Goal: Communication & Community: Answer question/provide support

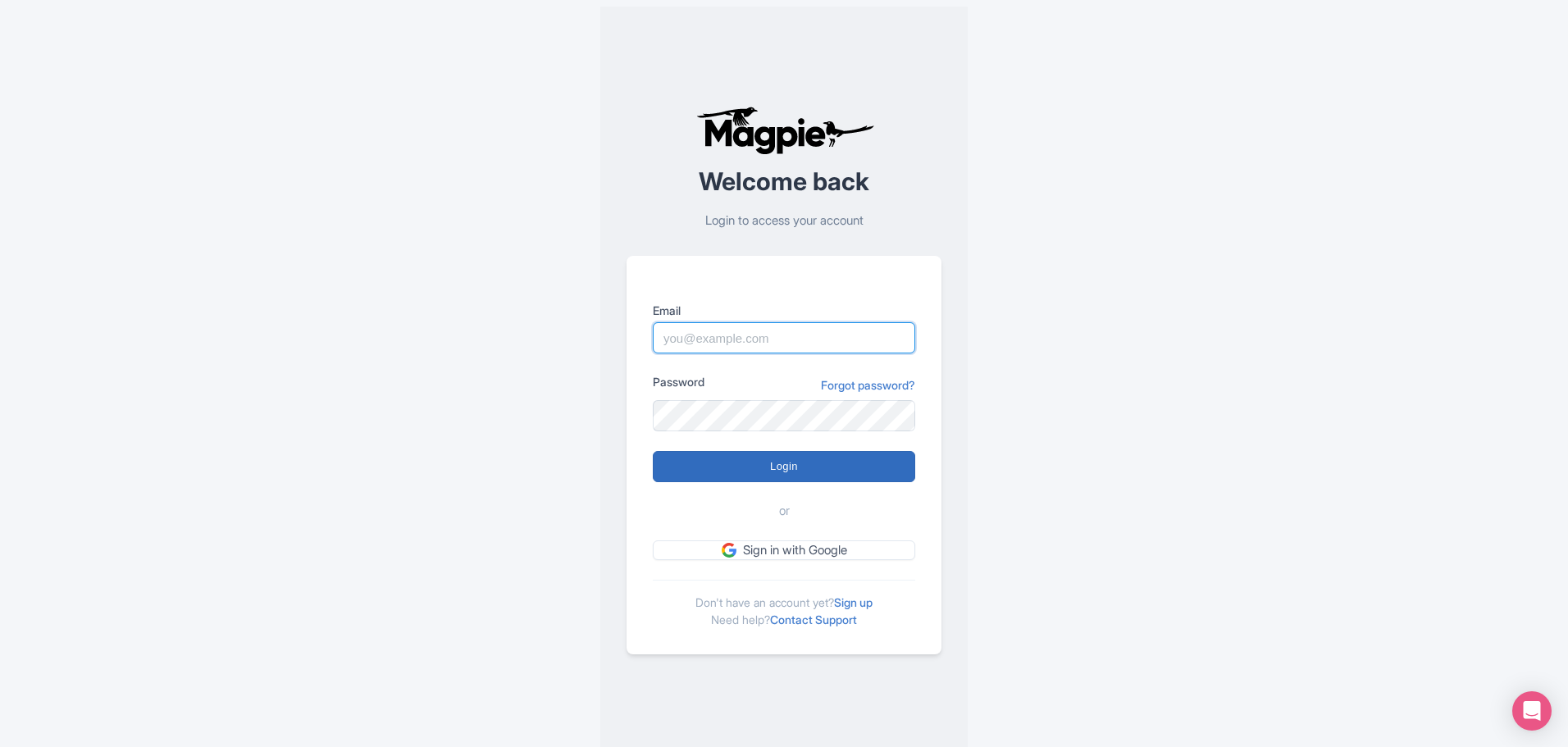
type input "chadia.ammad@citywonders.com"
click at [786, 469] on input "Login" at bounding box center [784, 466] width 262 height 32
type input "Logging in..."
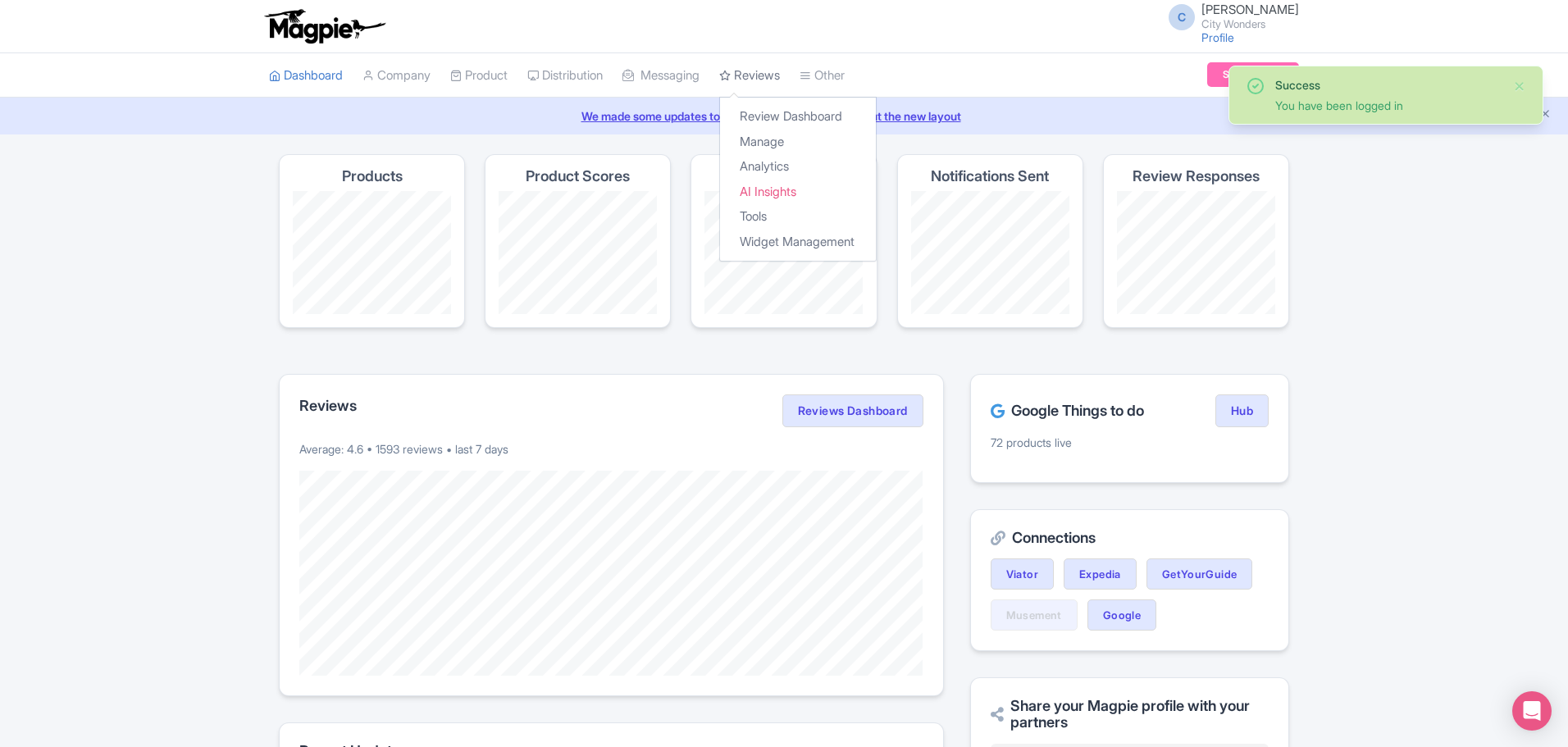
click at [780, 81] on link "Reviews" at bounding box center [749, 75] width 61 height 45
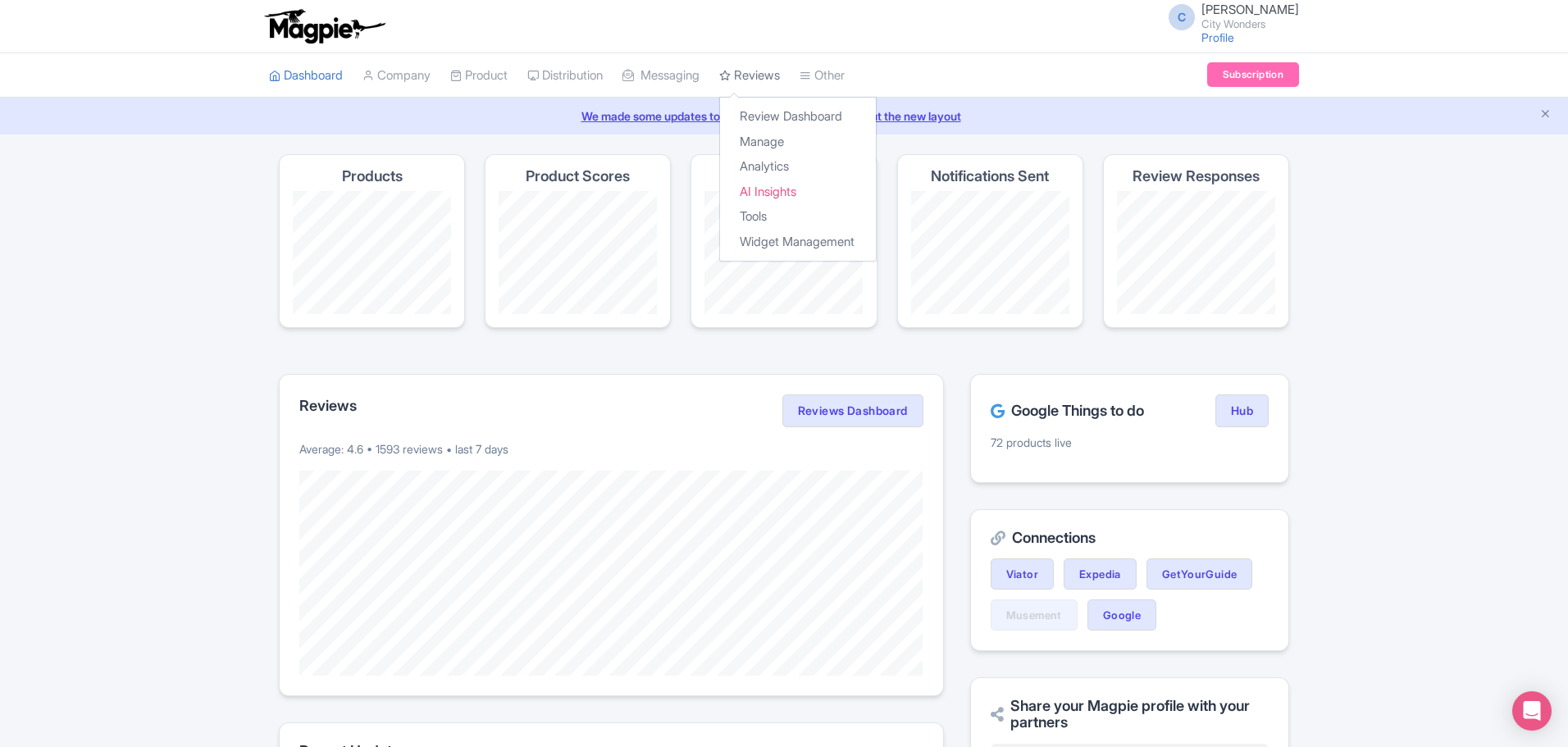
click at [778, 74] on link "Reviews" at bounding box center [749, 75] width 61 height 45
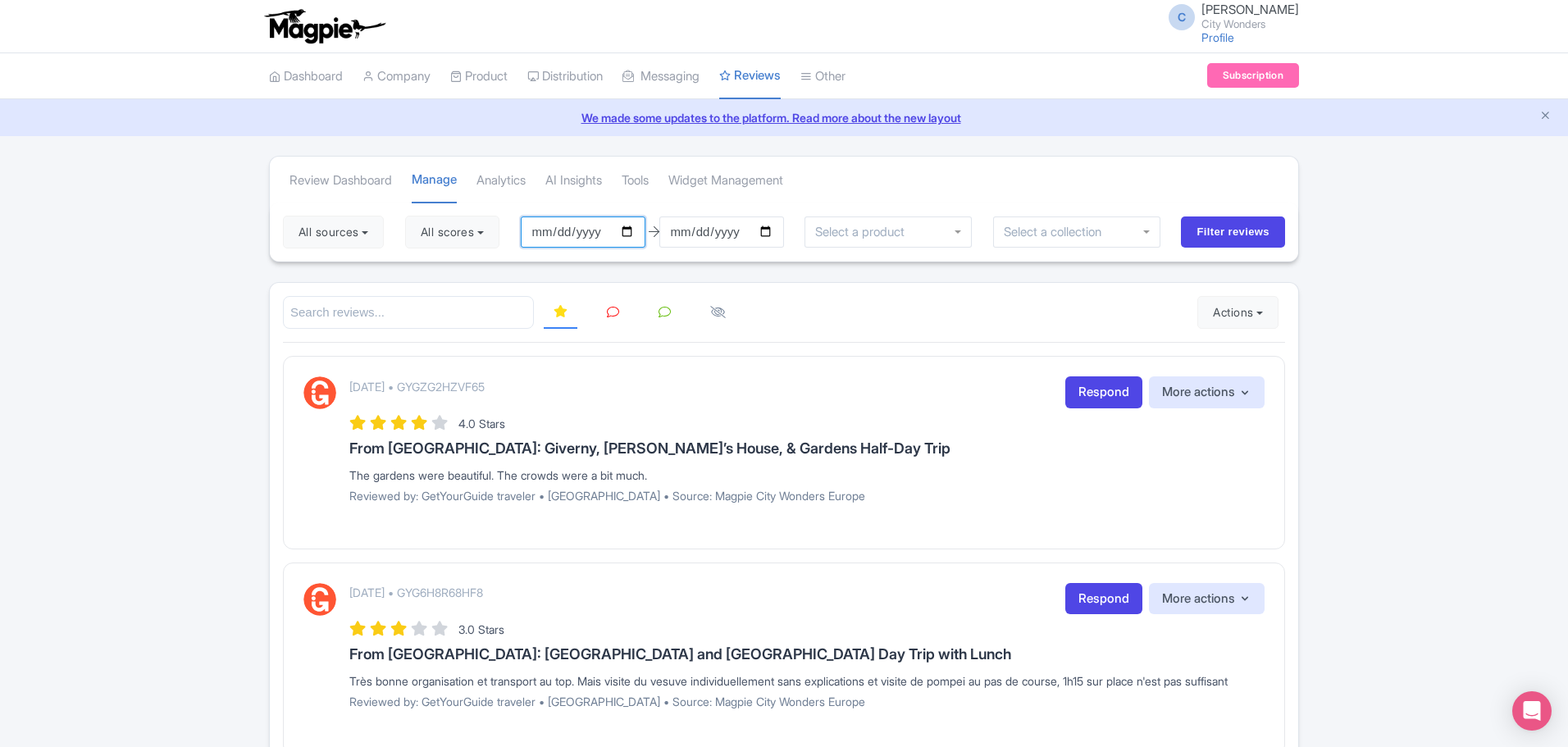
click at [586, 225] on input "2025-06-07" at bounding box center [583, 232] width 125 height 32
click at [636, 234] on input "2025-06-07" at bounding box center [583, 232] width 125 height 32
click at [632, 231] on input "2025-06-07" at bounding box center [583, 232] width 125 height 32
type input "2025-09-05"
click at [772, 234] on input "2025-09-06" at bounding box center [722, 232] width 125 height 32
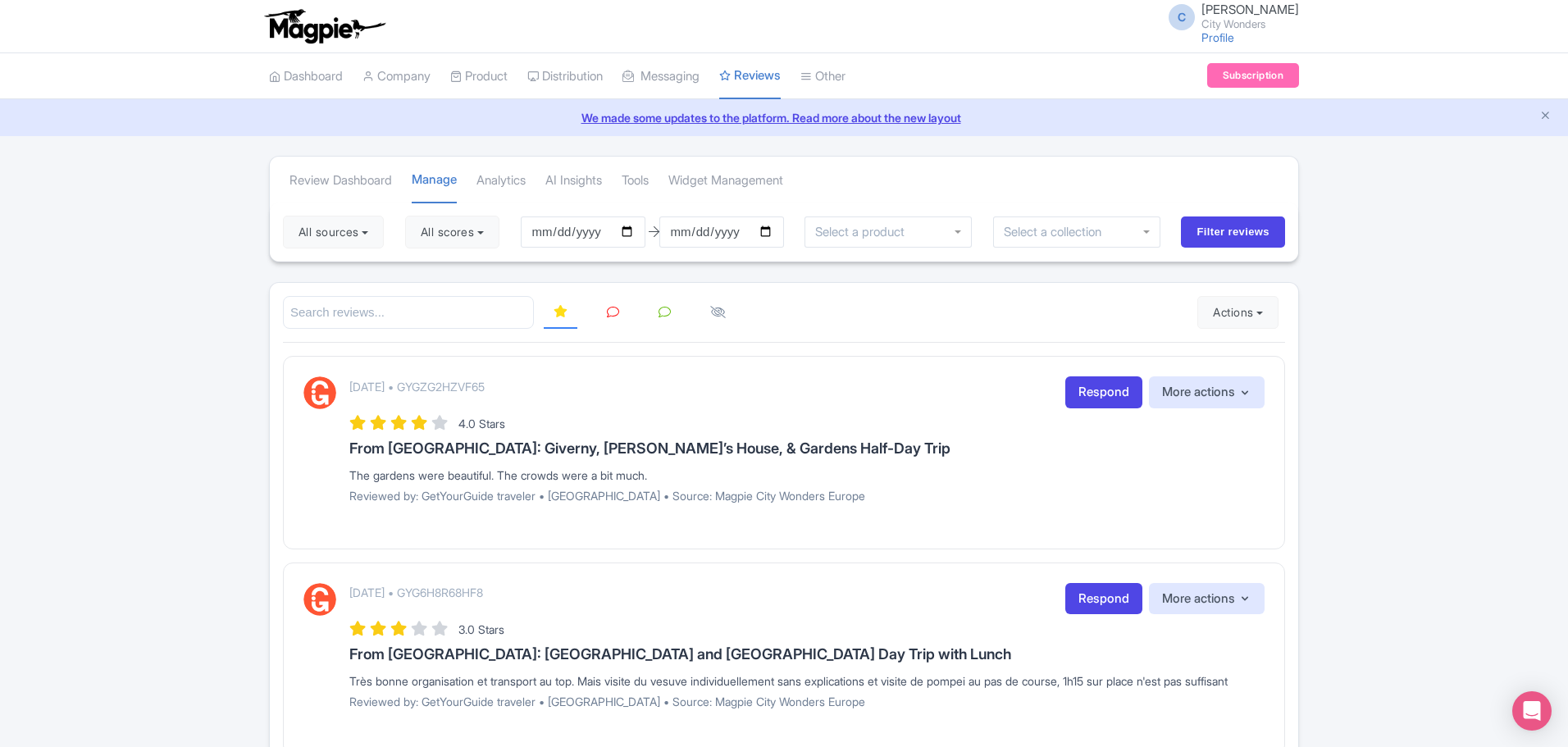
click at [959, 316] on div at bounding box center [784, 312] width 1002 height 33
click at [493, 234] on button "All scores" at bounding box center [452, 232] width 95 height 32
click at [379, 237] on button "All sources" at bounding box center [334, 232] width 101 height 32
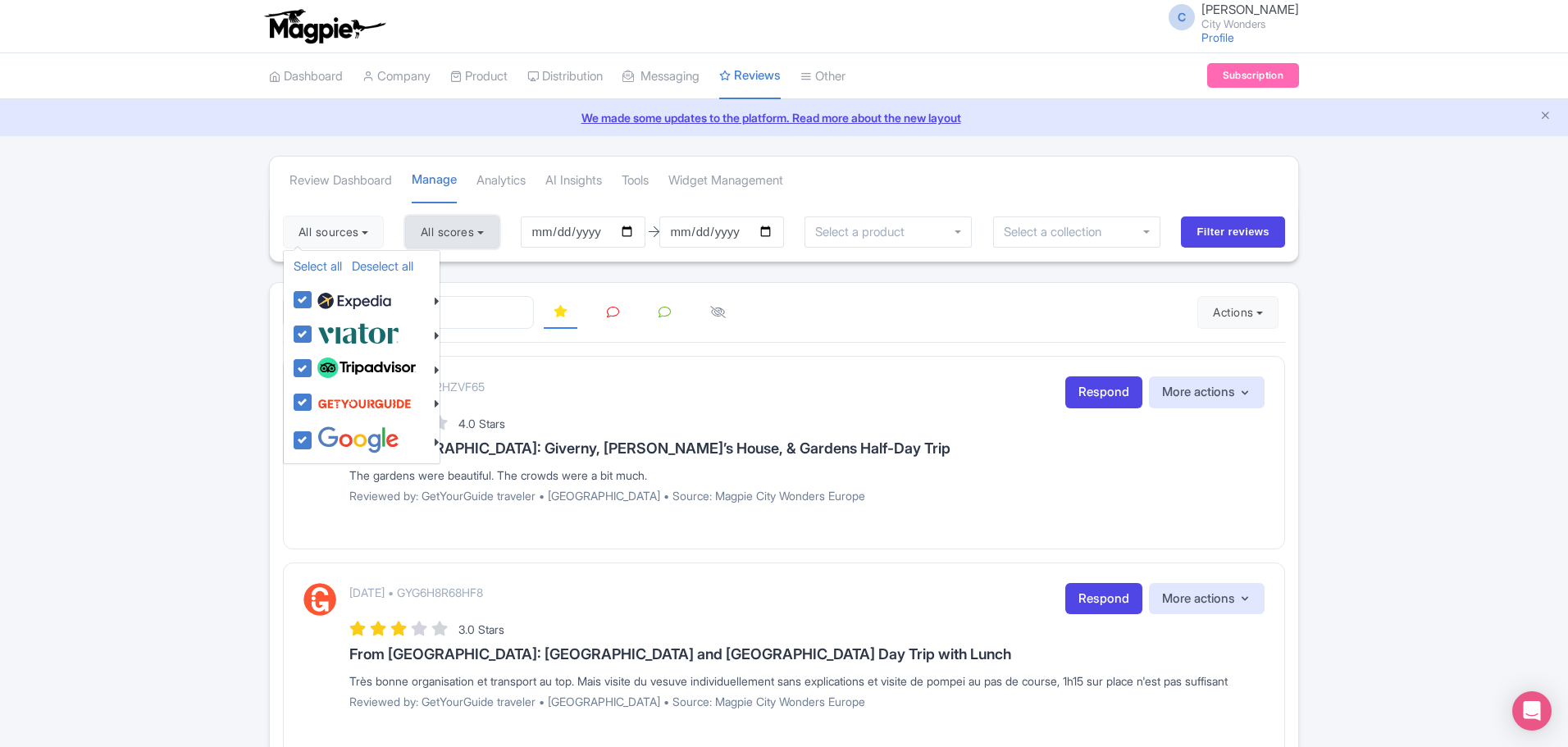
click at [490, 233] on button "All scores" at bounding box center [452, 232] width 95 height 32
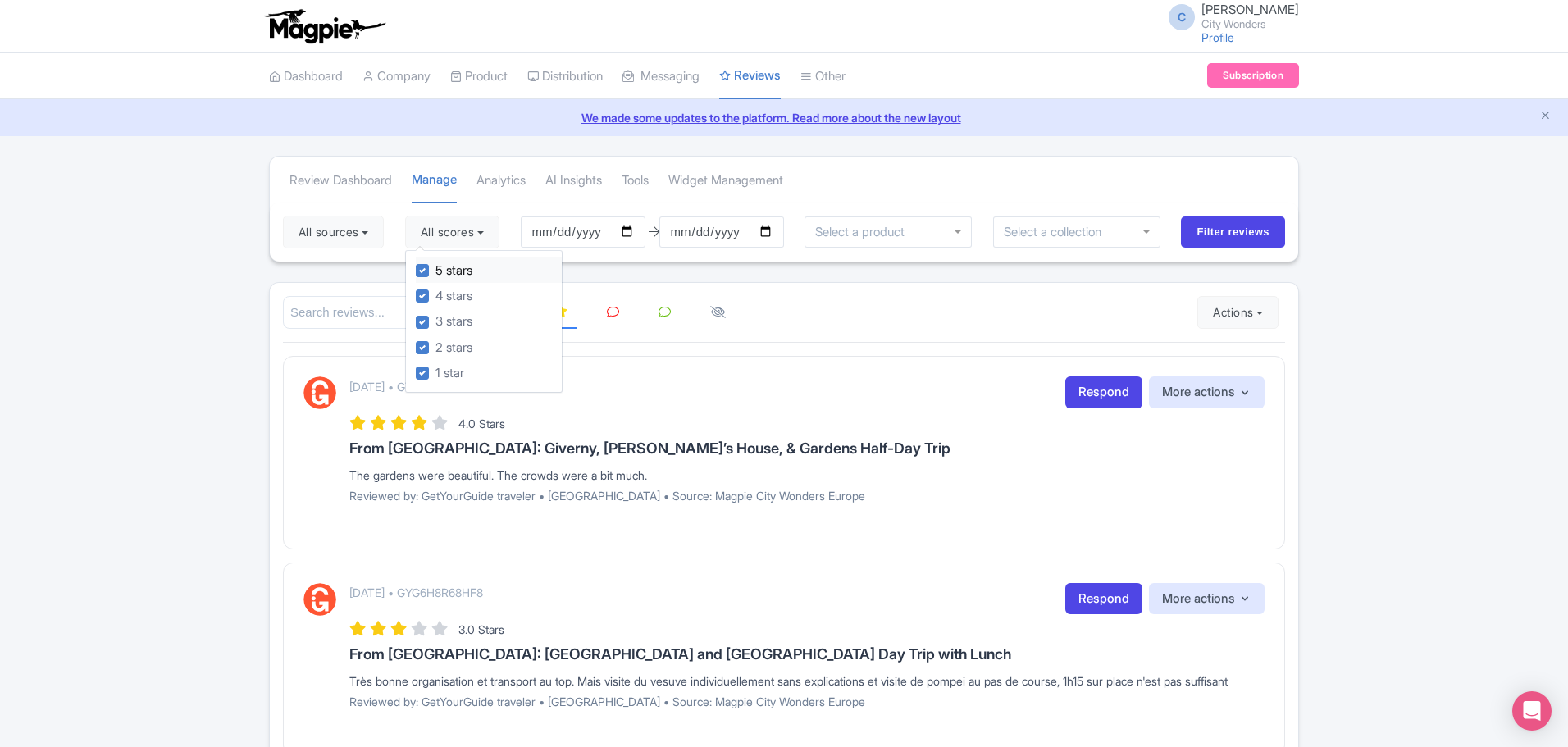
click at [435, 270] on label "5 stars" at bounding box center [453, 271] width 37 height 19
click at [435, 270] on input "5 stars" at bounding box center [440, 266] width 10 height 10
checkbox input "false"
click at [435, 295] on label "4 stars" at bounding box center [453, 296] width 37 height 19
click at [435, 295] on input "4 stars" at bounding box center [440, 291] width 10 height 10
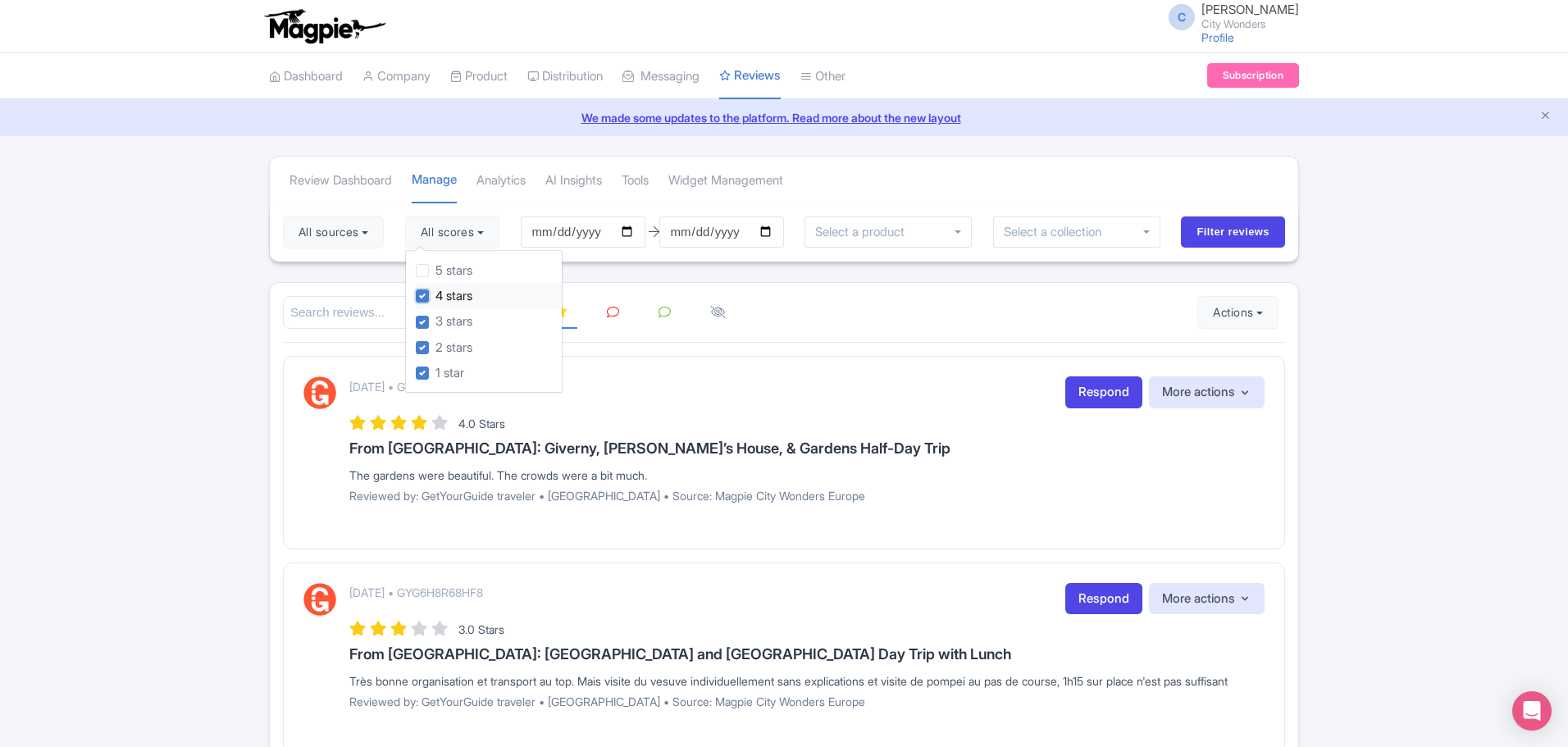
checkbox input "false"
click at [1247, 234] on input "Filter reviews" at bounding box center [1233, 232] width 104 height 32
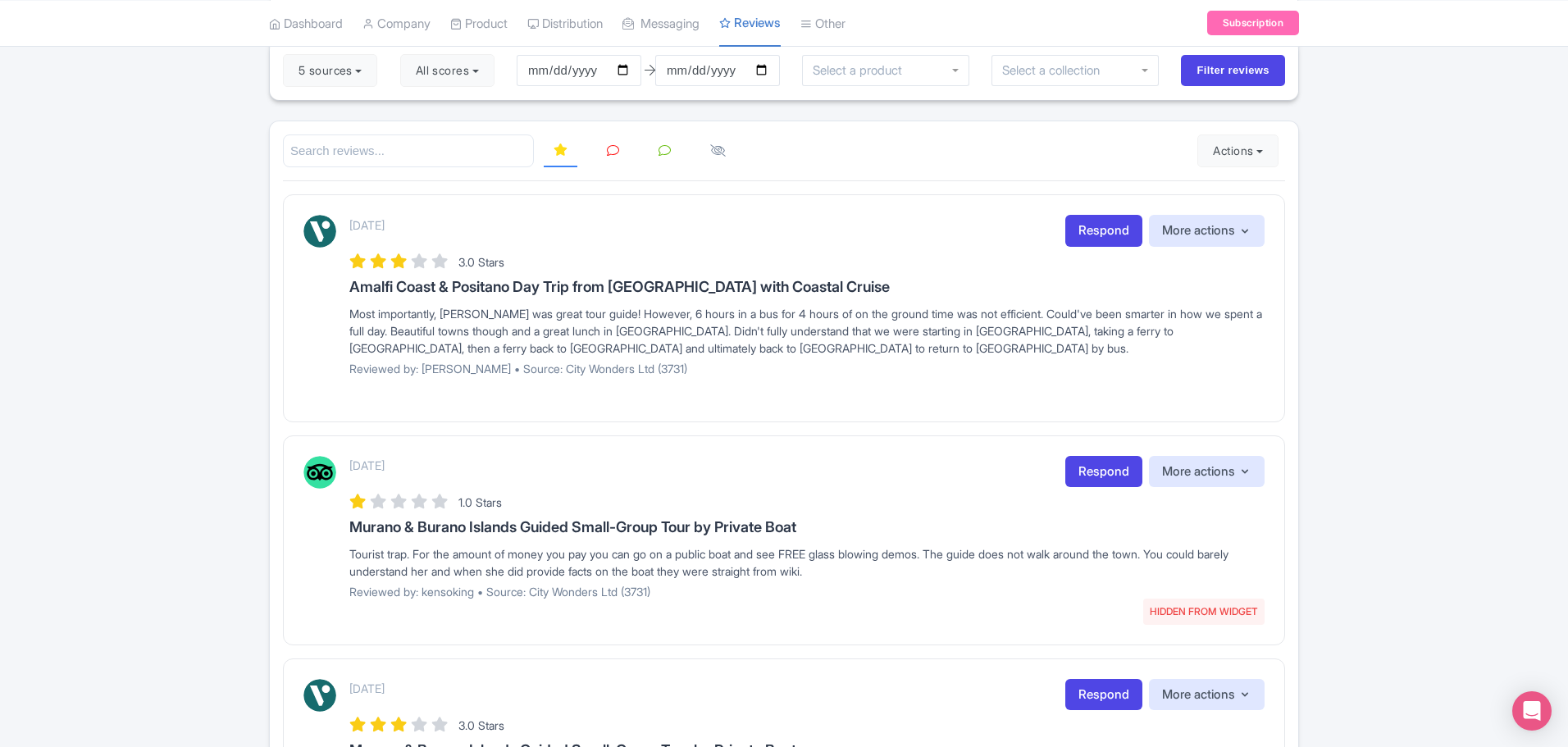
scroll to position [149, 0]
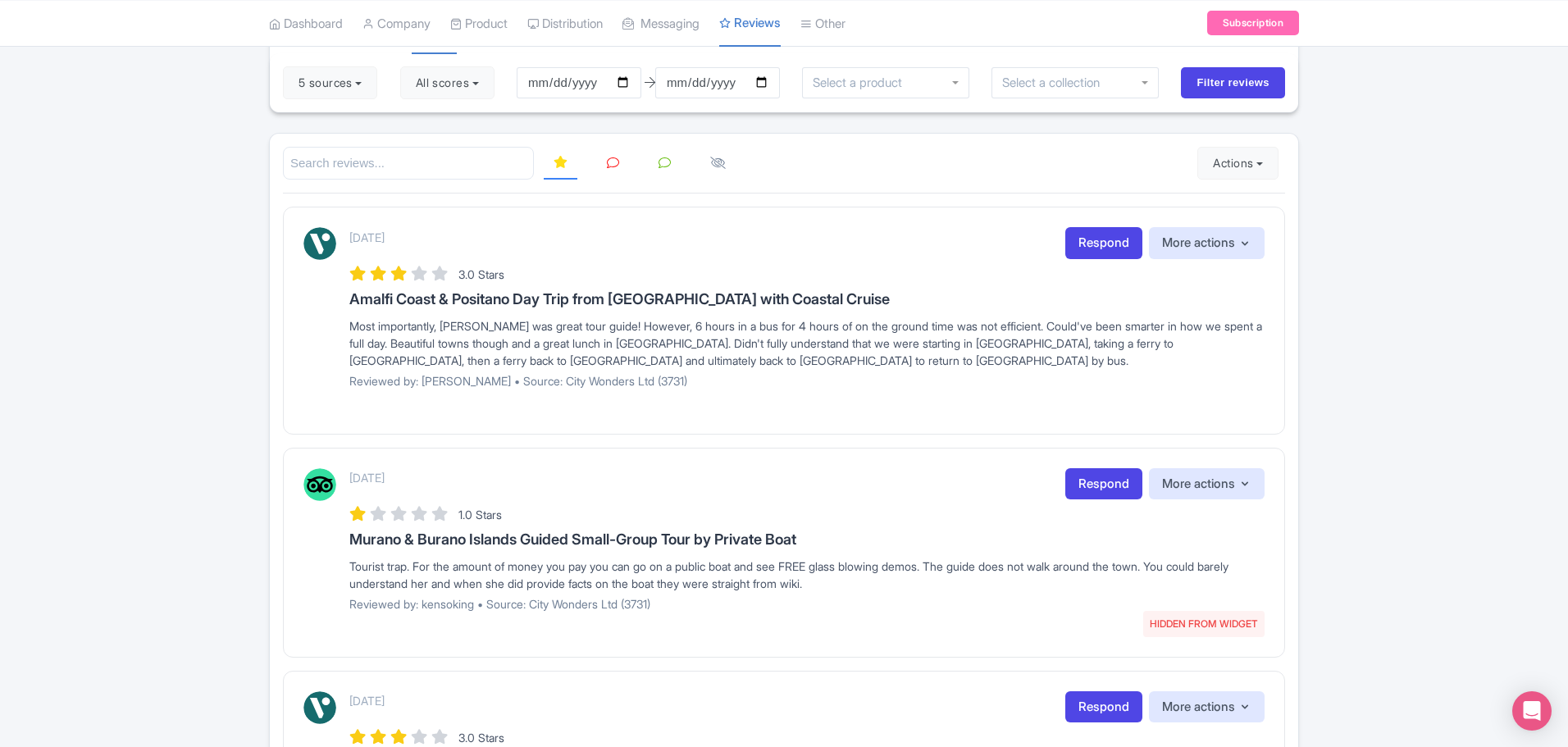
click at [617, 162] on icon at bounding box center [613, 163] width 12 height 12
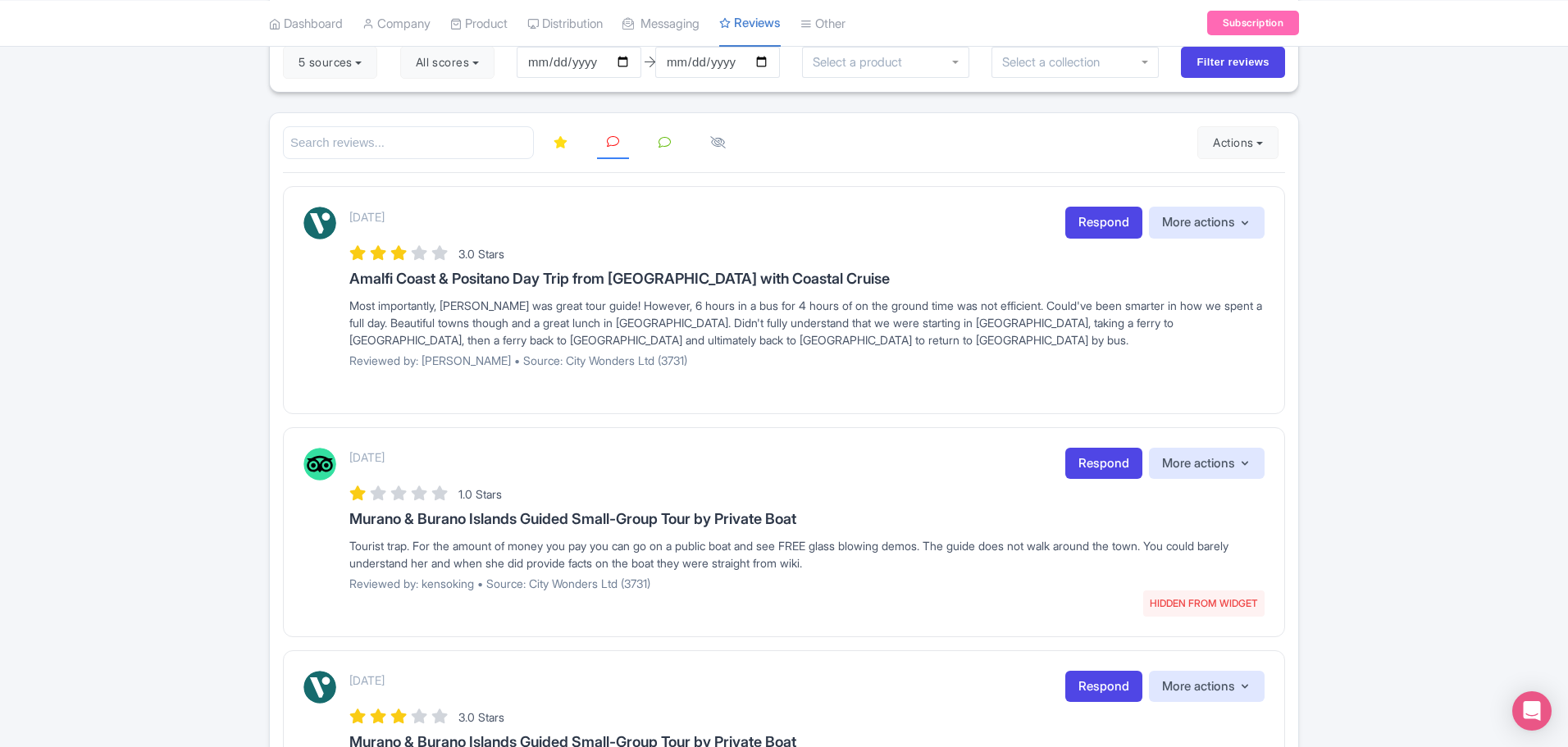
scroll to position [166, 0]
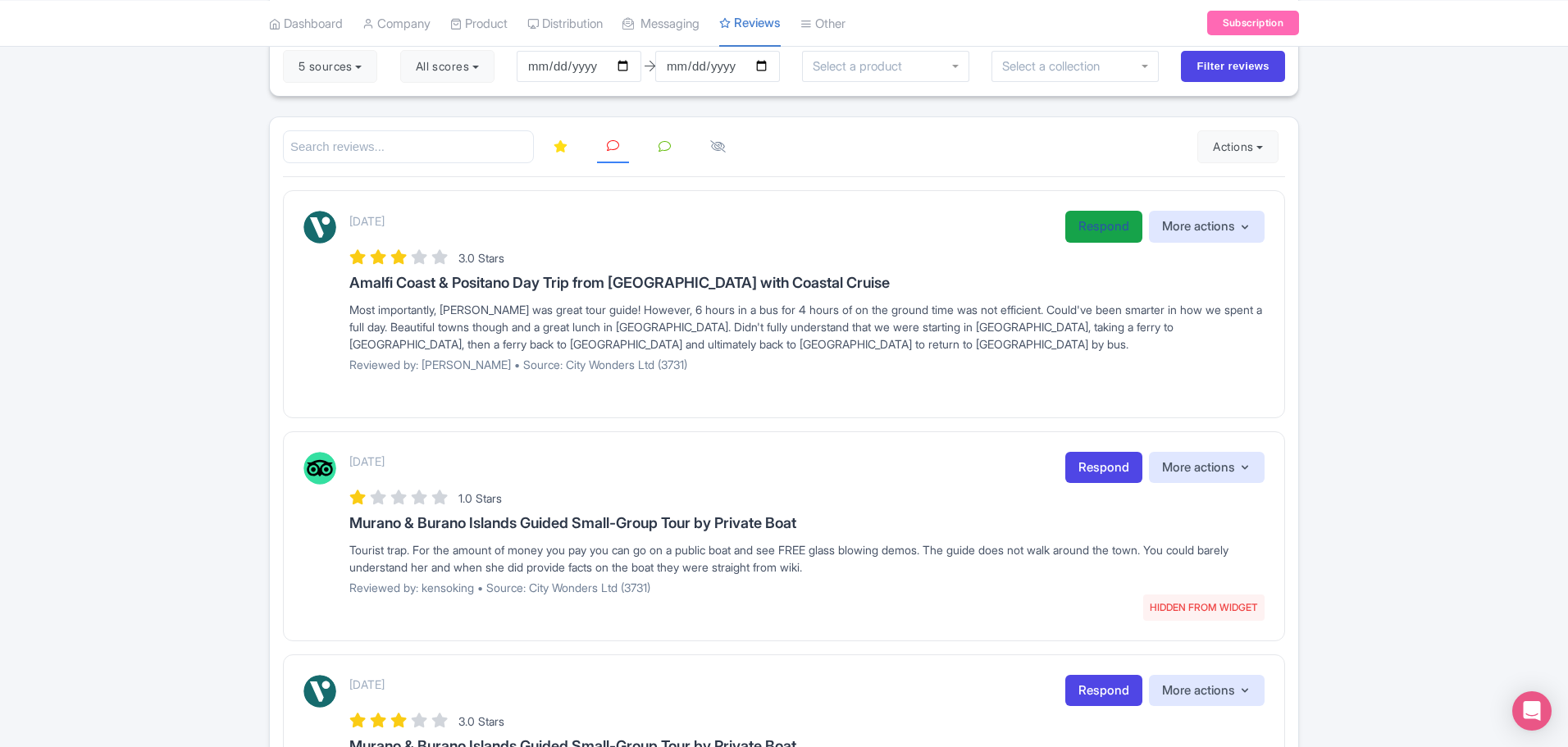
click at [1098, 228] on link "Respond" at bounding box center [1104, 226] width 77 height 32
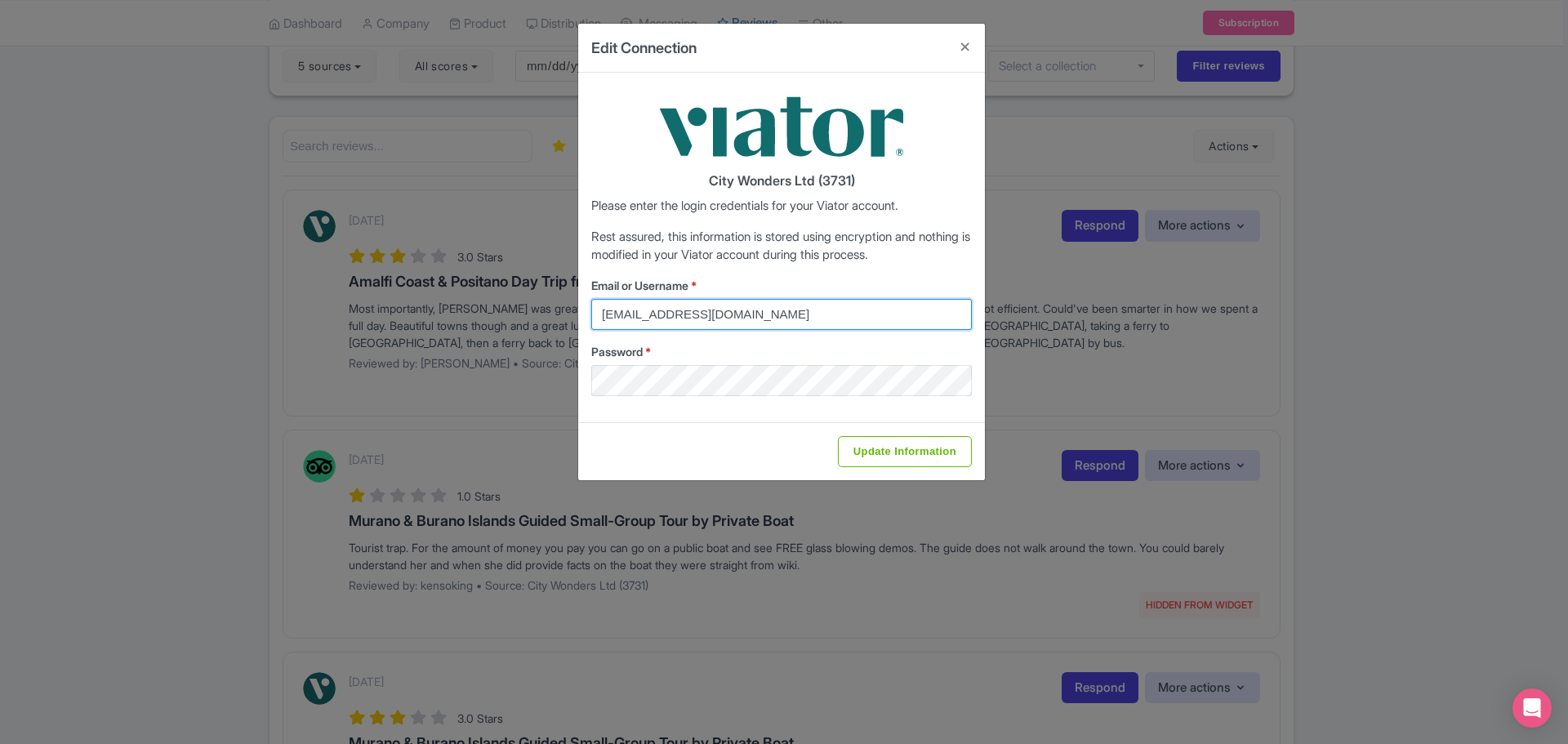
drag, startPoint x: 811, startPoint y: 310, endPoint x: 785, endPoint y: 313, distance: 26.2
click at [784, 313] on input "federica.brocca@citywonders.com" at bounding box center [782, 315] width 381 height 31
type input "chadia.ammad@citywonders.com"
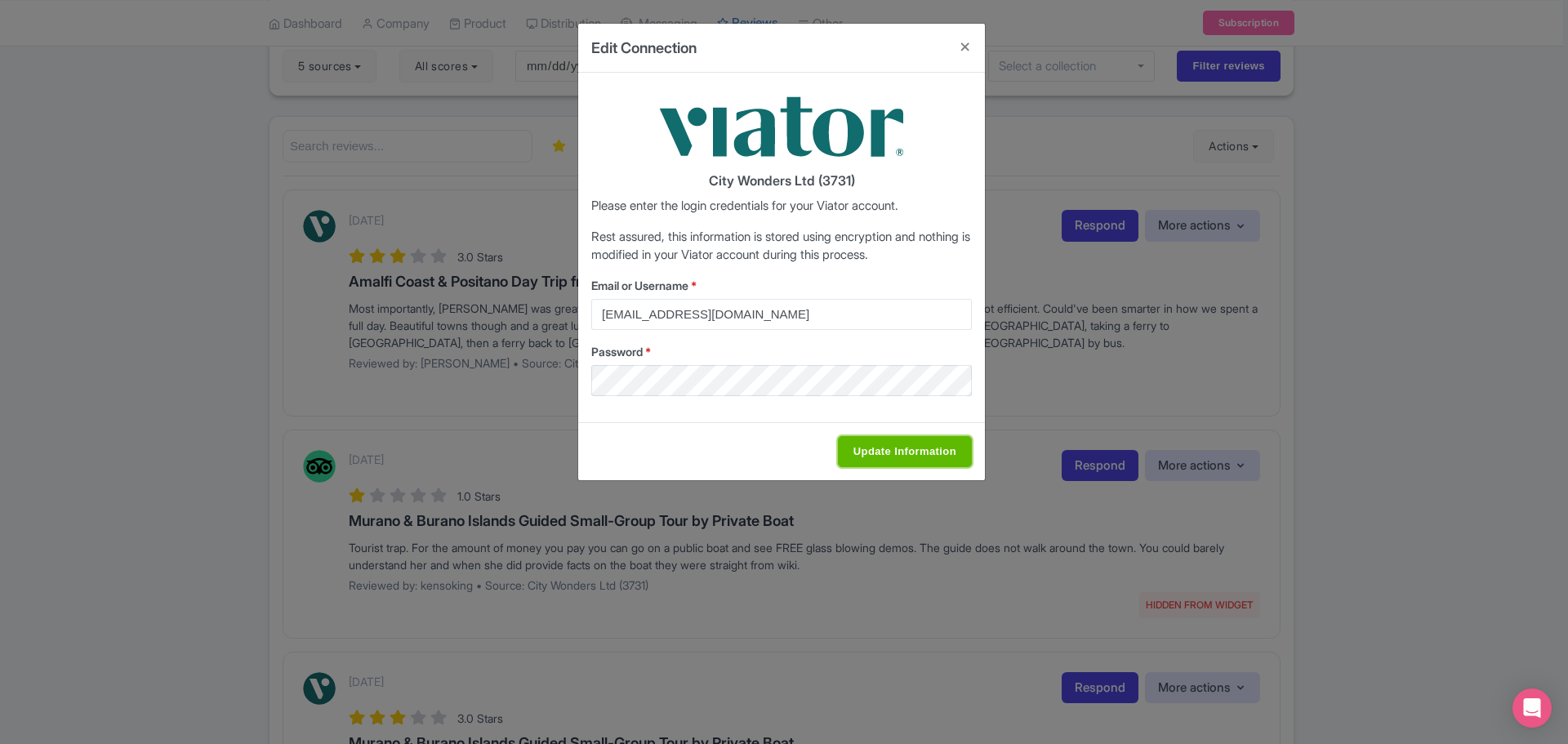
click at [898, 451] on input "Update Information" at bounding box center [905, 452] width 134 height 31
type input "Saving..."
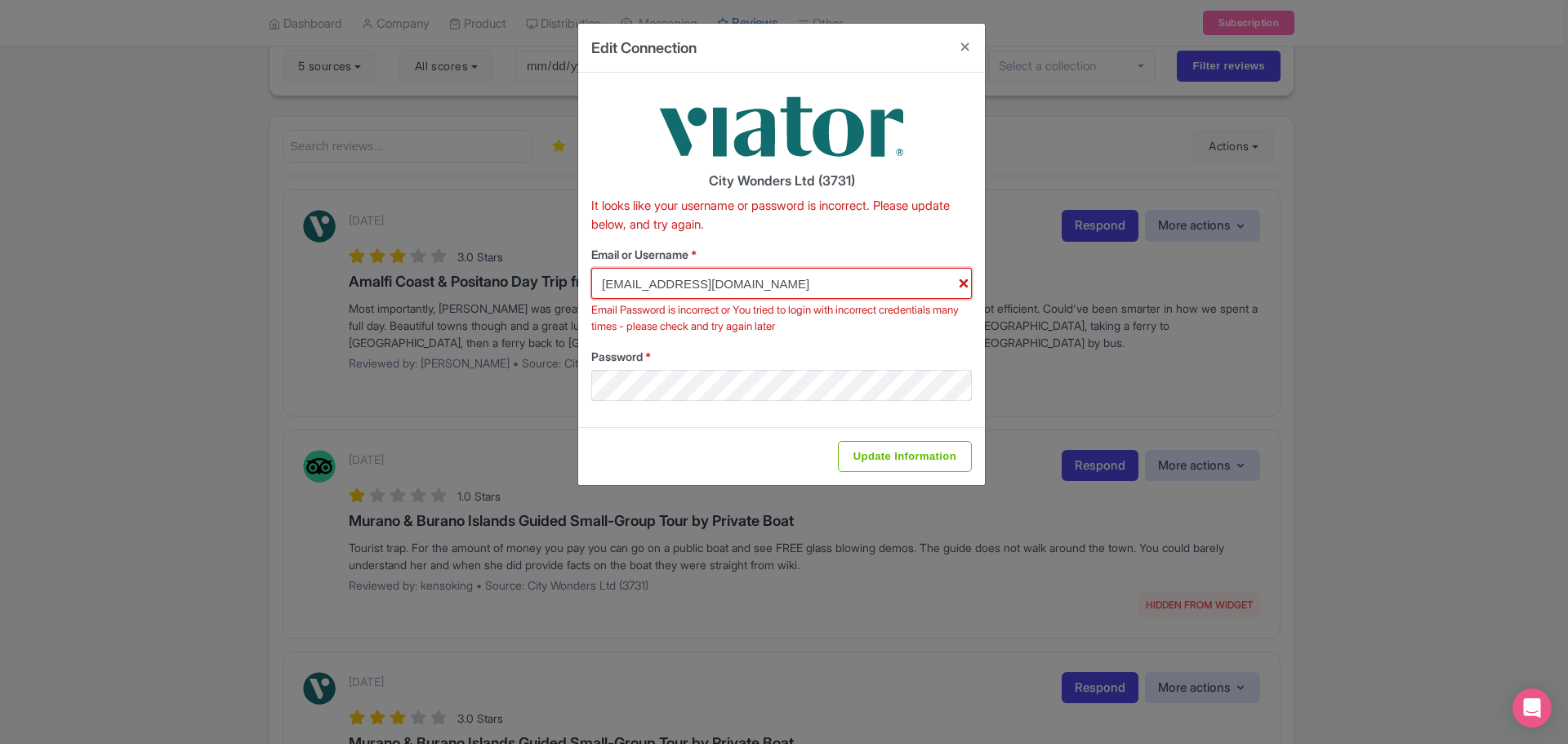
click at [682, 281] on input "chadia.ammad@citywonders.com" at bounding box center [782, 283] width 381 height 31
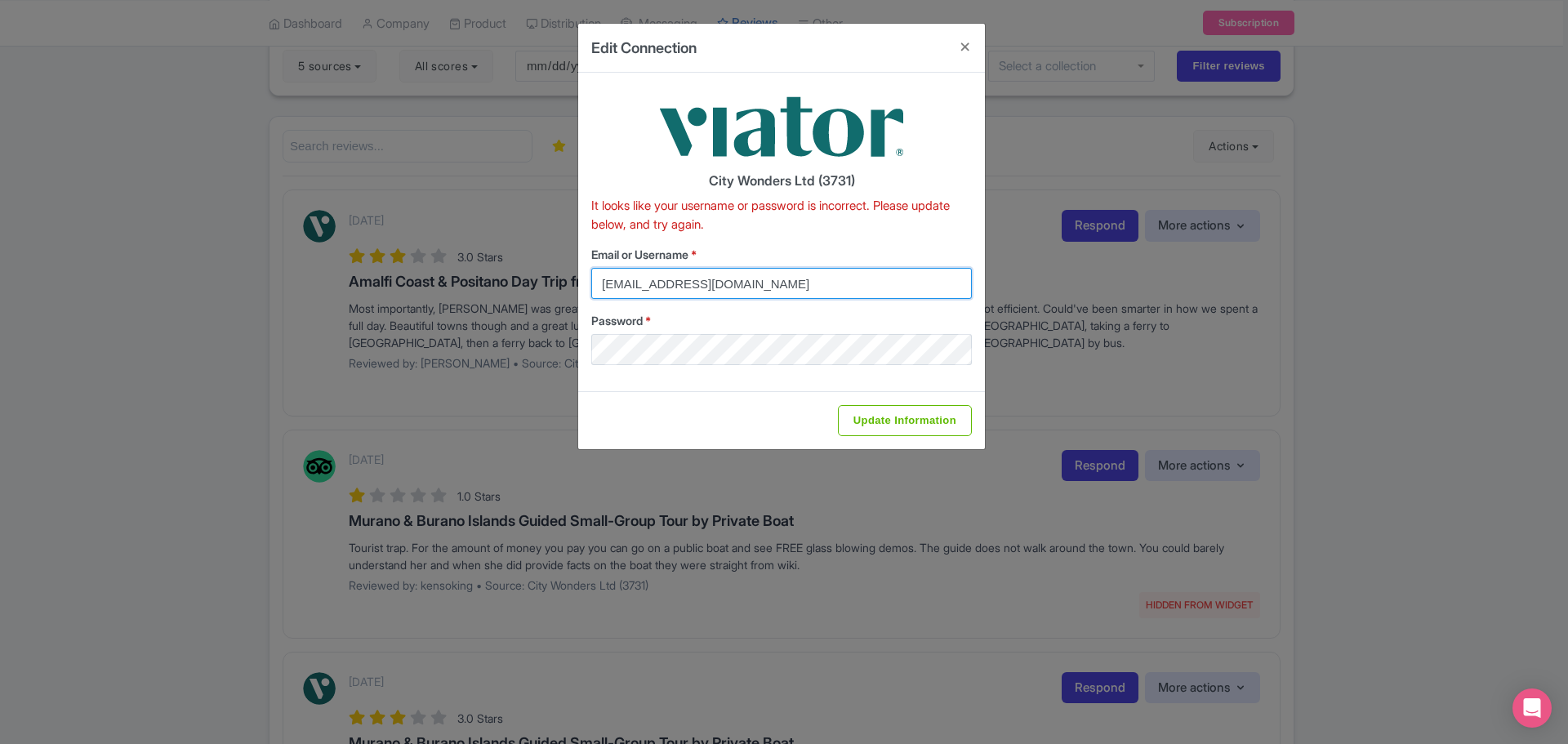
type input "chadia.ammad@citywonders.com"
click at [823, 275] on input "chadia.ammad@citywonders.com" at bounding box center [782, 283] width 381 height 31
click at [639, 413] on div "Update Information" at bounding box center [781, 420] width 407 height 58
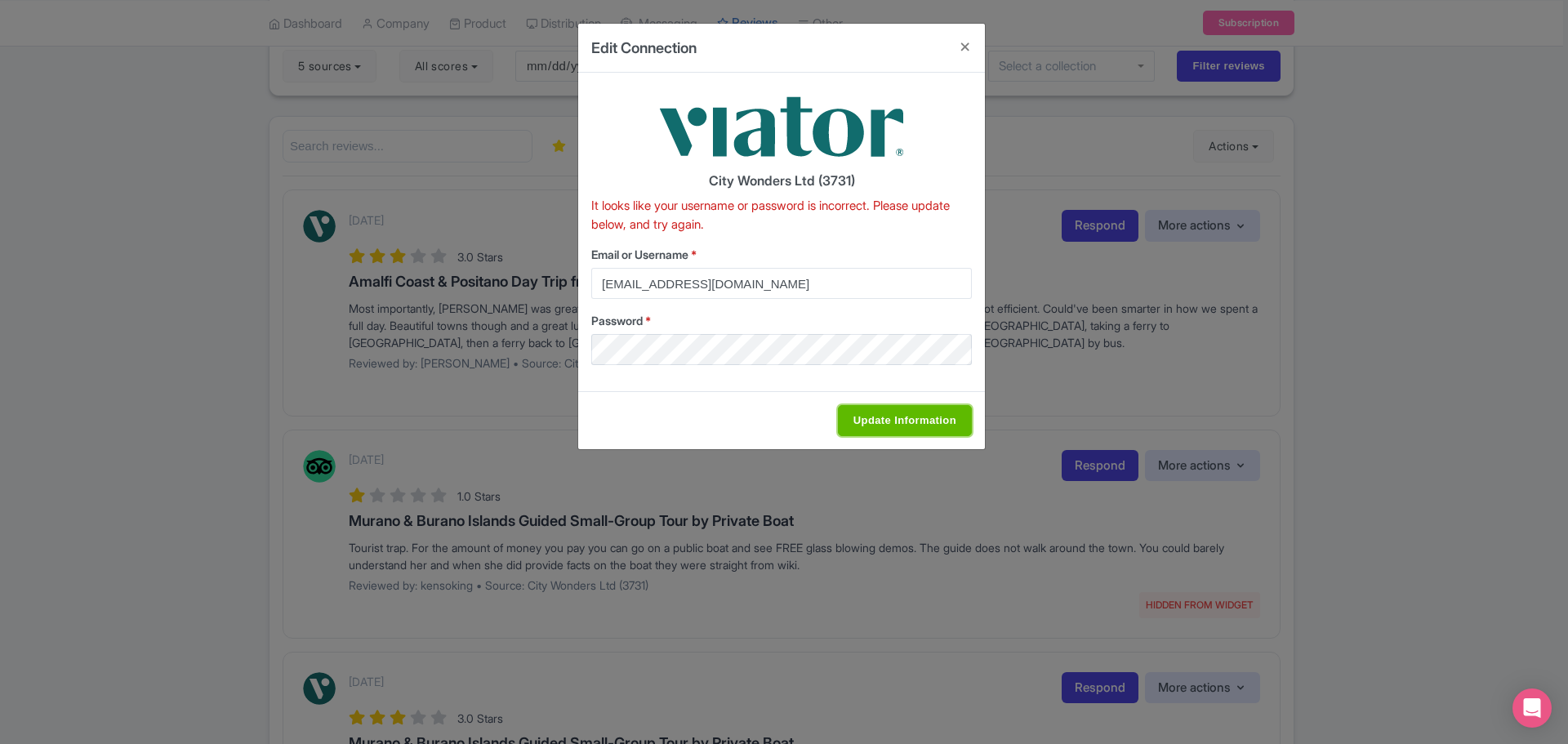
click at [884, 415] on input "Update Information" at bounding box center [905, 421] width 134 height 31
type input "Saving..."
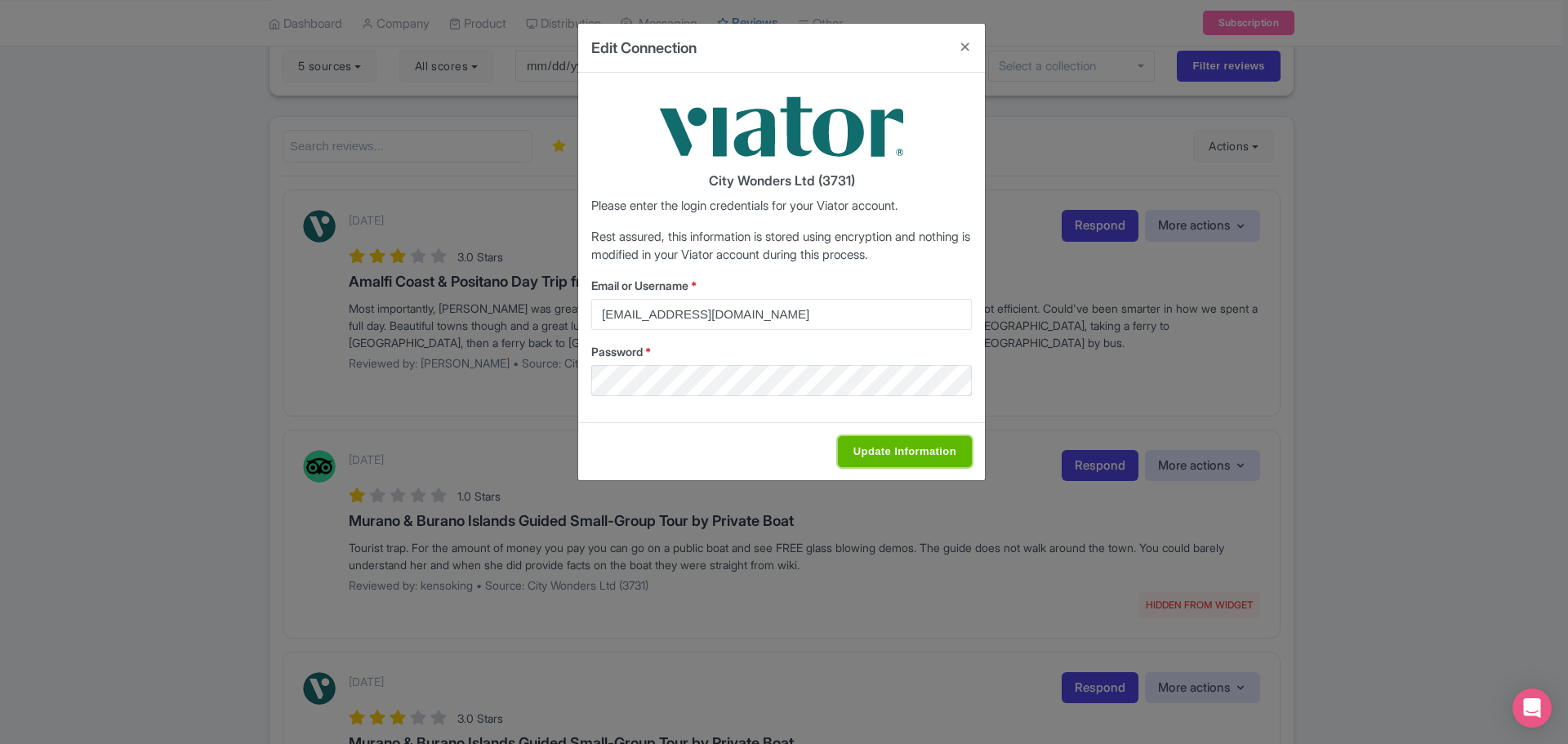
click at [934, 452] on input "Update Information" at bounding box center [905, 452] width 134 height 31
type input "Saving..."
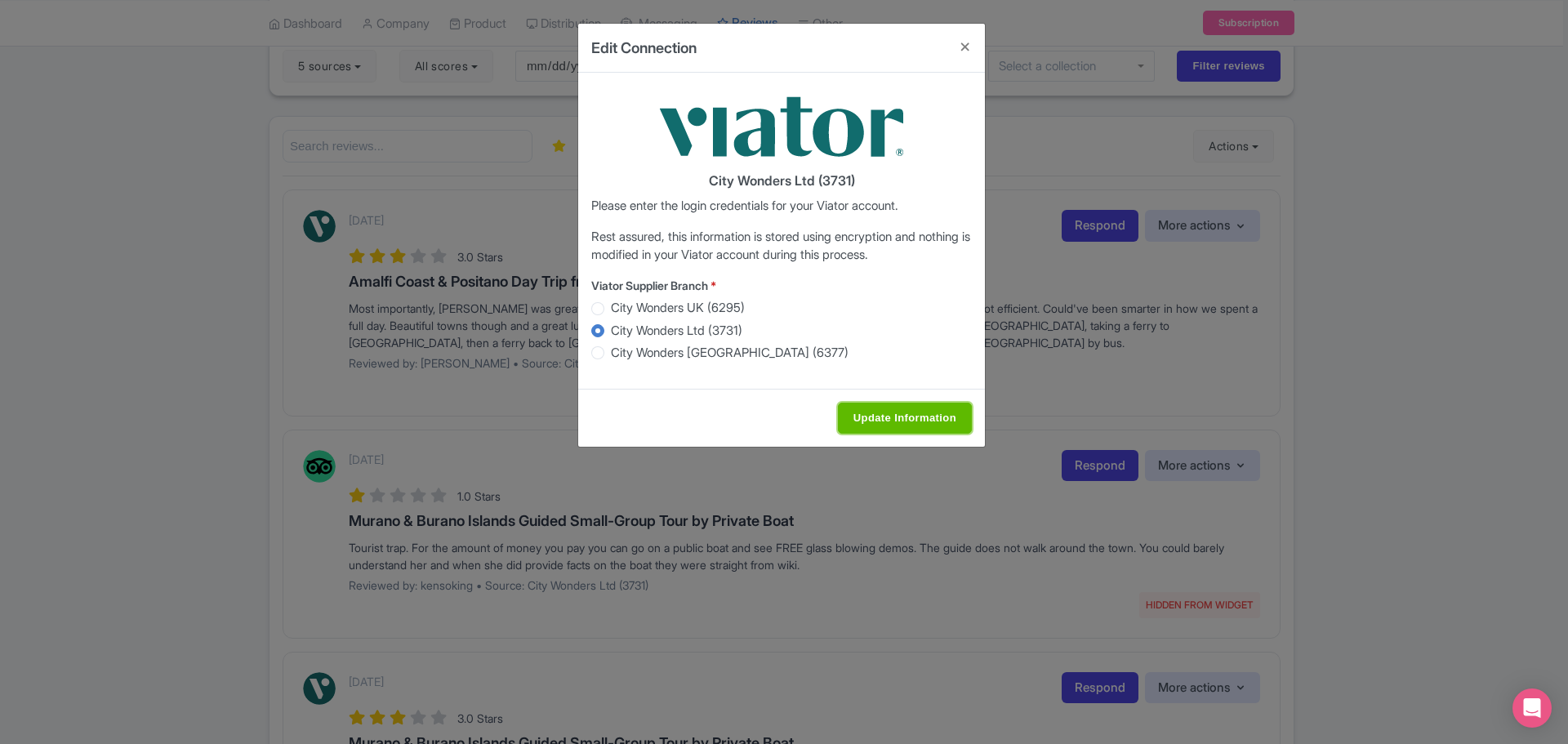
click at [903, 421] on input "Update Information" at bounding box center [905, 418] width 134 height 31
type input "Saving..."
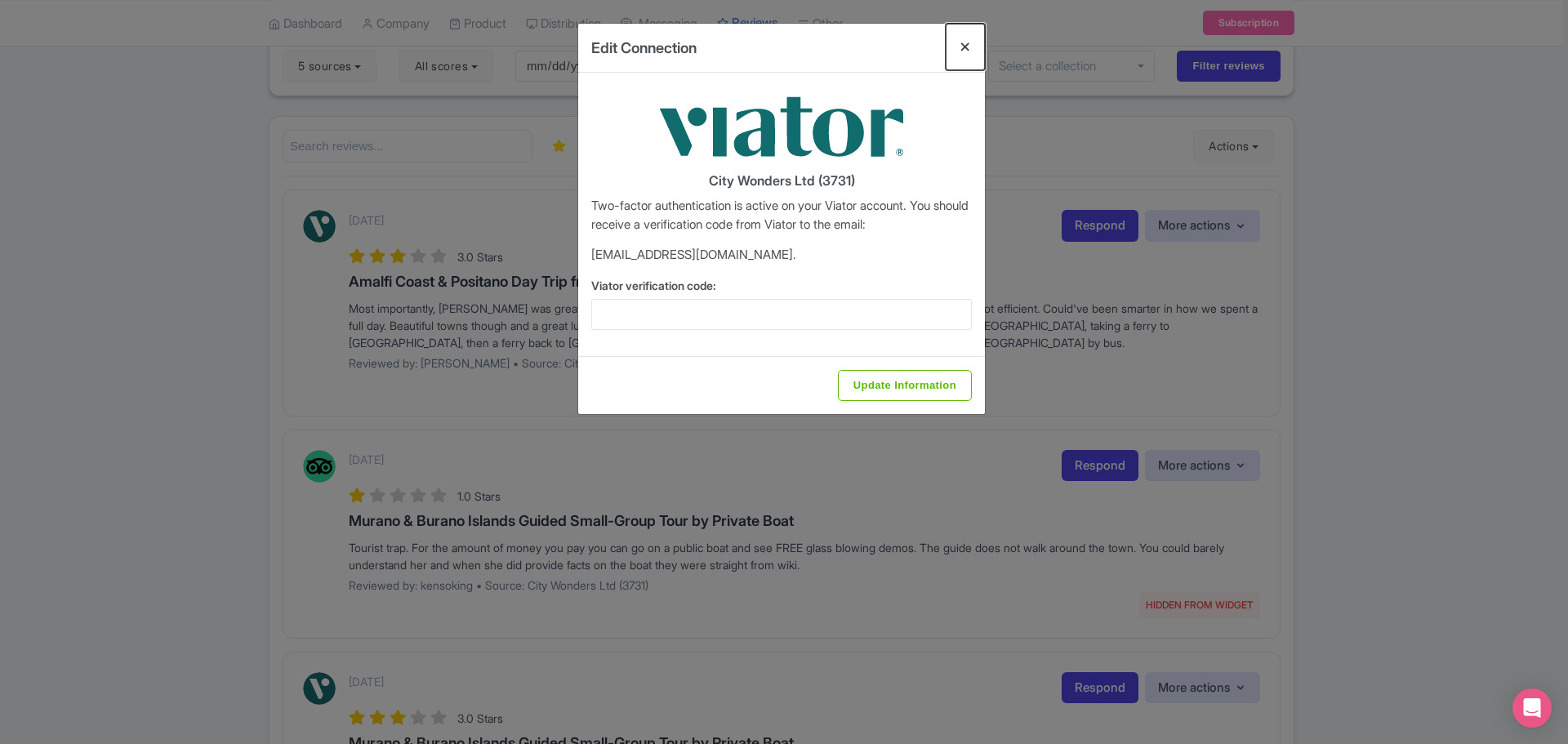
click at [959, 44] on button "Close" at bounding box center [965, 47] width 39 height 47
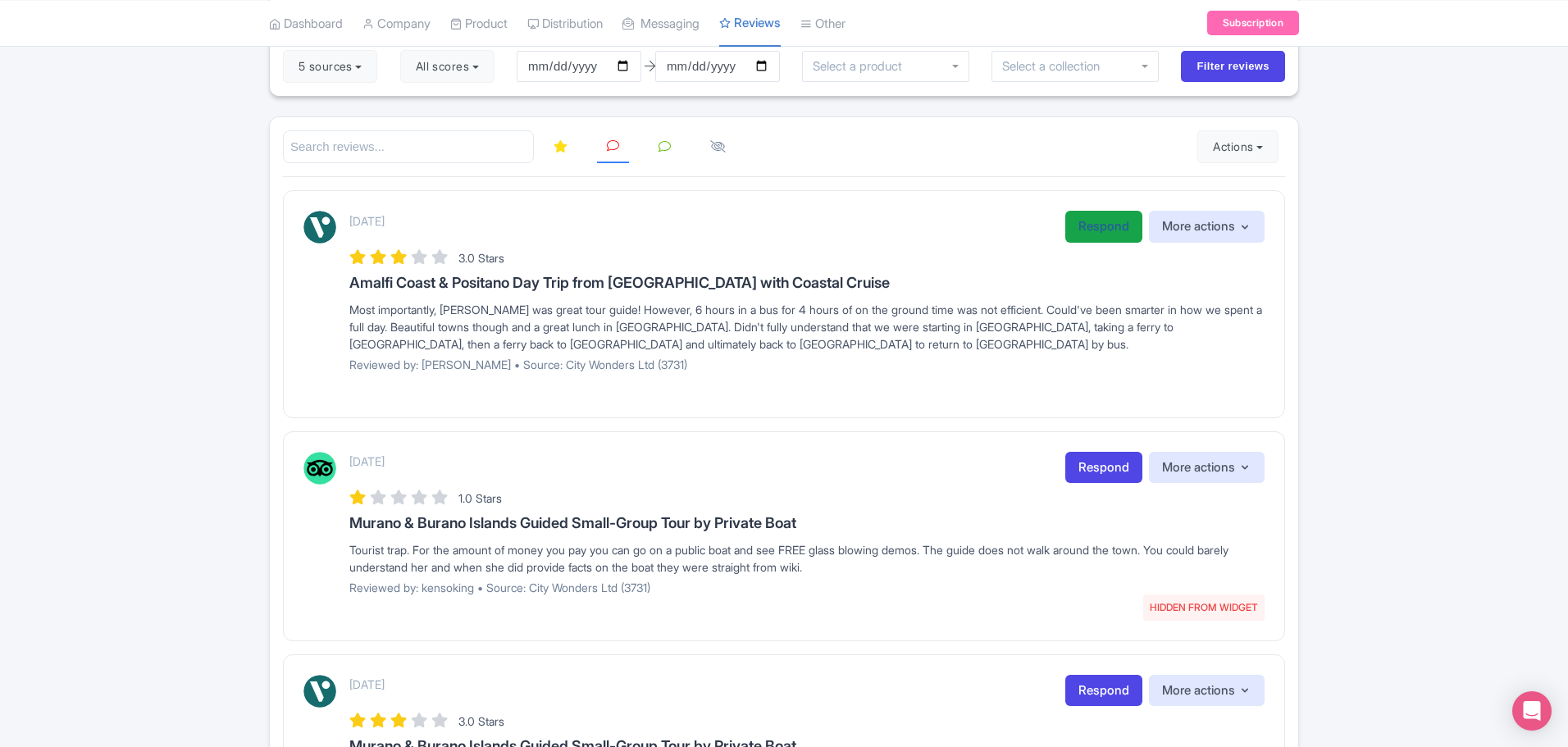
click at [1098, 231] on link "Respond" at bounding box center [1104, 226] width 77 height 32
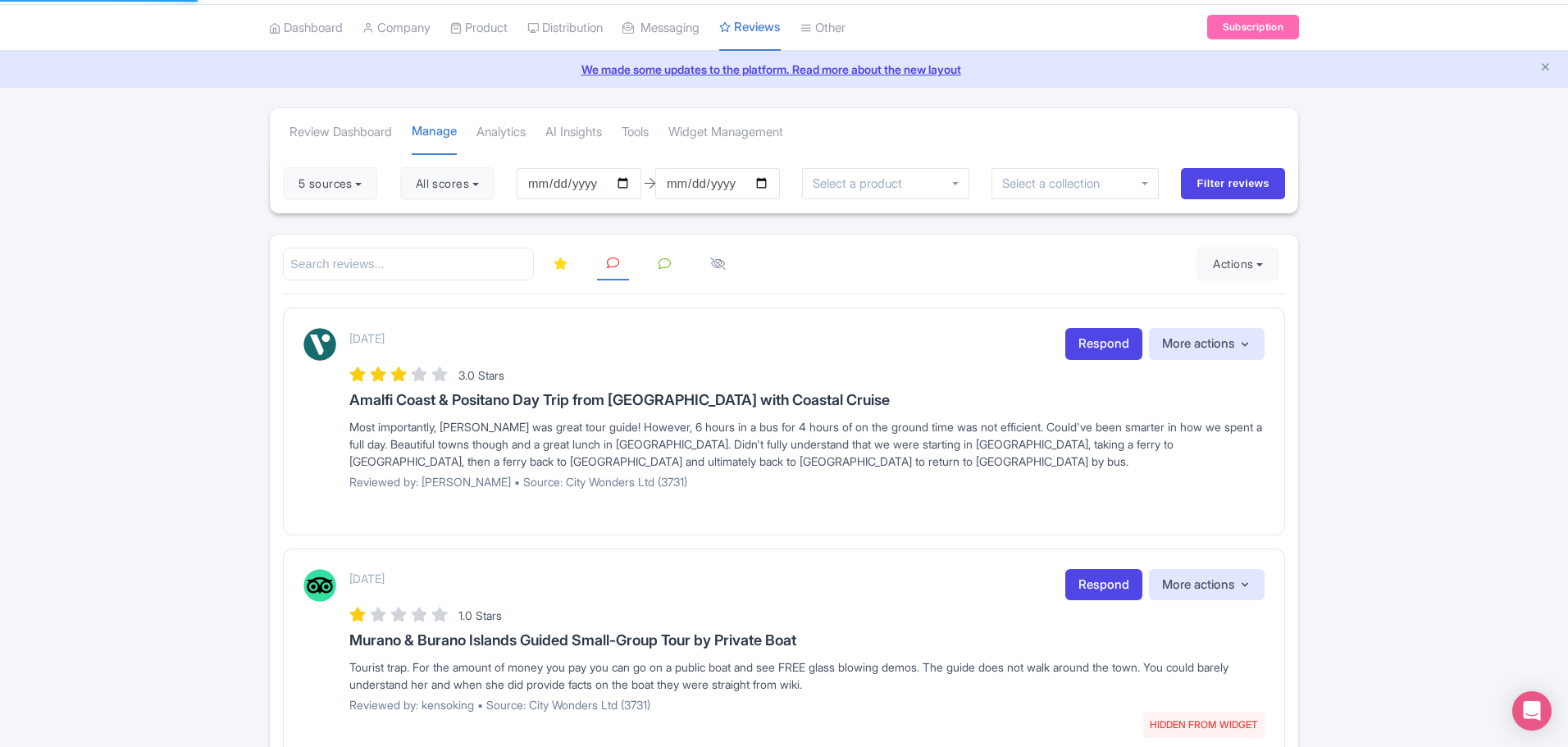
scroll to position [0, 0]
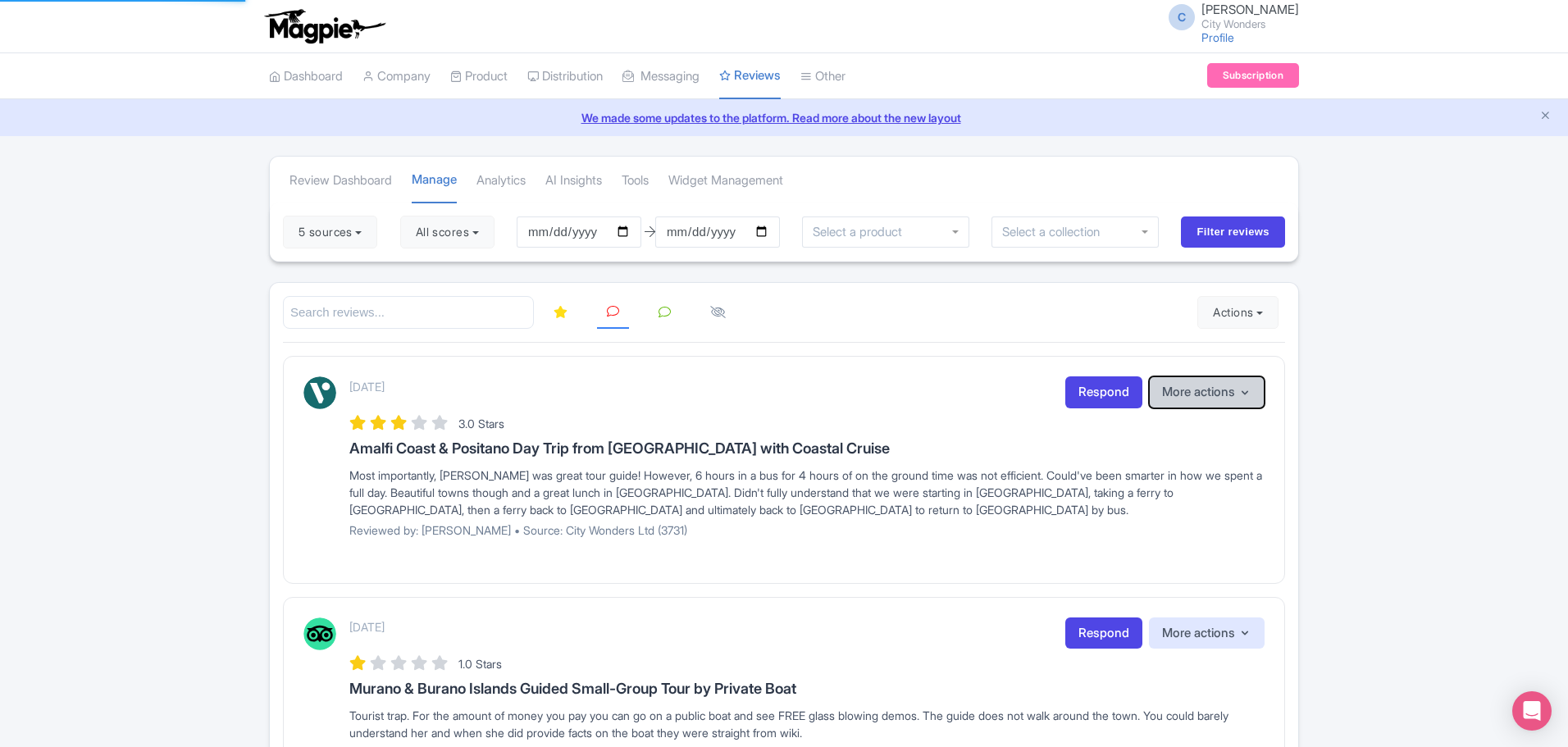
click at [1244, 390] on icon "button" at bounding box center [1244, 393] width 13 height 13
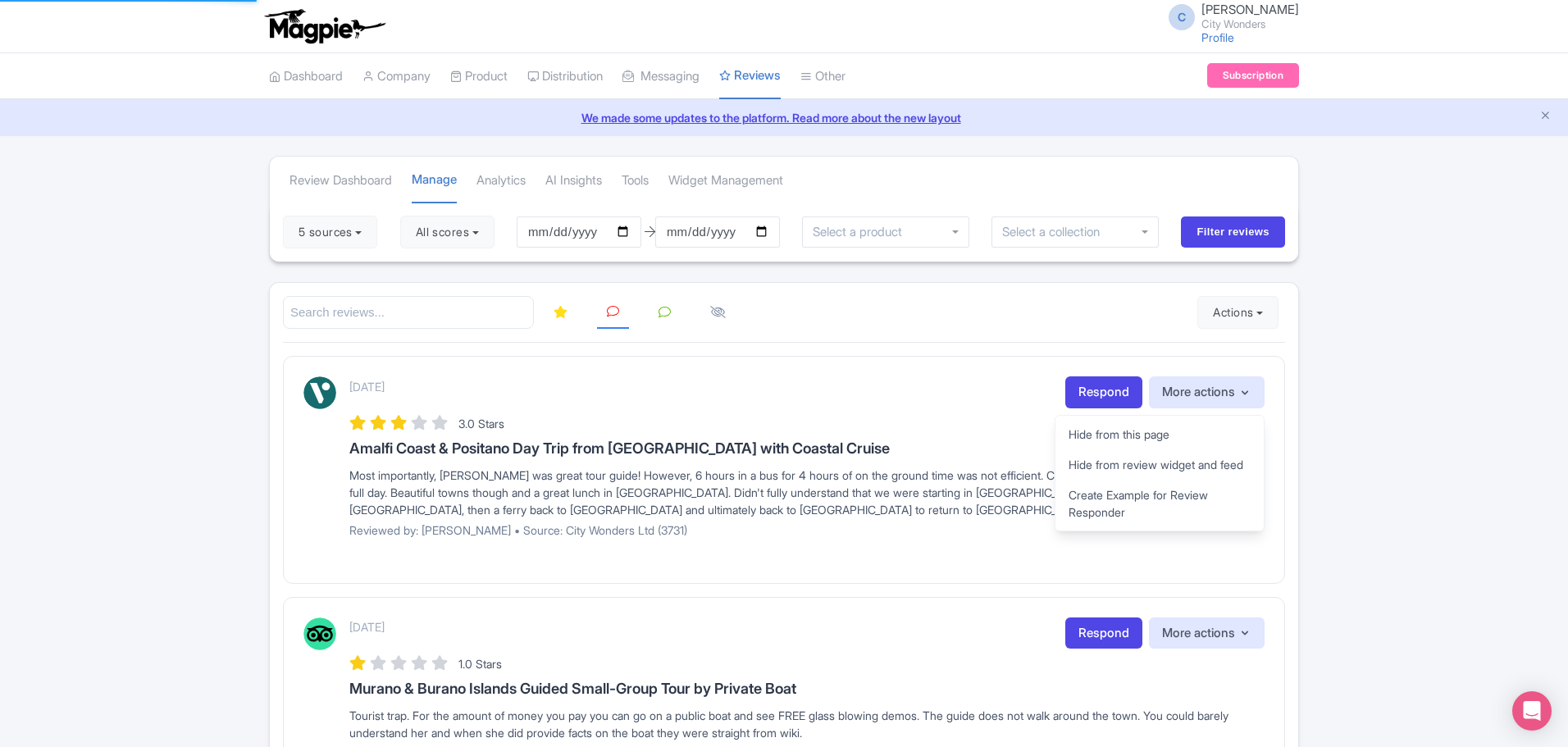
click at [1419, 395] on div "Review Dashboard Manage Analytics AI Insights Tools Widget Management 5 sources…" at bounding box center [784, 736] width 1568 height 1159
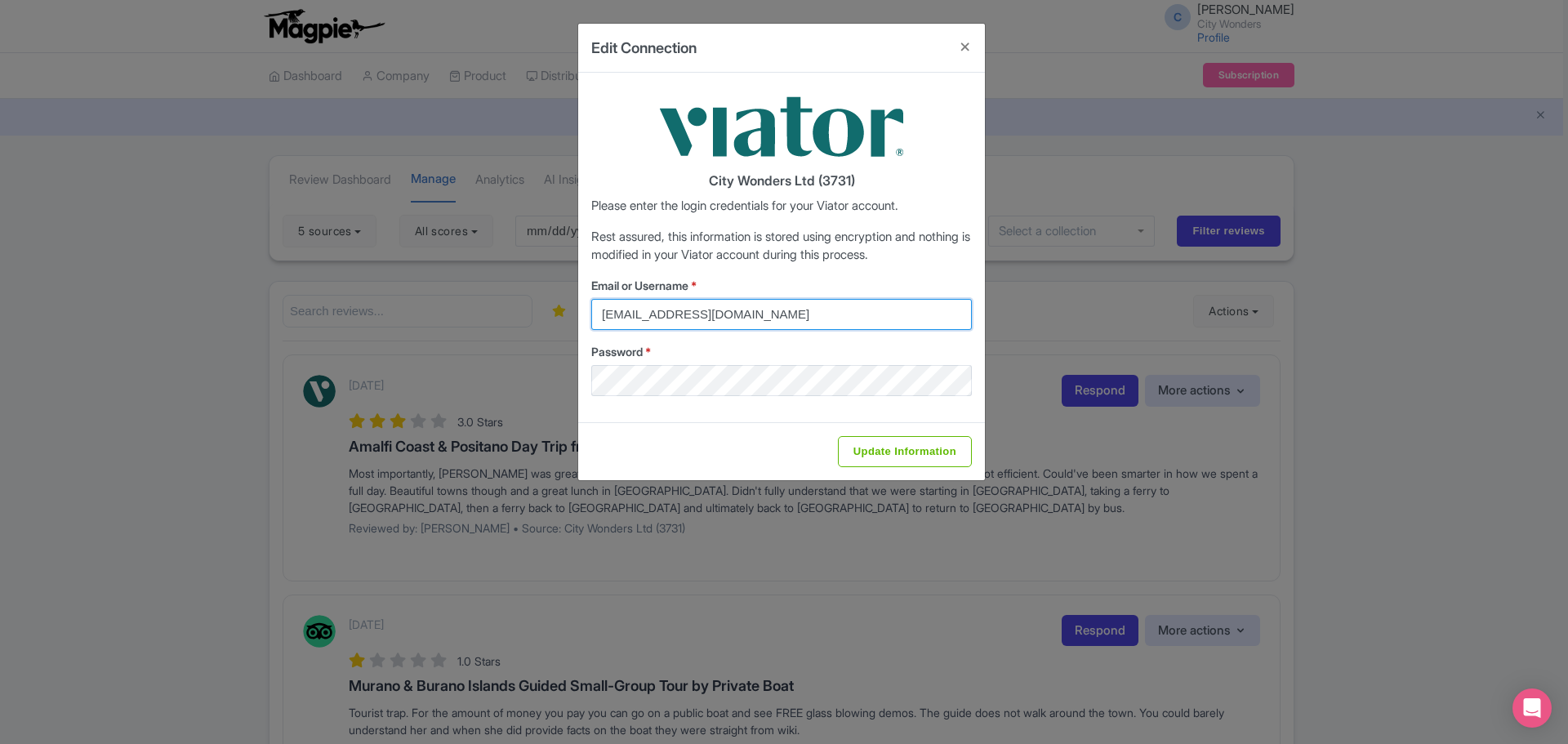
click at [797, 311] on input "federica.brocca@citywonders.com" at bounding box center [782, 315] width 381 height 31
type input "chadia.ammad@citywonders.com"
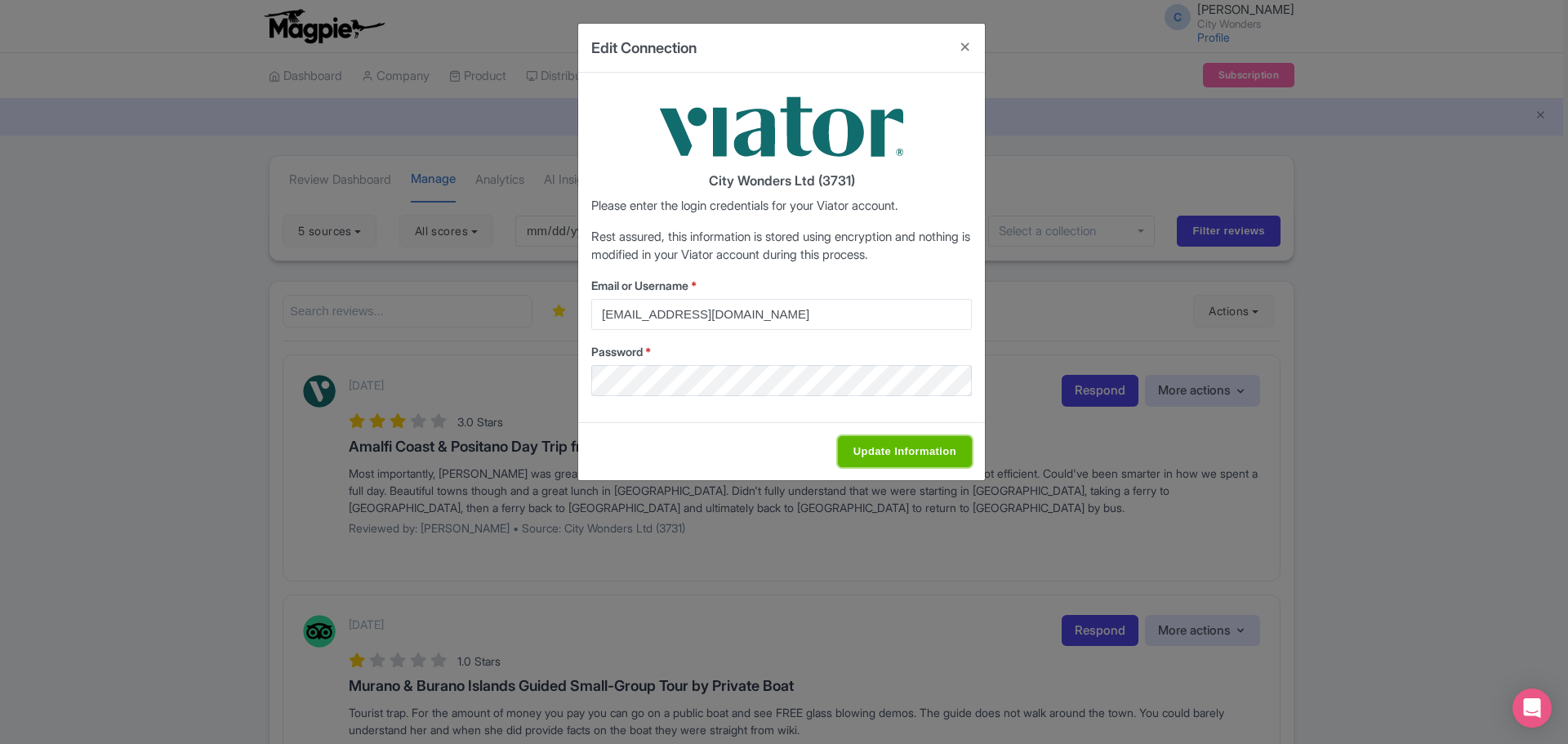
click at [931, 460] on input "Update Information" at bounding box center [905, 452] width 134 height 31
type input "Saving..."
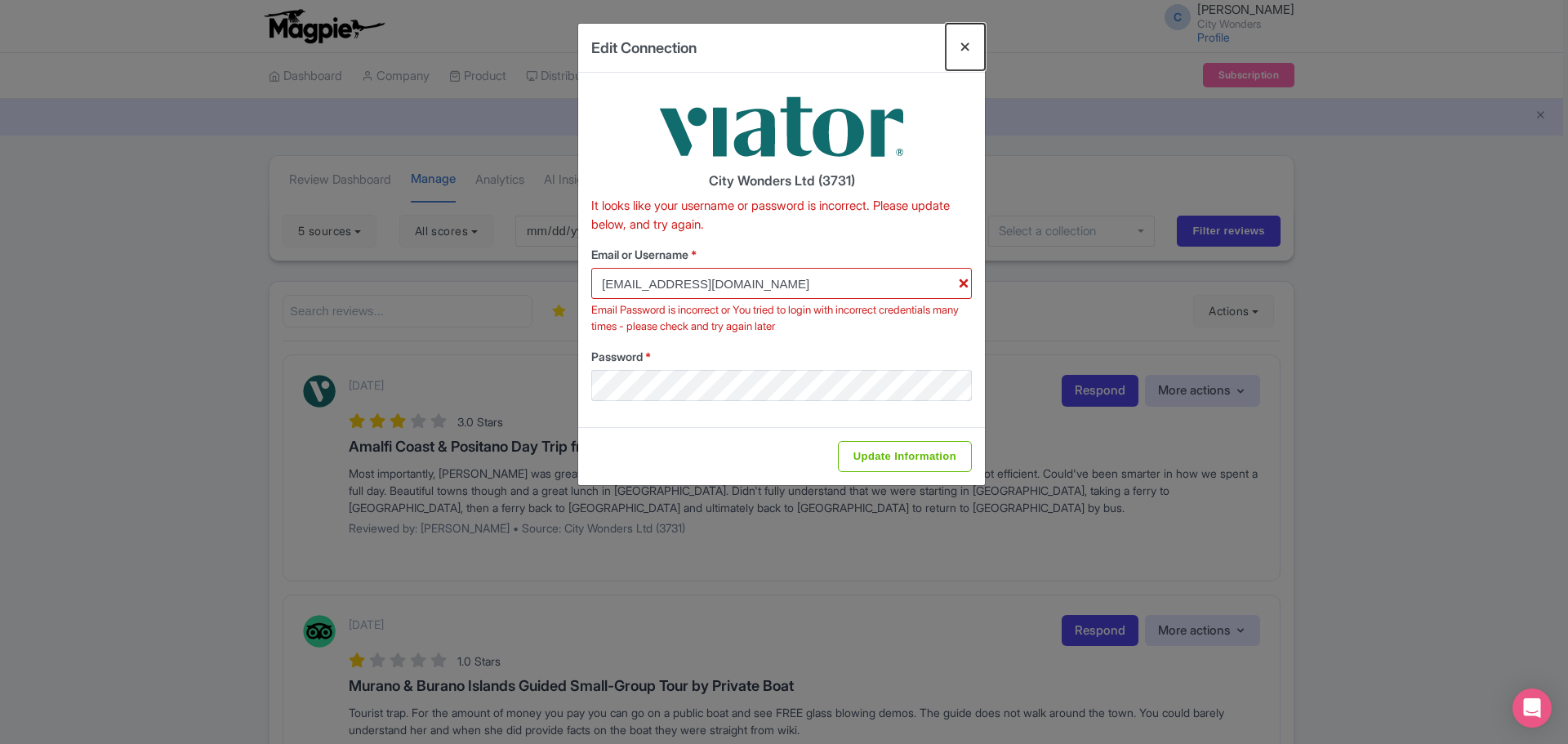
click at [963, 50] on button "Close" at bounding box center [965, 47] width 39 height 47
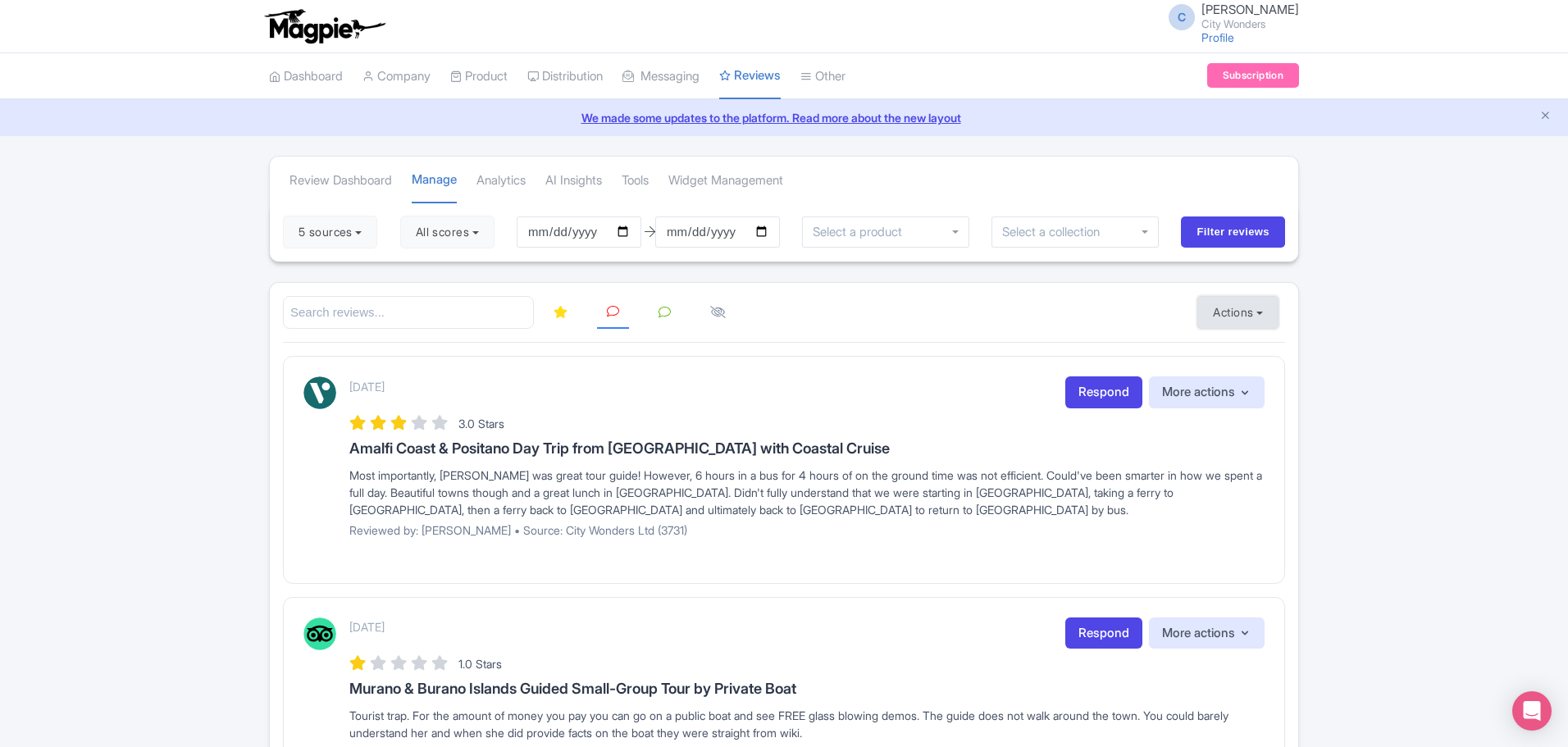
click at [1260, 312] on button "Actions" at bounding box center [1238, 312] width 81 height 32
click at [1256, 353] on link "Import new reviews" at bounding box center [1295, 353] width 193 height 32
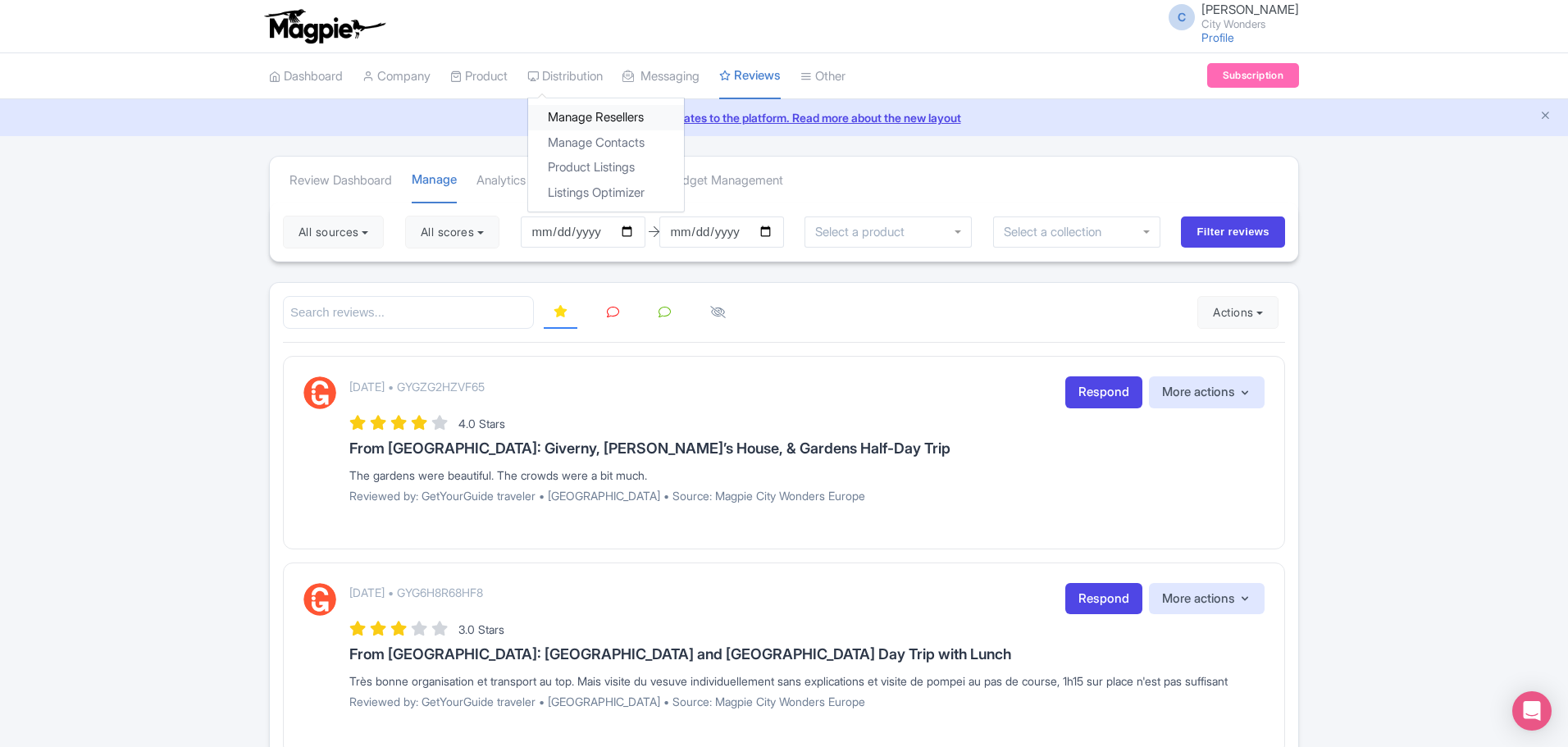
click at [594, 112] on link "Manage Resellers" at bounding box center [606, 118] width 156 height 26
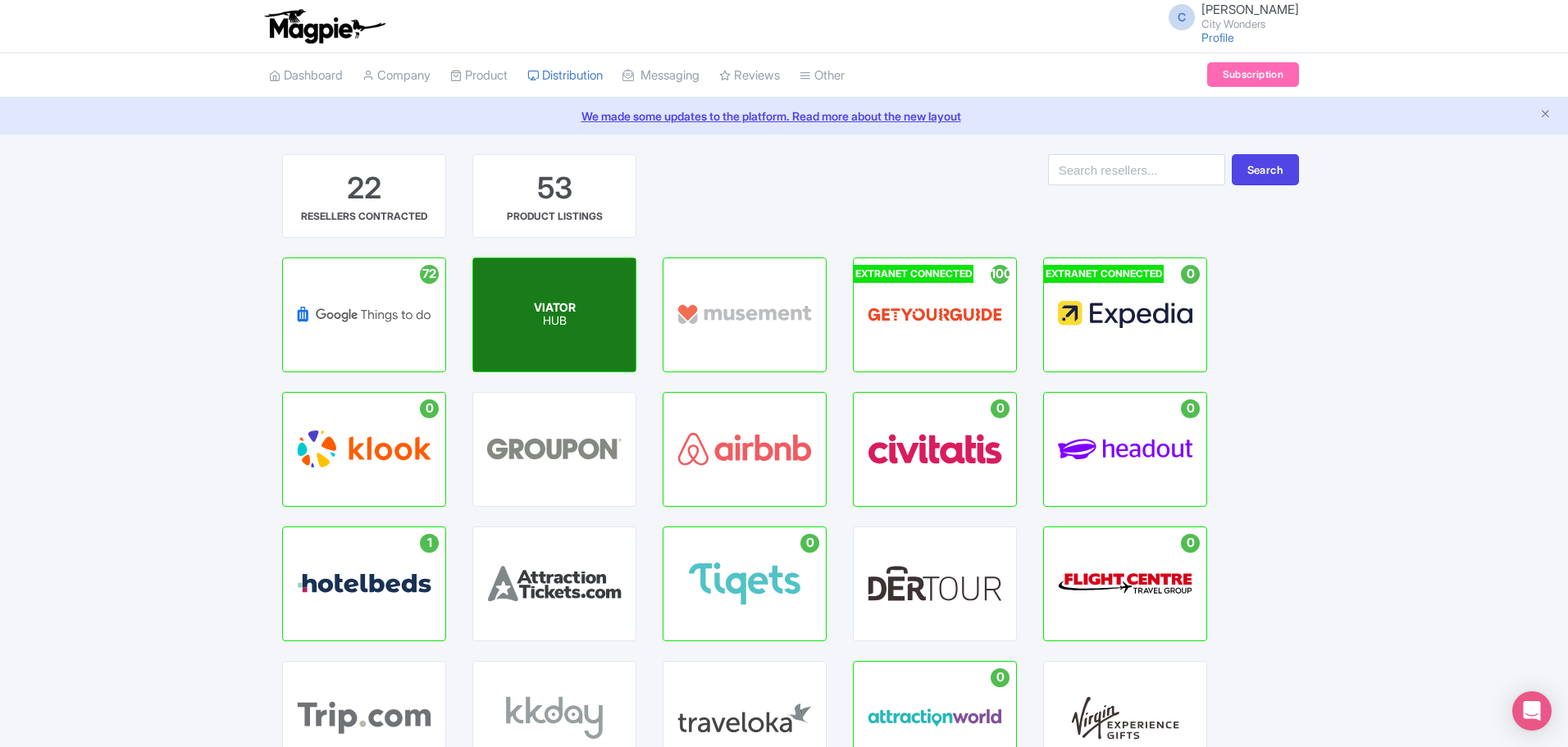
click at [545, 317] on p "HUB" at bounding box center [555, 322] width 42 height 14
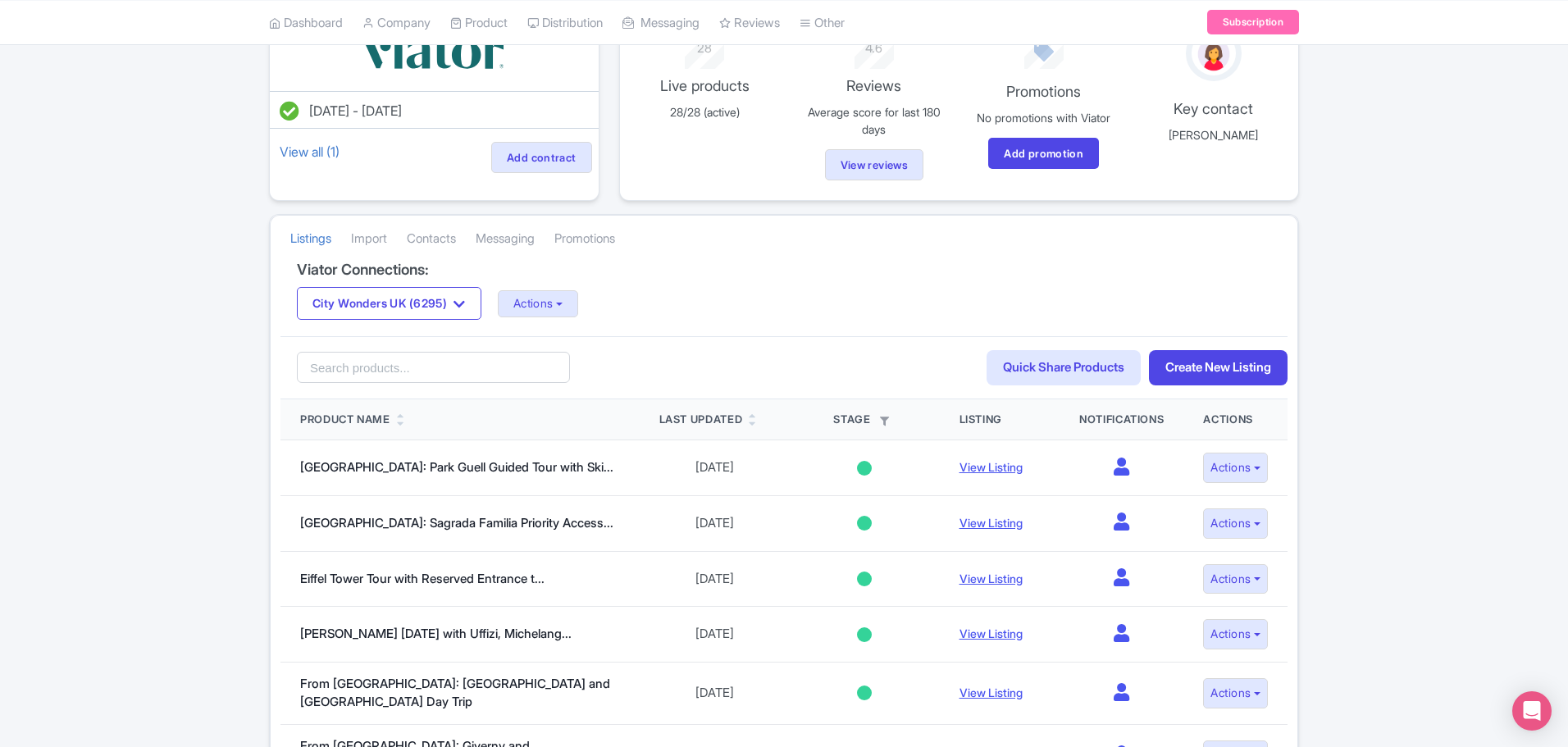
scroll to position [161, 0]
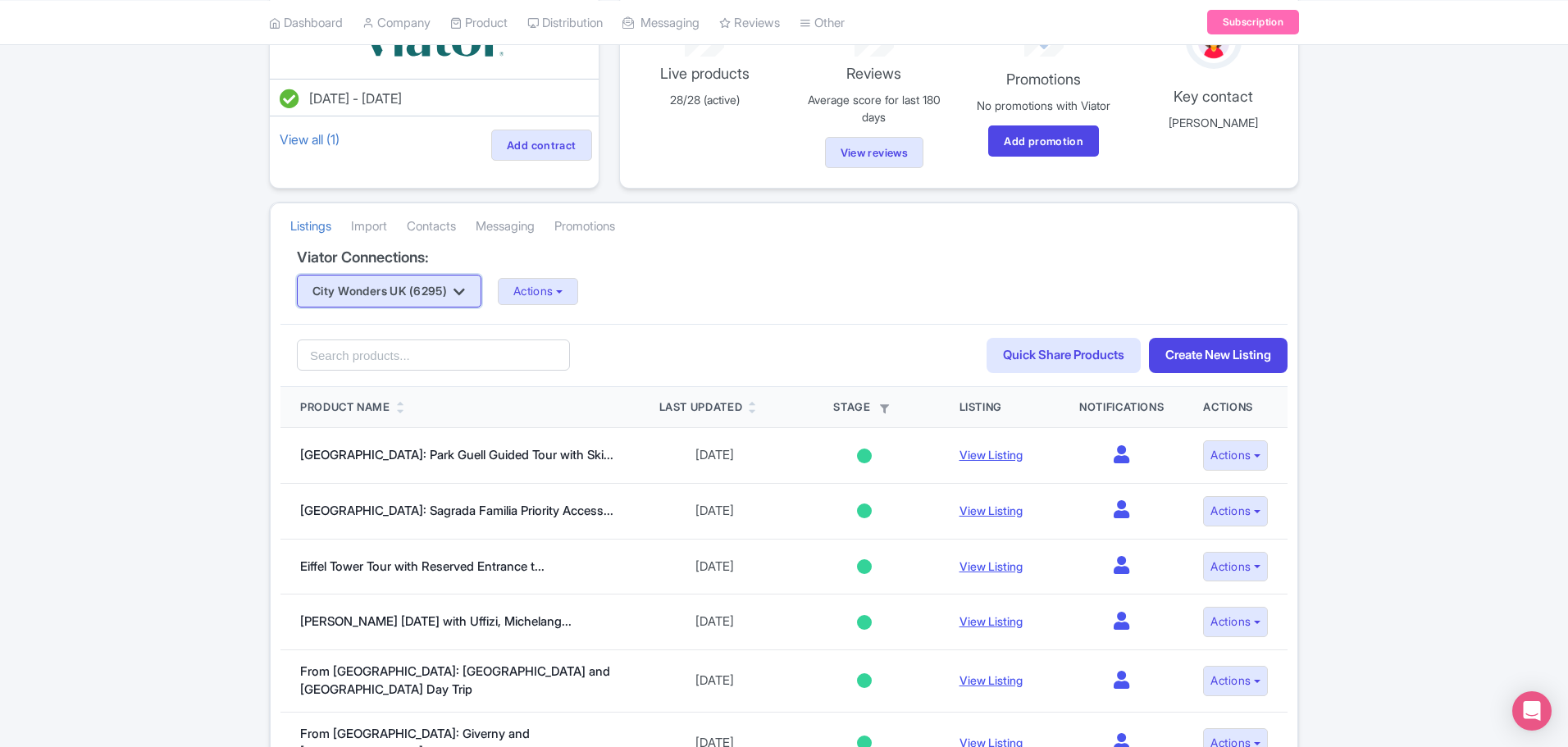
click at [465, 291] on icon "button" at bounding box center [458, 291] width 11 height 13
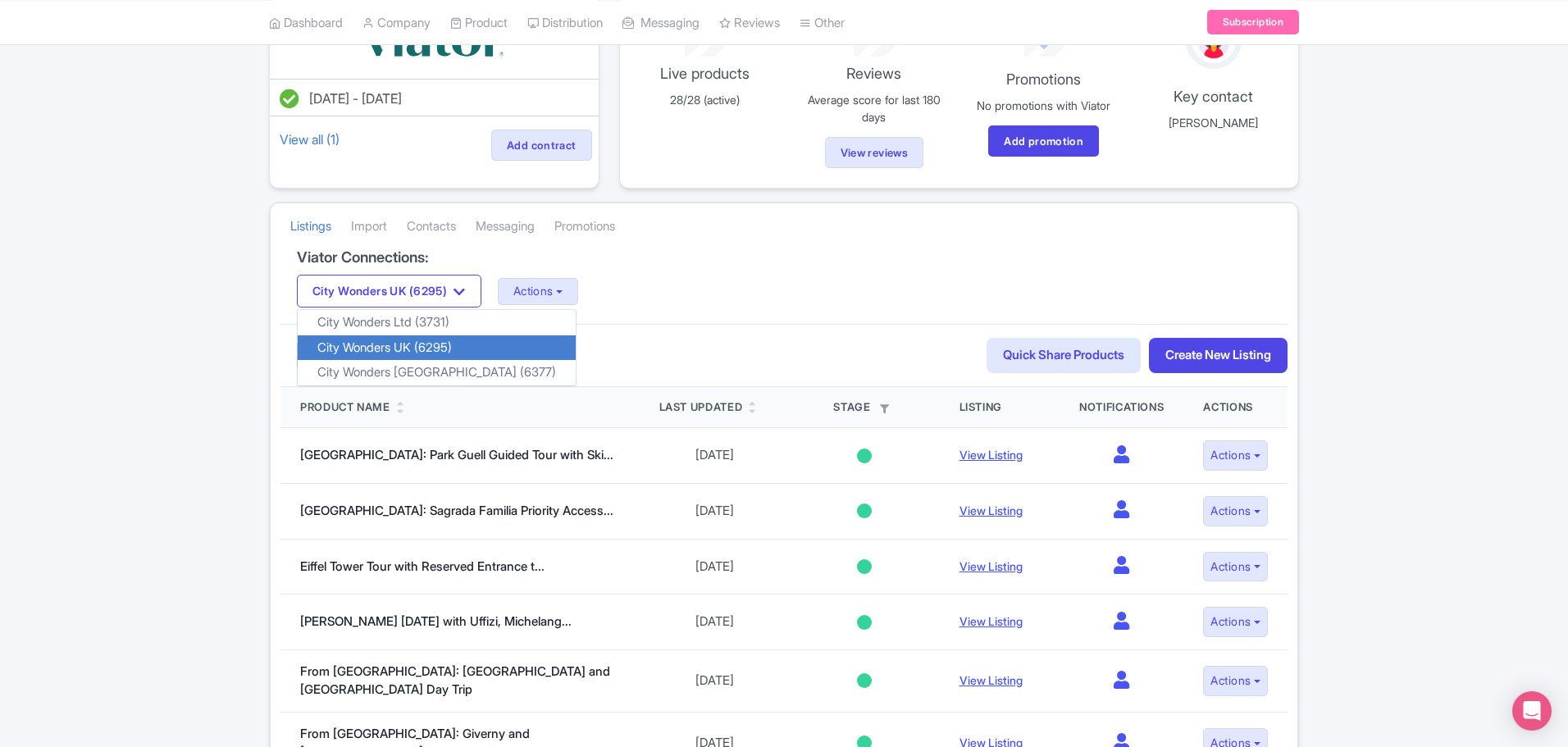
click at [451, 347] on link "City Wonders UK (6295)" at bounding box center [437, 348] width 278 height 26
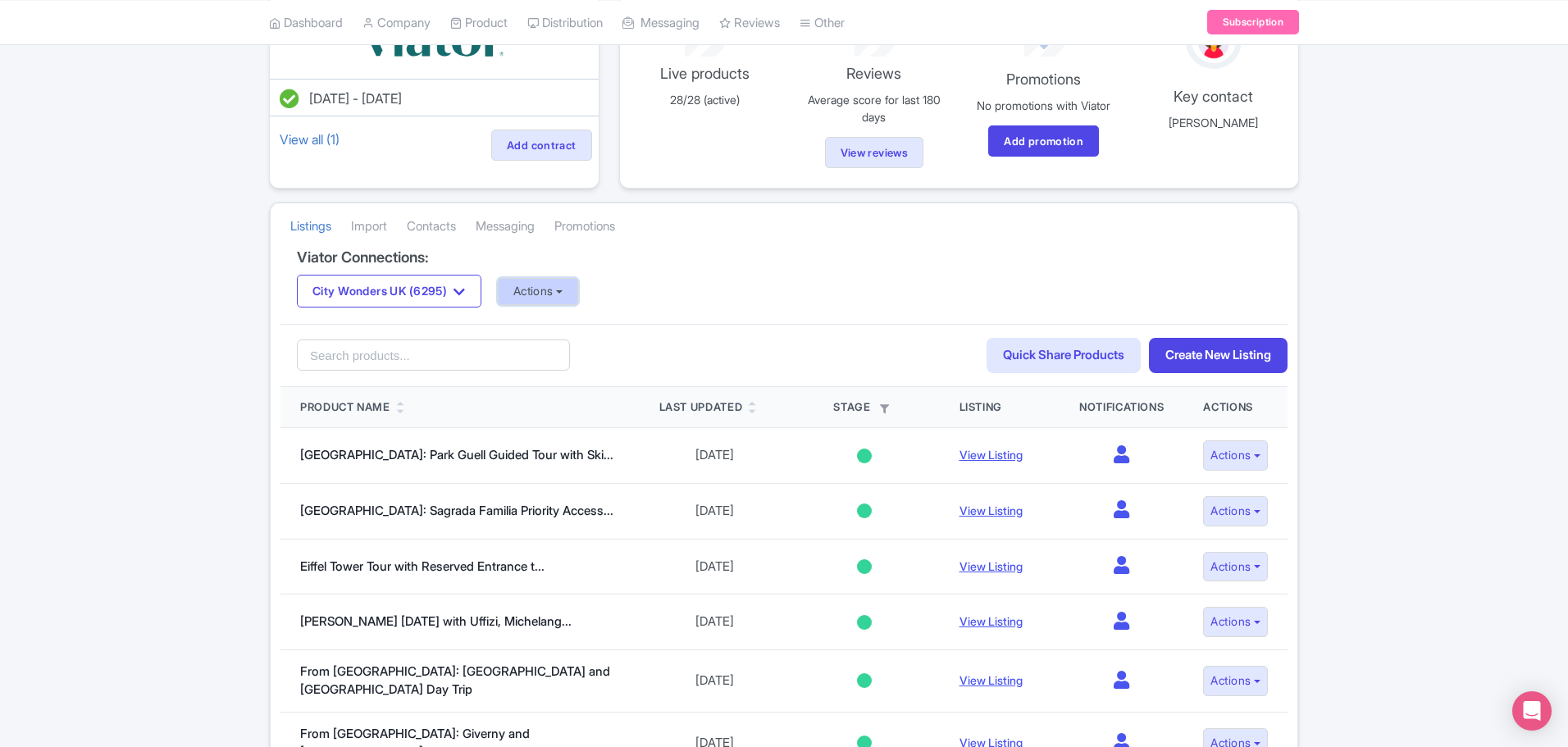
click at [579, 295] on button "Actions" at bounding box center [538, 292] width 81 height 27
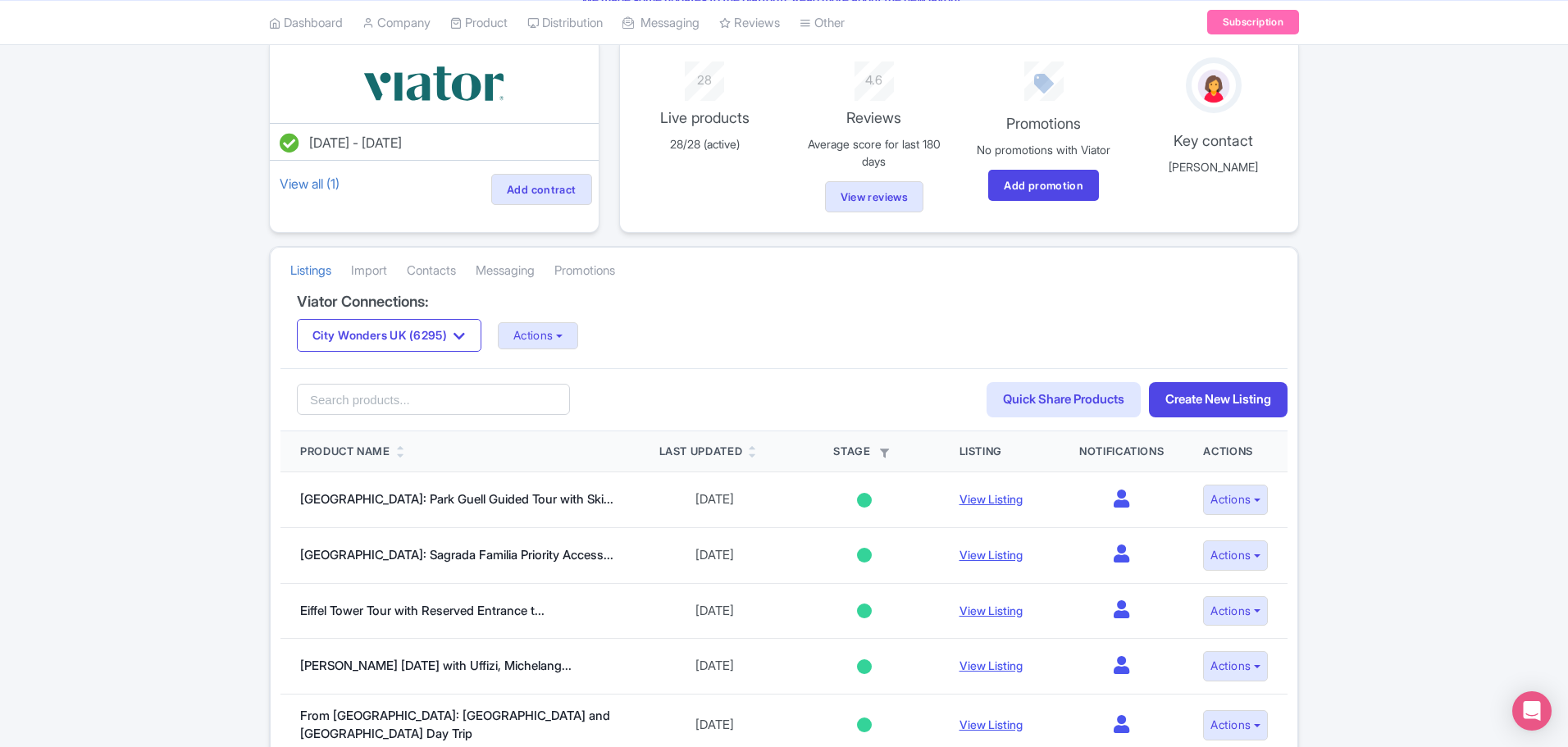
scroll to position [121, 0]
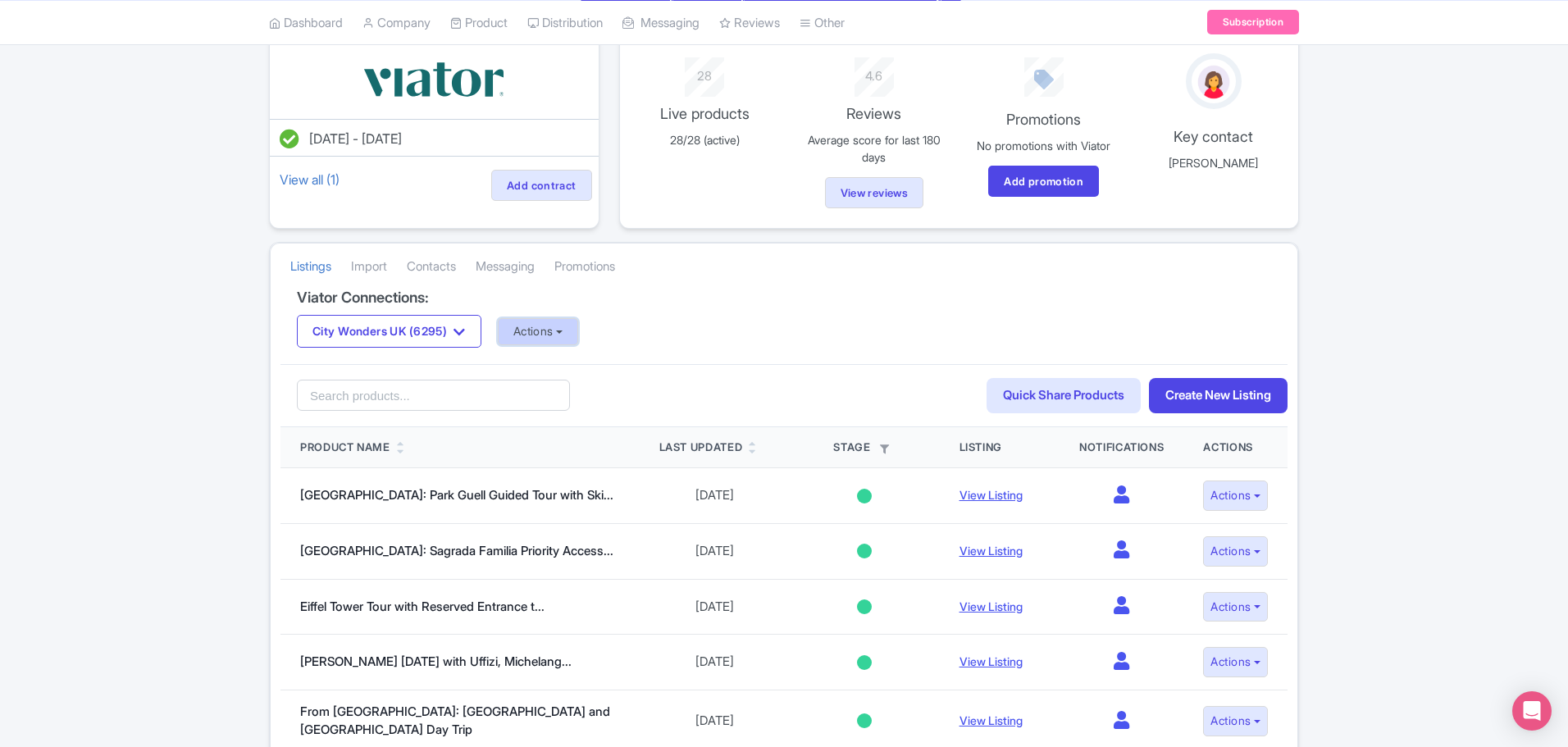
click at [579, 333] on button "Actions" at bounding box center [538, 332] width 81 height 27
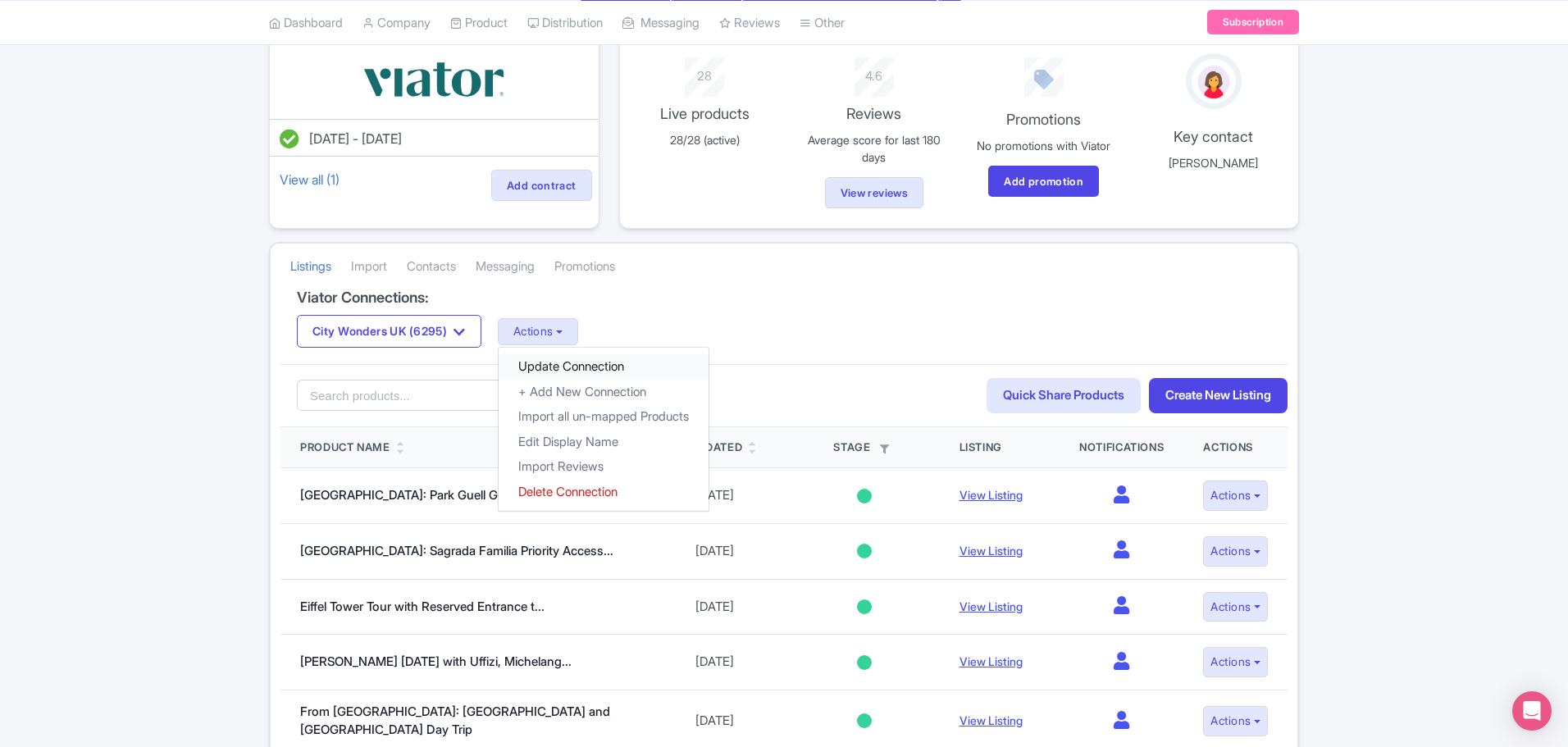
click at [624, 365] on link "Update Connection" at bounding box center [603, 367] width 210 height 26
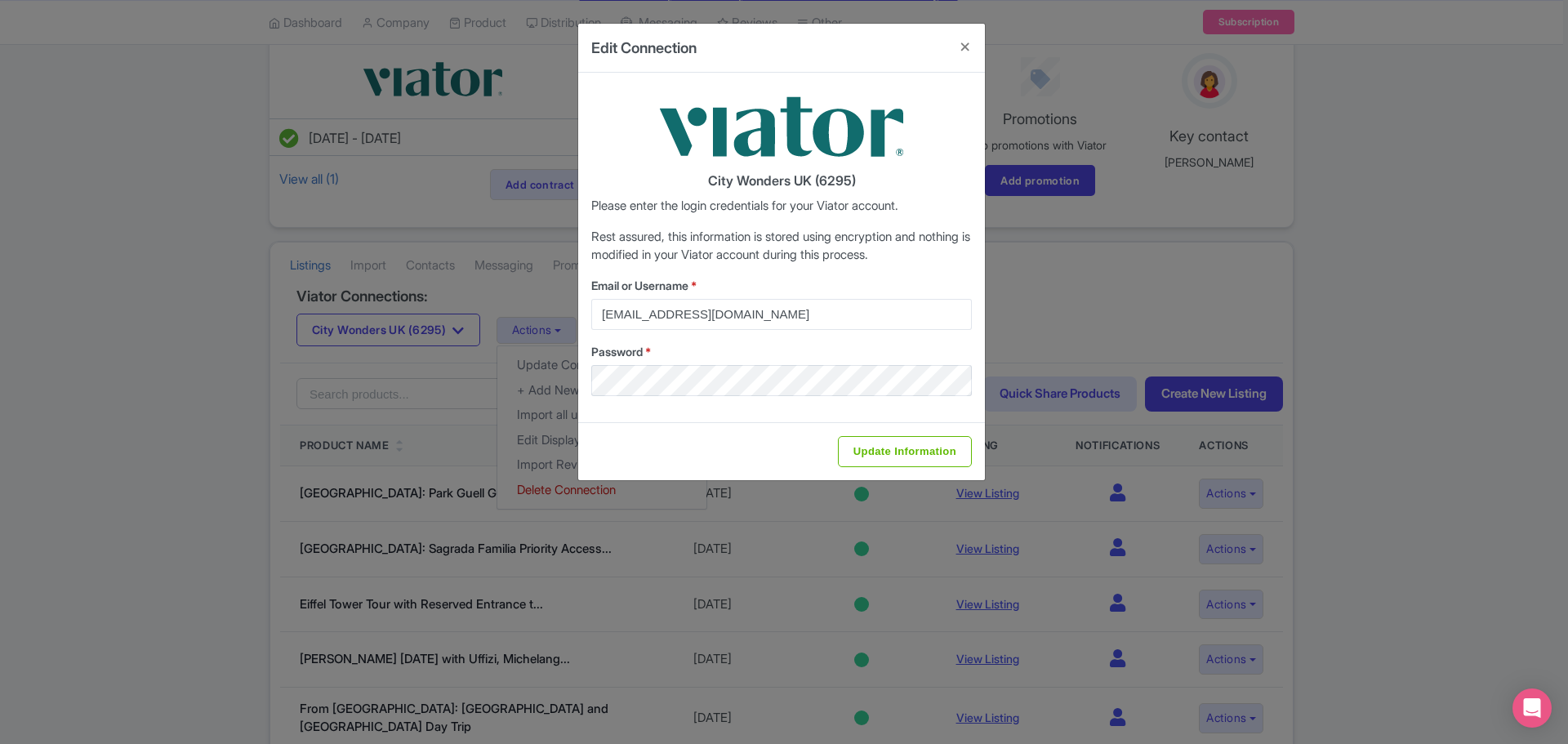
click at [1285, 175] on div "Edit Connection City Wonders UK (6295) Please enter the login credentials for y…" at bounding box center [784, 372] width 1568 height 744
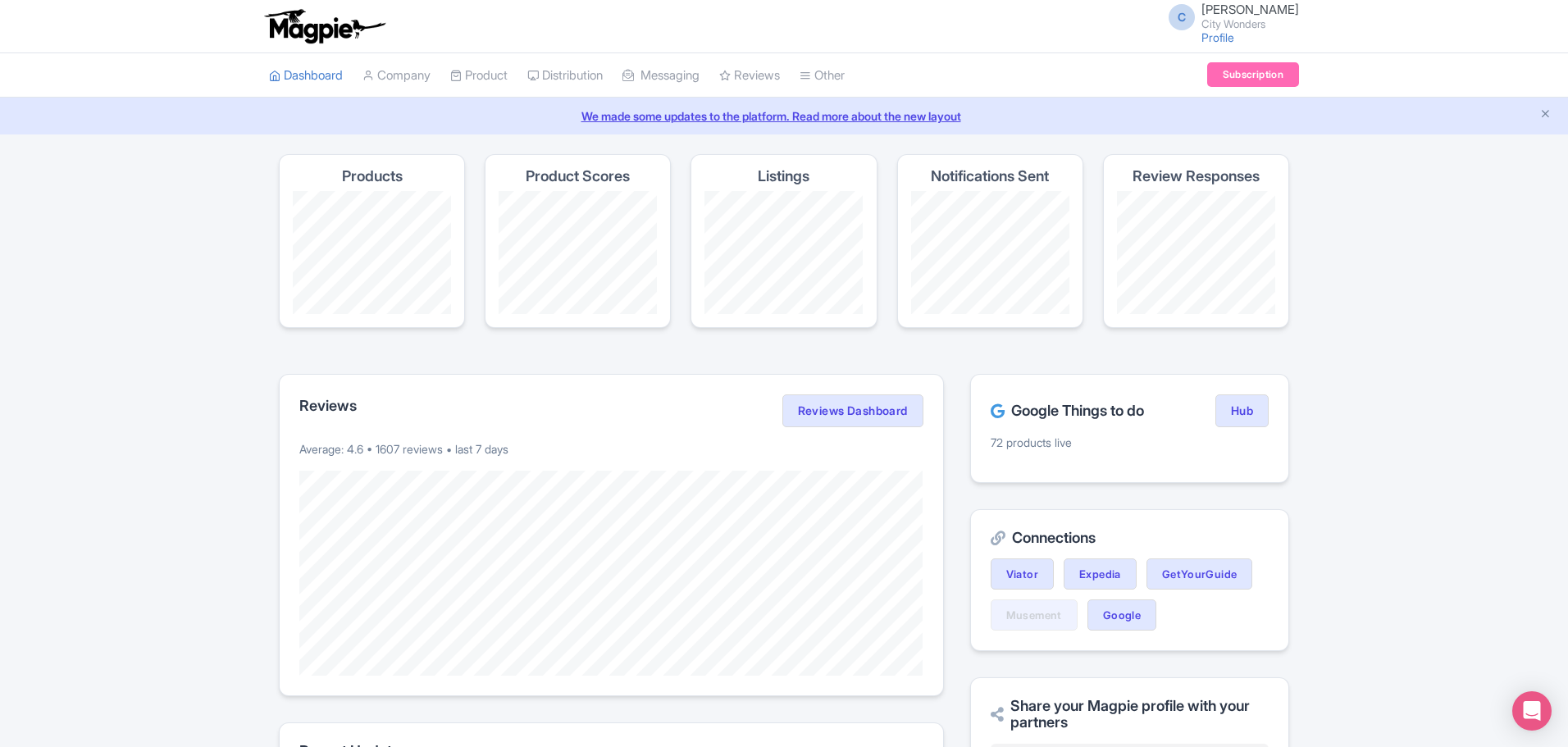
click at [1190, 20] on span "C" at bounding box center [1181, 17] width 26 height 26
click at [1213, 128] on link "Sign out" at bounding box center [1221, 128] width 156 height 26
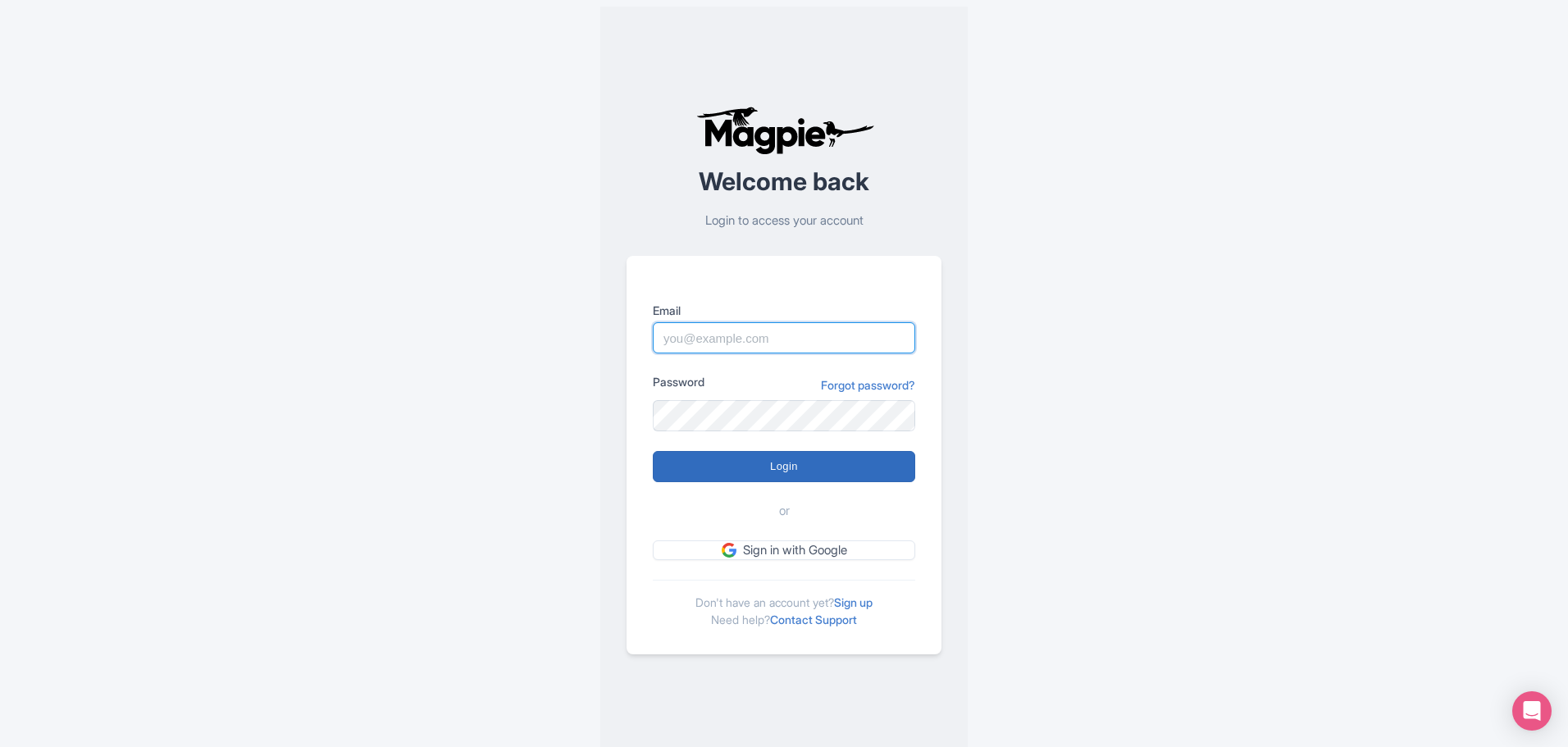
type input "[EMAIL_ADDRESS][DOMAIN_NAME]"
click at [787, 470] on input "Login" at bounding box center [784, 466] width 262 height 32
type input "Logging in..."
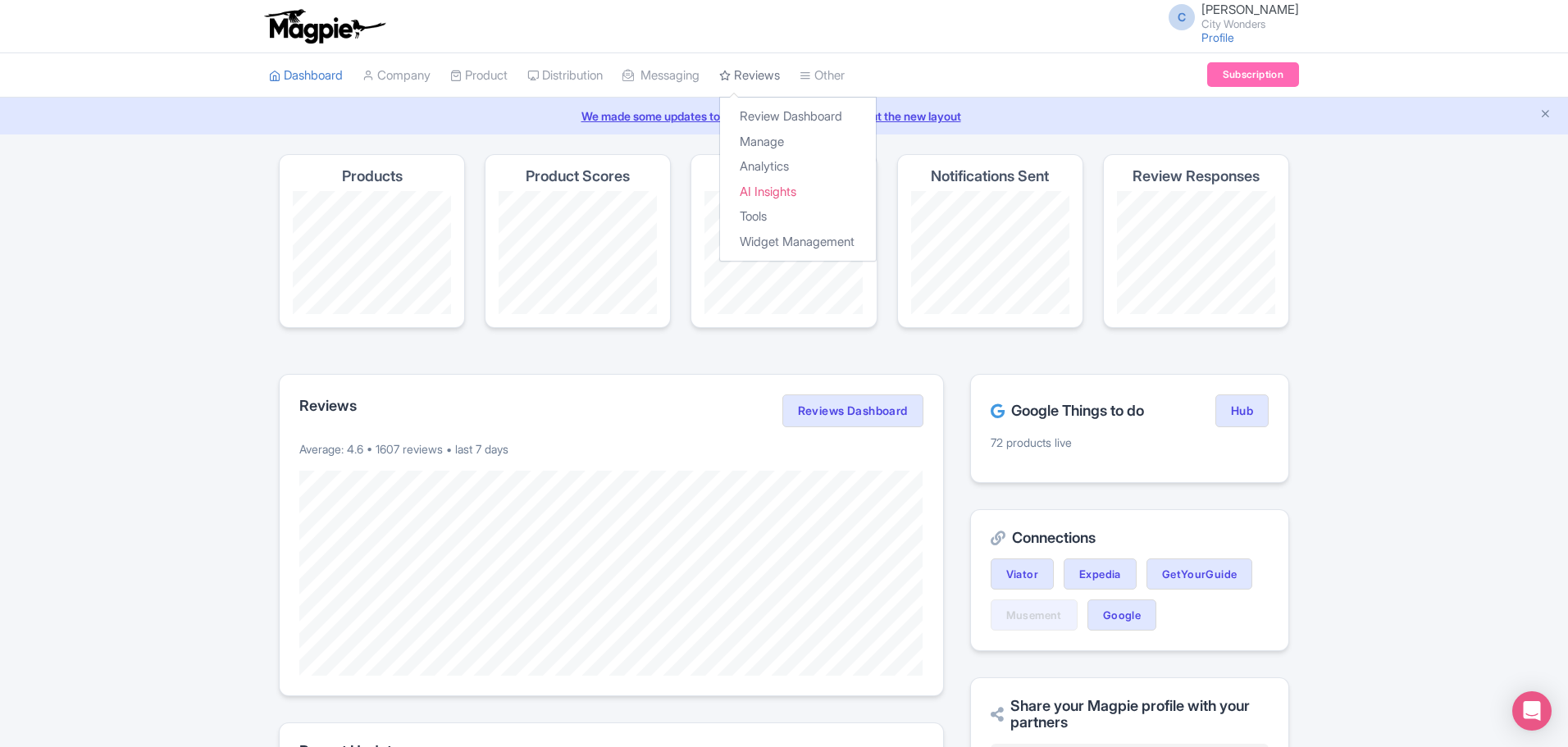
click at [780, 76] on link "Reviews" at bounding box center [749, 75] width 61 height 45
click at [790, 118] on link "Review Dashboard" at bounding box center [798, 117] width 156 height 26
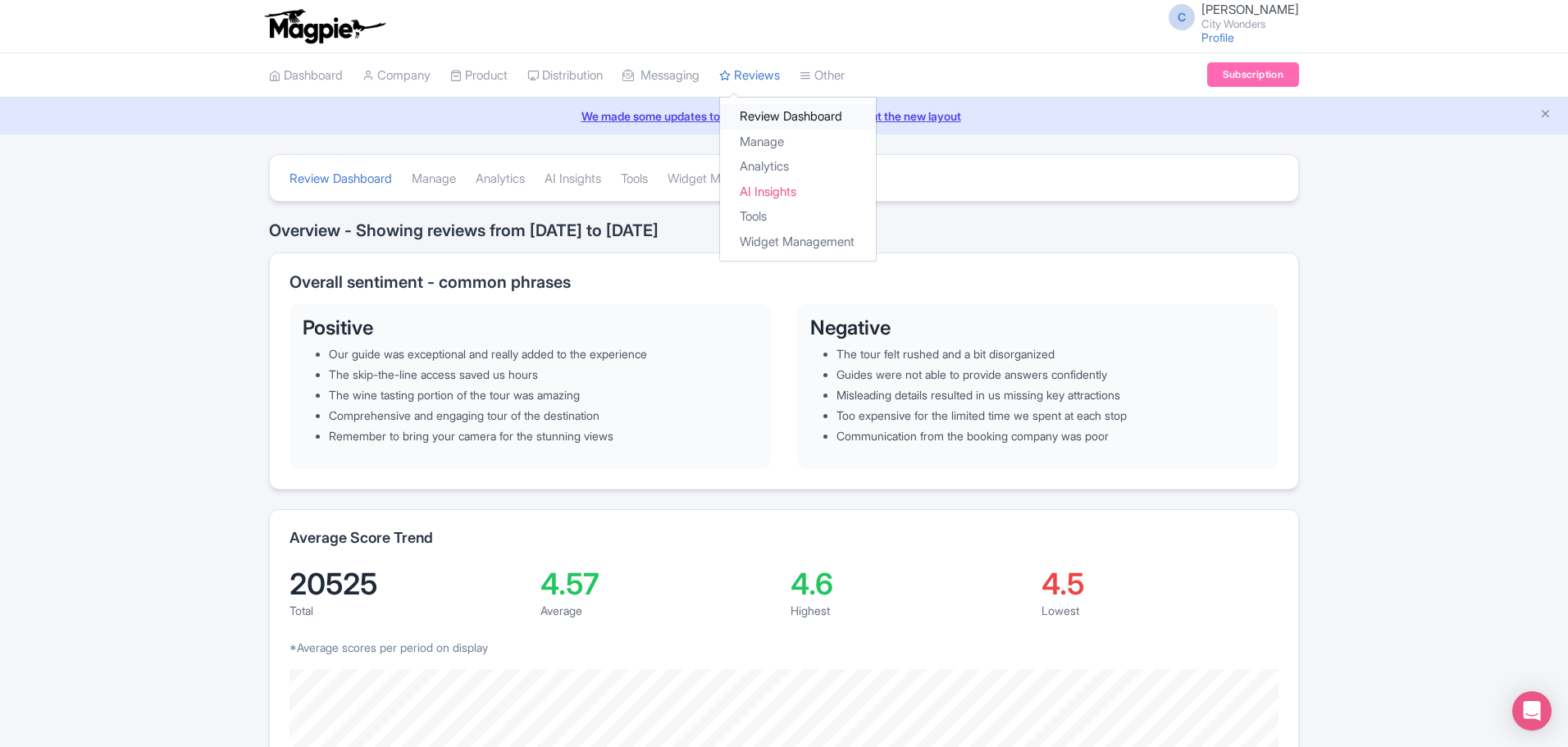
click at [787, 115] on link "Review Dashboard" at bounding box center [798, 117] width 156 height 26
click at [762, 73] on link "Reviews" at bounding box center [749, 75] width 61 height 45
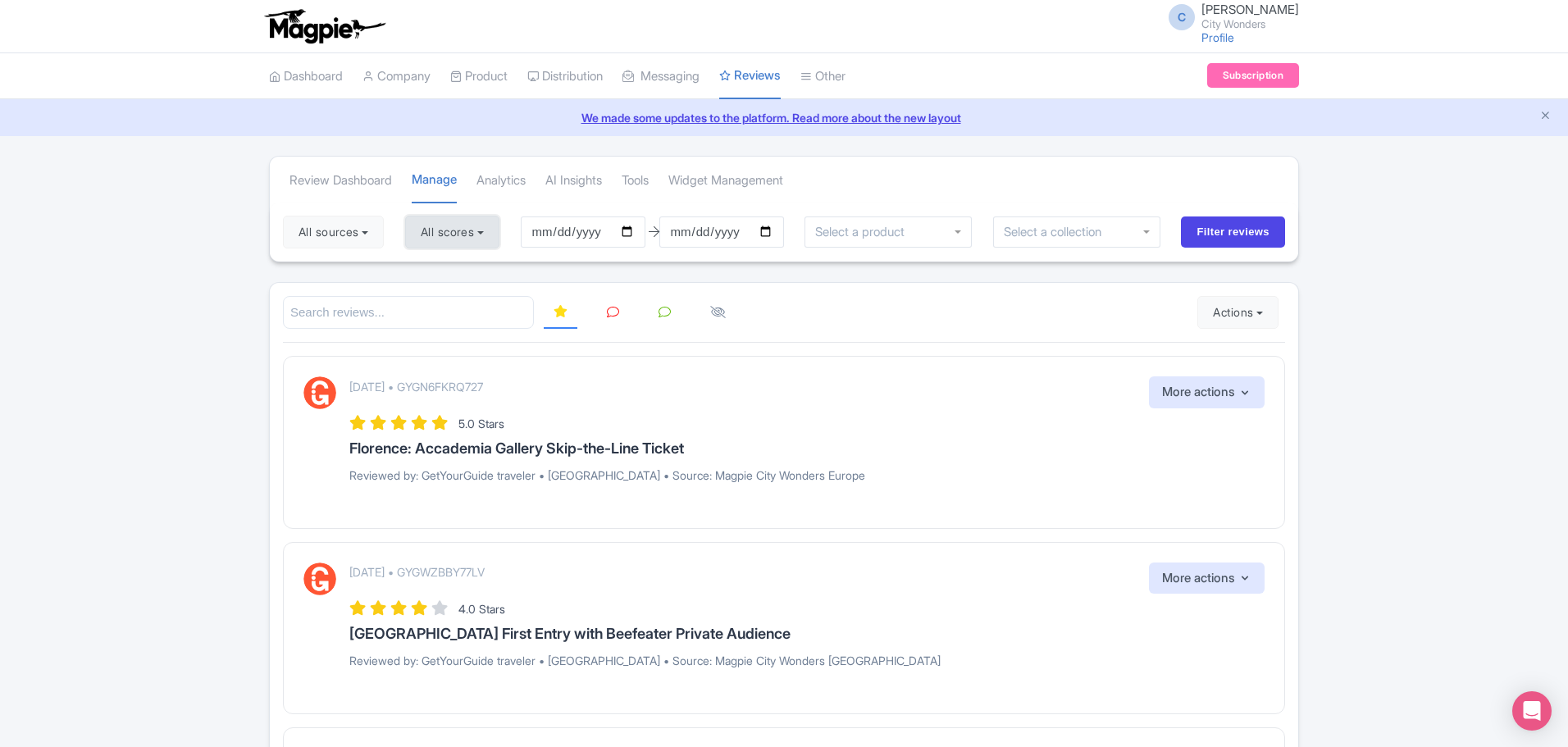
click at [493, 236] on button "All scores" at bounding box center [452, 232] width 95 height 32
click at [435, 270] on label "5 stars" at bounding box center [453, 271] width 37 height 19
click at [435, 270] on input "5 stars" at bounding box center [440, 266] width 10 height 10
checkbox input "false"
click at [435, 295] on label "4 stars" at bounding box center [453, 296] width 37 height 19
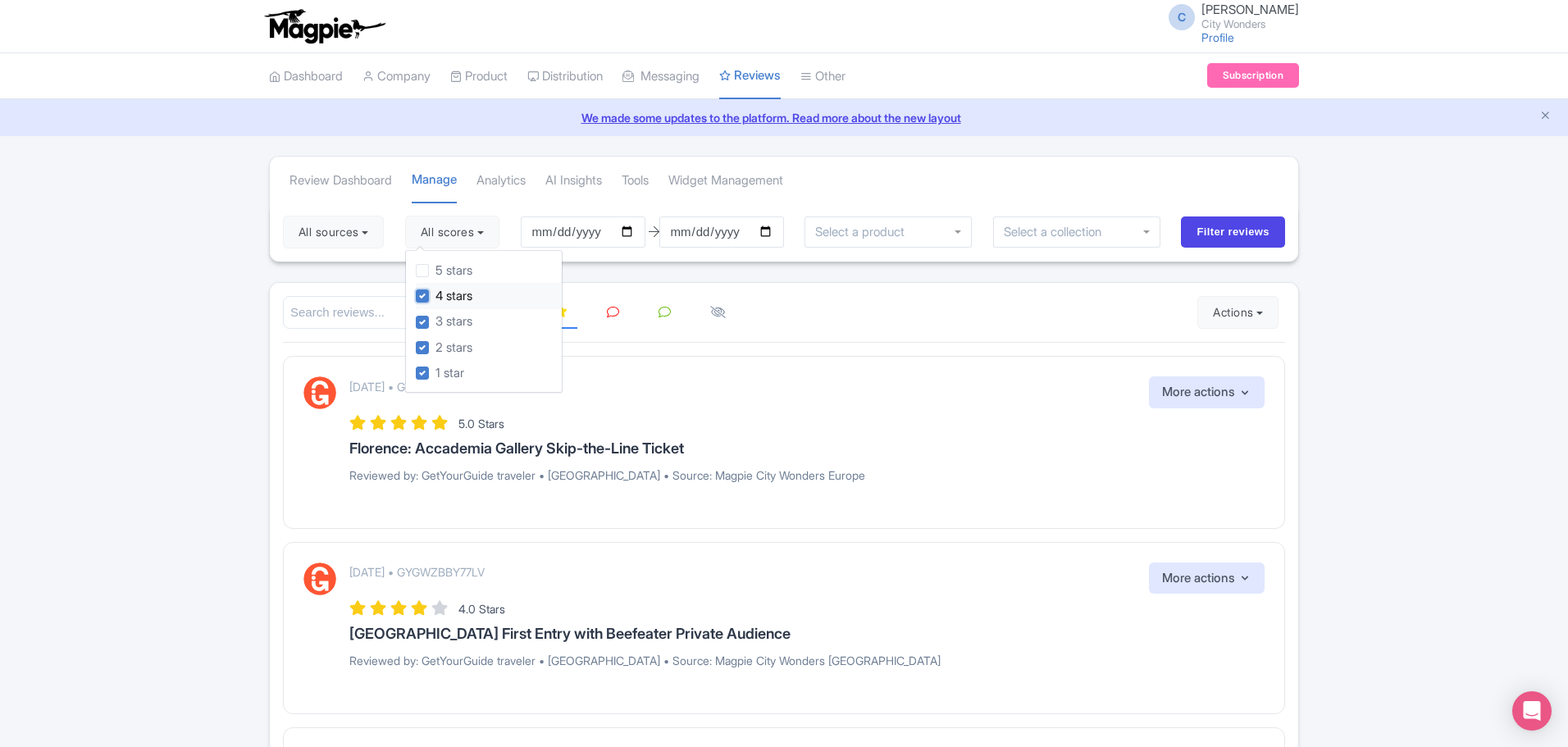
click at [435, 295] on input "4 stars" at bounding box center [440, 291] width 10 height 10
checkbox input "false"
click at [633, 236] on input "2025-06-07" at bounding box center [583, 232] width 125 height 32
type input "[DATE]"
click at [1227, 236] on input "Filter reviews" at bounding box center [1233, 232] width 104 height 32
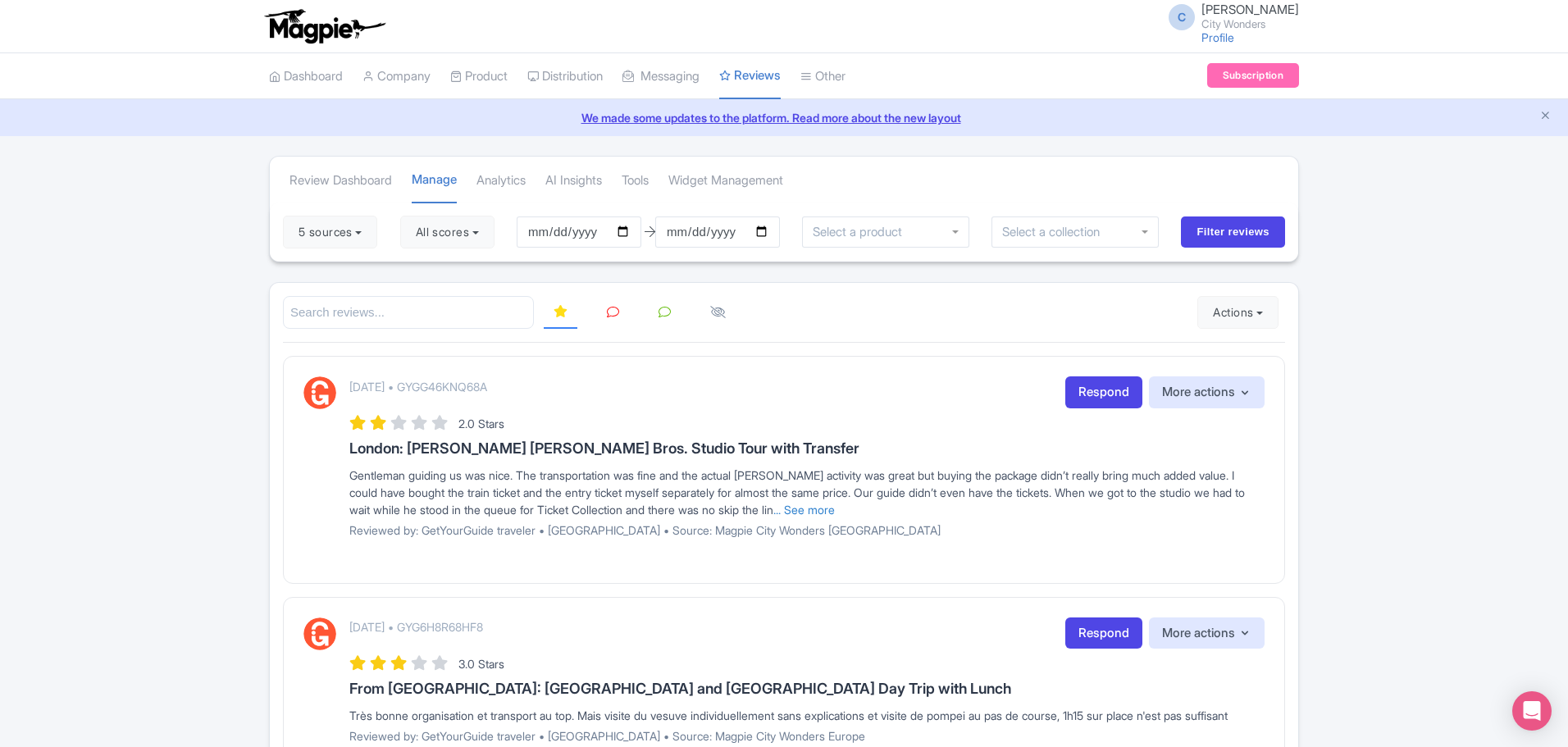
click at [620, 312] on link at bounding box center [613, 312] width 32 height 32
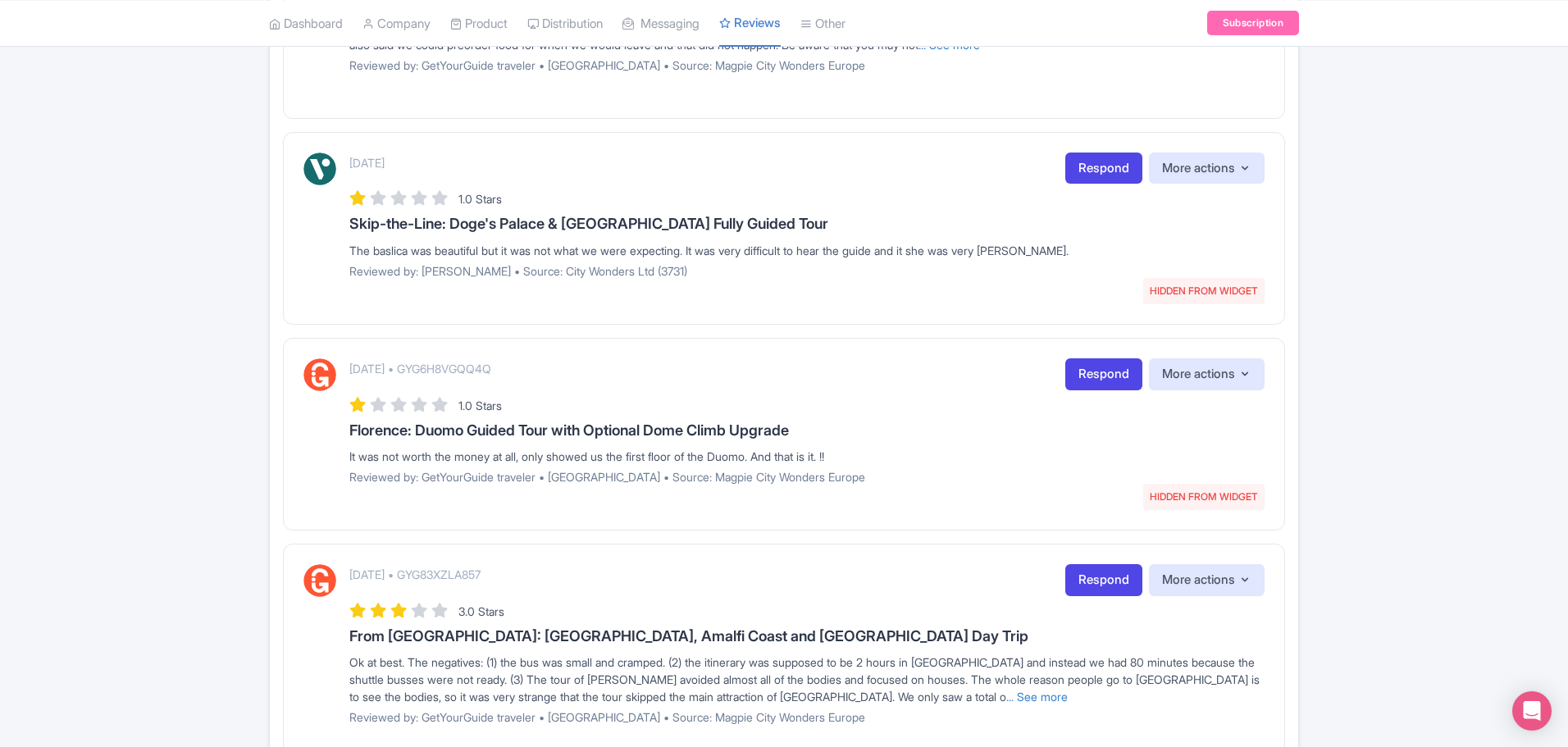
scroll to position [1268, 0]
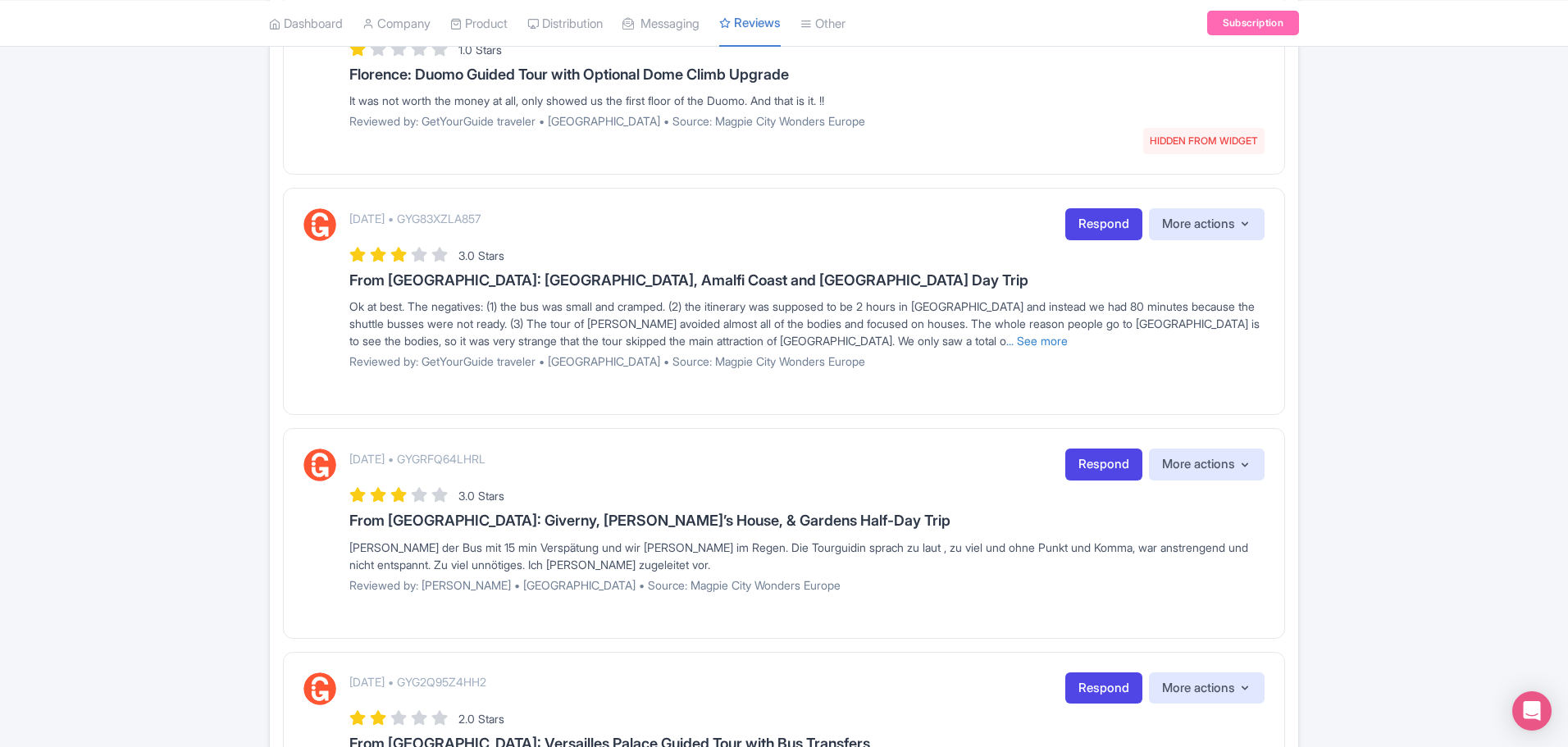
drag, startPoint x: 1565, startPoint y: 470, endPoint x: 1574, endPoint y: 536, distance: 66.6
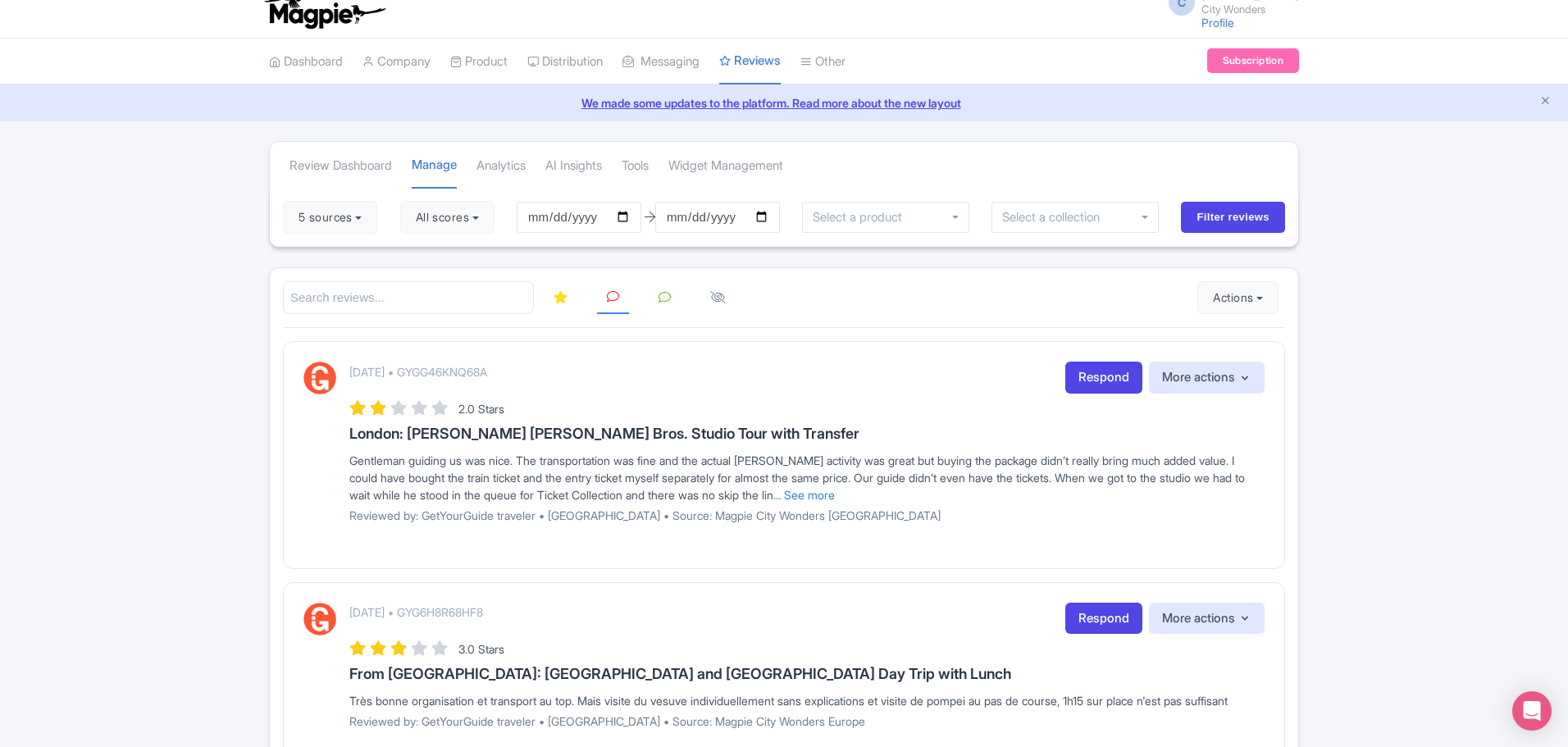
scroll to position [0, 0]
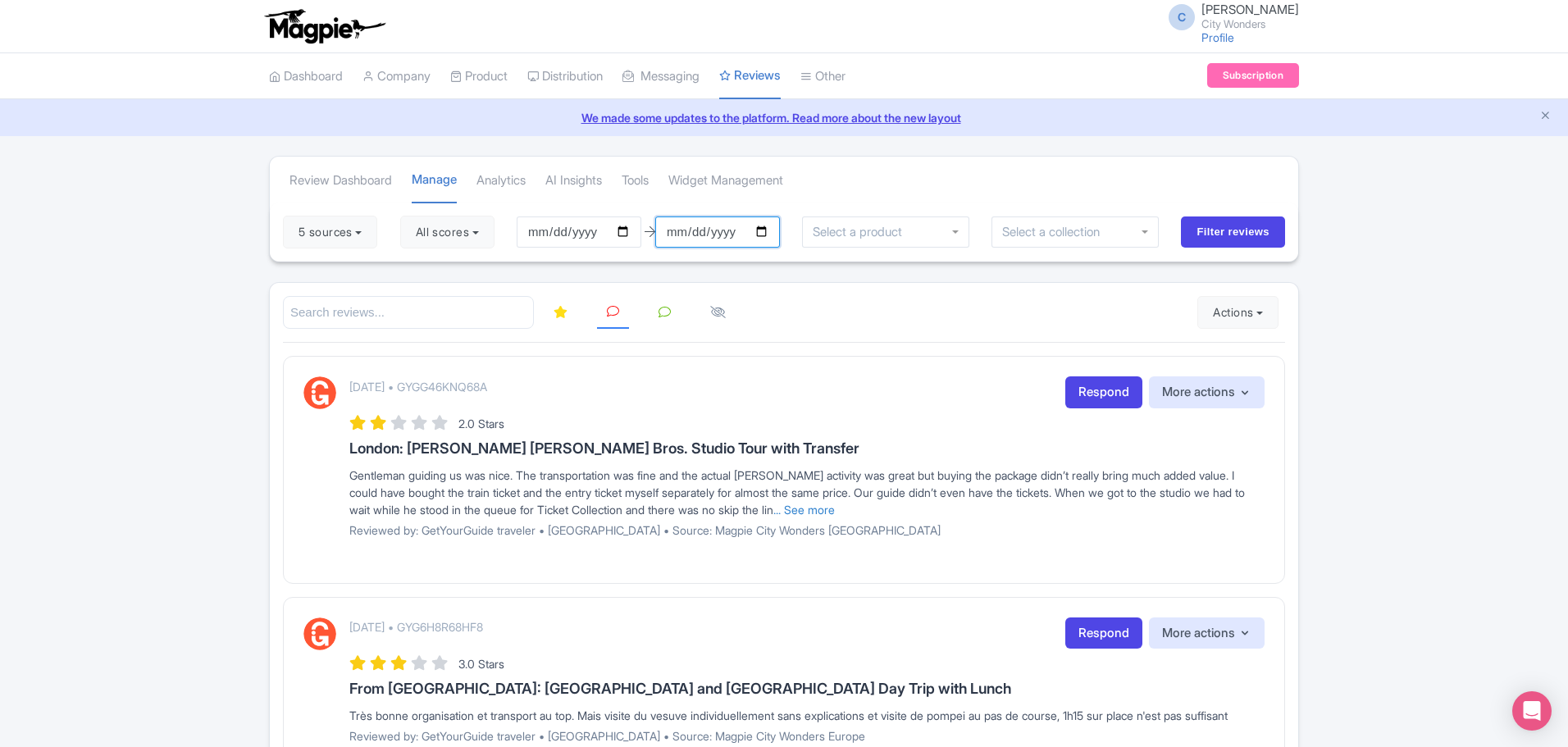
click at [771, 231] on input "2025-09-06" at bounding box center [718, 232] width 125 height 32
type input "[DATE]"
click at [1221, 235] on input "Filter reviews" at bounding box center [1233, 232] width 104 height 32
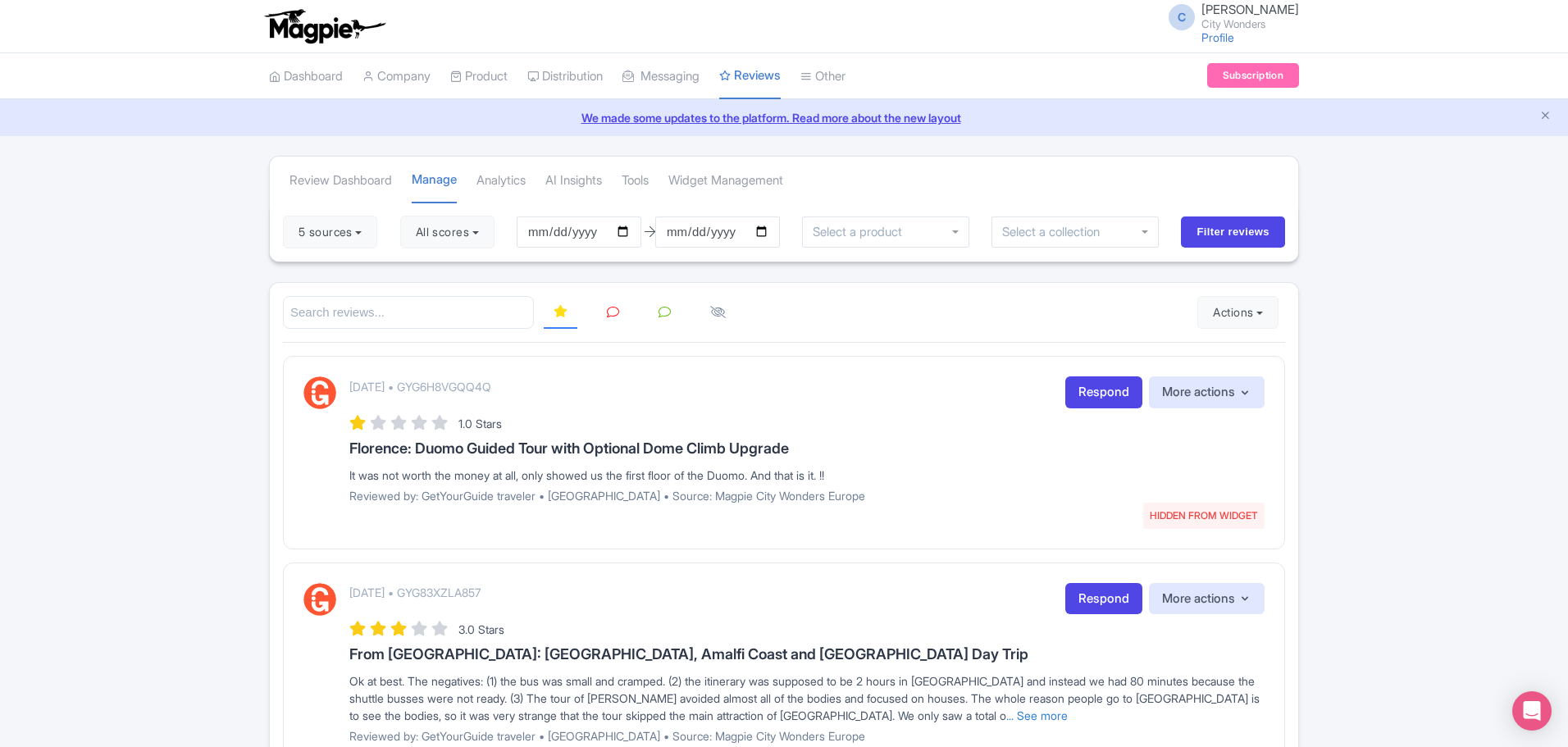
click at [613, 309] on icon at bounding box center [613, 312] width 12 height 12
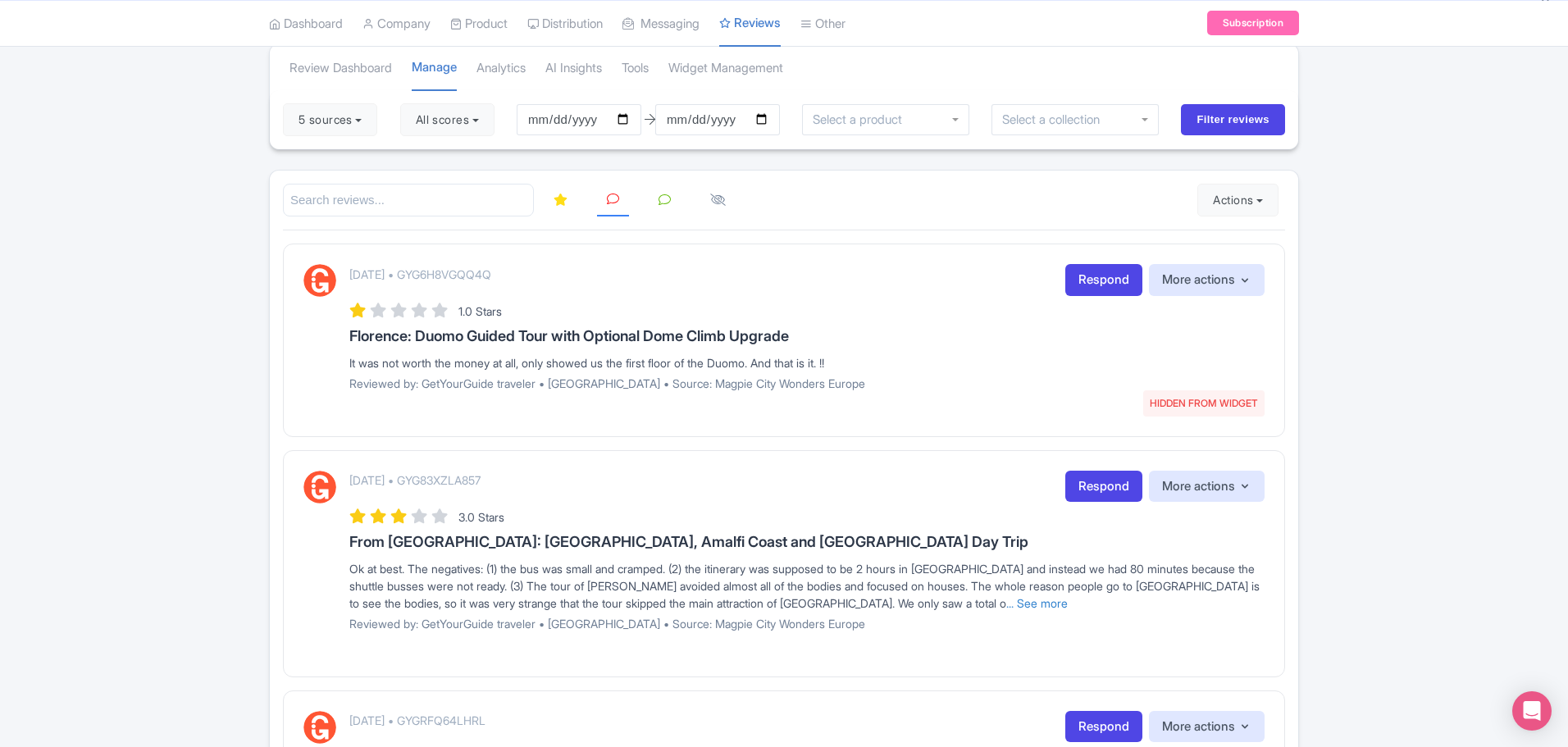
scroll to position [164, 0]
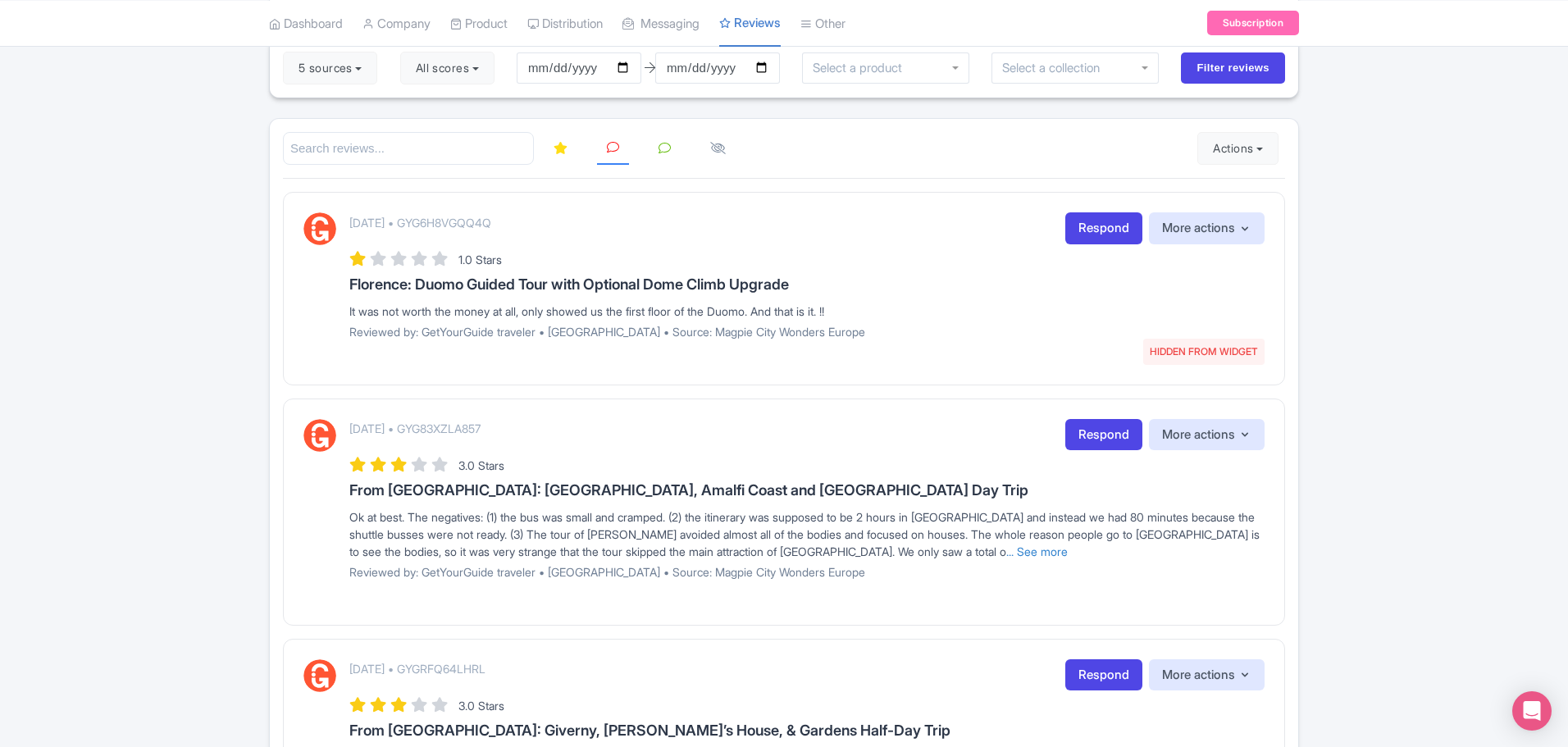
drag, startPoint x: 593, startPoint y: 219, endPoint x: 474, endPoint y: 218, distance: 119.0
click at [474, 218] on div "September 05, 2025 • GYG6H8VGQQ4Q HIDDEN FROM WIDGET Respond More actions Hide …" at bounding box center [807, 228] width 915 height 32
copy p "GYG6H8VGQQ4Q"
click at [1114, 227] on link "Respond" at bounding box center [1104, 228] width 77 height 32
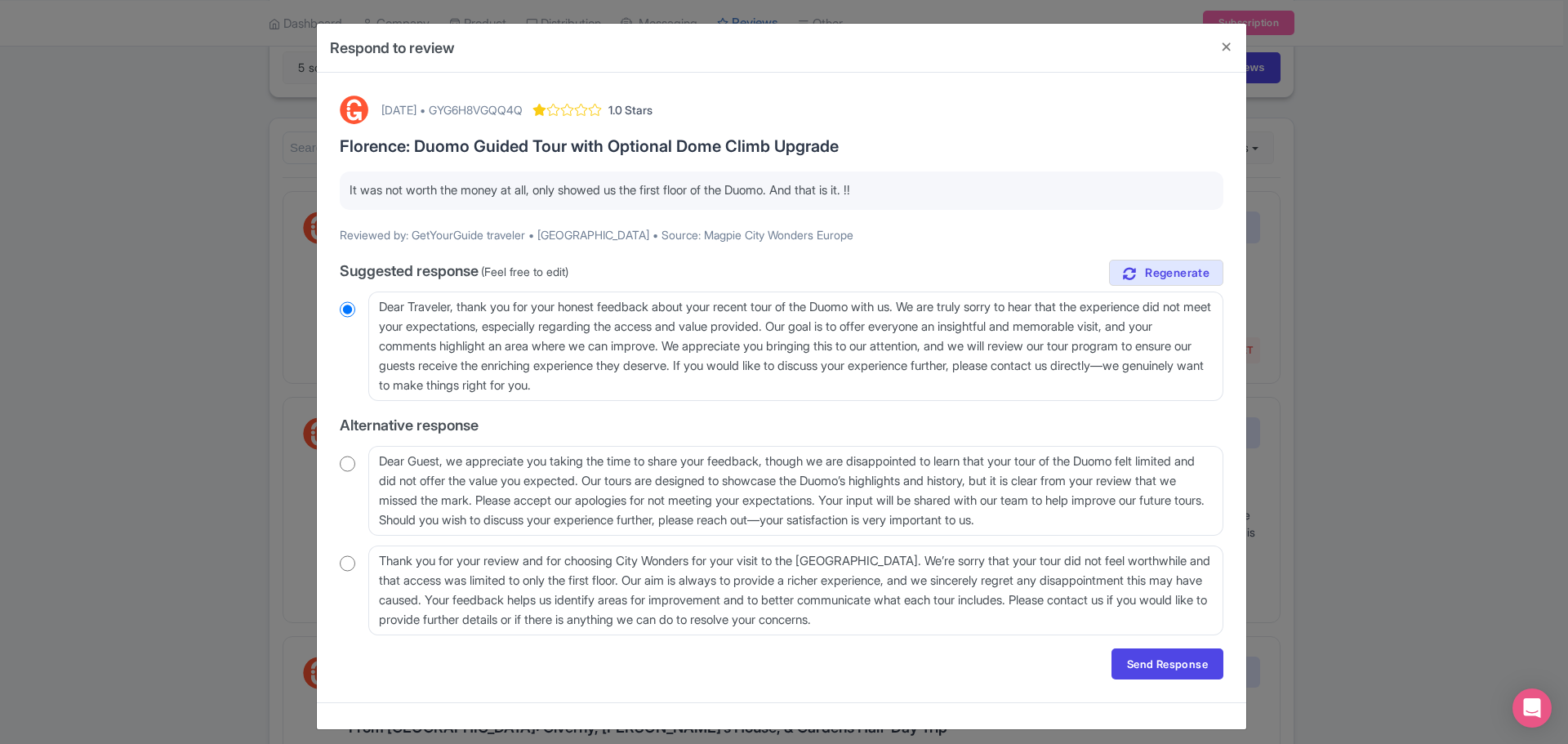
click at [341, 312] on input "radio" at bounding box center [348, 310] width 15 height 16
click at [612, 305] on textarea "Dear Traveler, thank you for your honest feedback about your recent tour of the…" at bounding box center [795, 346] width 855 height 110
type textarea "Dear Traveler, thank you for your honestfeedback about your recent tour of the …"
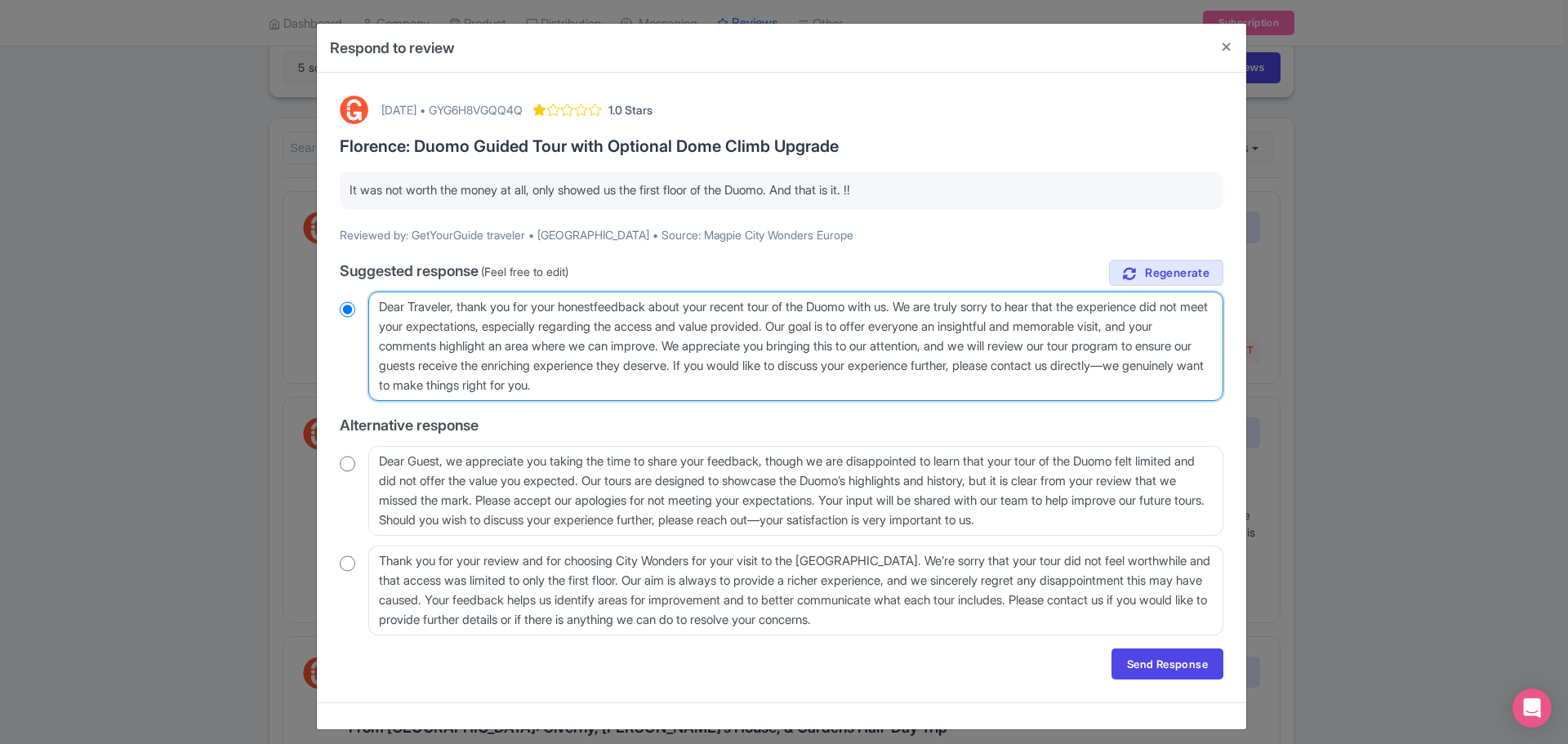
radio input "true"
type textarea "Dear Traveler, thank you for your honesfeedback about your recent tour of the D…"
radio input "true"
type textarea "Dear Traveler, thank you for your honefeedback about your recent tour of the Du…"
radio input "true"
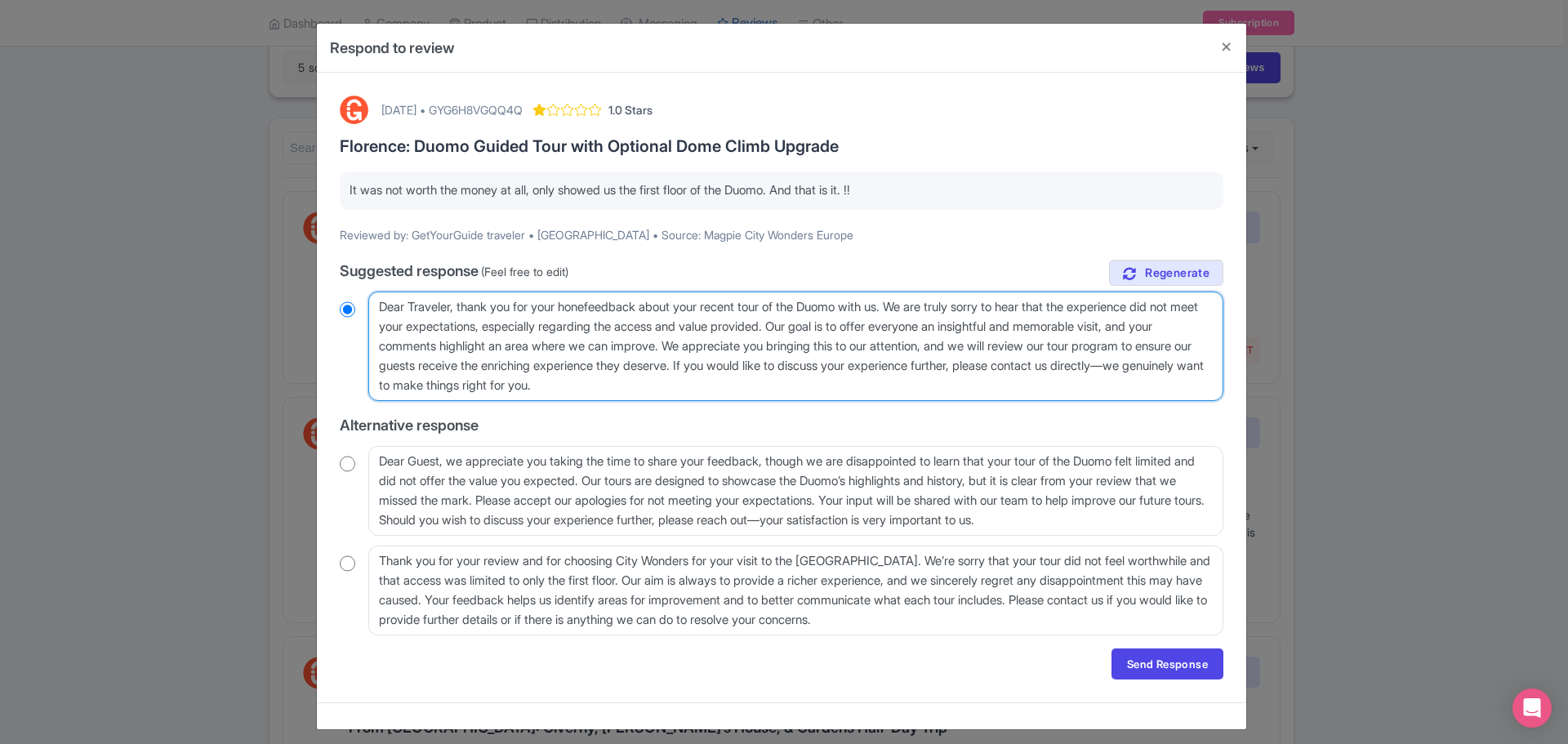
type textarea "Dear Traveler, thank you for your honfeedback about your recent tour of the Duo…"
radio input "true"
type textarea "Dear Traveler, thank you for your hofeedback about your recent tour of the Duom…"
radio input "true"
type textarea "Dear Traveler, thank you for your hfeedback about your recent tour of the Duomo…"
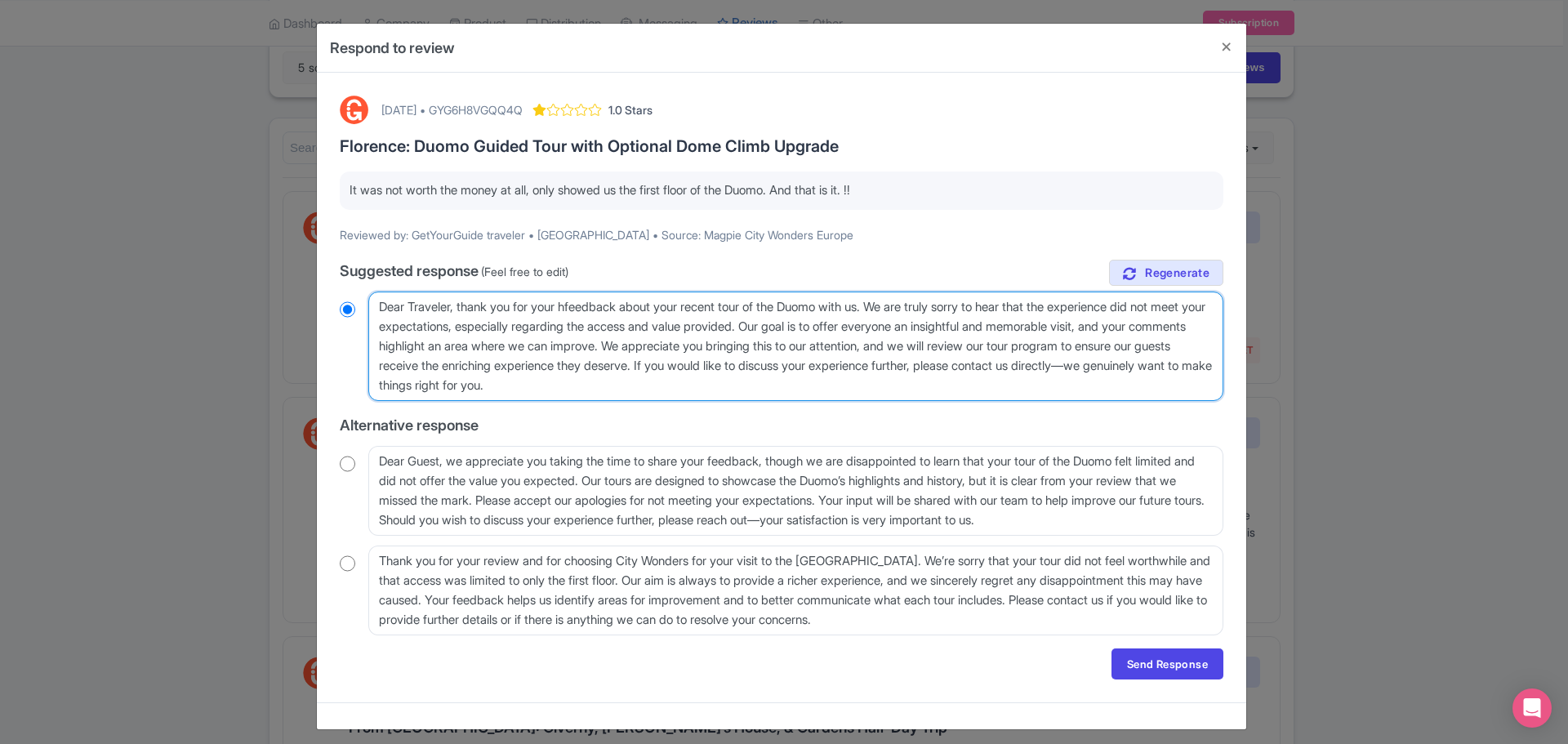
radio input "true"
type textarea "Dear Traveler, thank you for your feedback about your recent tour of the Duomo …"
radio input "true"
click at [703, 346] on textarea "Dear Traveler, thank you for your honest feedback about your recent tour of the…" at bounding box center [795, 346] width 855 height 110
type textarea "Dear Traveler, thank you for your feedback about your recent tour of the Duomo …"
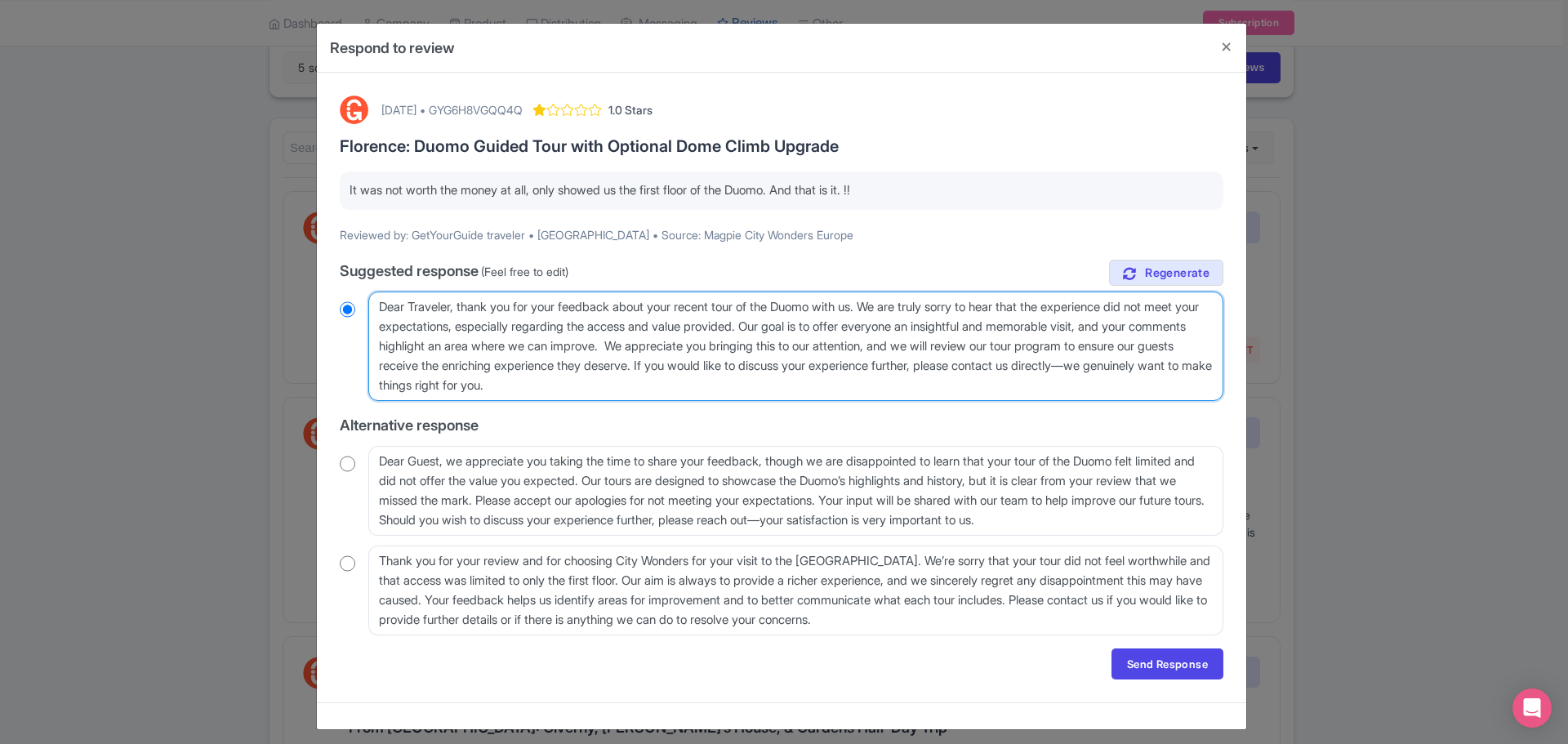
radio input "true"
type textarea "Dear Traveler, thank you for your feedback about your recent tour of the Duomo …"
radio input "true"
type textarea "Dear Traveler, thank you for your feedback about your recent tour of the Duomo …"
radio input "true"
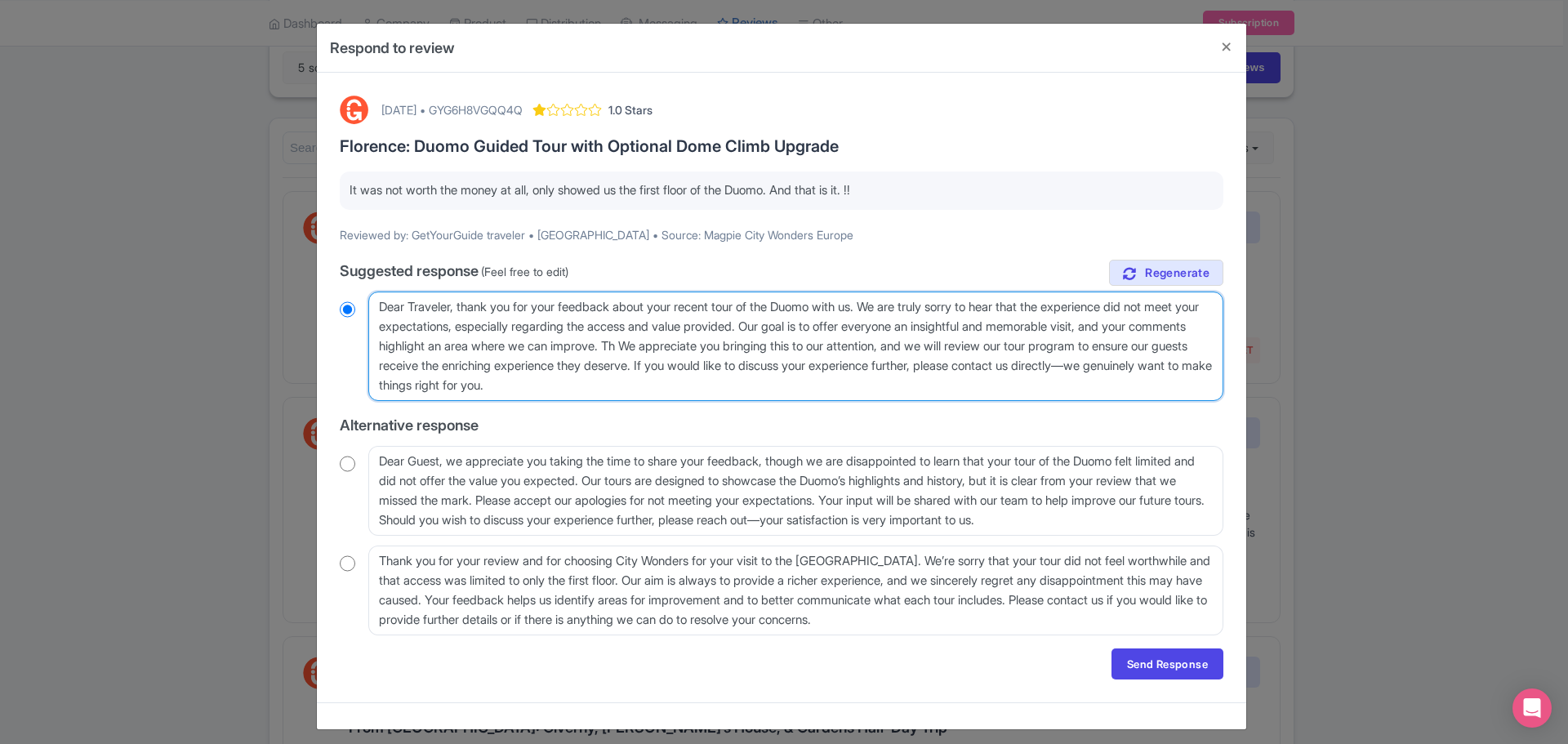
type textarea "Dear Traveler, thank you for your feedback about your recent tour of the Duomo …"
radio input "true"
type textarea "Dear Traveler, thank you for your feedback about your recent tour of the Duomo …"
radio input "true"
type textarea "Dear Traveler, thank you for your feedback about your recent tour of the Duomo …"
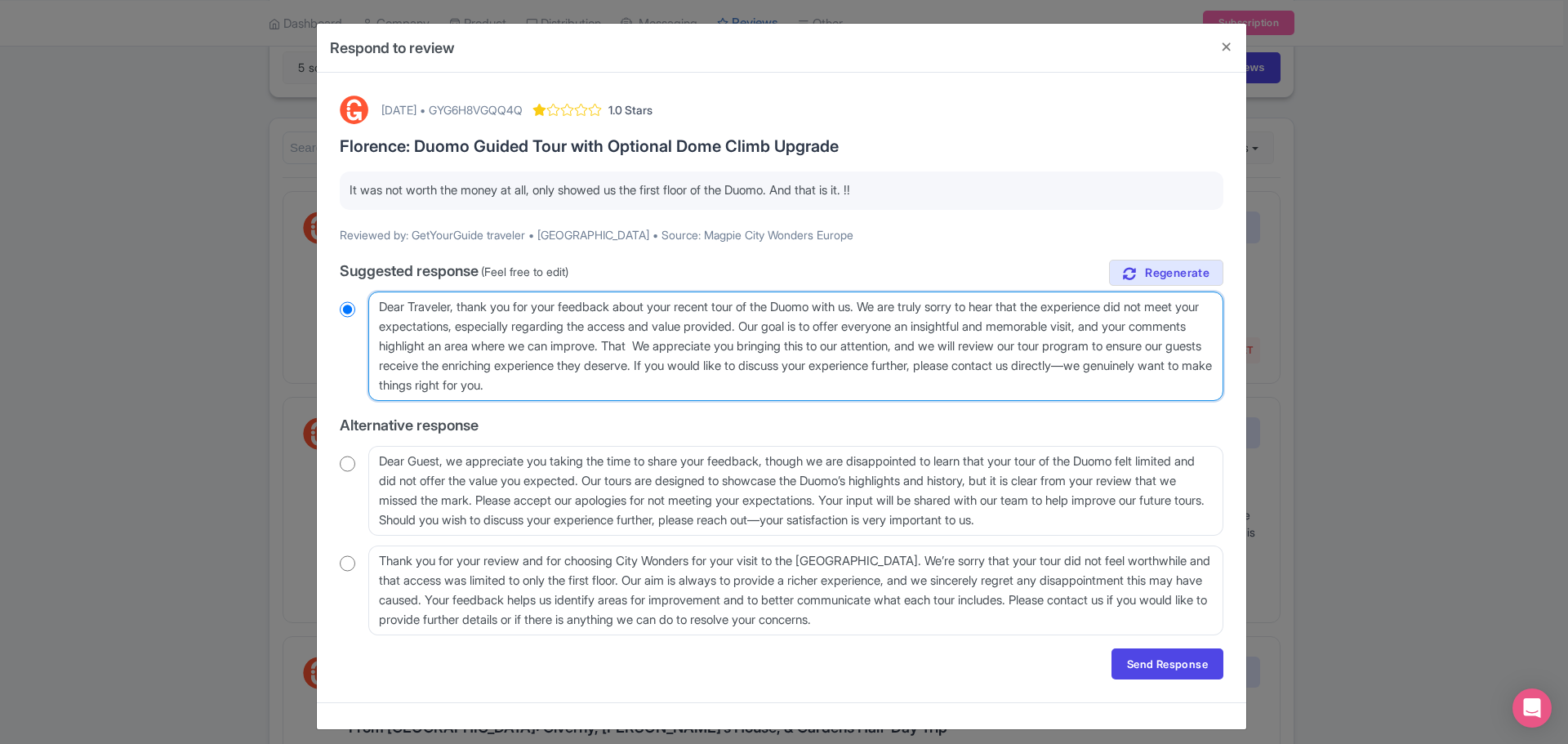
radio input "true"
type textarea "Dear Traveler, thank you for your feedback about your recent tour of the Duomo …"
radio input "true"
type textarea "Dear Traveler, thank you for your feedback about your recent tour of the Duomo …"
radio input "true"
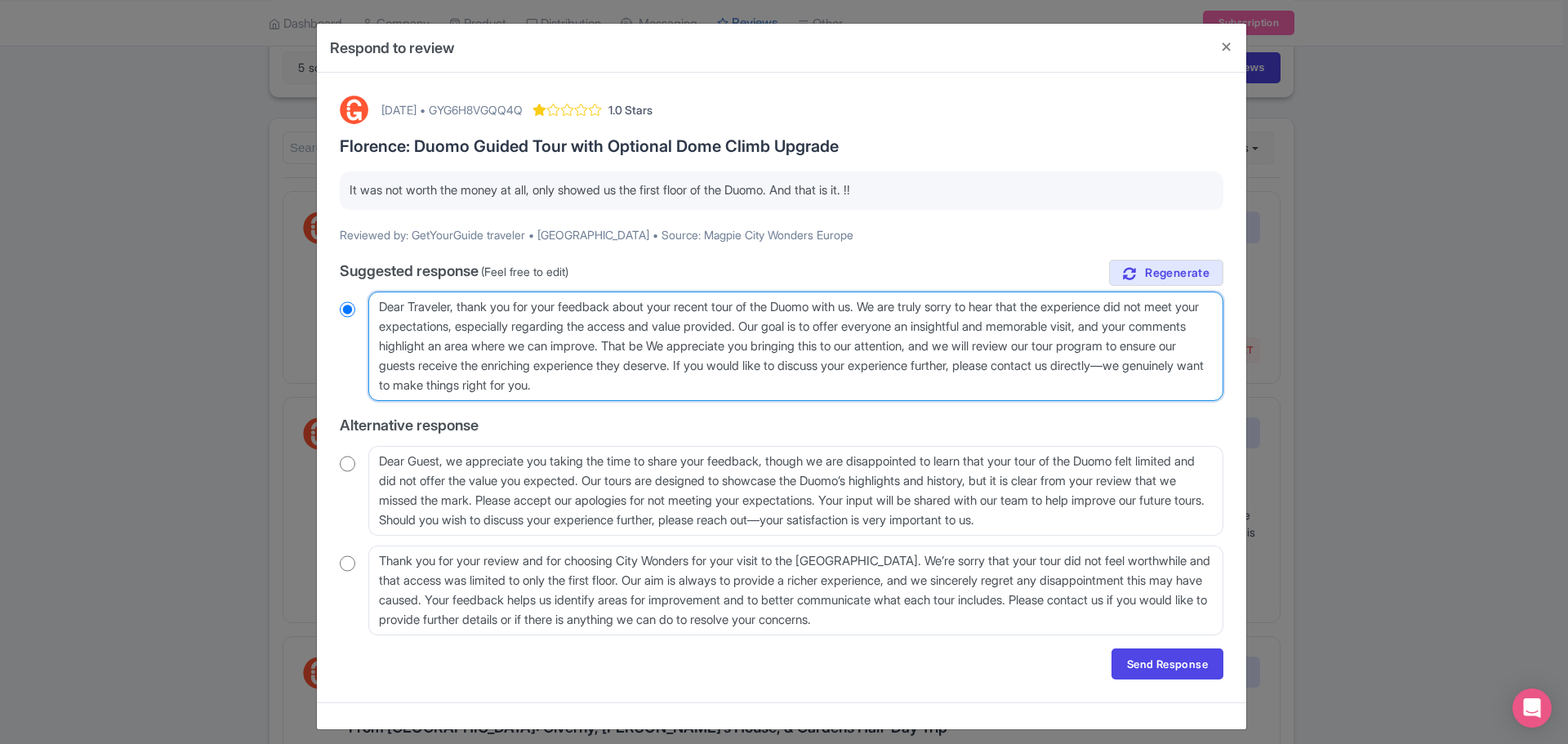
type textarea "Dear Traveler, thank you for your feedback about your recent tour of the Duomo …"
radio input "true"
type textarea "Dear Traveler, thank you for your feedback about your recent tour of the Duomo …"
radio input "true"
type textarea "Dear Traveler, thank you for your feedback about your recent tour of the Duomo …"
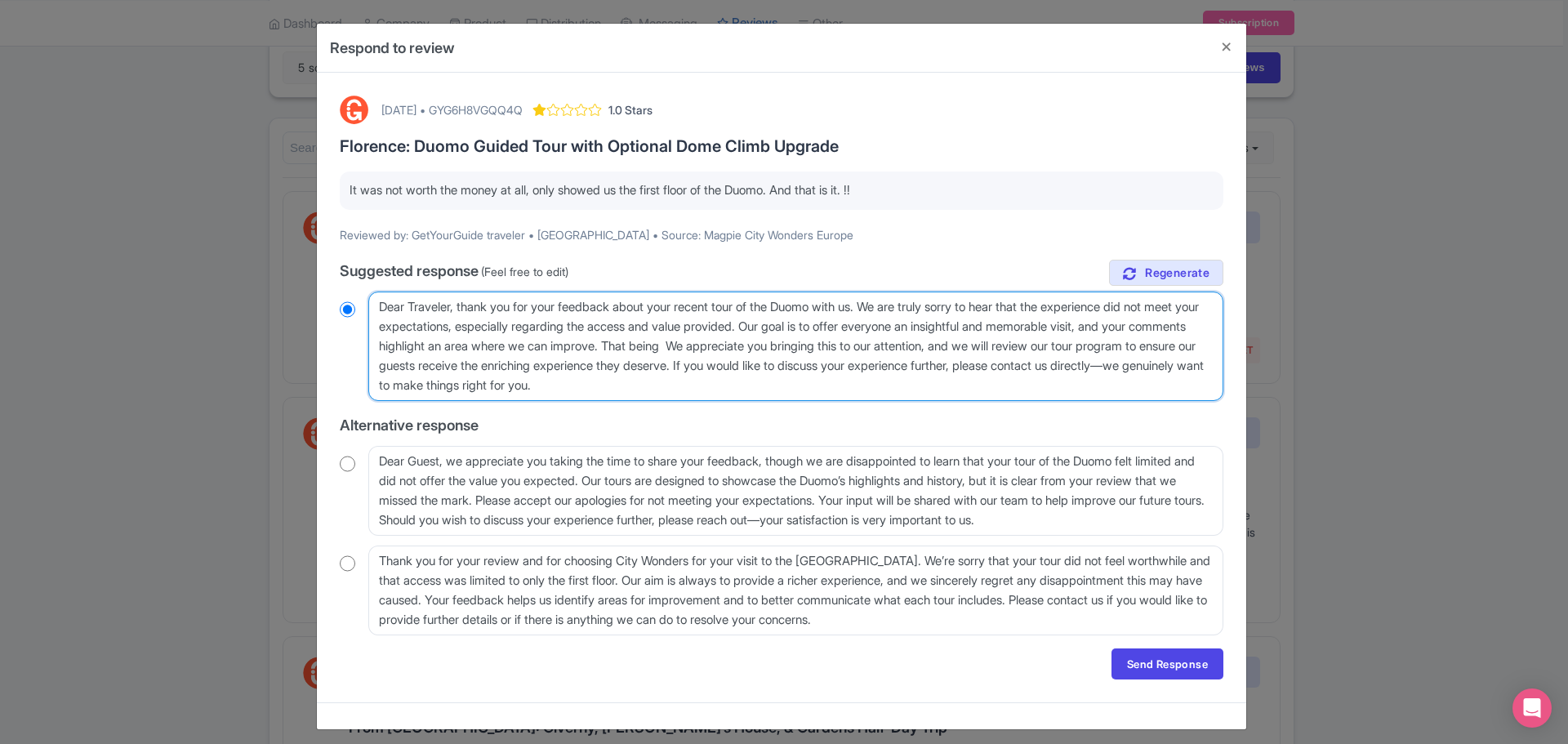
radio input "true"
type textarea "Dear Traveler, thank you for your feedback about your recent tour of the Duomo …"
radio input "true"
type textarea "Dear Traveler, thank you for your feedback about your recent tour of the Duomo …"
radio input "true"
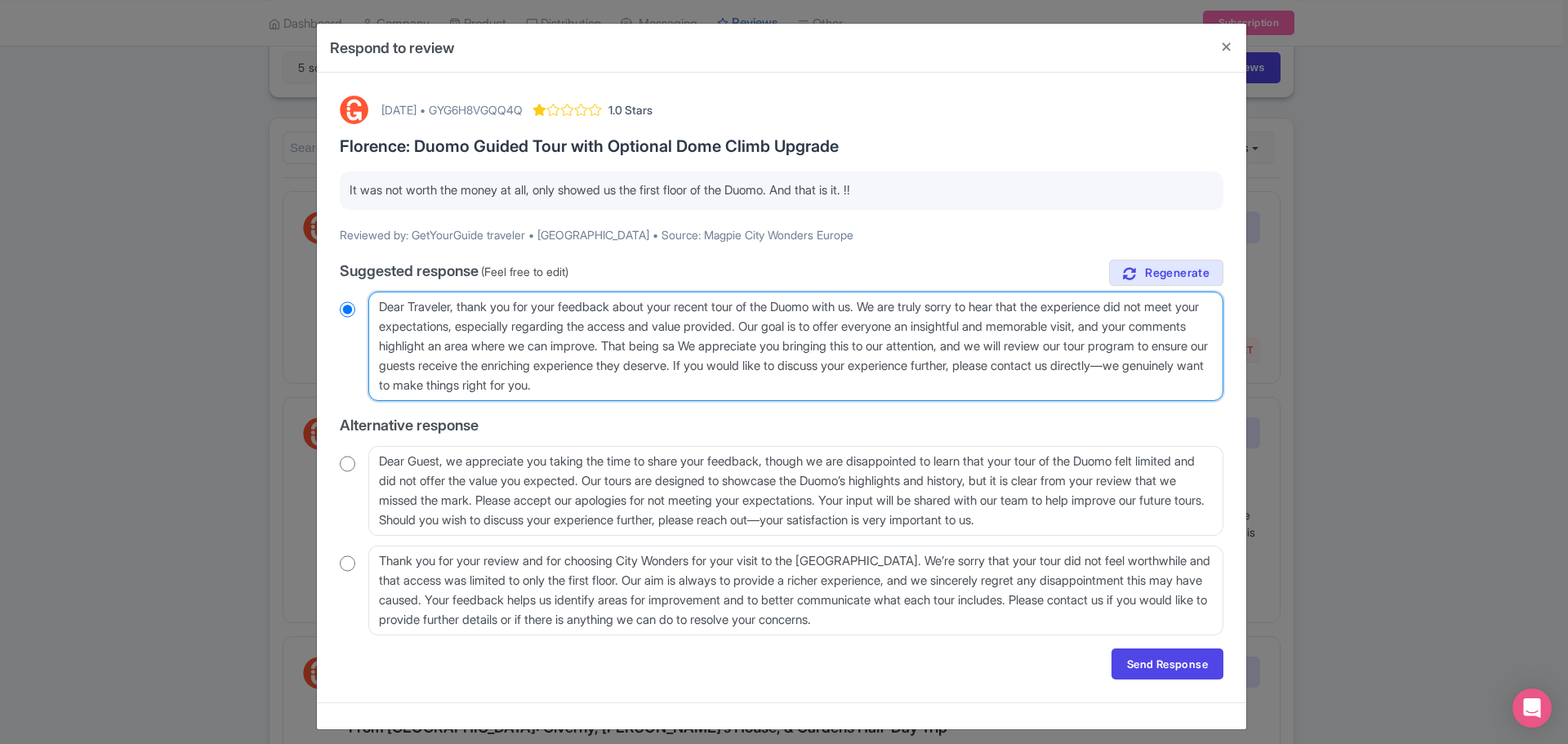
type textarea "Dear Traveler, thank you for your feedback about your recent tour of the Duomo …"
radio input "true"
type textarea "Dear Traveler, thank you for your feedback about your recent tour of the Duomo …"
radio input "true"
type textarea "Dear Traveler, thank you for your feedback about your recent tour of the Duomo …"
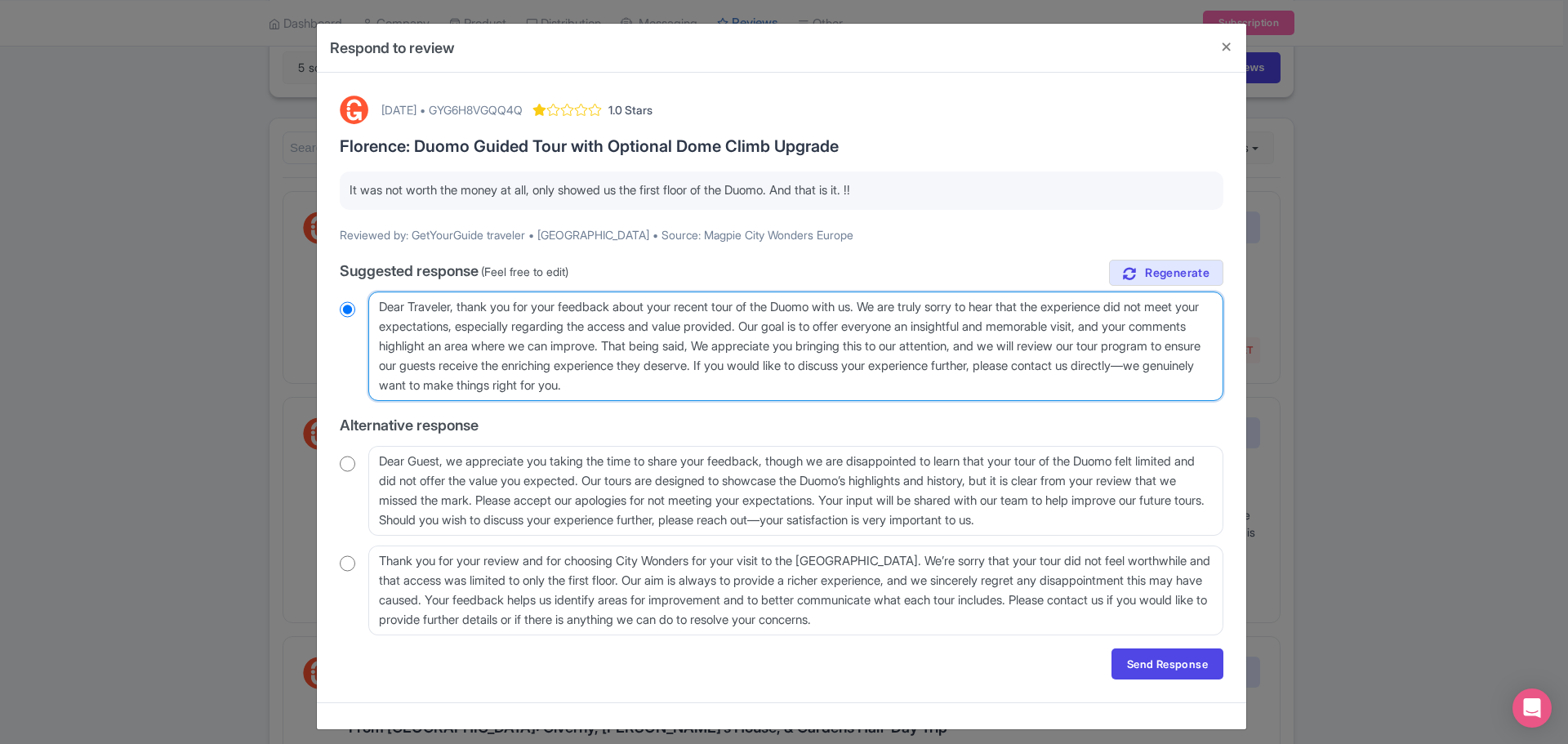
radio input "true"
type textarea "Dear Traveler, thank you for your feedback about your recent tour of the Duomo …"
radio input "true"
type textarea "Dear Traveler, thank you for your feedback about your recent tour of the Duomo …"
radio input "true"
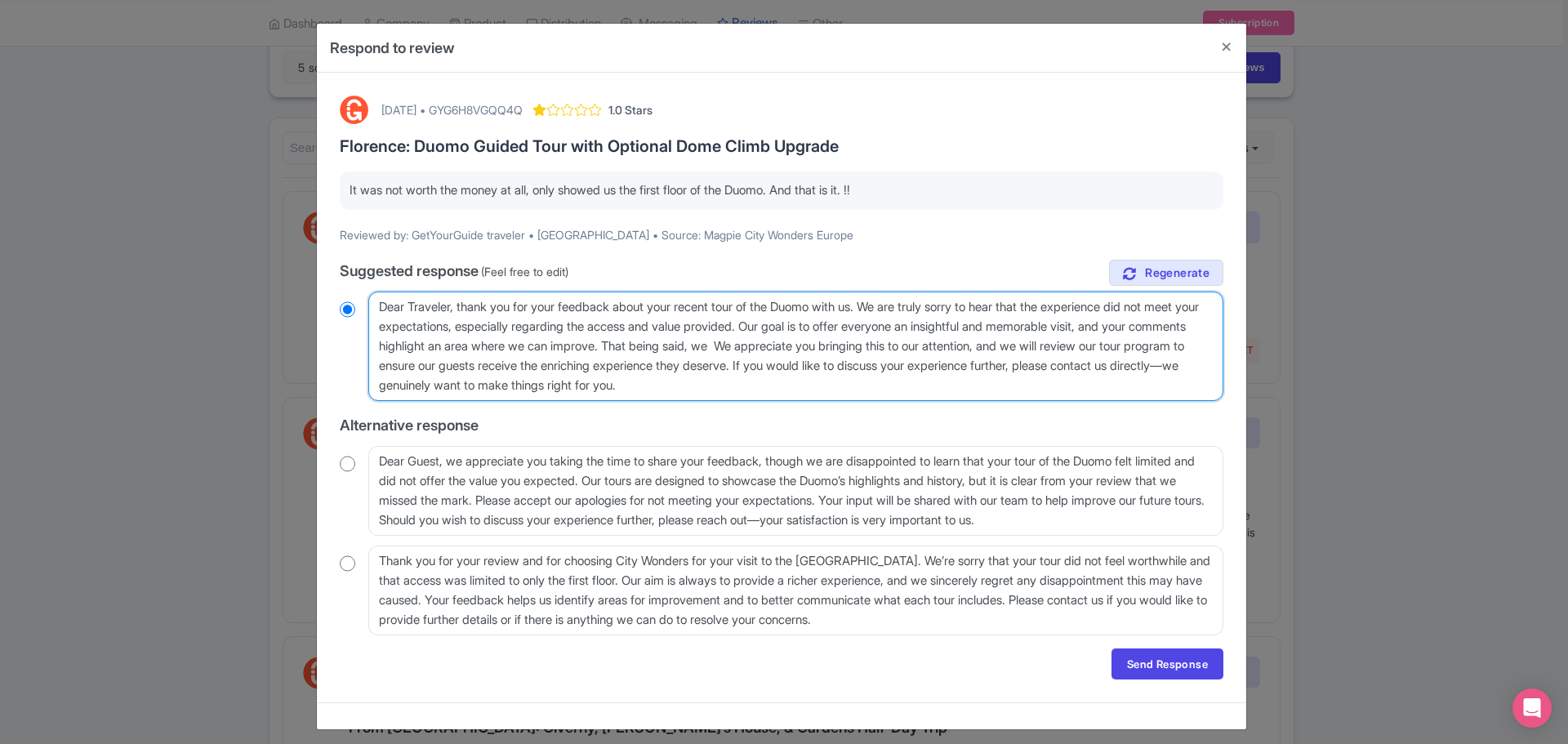
type textarea "Dear Traveler, thank you for your feedback about your recent tour of the Duomo …"
radio input "true"
type textarea "Dear Traveler, thank you for your feedback about your recent tour of the Duomo …"
radio input "true"
type textarea "Dear Traveler, thank you for your feedback about your recent tour of the Duomo …"
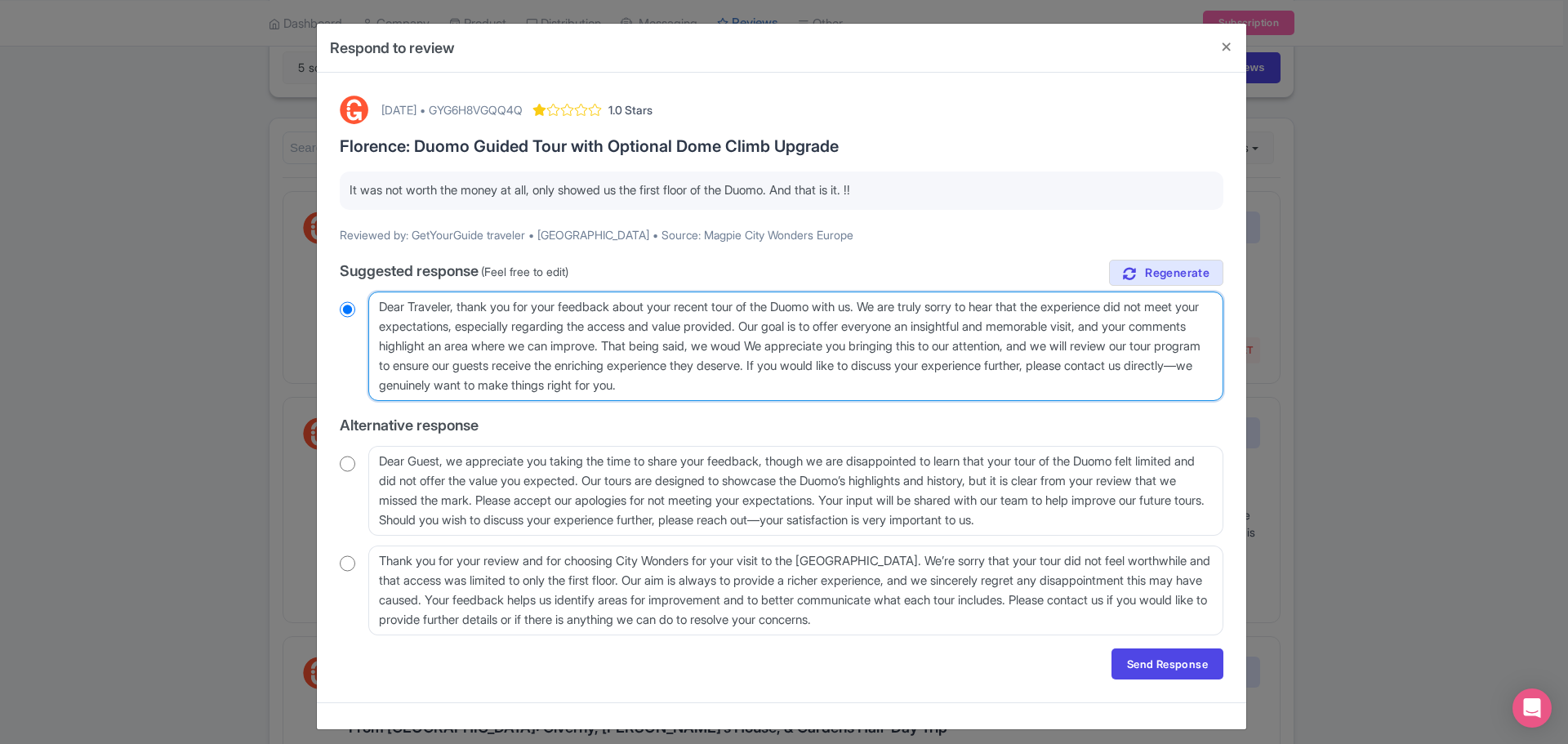
radio input "true"
type textarea "Dear Traveler, thank you for your feedback about your recent tour of the Duomo …"
radio input "true"
type textarea "Dear Traveler, thank you for your feedback about your recent tour of the Duomo …"
radio input "true"
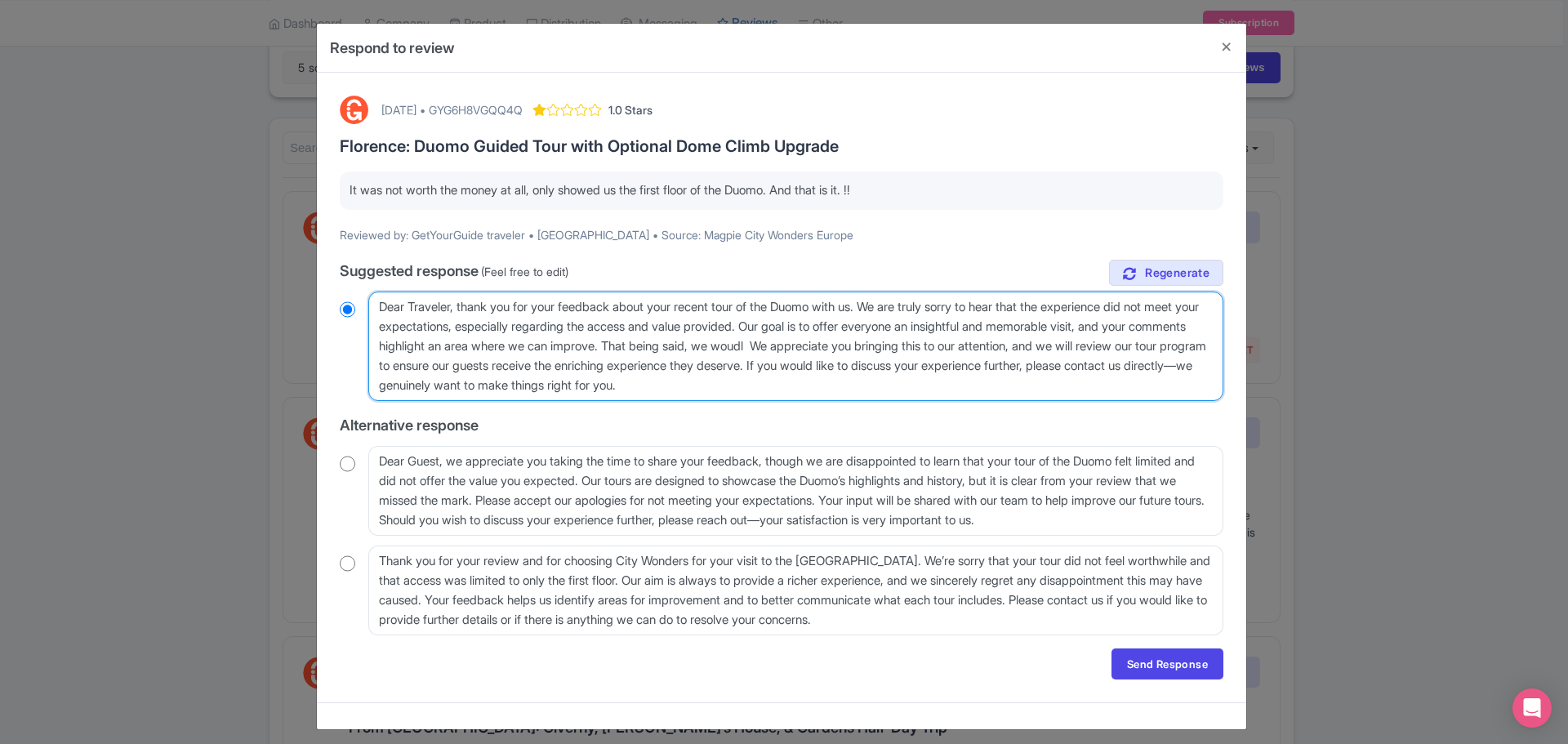
type textarea "Dear Traveler, thank you for your feedback about your recent tour of the Duomo …"
radio input "true"
type textarea "Dear Traveler, thank you for your feedback about your recent tour of the Duomo …"
radio input "true"
type textarea "Dear Traveler, thank you for your feedback about your recent tour of the Duomo …"
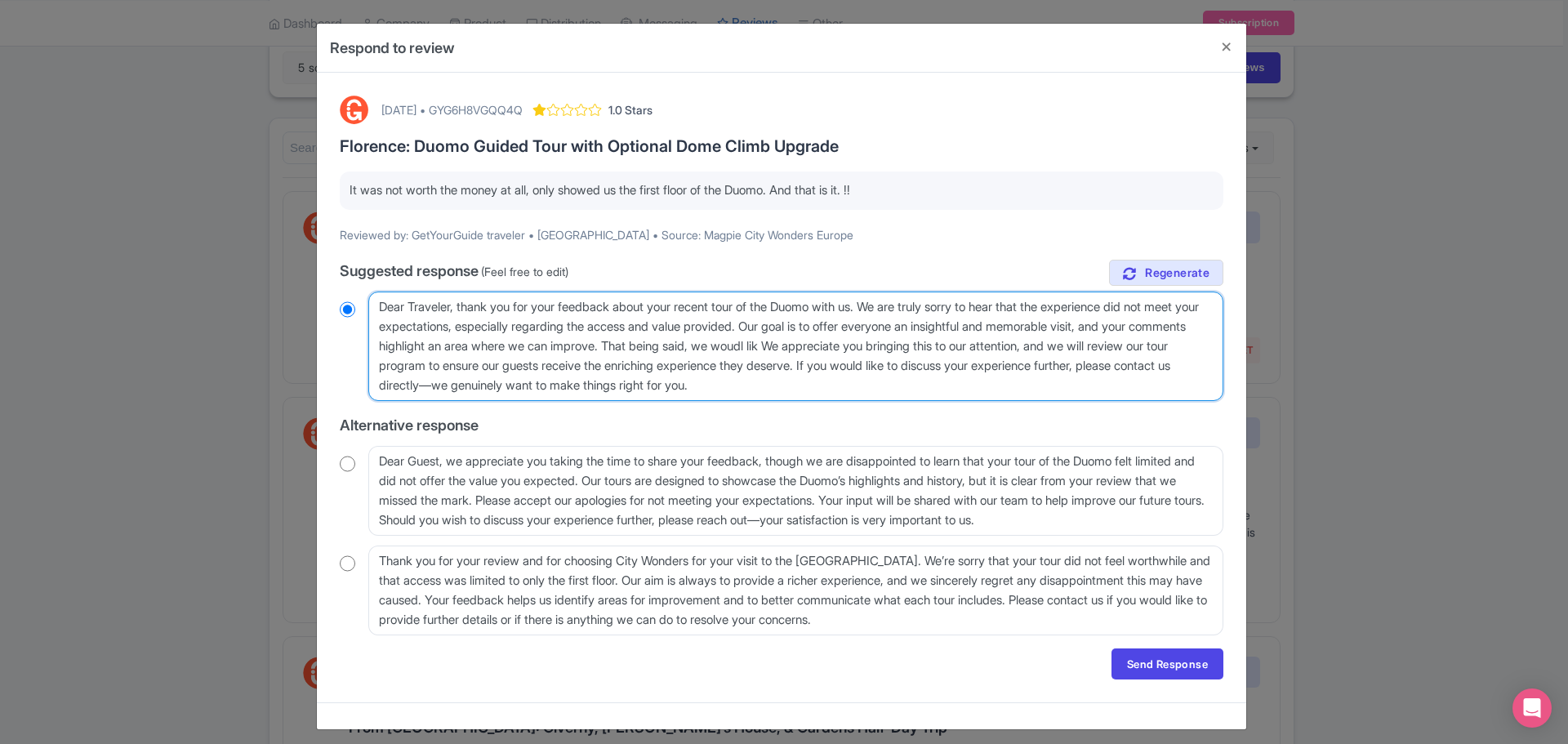
radio input "true"
type textarea "Dear Traveler, thank you for your feedback about your recent tour of the Duomo …"
radio input "true"
type textarea "Dear Traveler, thank you for your feedback about your recent tour of the Duomo …"
radio input "true"
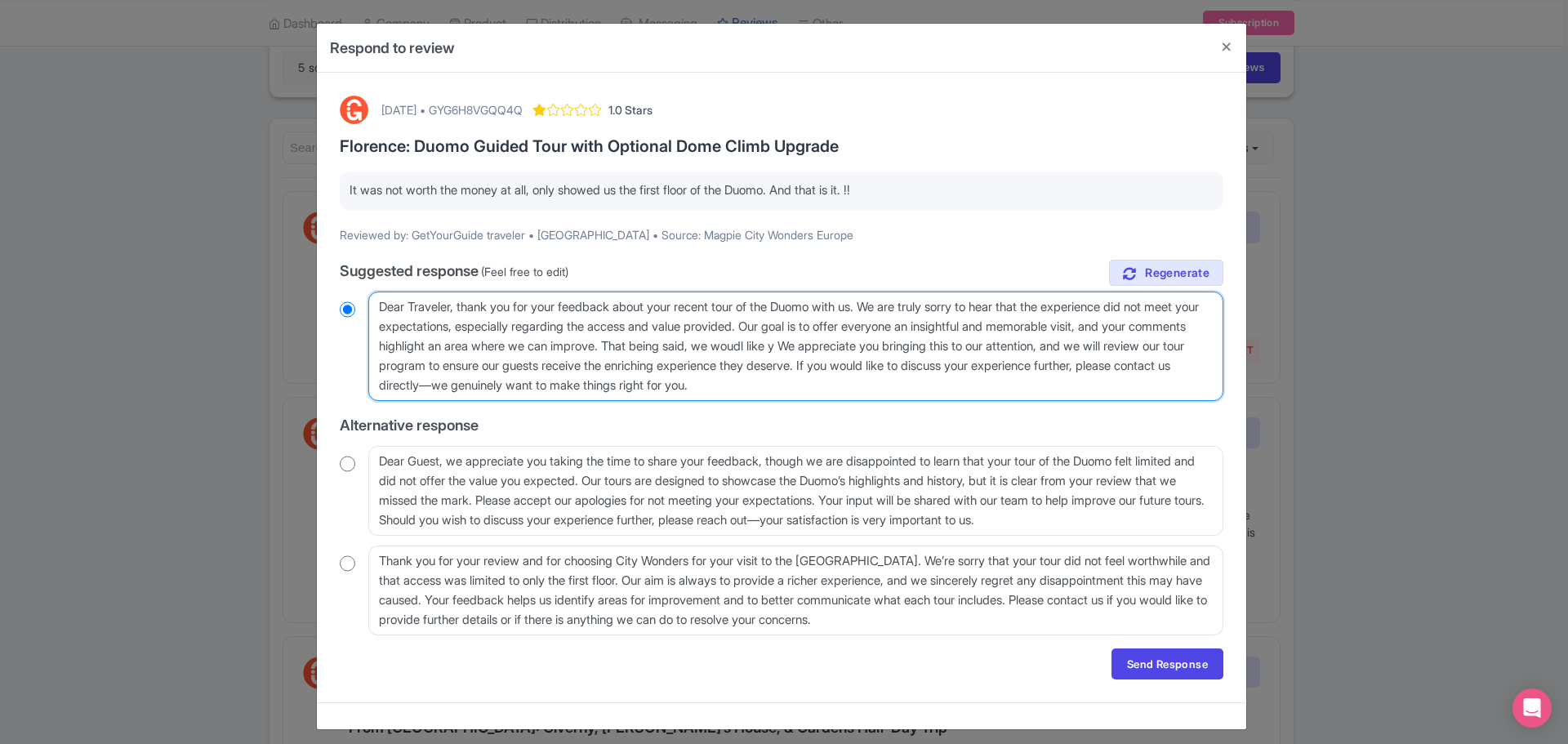
type textarea "Dear Traveler, thank you for your feedback about your recent tour of the Duomo …"
radio input "true"
type textarea "Dear Traveler, thank you for your feedback about your recent tour of the Duomo …"
radio input "true"
type textarea "Dear Traveler, thank you for your feedback about your recent tour of the Duomo …"
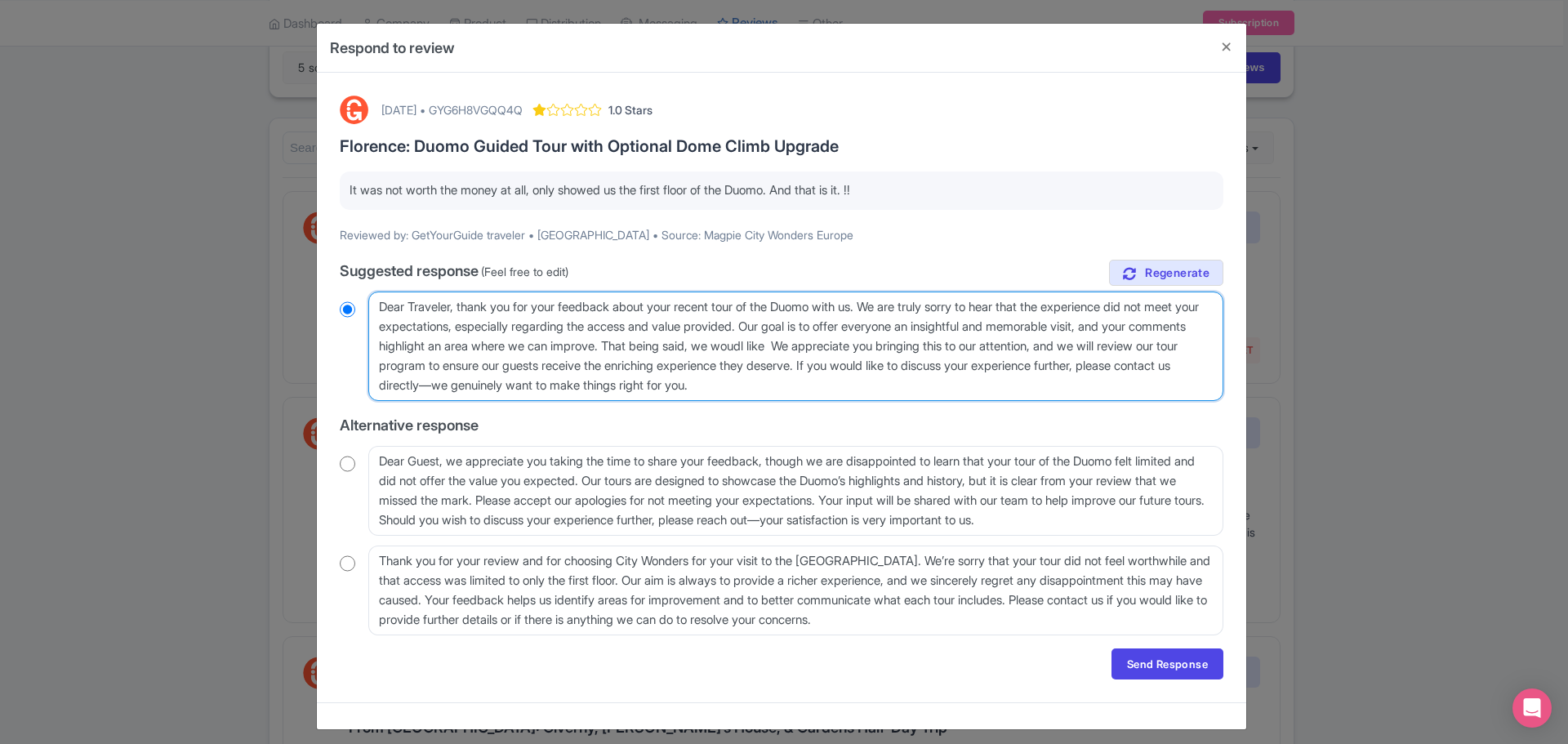
radio input "true"
type textarea "Dear Traveler, thank you for your feedback about your recent tour of the Duomo …"
radio input "true"
type textarea "Dear Traveler, thank you for your feedback about your recent tour of the Duomo …"
radio input "true"
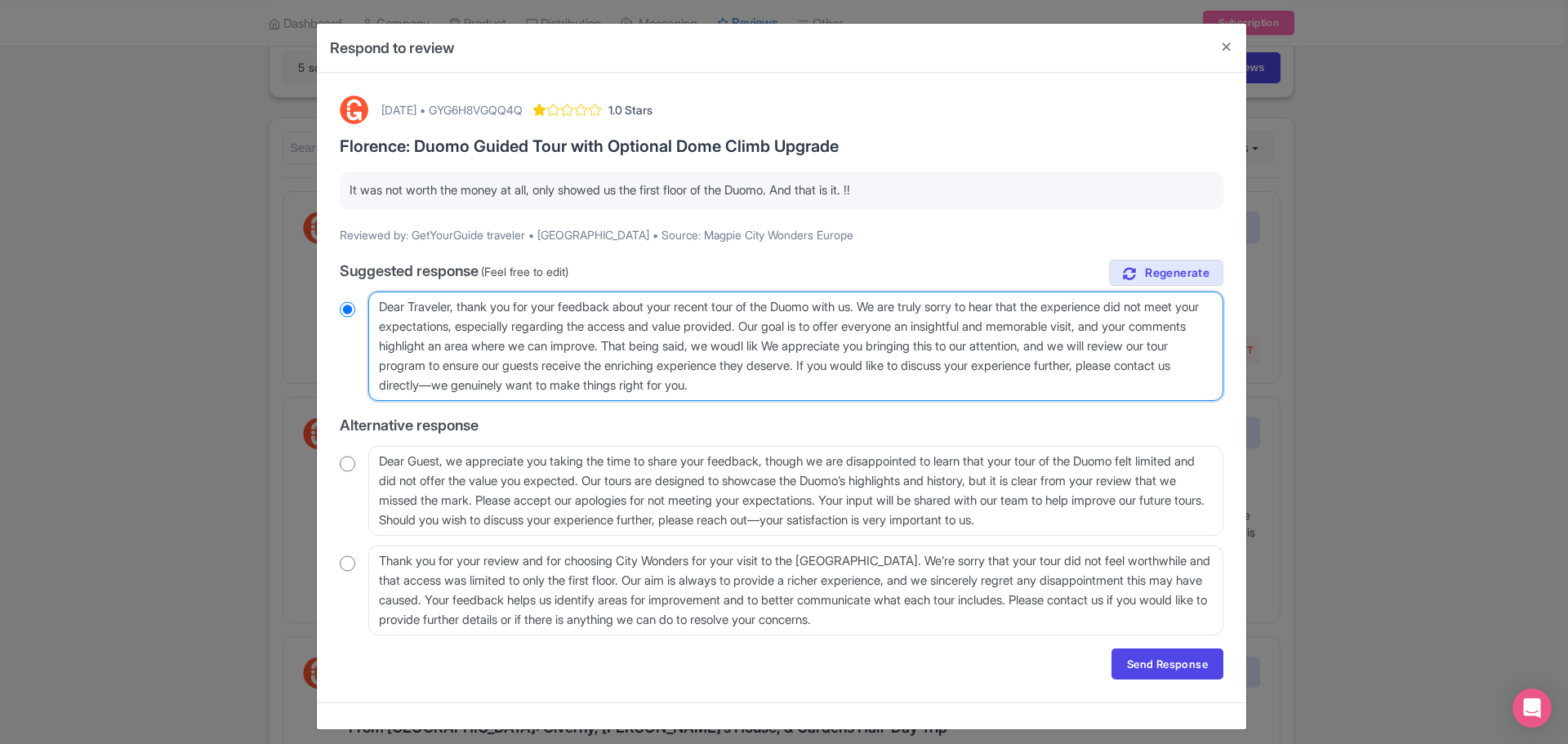
type textarea "Dear Traveler, thank you for your feedback about your recent tour of the Duomo …"
radio input "true"
type textarea "Dear Traveler, thank you for your feedback about your recent tour of the Duomo …"
radio input "true"
type textarea "Dear Traveler, thank you for your feedback about your recent tour of the Duomo …"
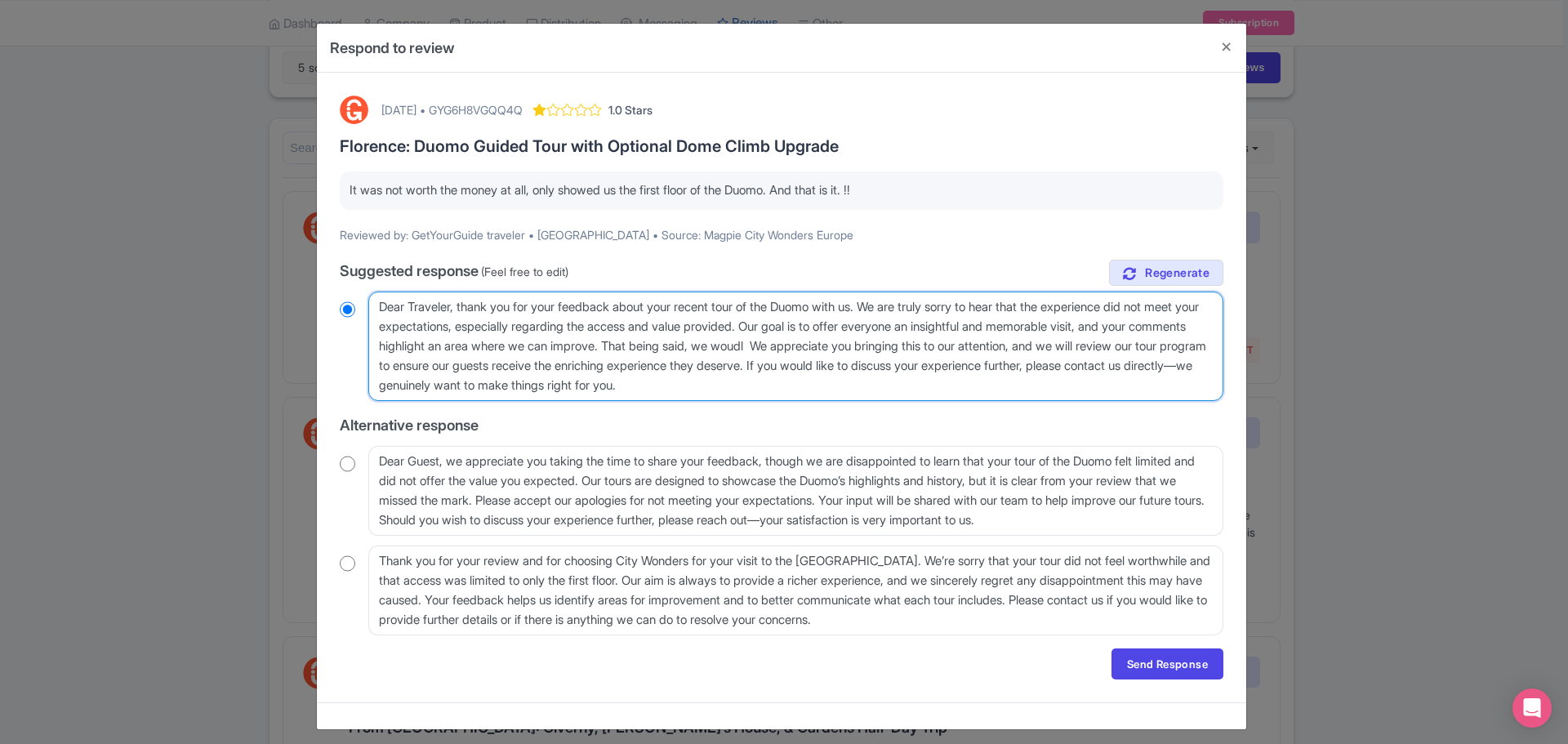
radio input "true"
type textarea "Dear Traveler, thank you for your feedback about your recent tour of the Duomo …"
radio input "true"
type textarea "Dear Traveler, thank you for your feedback about your recent tour of the Duomo …"
radio input "true"
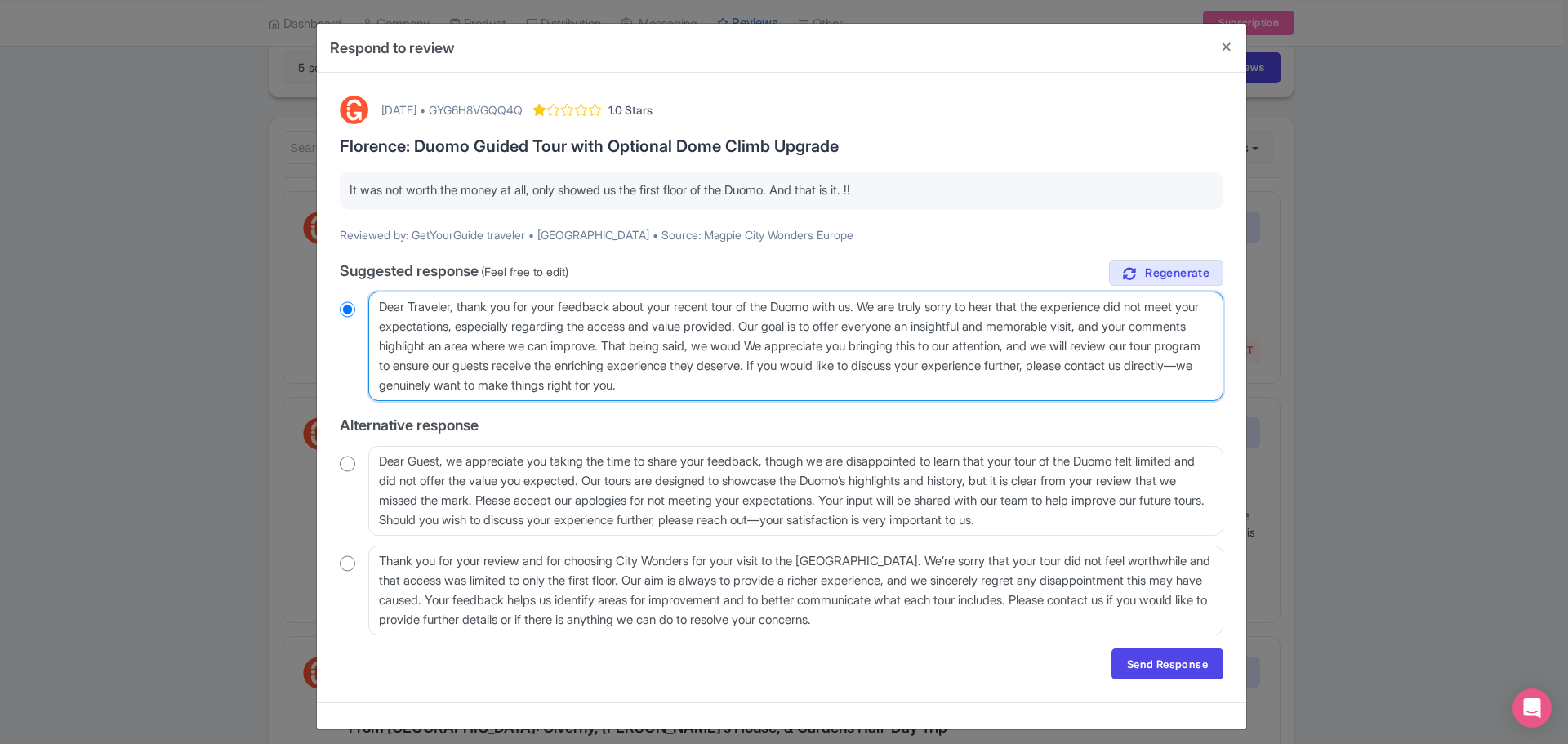
type textarea "Dear Traveler, thank you for your feedback about your recent tour of the Duomo …"
radio input "true"
type textarea "Dear Traveler, thank you for your feedback about your recent tour of the Duomo …"
radio input "true"
type textarea "Dear Traveler, thank you for your feedback about your recent tour of the Duomo …"
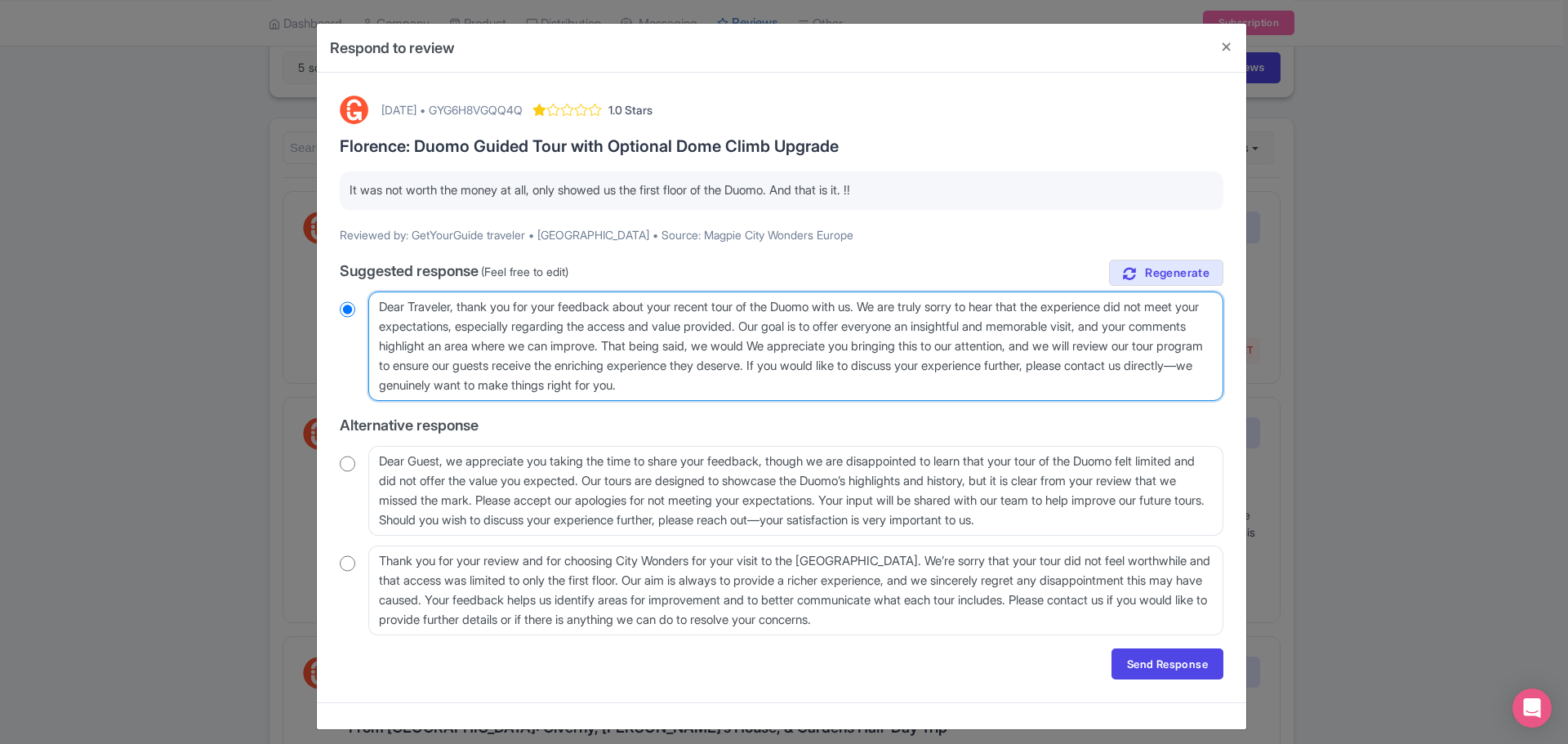
radio input "true"
type textarea "Dear Traveler, thank you for your feedback about your recent tour of the Duomo …"
radio input "true"
type textarea "Dear Traveler, thank you for your feedback about your recent tour of the Duomo …"
radio input "true"
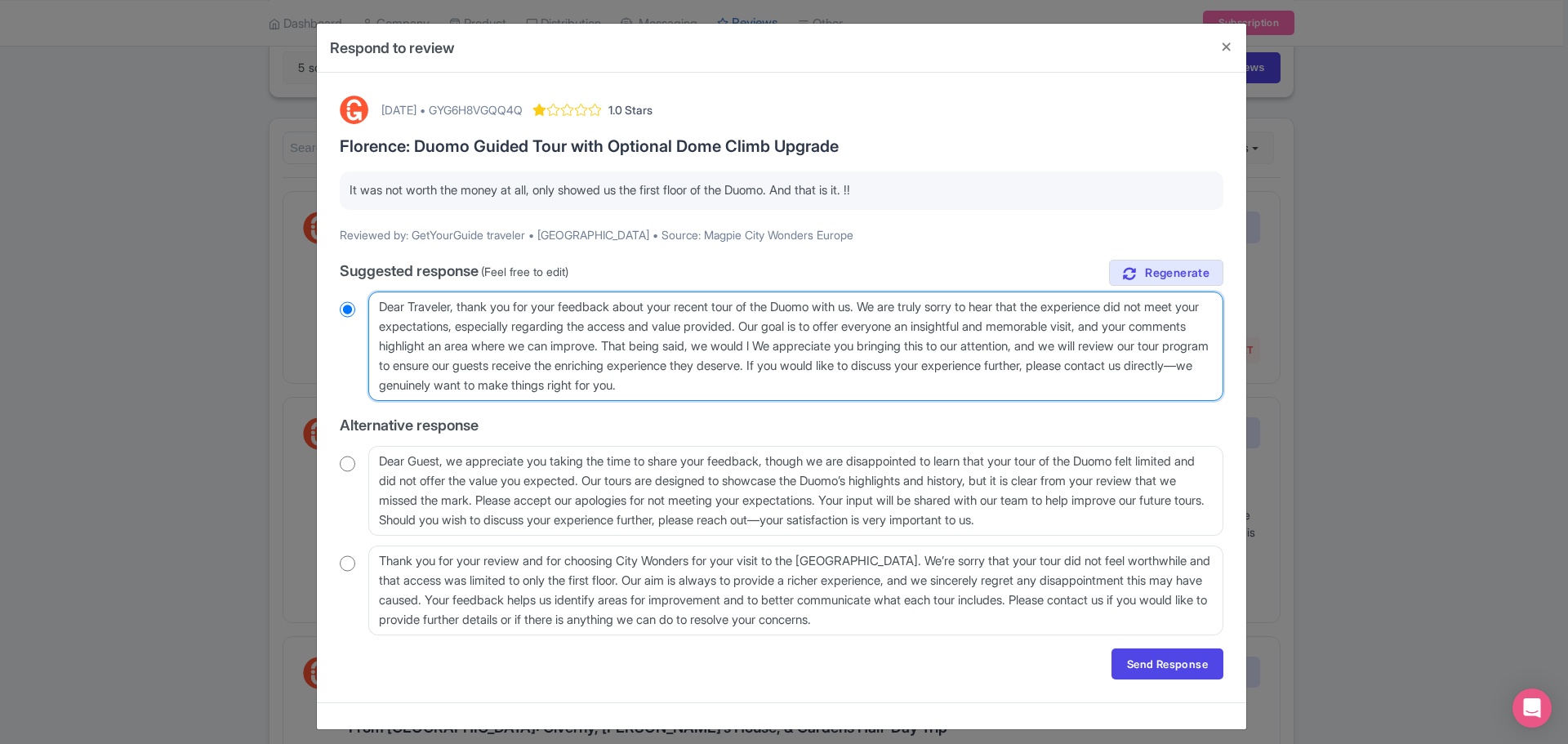
type textarea "Dear Traveler, thank you for your feedback about your recent tour of the Duomo …"
radio input "true"
type textarea "Dear Traveler, thank you for your feedback about your recent tour of the Duomo …"
radio input "true"
type textarea "Dear Traveler, thank you for your feedback about your recent tour of the Duomo …"
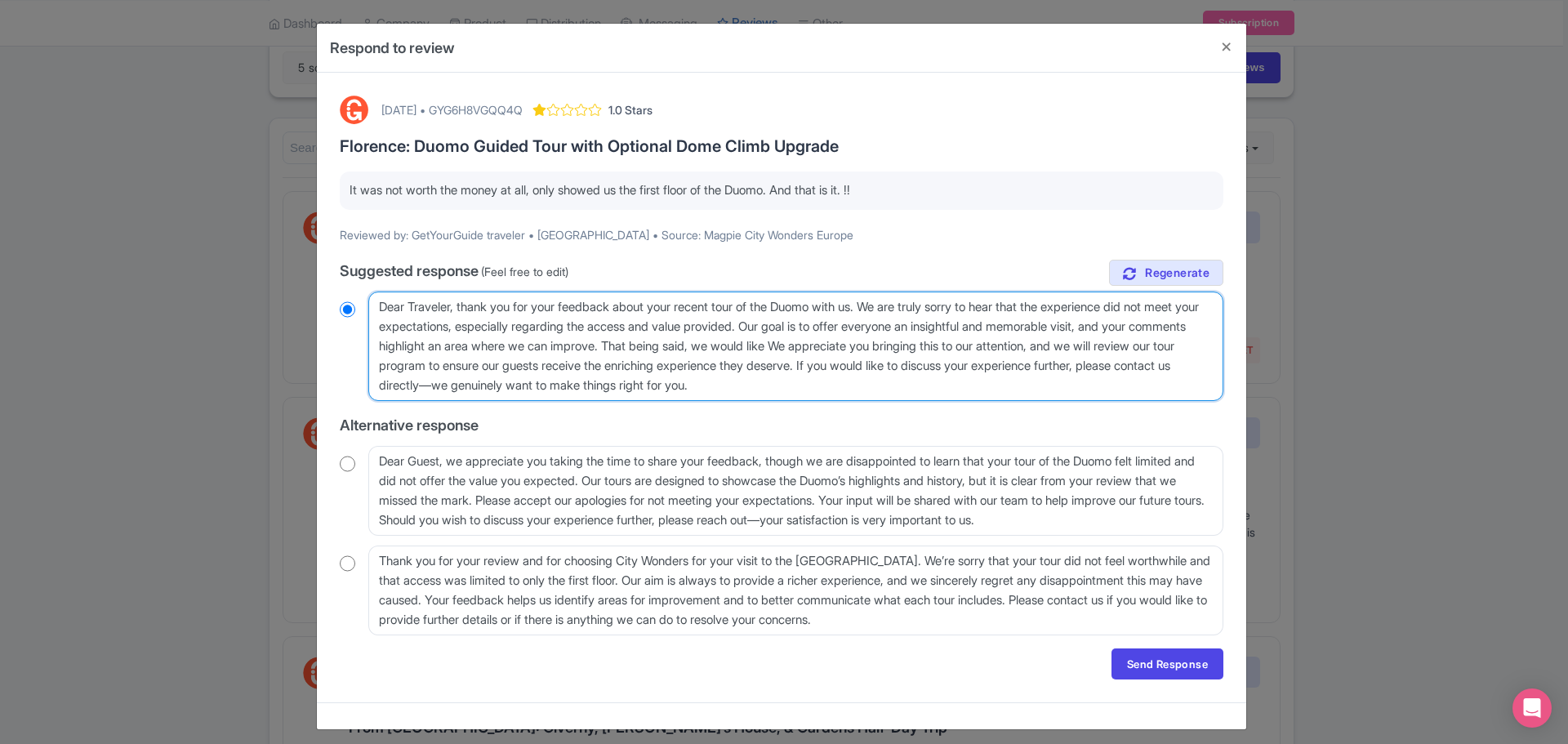
radio input "true"
type textarea "Dear Traveler, thank you for your feedback about your recent tour of the Duomo …"
radio input "true"
type textarea "Dear Traveler, thank you for your feedback about your recent tour of the Duomo …"
radio input "true"
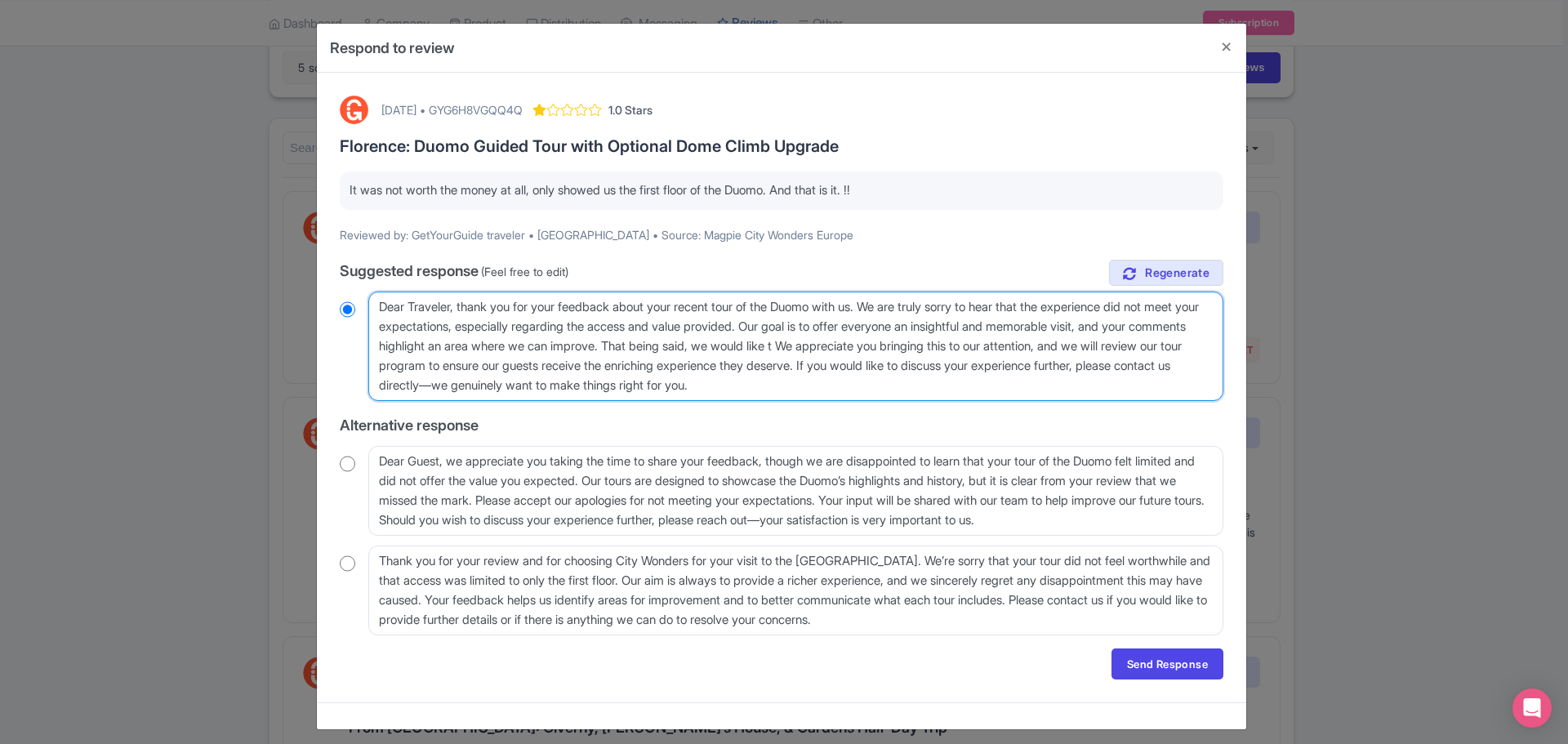
type textarea "Dear Traveler, thank you for your feedback about your recent tour of the Duomo …"
radio input "true"
type textarea "Dear Traveler, thank you for your feedback about your recent tour of the Duomo …"
radio input "true"
type textarea "Dear Traveler, thank you for your feedback about your recent tour of the Duomo …"
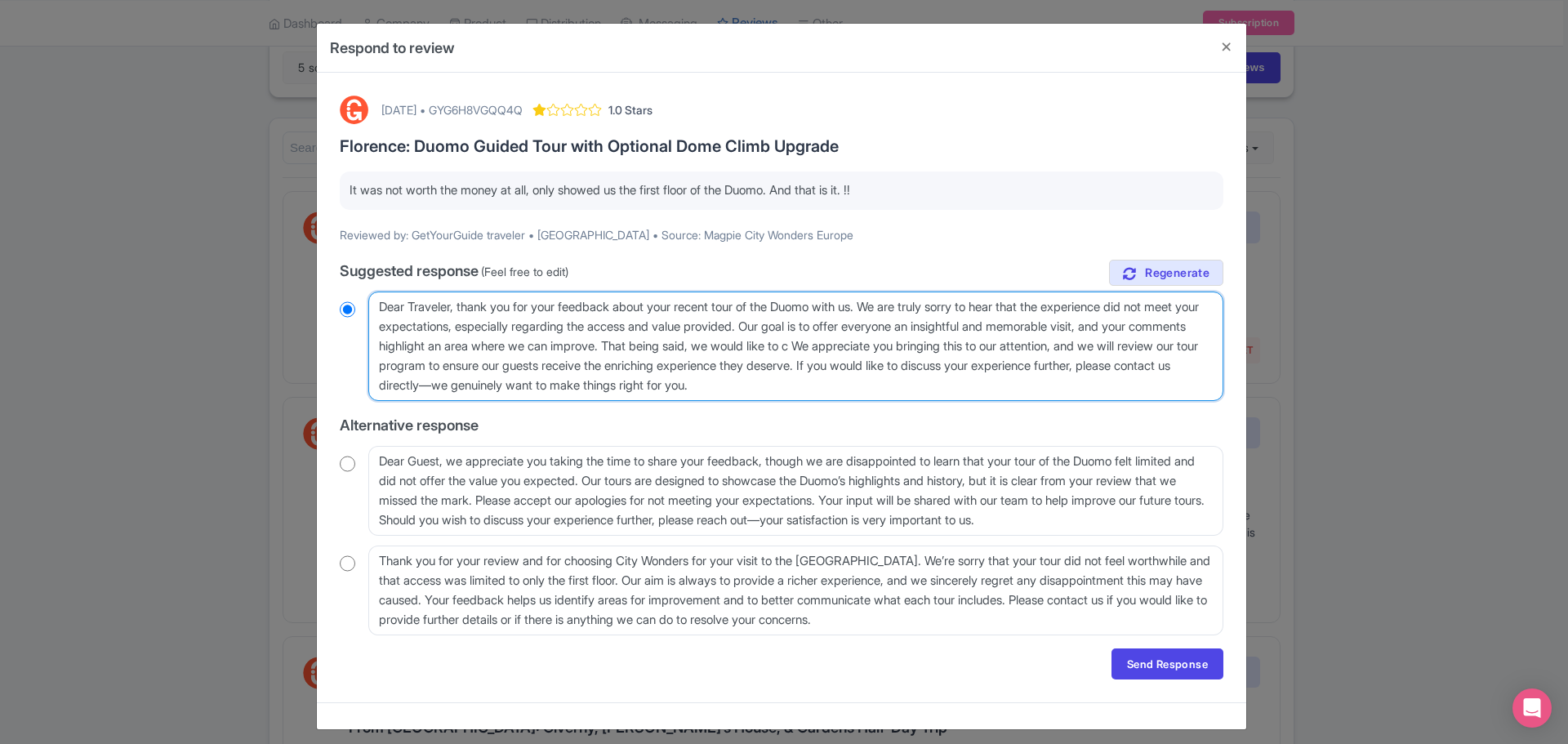
radio input "true"
type textarea "Dear Traveler, thank you for your feedback about your recent tour of the Duomo …"
radio input "true"
type textarea "Dear Traveler, thank you for your feedback about your recent tour of the Duomo …"
radio input "true"
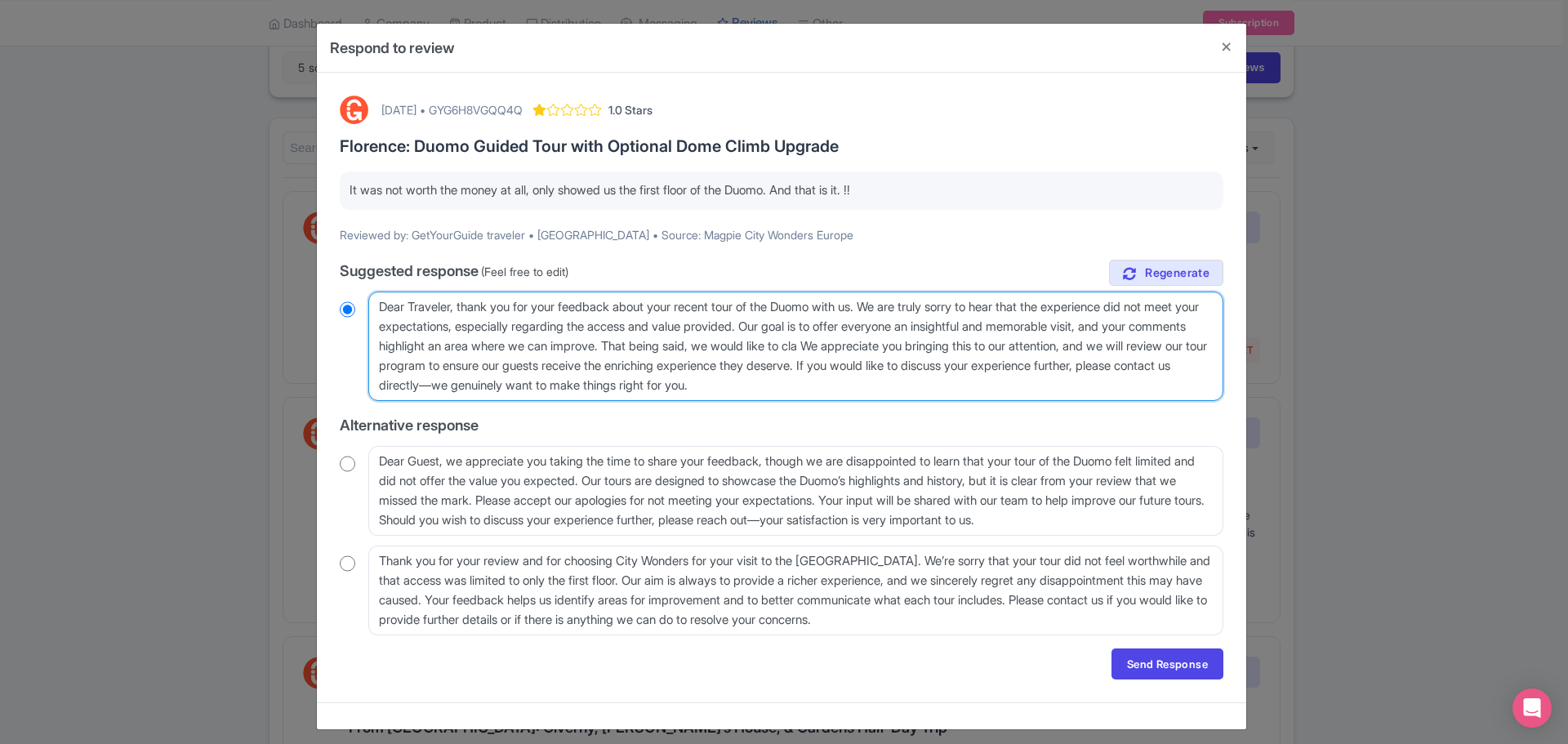
type textarea "Dear Traveler, thank you for your feedback about your recent tour of the Duomo …"
radio input "true"
type textarea "Dear Traveler, thank you for your feedback about your recent tour of the Duomo …"
radio input "true"
type textarea "Dear Traveler, thank you for your feedback about your recent tour of the Duomo …"
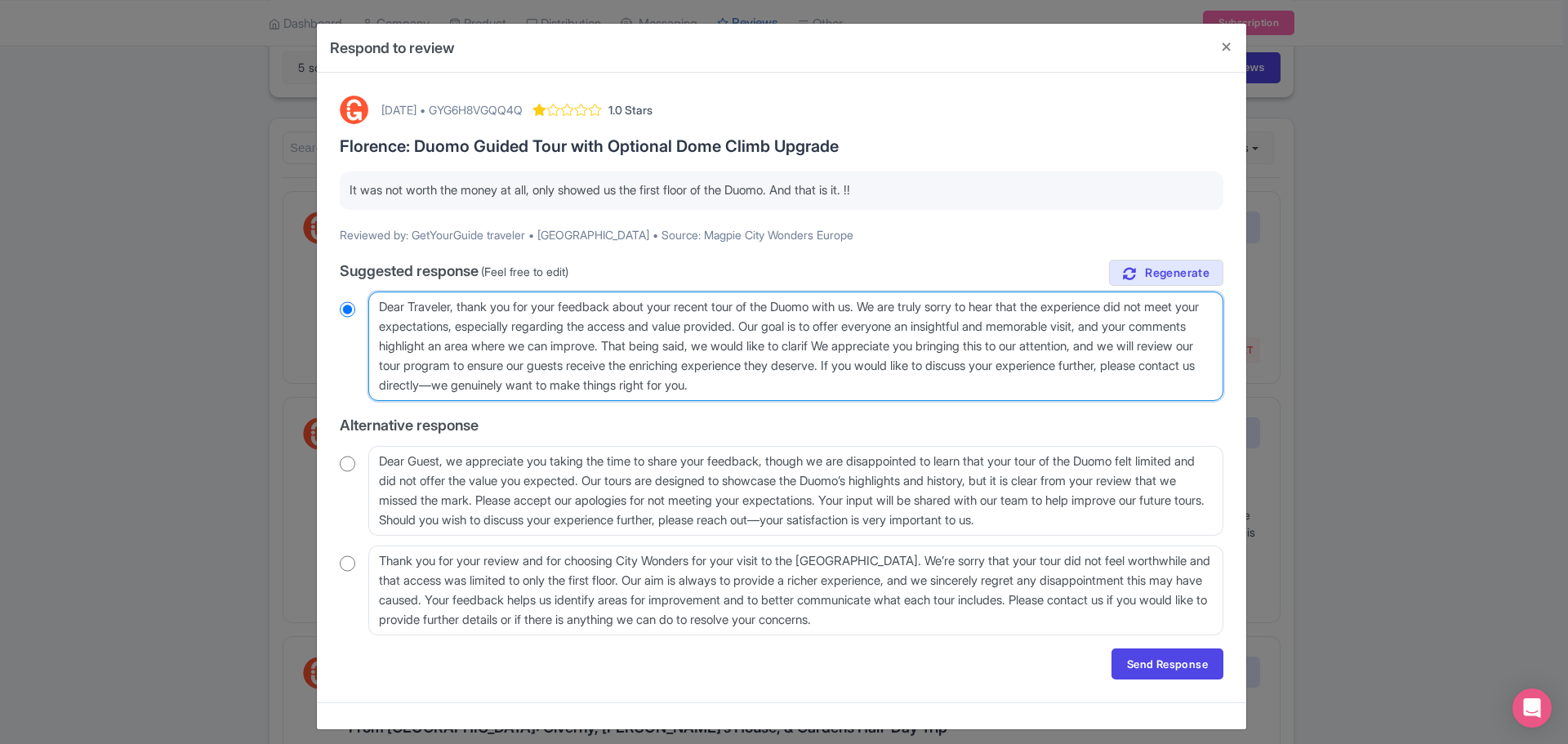
radio input "true"
type textarea "Dear Traveler, thank you for your feedback about your recent tour of the Duomo …"
radio input "true"
type textarea "Dear Traveler, thank you for your feedback about your recent tour of the Duomo …"
radio input "true"
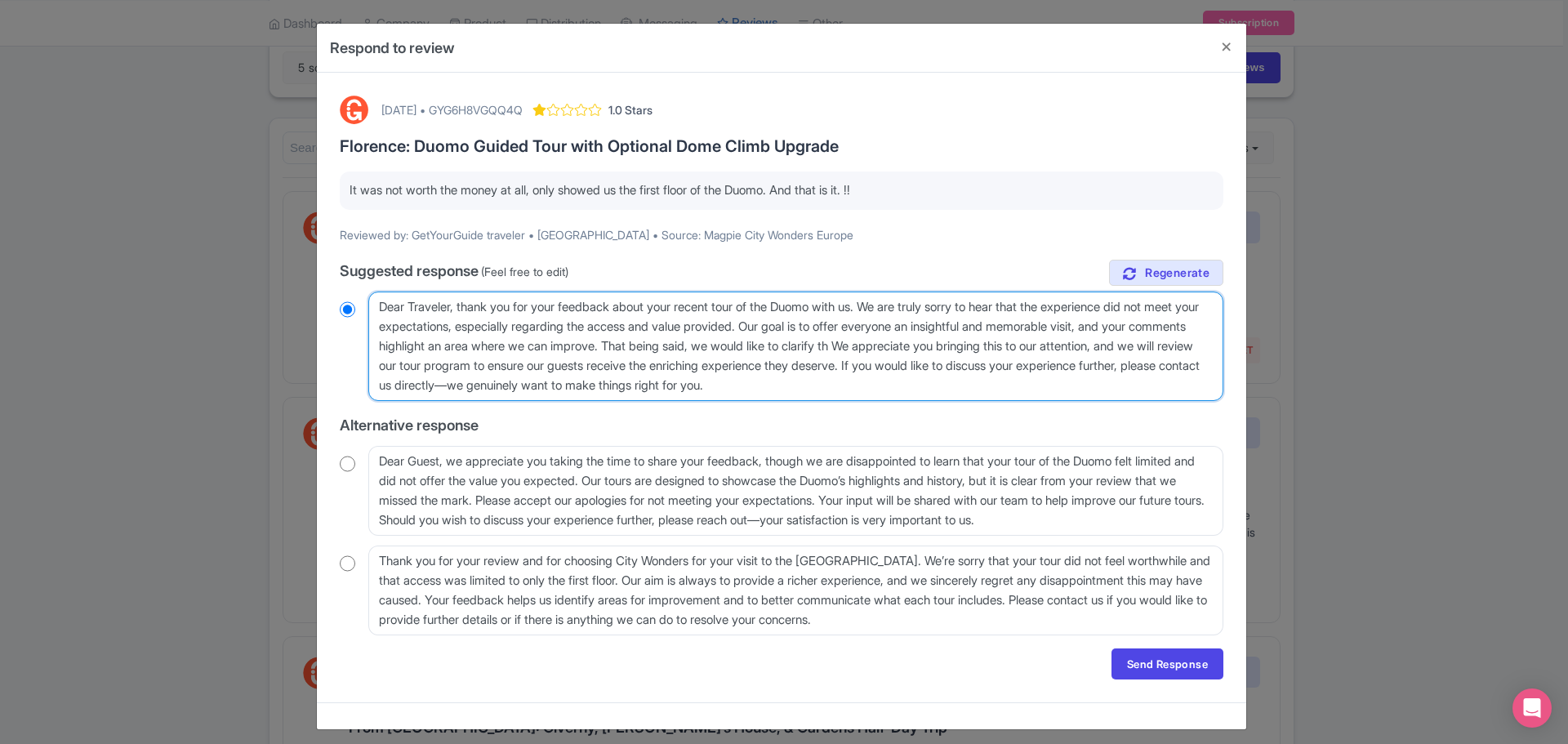
type textarea "Dear Traveler, thank you for your feedback about your recent tour of the Duomo …"
radio input "true"
type textarea "Dear Traveler, thank you for your feedback about your recent tour of the Duomo …"
radio input "true"
type textarea "Dear Traveler, thank you for your feedback about your recent tour of the Duomo …"
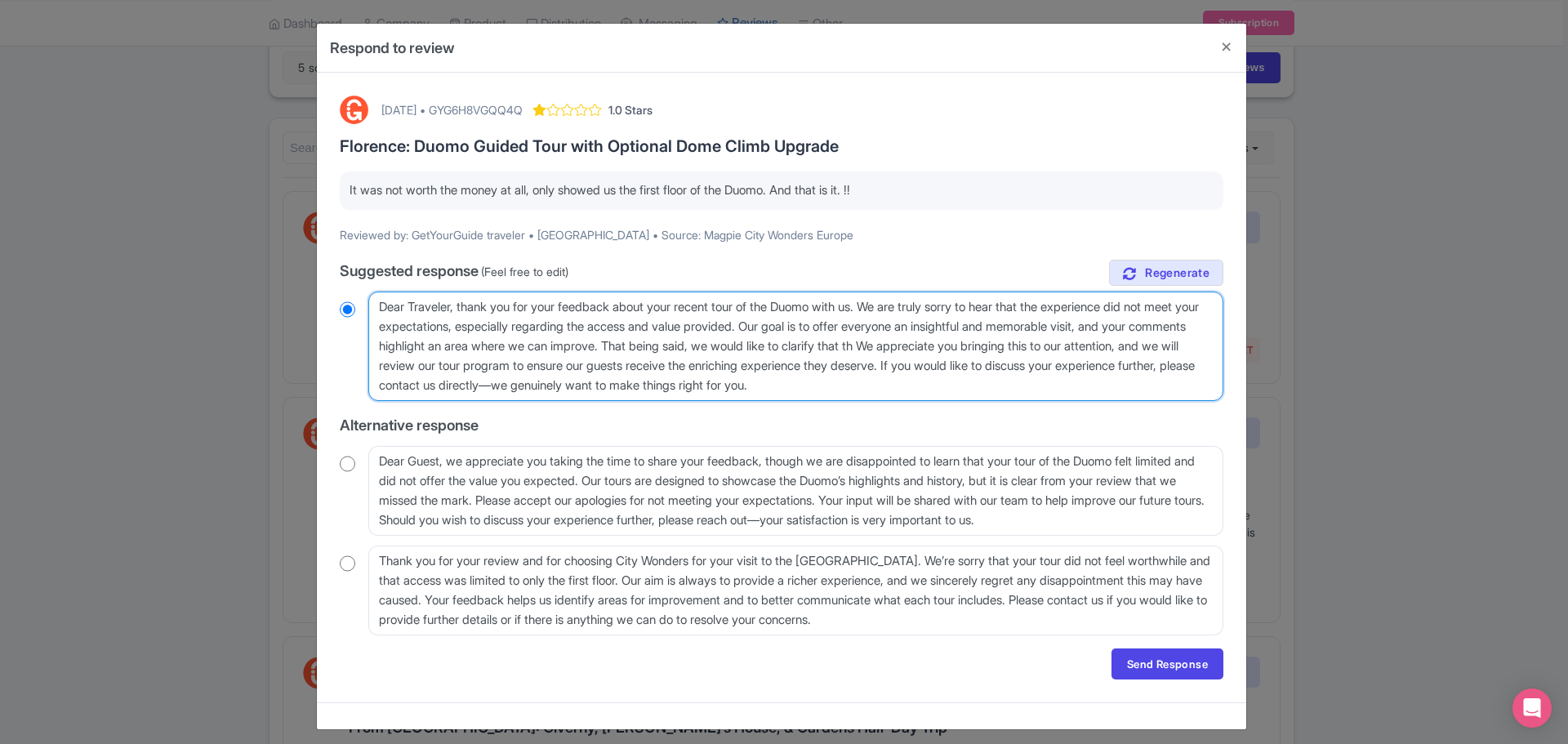
radio input "true"
type textarea "Dear Traveler, thank you for your feedback about your recent tour of the Duomo …"
radio input "true"
type textarea "Dear Traveler, thank you for your feedback about your recent tour of the Duomo …"
radio input "true"
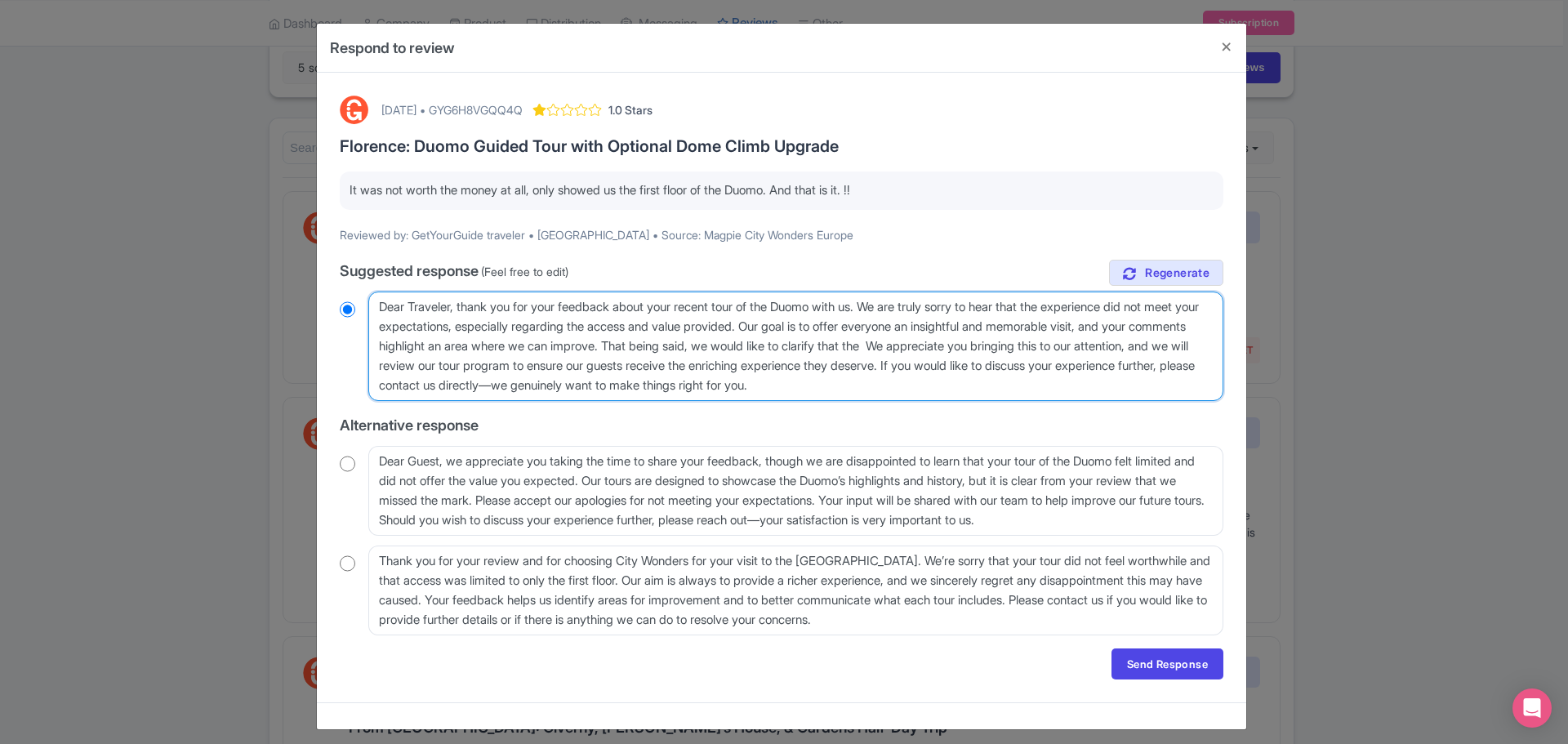
type textarea "Dear Traveler, thank you for your feedback about your recent tour of the Duomo …"
radio input "true"
type textarea "Dear Traveler, thank you for your feedback about your recent tour of the Duomo …"
radio input "true"
type textarea "Dear Traveler, thank you for your feedback about your recent tour of the Duomo …"
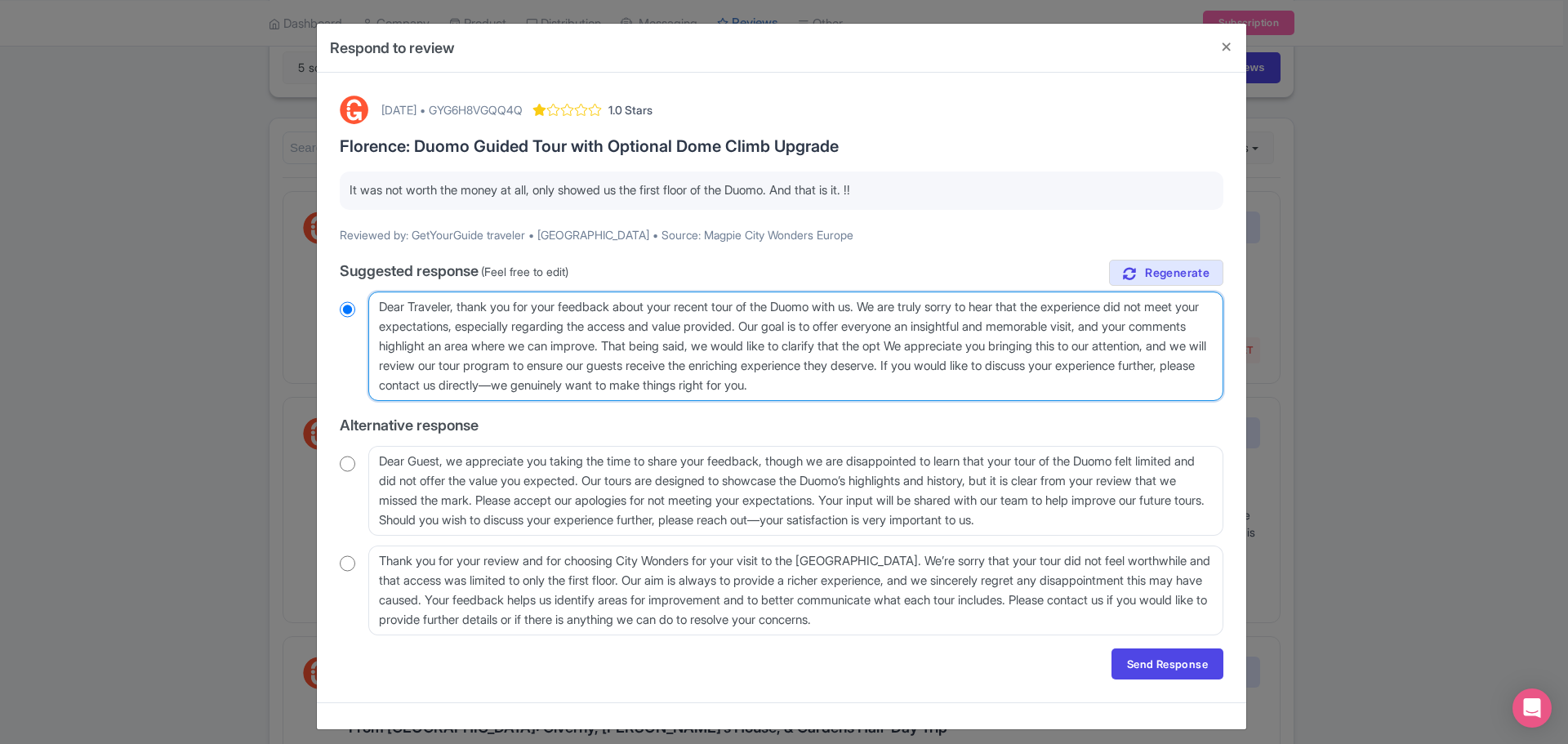
radio input "true"
type textarea "Dear Traveler, thank you for your feedback about your recent tour of the Duomo …"
radio input "true"
type textarea "Dear Traveler, thank you for your feedback about your recent tour of the Duomo …"
radio input "true"
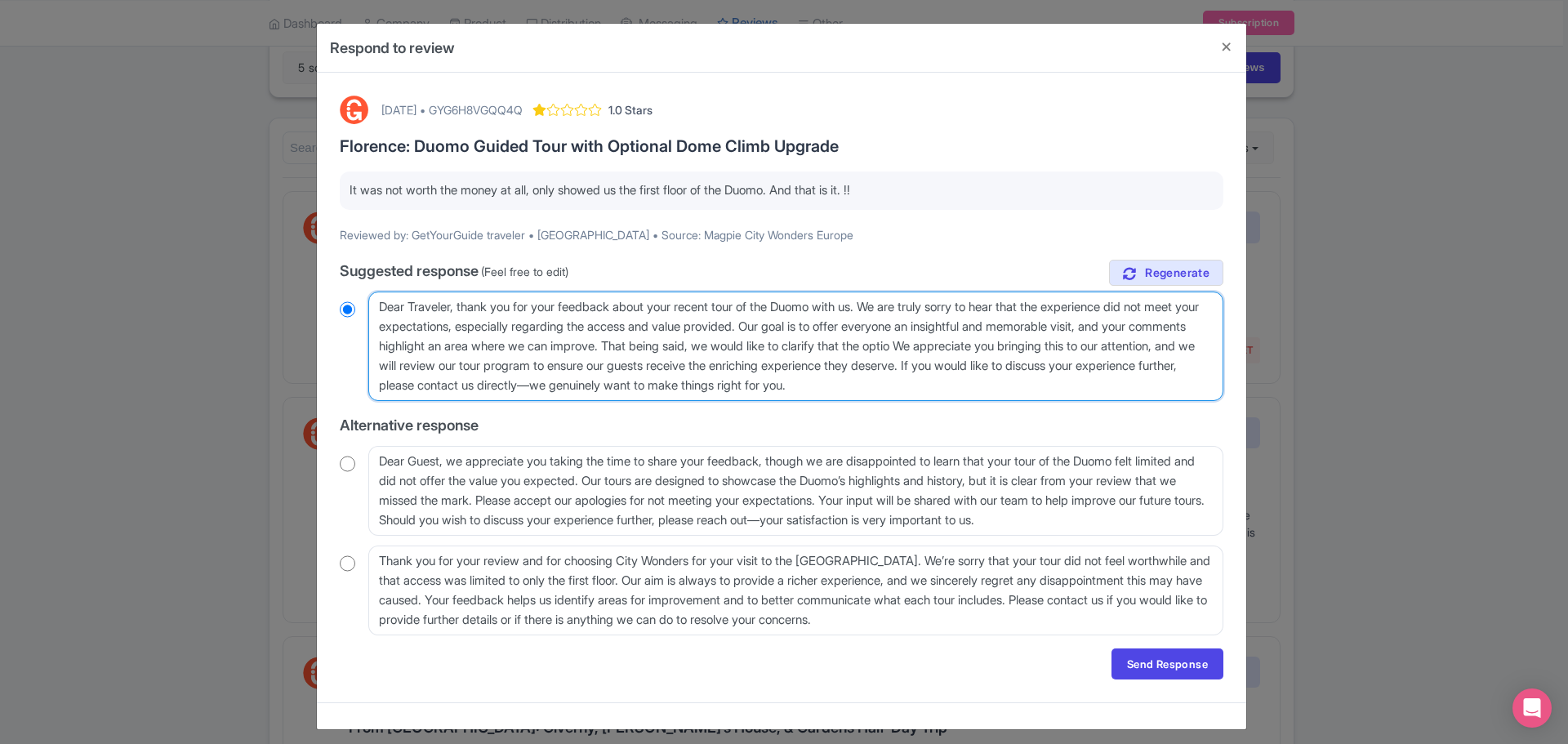
type textarea "Dear Traveler, thank you for your feedback about your recent tour of the Duomo …"
radio input "true"
type textarea "Dear Traveler, thank you for your feedback about your recent tour of the Duomo …"
radio input "true"
type textarea "Dear Traveler, thank you for your feedback about your recent tour of the Duomo …"
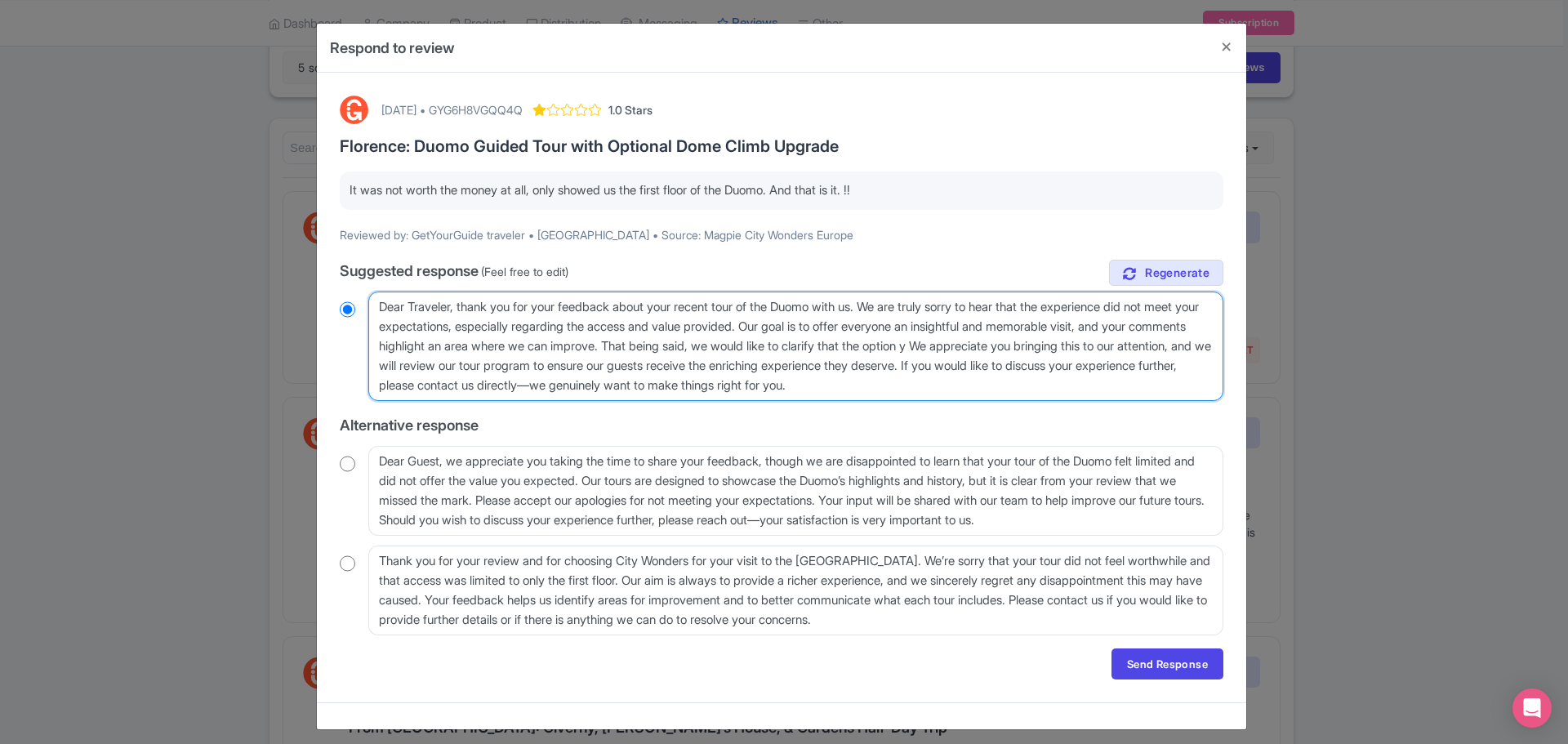
radio input "true"
type textarea "Dear Traveler, thank you for your feedback about your recent tour of the Duomo …"
radio input "true"
type textarea "Dear Traveler, thank you for your feedback about your recent tour of the Duomo …"
radio input "true"
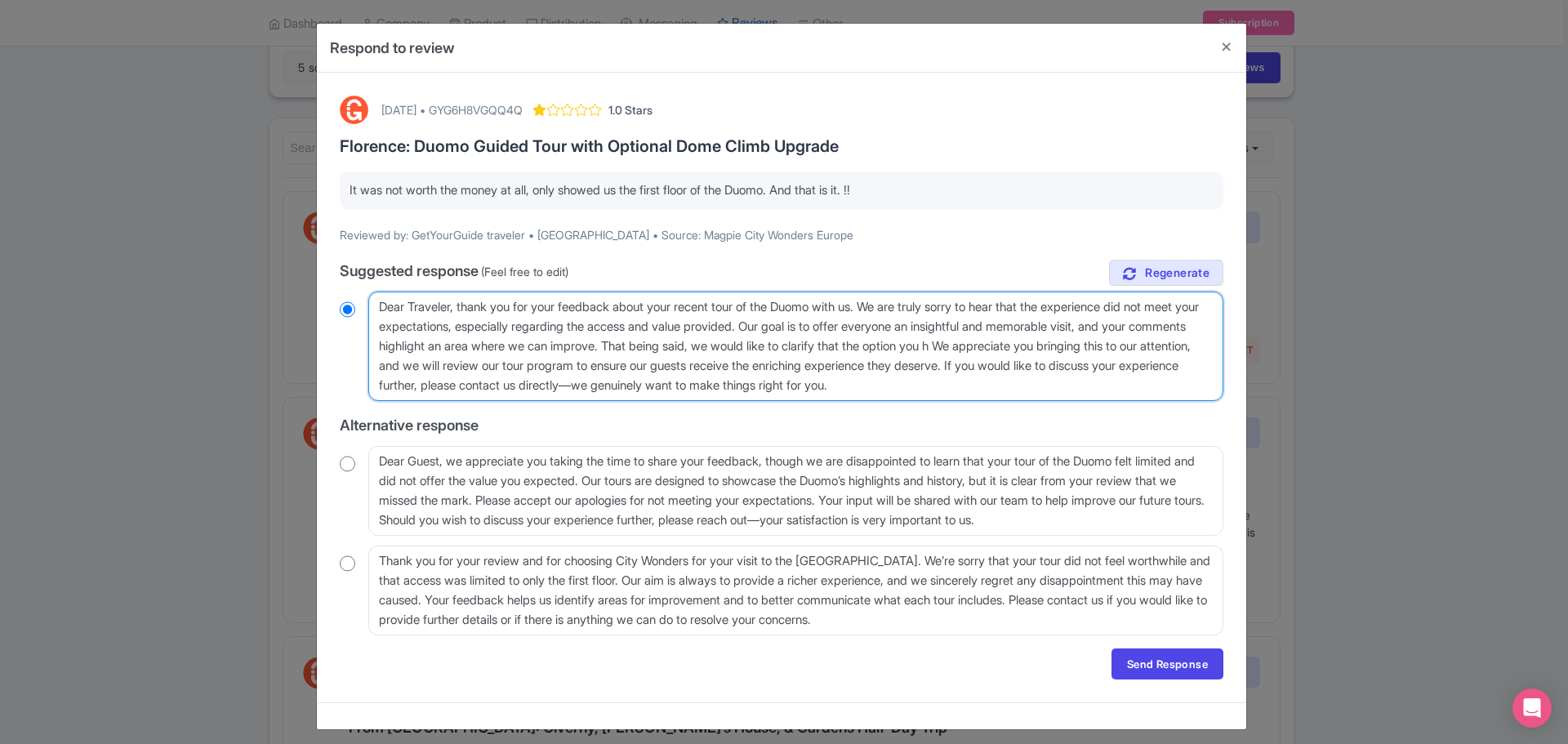
type textarea "Dear Traveler, thank you for your feedback about your recent tour of the Duomo …"
radio input "true"
type textarea "Dear Traveler, thank you for your feedback about your recent tour of the Duomo …"
radio input "true"
type textarea "Dear Traveler, thank you for your feedback about your recent tour of the Duomo …"
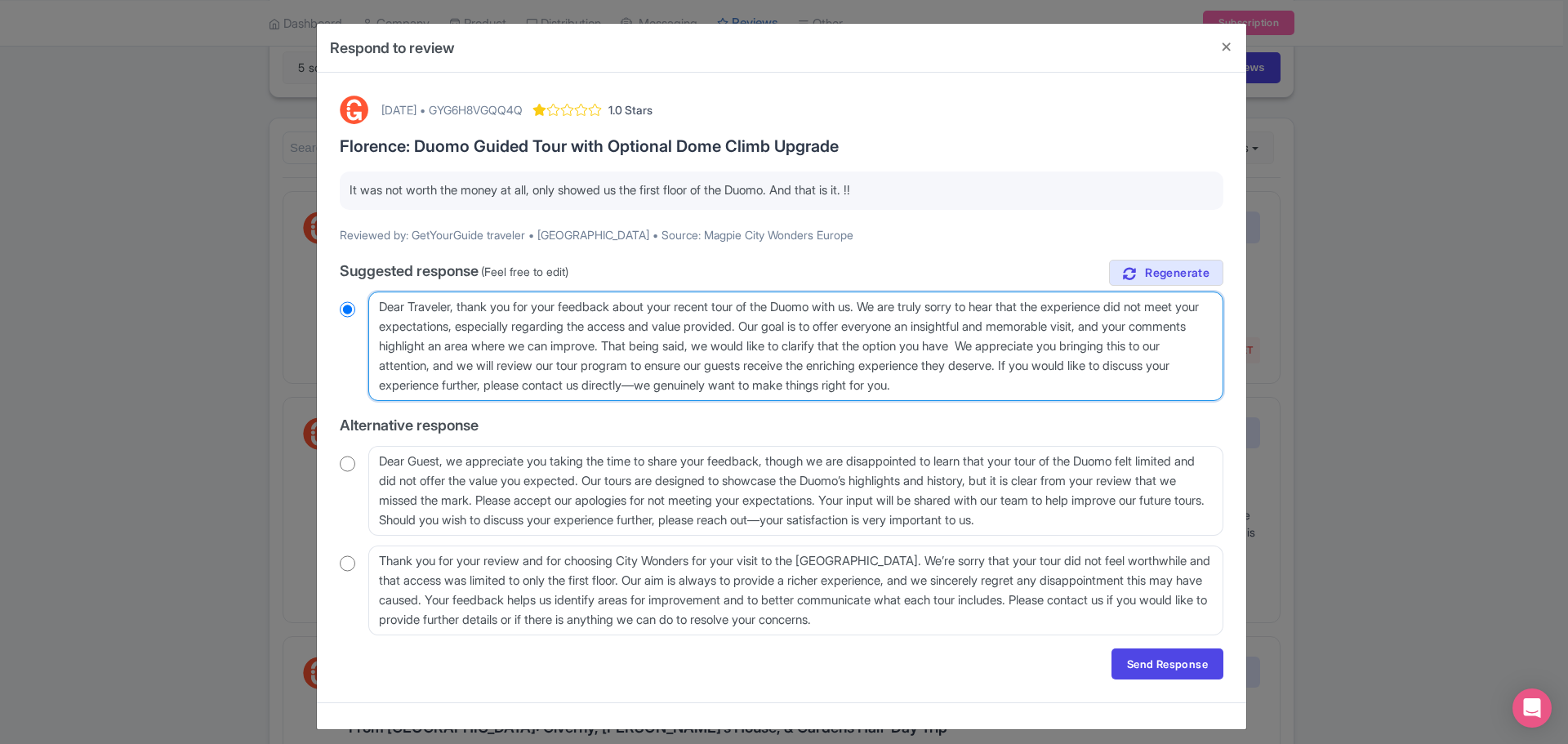
radio input "true"
type textarea "Dear Traveler, thank you for your feedback about your recent tour of the Duomo …"
radio input "true"
type textarea "Dear Traveler, thank you for your feedback about your recent tour of the Duomo …"
radio input "true"
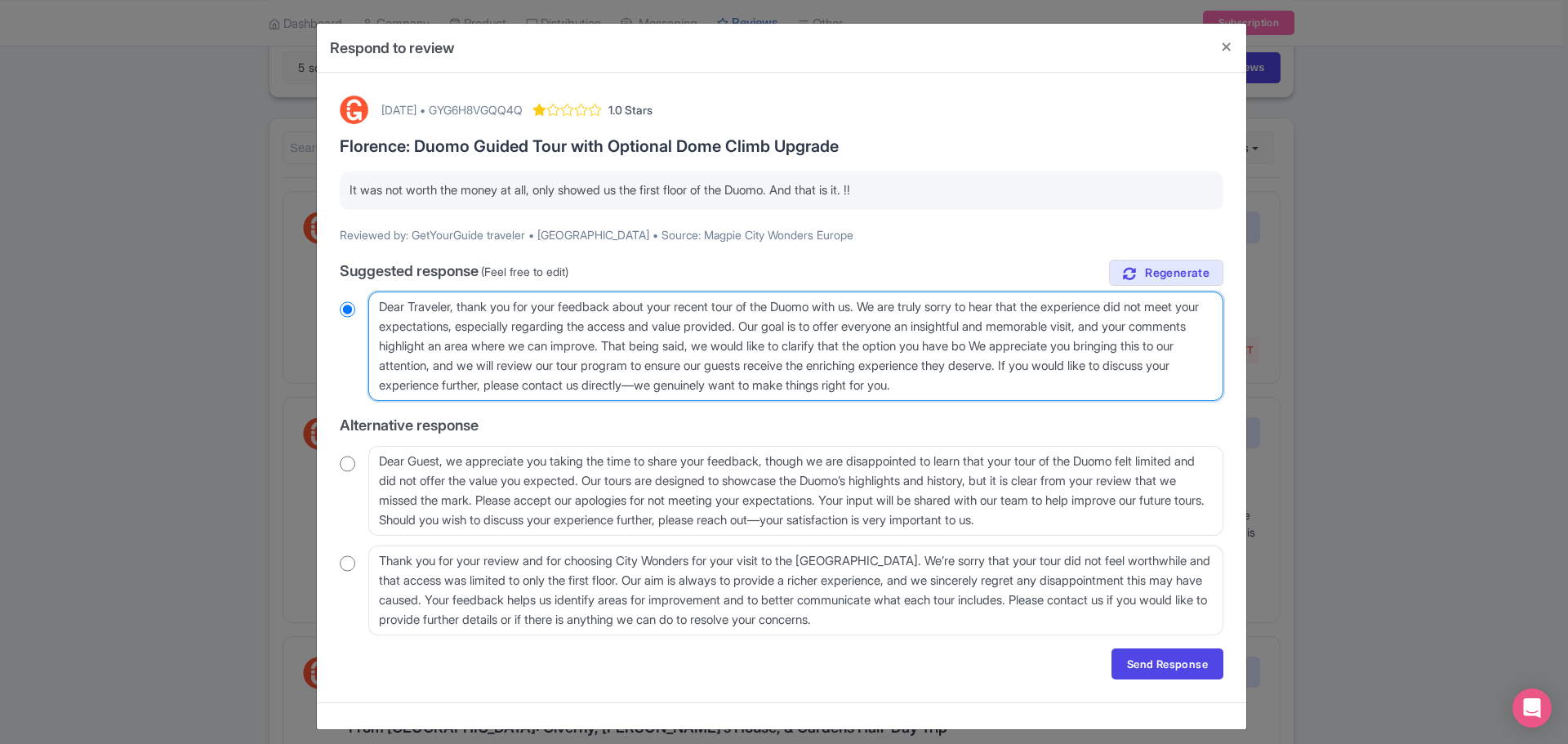
type textarea "Dear Traveler, thank you for your feedback about your recent tour of the Duomo …"
radio input "true"
type textarea "Dear Traveler, thank you for your feedback about your recent tour of the Duomo …"
radio input "true"
type textarea "Dear Traveler, thank you for your feedback about your recent tour of the Duomo …"
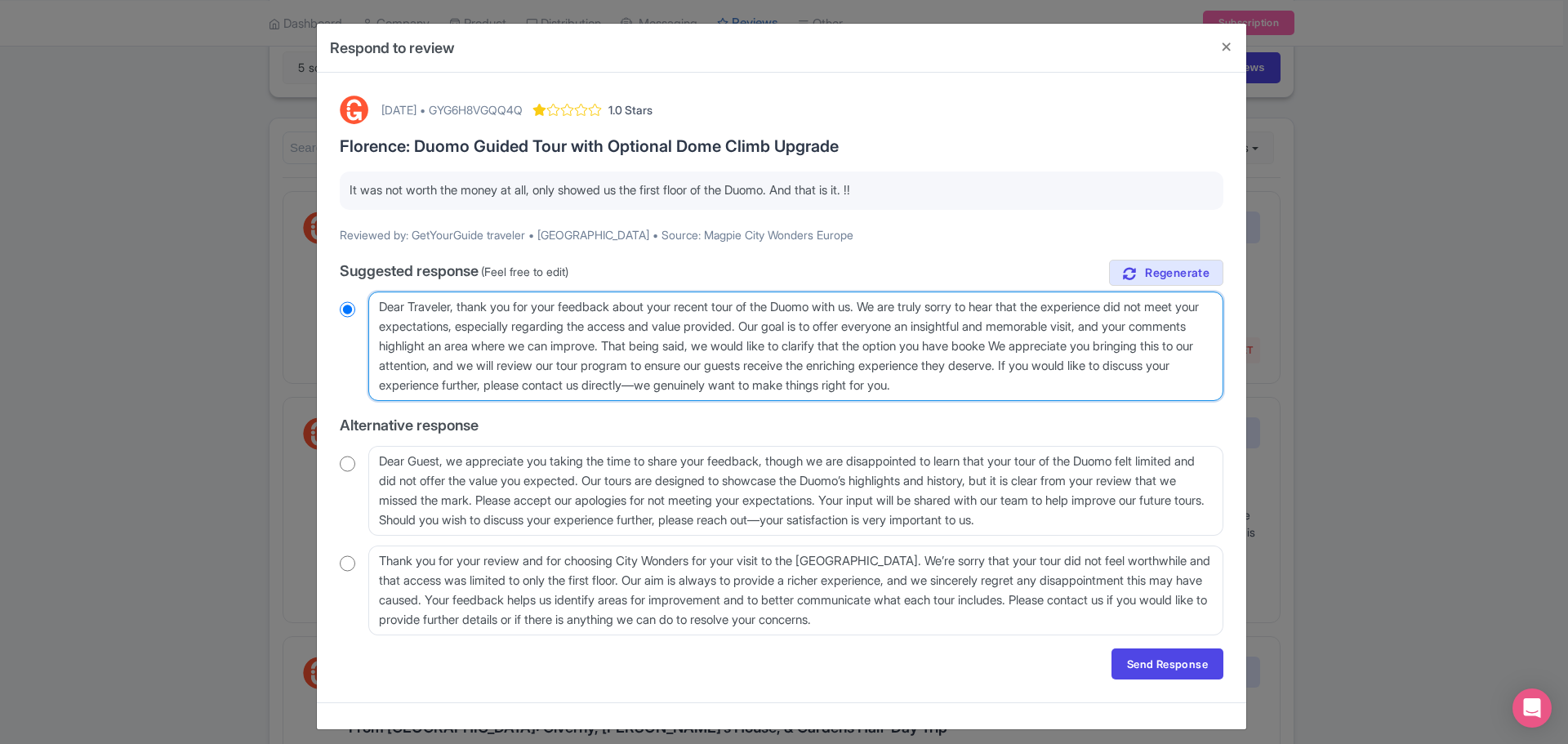
radio input "true"
type textarea "Dear Traveler, thank you for your feedback about your recent tour of the Duomo …"
radio input "true"
type textarea "Dear Traveler, thank you for your feedback about your recent tour of the Duomo …"
radio input "true"
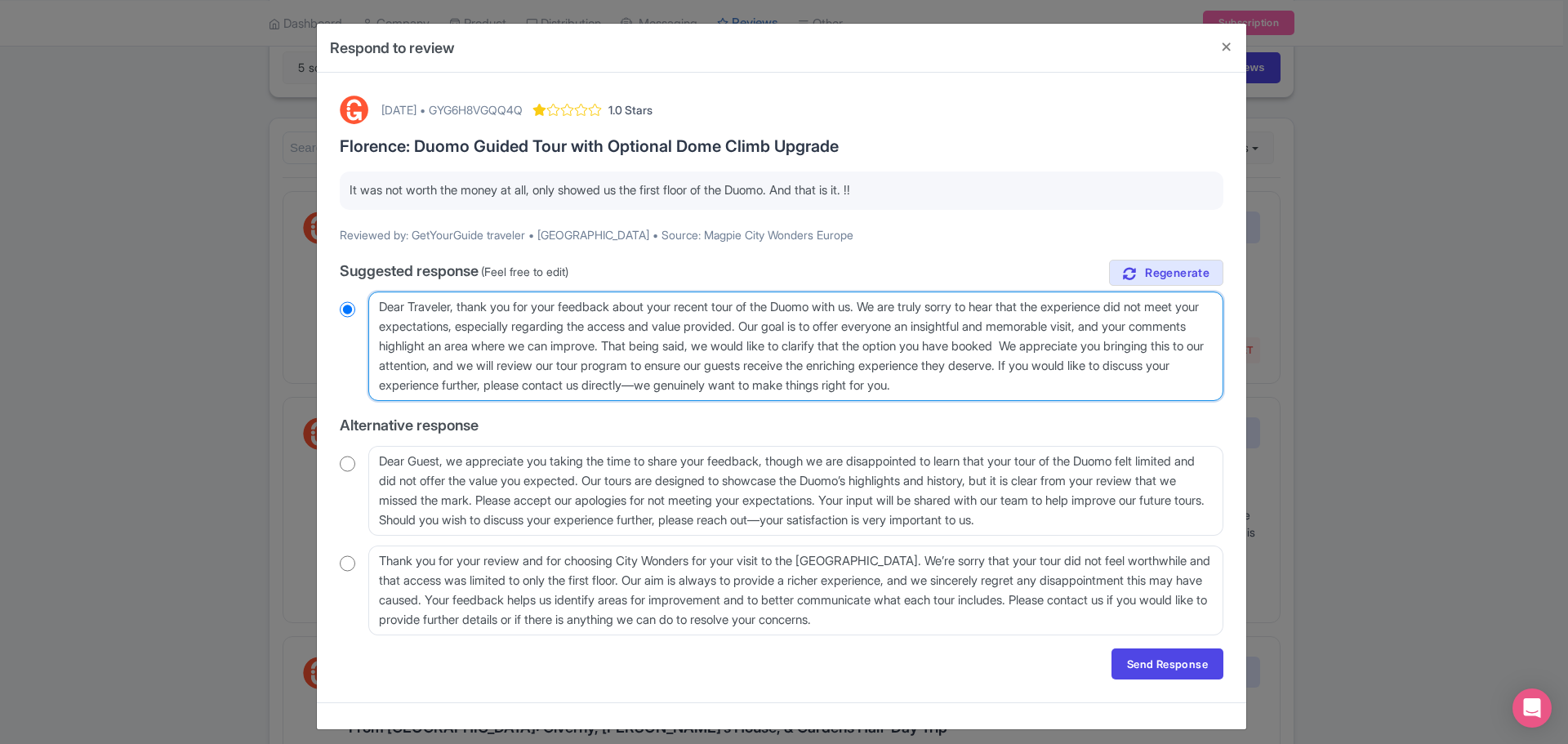
type textarea "Dear Traveler, thank you for your feedback about your recent tour of the Duomo …"
radio input "true"
type textarea "Dear Traveler, thank you for your feedback about your recent tour of the Duomo …"
radio input "true"
type textarea "Dear Traveler, thank you for your feedback about your recent tour of the Duomo …"
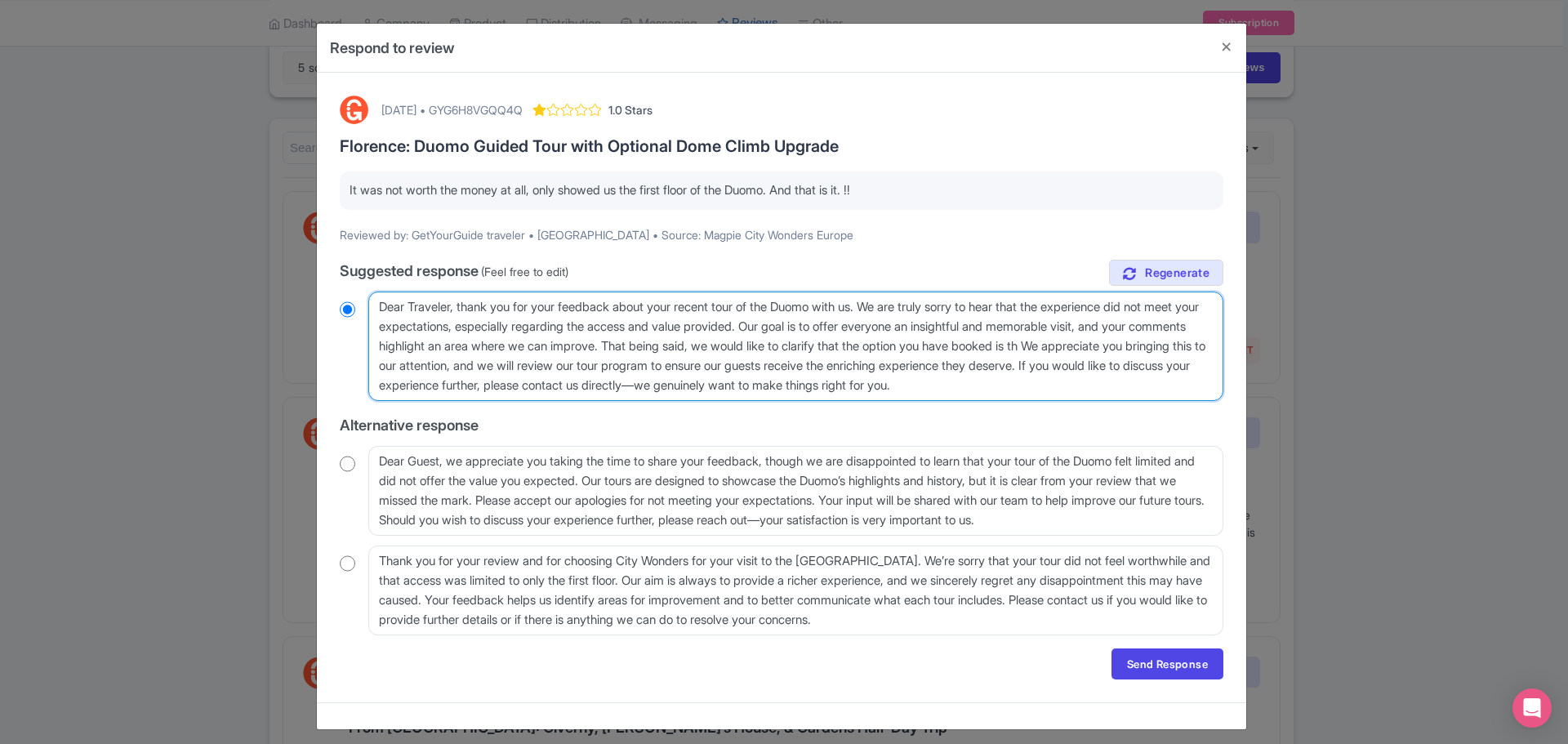
radio input "true"
type textarea "Dear Traveler, thank you for your feedback about your recent tour of the Duomo …"
radio input "true"
type textarea "Dear Traveler, thank you for your feedback about your recent tour of the Duomo …"
radio input "true"
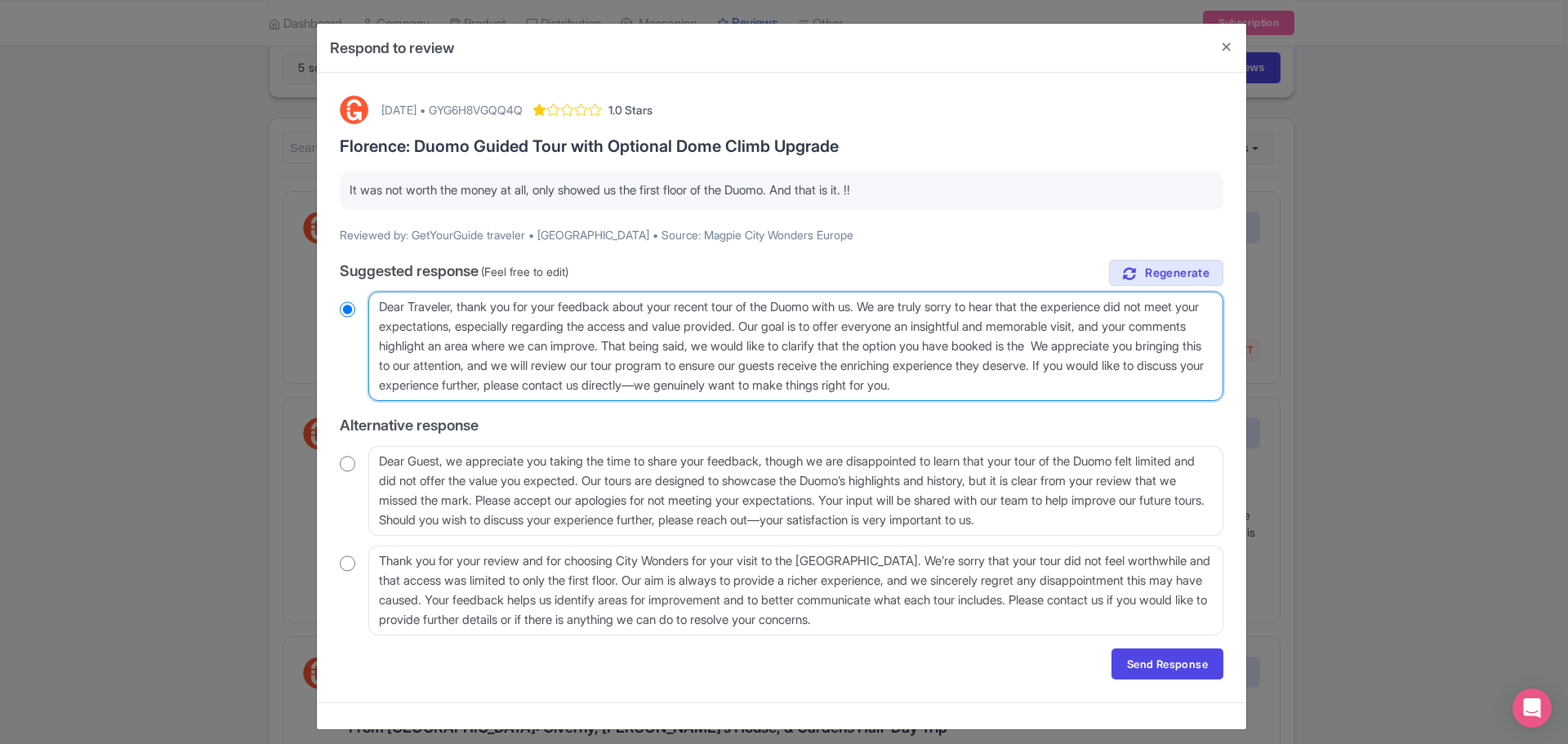
type textarea "Dear Traveler, thank you for your feedback about your recent tour of the Duomo …"
radio input "true"
type textarea "Dear Traveler, thank you for your feedback about your recent tour of the Duomo …"
radio input "true"
type textarea "Dear Traveler, thank you for your feedback about your recent tour of the Duomo …"
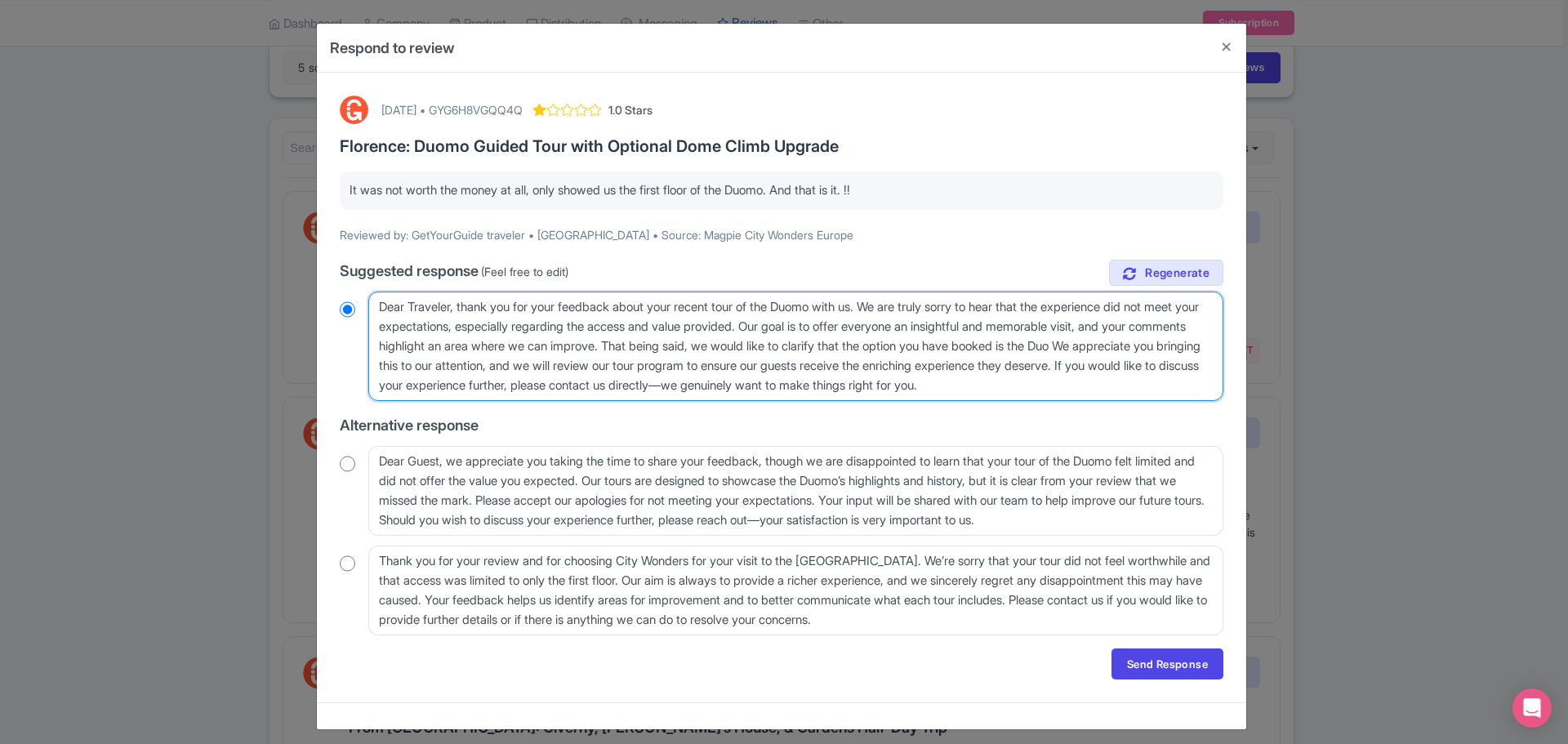
radio input "true"
type textarea "Dear Traveler, thank you for your feedback about your recent tour of the Duomo …"
radio input "true"
type textarea "Dear Traveler, thank you for your feedback about your recent tour of the Duomo …"
radio input "true"
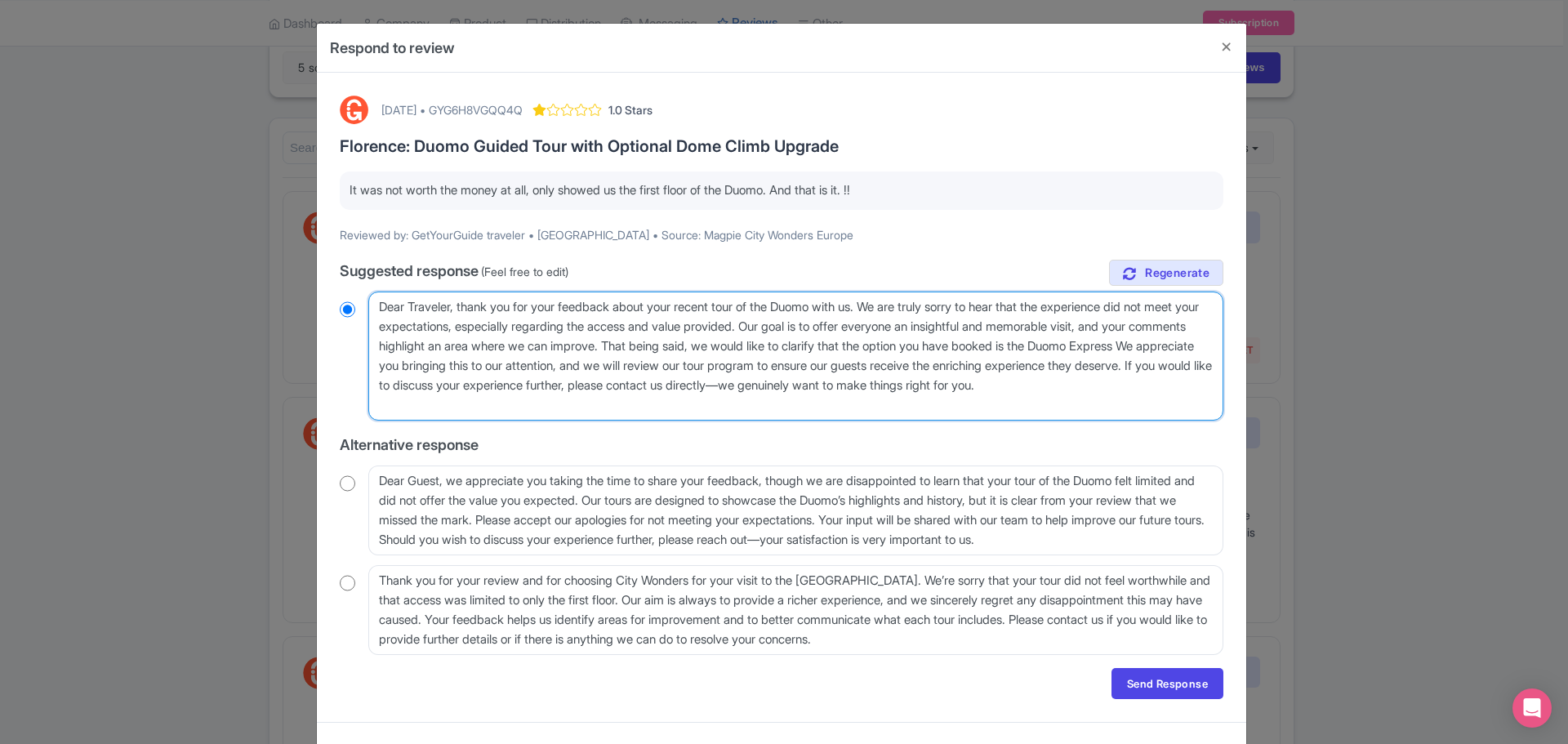
click at [426, 367] on textarea "Dear Traveler, thank you for your honest feedback about your recent tour of the…" at bounding box center [795, 356] width 855 height 129
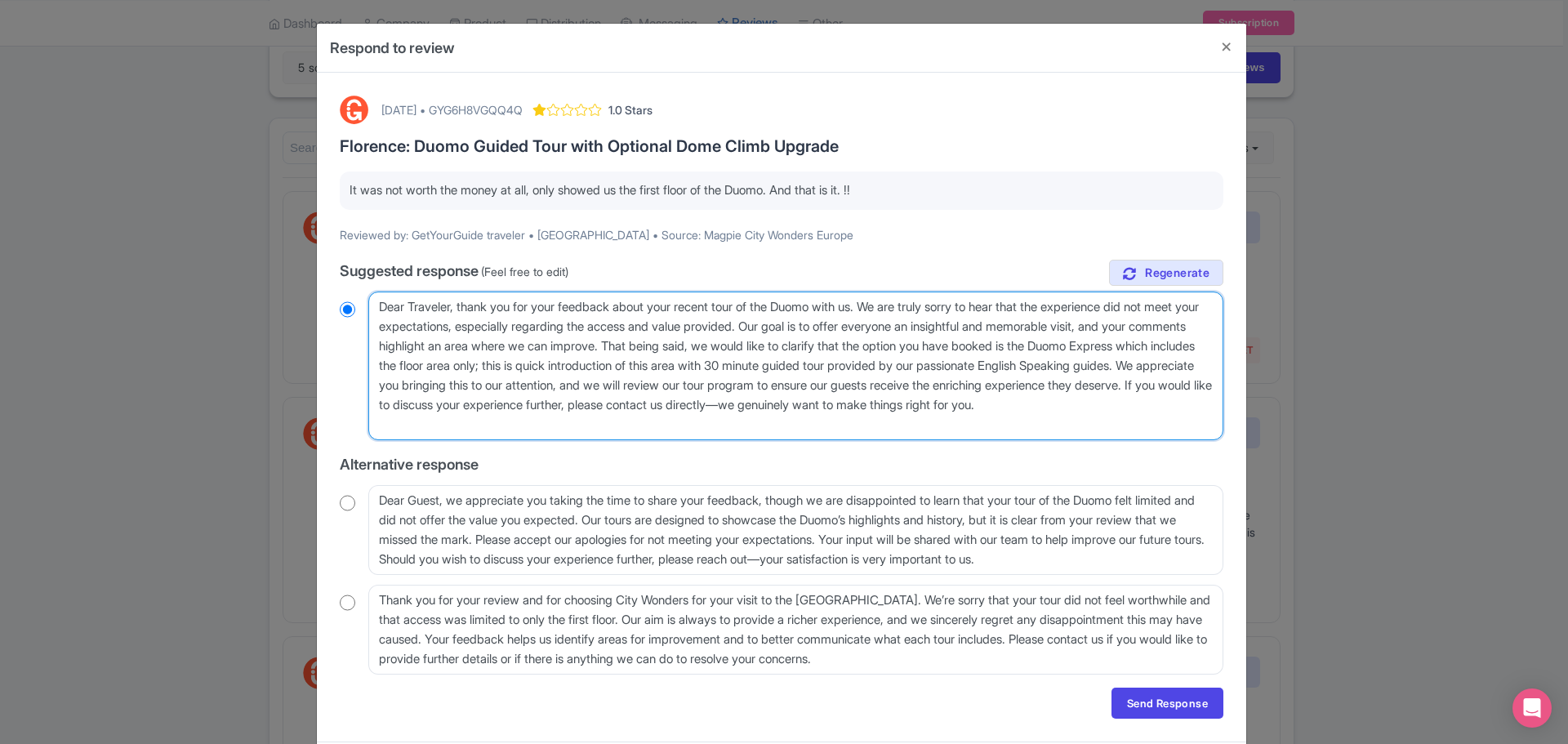
drag, startPoint x: 501, startPoint y: 427, endPoint x: 579, endPoint y: 400, distance: 82.5
click at [579, 400] on textarea "Dear Traveler, thank you for your honest feedback about your recent tour of the…" at bounding box center [795, 366] width 855 height 149
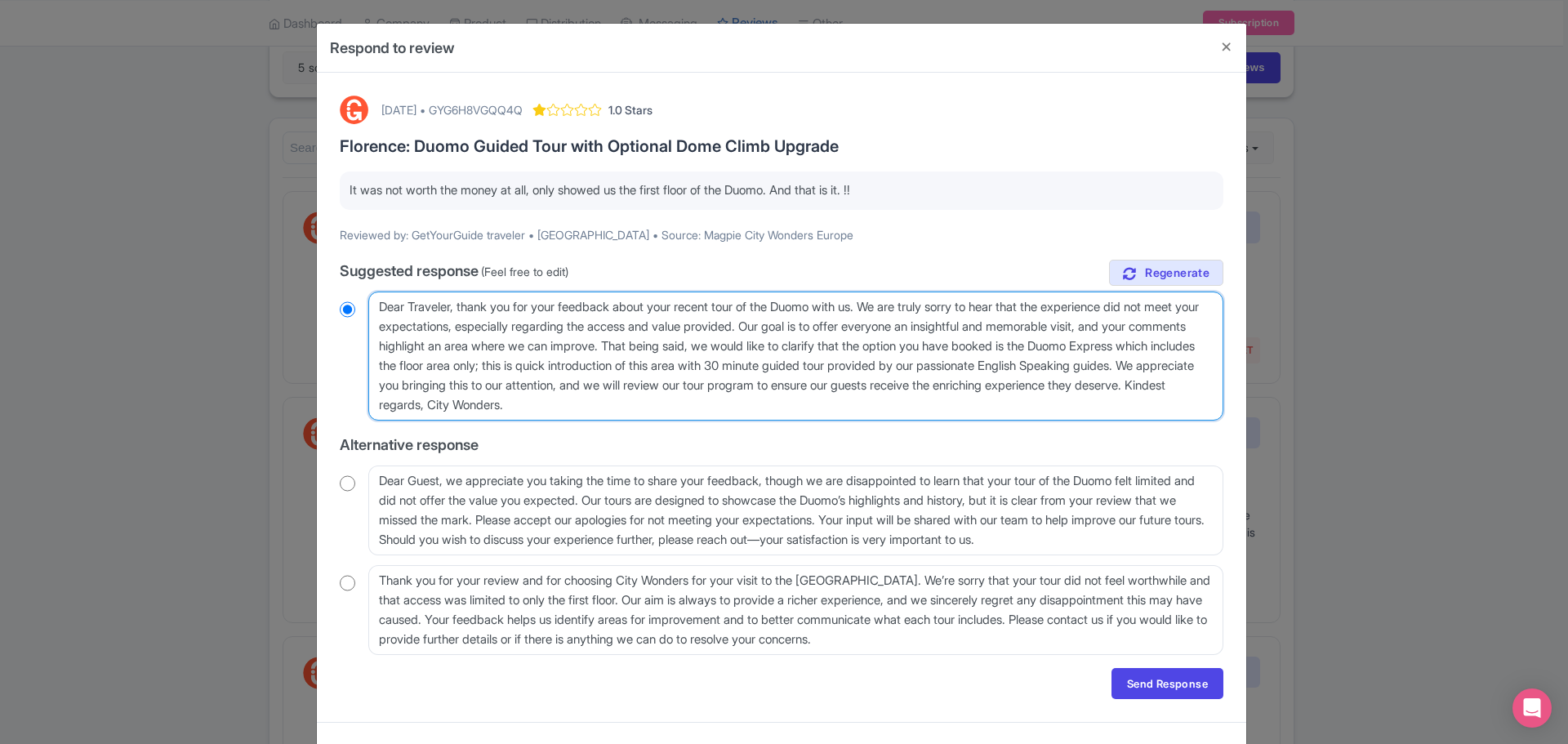
click at [666, 366] on textarea "Dear Traveler, thank you for your honest feedback about your recent tour of the…" at bounding box center [795, 356] width 855 height 129
click at [784, 407] on textarea "Dear Traveler, thank you for your honest feedback about your recent tour of the…" at bounding box center [795, 356] width 855 height 129
drag, startPoint x: 783, startPoint y: 405, endPoint x: 358, endPoint y: 294, distance: 439.3
click at [358, 294] on div "Dear Traveler, thank you for your honest feedback about your recent tour of the…" at bounding box center [782, 356] width 884 height 129
click at [968, 407] on textarea "Dear Traveler, thank you for your honest feedback about your recent tour of the…" at bounding box center [795, 356] width 855 height 129
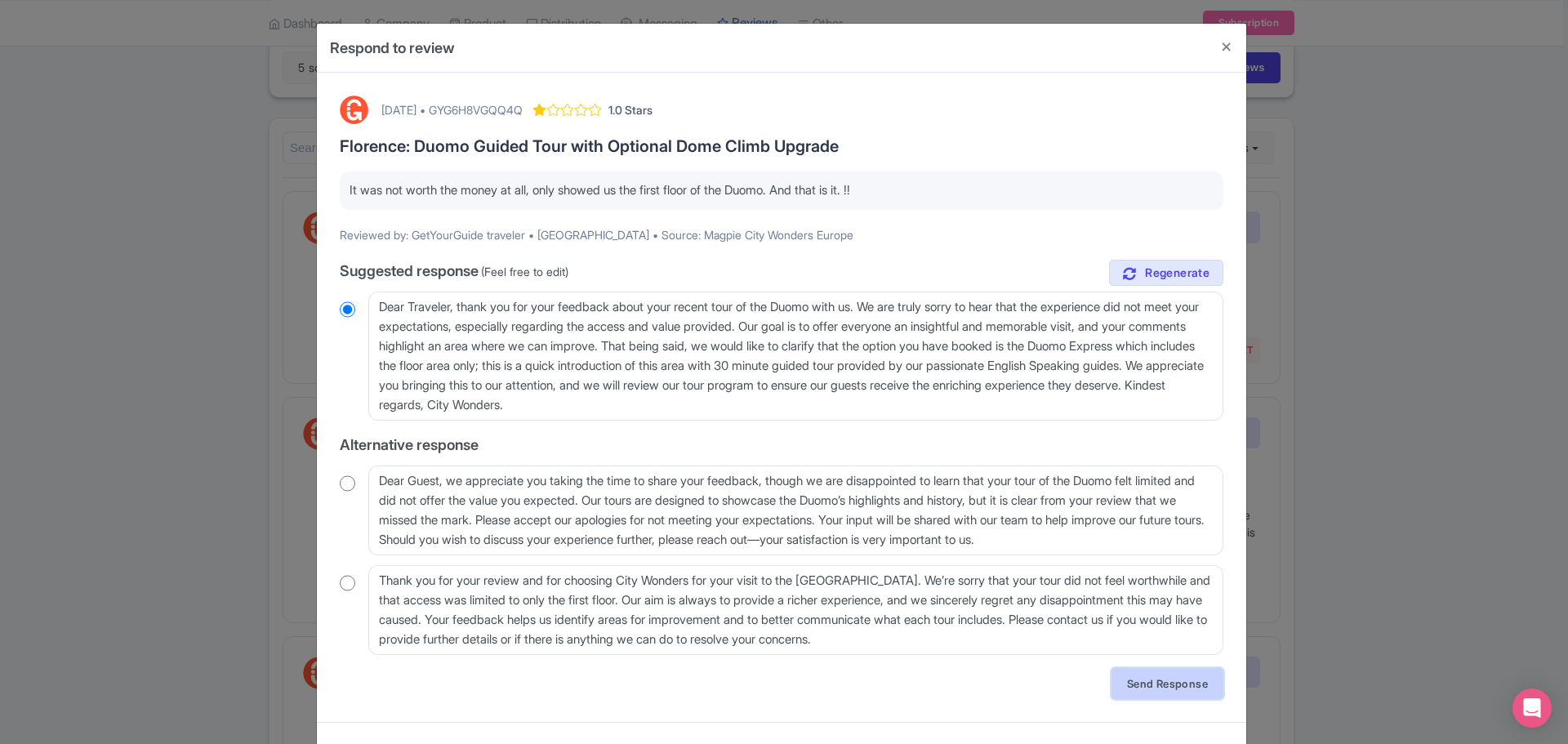
click at [1155, 678] on link "Send Response" at bounding box center [1168, 684] width 112 height 31
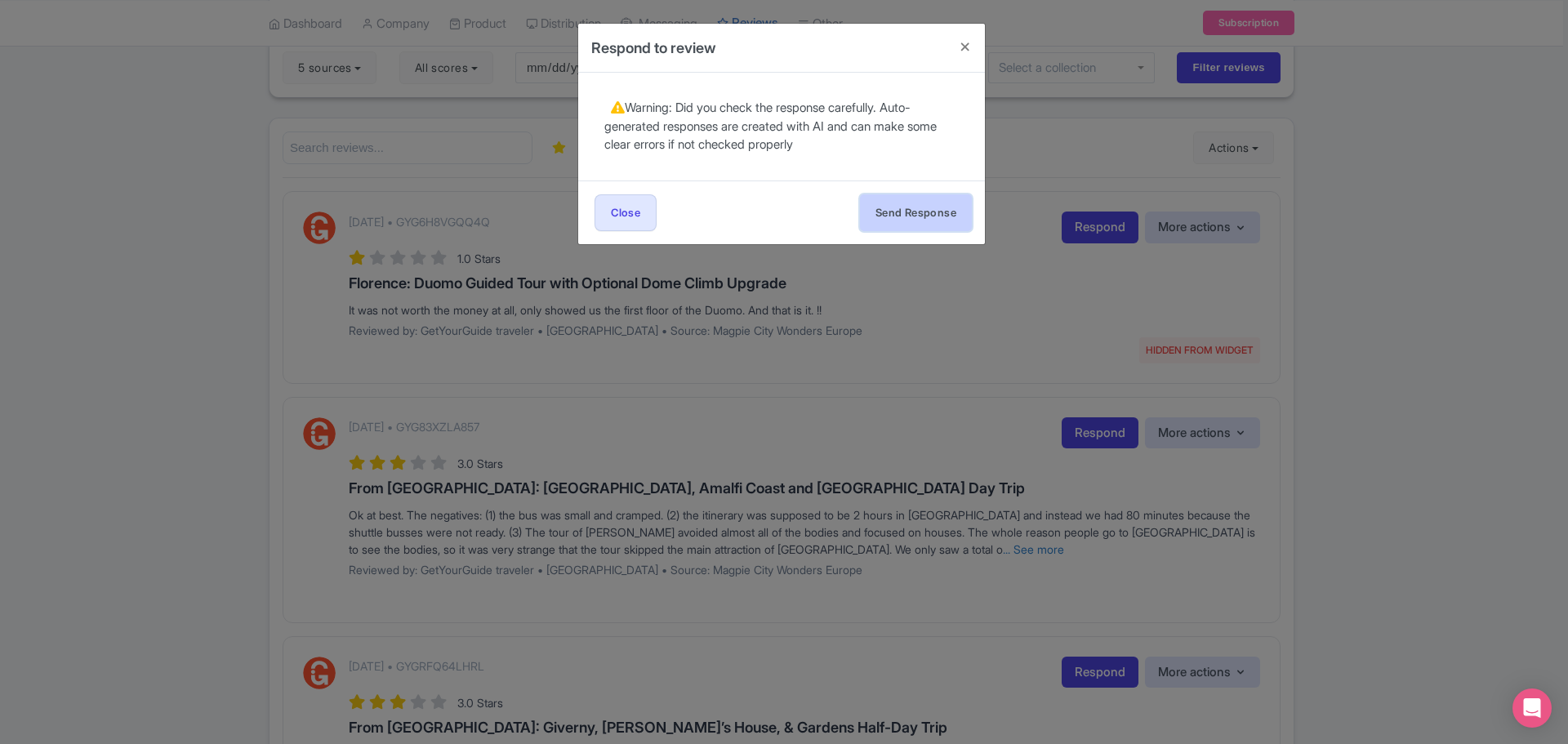
click at [922, 210] on button "Send Response" at bounding box center [916, 213] width 112 height 37
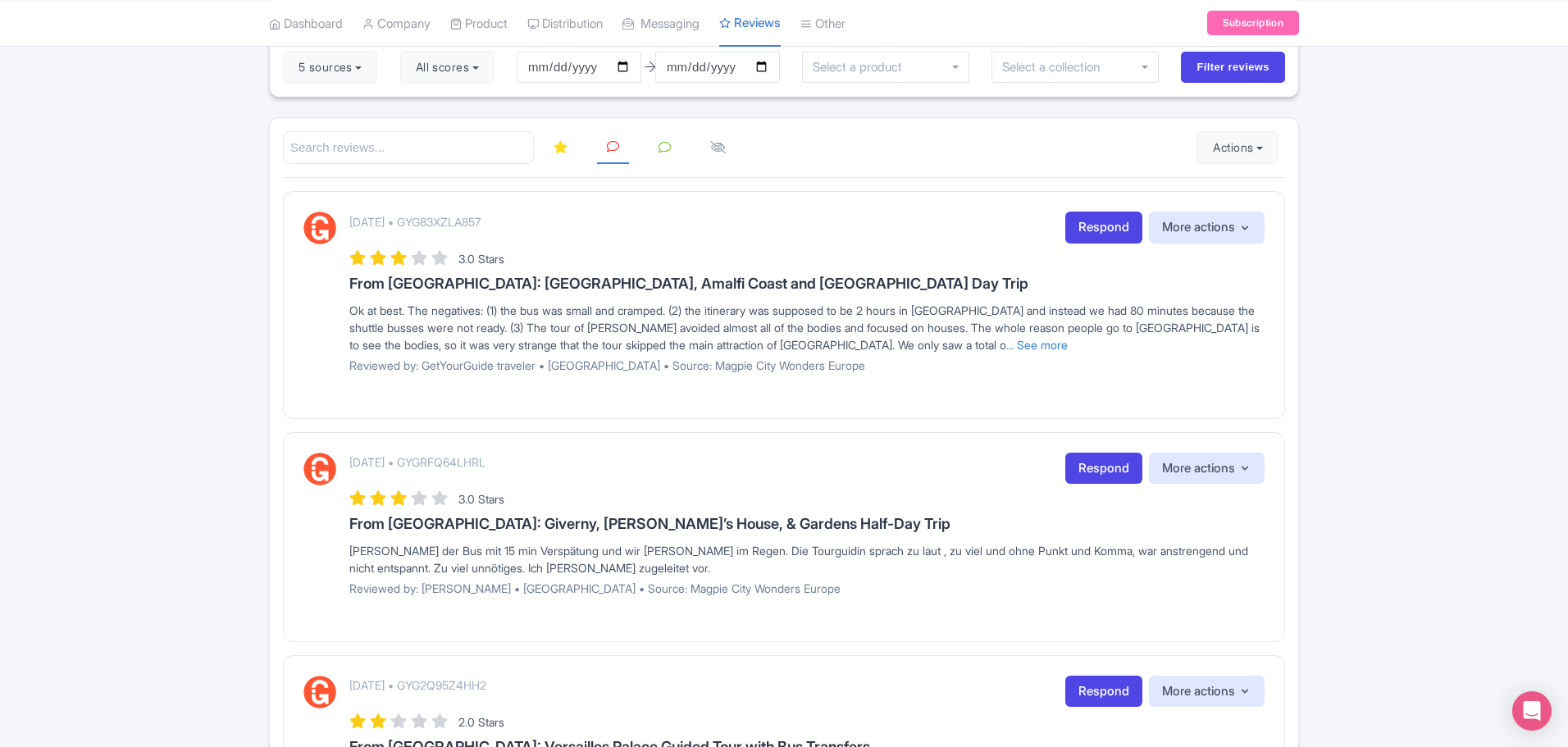
scroll to position [160, 0]
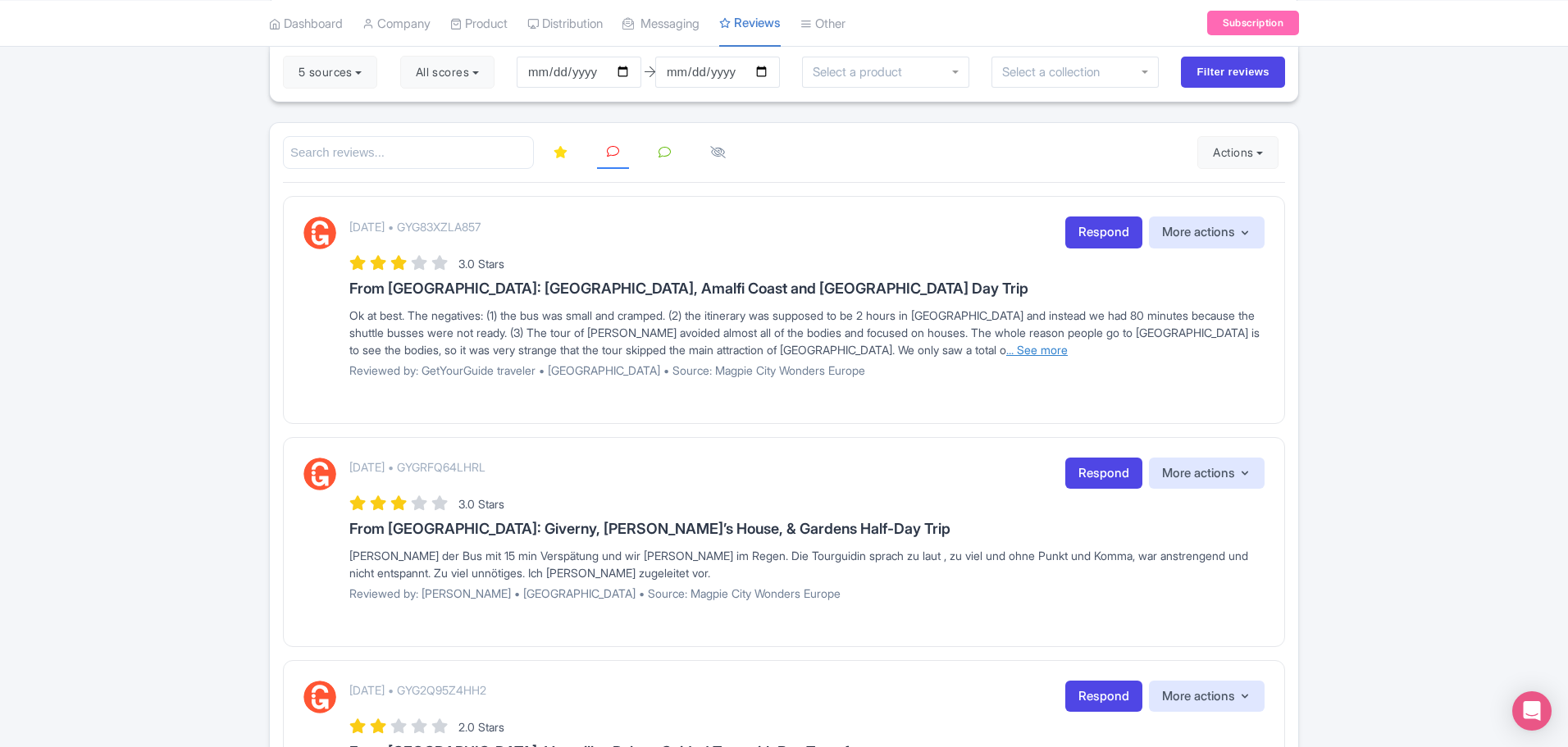
click at [1006, 351] on link "... See more" at bounding box center [1037, 350] width 61 height 14
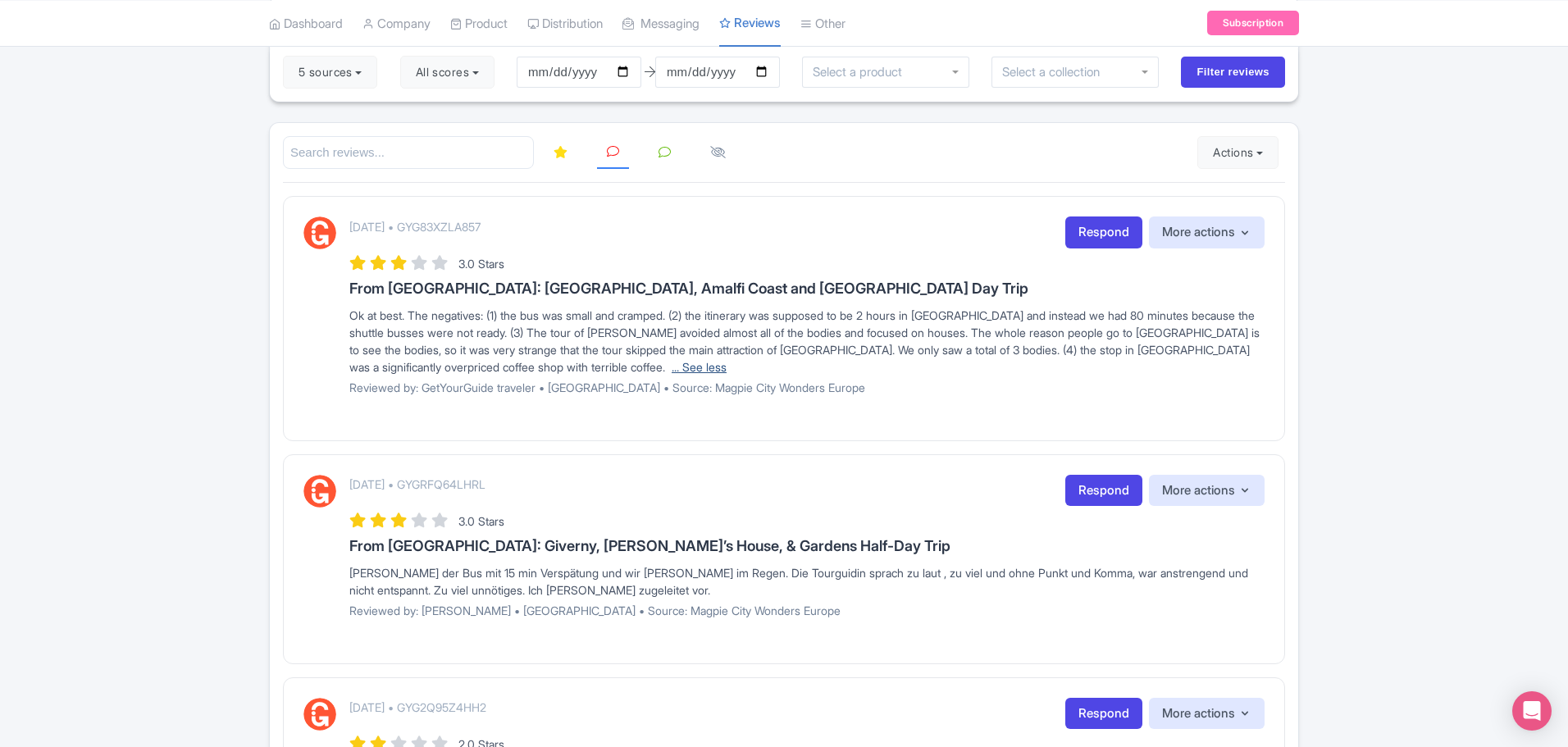
click at [672, 365] on link "... See less" at bounding box center [699, 367] width 55 height 14
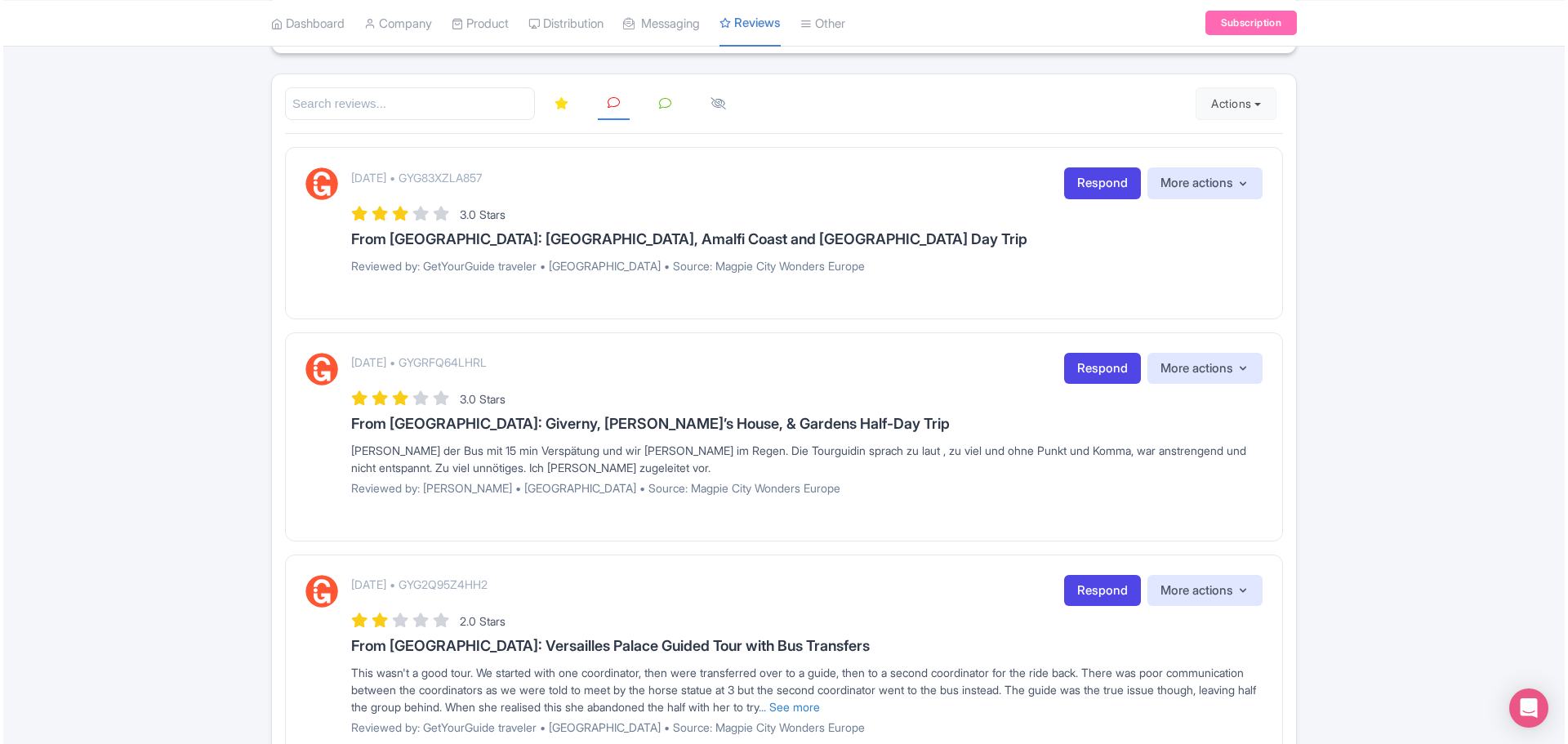
scroll to position [120, 0]
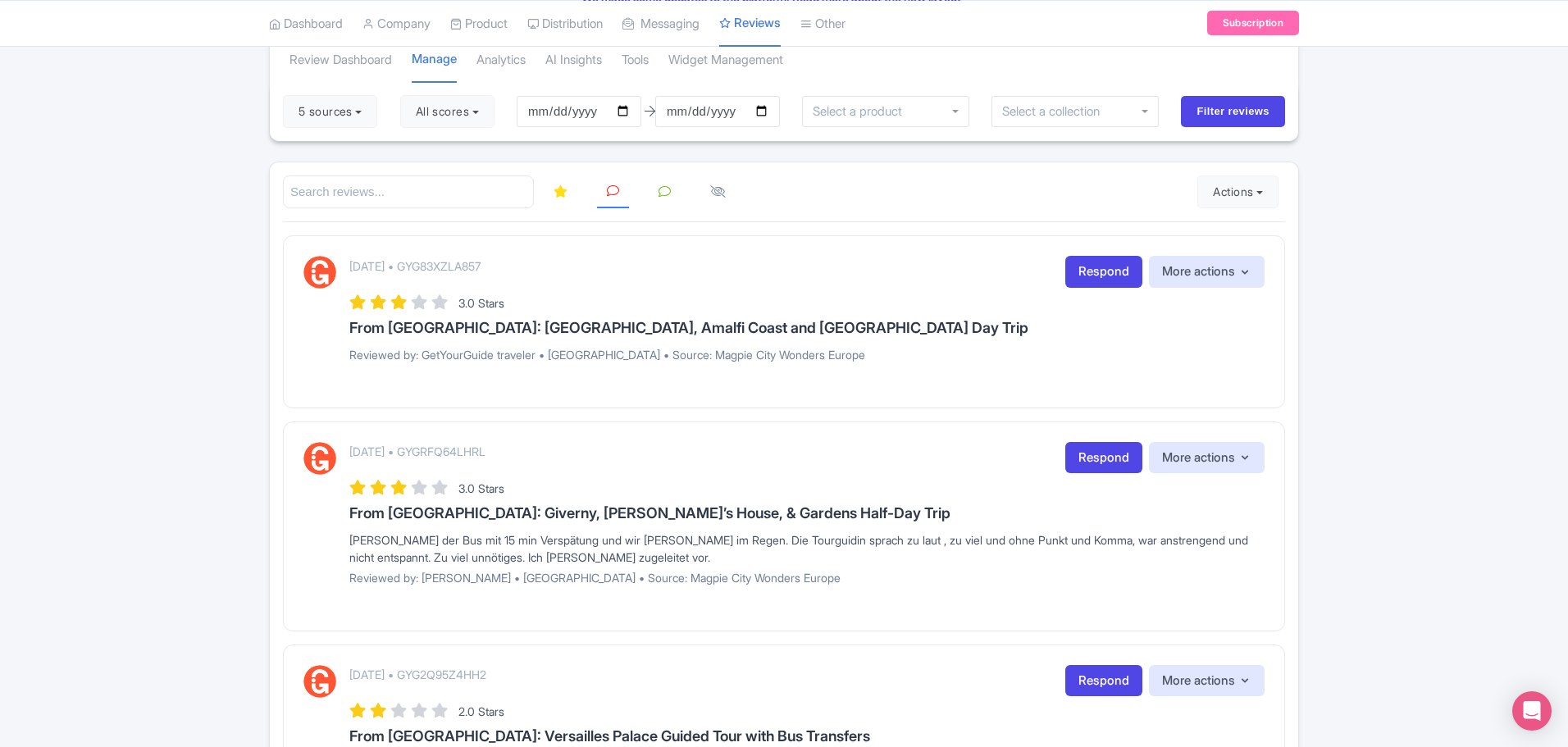
click at [481, 271] on p "[DATE] • GYG83XZLA857" at bounding box center [415, 266] width 131 height 17
copy p "GYG83XZLA857"
click at [1087, 277] on link "Respond" at bounding box center [1104, 271] width 77 height 32
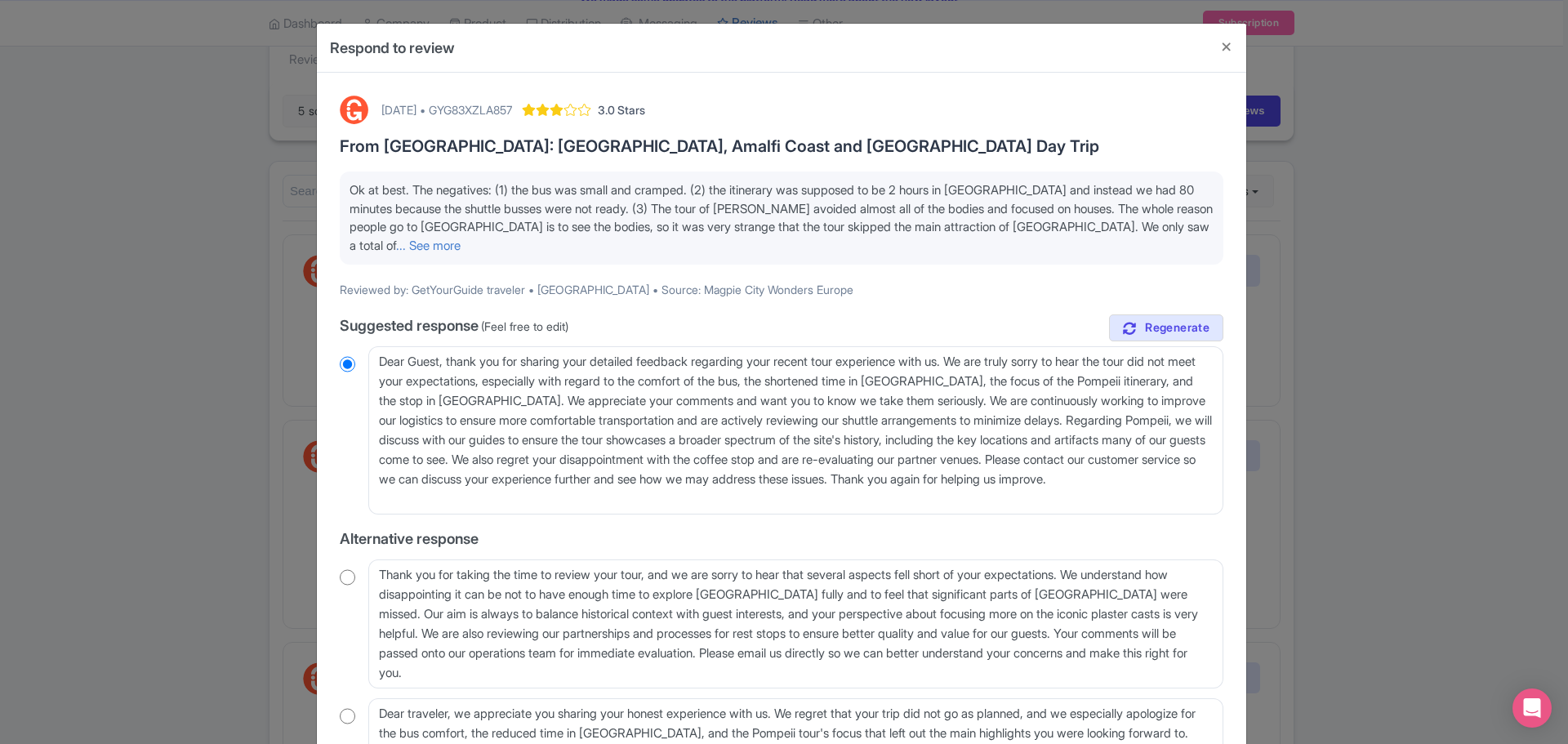
click at [782, 226] on span "Ok at best. The negatives: (1) the bus was small and cramped. (2) the itinerary…" at bounding box center [781, 218] width 863 height 71
click at [396, 243] on link "... See more" at bounding box center [428, 246] width 65 height 15
click at [937, 185] on span "Ok at best. The negatives: (1) the bus was small and cramped. (2) the itinerary…" at bounding box center [781, 218] width 863 height 71
click at [727, 214] on span "Ok at best. The negatives: (1) the bus was small and cramped. (2) the itinerary…" at bounding box center [781, 218] width 863 height 71
click at [726, 230] on span "Ok at best. The negatives: (1) the bus was small and cramped. (2) the itinerary…" at bounding box center [781, 218] width 863 height 71
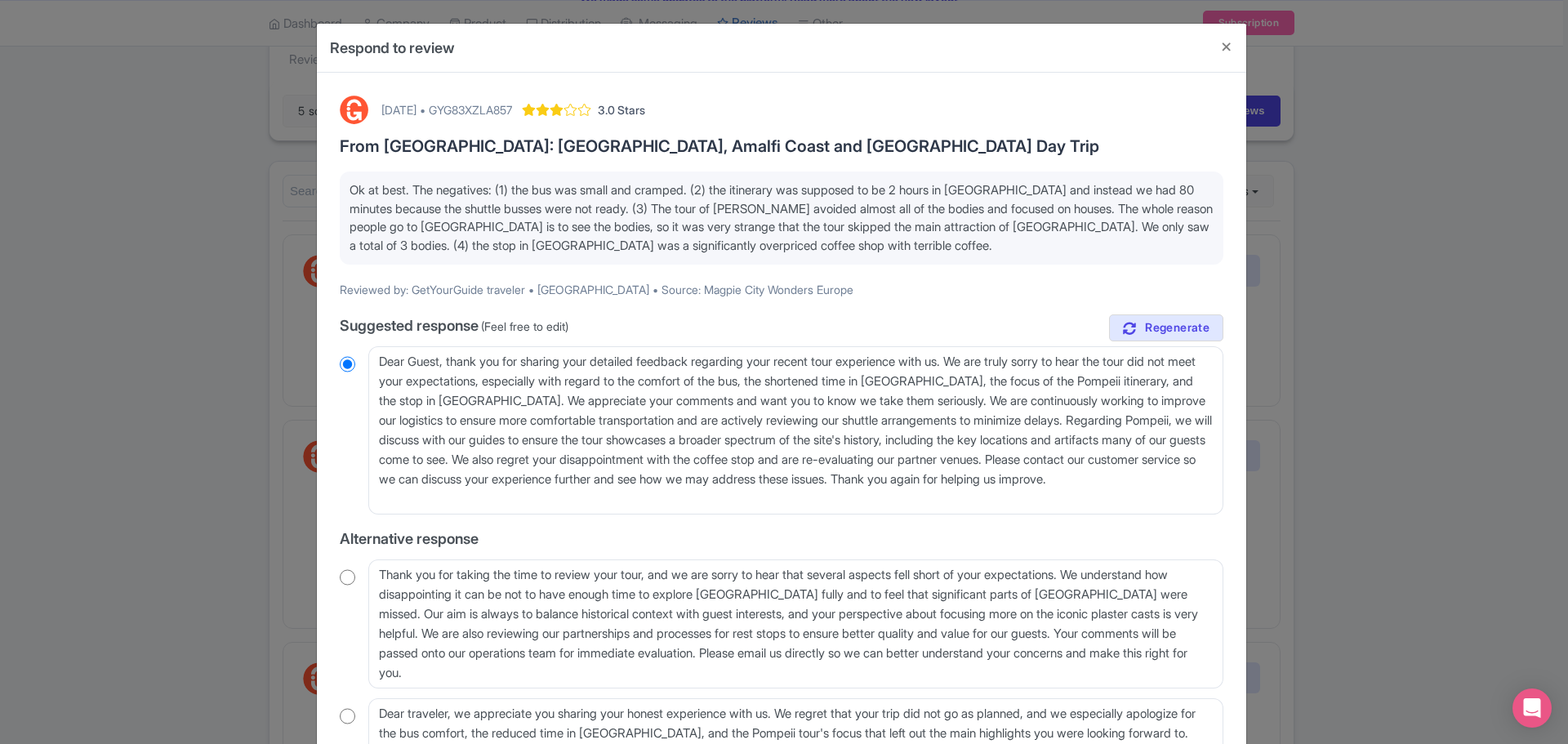
click at [685, 205] on span "Ok at best. The negatives: (1) the bus was small and cramped. (2) the itinerary…" at bounding box center [781, 218] width 863 height 71
click at [344, 364] on input "radio" at bounding box center [348, 364] width 15 height 16
click at [343, 364] on input "radio" at bounding box center [348, 364] width 15 height 16
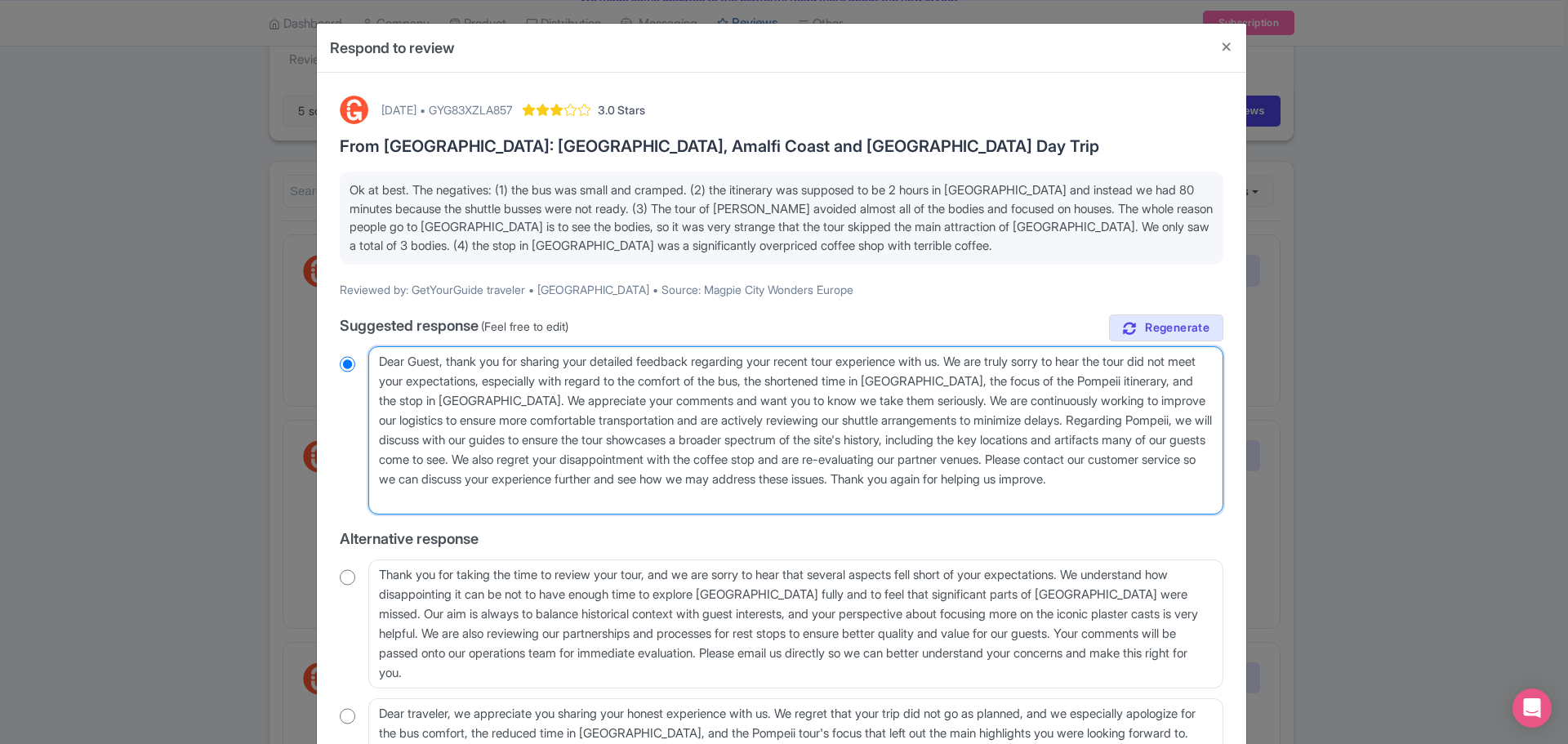
click at [785, 428] on textarea "Dear Guest, thank you for sharing your detailed feedback regarding your recent …" at bounding box center [795, 430] width 855 height 168
drag, startPoint x: 1093, startPoint y: 478, endPoint x: 358, endPoint y: 480, distance: 735.0
click at [358, 480] on div "Dear Guest, thank you for sharing your detailed feedback regarding your recent …" at bounding box center [782, 430] width 884 height 168
type textarea "Dear Guest, thank you for sharing your detailed feedback regarding your recent …"
radio input "true"
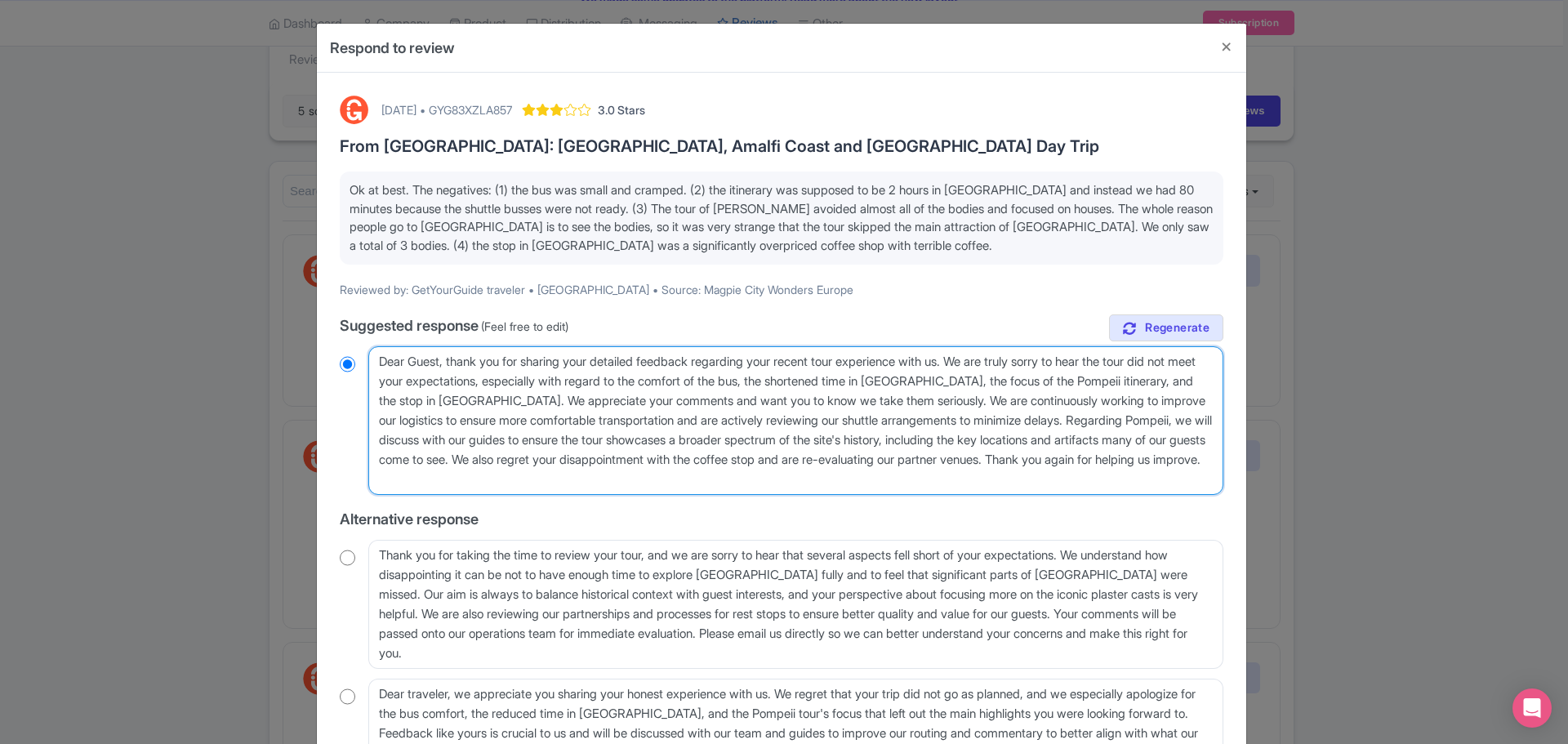
click at [613, 477] on textarea "Dear Guest, thank you for sharing your detailed feedback regarding your recent …" at bounding box center [795, 420] width 855 height 149
type textarea "Dear Guest, thank you for sharing your detailed feedback regarding your recent …"
radio input "true"
type textarea "Dear Guest, thank you for sharing your detailed feedback regarding your recent …"
radio input "true"
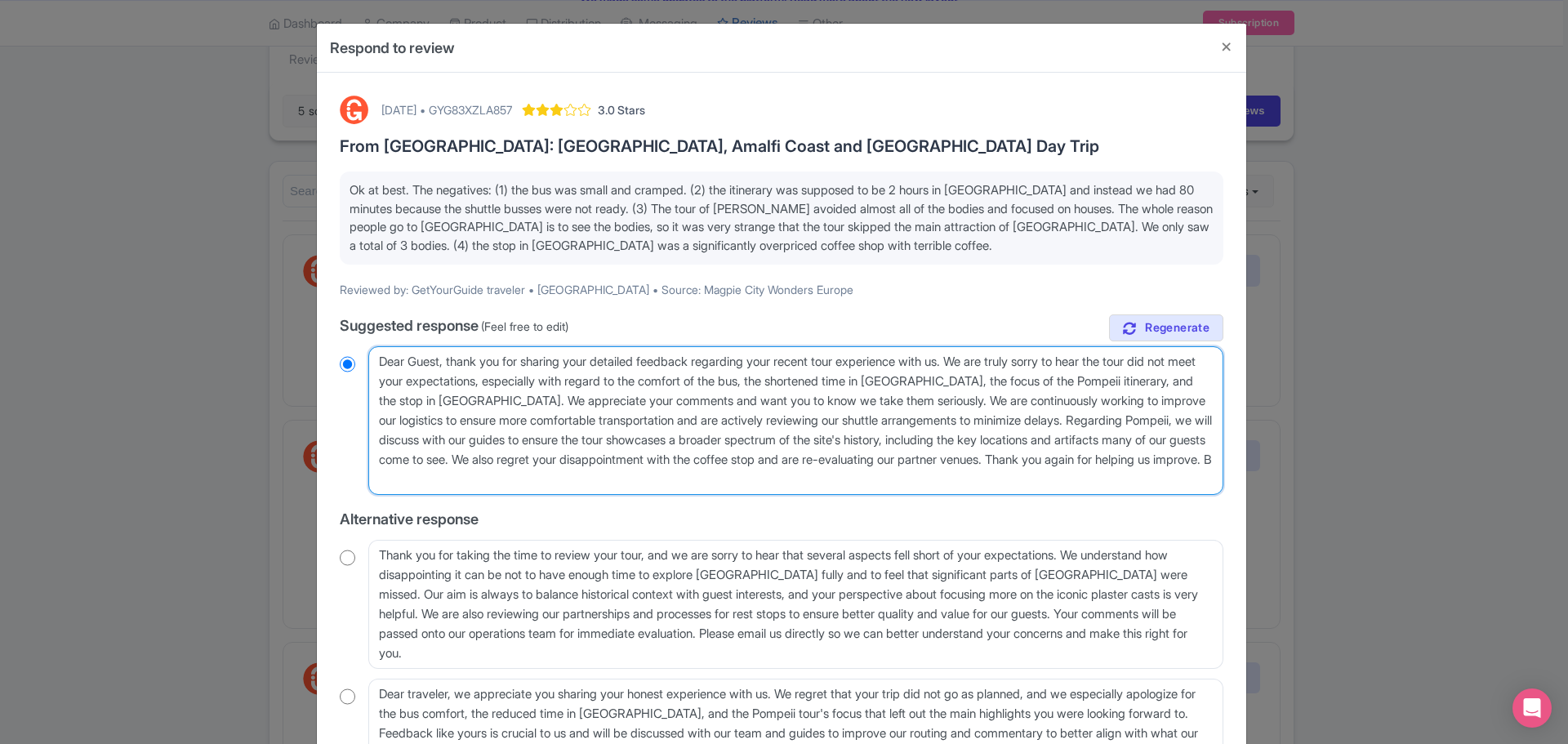
type textarea "Dear Guest, thank you for sharing your detailed feedback regarding your recent …"
radio input "true"
type textarea "Dear Guest, thank you for sharing your detailed feedback regarding your recent …"
radio input "true"
type textarea "Dear Guest, thank you for sharing your detailed feedback regarding your recent …"
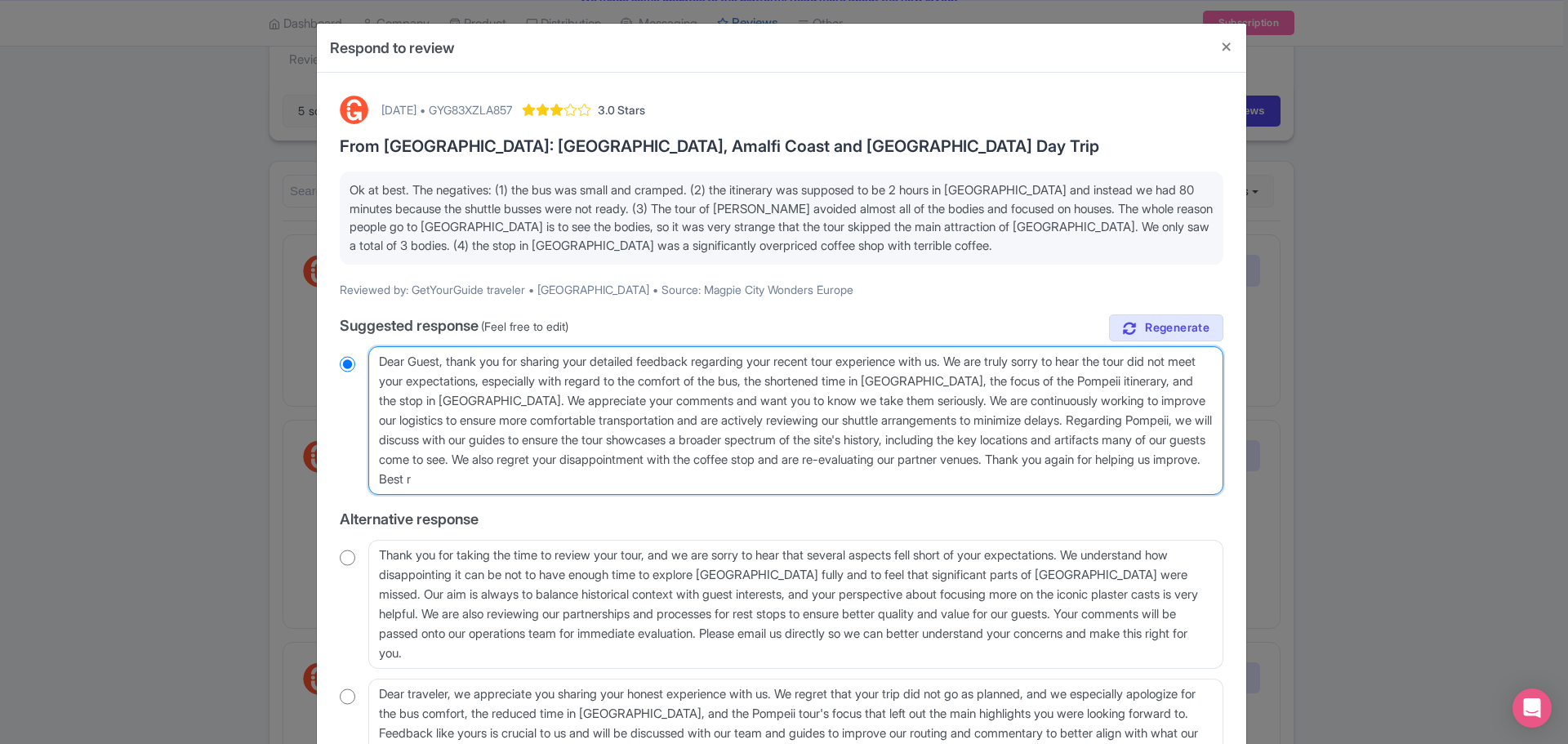
radio input "true"
type textarea "Dear Guest, thank you for sharing your detailed feedback regarding your recent …"
radio input "true"
type textarea "Dear Guest, thank you for sharing your detailed feedback regarding your recent …"
radio input "true"
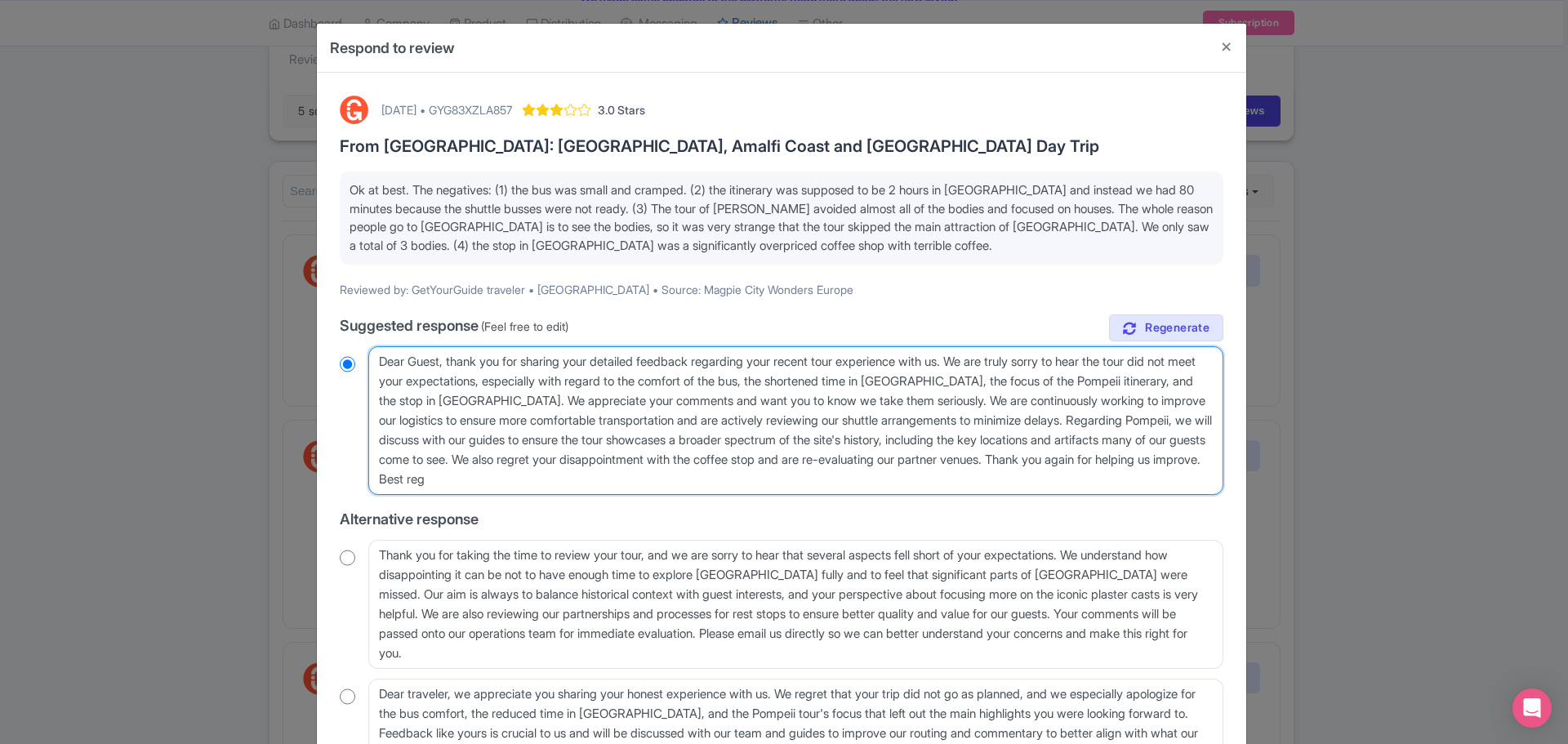
type textarea "Dear Guest, thank you for sharing your detailed feedback regarding your recent …"
radio input "true"
type textarea "Dear Guest, thank you for sharing your detailed feedback regarding your recent …"
radio input "true"
type textarea "Dear Guest, thank you for sharing your detailed feedback regarding your recent …"
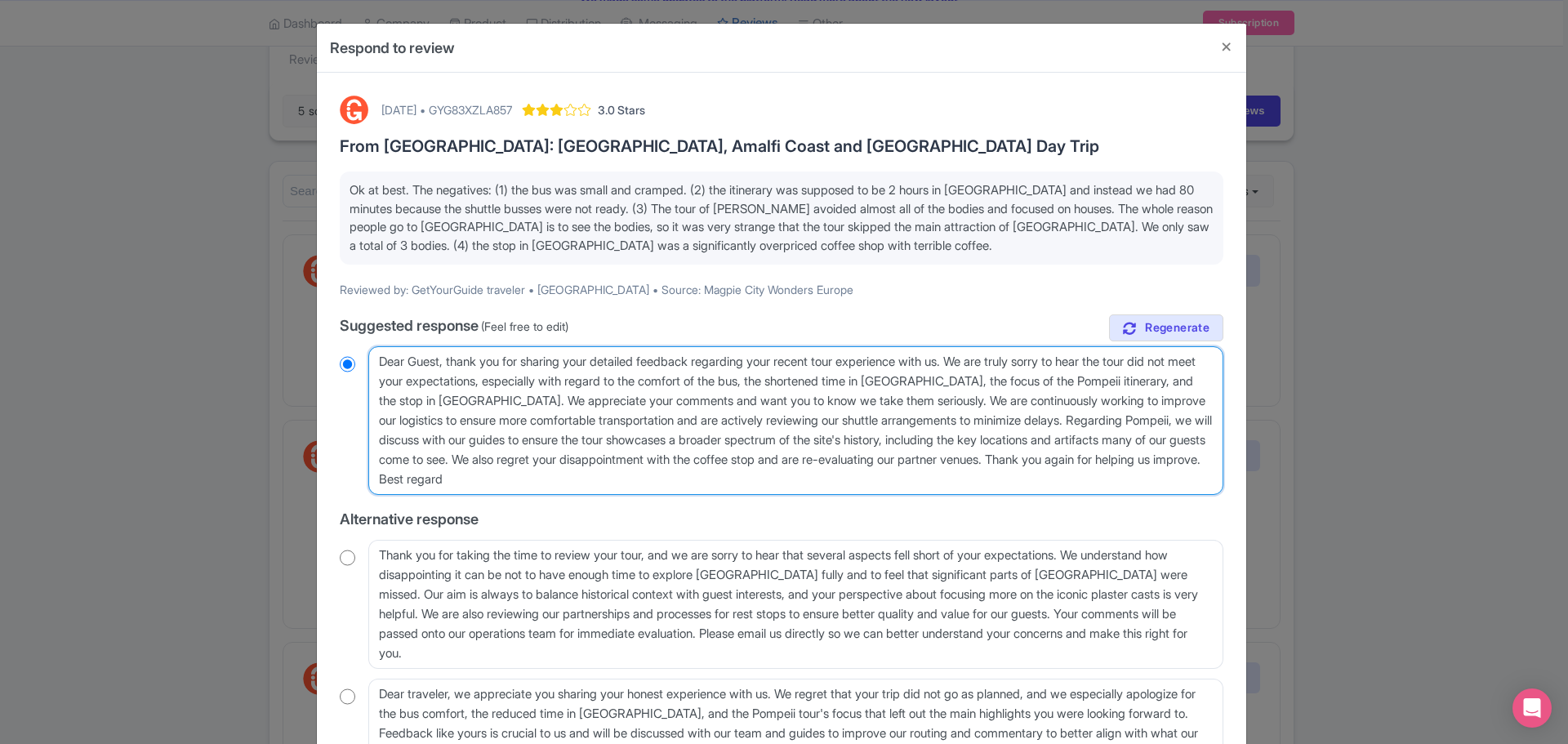
radio input "true"
type textarea "Dear Guest, thank you for sharing your detailed feedback regarding your recent …"
radio input "true"
type textarea "Dear Guest, thank you for sharing your detailed feedback regarding your recent …"
radio input "true"
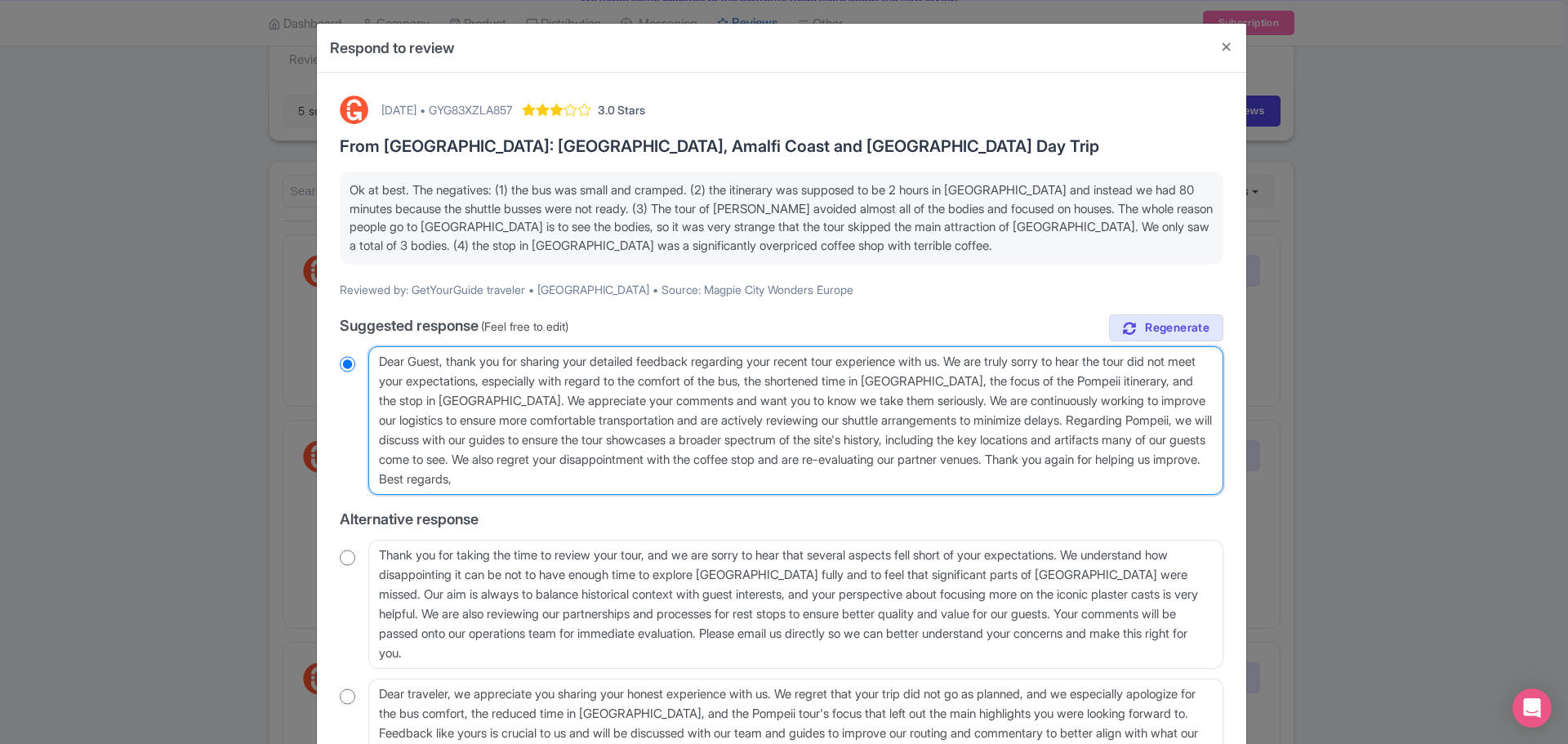
type textarea "Dear Guest, thank you for sharing your detailed feedback regarding your recent …"
radio input "true"
type textarea "Dear Guest, thank you for sharing your detailed feedback regarding your recent …"
radio input "true"
type textarea "Dear Guest, thank you for sharing your detailed feedback regarding your recent …"
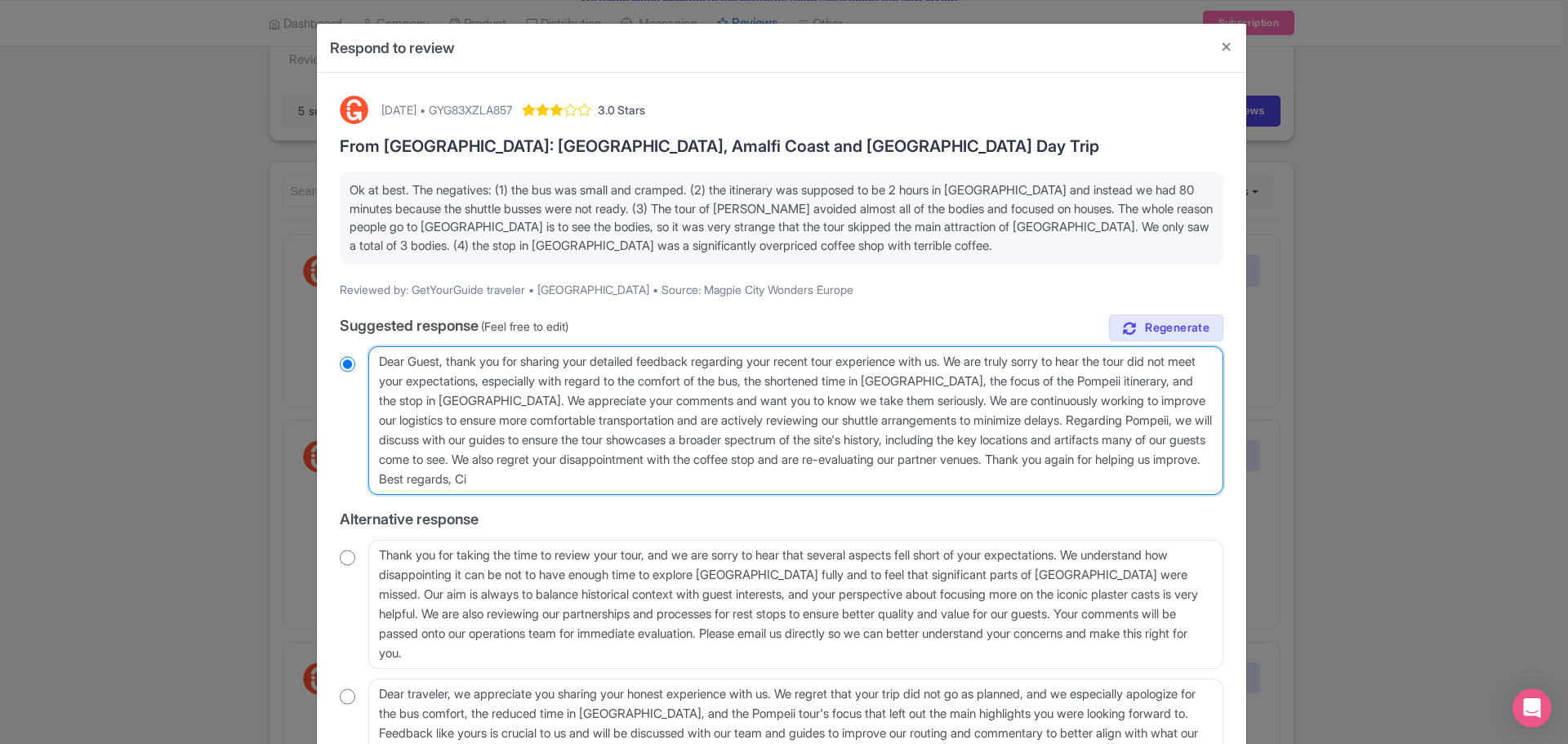
radio input "true"
type textarea "Dear Guest, thank you for sharing your detailed feedback regarding your recent …"
radio input "true"
type textarea "Dear Guest, thank you for sharing your detailed feedback regarding your recent …"
radio input "true"
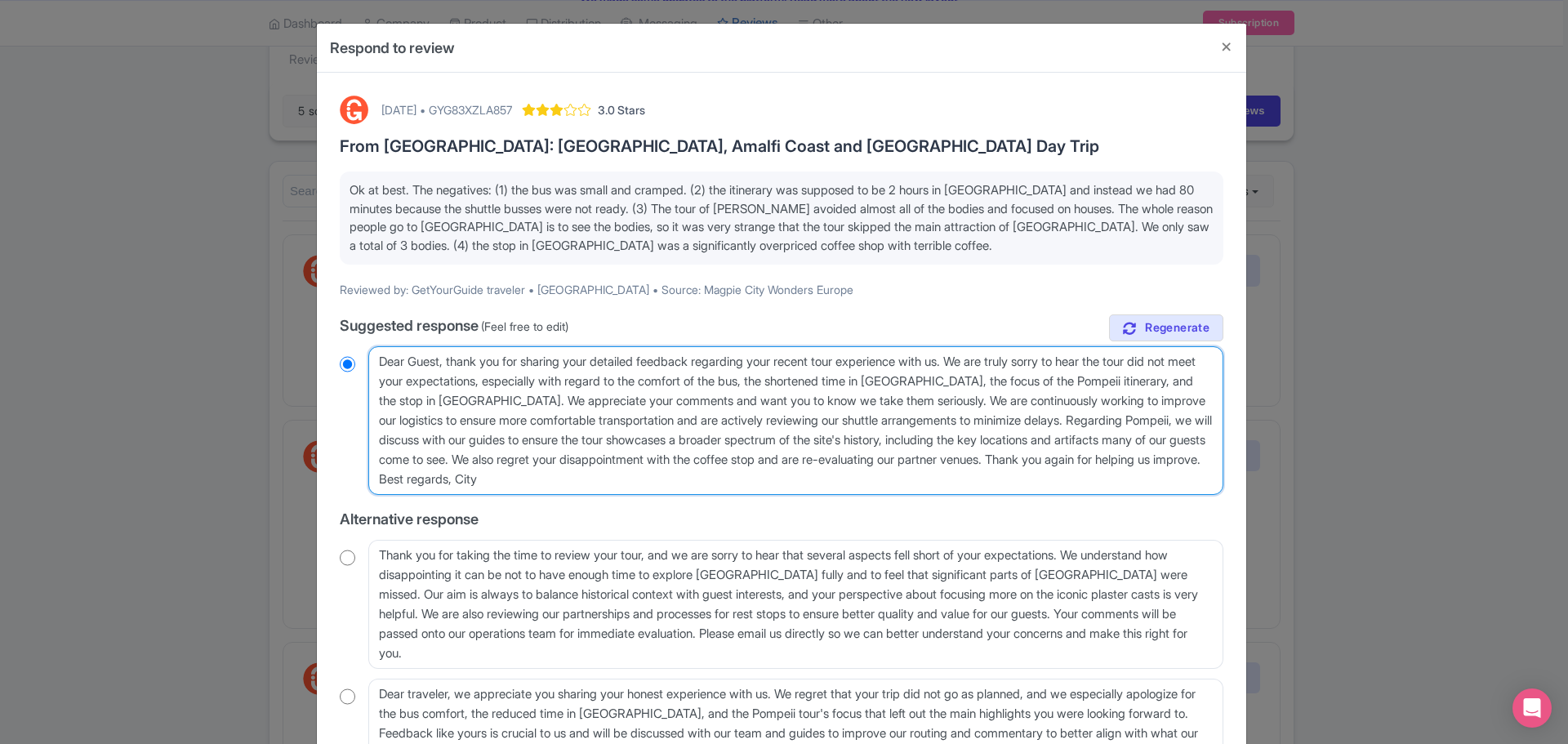
type textarea "Dear Guest, thank you for sharing your detailed feedback regarding your recent …"
radio input "true"
type textarea "Dear Guest, thank you for sharing your detailed feedback regarding your recent …"
radio input "true"
type textarea "Dear Guest, thank you for sharing your detailed feedback regarding your recent …"
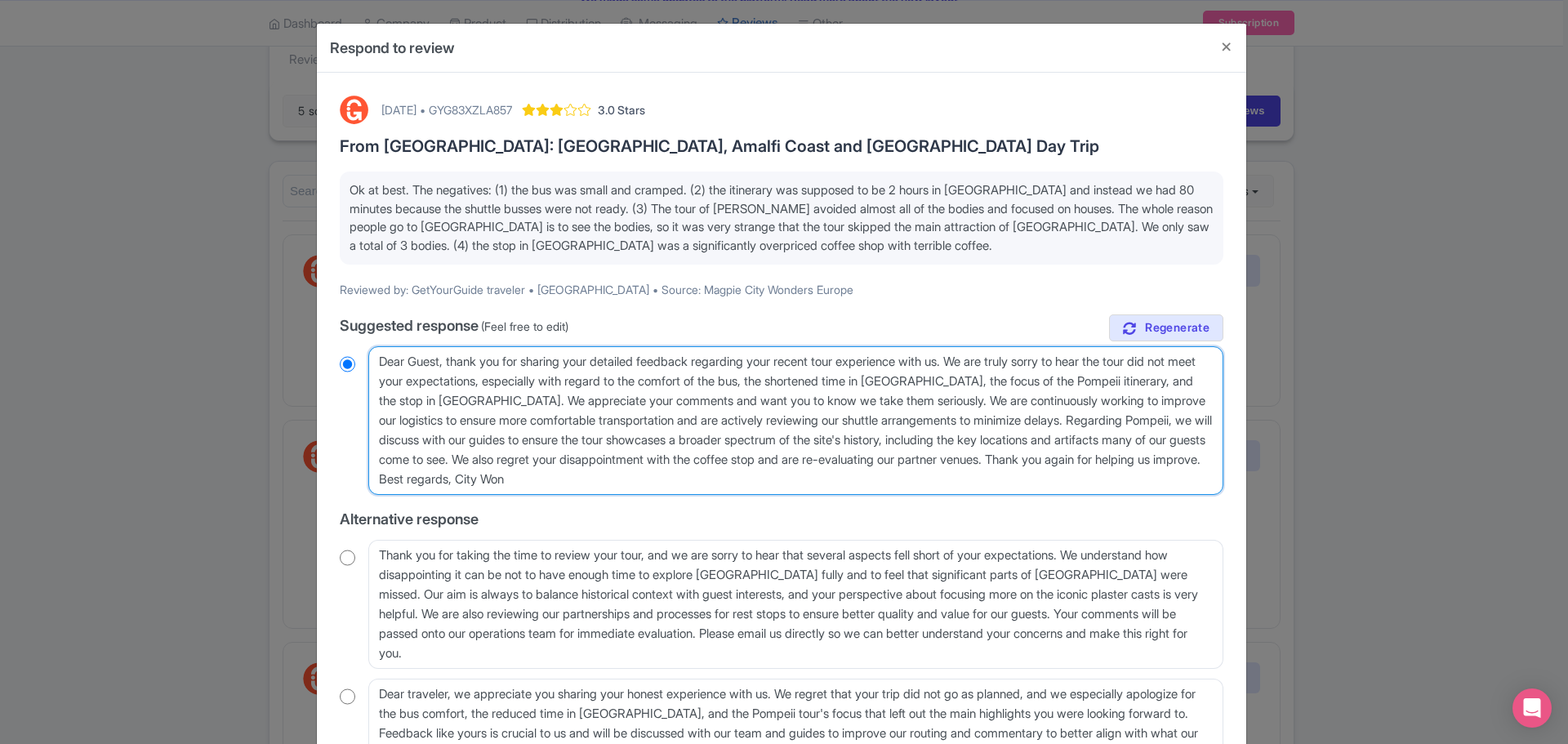
radio input "true"
type textarea "Dear Guest, thank you for sharing your detailed feedback regarding your recent …"
radio input "true"
type textarea "Dear Guest, thank you for sharing your detailed feedback regarding your recent …"
radio input "true"
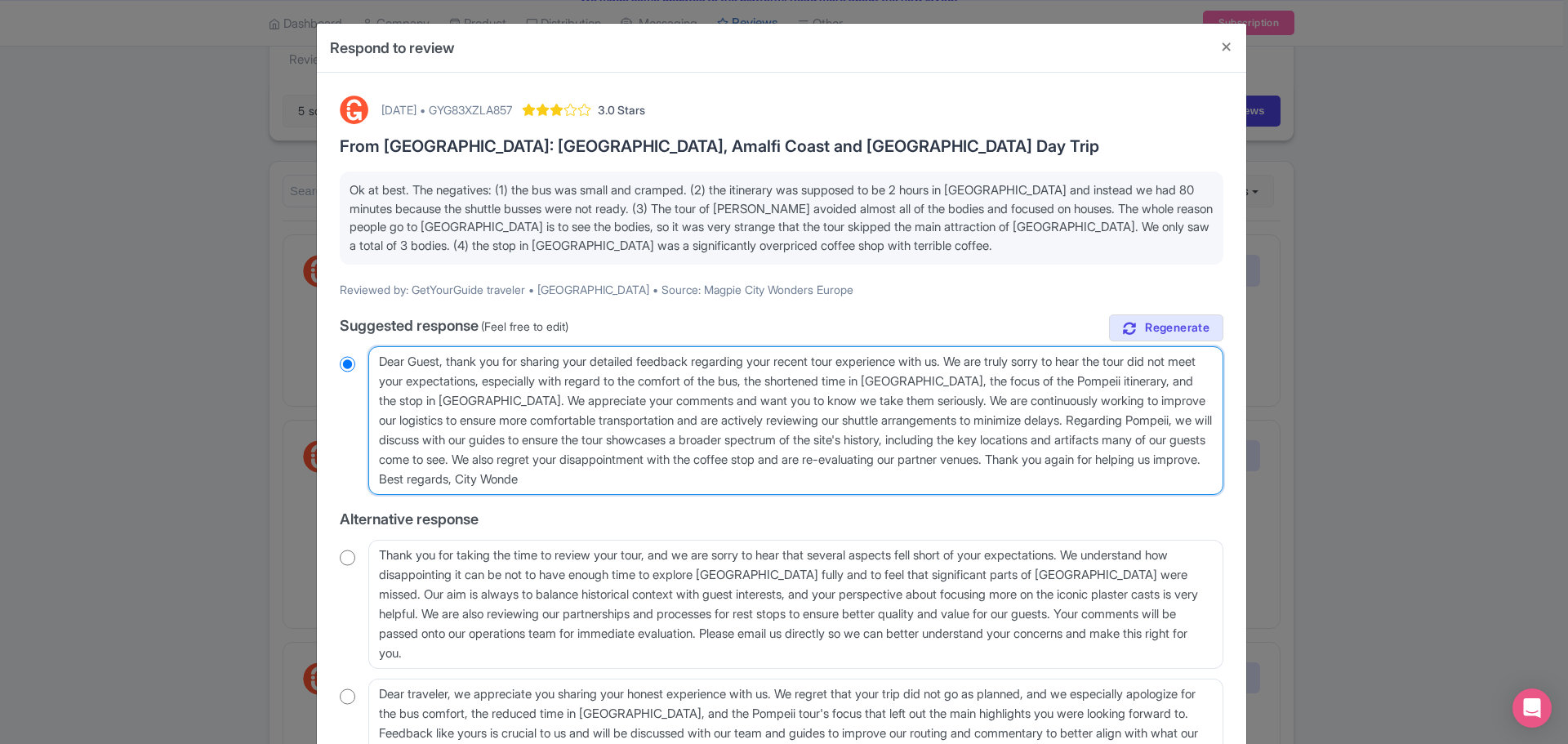
type textarea "Dear Guest, thank you for sharing your detailed feedback regarding your recent …"
radio input "true"
type textarea "Dear Guest, thank you for sharing your detailed feedback regarding your recent …"
radio input "true"
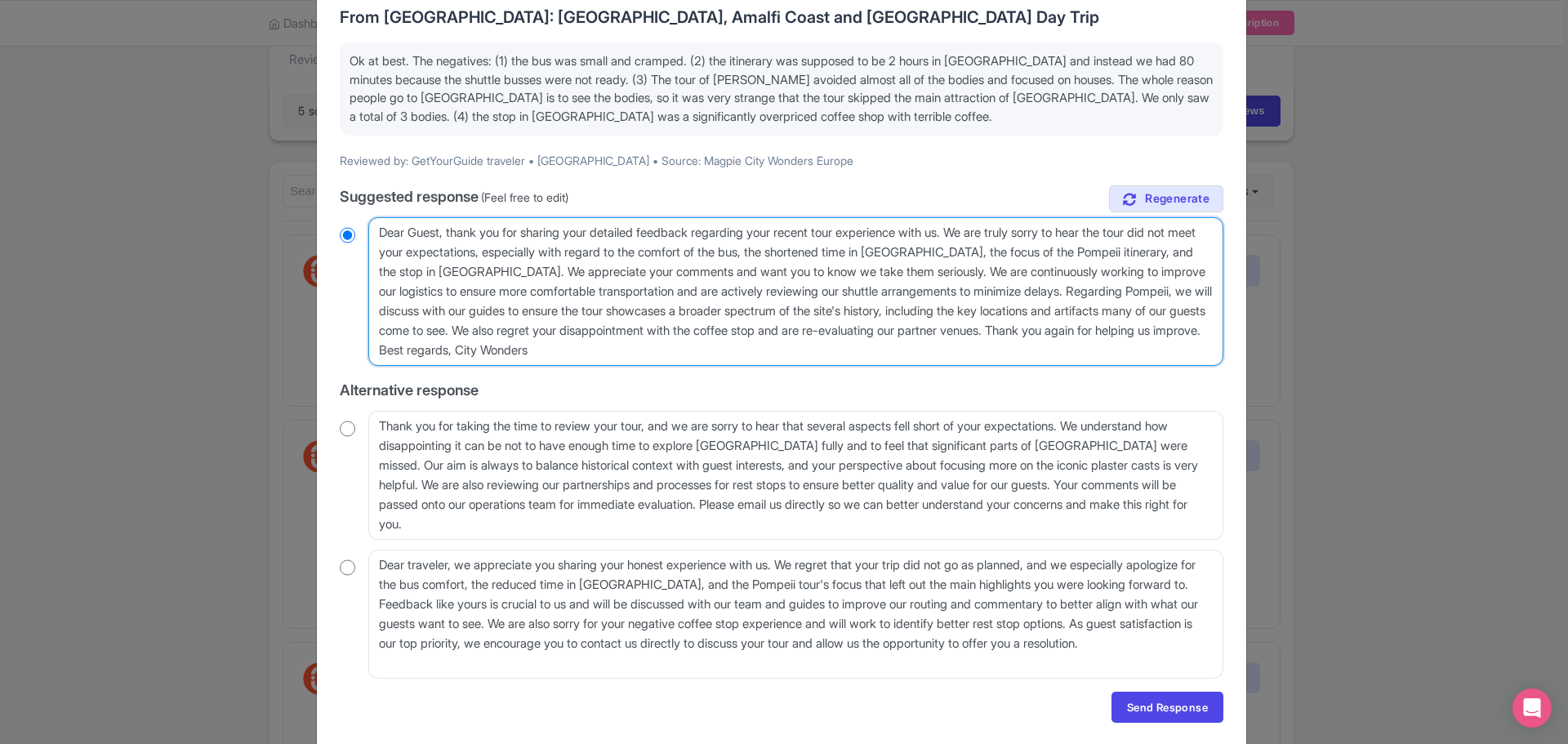
scroll to position [181, 0]
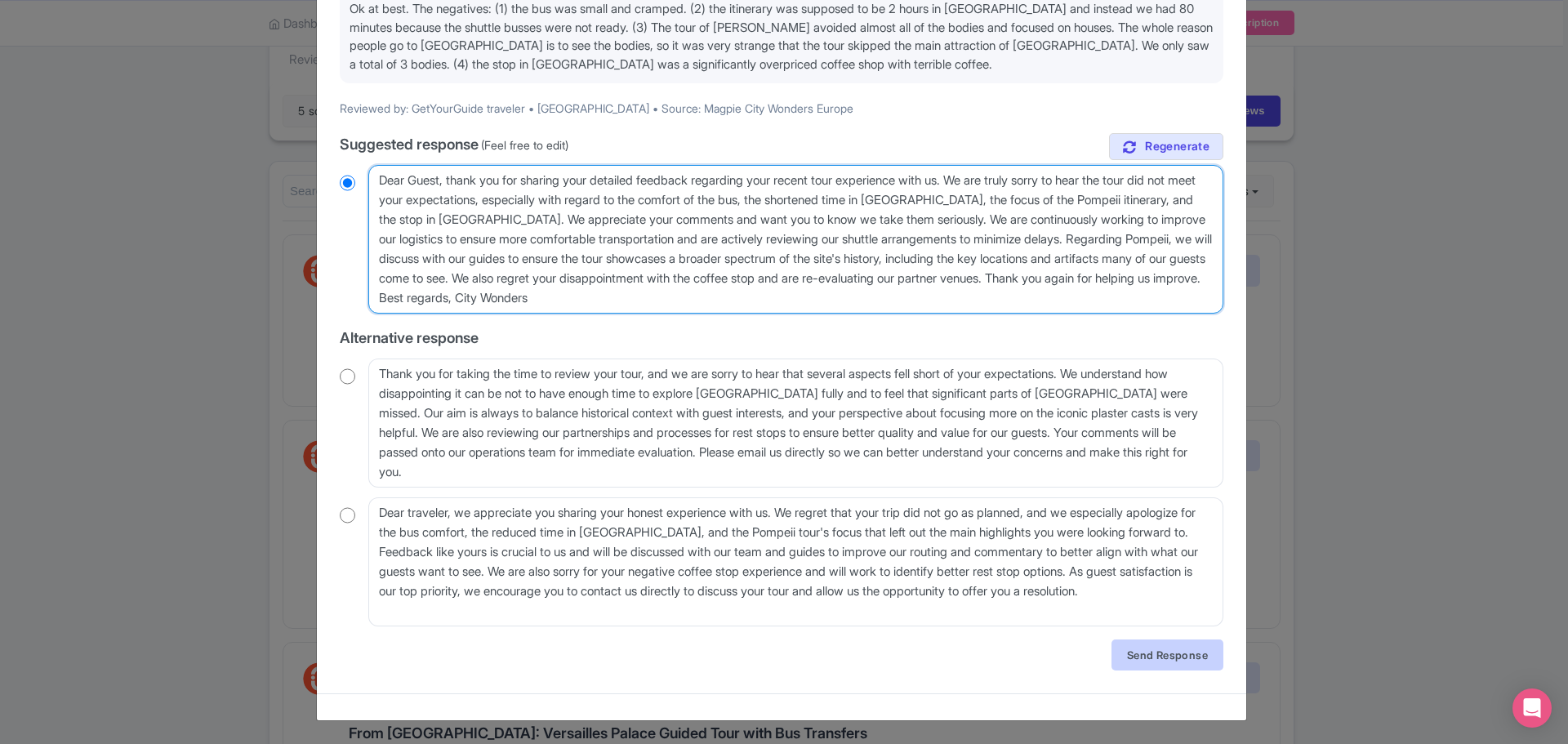
type textarea "Dear Guest, thank you for sharing your detailed feedback regarding your recent …"
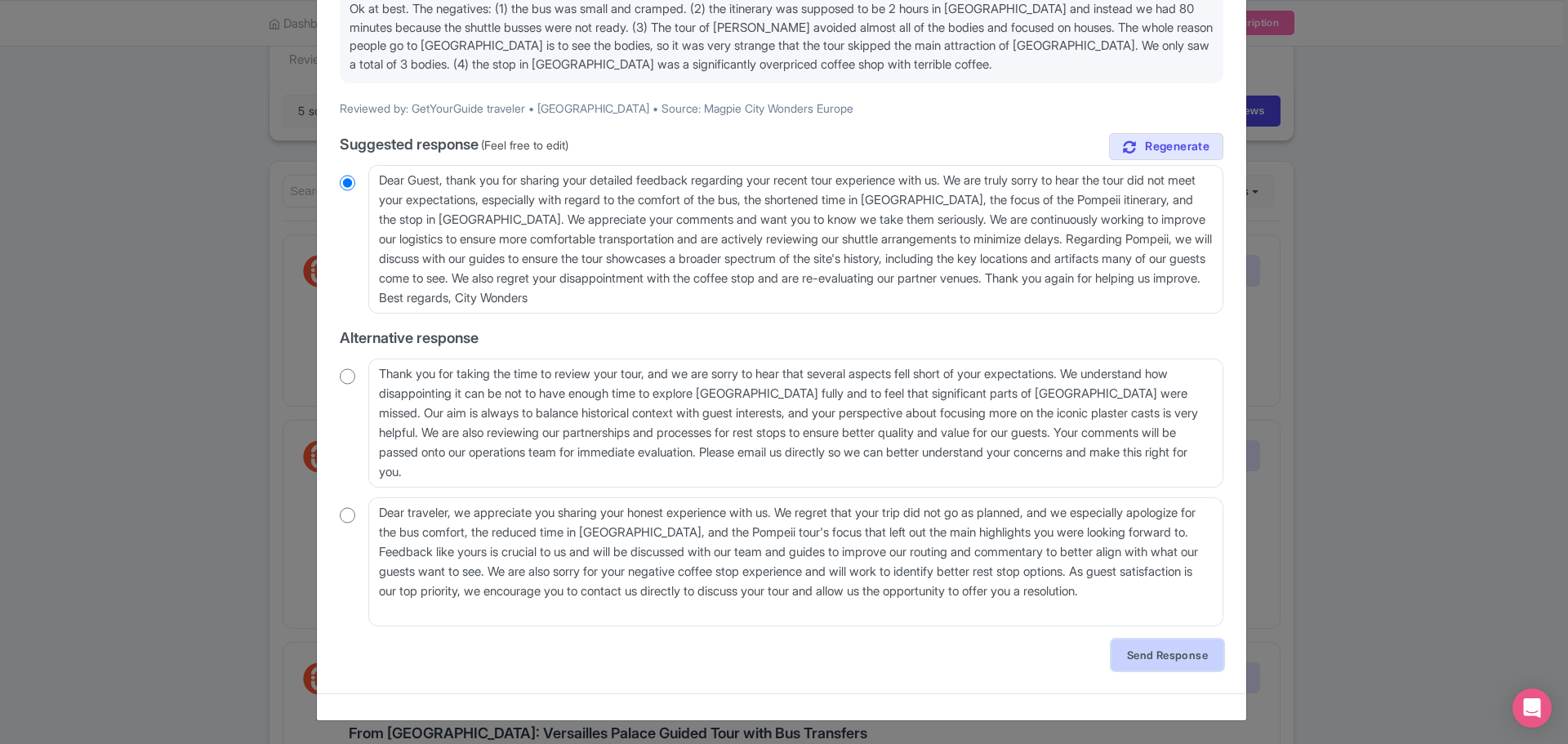
click at [1174, 654] on link "Send Response" at bounding box center [1168, 655] width 112 height 31
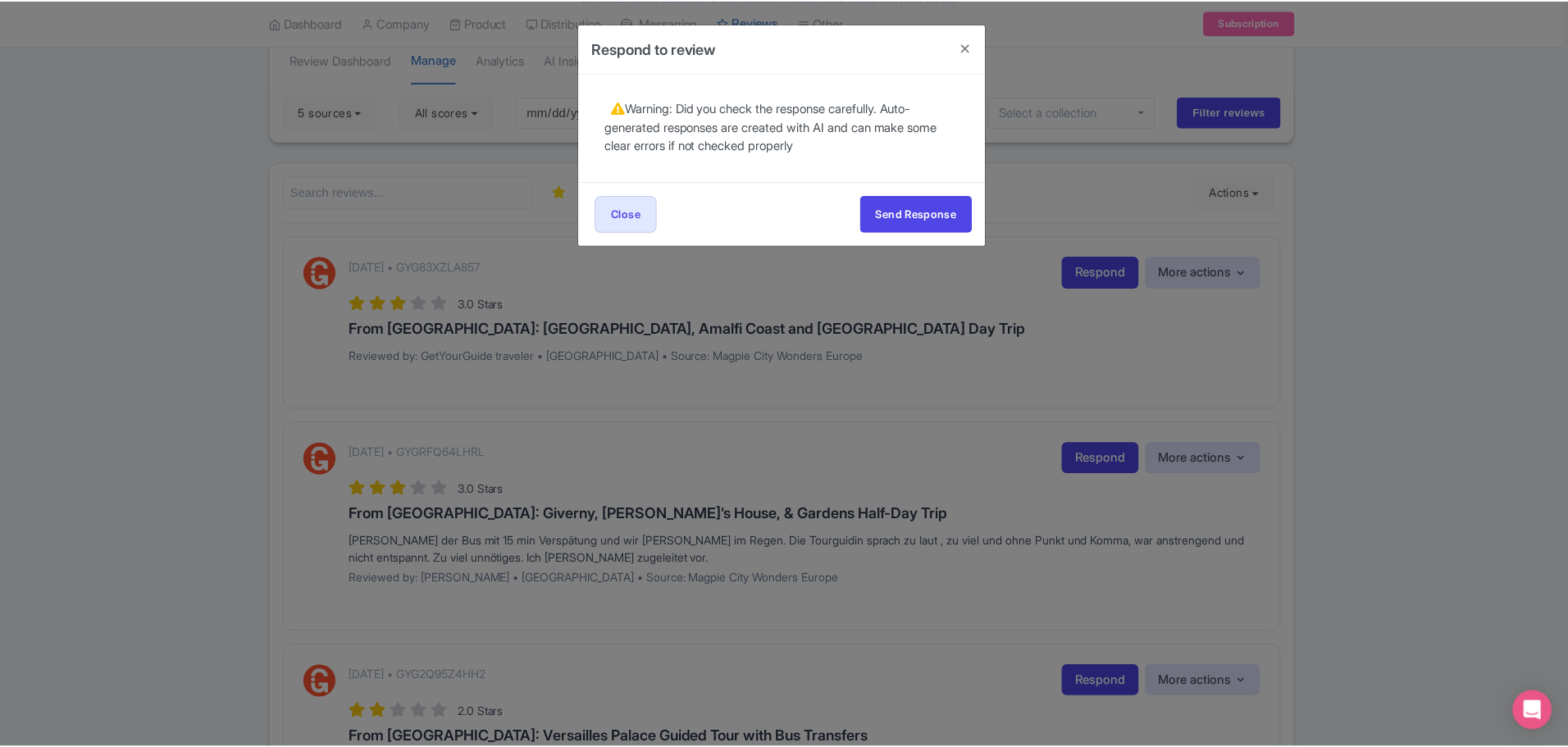
scroll to position [0, 0]
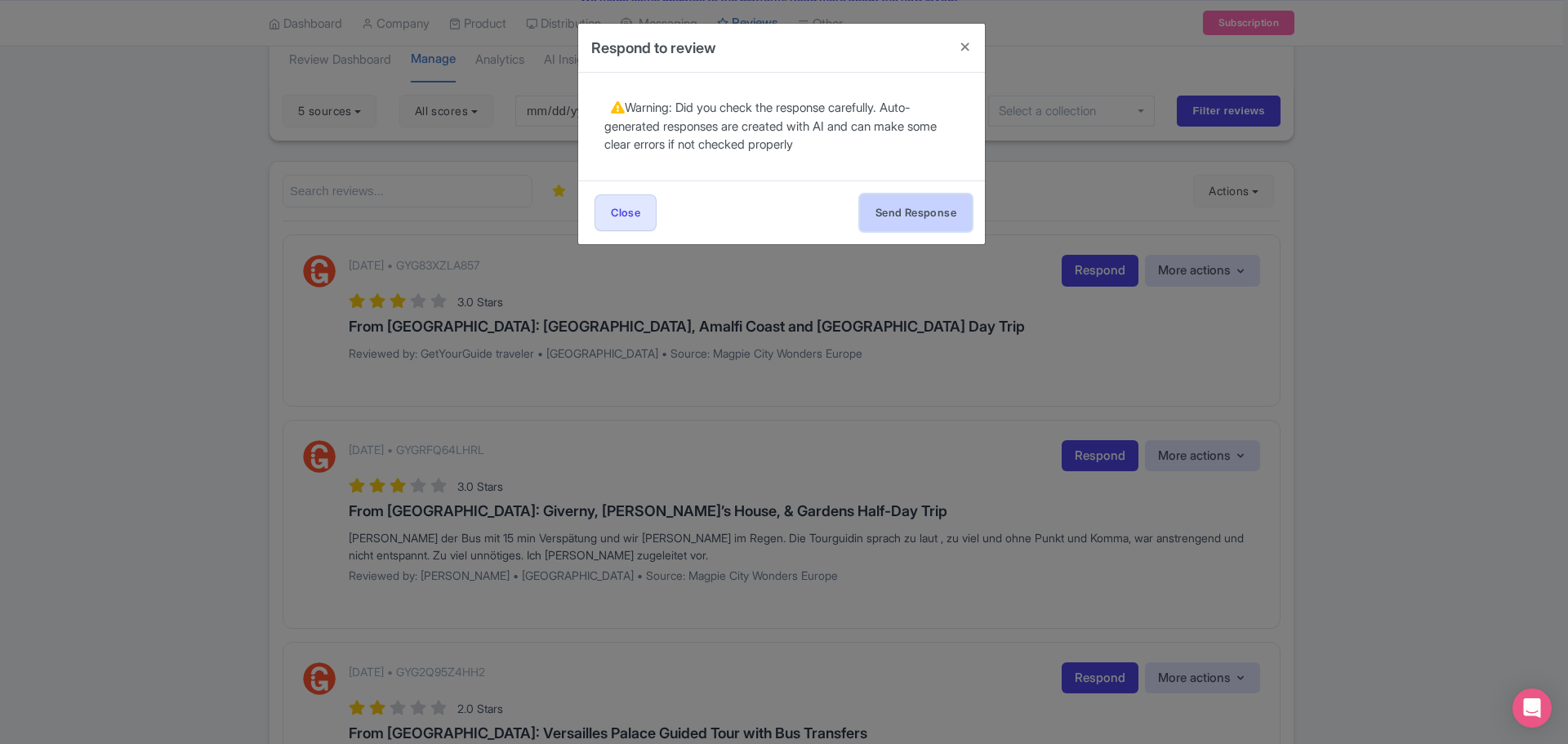
click at [936, 219] on button "Send Response" at bounding box center [916, 213] width 112 height 37
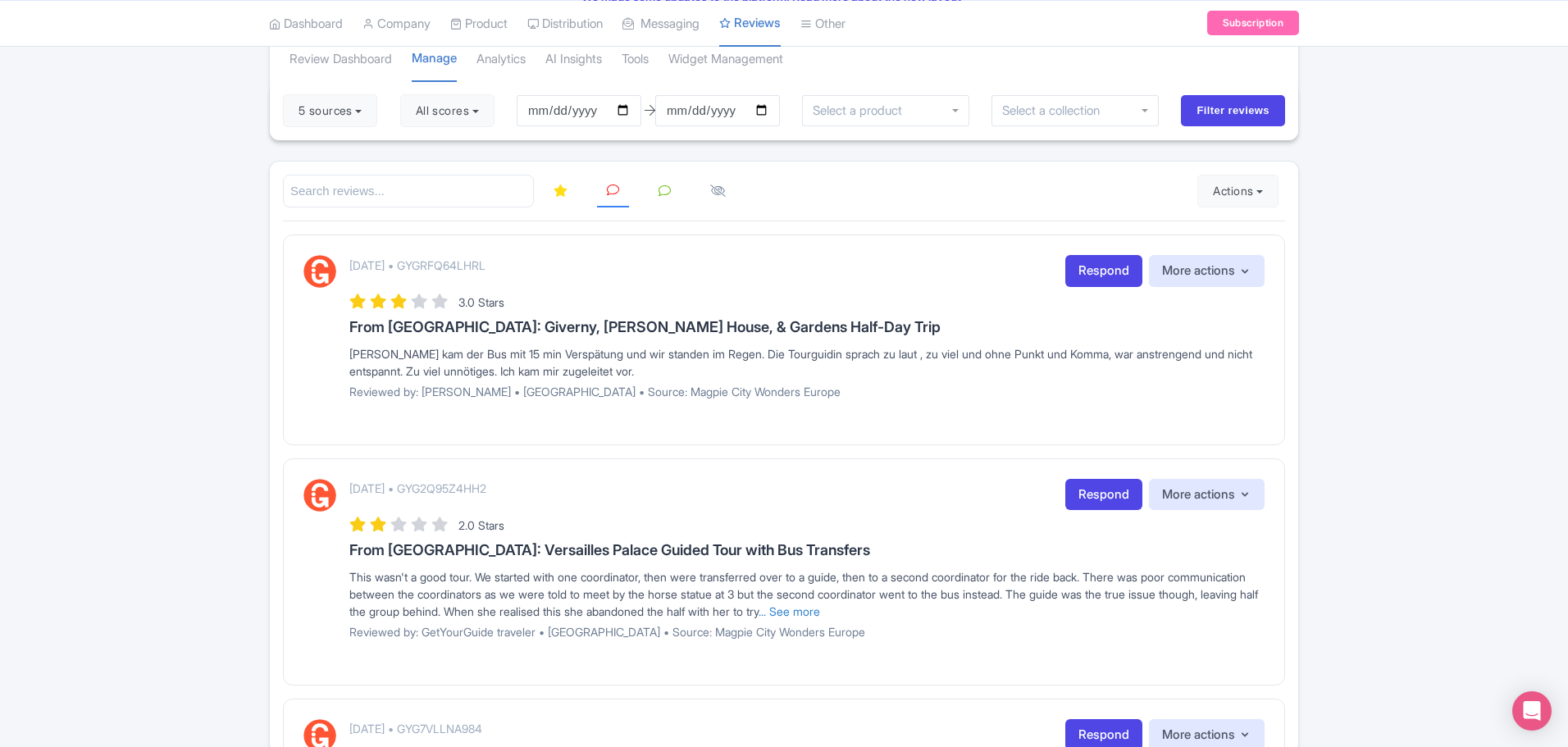
scroll to position [144, 0]
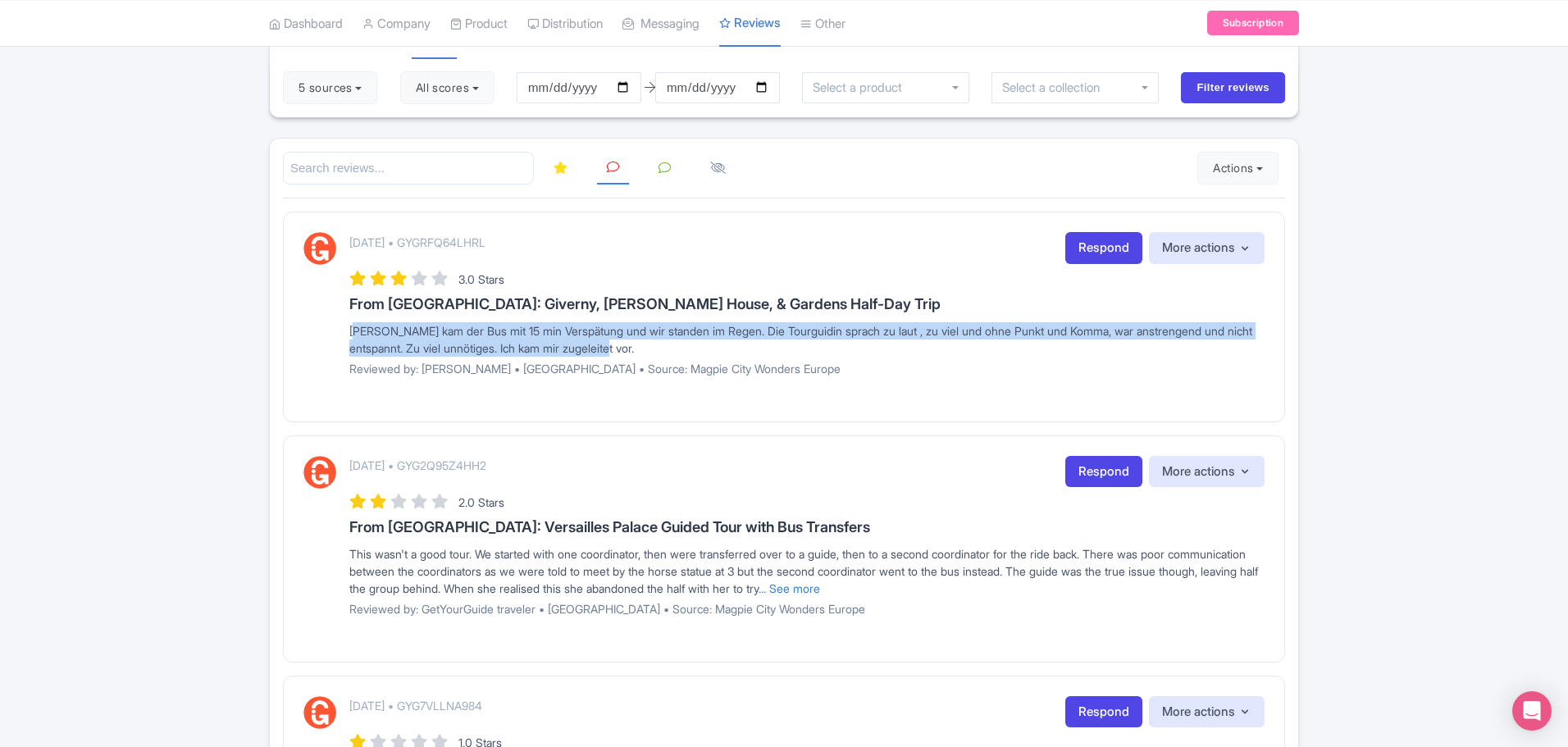
drag, startPoint x: 691, startPoint y: 347, endPoint x: 329, endPoint y: 338, distance: 362.1
click at [329, 338] on div "September 05, 2025 • GYGRFQ64LHRL Respond More actions Hide from this page Hide…" at bounding box center [784, 310] width 961 height 156
copy div "[PERSON_NAME] der Bus mit 15 min Verspätung und wir [PERSON_NAME] im Regen. Die…"
click at [1101, 253] on link "Respond" at bounding box center [1104, 248] width 77 height 32
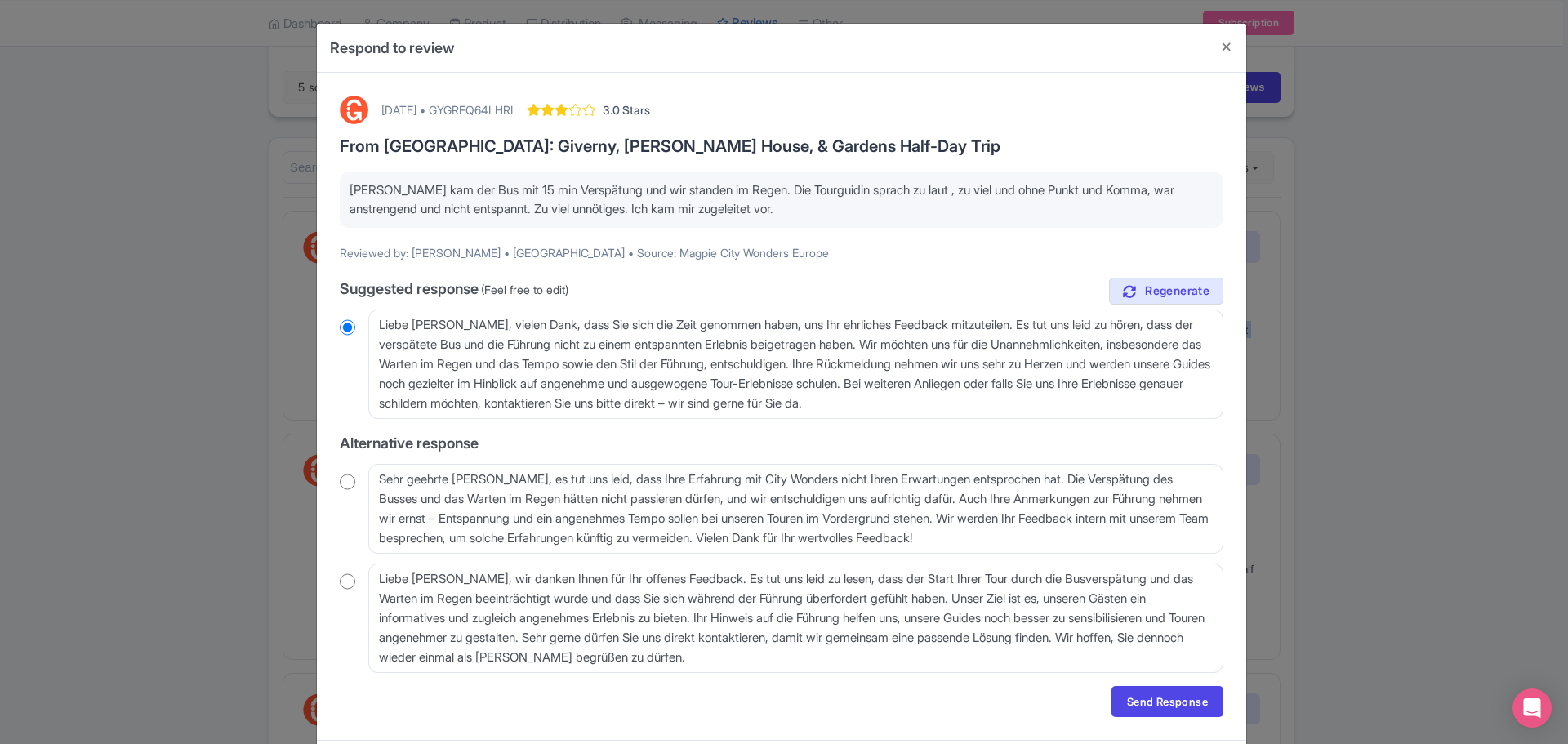
drag, startPoint x: 594, startPoint y: 108, endPoint x: 502, endPoint y: 110, distance: 92.0
click at [502, 110] on div "September 05, 2025 • GYGRFQ64LHRL 3.0 Stars" at bounding box center [516, 110] width 269 height 29
copy div "GYGRFQ64LHRL"
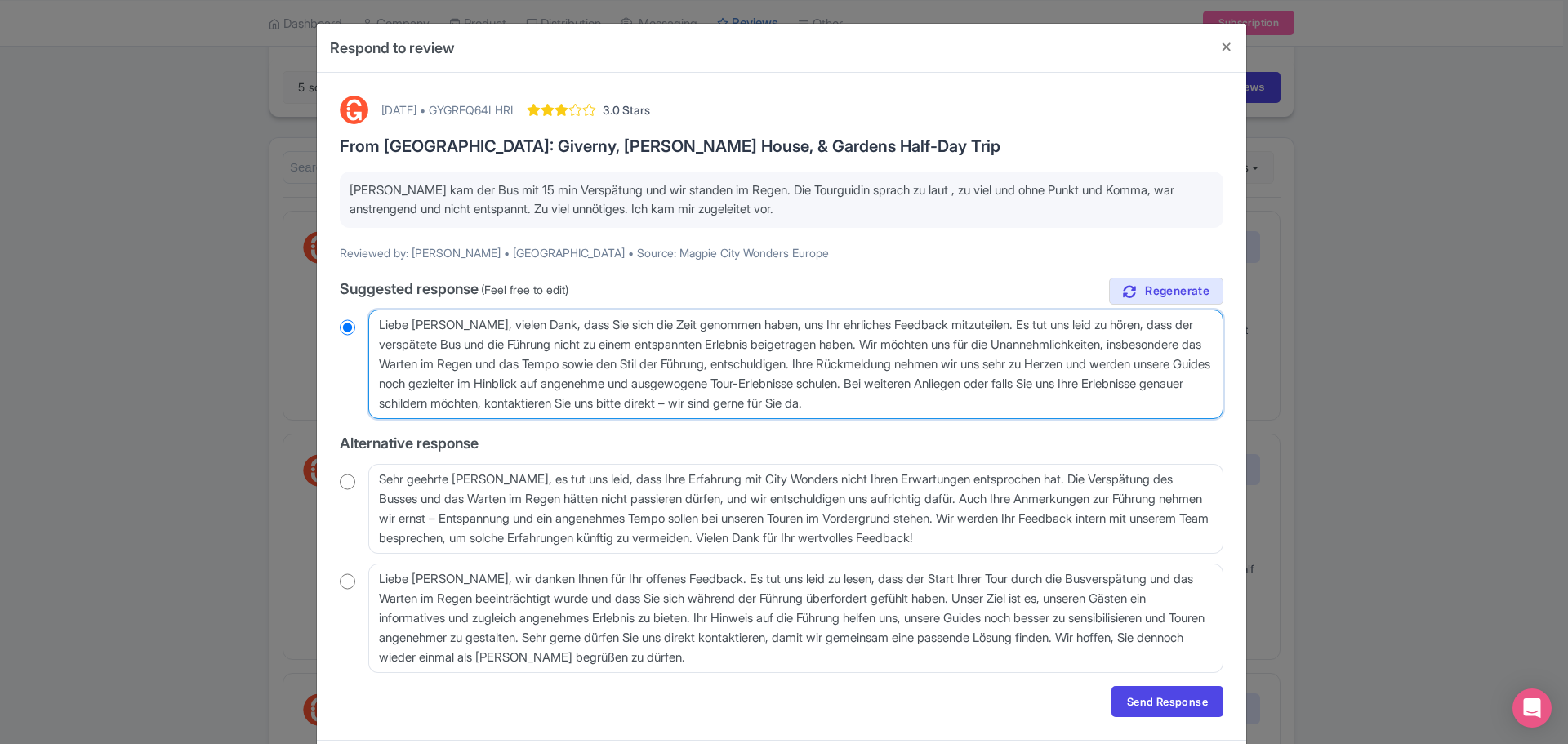
drag, startPoint x: 1128, startPoint y: 410, endPoint x: 369, endPoint y: 326, distance: 763.6
click at [369, 326] on textarea "Liebe Petra, vielen Dank, dass Sie sich die Zeit genommen haben, uns Ihr ehrlic…" at bounding box center [795, 364] width 855 height 110
radio input "true"
click at [1093, 404] on textarea "Liebe Petra, vielen Dank, dass Sie sich die Zeit genommen haben, uns Ihr ehrlic…" at bounding box center [795, 364] width 855 height 110
drag, startPoint x: 1078, startPoint y: 397, endPoint x: 1078, endPoint y: 385, distance: 12.0
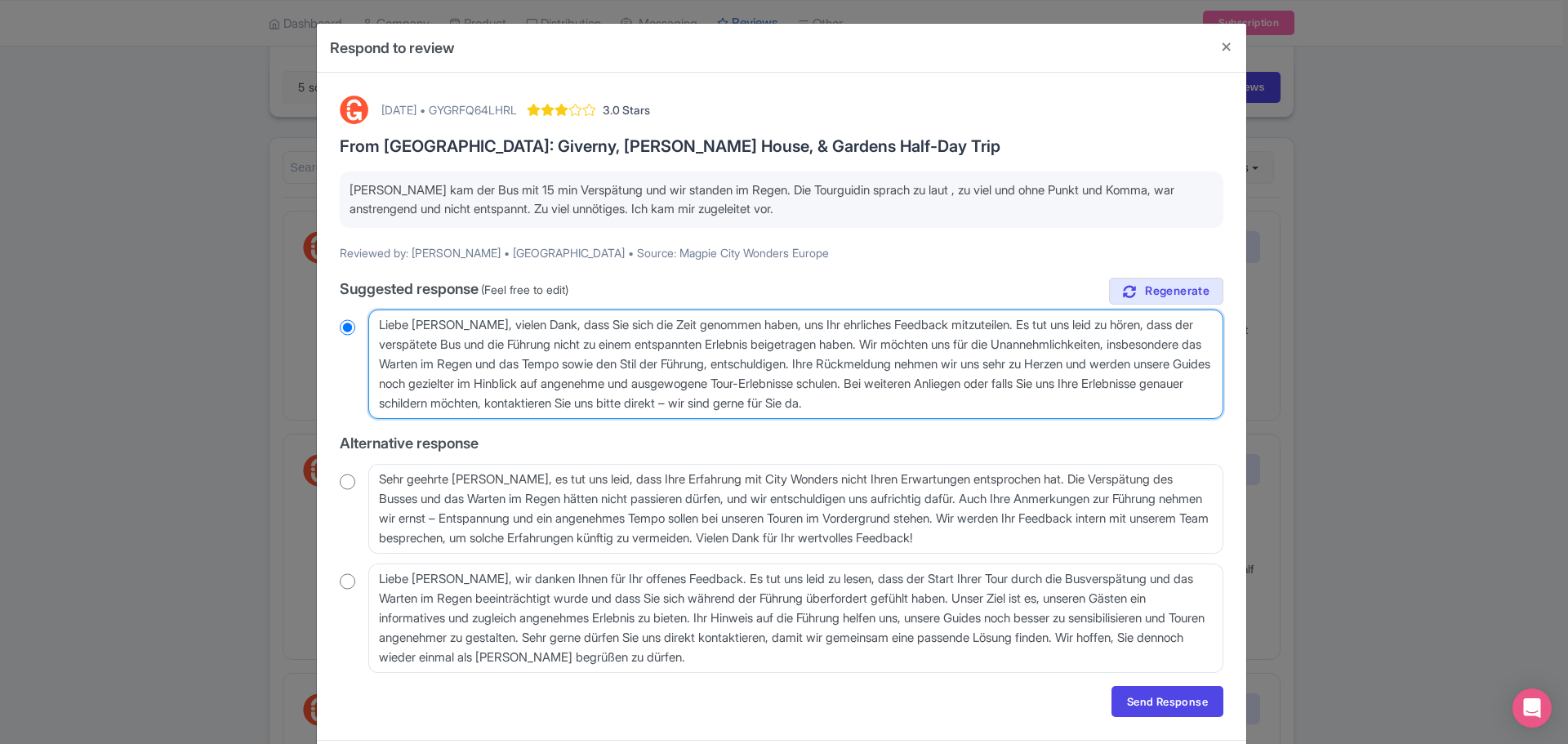
click at [1078, 385] on textarea "Liebe Petra, vielen Dank, dass Sie sich die Zeit genommen haben, uns Ihr ehrlic…" at bounding box center [795, 364] width 855 height 110
type textarea "Liebe Petra, vielen Dank, dass Sie sich die Zeit genommen haben, uns Ihr ehrlic…"
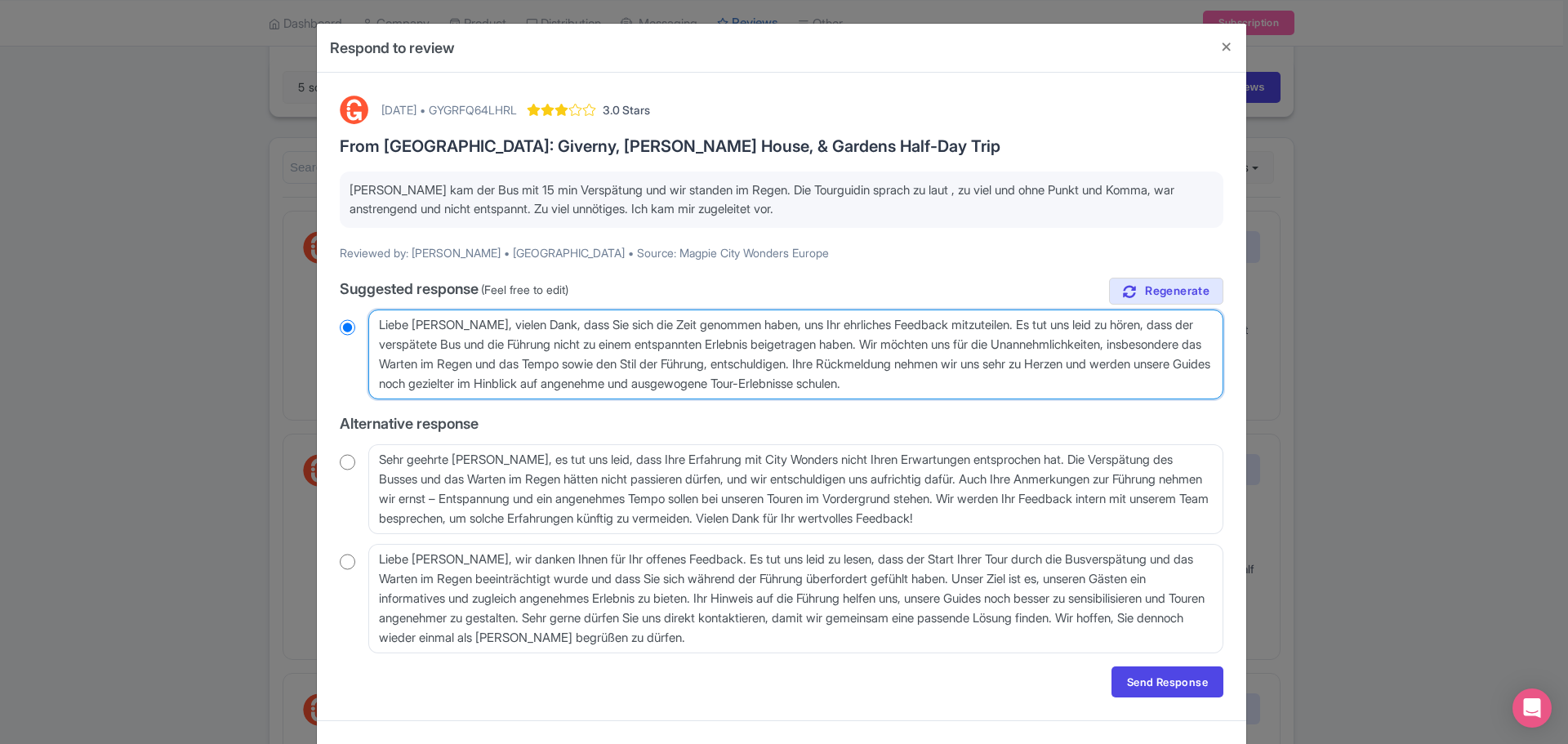
radio input "true"
type textarea "Liebe Petra, vielen Dank, dass Sie sich die Zeit genommen haben, uns Ihr ehrlic…"
radio input "true"
paste textarea "Mit freundlichen Grüßen"
type textarea "Liebe Petra, vielen Dank, dass Sie sich die Zeit genommen haben, uns Ihr ehrlic…"
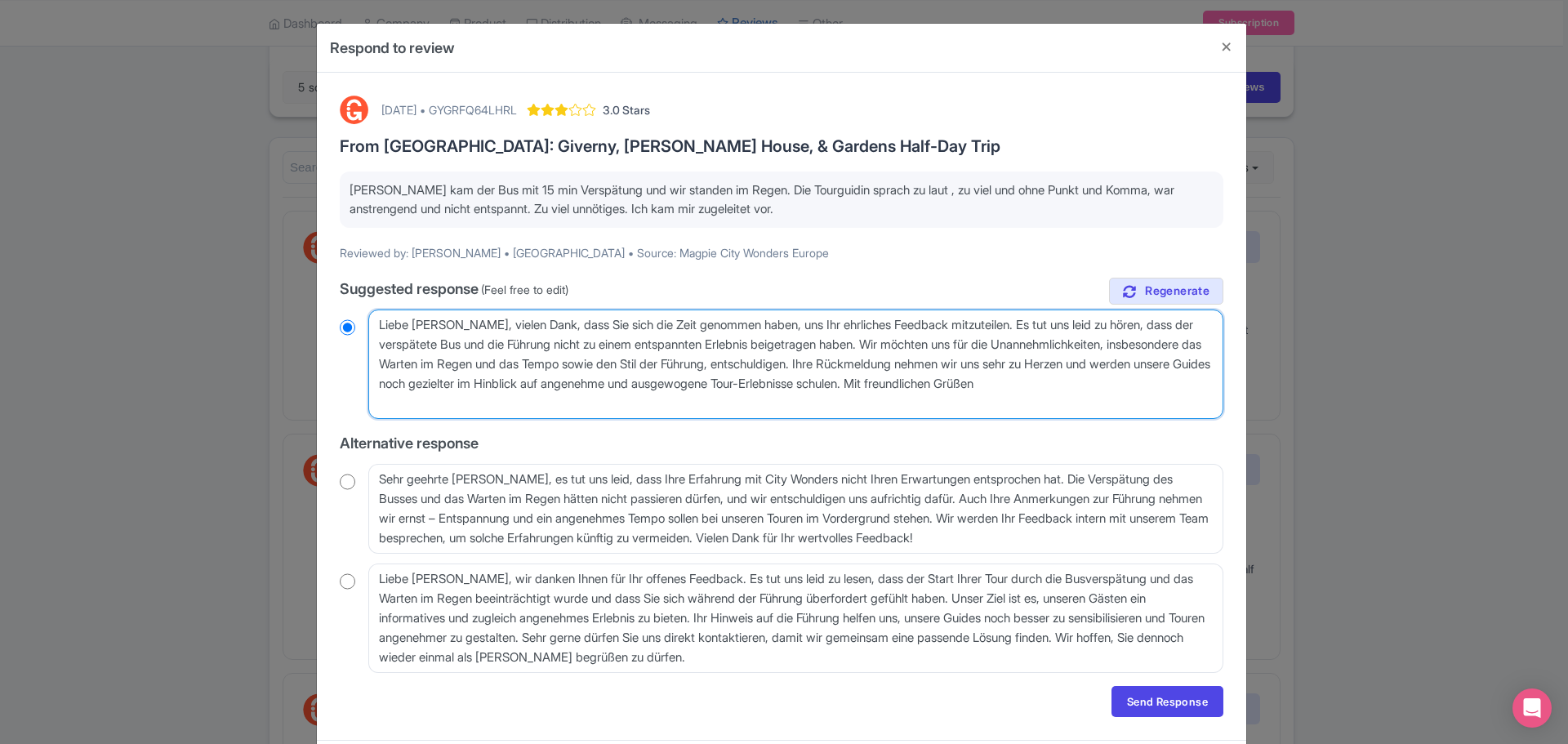
radio input "true"
type textarea "Liebe Petra, vielen Dank, dass Sie sich die Zeit genommen haben, uns Ihr ehrlic…"
radio input "true"
type textarea "Liebe Petra, vielen Dank, dass Sie sich die Zeit genommen haben, uns Ihr ehrlic…"
radio input "true"
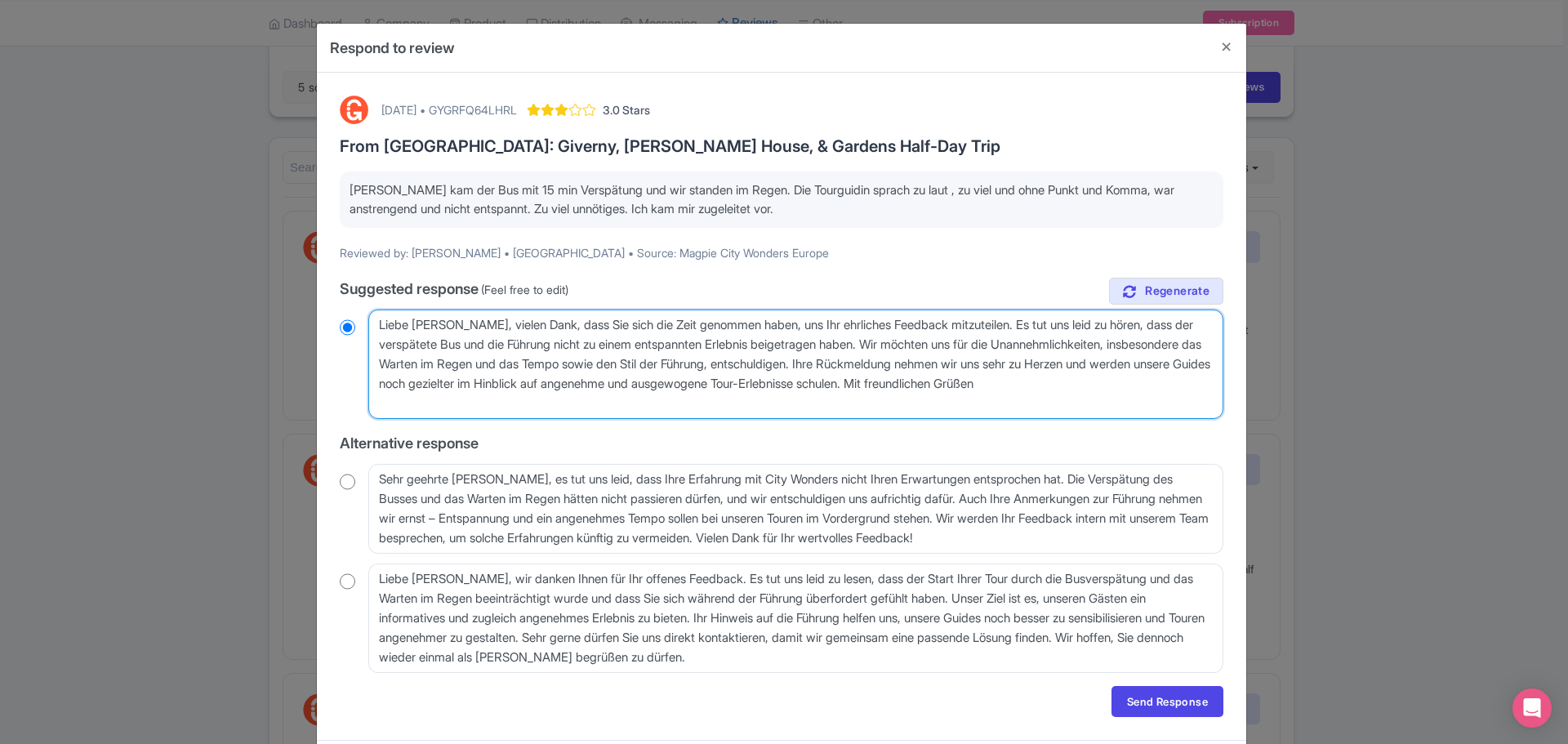
type textarea "Liebe Petra, vielen Dank, dass Sie sich die Zeit genommen haben, uns Ihr ehrlic…"
radio input "true"
type textarea "Liebe Petra, vielen Dank, dass Sie sich die Zeit genommen haben, uns Ihr ehrlic…"
radio input "true"
type textarea "Liebe Petra, vielen Dank, dass Sie sich die Zeit genommen haben, uns Ihr ehrlic…"
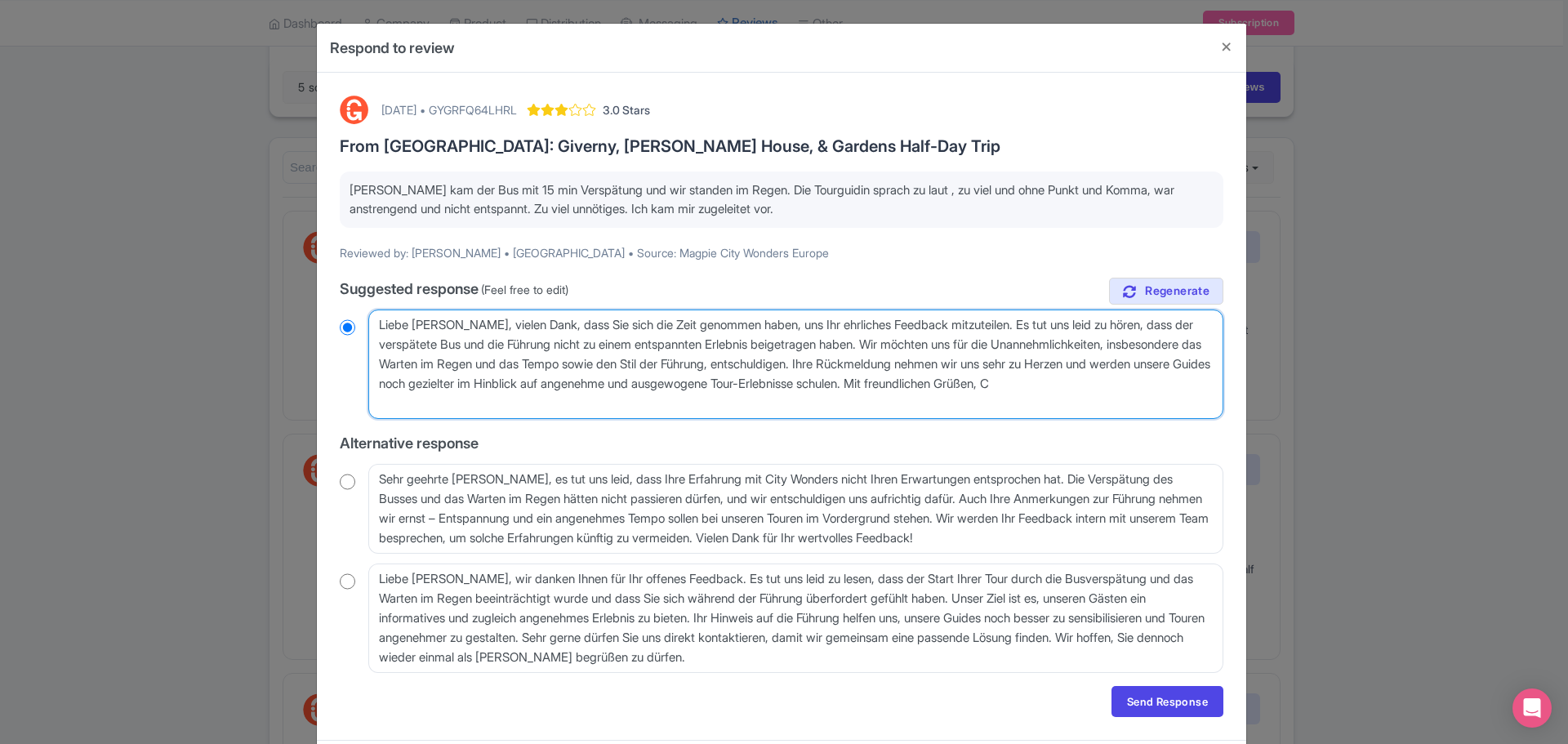
radio input "true"
type textarea "Liebe Petra, vielen Dank, dass Sie sich die Zeit genommen haben, uns Ihr ehrlic…"
radio input "true"
type textarea "Liebe Petra, vielen Dank, dass Sie sich die Zeit genommen haben, uns Ihr ehrlic…"
radio input "true"
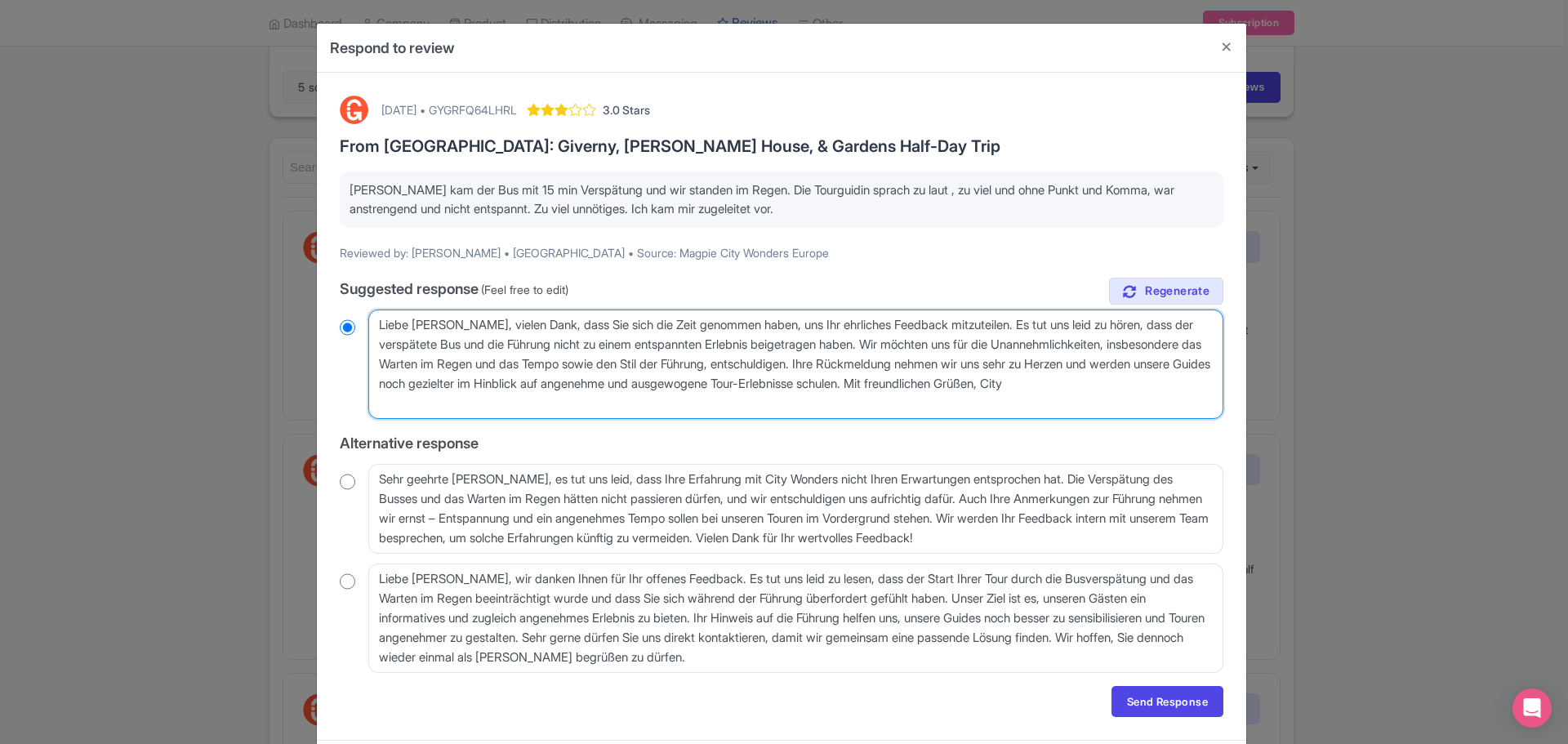
type textarea "Liebe Petra, vielen Dank, dass Sie sich die Zeit genommen haben, uns Ihr ehrlic…"
radio input "true"
type textarea "Liebe Petra, vielen Dank, dass Sie sich die Zeit genommen haben, uns Ihr ehrlic…"
radio input "true"
type textarea "Liebe Petra, vielen Dank, dass Sie sich die Zeit genommen haben, uns Ihr ehrlic…"
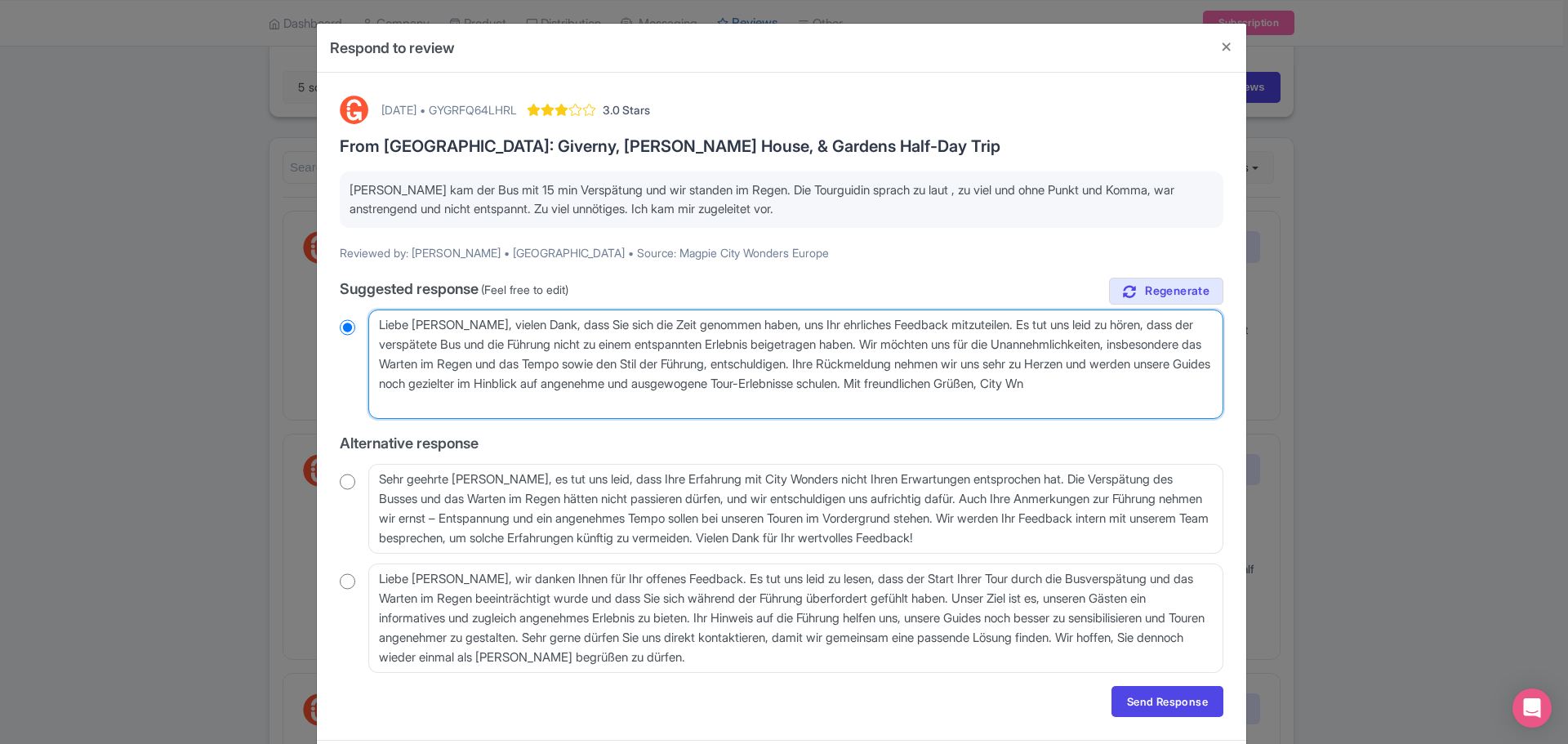
radio input "true"
type textarea "Liebe Petra, vielen Dank, dass Sie sich die Zeit genommen haben, uns Ihr ehrlic…"
radio input "true"
type textarea "Liebe Petra, vielen Dank, dass Sie sich die Zeit genommen haben, uns Ihr ehrlic…"
radio input "true"
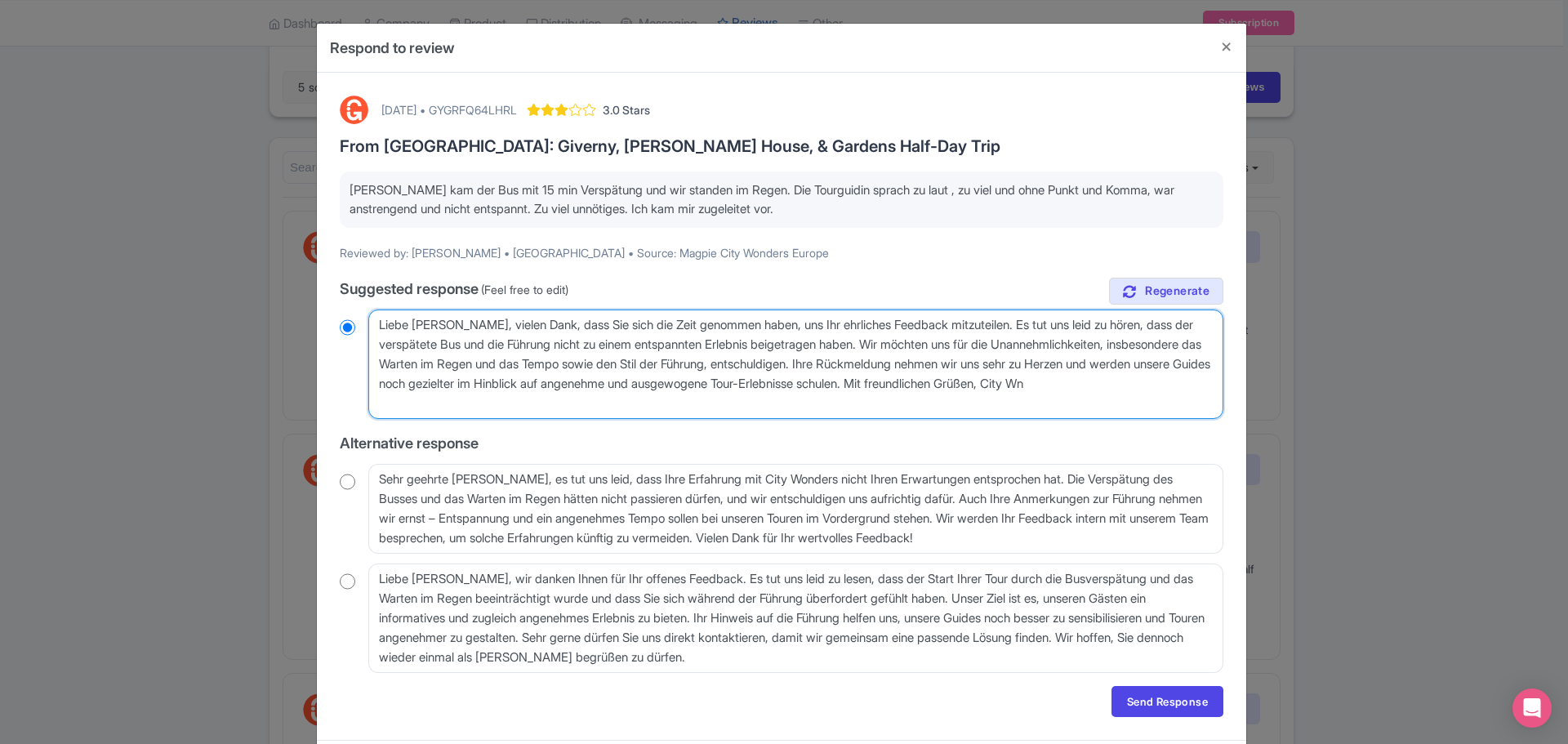
type textarea "Liebe Petra, vielen Dank, dass Sie sich die Zeit genommen haben, uns Ihr ehrlic…"
radio input "true"
type textarea "Liebe Petra, vielen Dank, dass Sie sich die Zeit genommen haben, uns Ihr ehrlic…"
radio input "true"
type textarea "Liebe Petra, vielen Dank, dass Sie sich die Zeit genommen haben, uns Ihr ehrlic…"
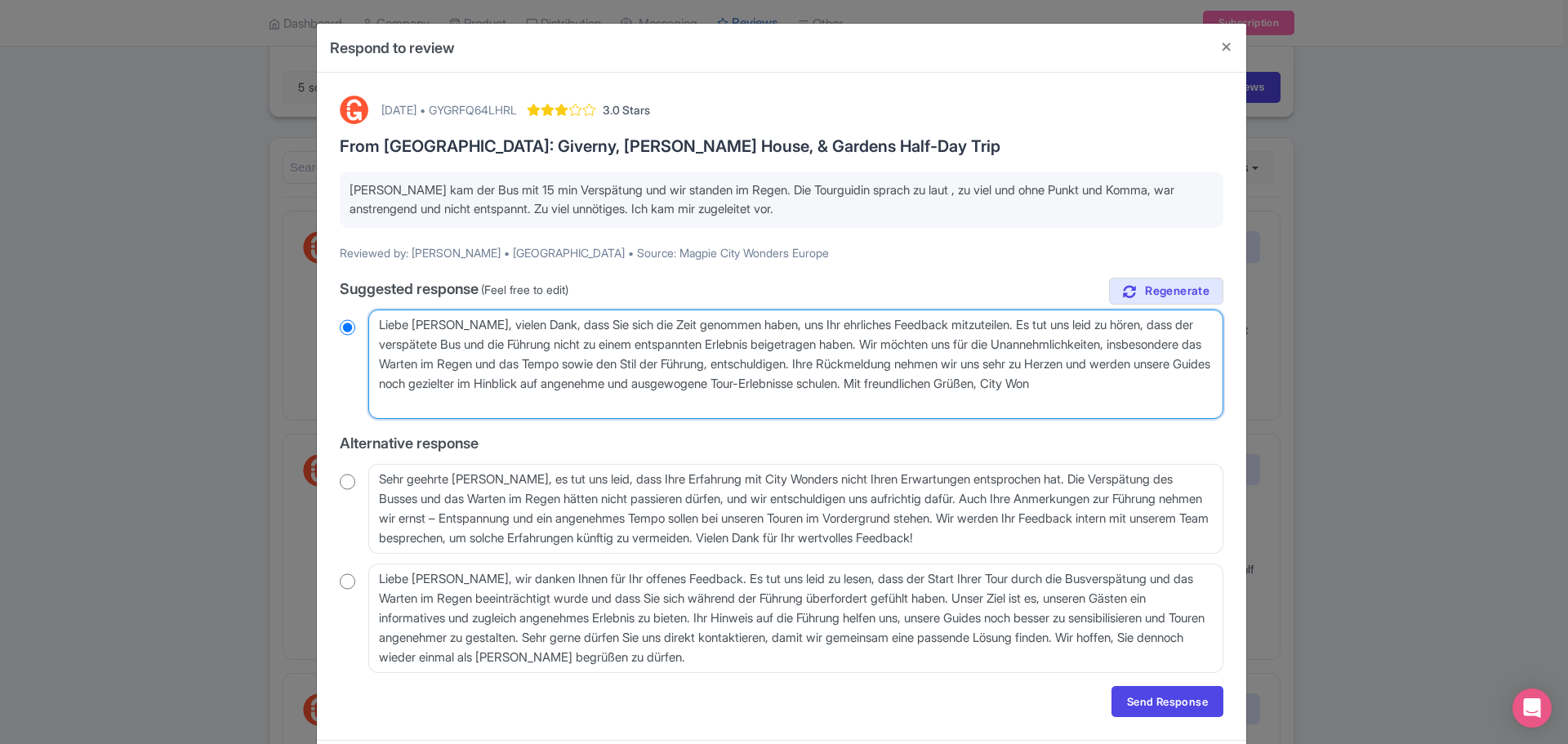
radio input "true"
type textarea "Liebe Petra, vielen Dank, dass Sie sich die Zeit genommen haben, uns Ihr ehrlic…"
radio input "true"
type textarea "Liebe Petra, vielen Dank, dass Sie sich die Zeit genommen haben, uns Ihr ehrlic…"
radio input "true"
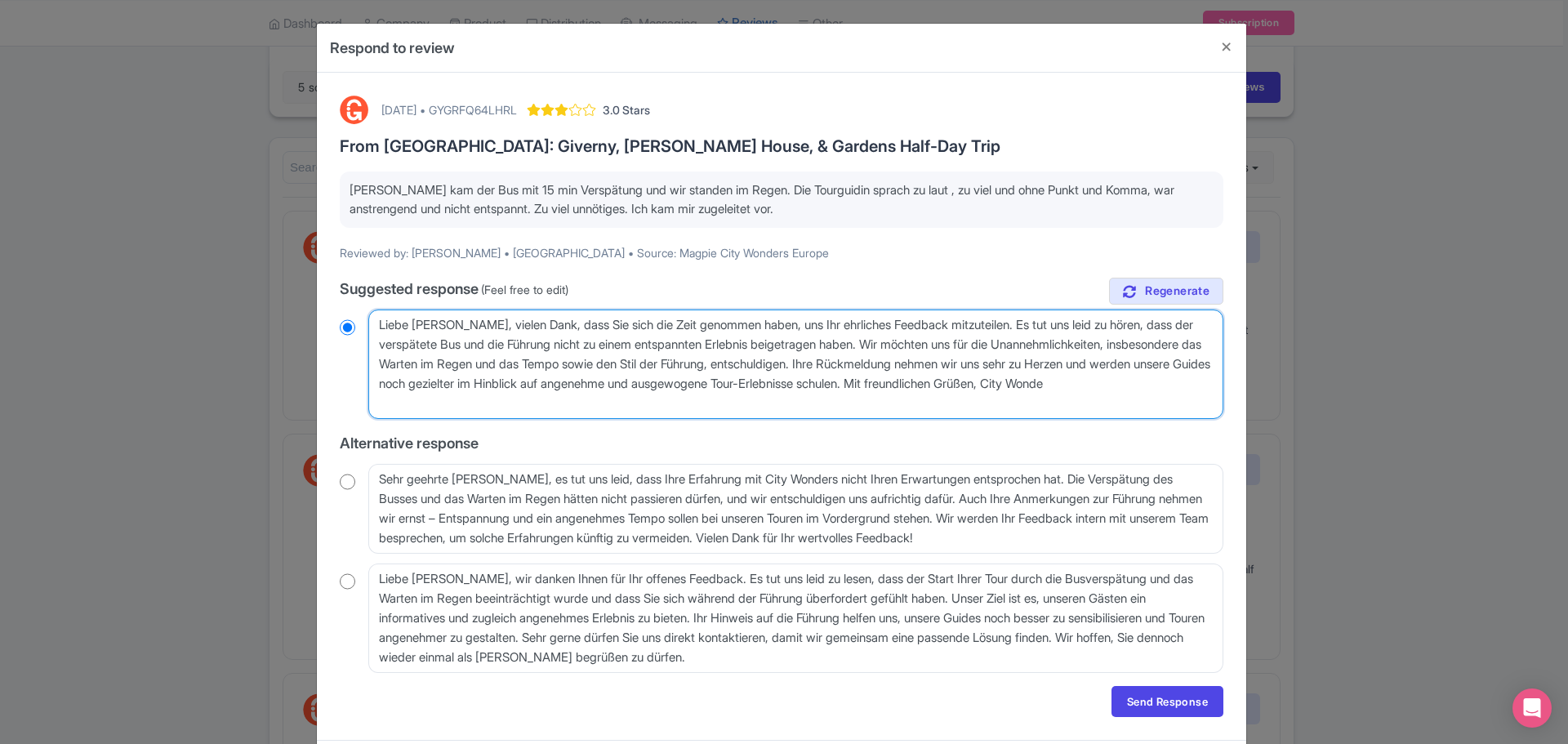
type textarea "Liebe Petra, vielen Dank, dass Sie sich die Zeit genommen haben, uns Ihr ehrlic…"
radio input "true"
type textarea "Liebe Petra, vielen Dank, dass Sie sich die Zeit genommen haben, uns Ihr ehrlic…"
radio input "true"
type textarea "[PERSON_NAME], vielen Dank, dass Sie sich die Zeit genommen haben, uns Ihr ehrl…"
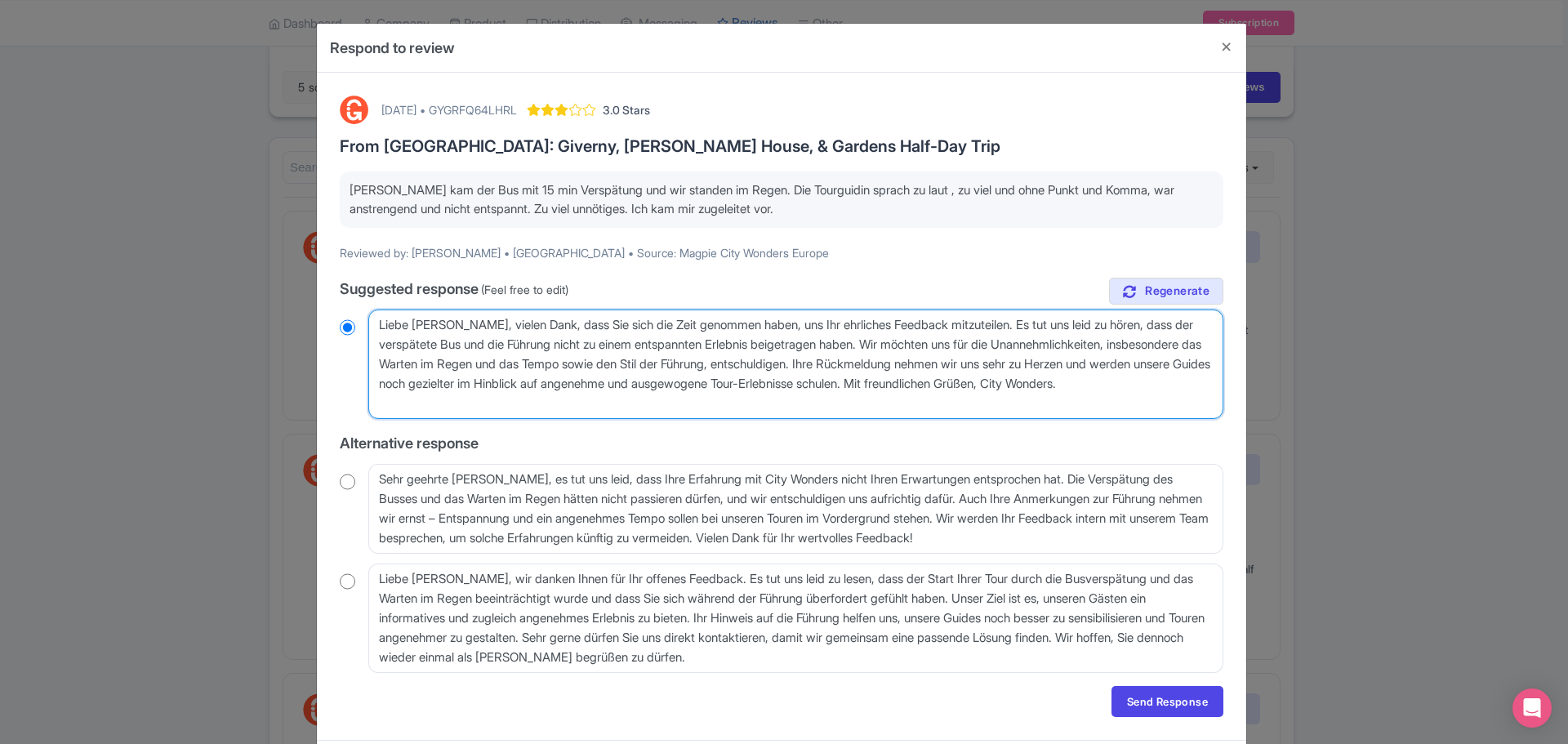
radio input "true"
type textarea "[PERSON_NAME], vielen Dank, dass Sie sich die Zeit genommen haben, uns Ihr ehrl…"
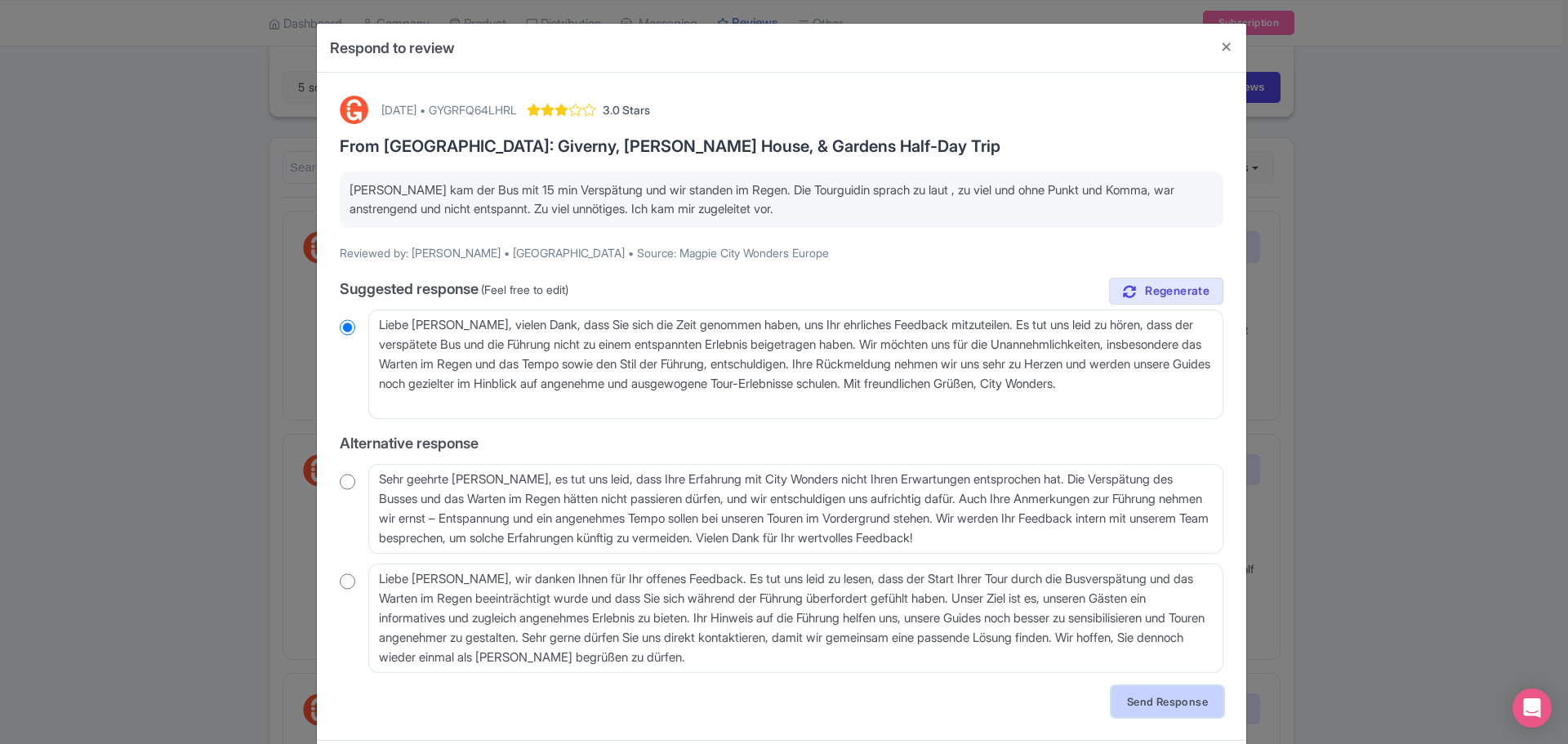
click at [1180, 701] on link "Send Response" at bounding box center [1168, 701] width 112 height 31
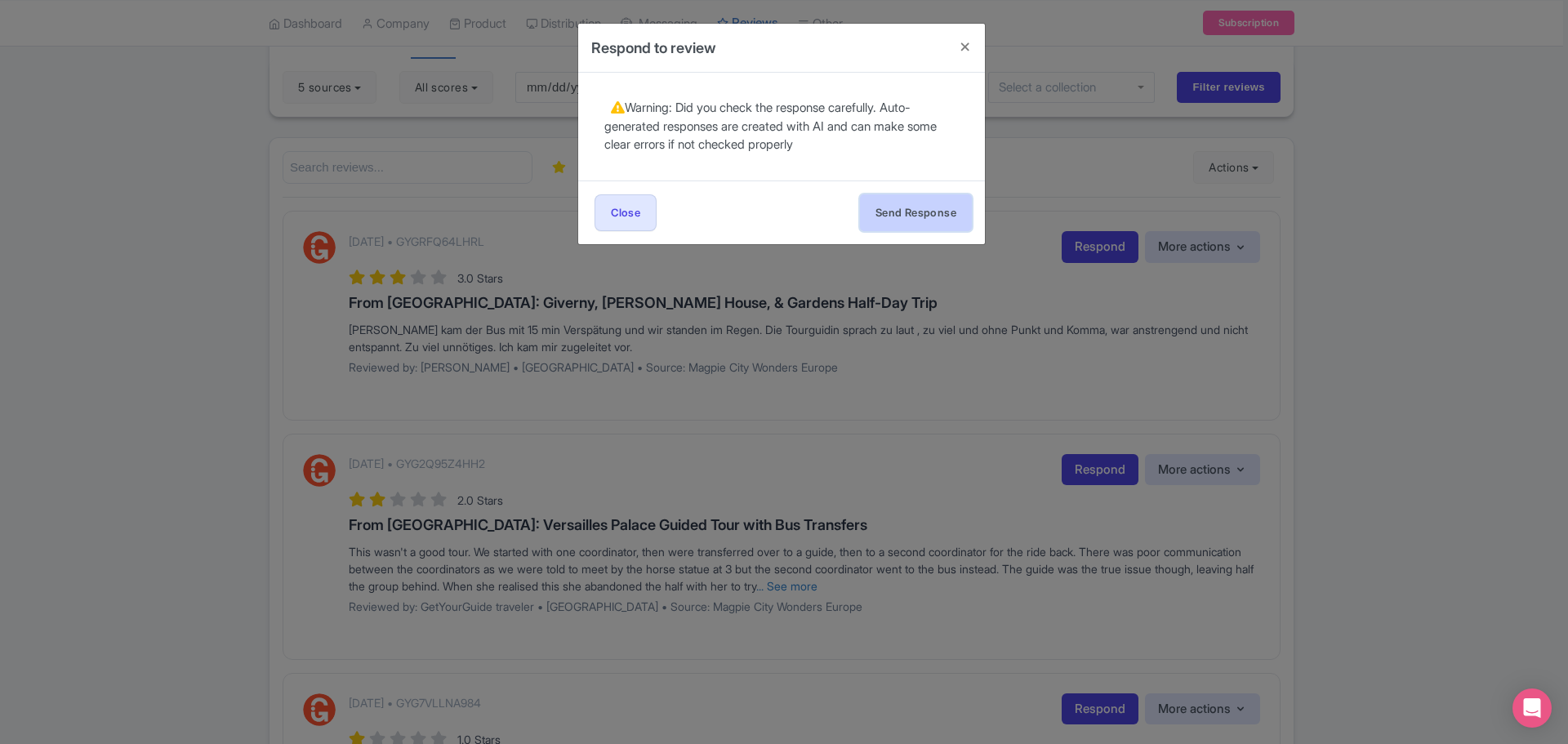
click at [931, 213] on button "Send Response" at bounding box center [916, 213] width 112 height 37
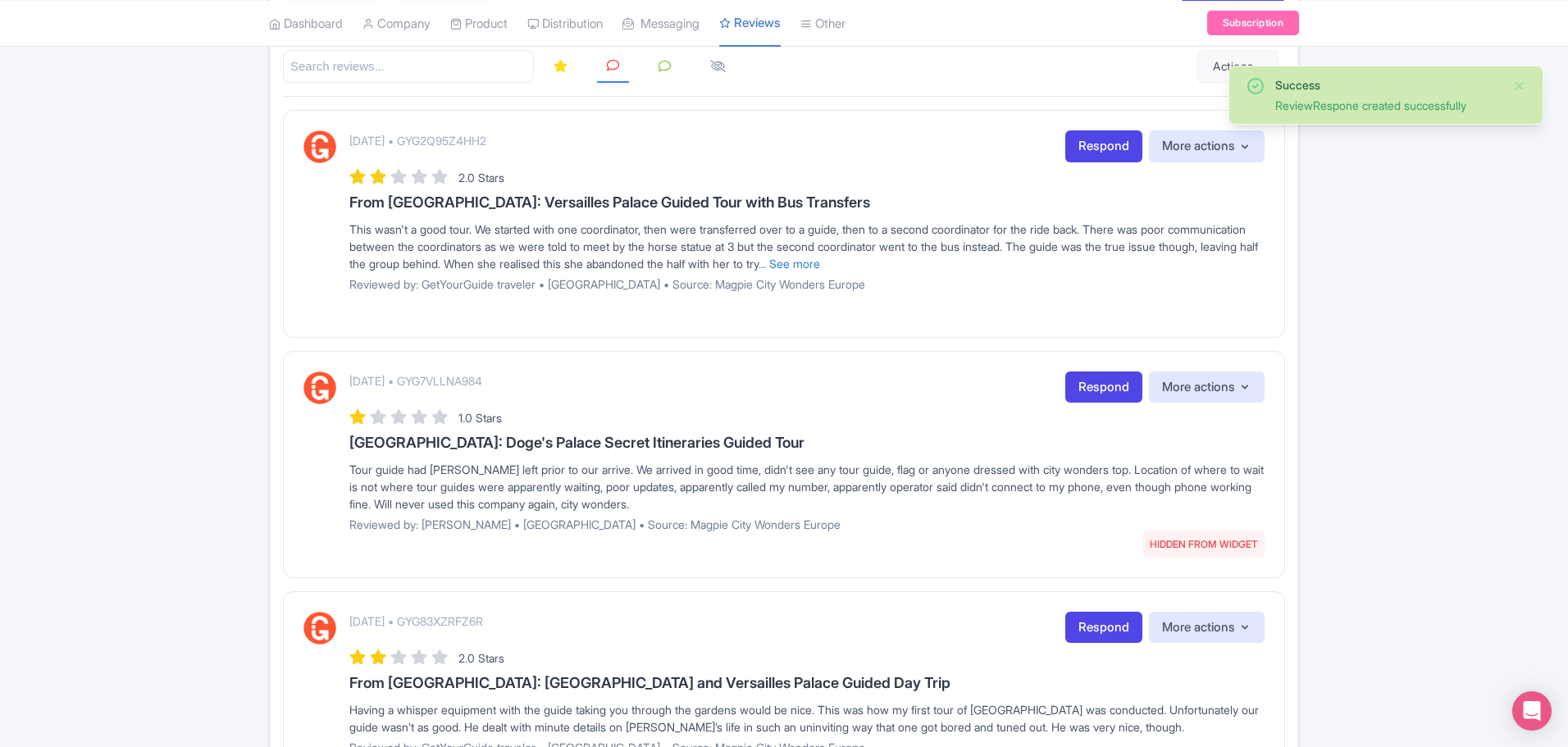
scroll to position [216, 0]
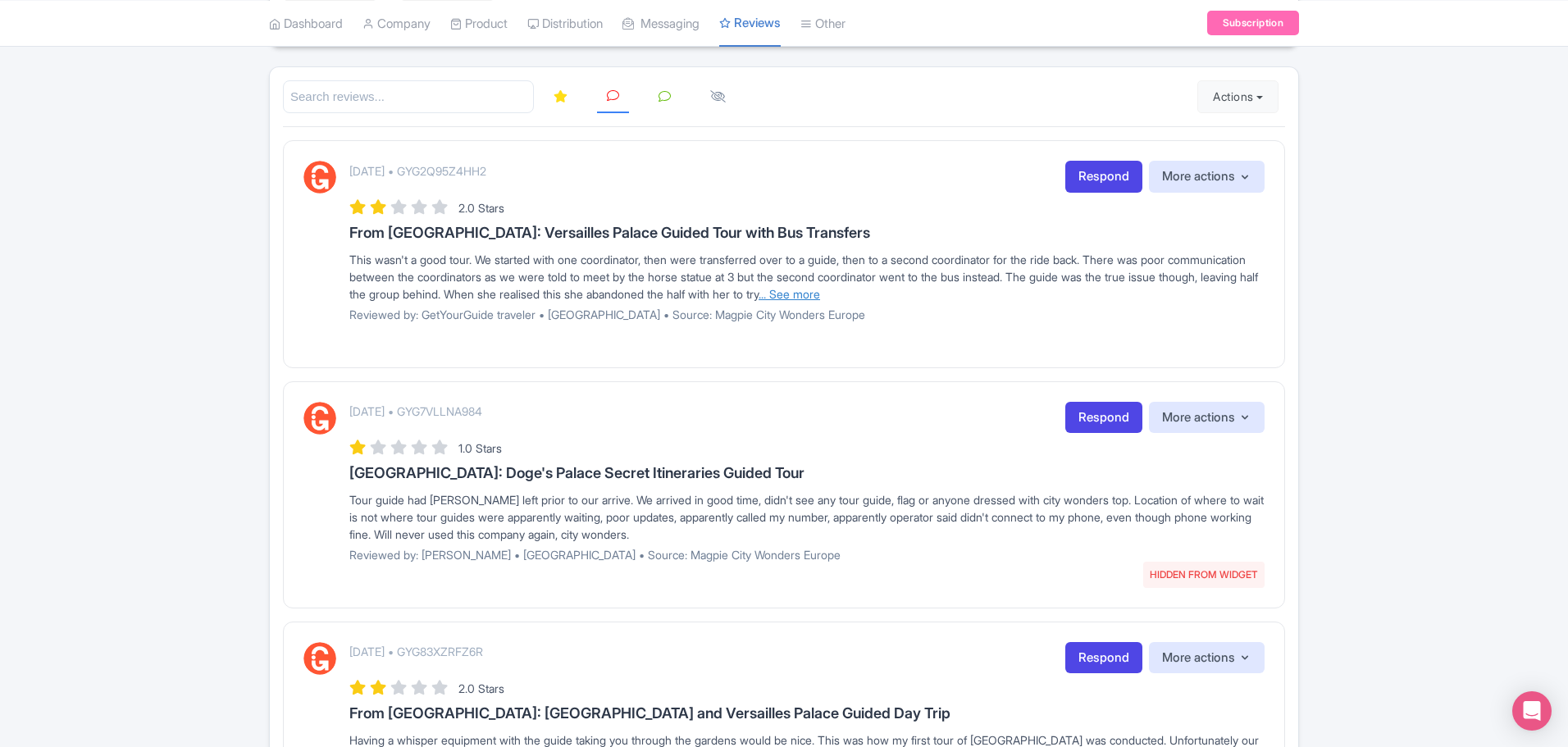
click at [820, 295] on link "... See more" at bounding box center [790, 294] width 61 height 14
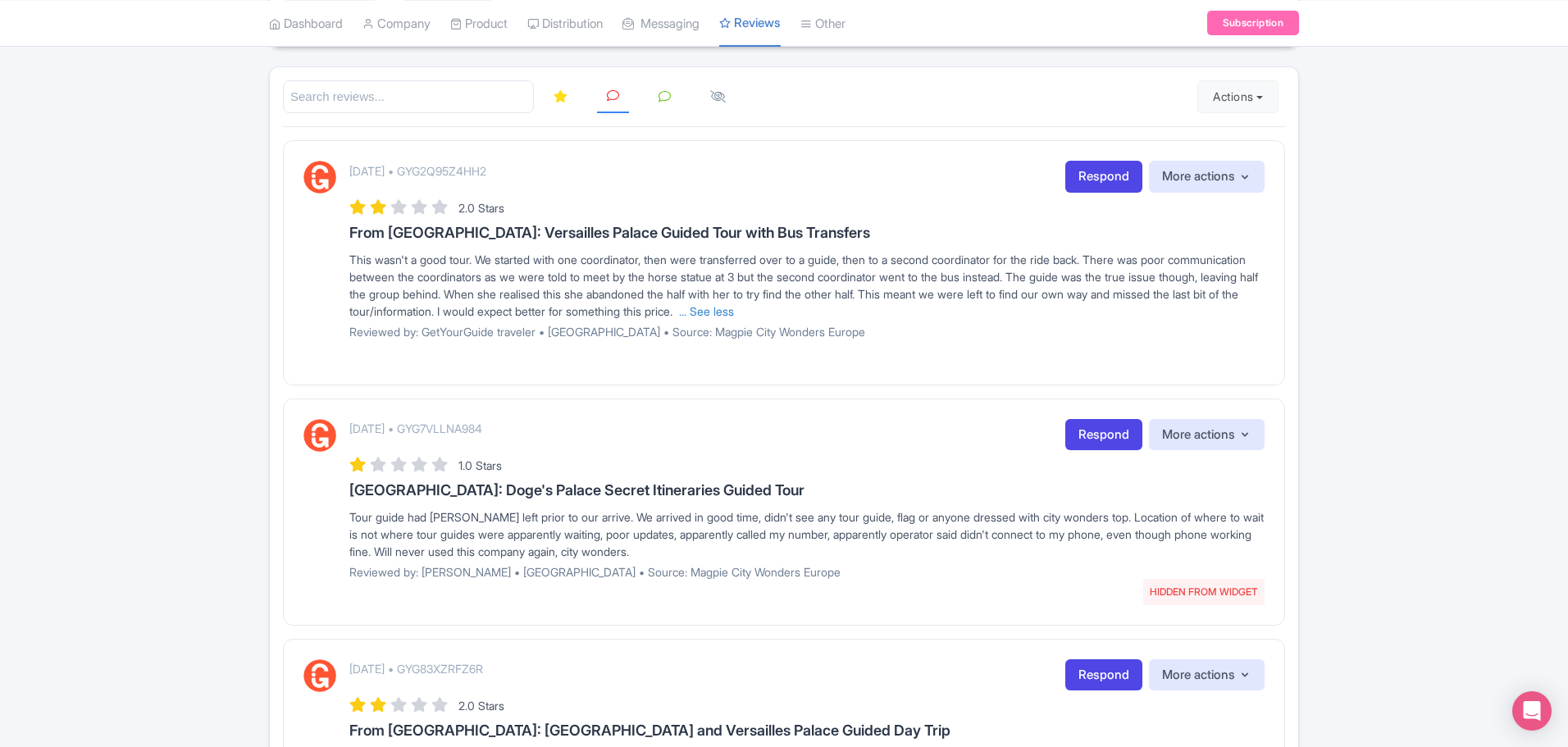
drag, startPoint x: 569, startPoint y: 169, endPoint x: 475, endPoint y: 169, distance: 94.0
click at [475, 169] on div "[DATE] • GYG2Q95Z4HH2 Respond More actions Hide from this page Hide from review…" at bounding box center [807, 176] width 915 height 32
copy p "GYG2Q95Z4HH2"
click at [1105, 185] on link "Respond" at bounding box center [1104, 176] width 77 height 32
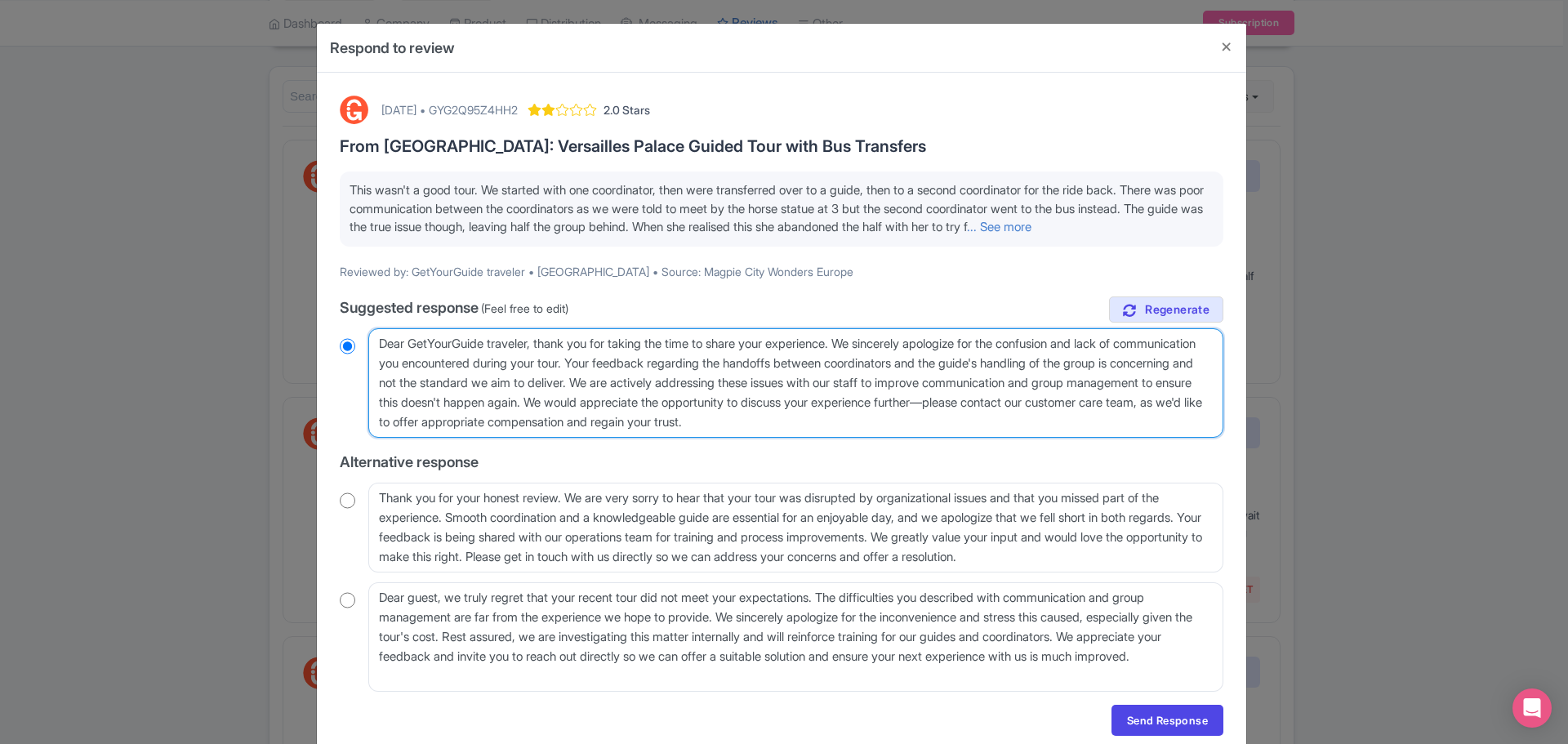
drag, startPoint x: 977, startPoint y: 441, endPoint x: 733, endPoint y: 420, distance: 244.9
click at [733, 420] on textarea "Dear GetYourGuide traveler, thank you for taking the time to share your experie…" at bounding box center [795, 383] width 855 height 110
type textarea "Dear GetYourGuide traveler, thank you for taking the time to share your experie…"
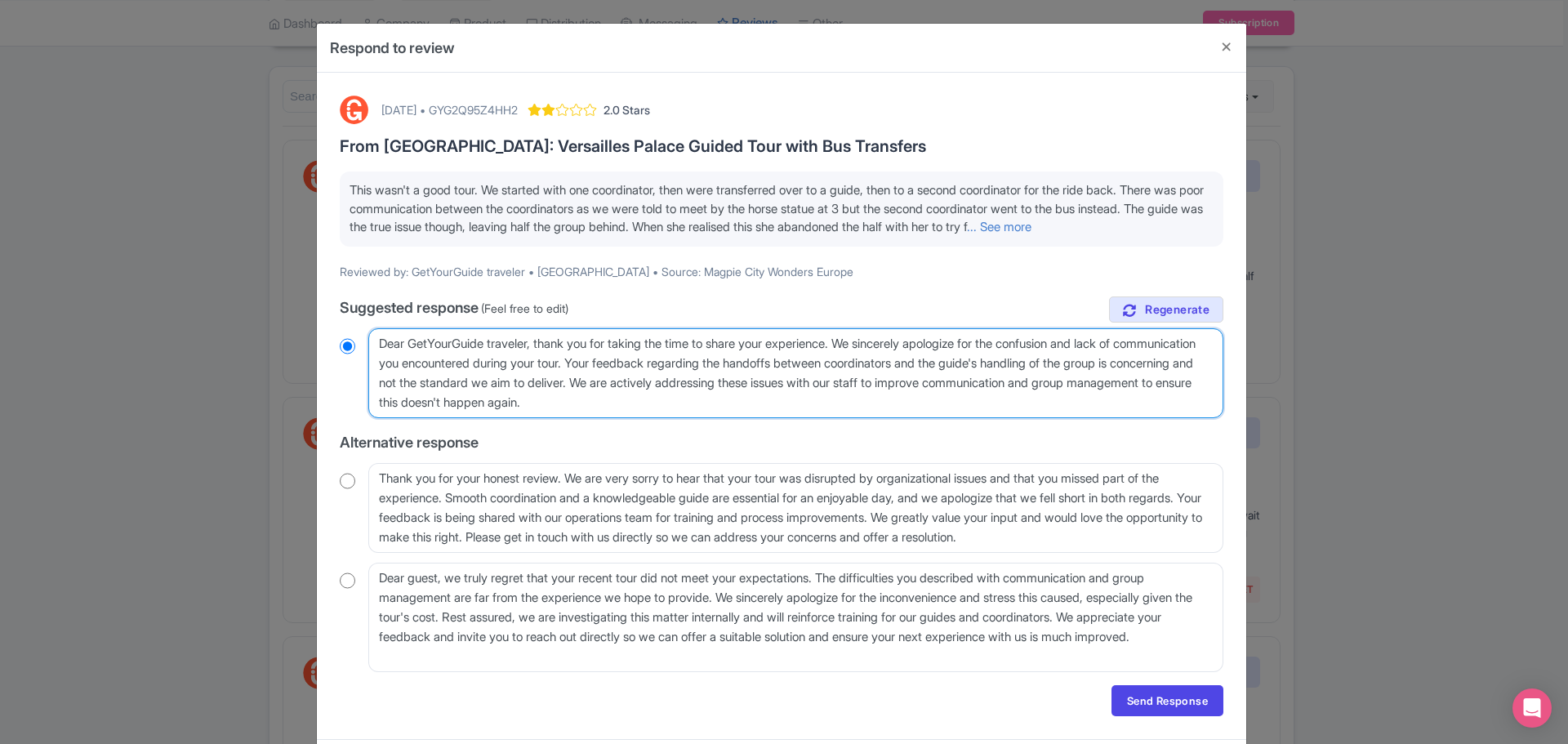
radio input "true"
click at [756, 418] on textarea "Dear GetYourGuide traveler, thank you for taking the time to share your experie…" at bounding box center [795, 373] width 855 height 90
type textarea "Dear GetYourGuide traveler, thank you for taking the time to share your experie…"
radio input "true"
type textarea "Dear GetYourGuide traveler, thank you for taking the time to share your experie…"
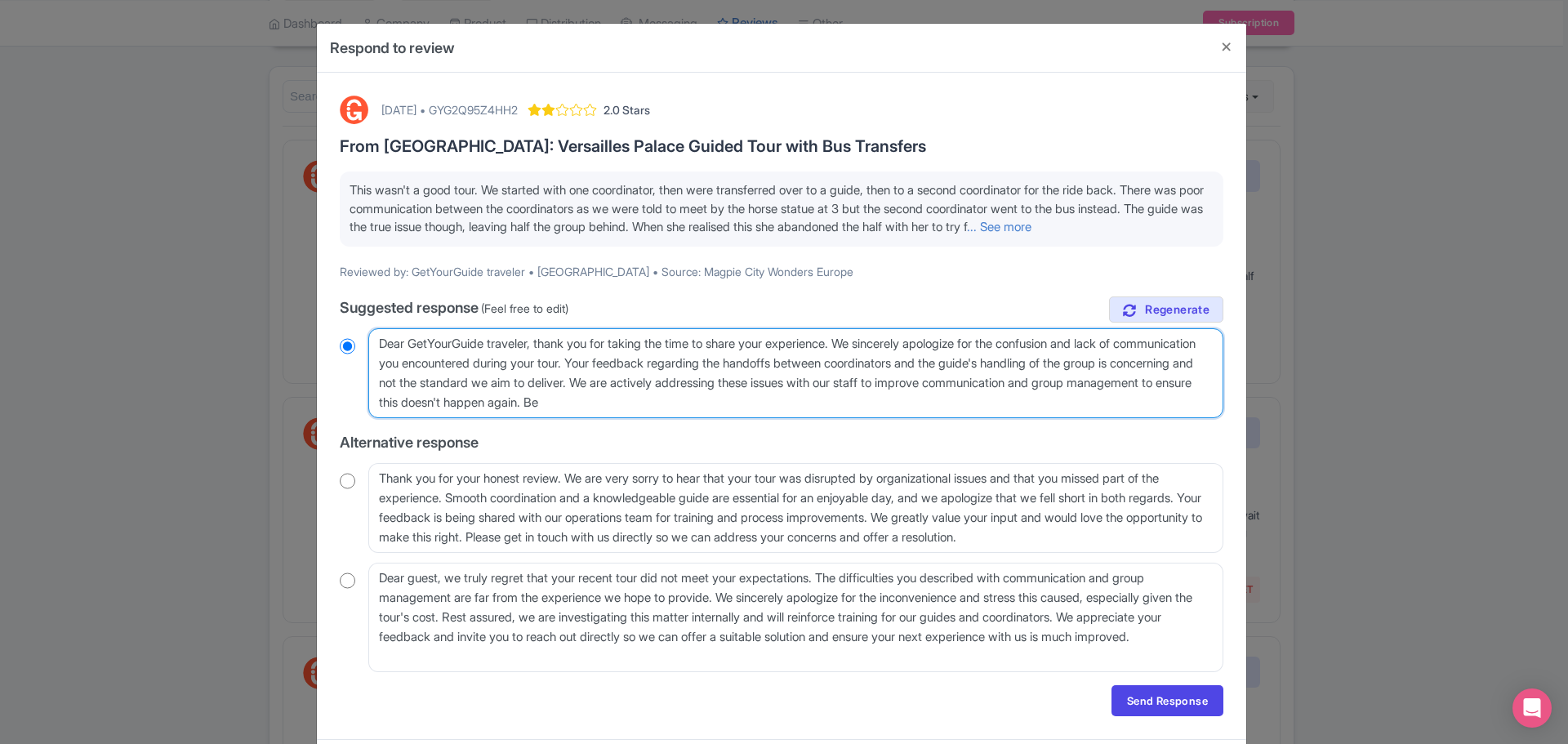
radio input "true"
type textarea "Dear GetYourGuide traveler, thank you for taking the time to share your experie…"
radio input "true"
type textarea "Dear GetYourGuide traveler, thank you for taking the time to share your experie…"
radio input "true"
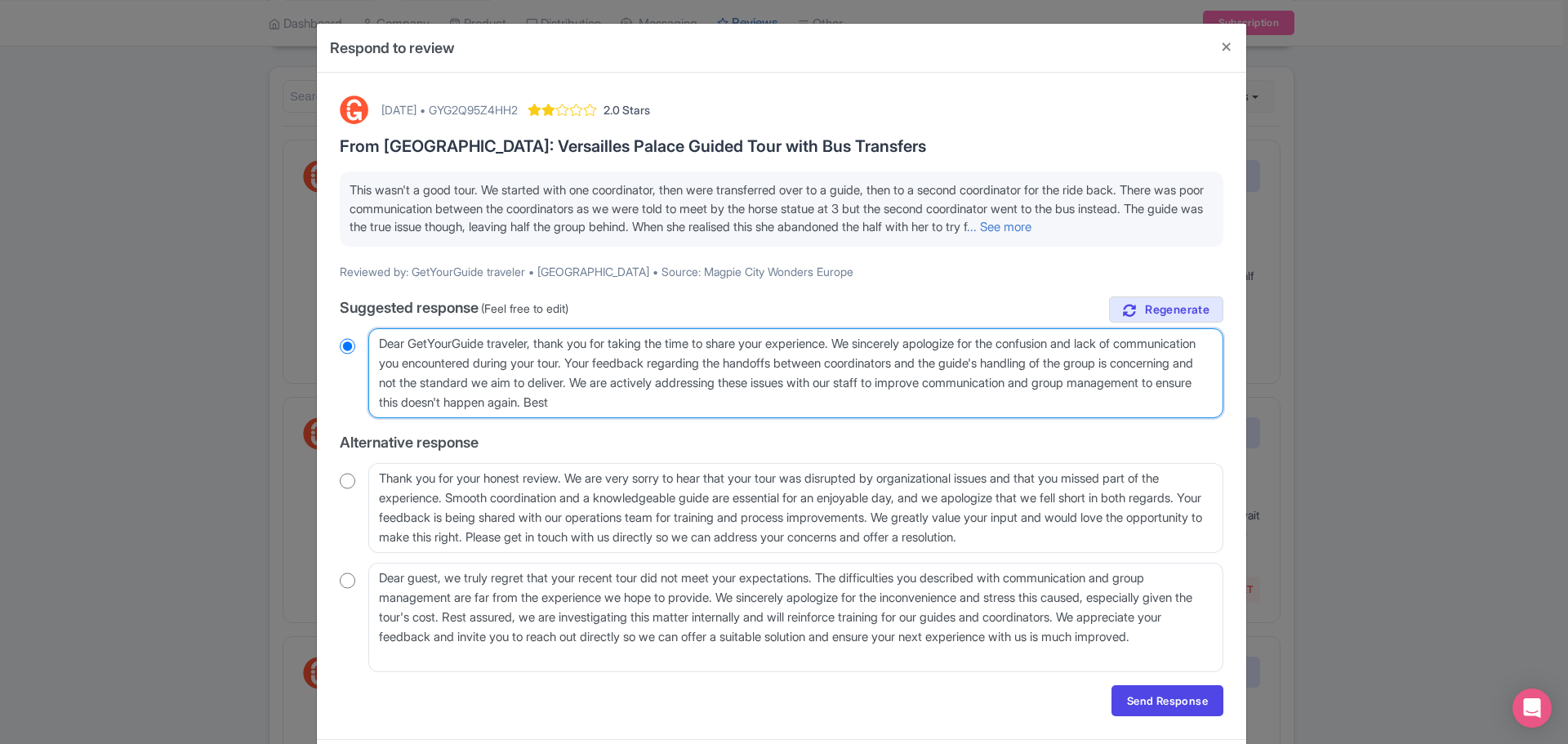
type textarea "Dear GetYourGuide traveler, thank you for taking the time to share your experie…"
radio input "true"
type textarea "Dear GetYourGuide traveler, thank you for taking the time to share your experie…"
radio input "true"
type textarea "Dear GetYourGuide traveler, thank you for taking the time to share your experie…"
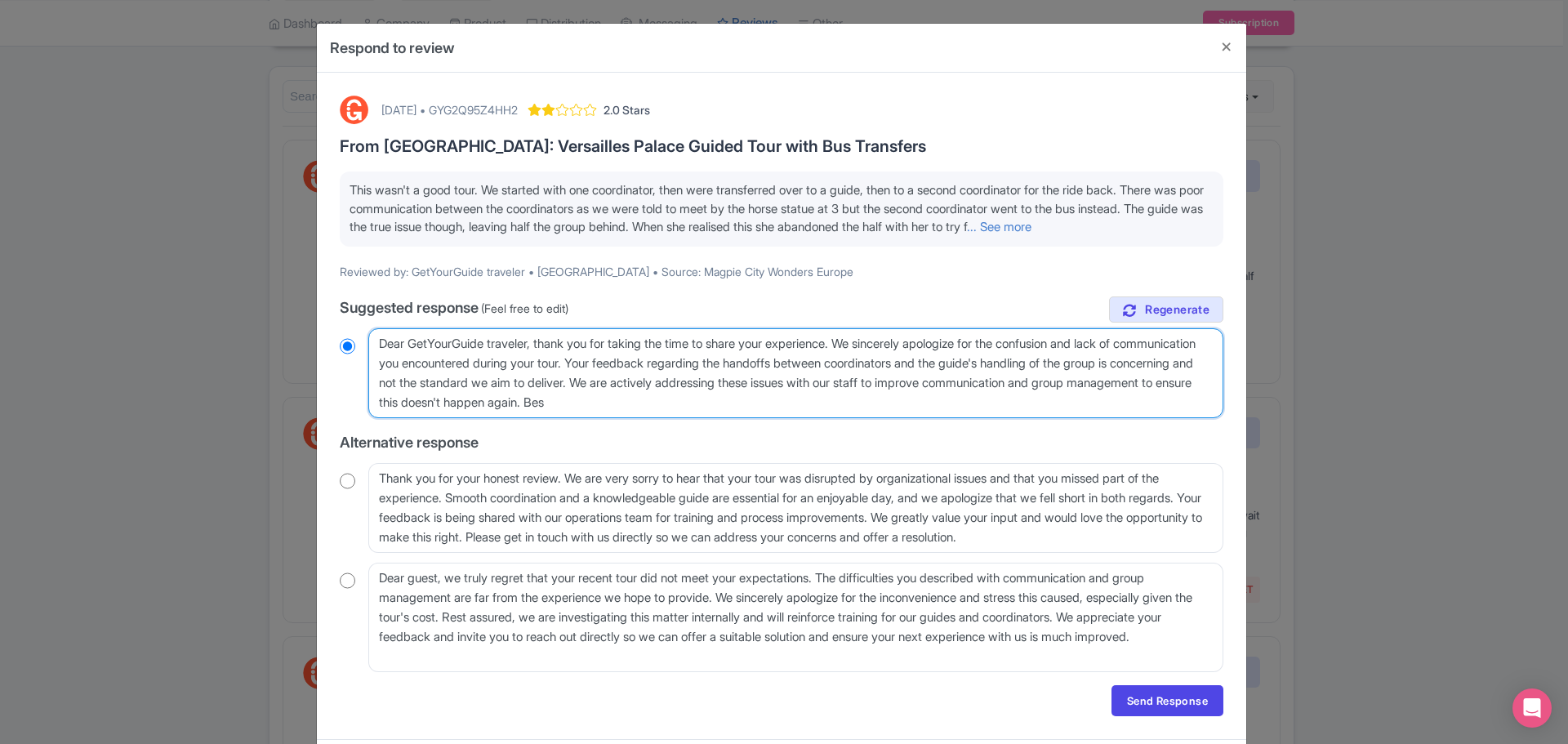
radio input "true"
type textarea "Dear GetYourGuide traveler, thank you for taking the time to share your experie…"
radio input "true"
type textarea "Dear GetYourGuide traveler, thank you for taking the time to share your experie…"
radio input "true"
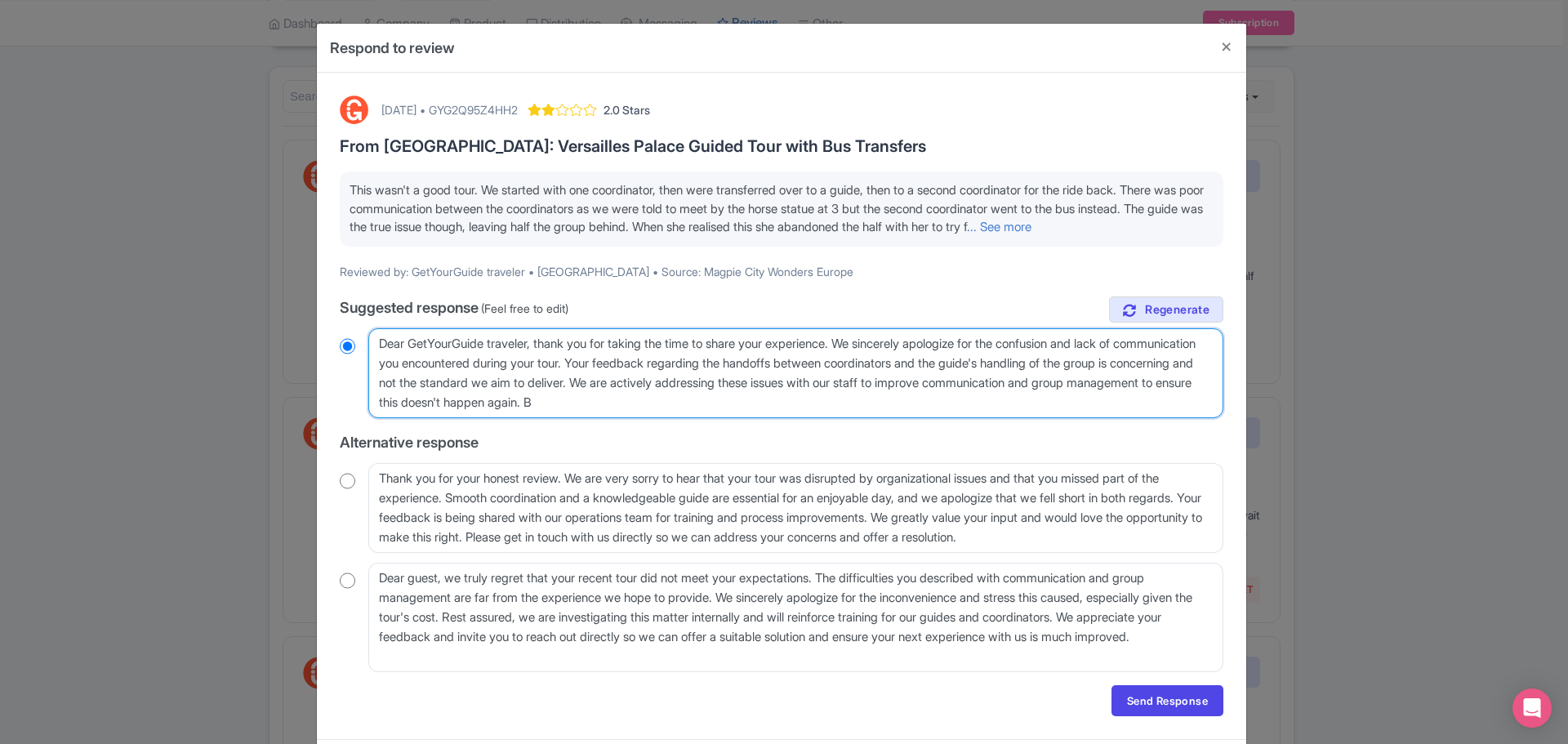
type textarea "Dear GetYourGuide traveler, thank you for taking the time to share your experie…"
radio input "true"
type textarea "Dear GetYourGuide traveler, thank you for taking the time to share your experie…"
radio input "true"
type textarea "Dear GetYourGuide traveler, thank you for taking the time to share your experie…"
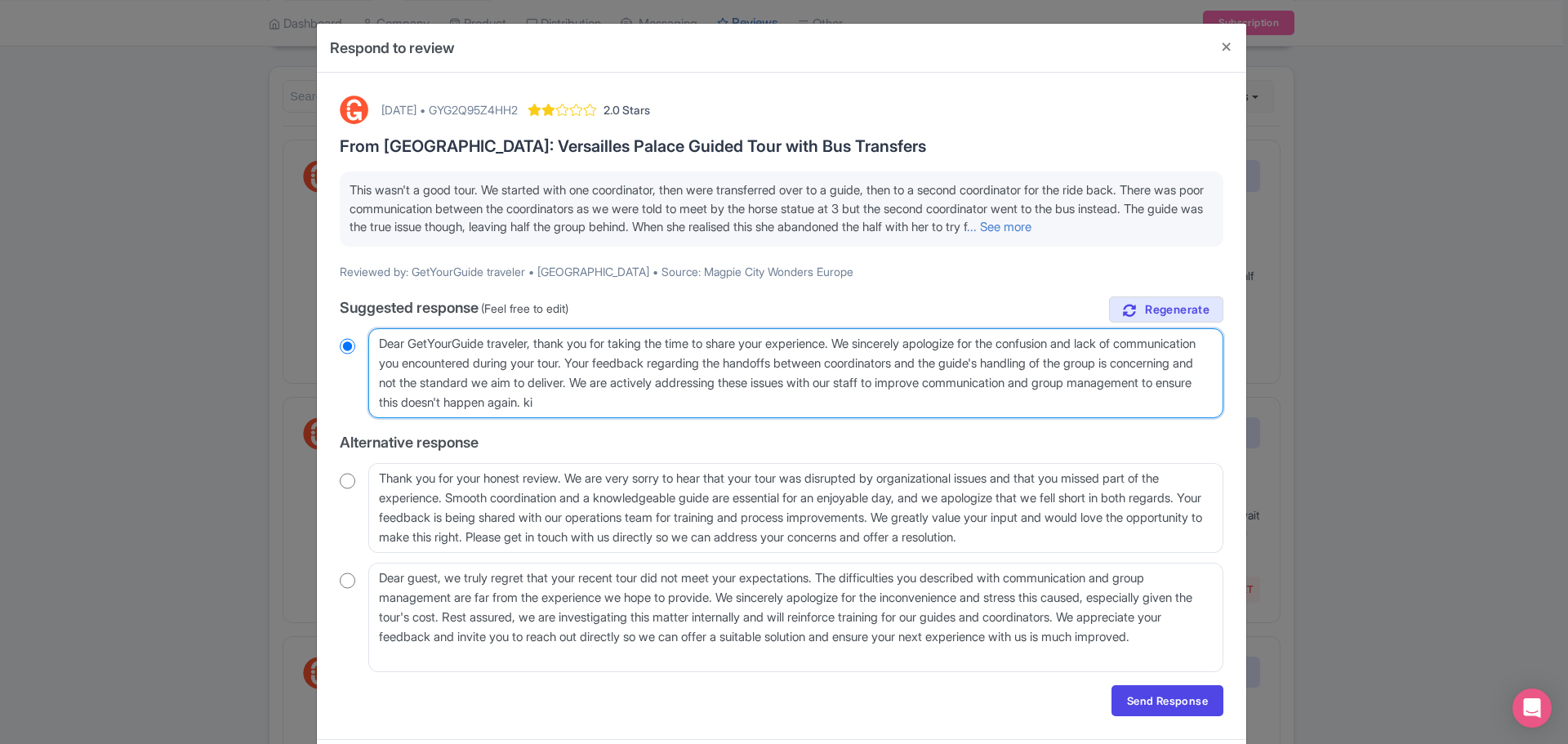
radio input "true"
type textarea "Dear GetYourGuide traveler, thank you for taking the time to share your experie…"
radio input "true"
type textarea "Dear GetYourGuide traveler, thank you for taking the time to share your experie…"
radio input "true"
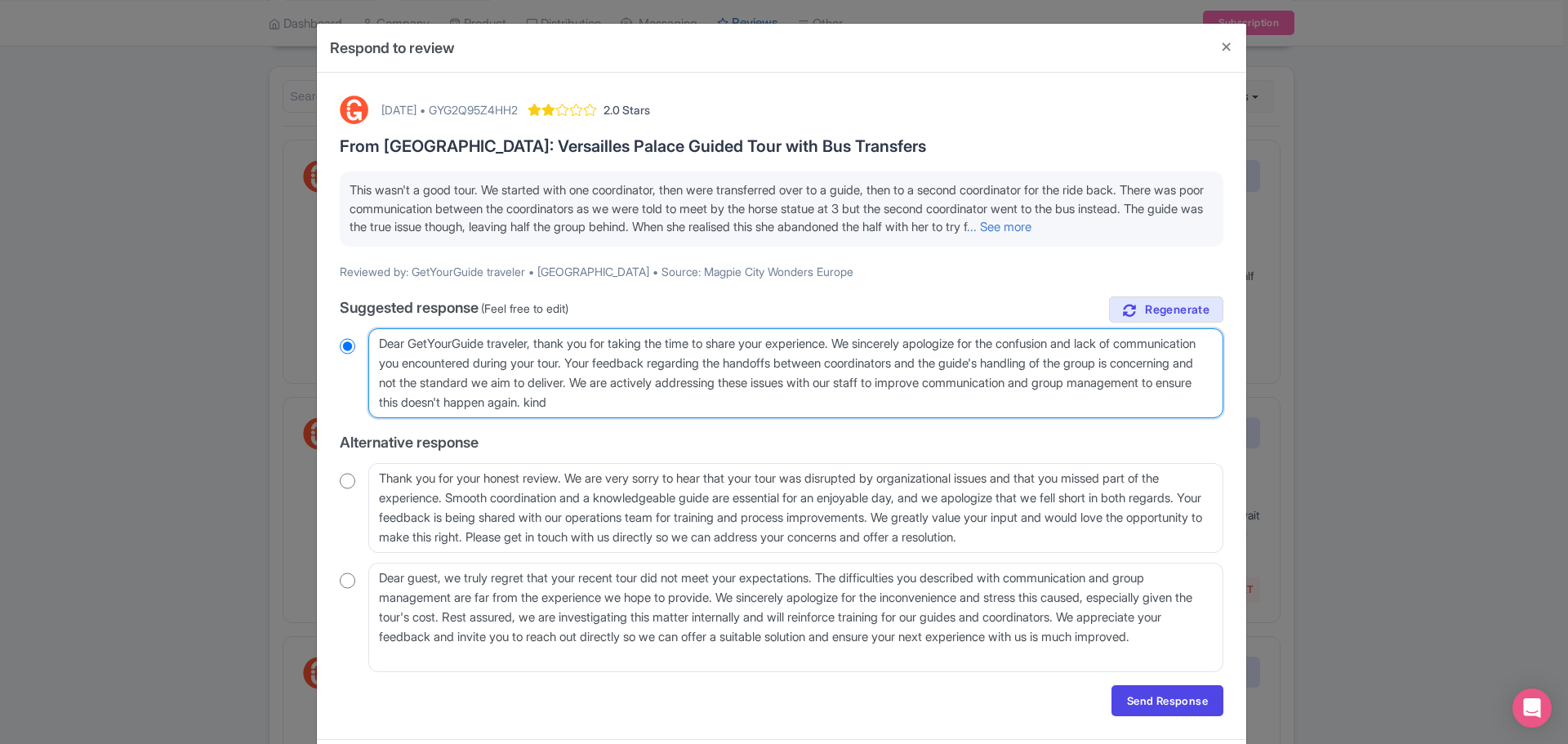
type textarea "Dear GetYourGuide traveler, thank you for taking the time to share your experie…"
radio input "true"
type textarea "Dear GetYourGuide traveler, thank you for taking the time to share your experie…"
radio input "true"
type textarea "Dear GetYourGuide traveler, thank you for taking the time to share your experie…"
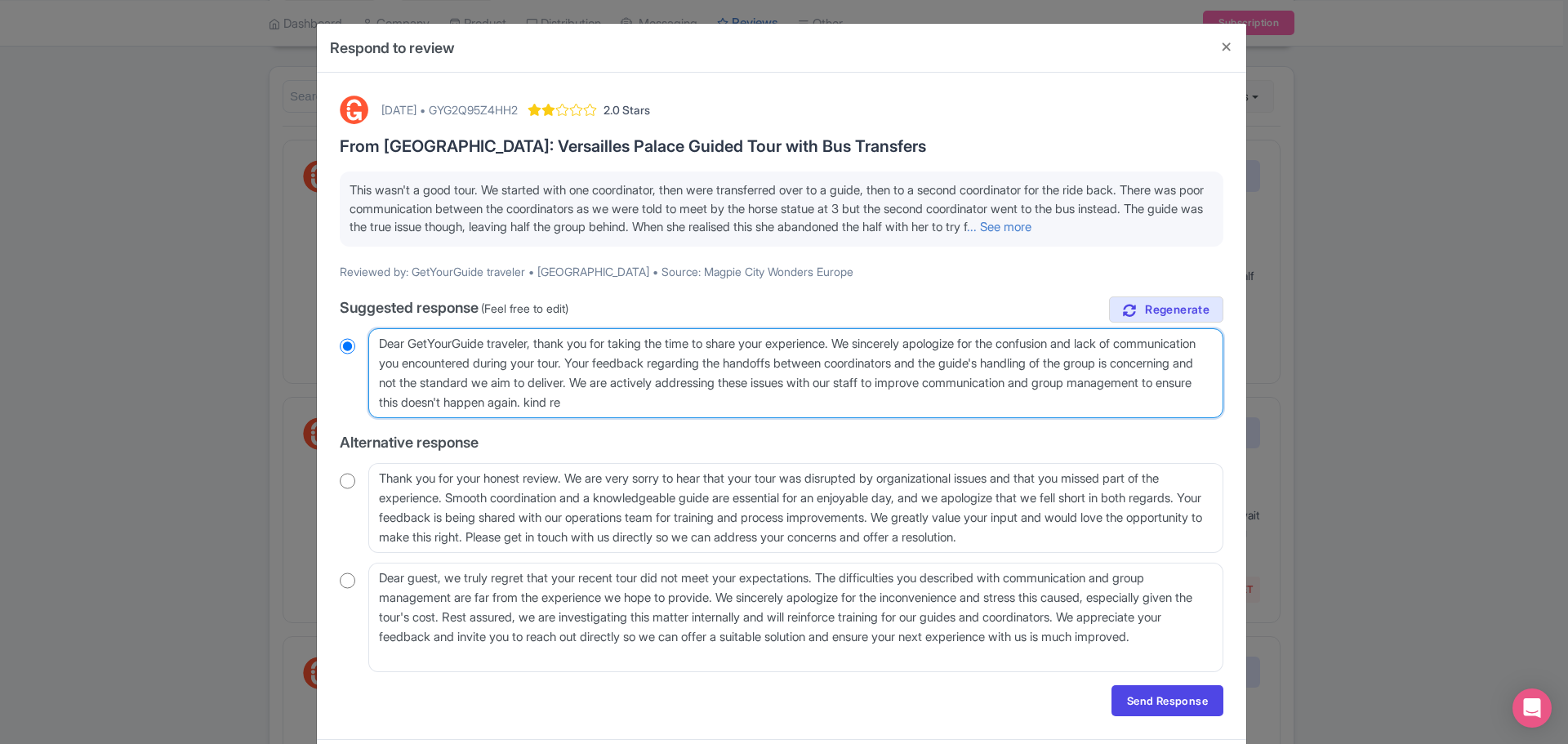
radio input "true"
type textarea "Dear GetYourGuide traveler, thank you for taking the time to share your experie…"
radio input "true"
type textarea "Dear GetYourGuide traveler, thank you for taking the time to share your experie…"
radio input "true"
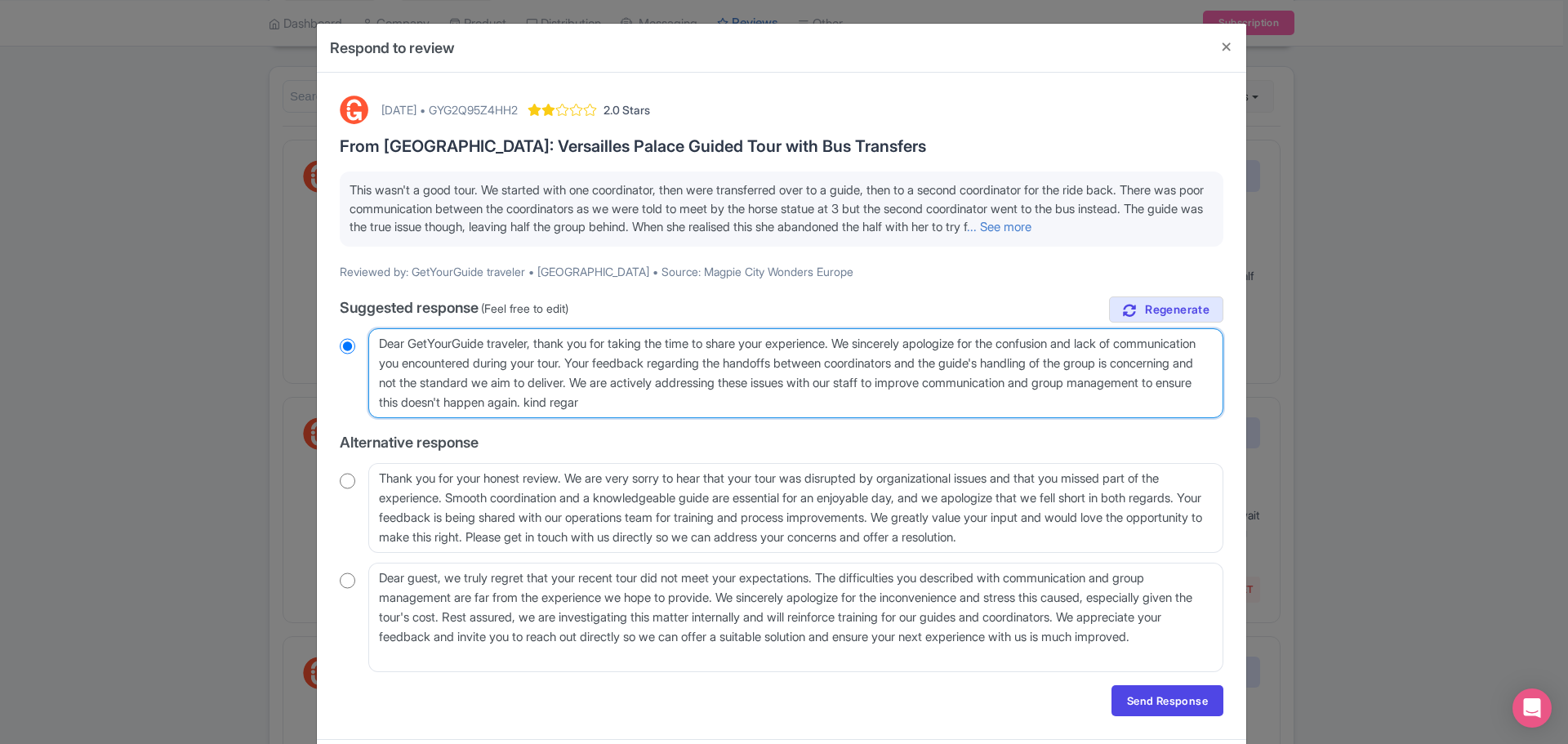
type textarea "Dear GetYourGuide traveler, thank you for taking the time to share your experie…"
radio input "true"
type textarea "Dear GetYourGuide traveler, thank you for taking the time to share your experie…"
radio input "true"
click at [736, 418] on textarea "Dear GetYourGuide traveler, thank you for taking the time to share your experie…" at bounding box center [795, 373] width 855 height 90
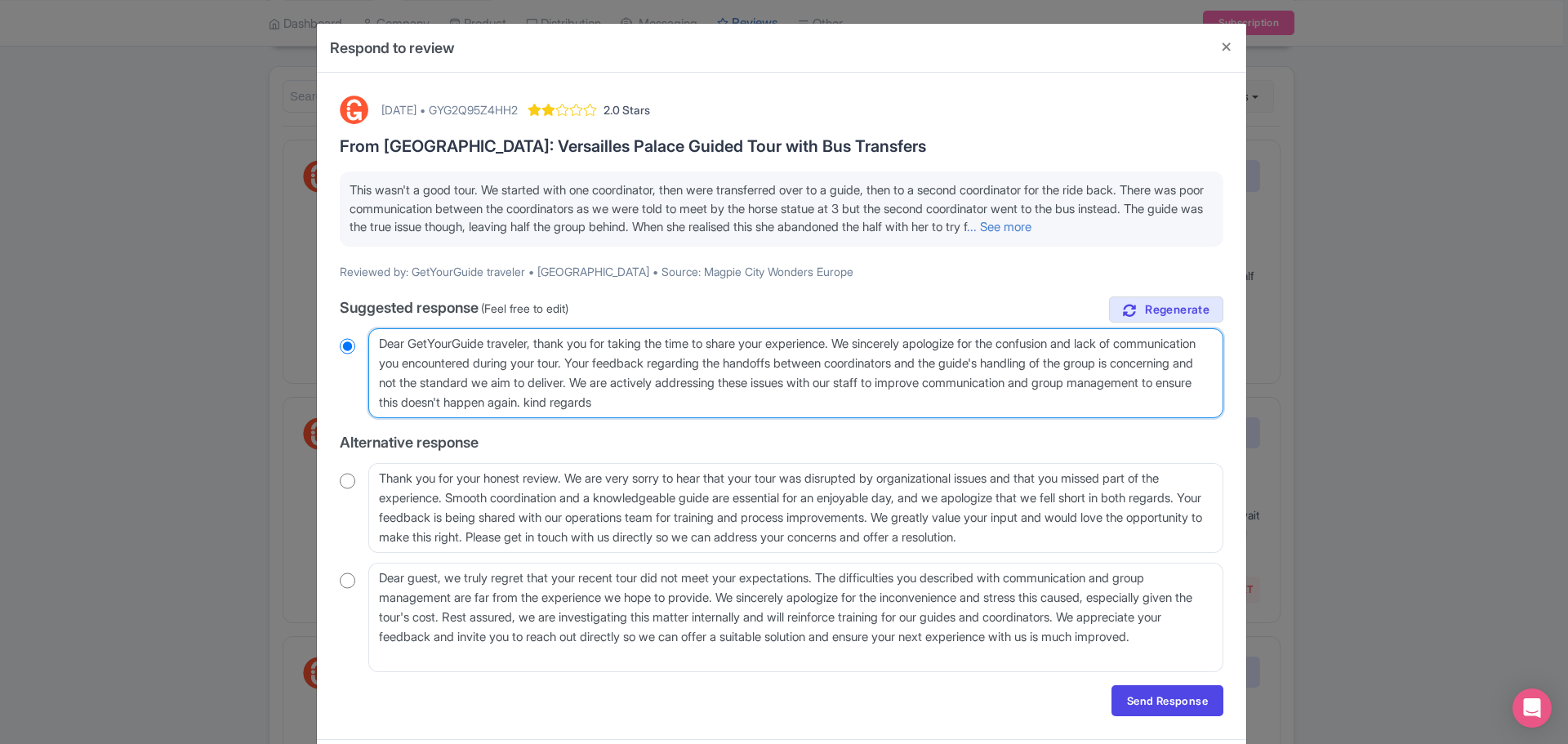
type textarea "Dear GetYourGuide traveler, thank you for taking the time to share your experie…"
radio input "true"
type textarea "Dear GetYourGuide traveler, thank you for taking the time to share your experie…"
radio input "true"
click at [806, 418] on textarea "Dear GetYourGuide traveler, thank you for taking the time to share your experie…" at bounding box center [795, 373] width 855 height 90
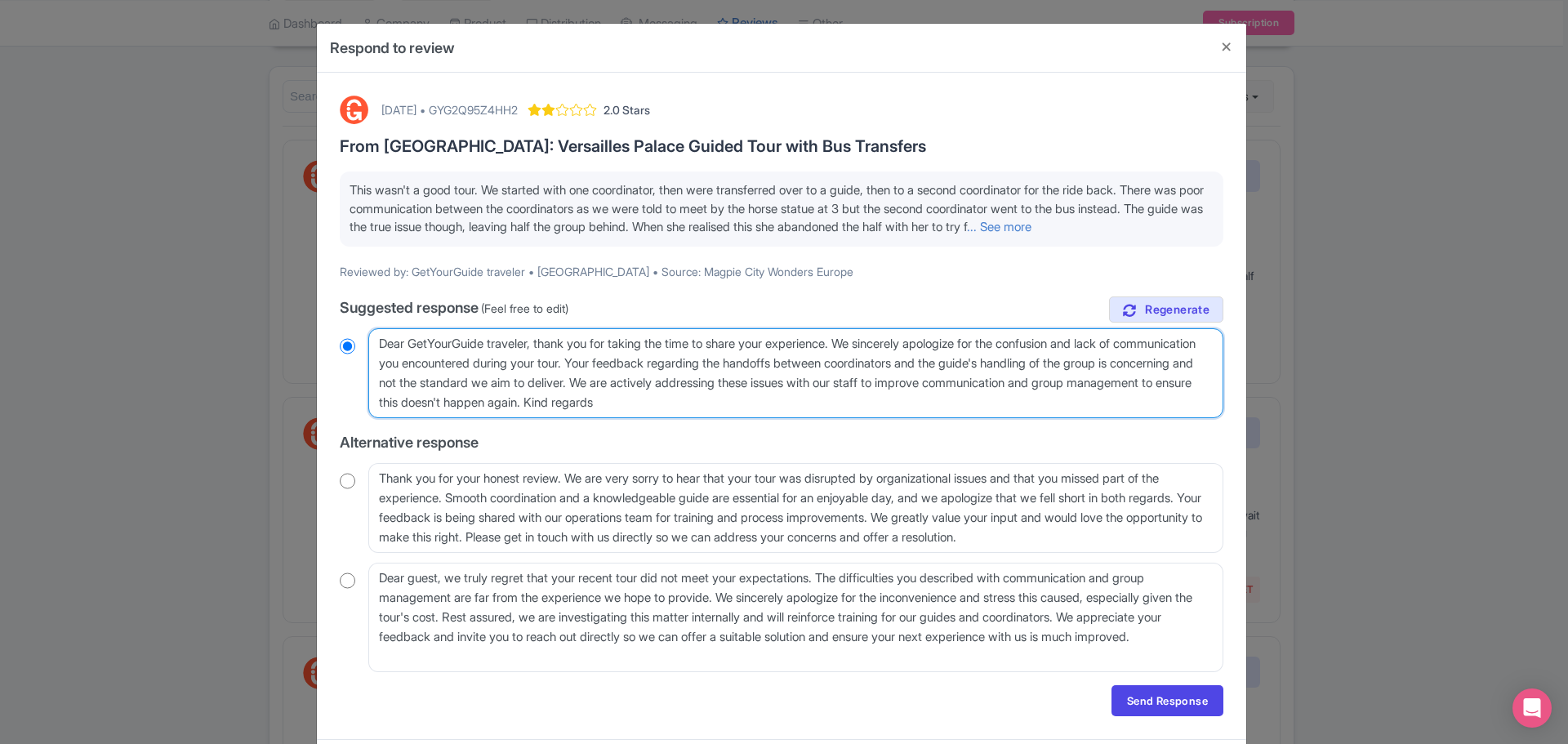
type textarea "Dear GetYourGuide traveler, thank you for taking the time to share your experie…"
radio input "true"
type textarea "Dear GetYourGuide traveler, thank you for taking the time to share your experie…"
radio input "true"
type textarea "Dear GetYourGuide traveler, thank you for taking the time to share your experie…"
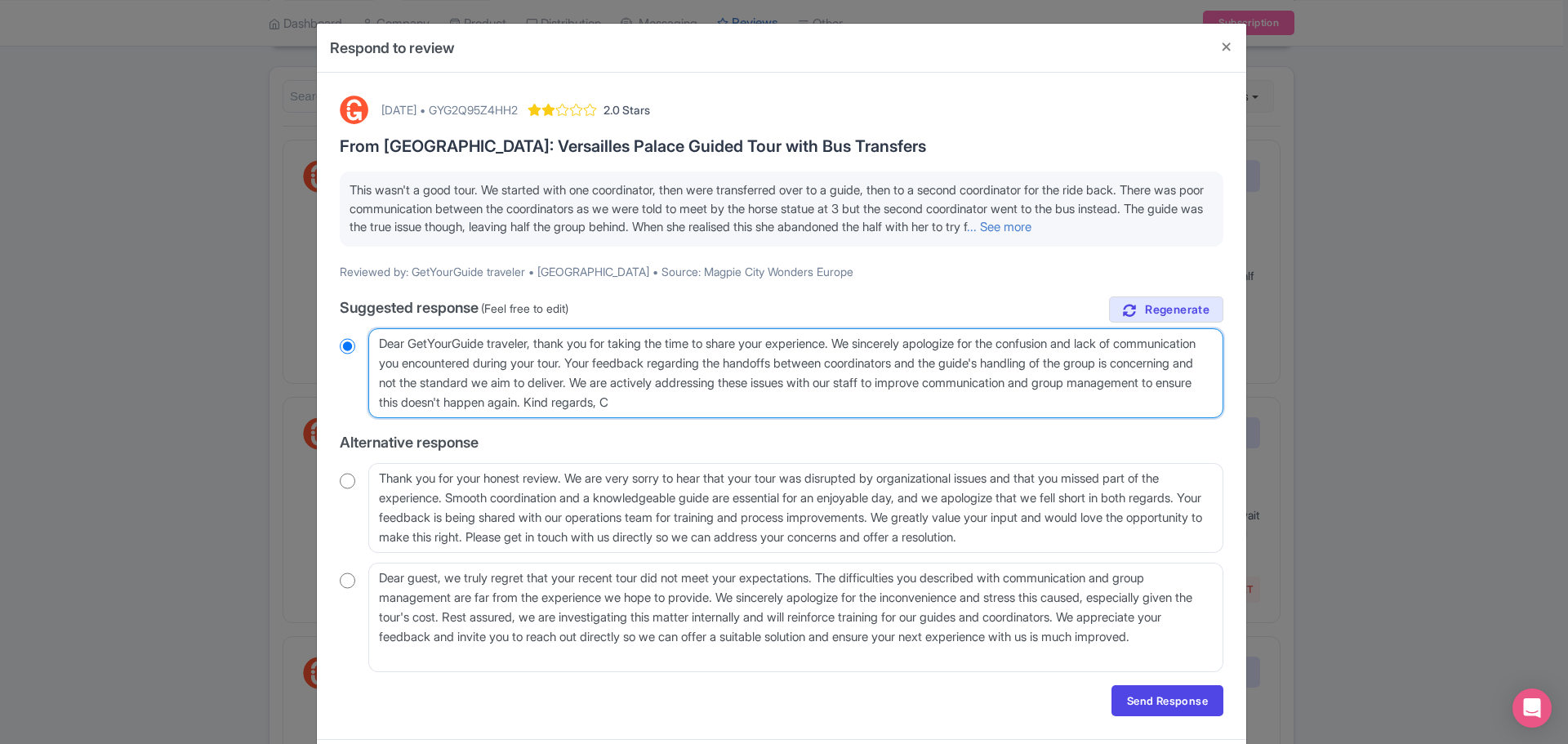
radio input "true"
type textarea "Dear GetYourGuide traveler, thank you for taking the time to share your experie…"
radio input "true"
type textarea "Dear GetYourGuide traveler, thank you for taking the time to share your experie…"
radio input "true"
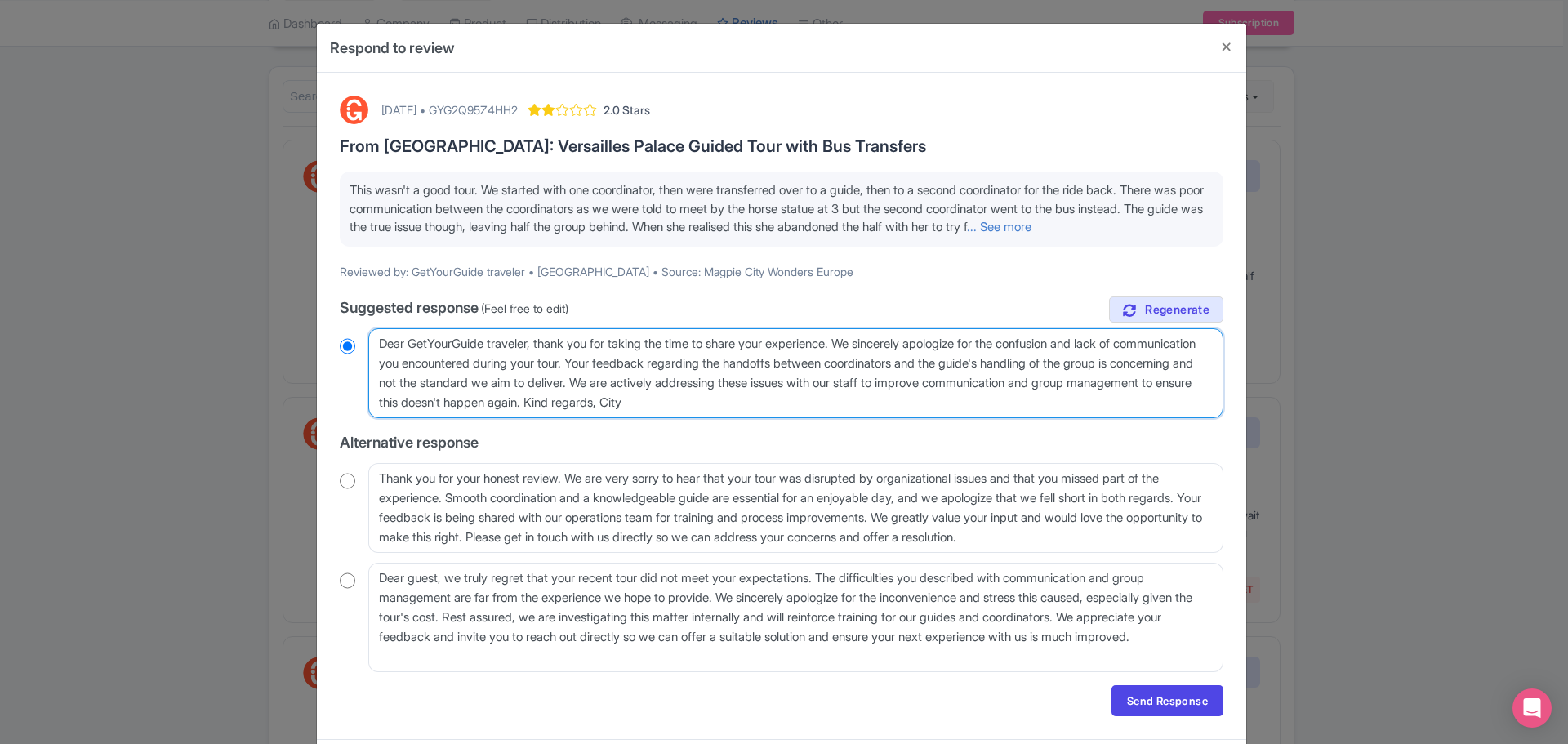
type textarea "Dear GetYourGuide traveler, thank you for taking the time to share your experie…"
radio input "true"
type textarea "Dear GetYourGuide traveler, thank you for taking the time to share your experie…"
radio input "true"
type textarea "Dear GetYourGuide traveler, thank you for taking the time to share your experie…"
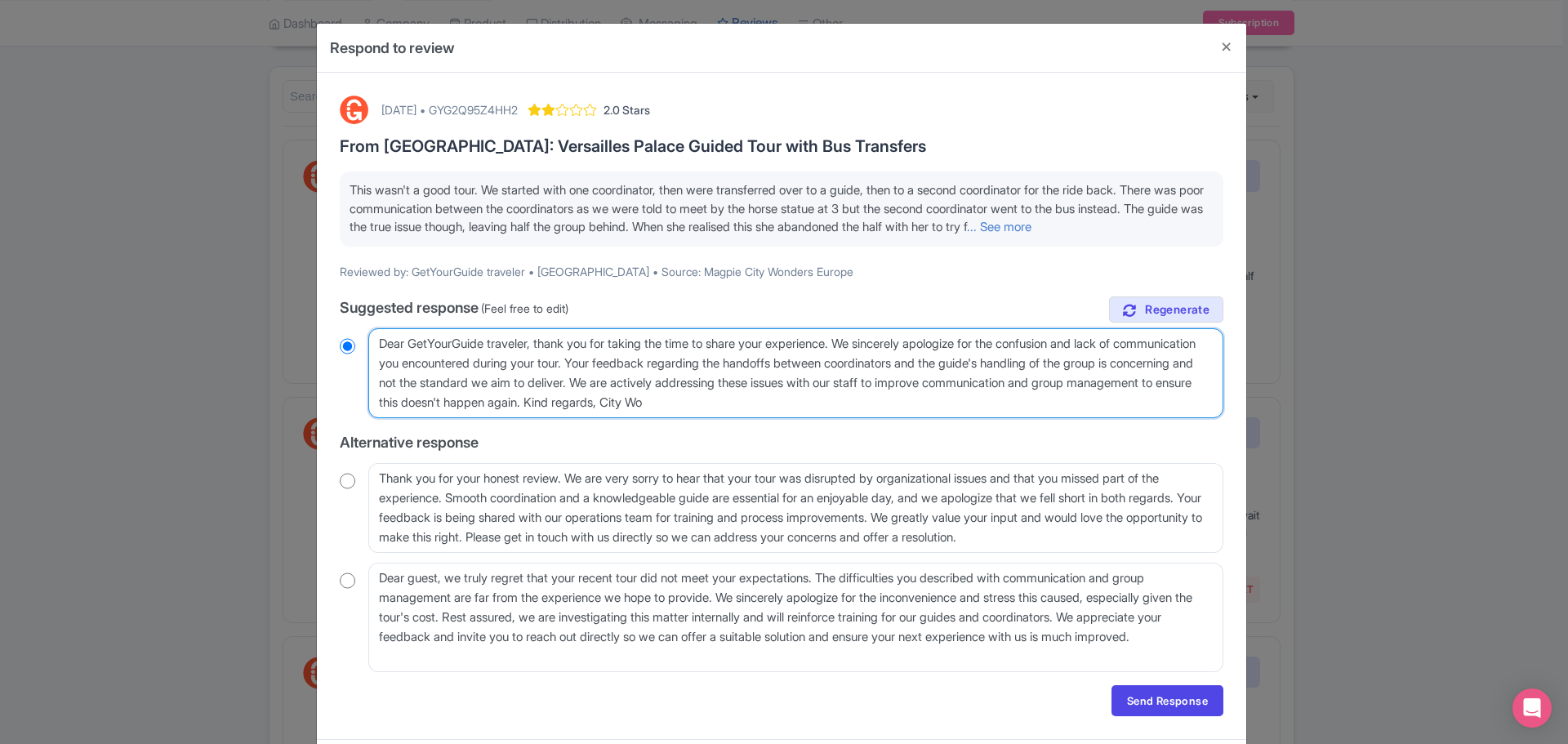
radio input "true"
type textarea "Dear GetYourGuide traveler, thank you for taking the time to share your experie…"
radio input "true"
type textarea "Dear GetYourGuide traveler, thank you for taking the time to share your experie…"
radio input "true"
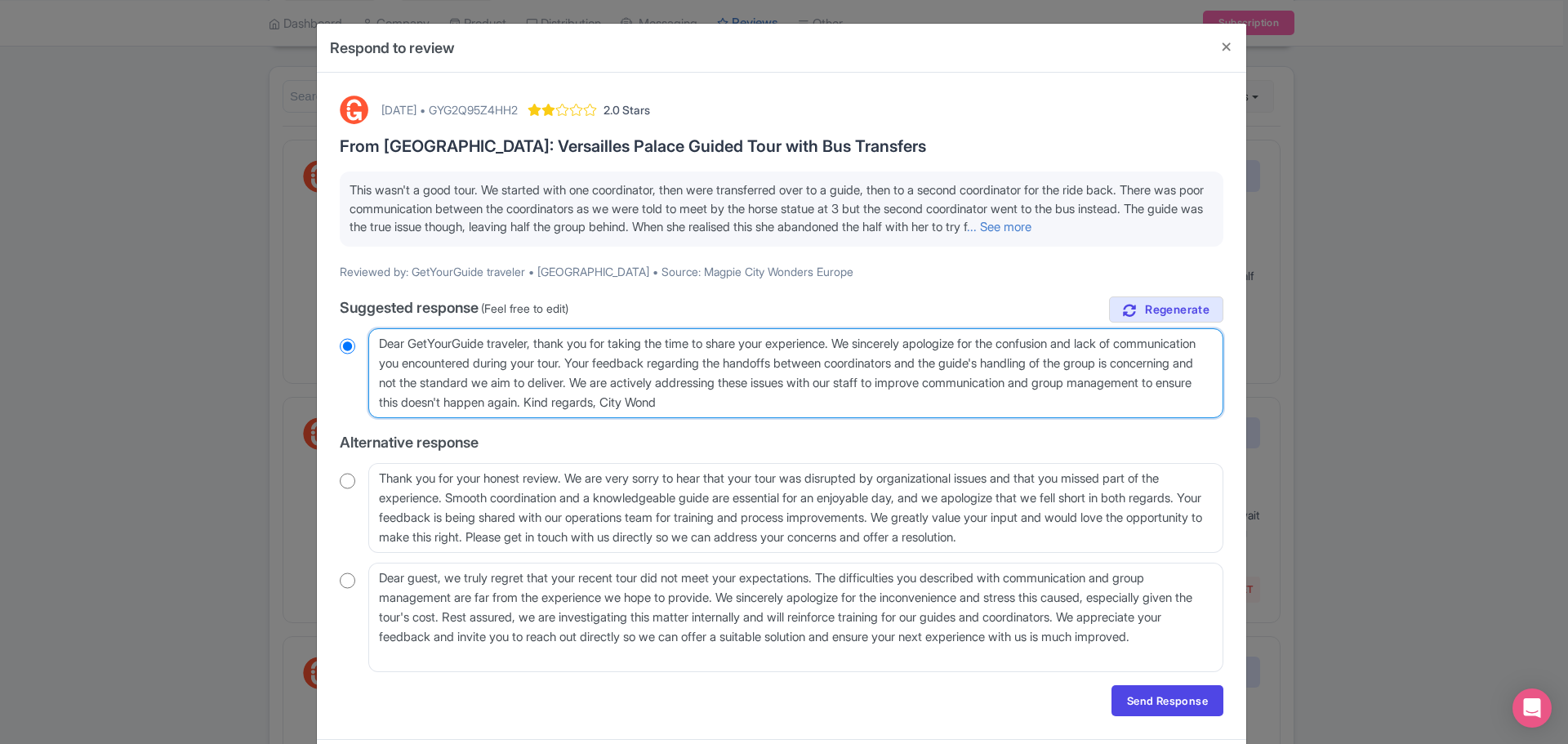
type textarea "Dear GetYourGuide traveler, thank you for taking the time to share your experie…"
radio input "true"
type textarea "Dear GetYourGuide traveler, thank you for taking the time to share your experie…"
radio input "true"
type textarea "Dear GetYourGuide traveler, thank you for taking the time to share your experie…"
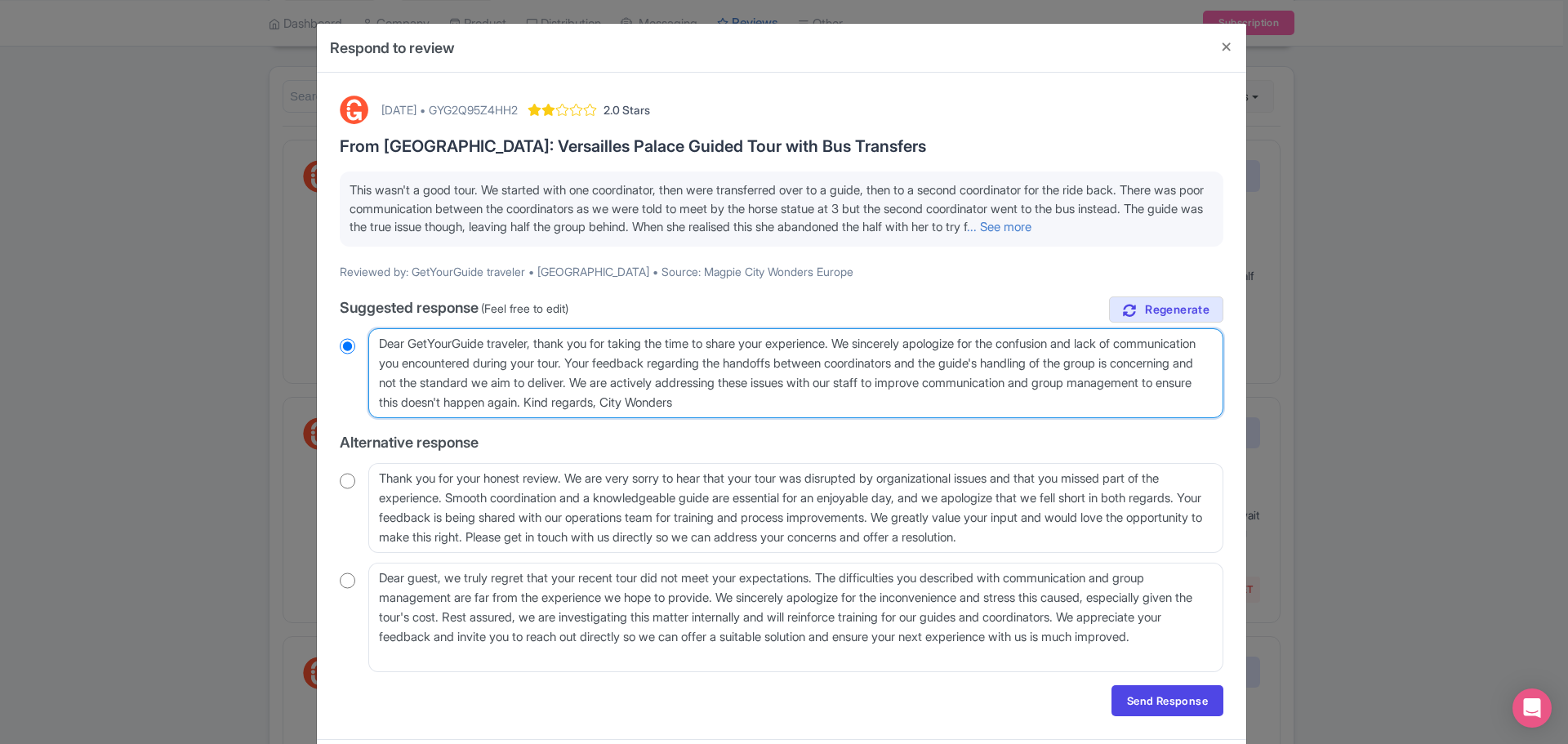
radio input "true"
type textarea "Dear GetYourGuide traveler, thank you for taking the time to share your experie…"
radio input "true"
type textarea "Dear GetYourGuide traveler, thank you for taking the time to share your experie…"
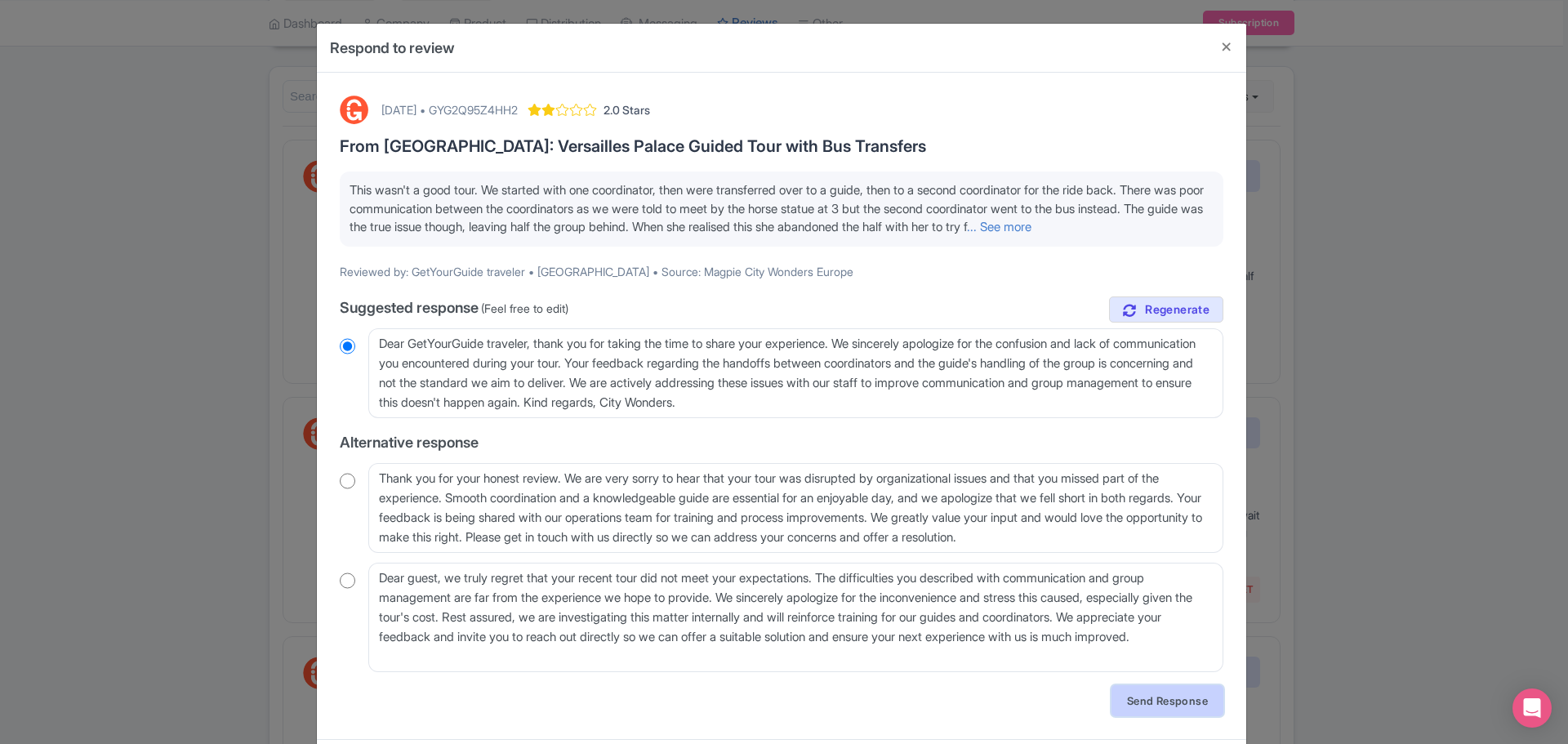
click at [1158, 717] on link "Send Response" at bounding box center [1168, 701] width 112 height 31
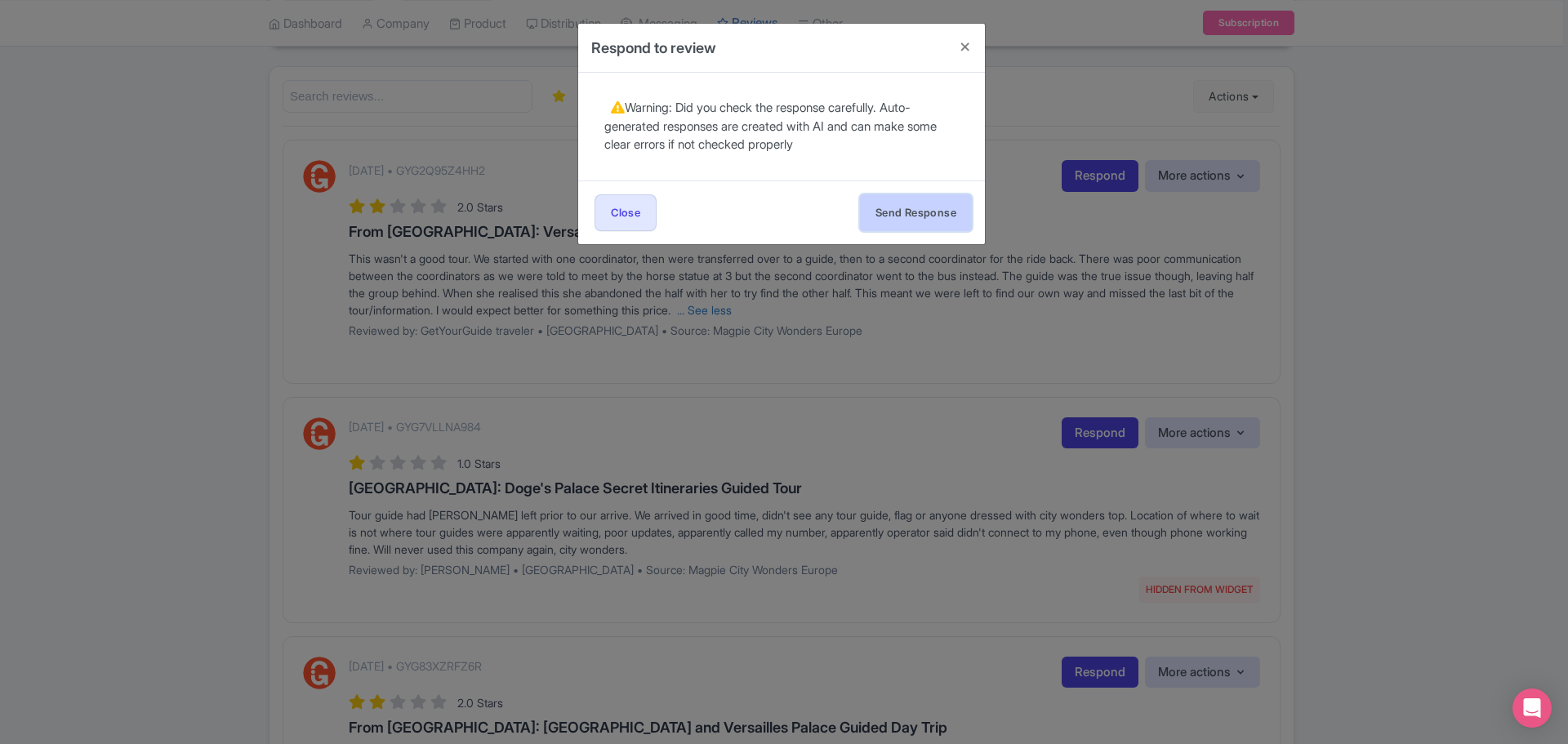
click at [927, 221] on button "Send Response" at bounding box center [916, 213] width 112 height 37
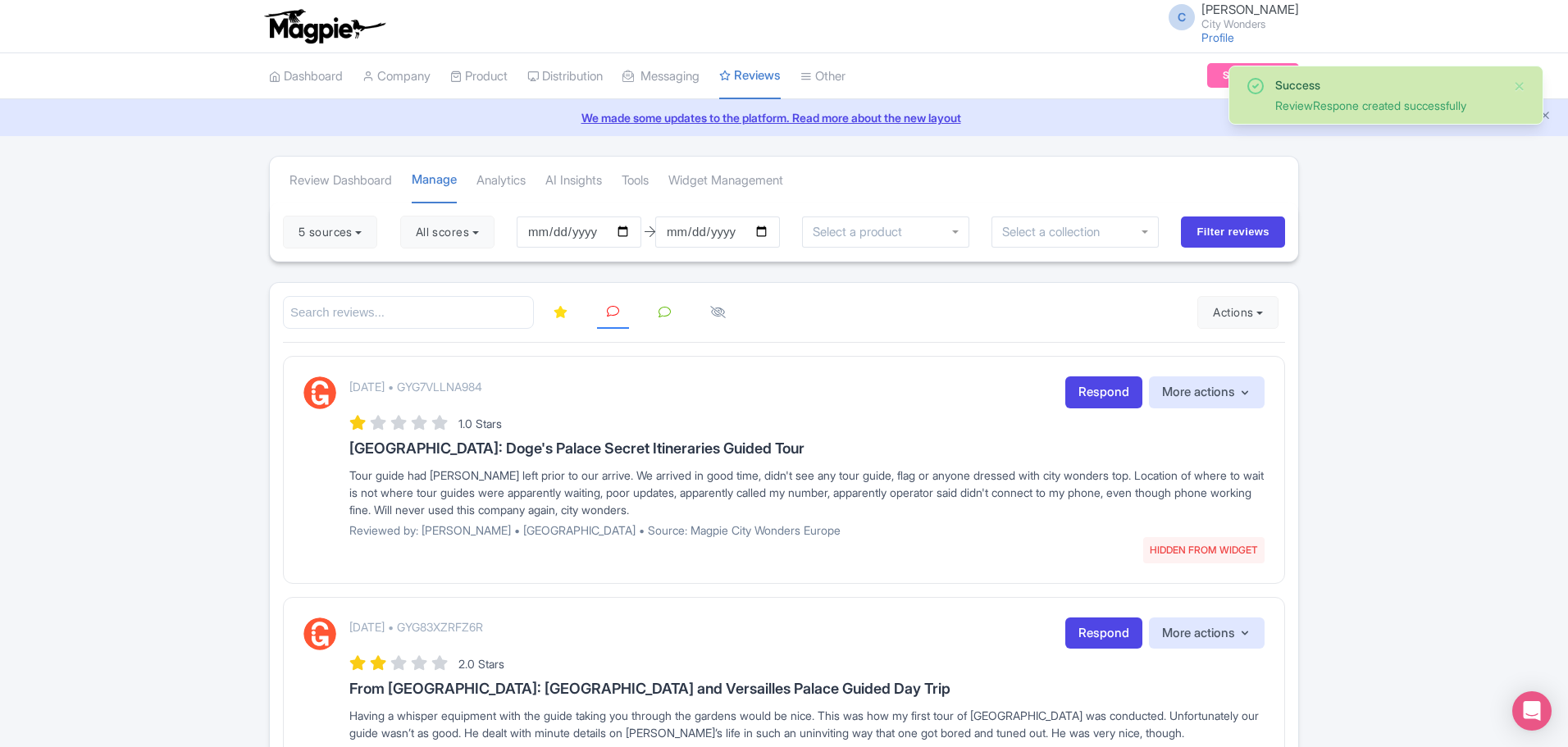
drag, startPoint x: 1564, startPoint y: 198, endPoint x: 1570, endPoint y: 214, distance: 17.1
click at [1567, 214] on html "C Chadia Ammad City Wonders Profile Users Settings Sign out Dashboard Company P…" at bounding box center [784, 373] width 1568 height 747
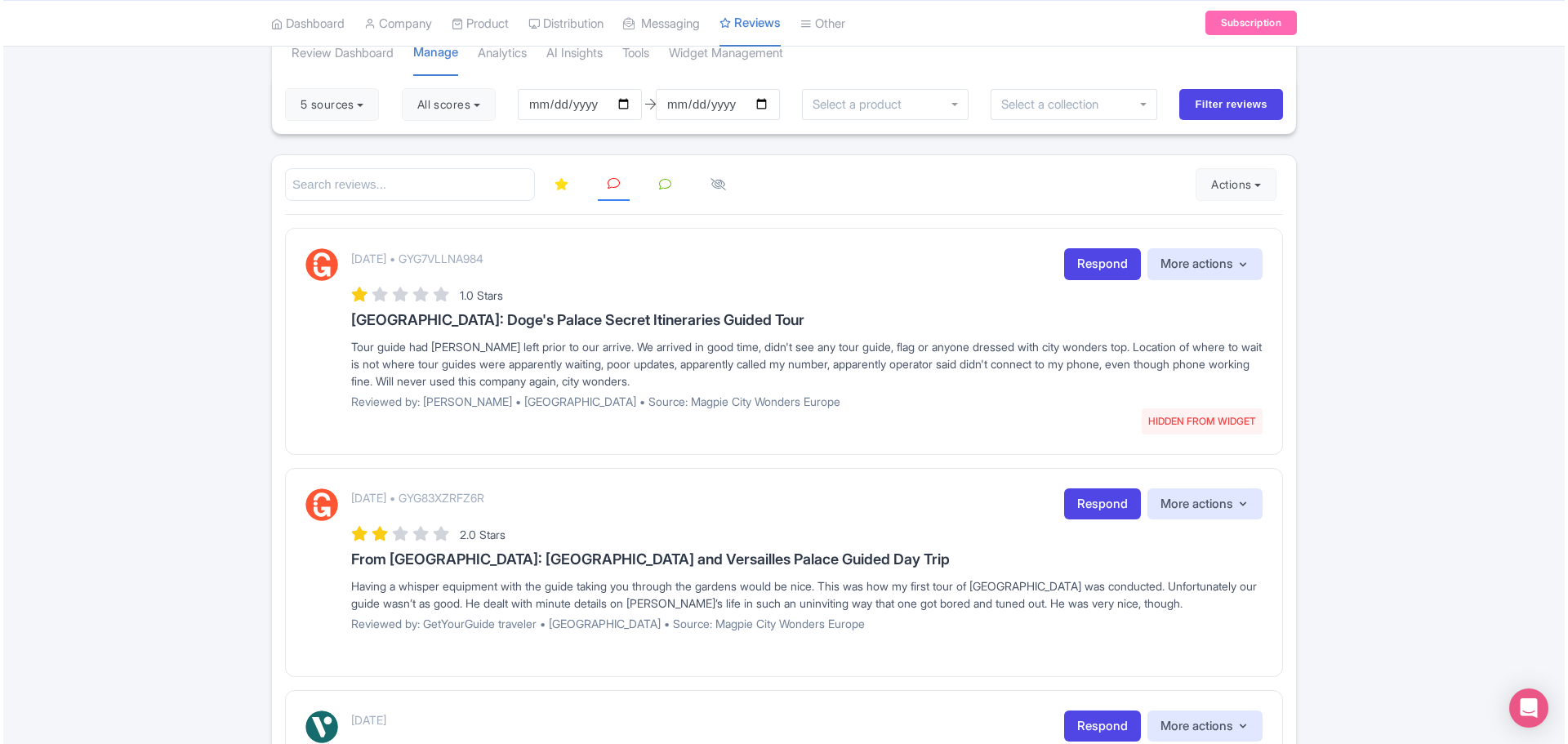
scroll to position [136, 0]
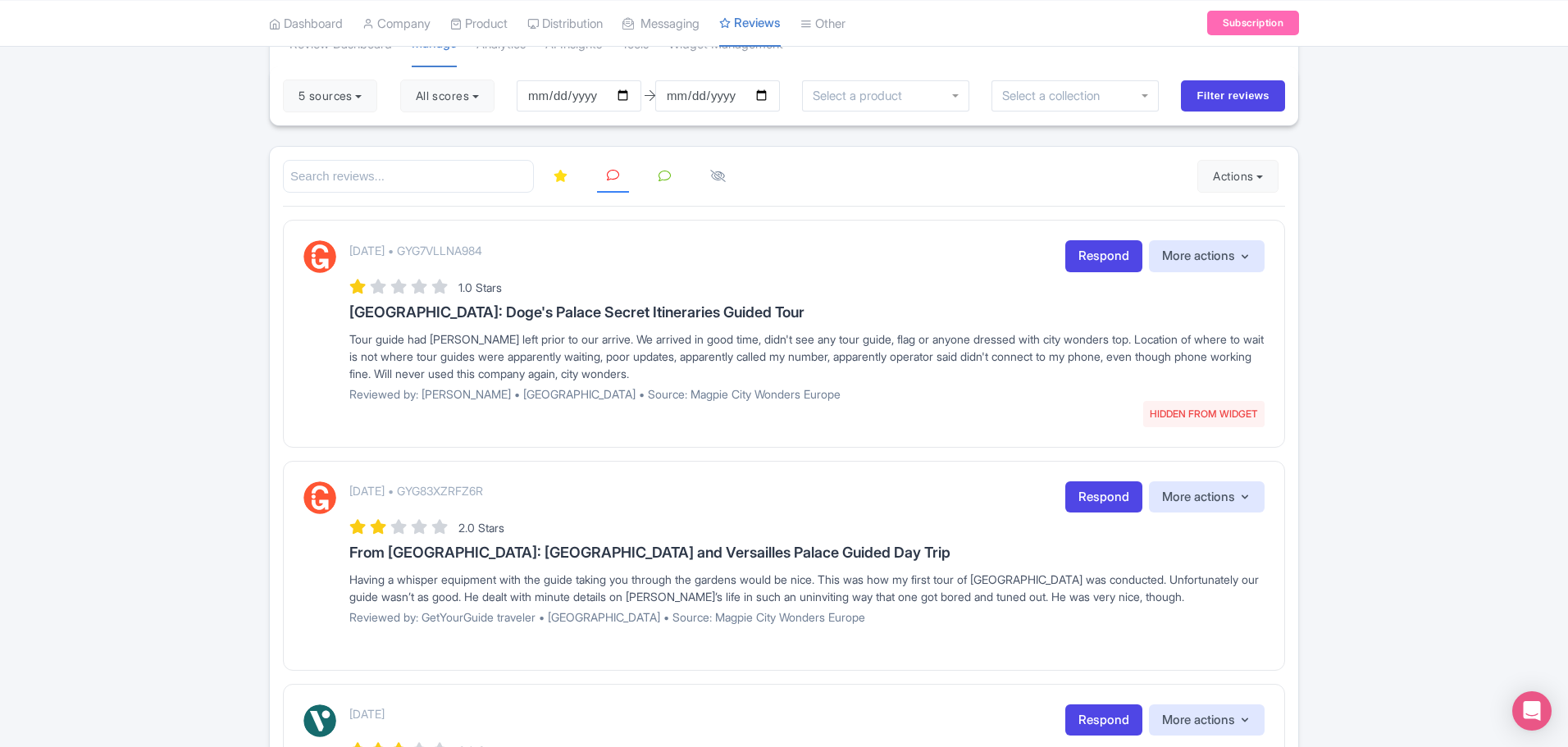
drag, startPoint x: 571, startPoint y: 250, endPoint x: 476, endPoint y: 249, distance: 95.0
click at [476, 249] on div "[DATE] • GYG7VLLNA984 HIDDEN FROM WIDGET Respond More actions Hide from this pa…" at bounding box center [807, 256] width 915 height 32
copy p "GYG7VLLNA984"
click at [1097, 263] on link "Respond" at bounding box center [1104, 256] width 77 height 32
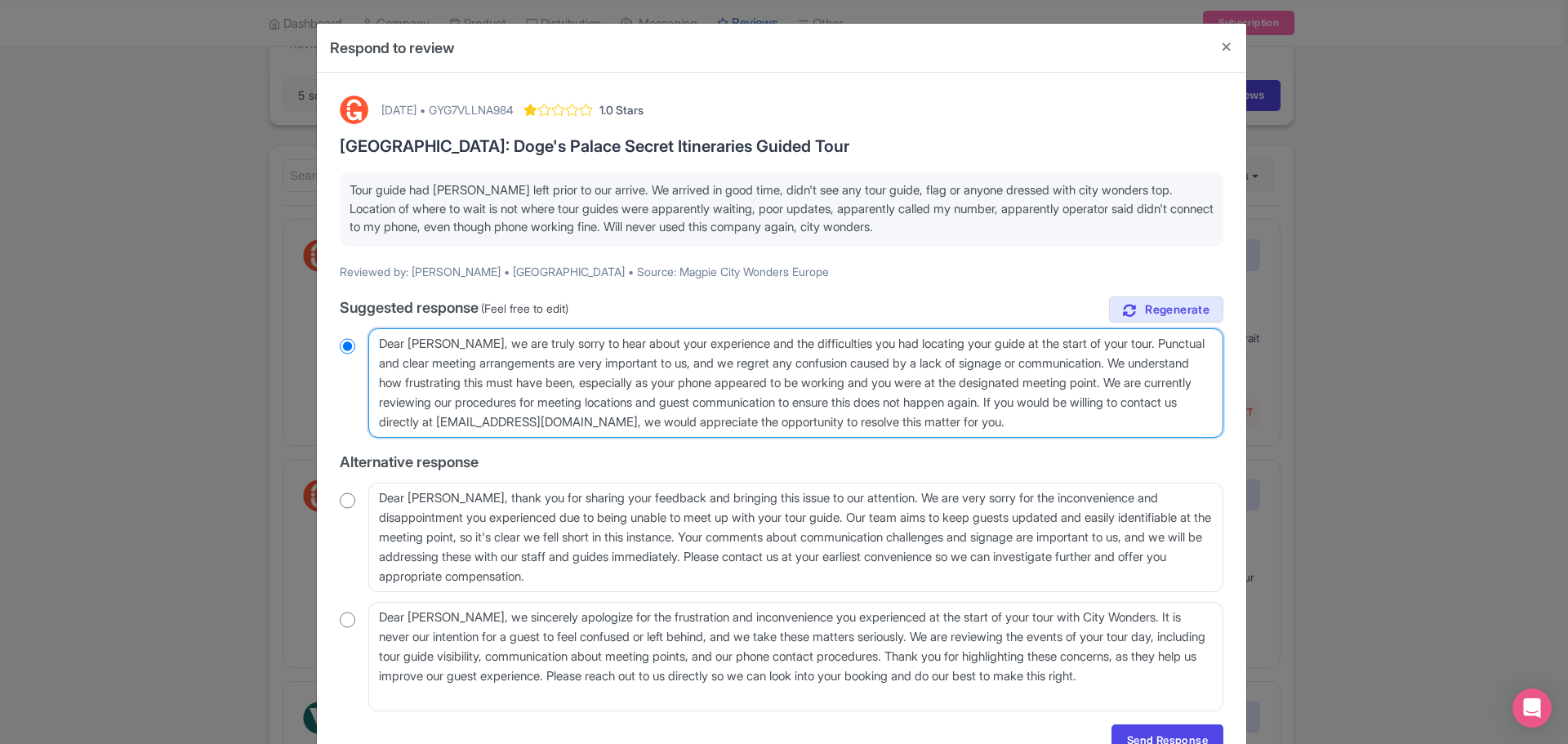
drag, startPoint x: 1175, startPoint y: 419, endPoint x: 1159, endPoint y: 402, distance: 23.3
click at [1159, 402] on textarea "Dear Adam, we are truly sorry to hear about your experience and the difficultie…" at bounding box center [795, 383] width 855 height 110
type textarea "Dear Adam, we are truly sorry to hear about your experience and the difficultie…"
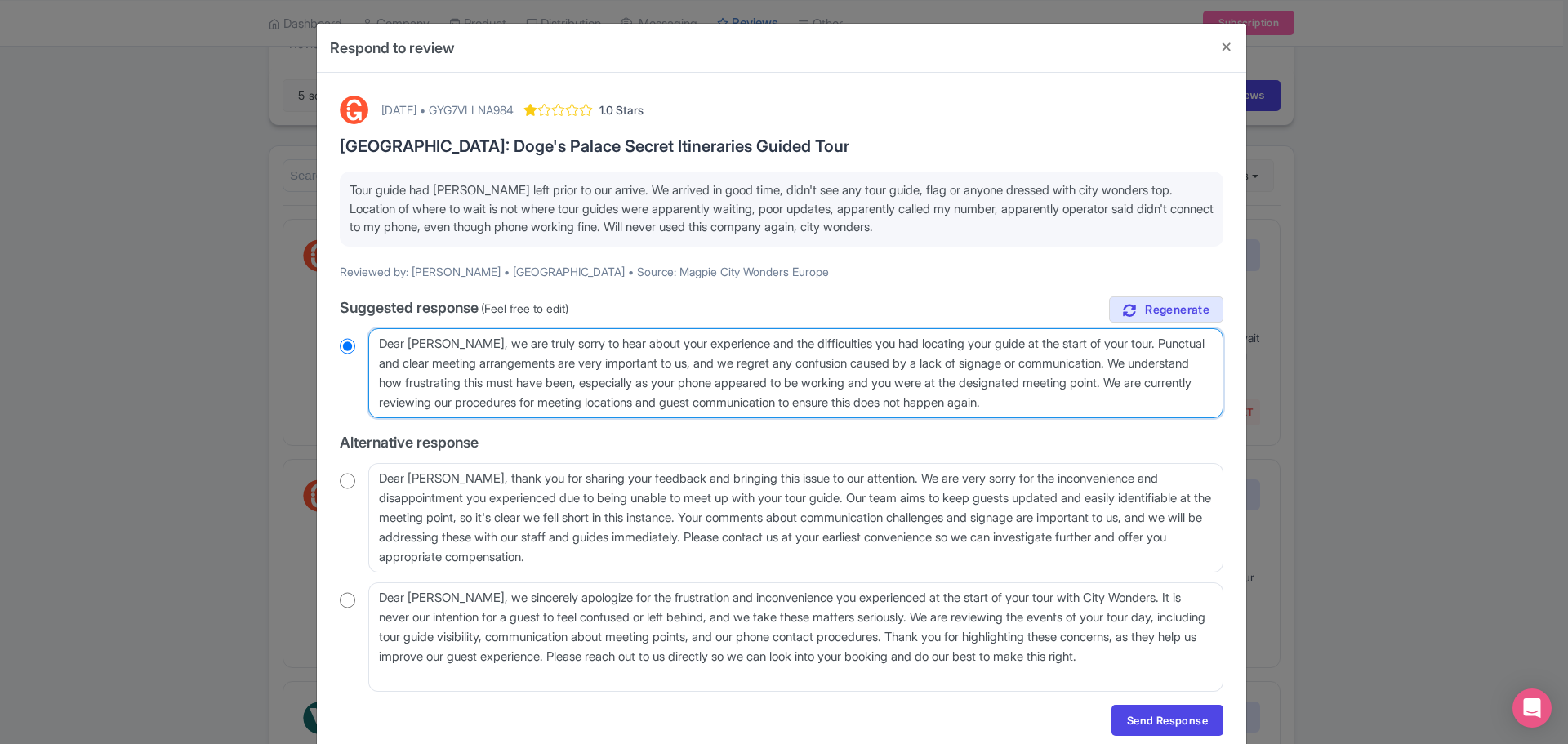
radio input "true"
type textarea "Dear Adam, we are truly sorry to hear about your experience and the difficultie…"
radio input "true"
type textarea "Dear Adam, we are truly sorry to hear about your experience and the difficultie…"
radio input "true"
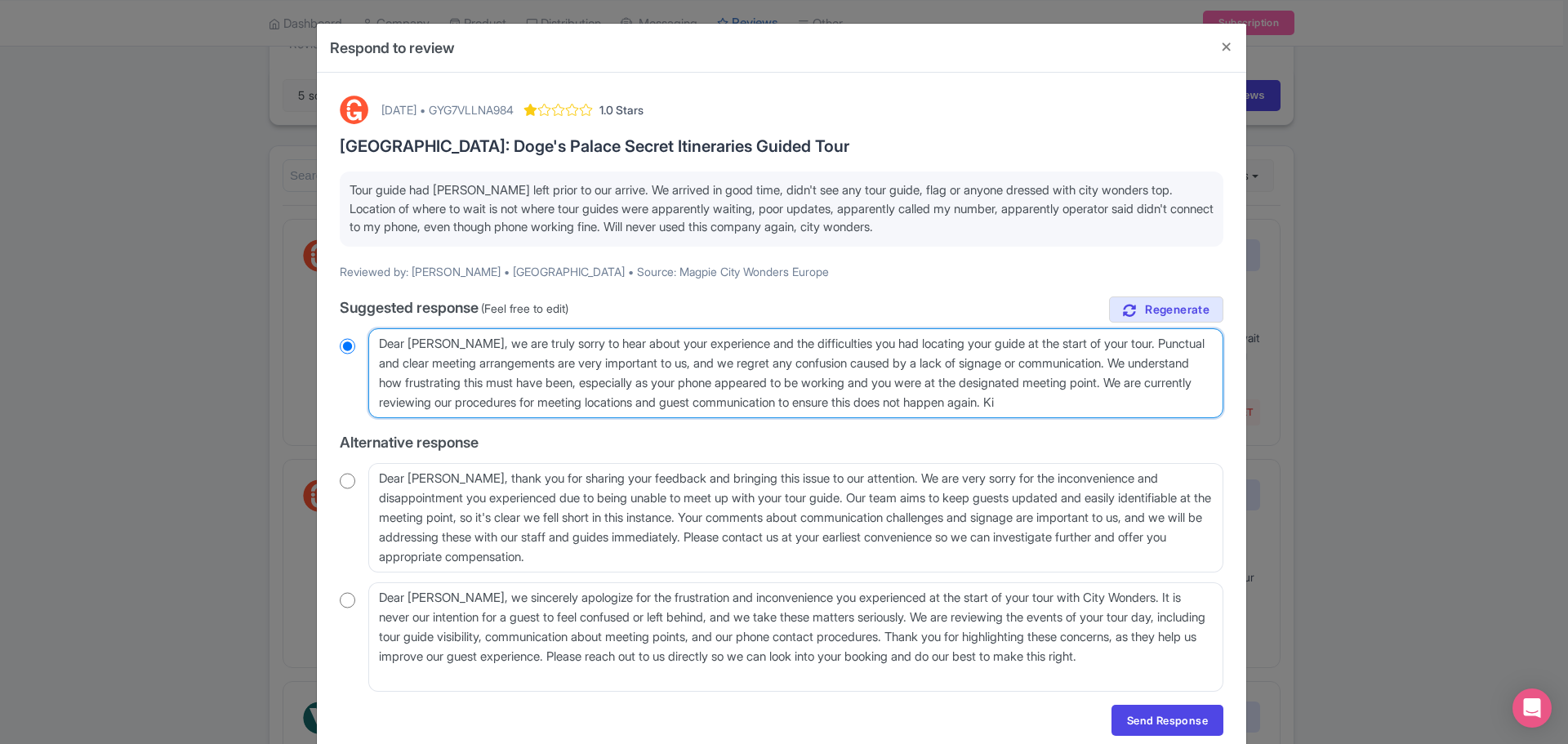
type textarea "Dear Adam, we are truly sorry to hear about your experience and the difficultie…"
radio input "true"
type textarea "Dear Adam, we are truly sorry to hear about your experience and the difficultie…"
radio input "true"
type textarea "Dear Adam, we are truly sorry to hear about your experience and the difficultie…"
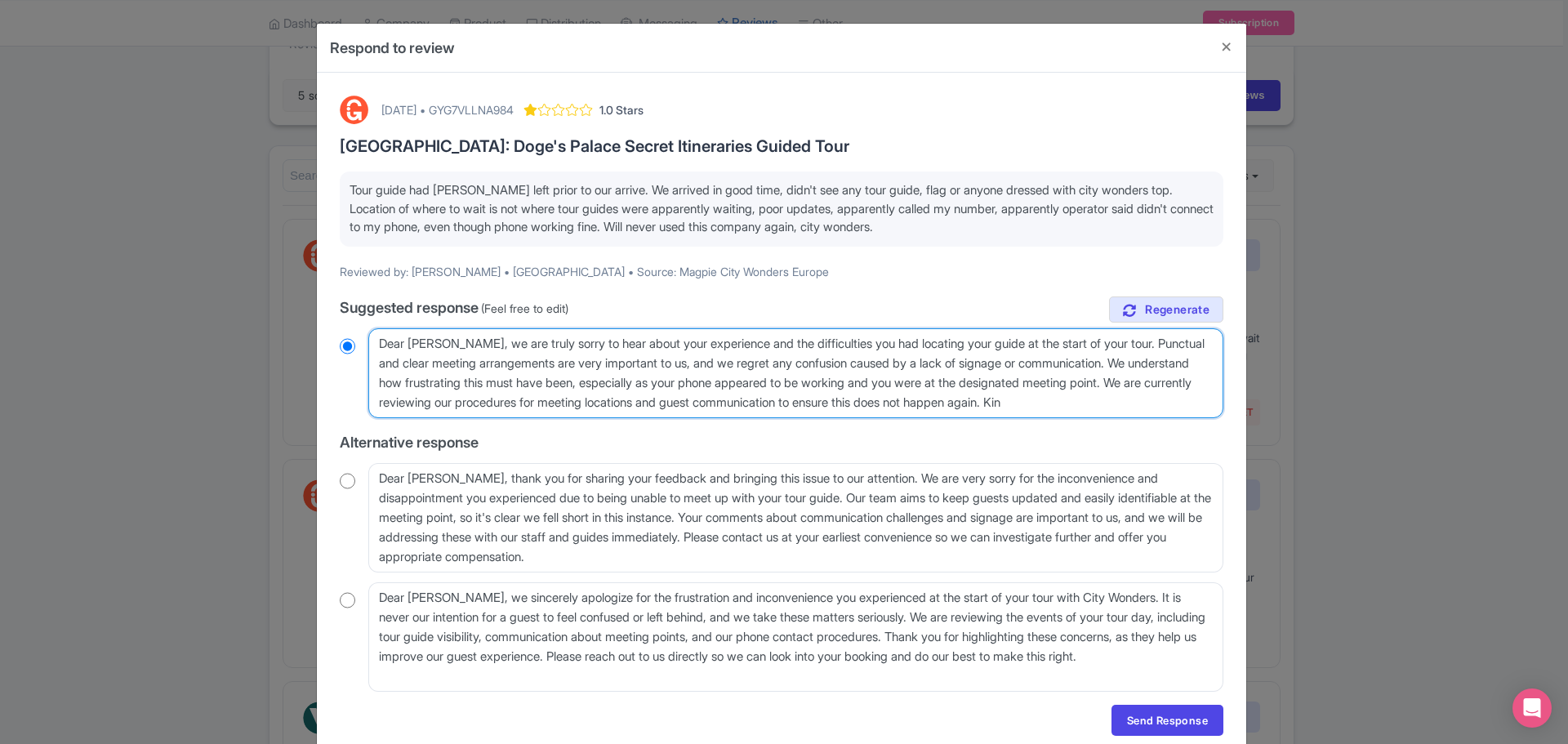
radio input "true"
type textarea "Dear Adam, we are truly sorry to hear about your experience and the difficultie…"
radio input "true"
type textarea "Dear Adam, we are truly sorry to hear about your experience and the difficultie…"
radio input "true"
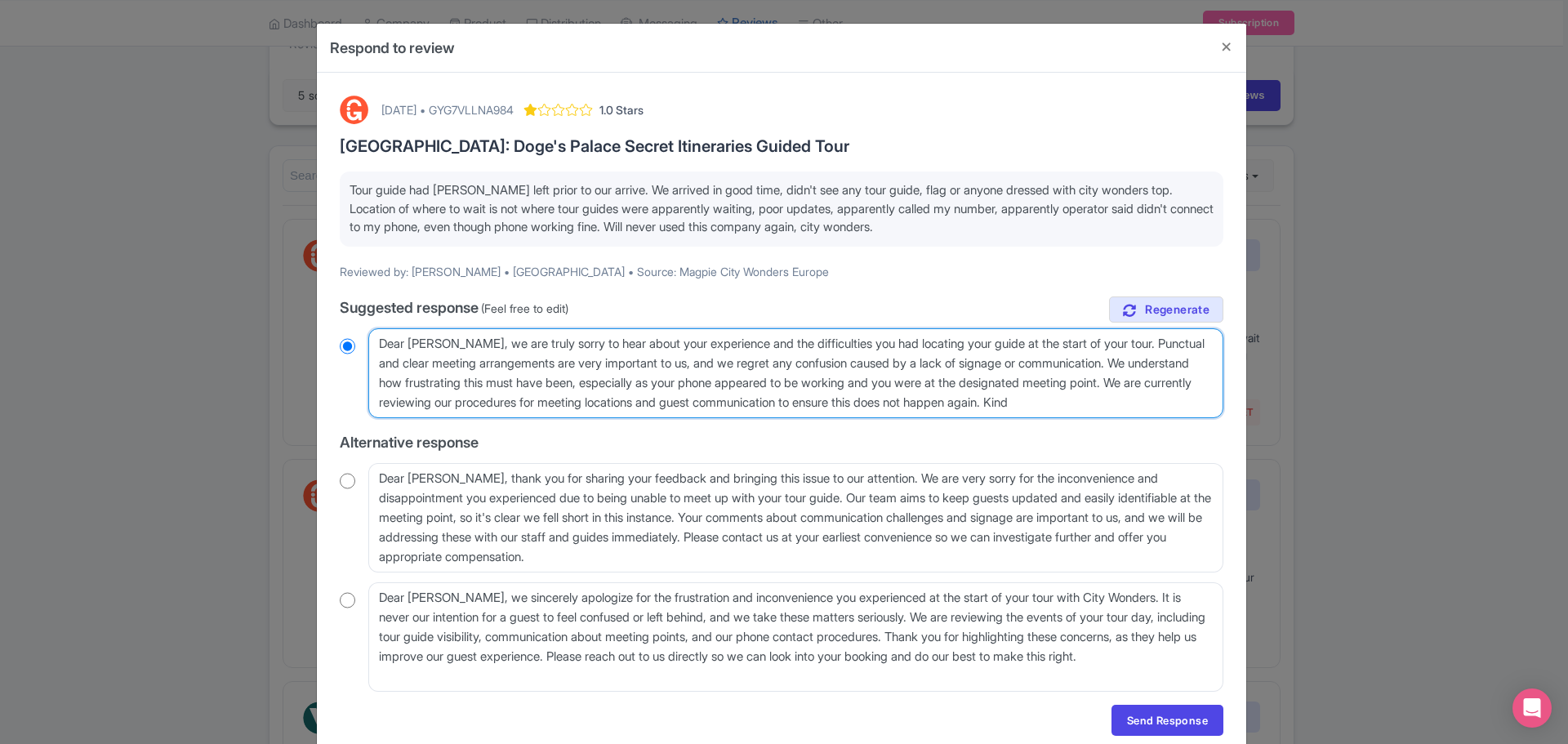
type textarea "Dear Adam, we are truly sorry to hear about your experience and the difficultie…"
radio input "true"
type textarea "Dear Adam, we are truly sorry to hear about your experience and the difficultie…"
radio input "true"
type textarea "Dear Adam, we are truly sorry to hear about your experience and the difficultie…"
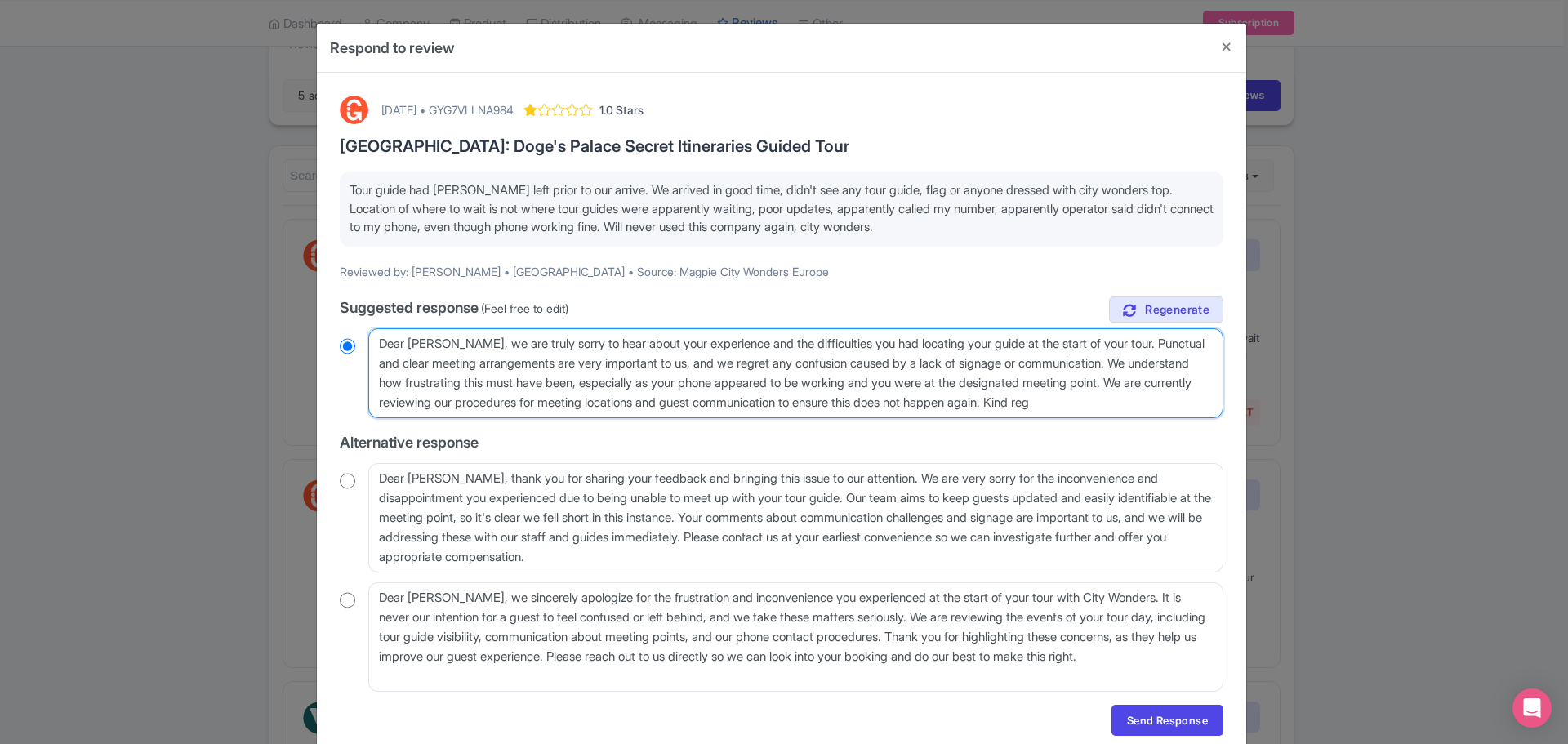
radio input "true"
type textarea "Dear Adam, we are truly sorry to hear about your experience and the difficultie…"
radio input "true"
type textarea "Dear Adam, we are truly sorry to hear about your experience and the difficultie…"
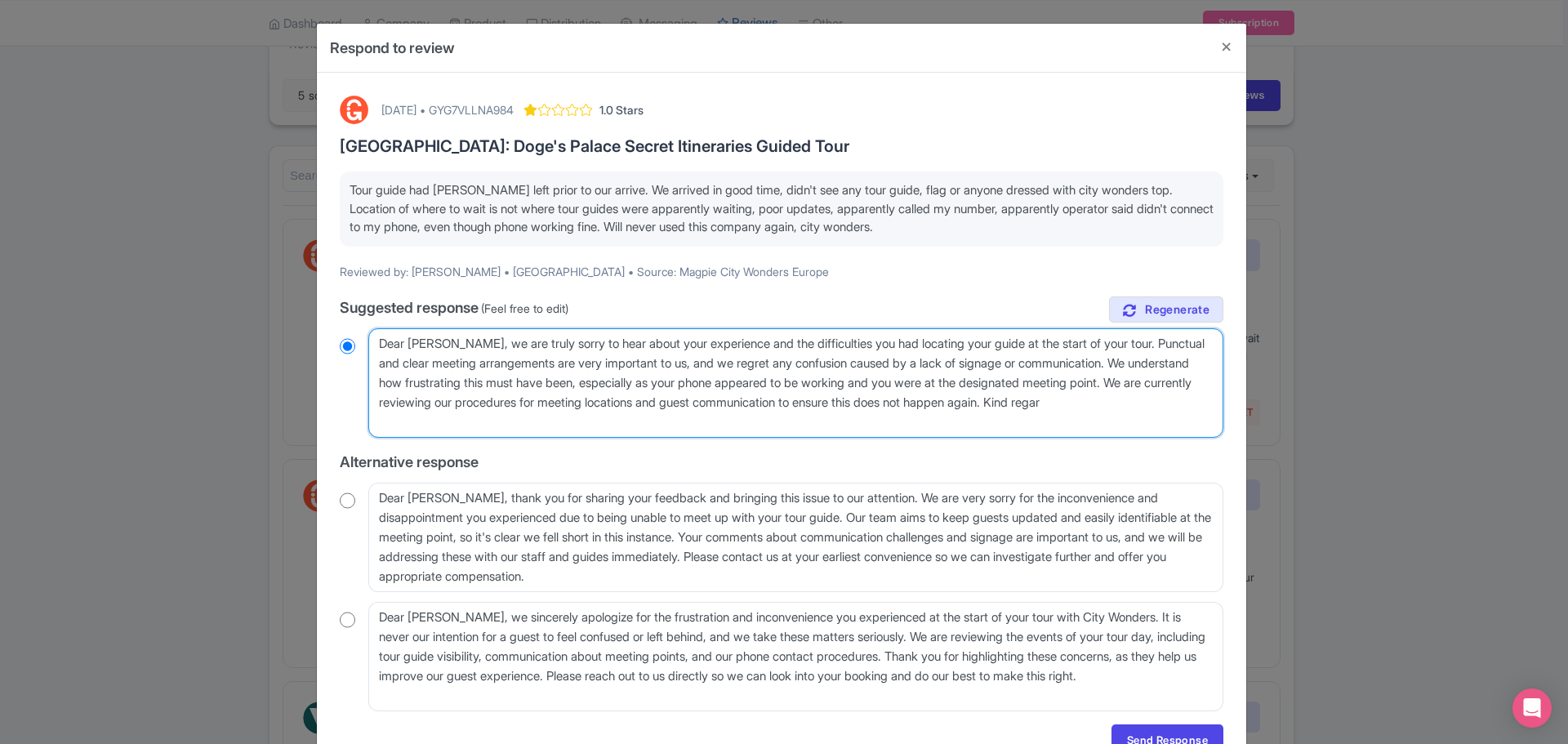
radio input "true"
type textarea "Dear Adam, we are truly sorry to hear about your experience and the difficultie…"
radio input "true"
type textarea "Dear Adam, we are truly sorry to hear about your experience and the difficultie…"
radio input "true"
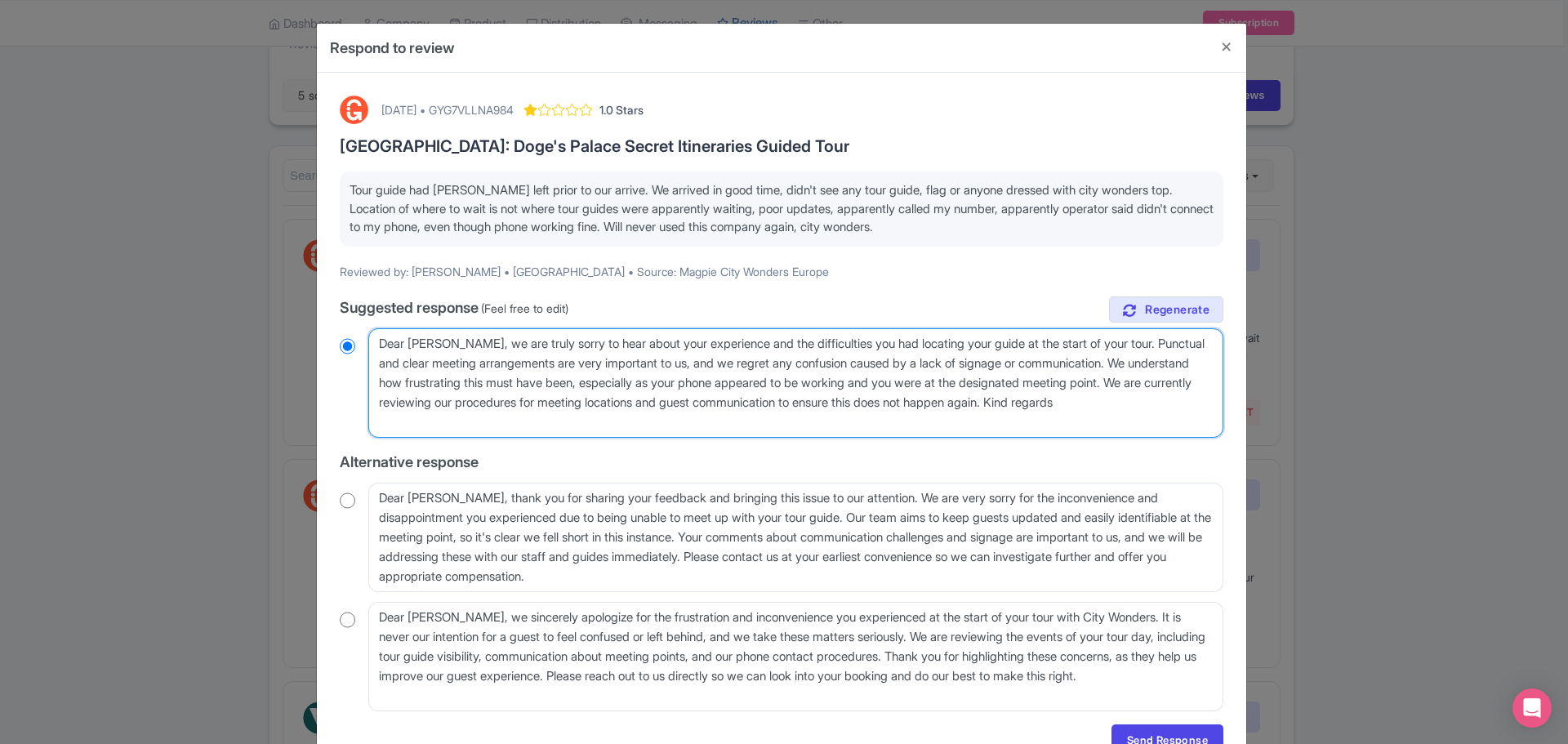
type textarea "Dear Adam, we are truly sorry to hear about your experience and the difficultie…"
radio input "true"
type textarea "Dear Adam, we are truly sorry to hear about your experience and the difficultie…"
radio input "true"
type textarea "Dear Adam, we are truly sorry to hear about your experience and the difficultie…"
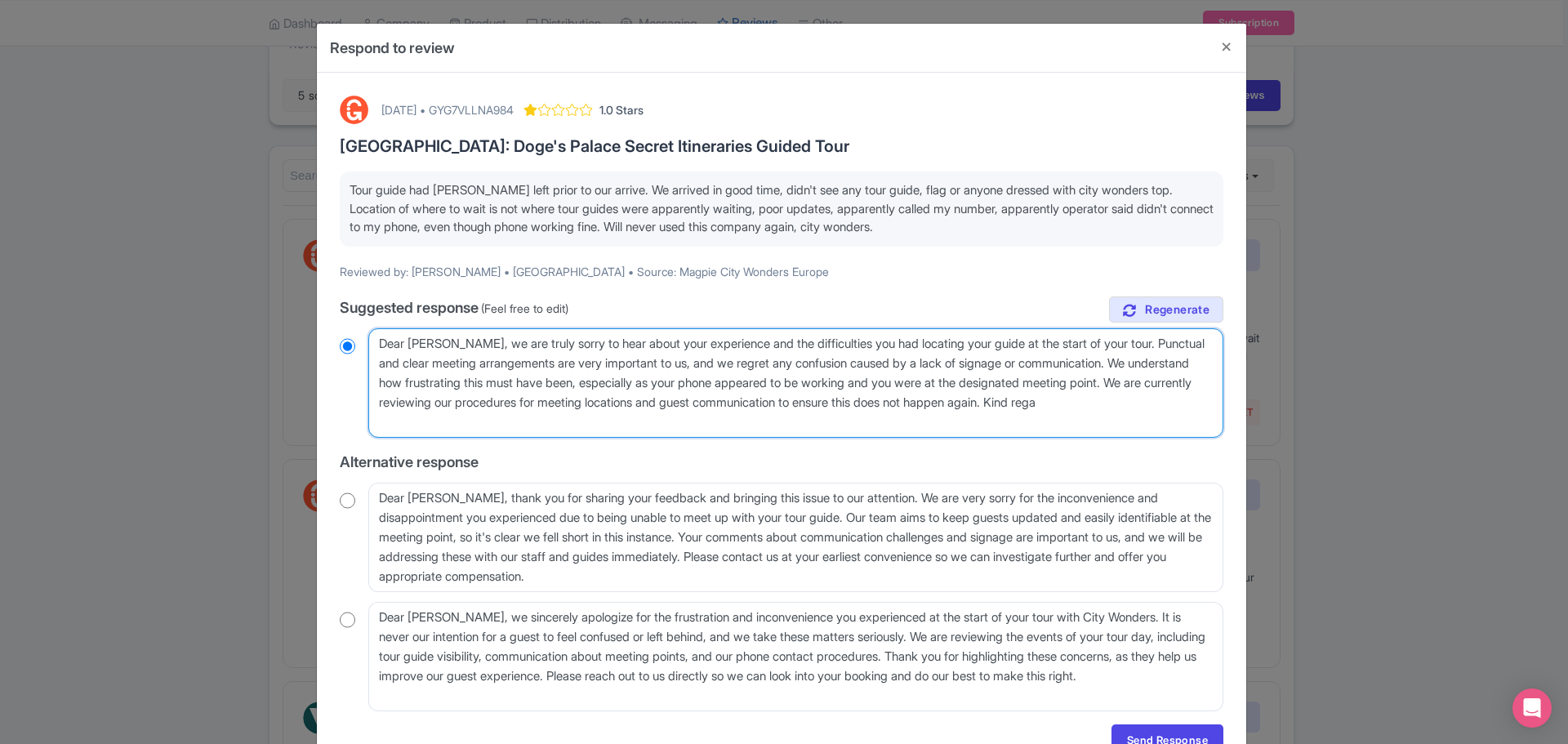
radio input "true"
type textarea "Dear Adam, we are truly sorry to hear about your experience and the difficultie…"
radio input "true"
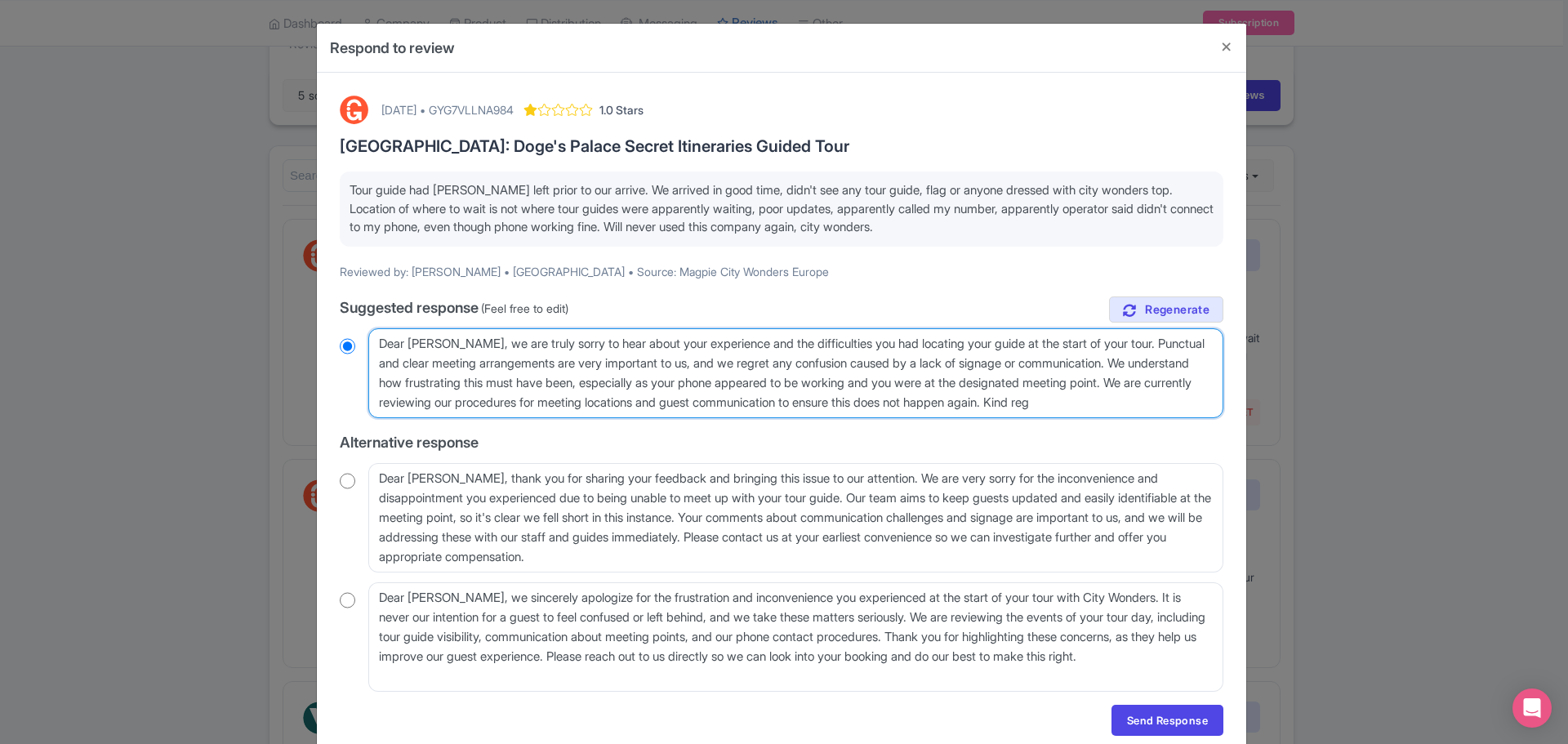
type textarea "Dear Adam, we are truly sorry to hear about your experience and the difficultie…"
radio input "true"
type textarea "Dear Adam, we are truly sorry to hear about your experience and the difficultie…"
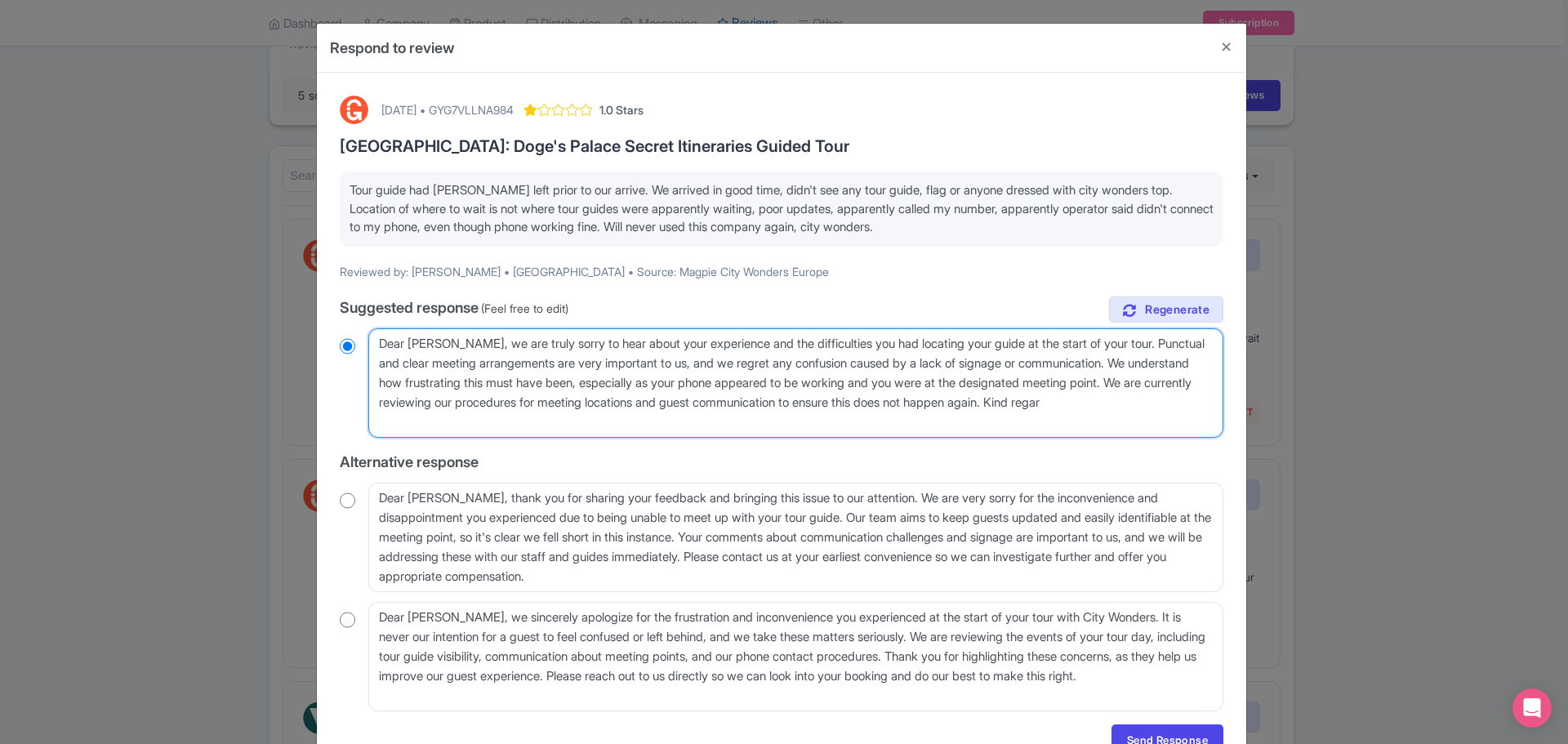
radio input "true"
type textarea "Dear Adam, we are truly sorry to hear about your experience and the difficultie…"
radio input "true"
type textarea "Dear Adam, we are truly sorry to hear about your experience and the difficultie…"
radio input "true"
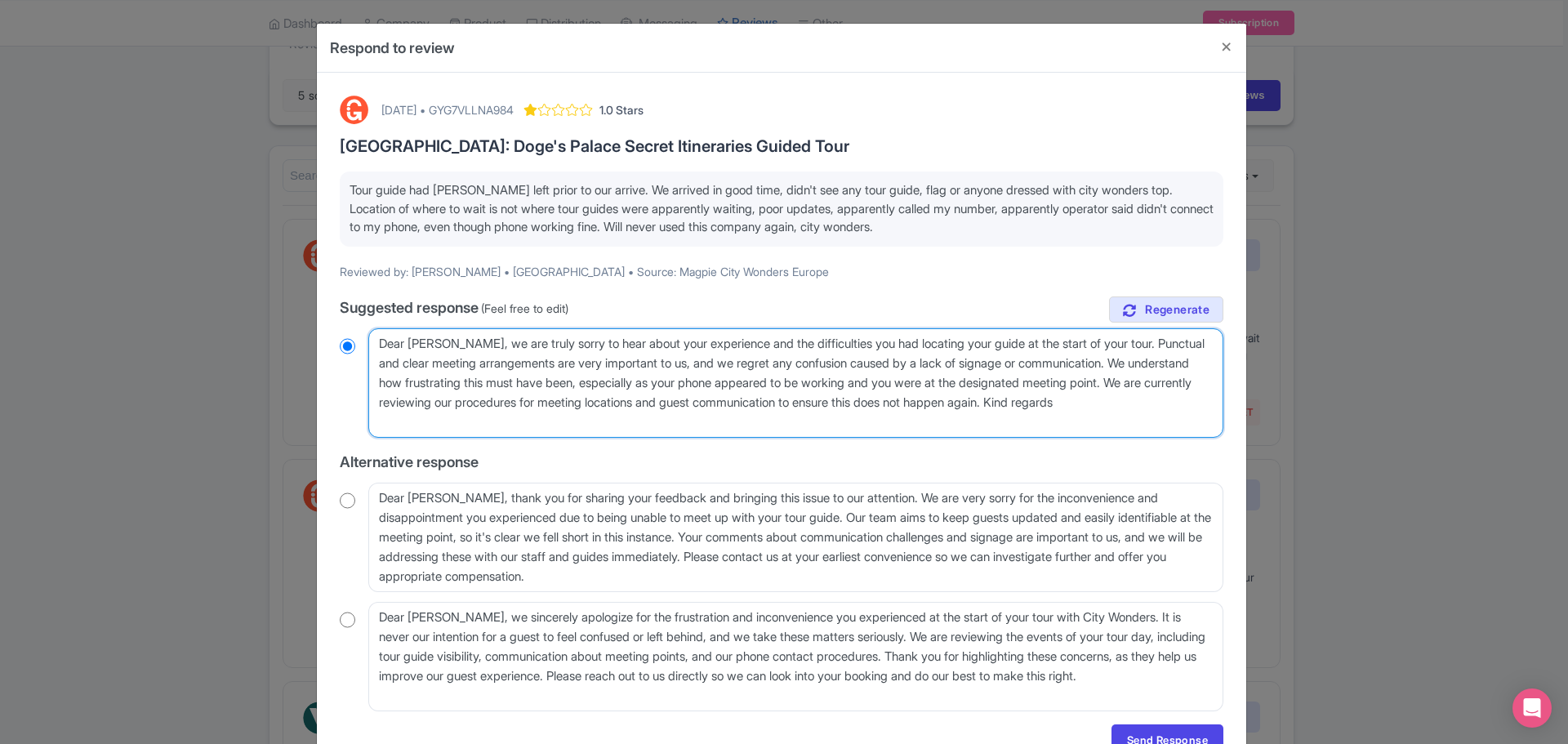
type textarea "Dear Adam, we are truly sorry to hear about your experience and the difficultie…"
radio input "true"
type textarea "Dear Adam, we are truly sorry to hear about your experience and the difficultie…"
radio input "true"
type textarea "Dear Adam, we are truly sorry to hear about your experience and the difficultie…"
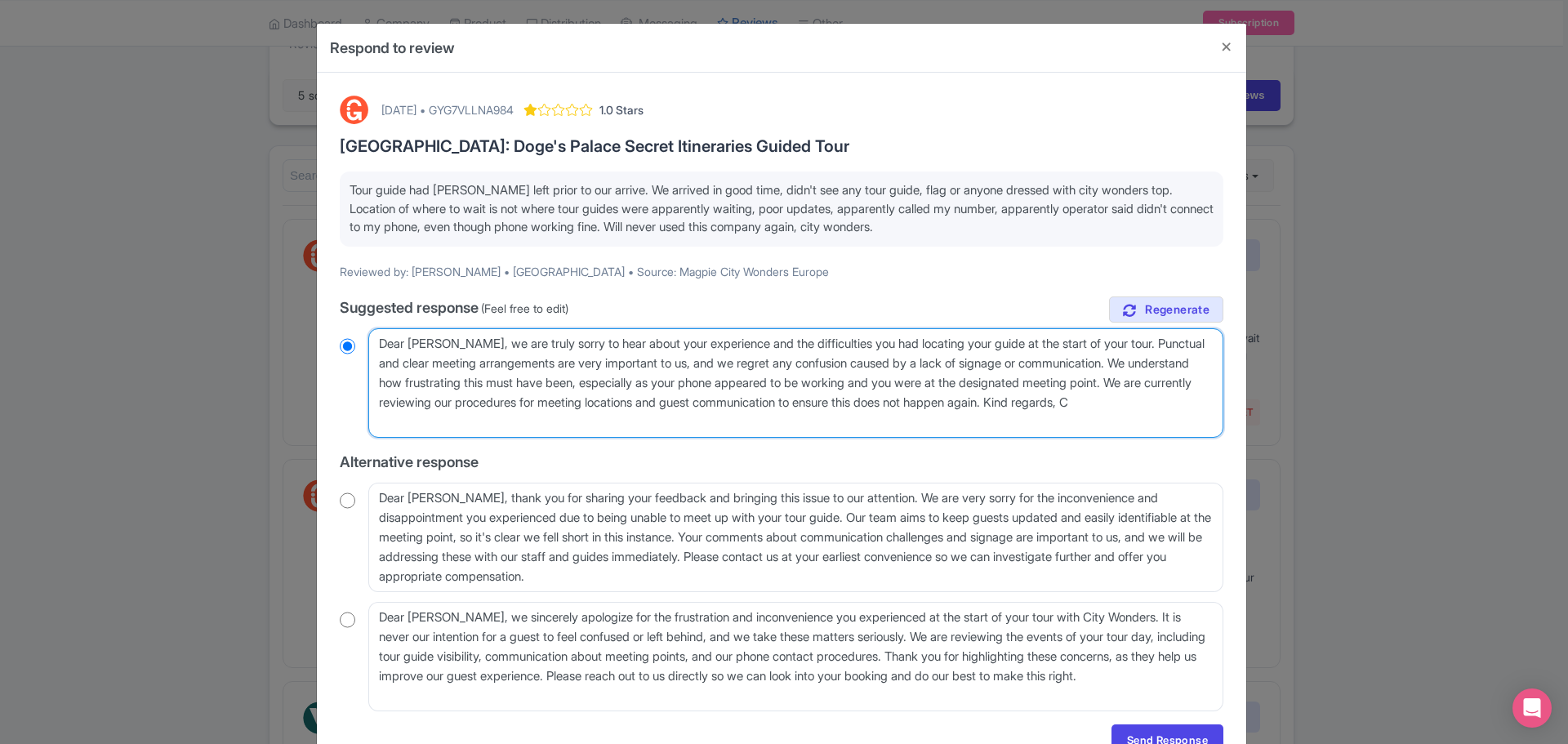
radio input "true"
type textarea "Dear Adam, we are truly sorry to hear about your experience and the difficultie…"
radio input "true"
type textarea "Dear Adam, we are truly sorry to hear about your experience and the difficultie…"
radio input "true"
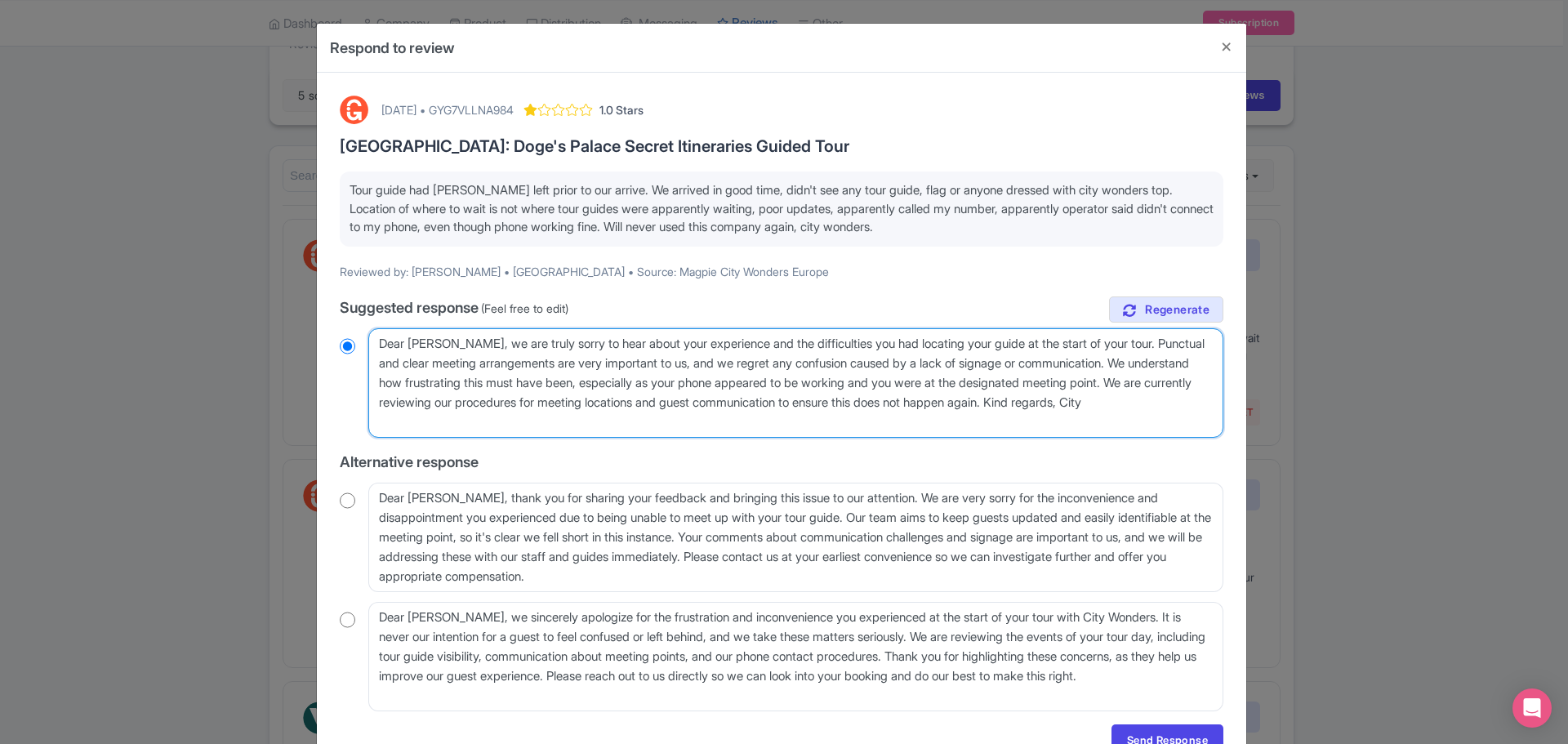
type textarea "Dear Adam, we are truly sorry to hear about your experience and the difficultie…"
radio input "true"
type textarea "Dear Adam, we are truly sorry to hear about your experience and the difficultie…"
radio input "true"
type textarea "Dear Adam, we are truly sorry to hear about your experience and the difficultie…"
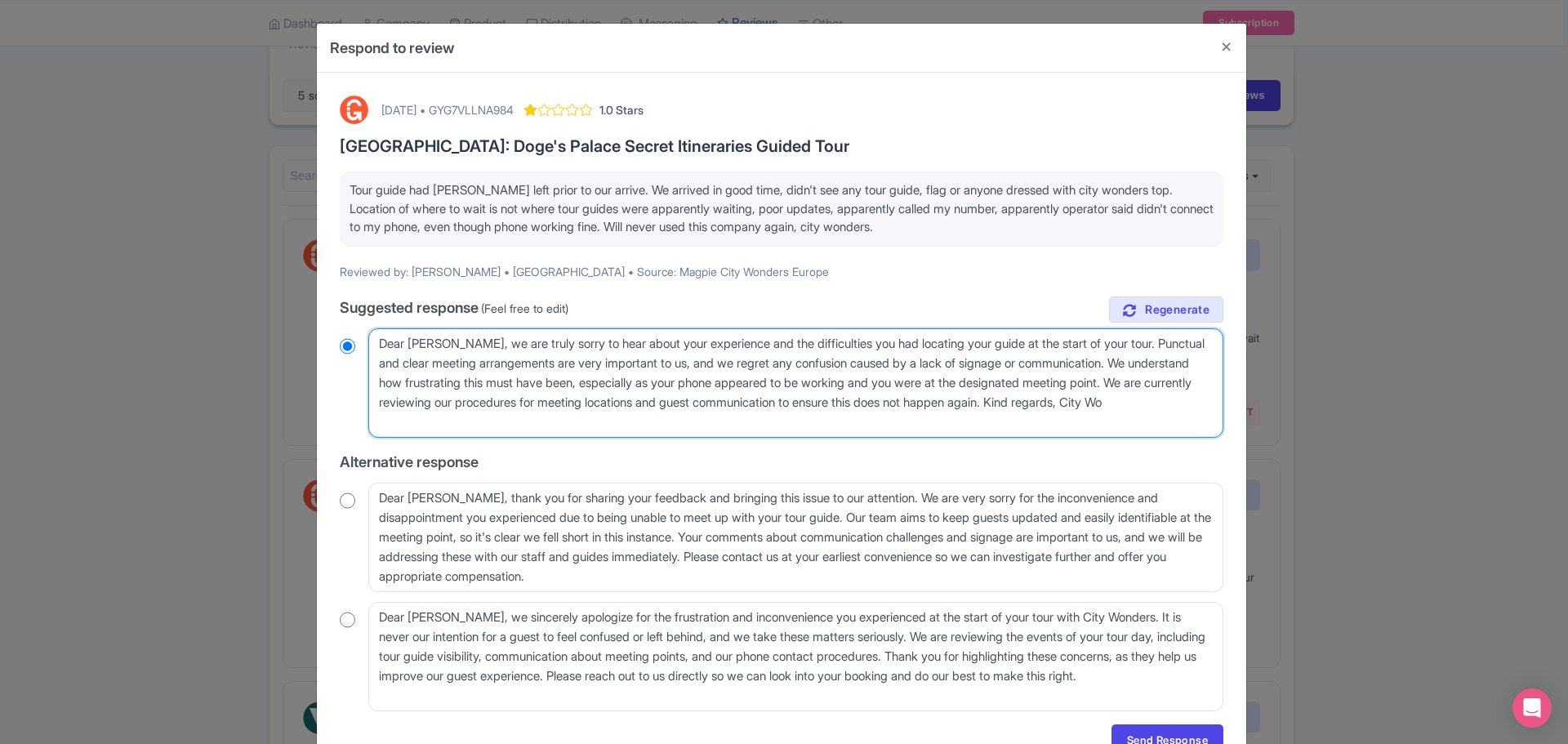
radio input "true"
type textarea "Dear Adam, we are truly sorry to hear about your experience and the difficultie…"
radio input "true"
type textarea "Dear Adam, we are truly sorry to hear about your experience and the difficultie…"
radio input "true"
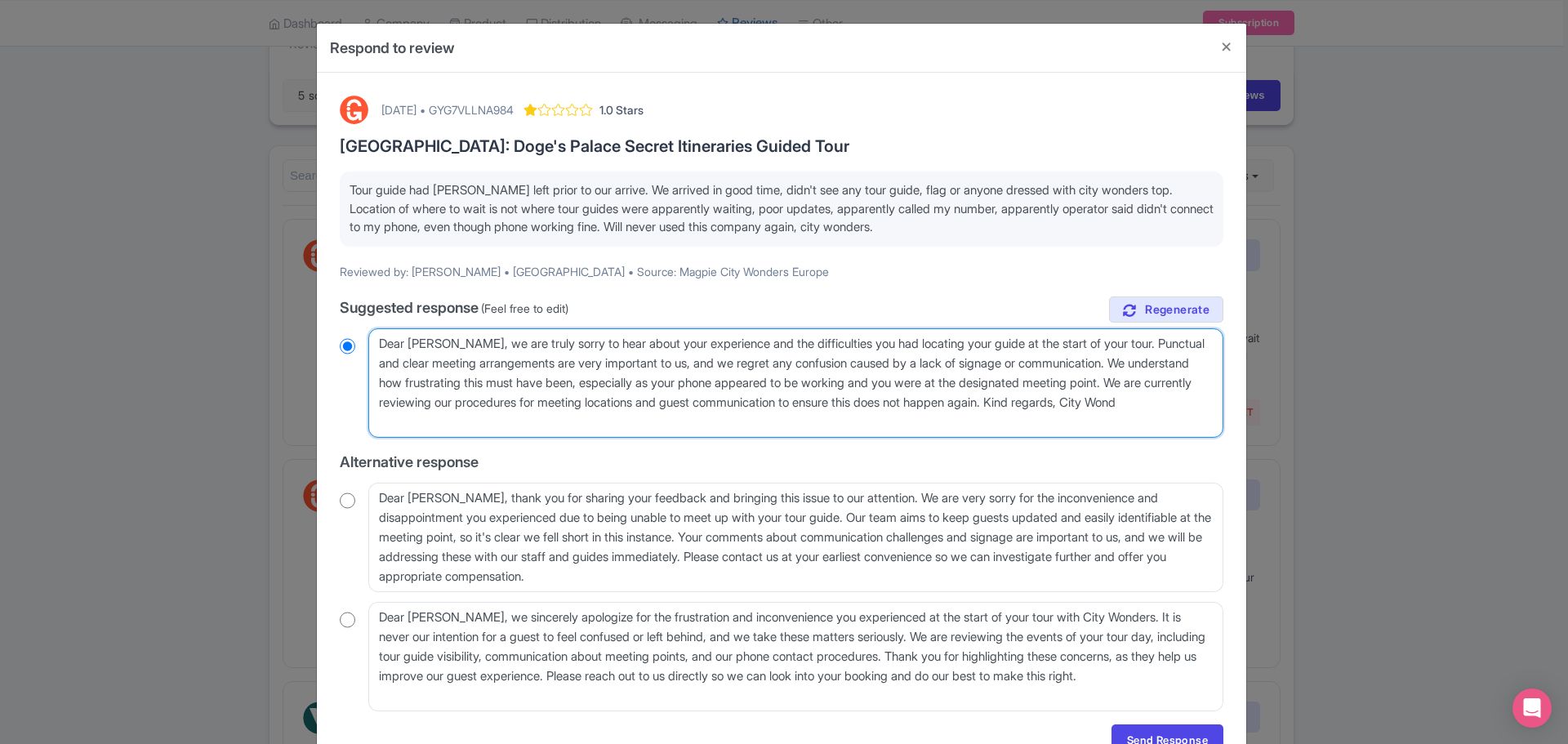
type textarea "Dear Adam, we are truly sorry to hear about your experience and the difficultie…"
radio input "true"
type textarea "Dear Adam, we are truly sorry to hear about your experience and the difficultie…"
radio input "true"
type textarea "Dear Adam, we are truly sorry to hear about your experience and the difficultie…"
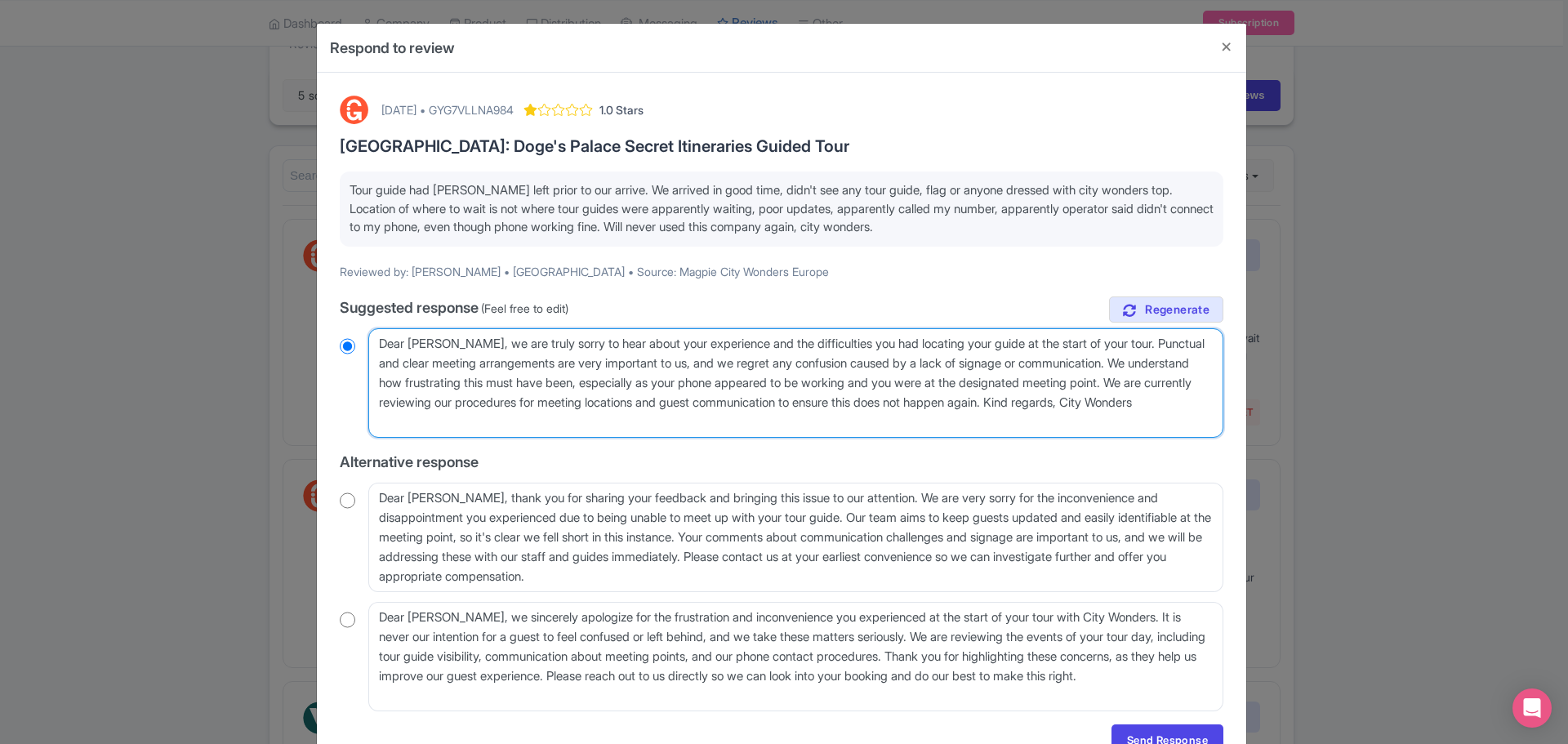
radio input "true"
type textarea "Dear Adam, we are truly sorry to hear about your experience and the difficultie…"
radio input "true"
click at [414, 399] on textarea "Dear Adam, we are truly sorry to hear about your experience and the difficultie…" at bounding box center [795, 383] width 855 height 110
click at [784, 402] on textarea "Dear Adam, we are truly sorry to hear about your experience and the difficultie…" at bounding box center [795, 383] width 855 height 110
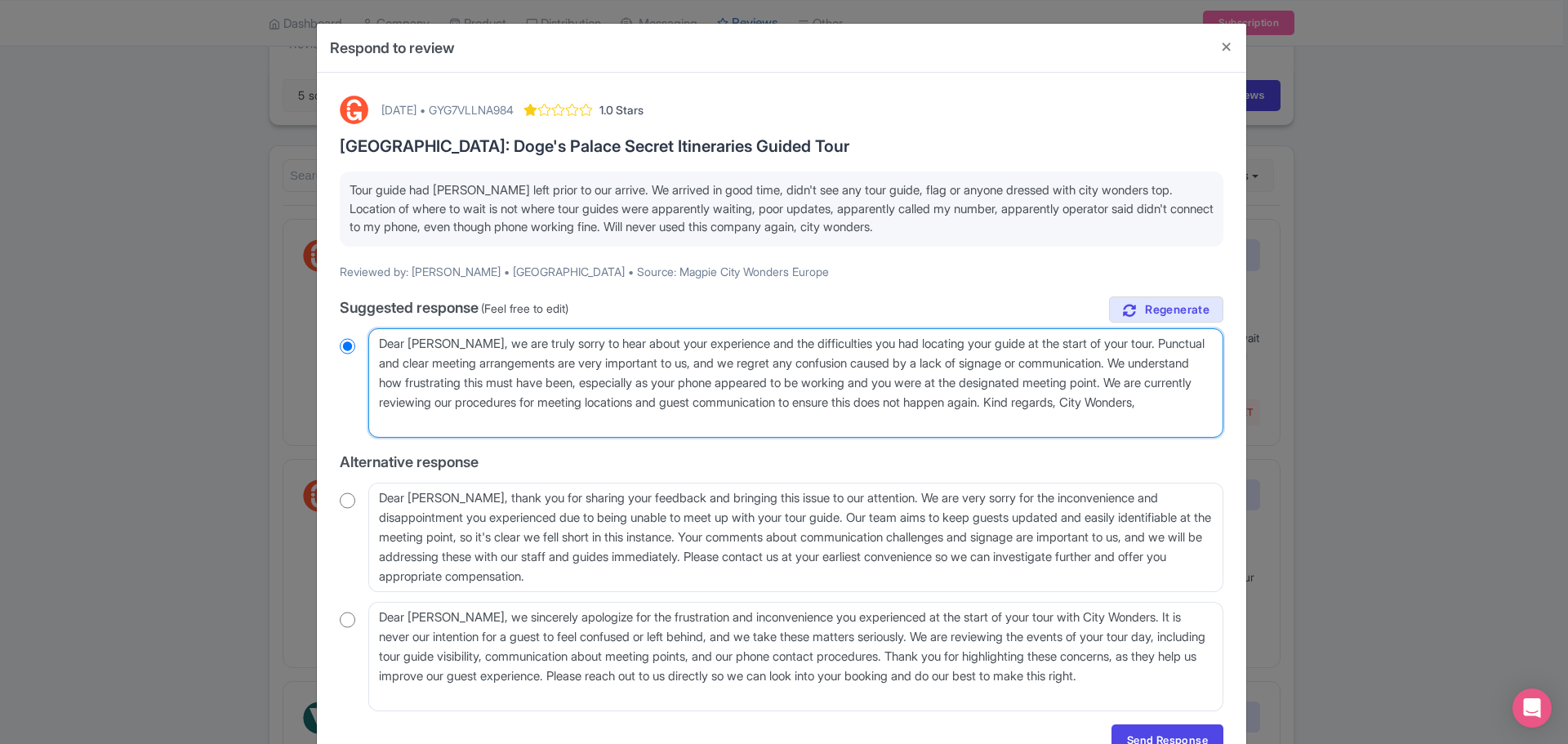
type textarea "Dear Adam, we are truly sorry to hear about your experience and the difficultie…"
radio input "true"
type textarea "Dear Adam, we are truly sorry to hear about your experience and the difficultie…"
radio input "true"
type textarea "Dear Adam, we are truly sorry to hear about your experience and the difficultie…"
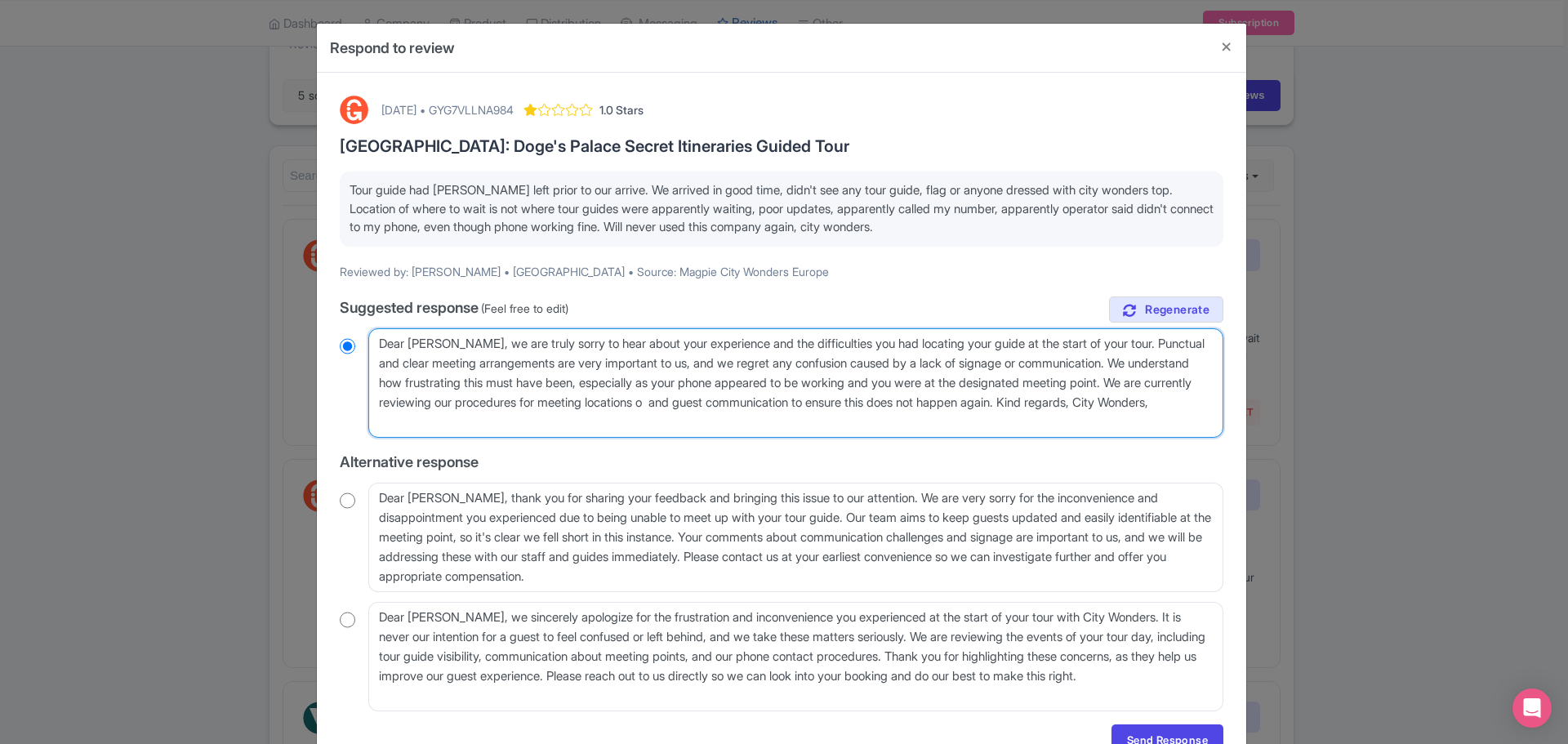
radio input "true"
type textarea "Dear Adam, we are truly sorry to hear about your experience and the difficultie…"
radio input "true"
type textarea "Dear Adam, we are truly sorry to hear about your experience and the difficultie…"
radio input "true"
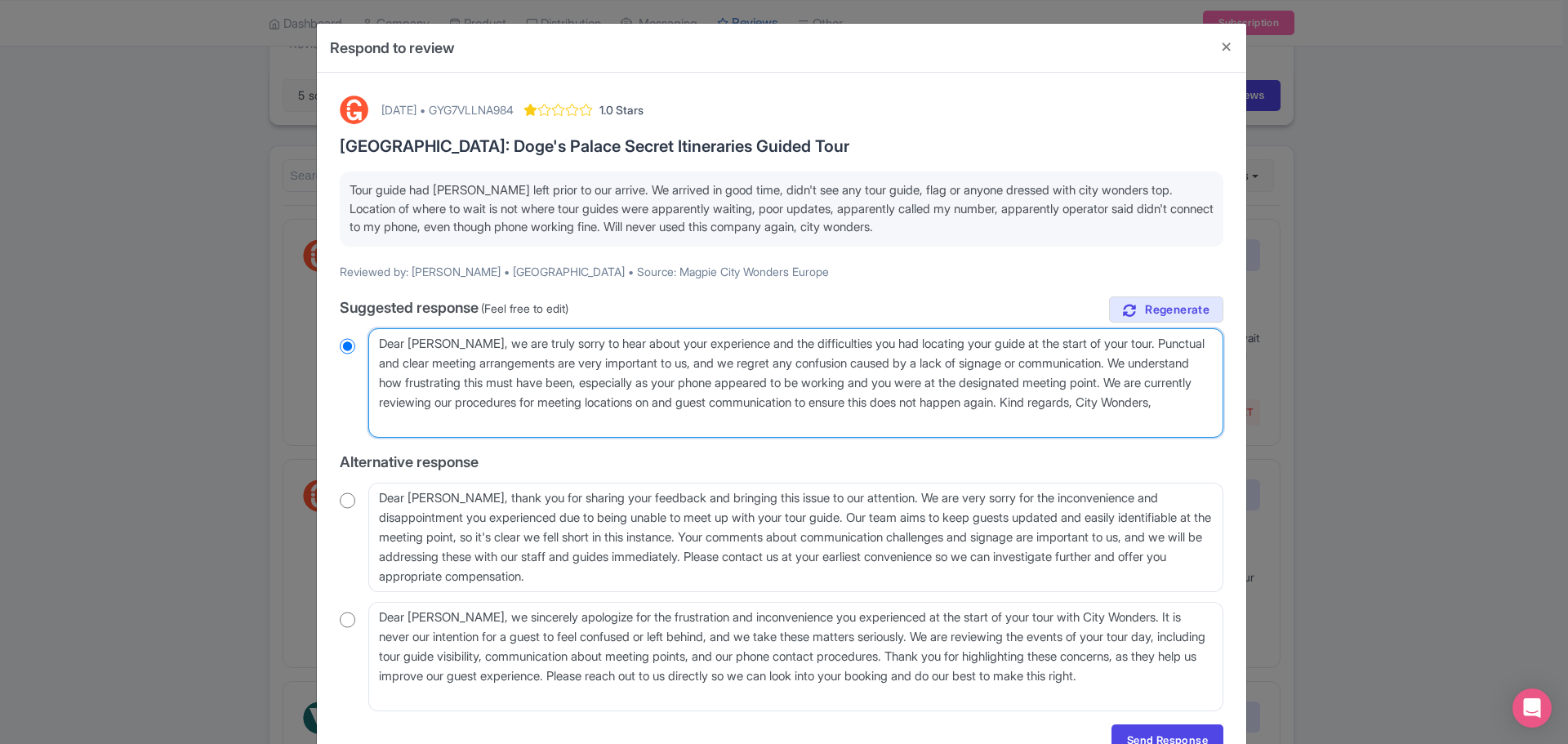
type textarea "Dear Adam, we are truly sorry to hear about your experience and the difficultie…"
radio input "true"
type textarea "Dear Adam, we are truly sorry to hear about your experience and the difficultie…"
radio input "true"
type textarea "Dear Adam, we are truly sorry to hear about your experience and the difficultie…"
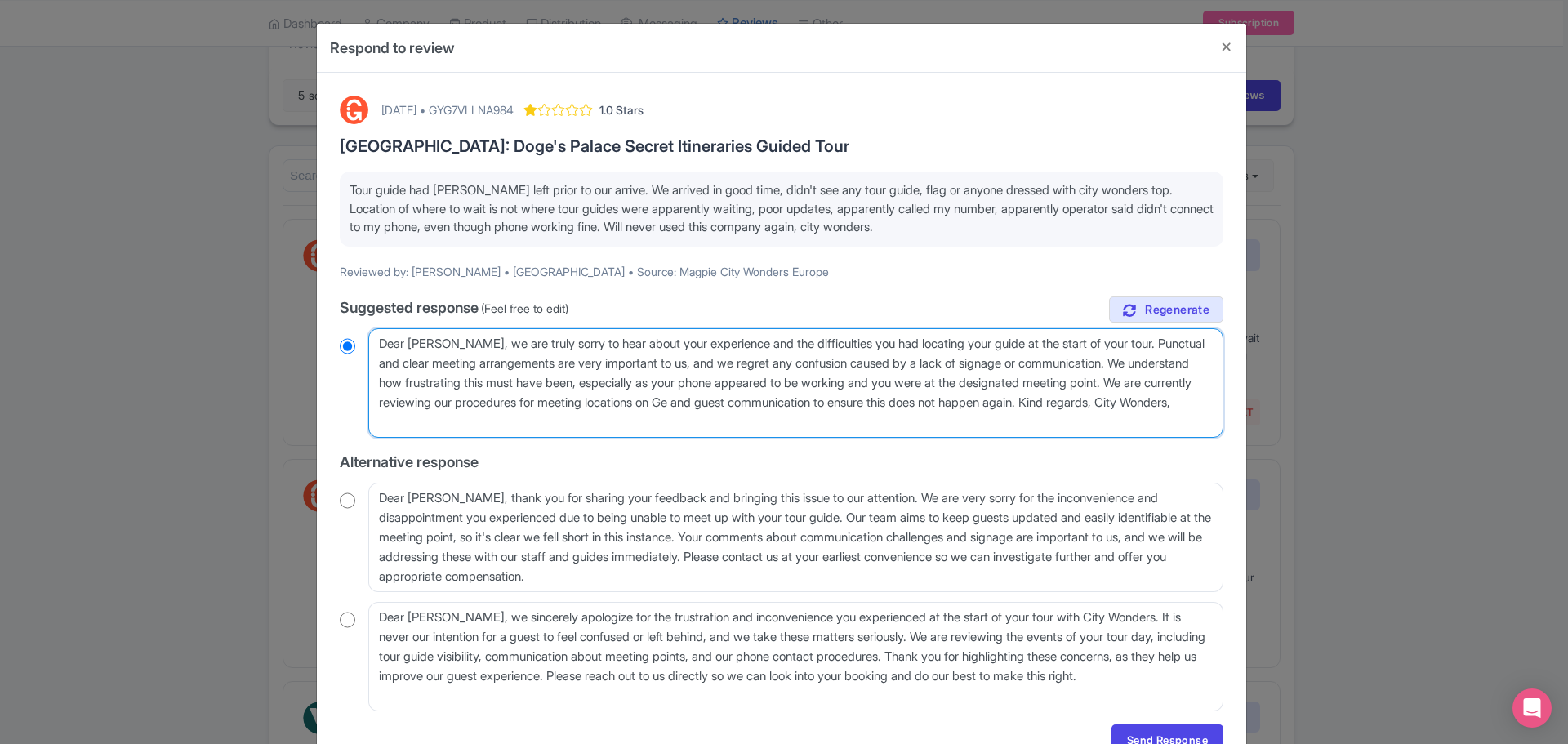
radio input "true"
type textarea "Dear Adam, we are truly sorry to hear about your experience and the difficultie…"
radio input "true"
type textarea "Dear Adam, we are truly sorry to hear about your experience and the difficultie…"
radio input "true"
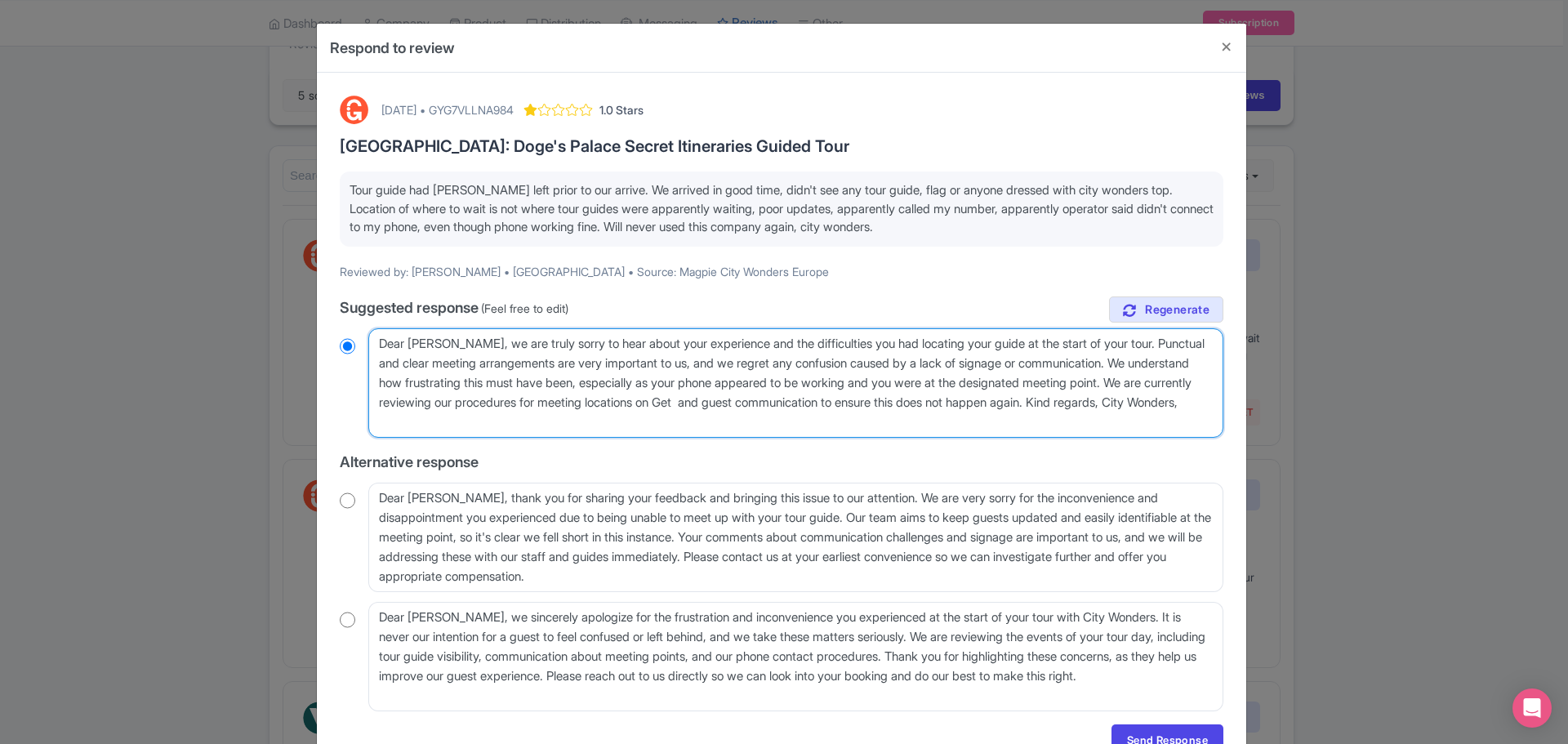
type textarea "Dear Adam, we are truly sorry to hear about your experience and the difficultie…"
radio input "true"
type textarea "Dear Adam, we are truly sorry to hear about your experience and the difficultie…"
radio input "true"
type textarea "Dear Adam, we are truly sorry to hear about your experience and the difficultie…"
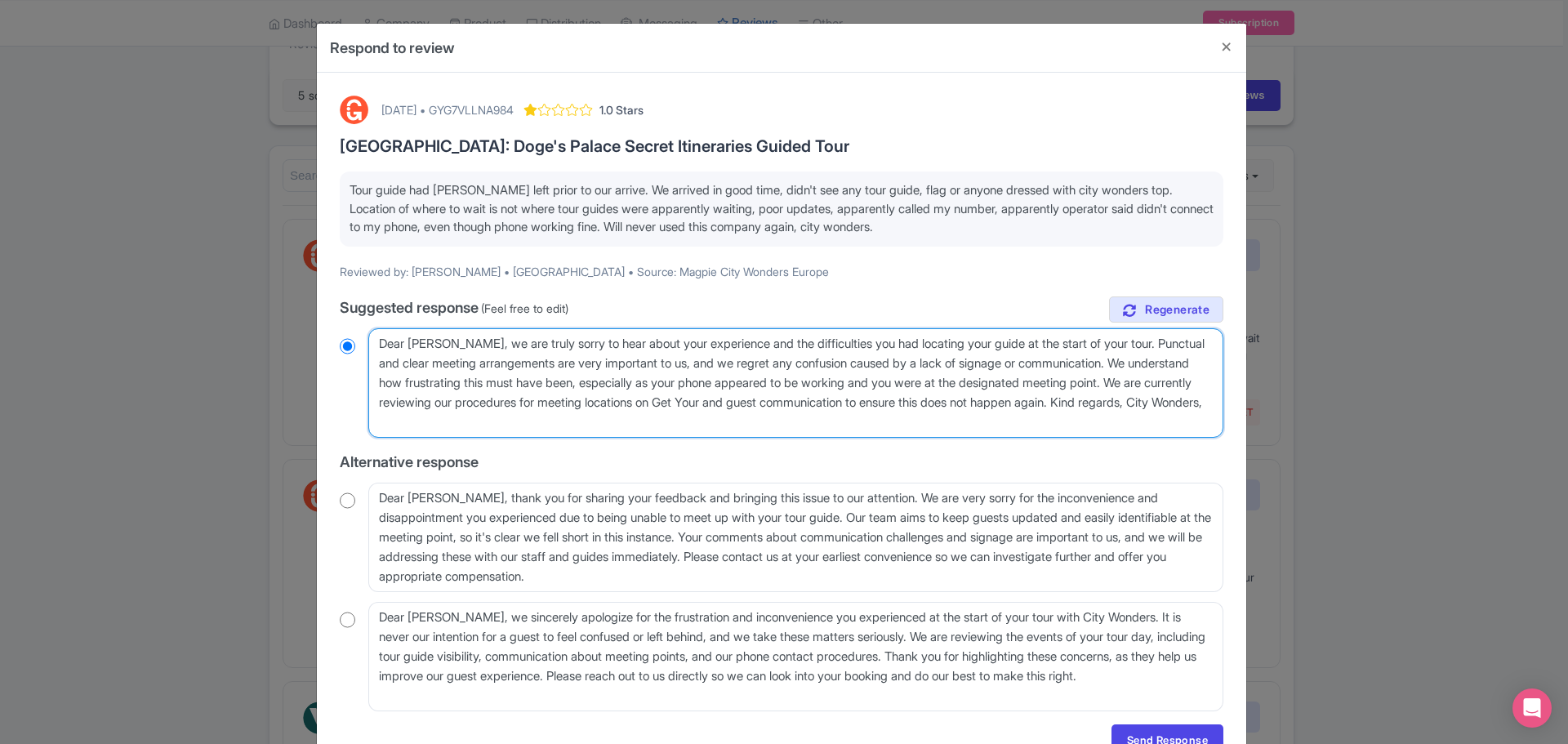
radio input "true"
type textarea "Dear Adam, we are truly sorry to hear about your experience and the difficultie…"
radio input "true"
type textarea "Dear Adam, we are truly sorry to hear about your experience and the difficultie…"
radio input "true"
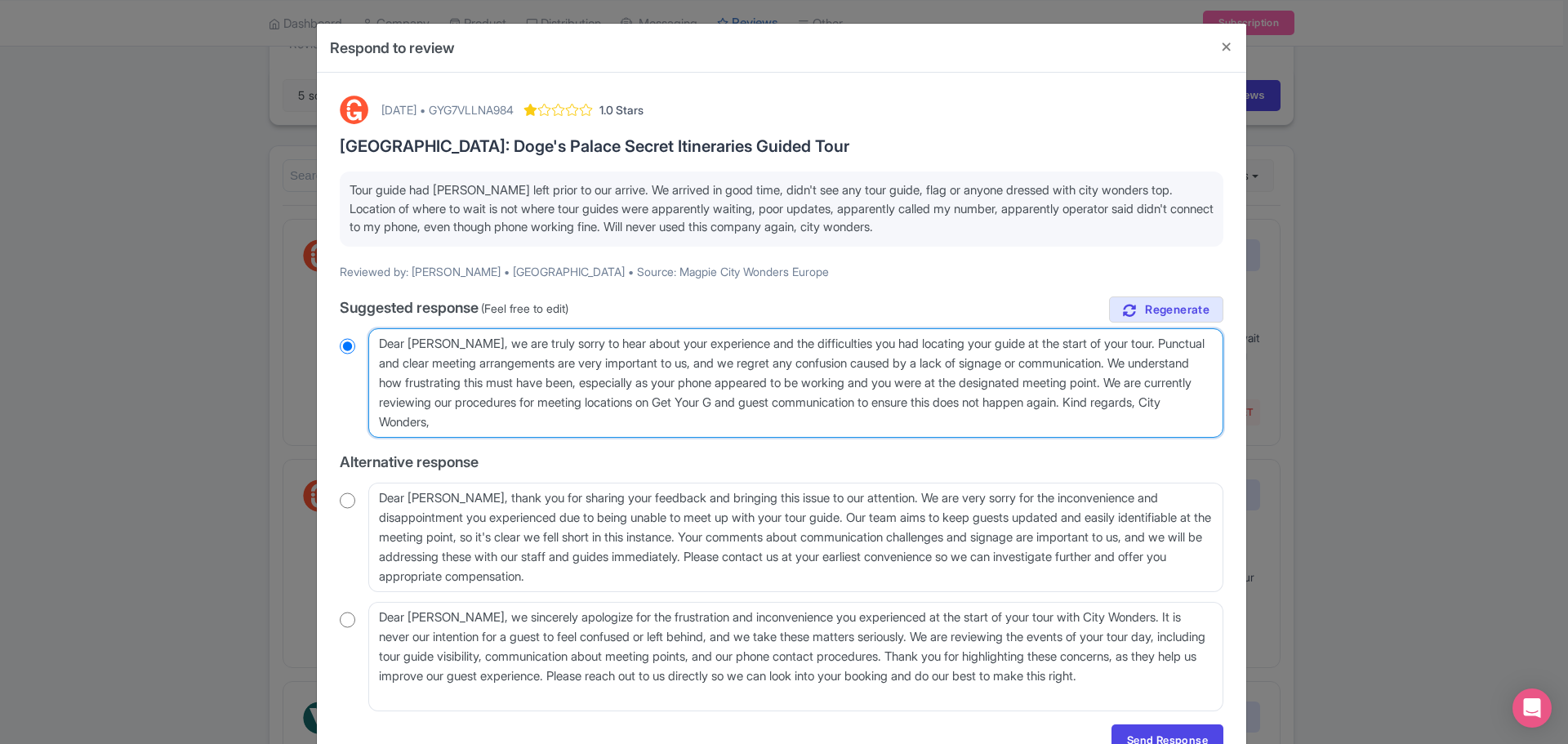
type textarea "Dear Adam, we are truly sorry to hear about your experience and the difficultie…"
radio input "true"
type textarea "Dear Adam, we are truly sorry to hear about your experience and the difficultie…"
radio input "true"
type textarea "Dear Adam, we are truly sorry to hear about your experience and the difficultie…"
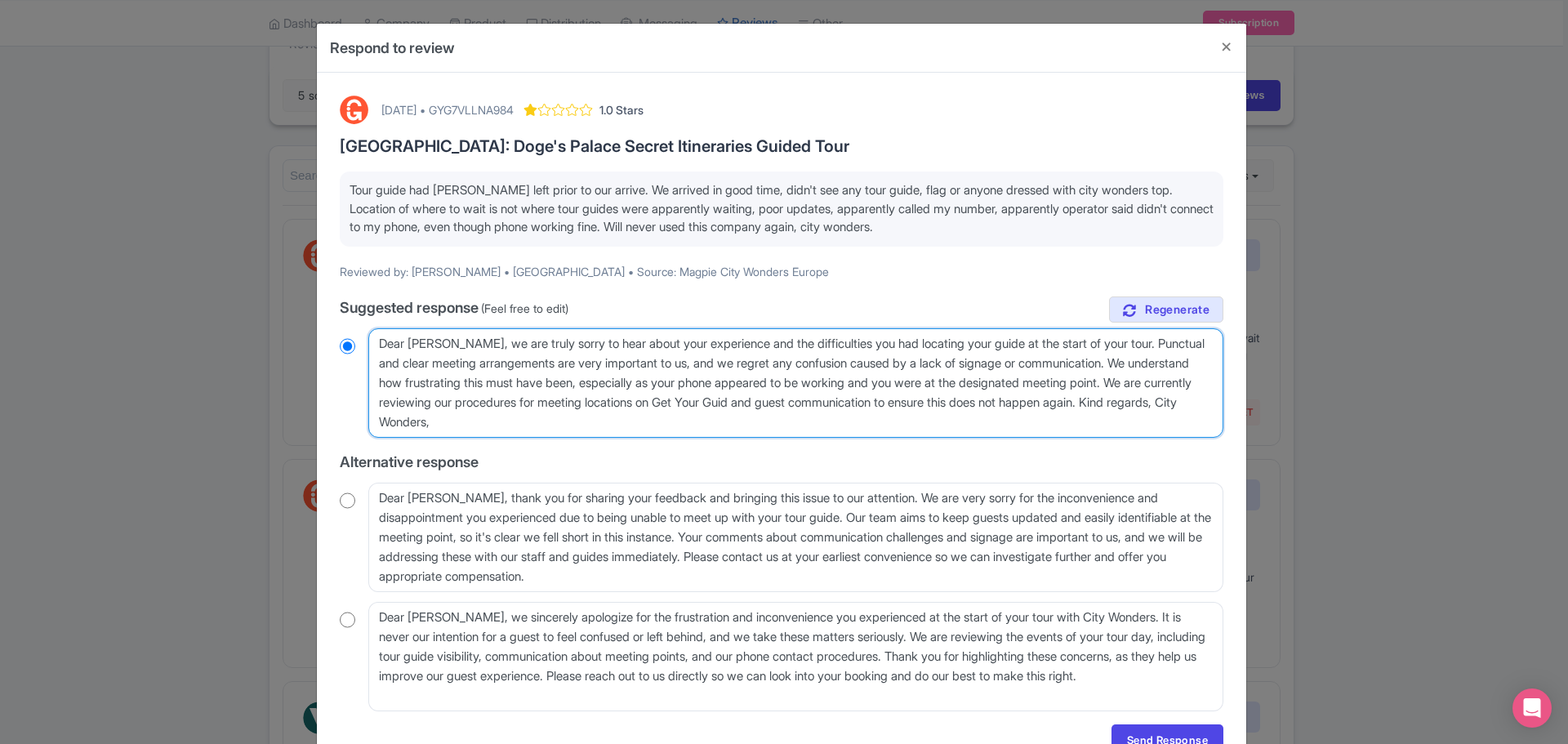
radio input "true"
type textarea "Dear Adam, we are truly sorry to hear about your experience and the difficultie…"
radio input "true"
type textarea "Dear Adam, we are truly sorry to hear about your experience and the difficultie…"
radio input "true"
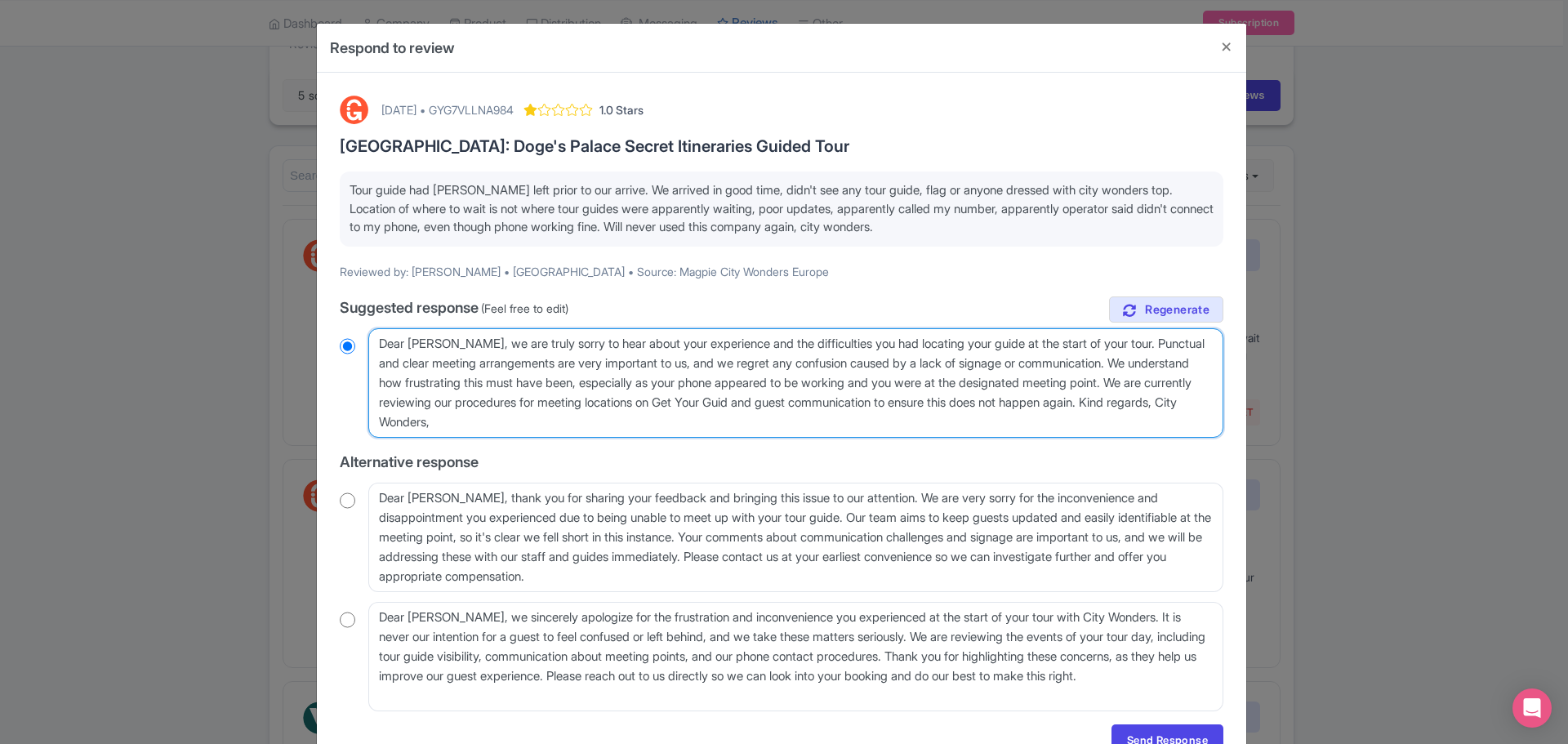
type textarea "Dear Adam, we are truly sorry to hear about your experience and the difficultie…"
radio input "true"
type textarea "Dear Adam, we are truly sorry to hear about your experience and the difficultie…"
radio input "true"
type textarea "Dear Adam, we are truly sorry to hear about your experience and the difficultie…"
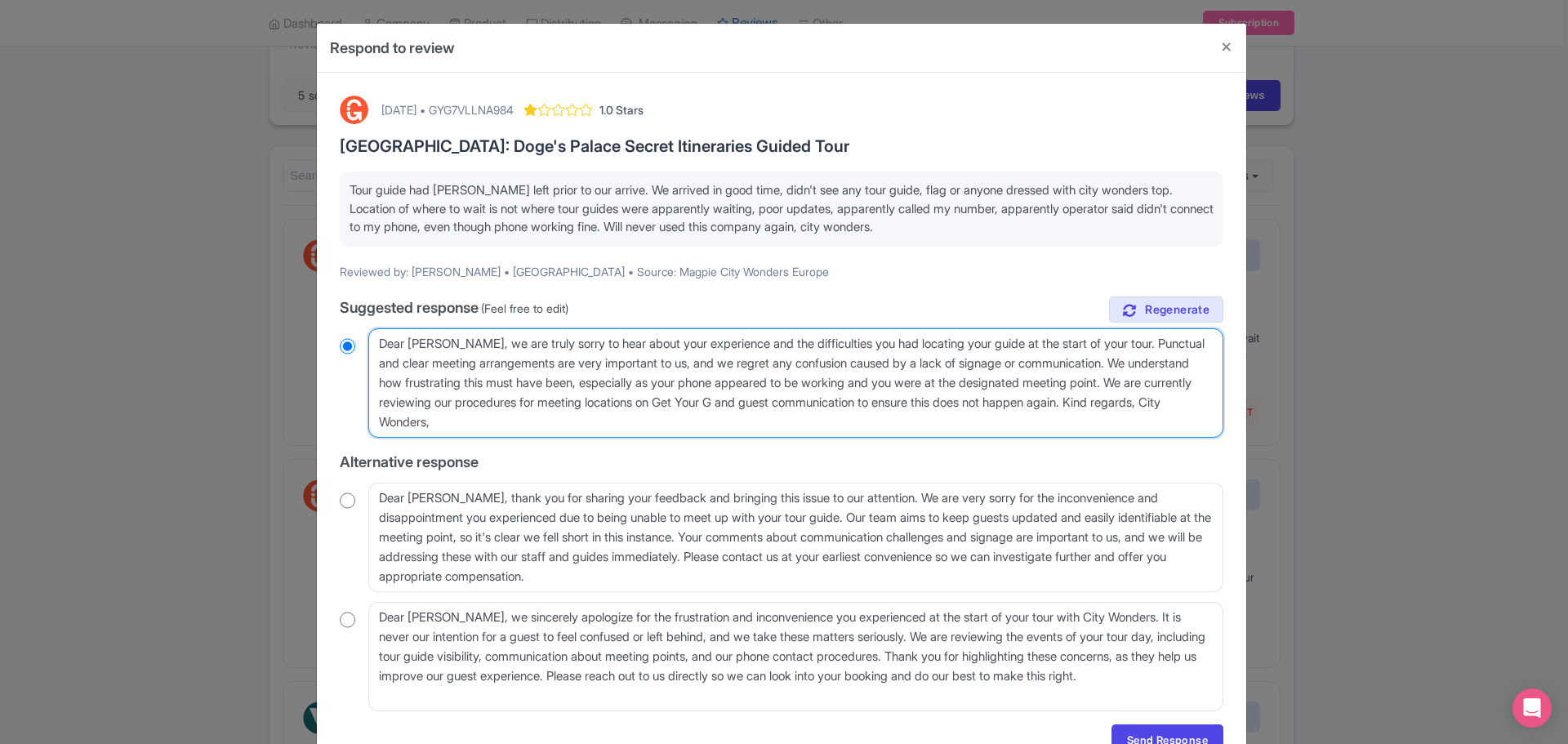
radio input "true"
type textarea "Dear Adam, we are truly sorry to hear about your experience and the difficultie…"
radio input "true"
type textarea "Dear Adam, we are truly sorry to hear about your experience and the difficultie…"
radio input "true"
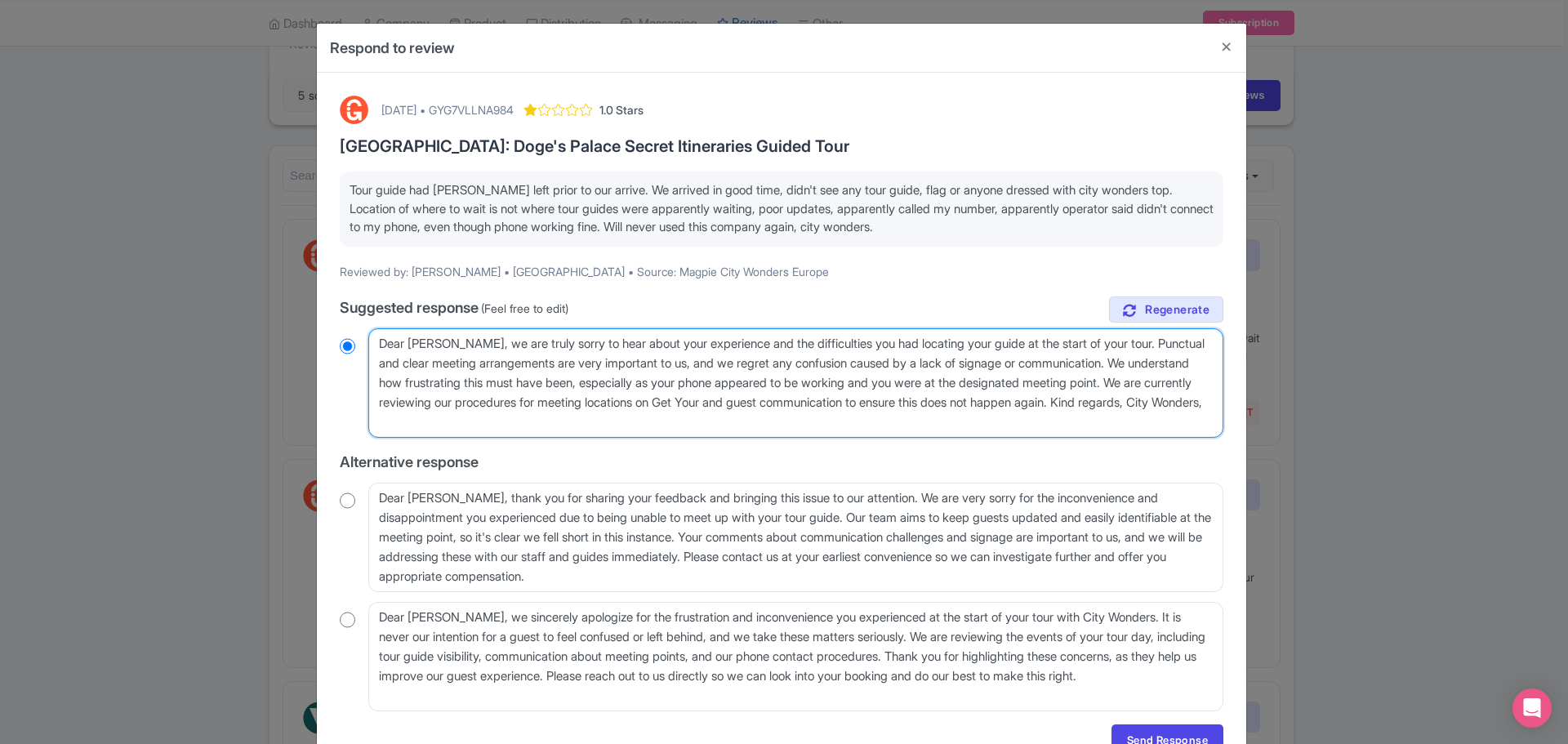
type textarea "Dear Adam, we are truly sorry to hear about your experience and the difficultie…"
radio input "true"
type textarea "Dear Adam, we are truly sorry to hear about your experience and the difficultie…"
radio input "true"
type textarea "Dear Adam, we are truly sorry to hear about your experience and the difficultie…"
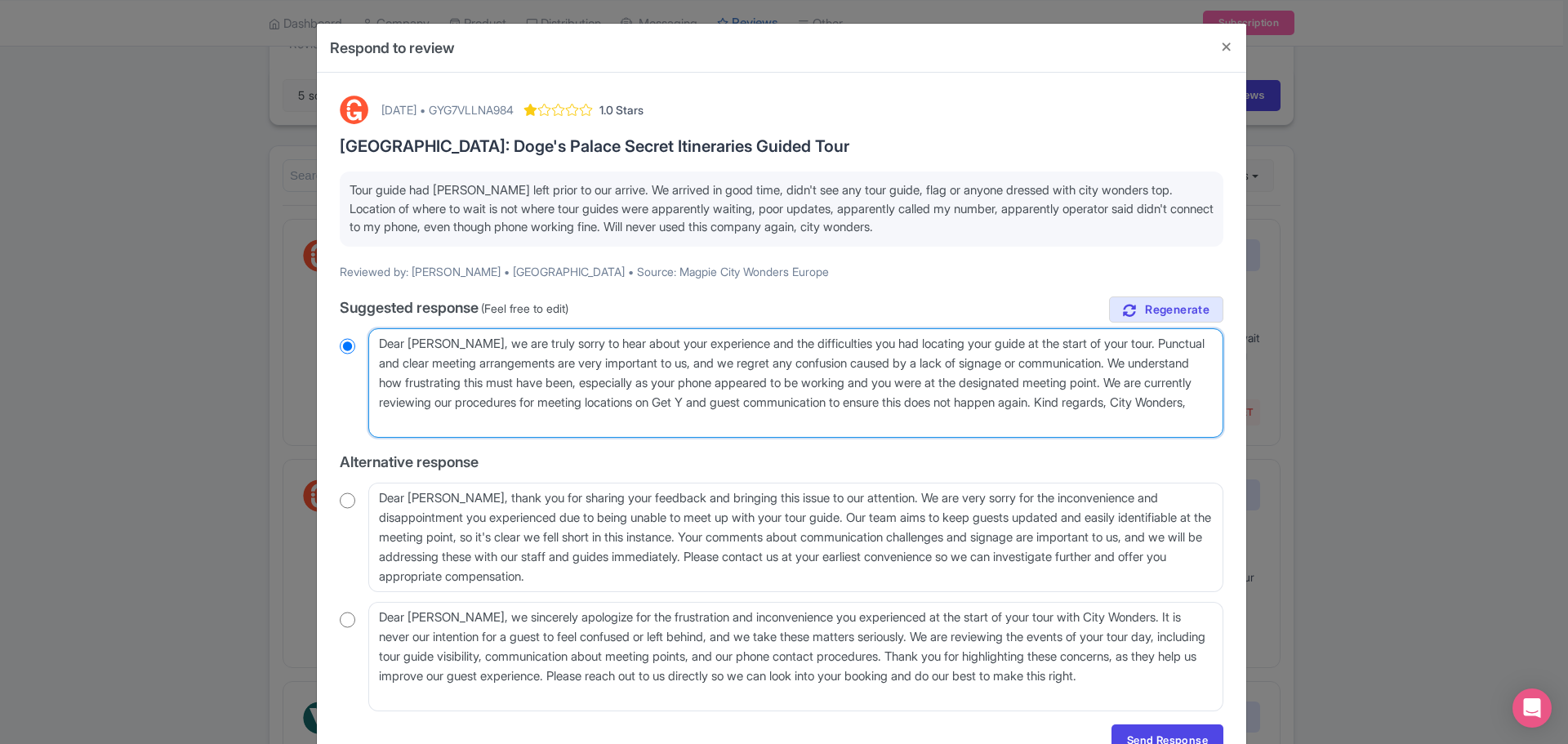
radio input "true"
type textarea "Dear Adam, we are truly sorry to hear about your experience and the difficultie…"
radio input "true"
type textarea "Dear Adam, we are truly sorry to hear about your experience and the difficultie…"
radio input "true"
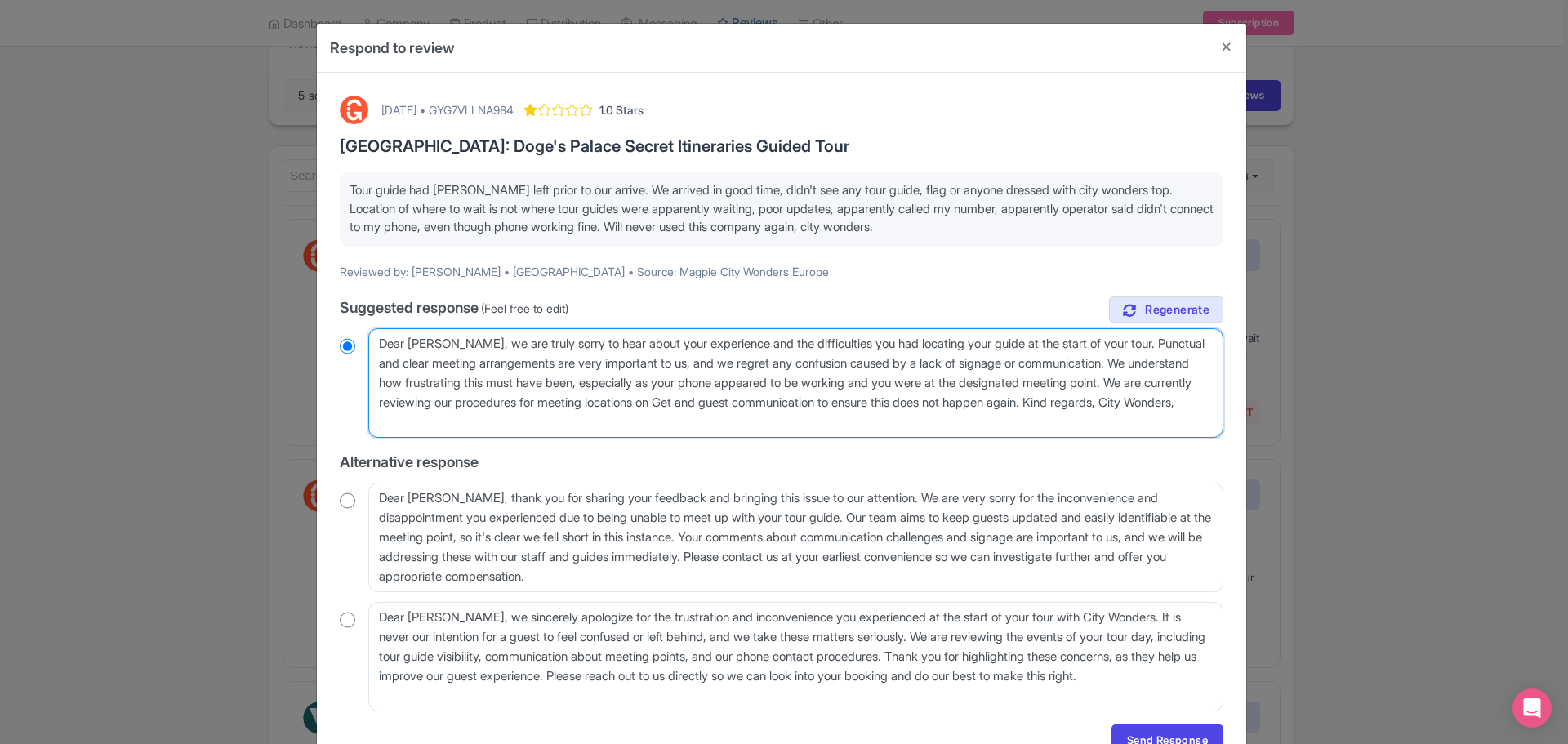
type textarea "Dear Adam, we are truly sorry to hear about your experience and the difficultie…"
radio input "true"
type textarea "Dear Adam, we are truly sorry to hear about your experience and the difficultie…"
radio input "true"
type textarea "Dear Adam, we are truly sorry to hear about your experience and the difficultie…"
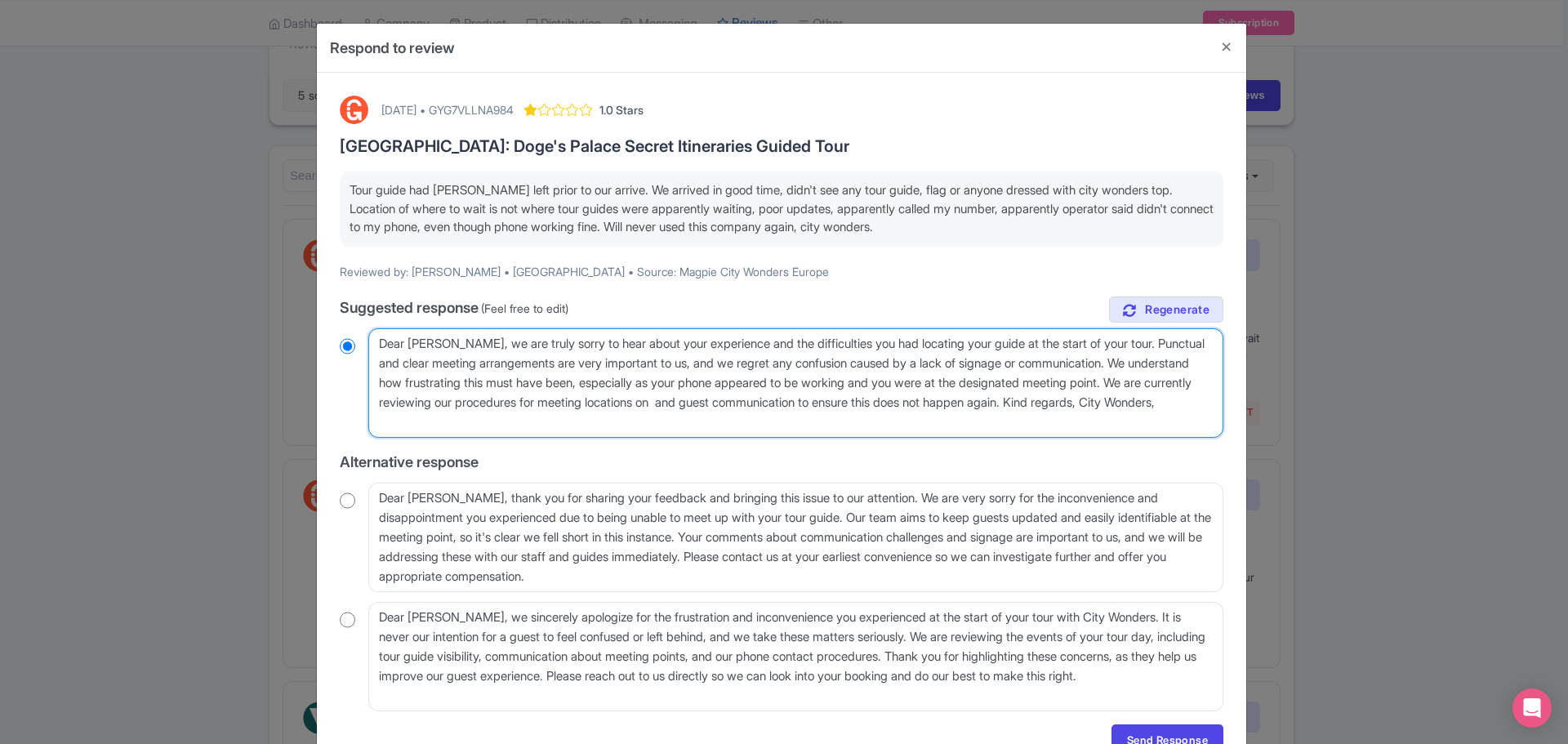
radio input "true"
type textarea "Dear Adam, we are truly sorry to hear about your experience and the difficultie…"
radio input "true"
type textarea "Dear Adam, we are truly sorry to hear about your experience and the difficultie…"
radio input "true"
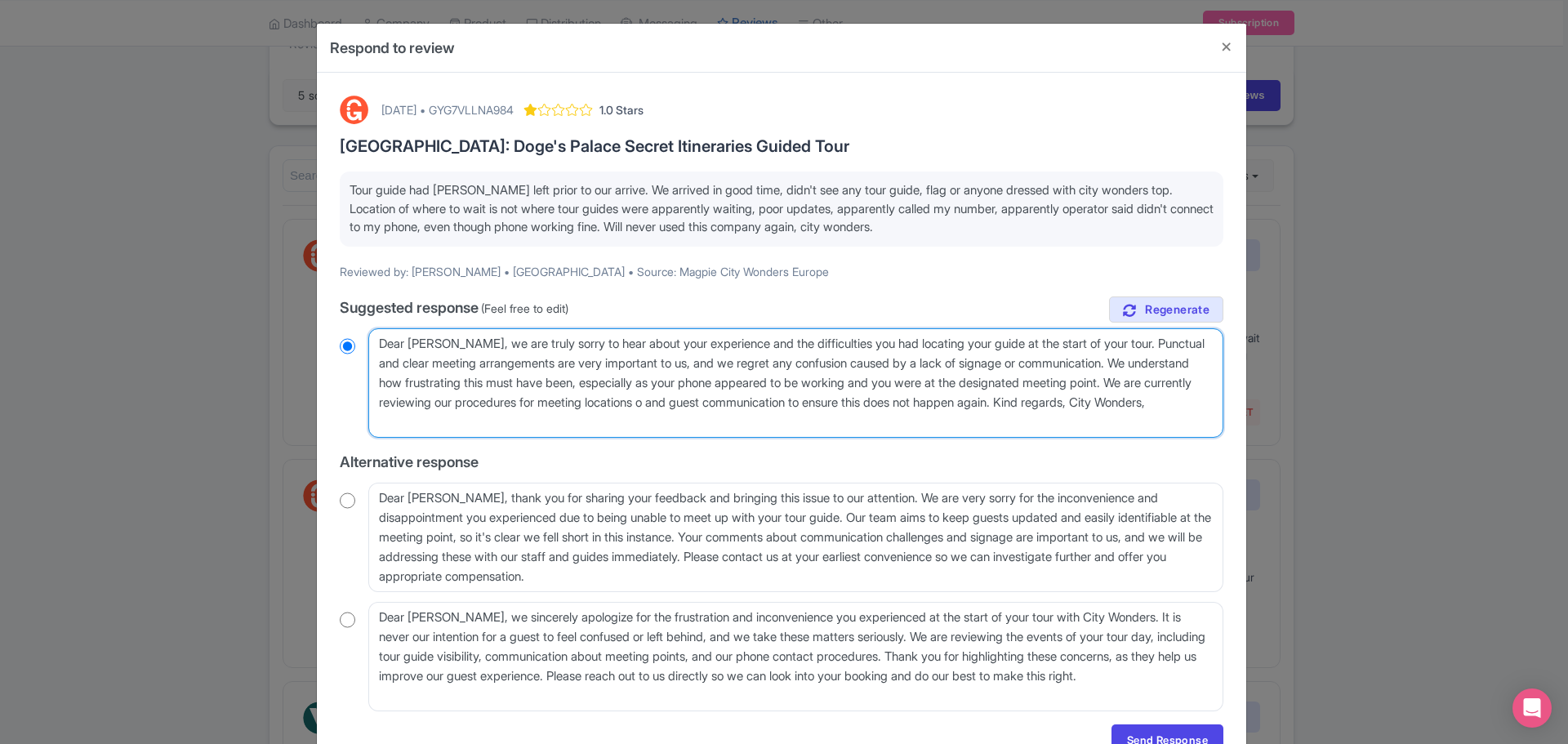
type textarea "Dear Adam, we are truly sorry to hear about your experience and the difficultie…"
radio input "true"
type textarea "Dear Adam, we are truly sorry to hear about your experience and the difficultie…"
radio input "true"
drag, startPoint x: 406, startPoint y: 397, endPoint x: 658, endPoint y: 381, distance: 252.5
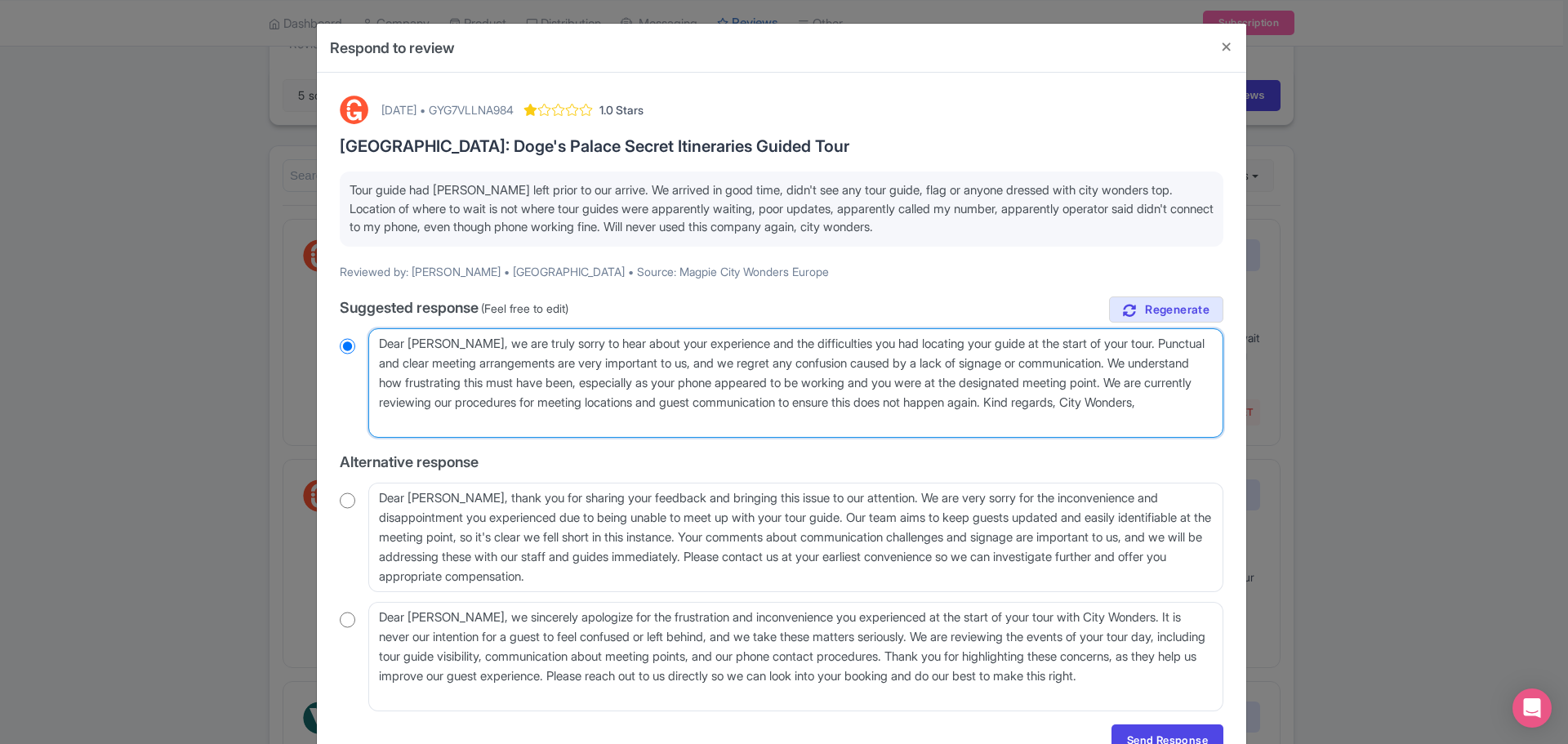
click at [658, 381] on textarea "Dear Adam, we are truly sorry to hear about your experience and the difficultie…" at bounding box center [795, 383] width 855 height 110
type textarea "Dear Adam, we are truly sorry to hear about your experience and the difficultie…"
radio input "true"
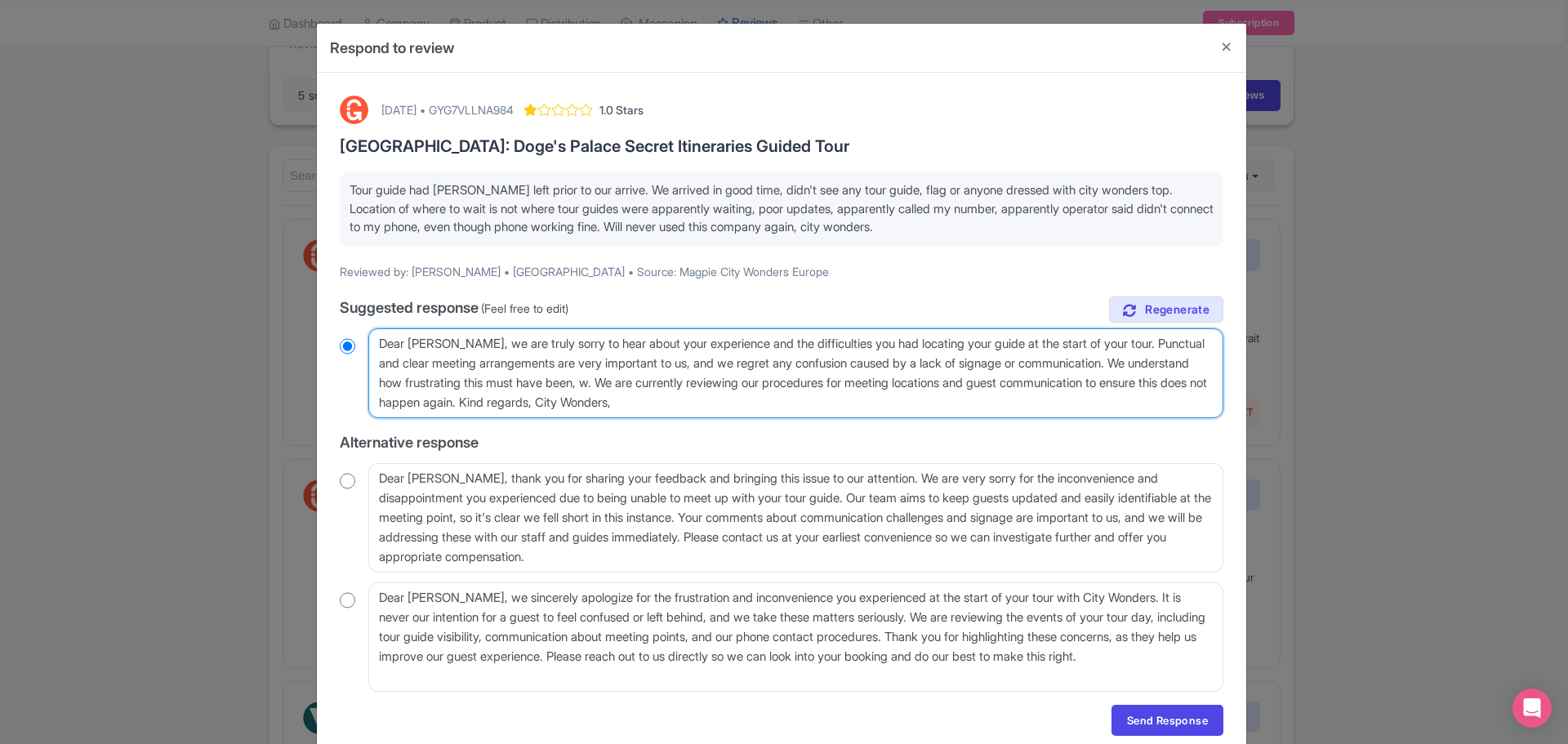
type textarea "Dear Adam, we are truly sorry to hear about your experience and the difficultie…"
radio input "true"
type textarea "Dear Adam, we are truly sorry to hear about your experience and the difficultie…"
radio input "true"
type textarea "Dear Adam, we are truly sorry to hear about your experience and the difficultie…"
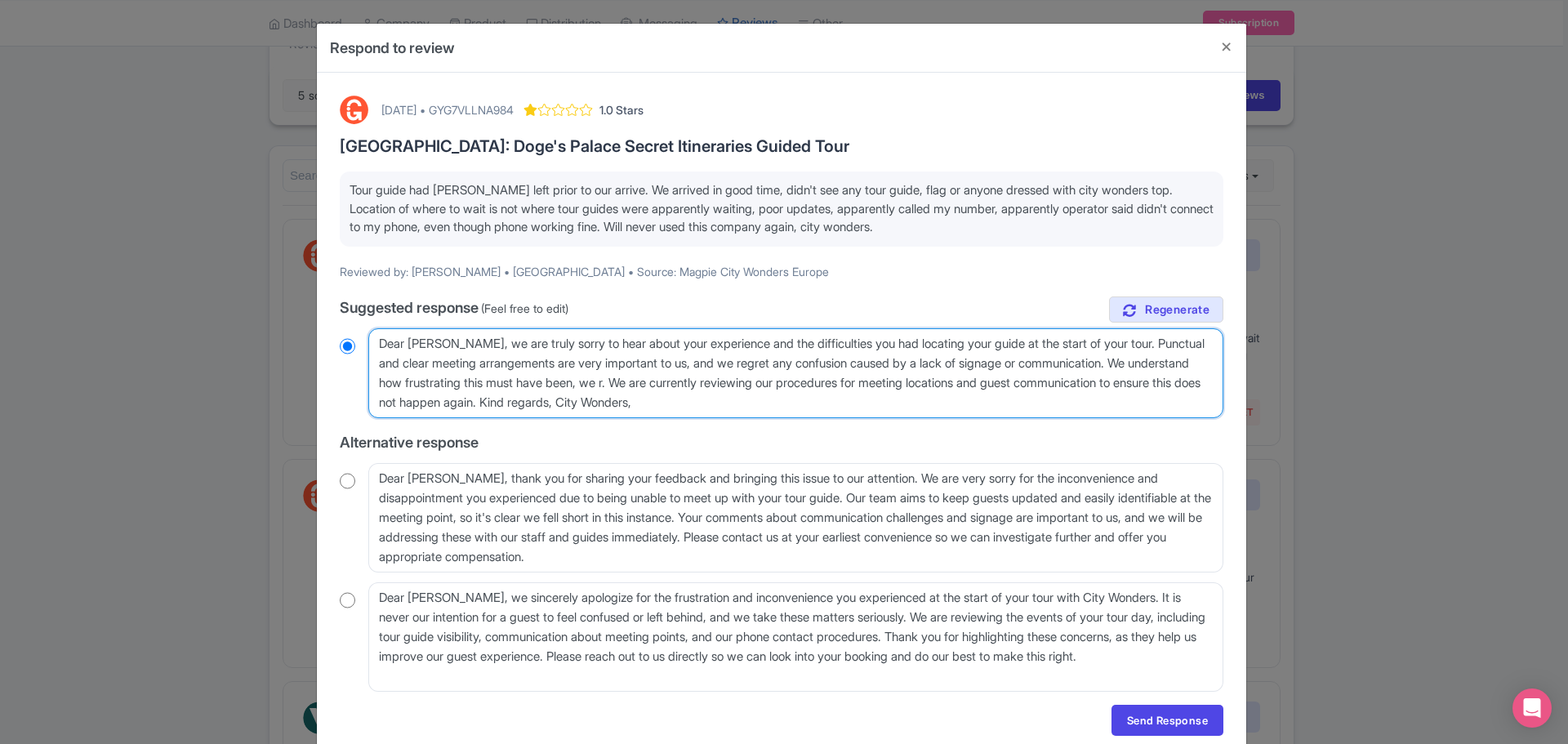
radio input "true"
type textarea "Dear Adam, we are truly sorry to hear about your experience and the difficultie…"
radio input "true"
type textarea "Dear Adam, we are truly sorry to hear about your experience and the difficultie…"
radio input "true"
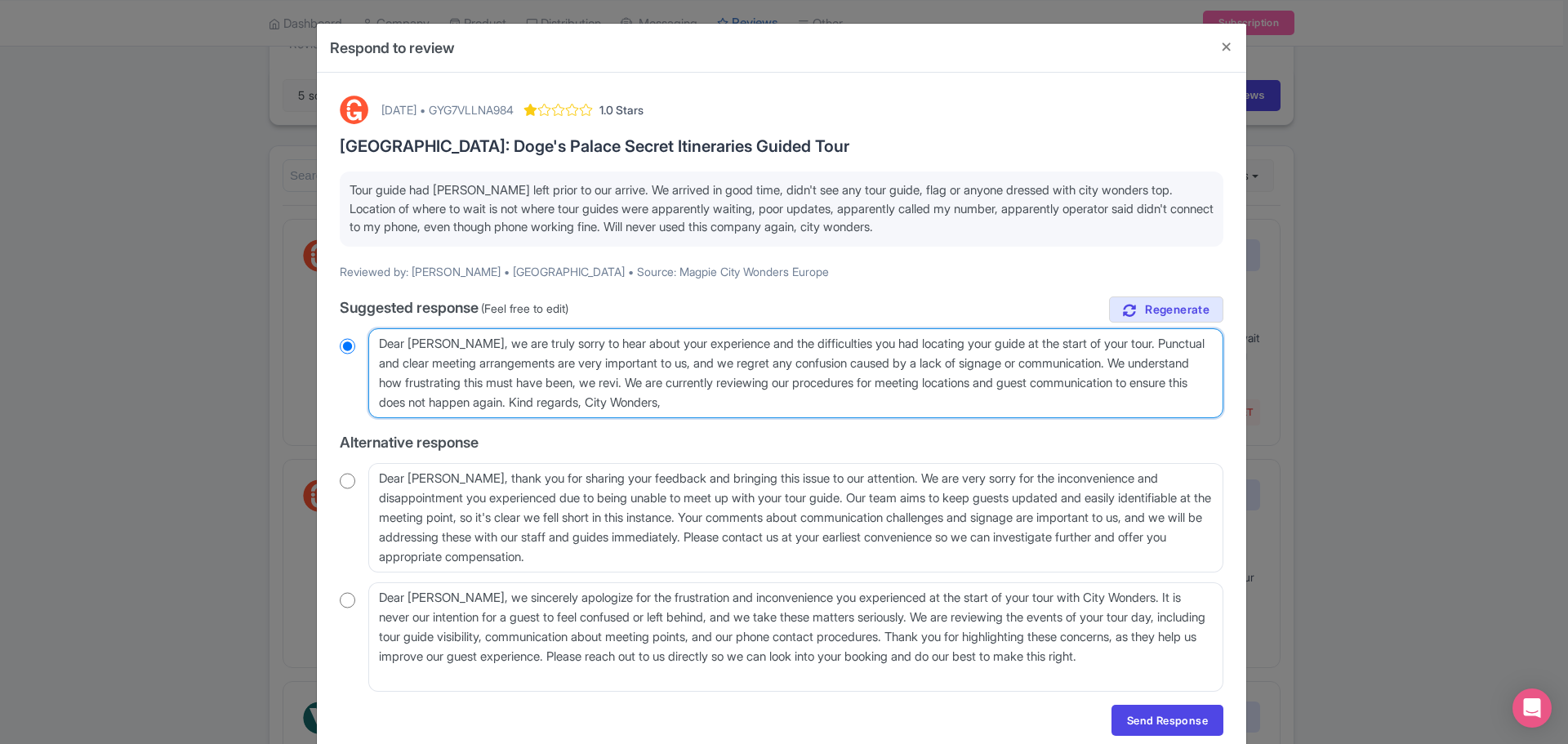
type textarea "Dear Adam, we are truly sorry to hear about your experience and the difficultie…"
radio input "true"
type textarea "Dear Adam, we are truly sorry to hear about your experience and the difficultie…"
radio input "true"
type textarea "Dear Adam, we are truly sorry to hear about your experience and the difficultie…"
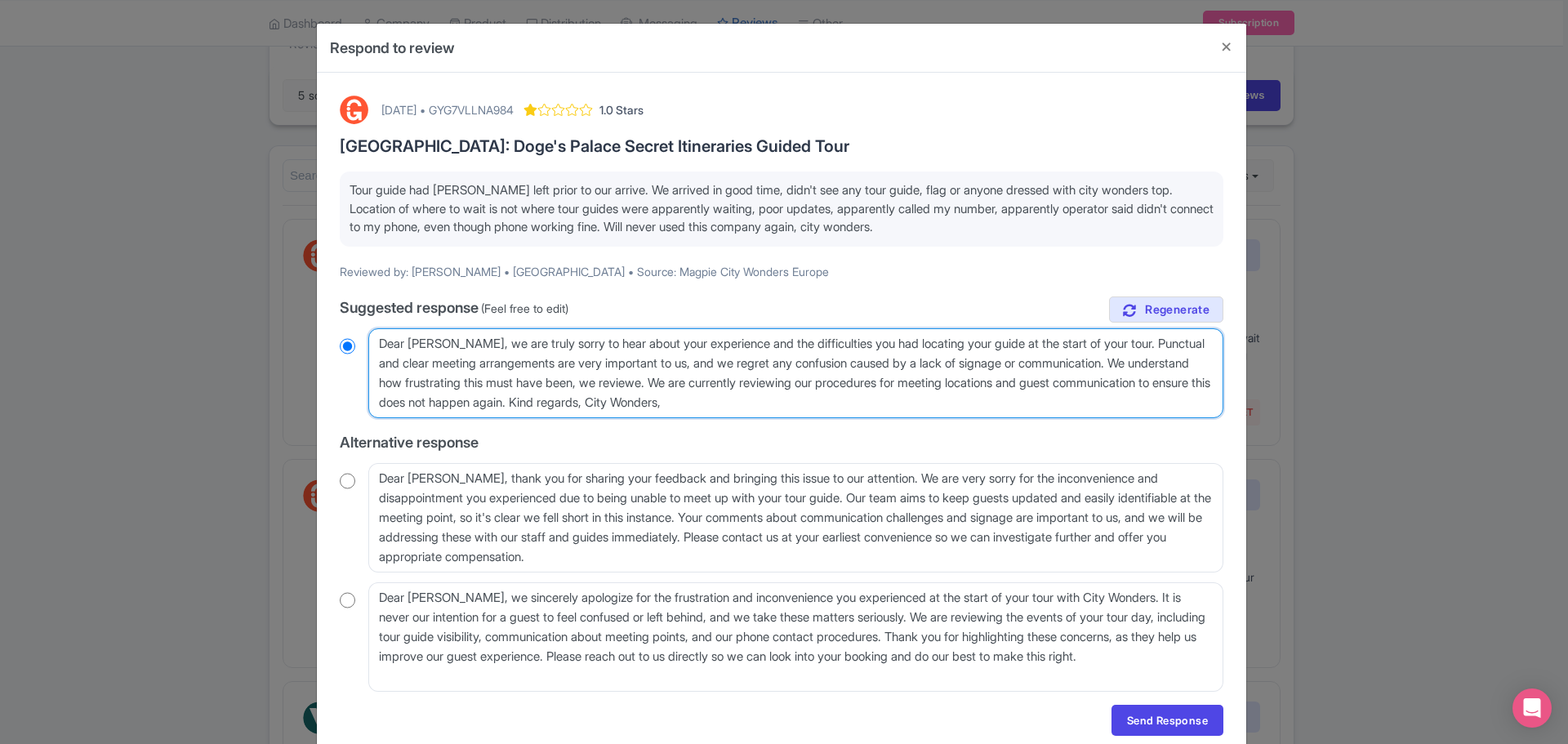
radio input "true"
type textarea "Dear Adam, we are truly sorry to hear about your experience and the difficultie…"
radio input "true"
type textarea "Dear Adam, we are truly sorry to hear about your experience and the difficultie…"
radio input "true"
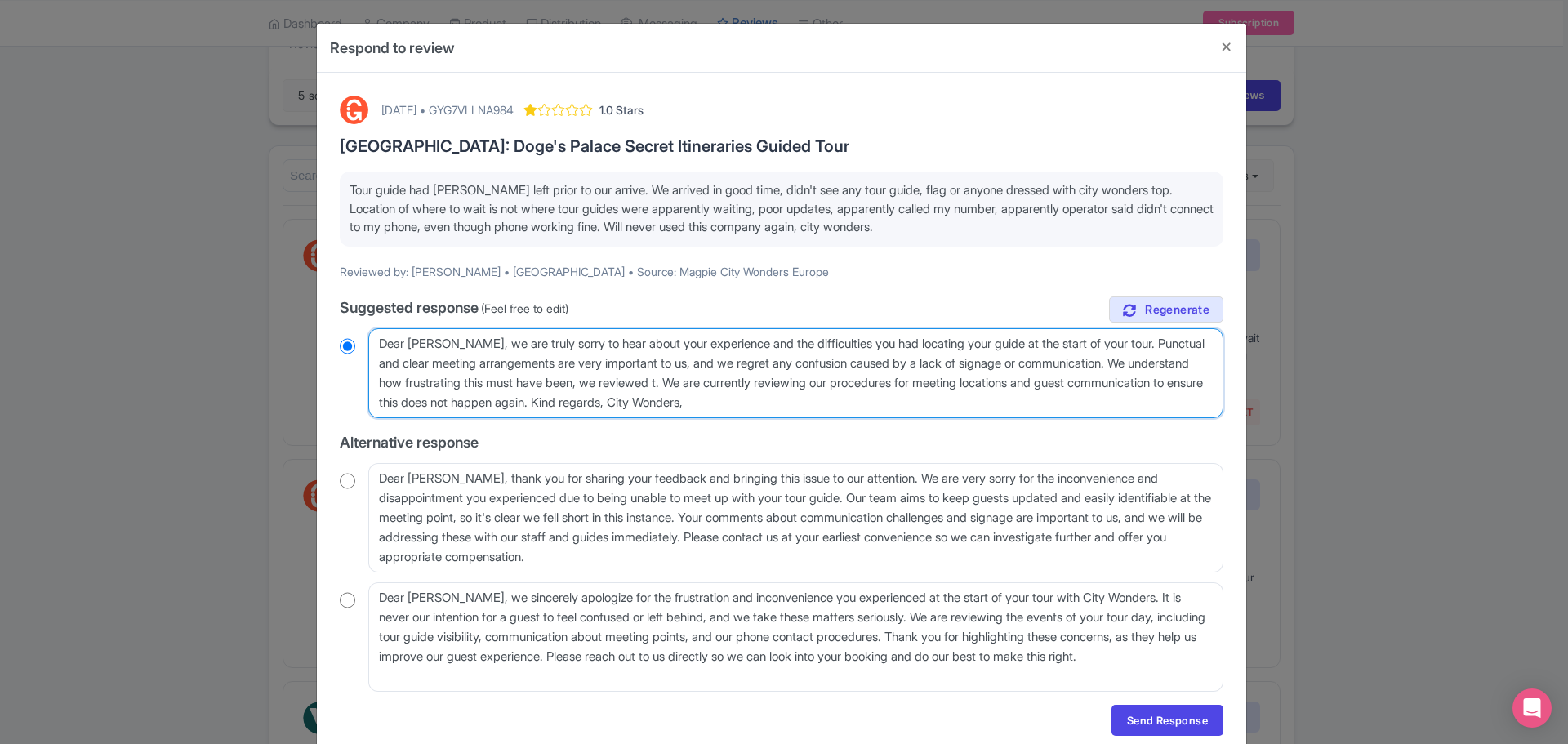
type textarea "Dear Adam, we are truly sorry to hear about your experience and the difficultie…"
radio input "true"
type textarea "Dear Adam, we are truly sorry to hear about your experience and the difficultie…"
radio input "true"
type textarea "Dear Adam, we are truly sorry to hear about your experience and the difficultie…"
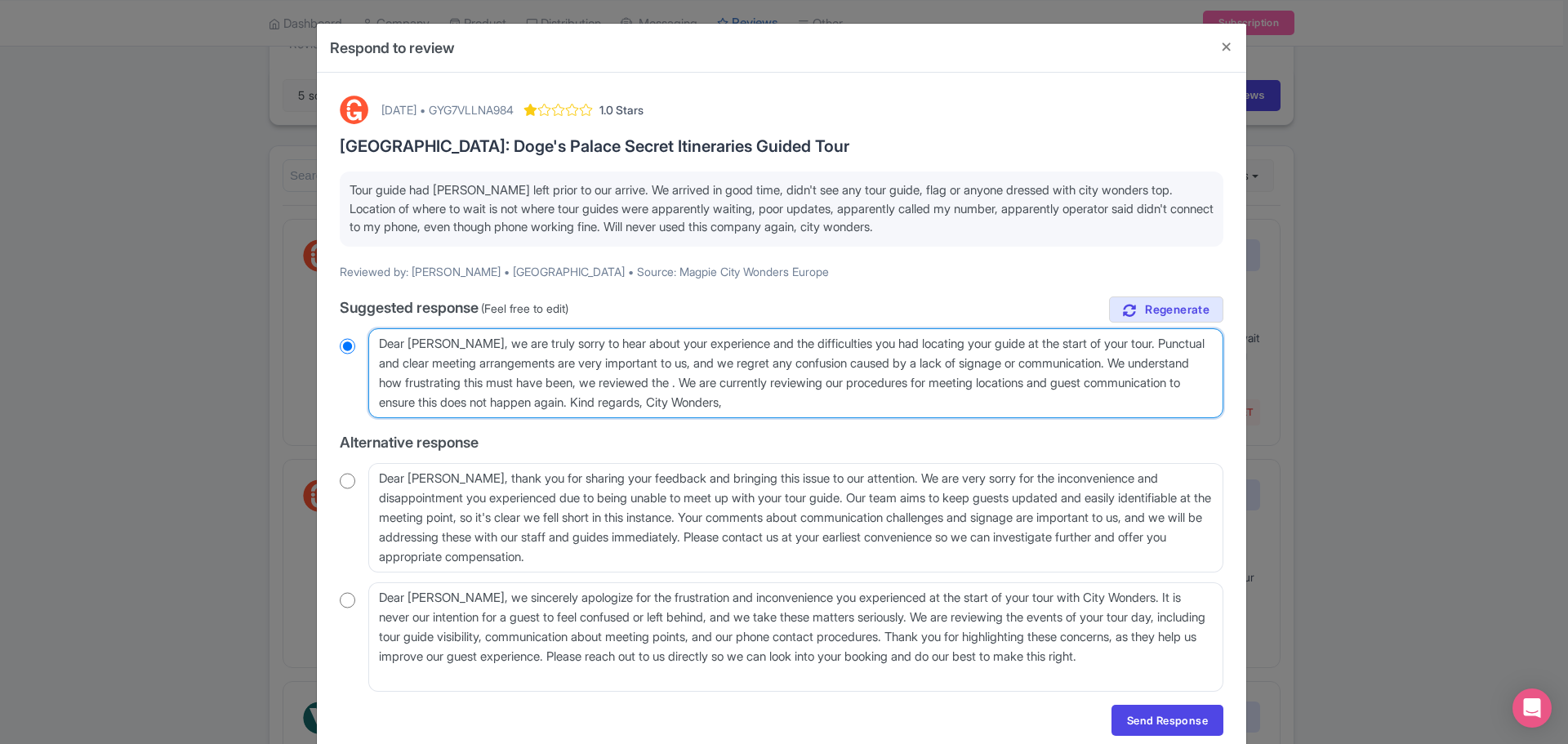
radio input "true"
type textarea "Dear Adam, we are truly sorry to hear about your experience and the difficultie…"
radio input "true"
type textarea "Dear Adam, we are truly sorry to hear about your experience and the difficultie…"
radio input "true"
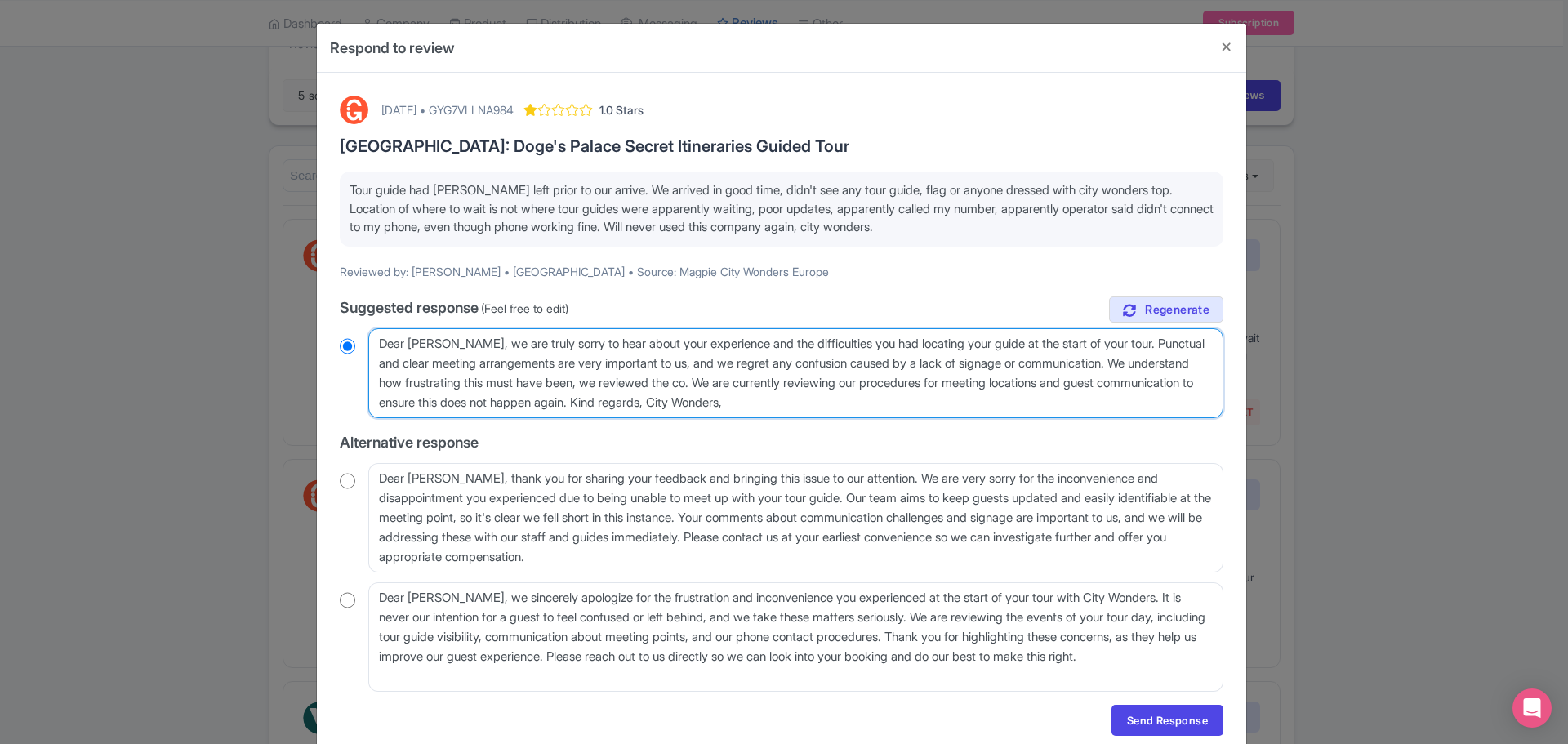
type textarea "Dear Adam, we are truly sorry to hear about your experience and the difficultie…"
radio input "true"
type textarea "Dear Adam, we are truly sorry to hear about your experience and the difficultie…"
radio input "true"
type textarea "Dear Adam, we are truly sorry to hear about your experience and the difficultie…"
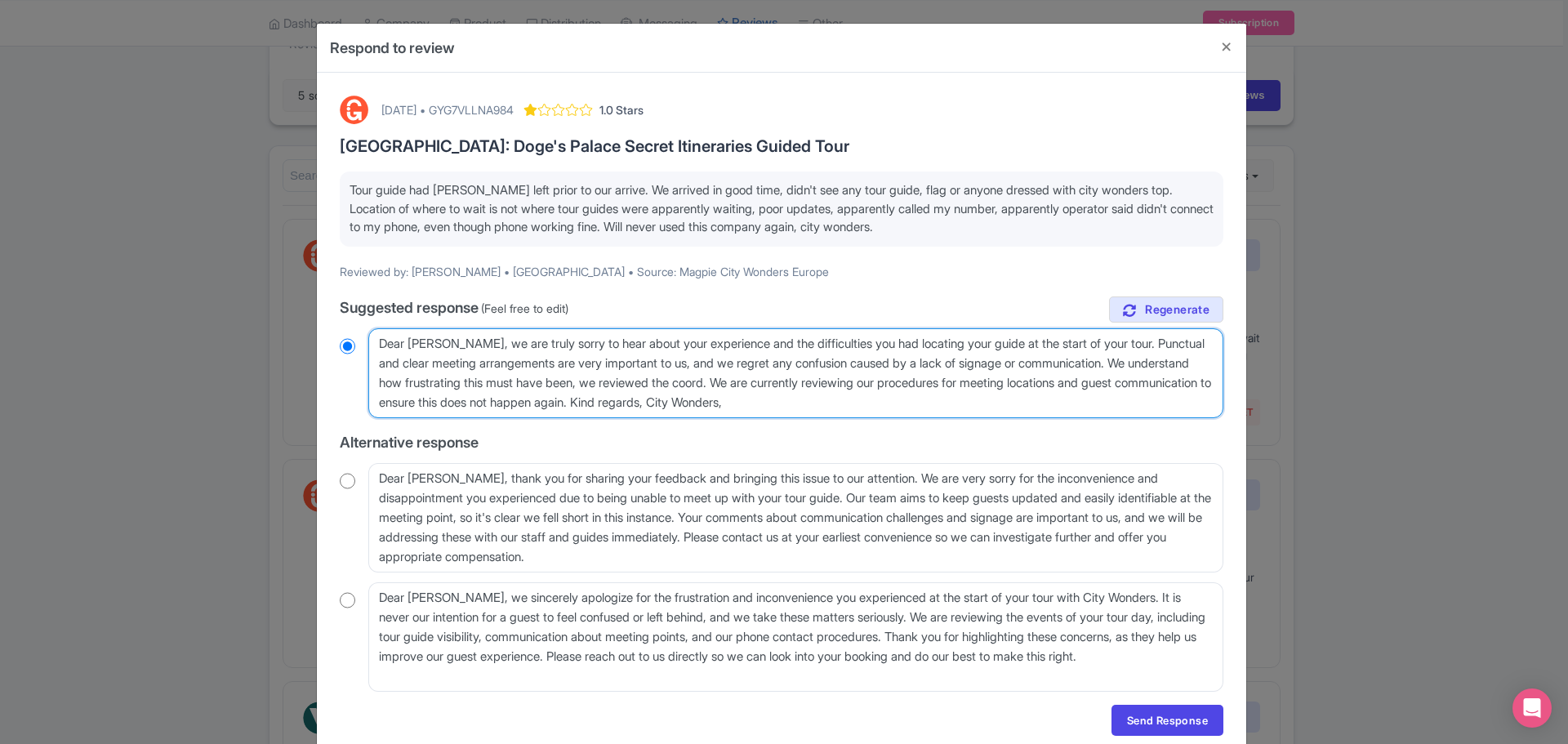
radio input "true"
type textarea "Dear Adam, we are truly sorry to hear about your experience and the difficultie…"
radio input "true"
type textarea "Dear Adam, we are truly sorry to hear about your experience and the difficultie…"
radio input "true"
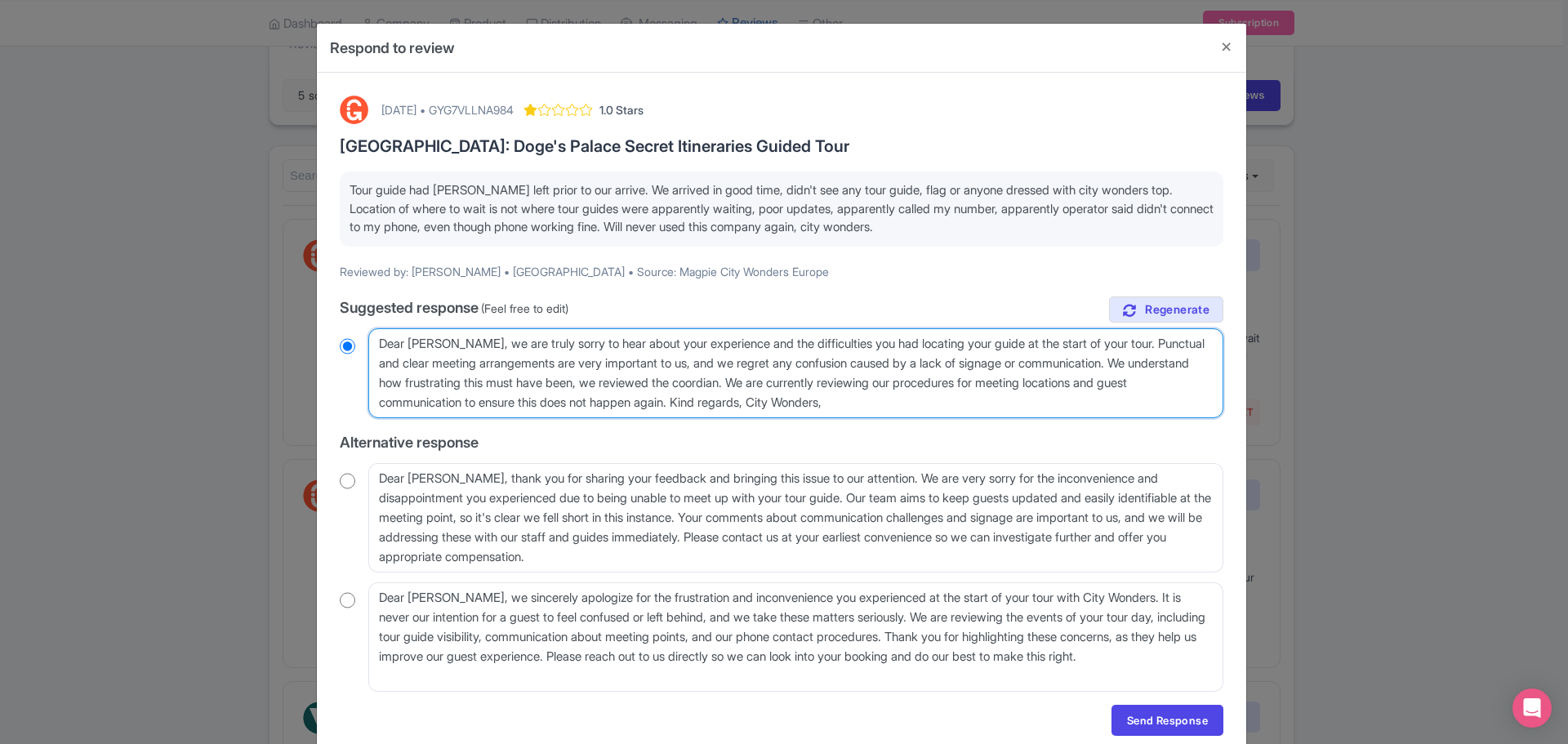
type textarea "Dear Adam, we are truly sorry to hear about your experience and the difficultie…"
radio input "true"
type textarea "Dear Adam, we are truly sorry to hear about your experience and the difficultie…"
radio input "true"
type textarea "Dear Adam, we are truly sorry to hear about your experience and the difficultie…"
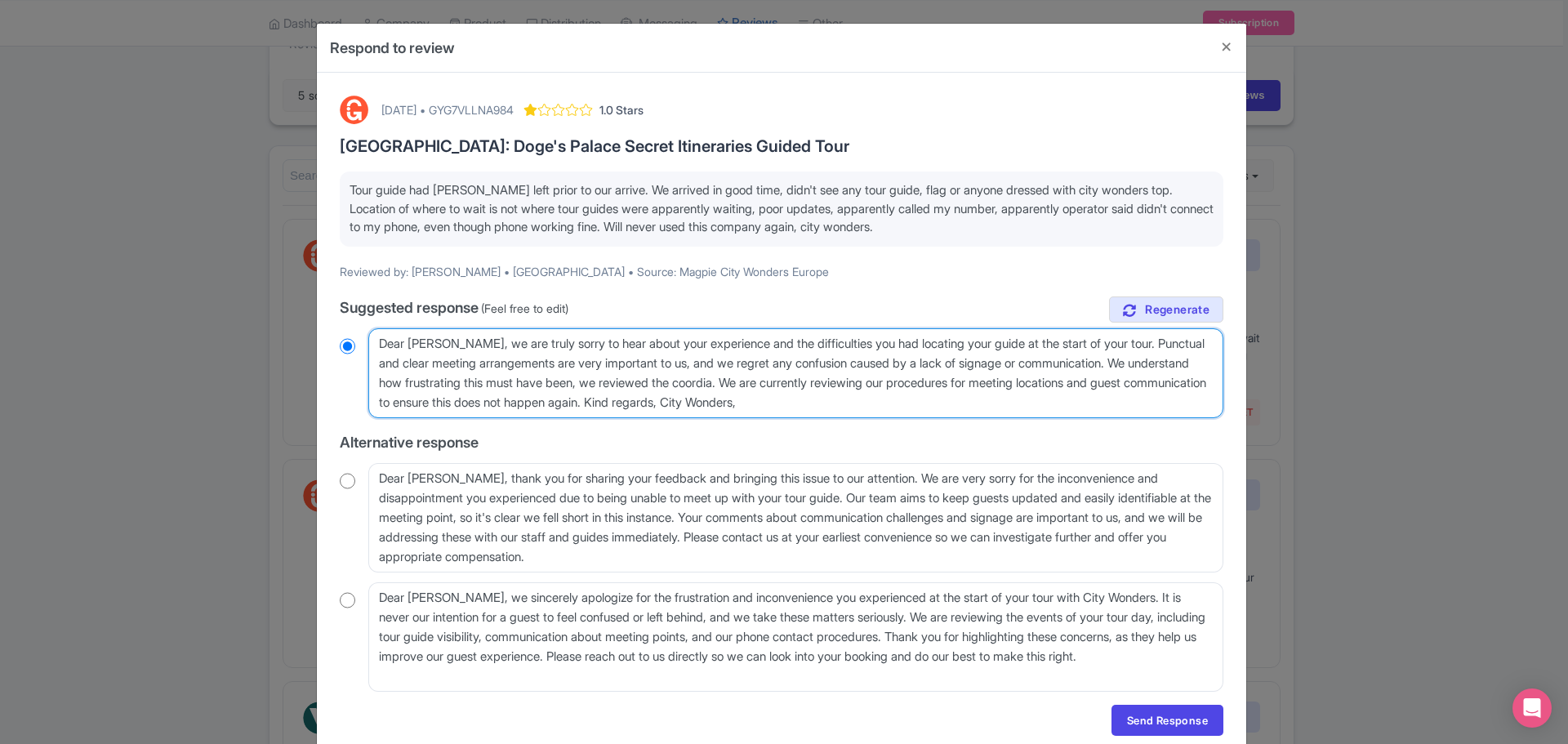
radio input "true"
type textarea "Dear Adam, we are truly sorry to hear about your experience and the difficultie…"
radio input "true"
type textarea "Dear Adam, we are truly sorry to hear about your experience and the difficultie…"
radio input "true"
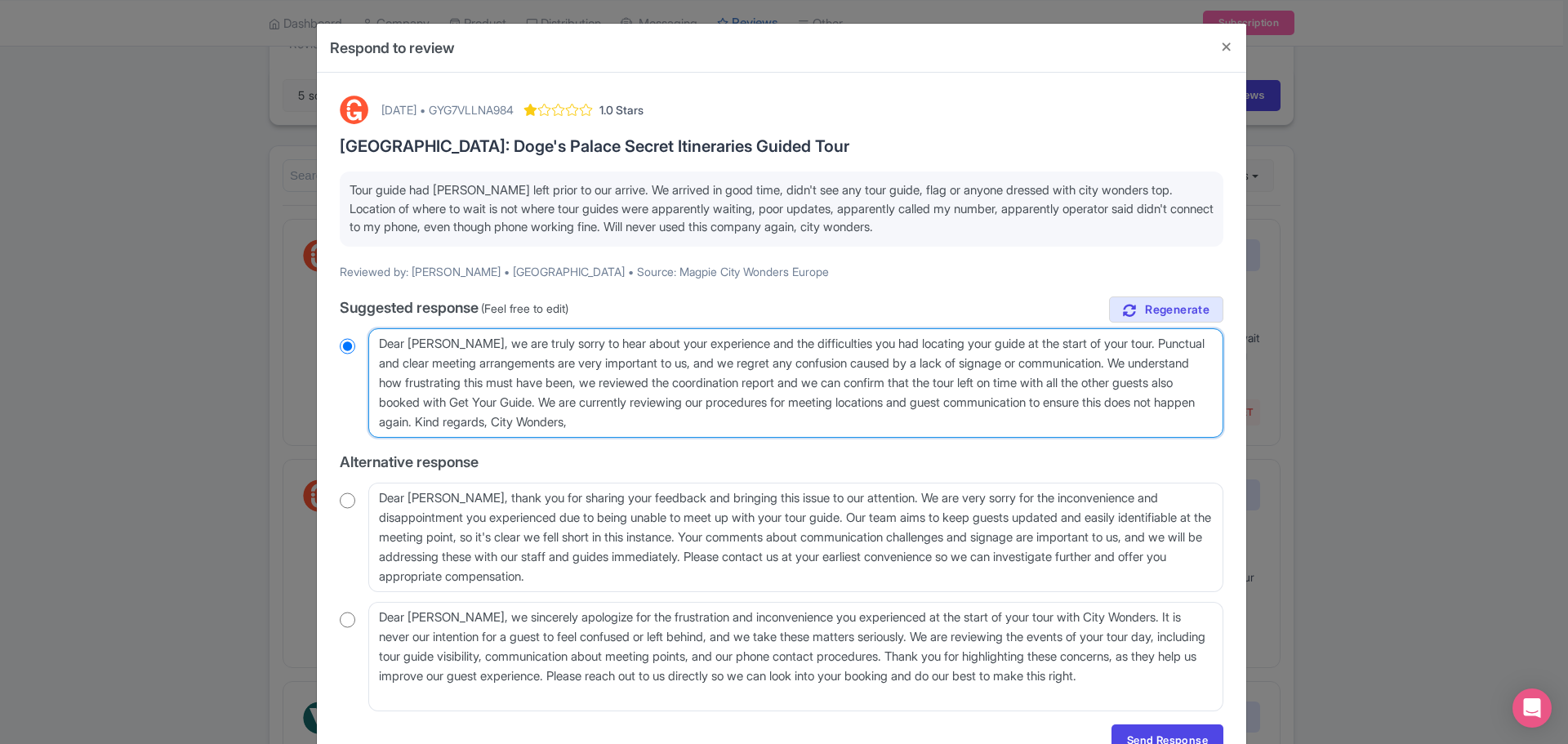
click at [821, 426] on textarea "Dear Adam, we are truly sorry to hear about your experience and the difficultie…" at bounding box center [795, 383] width 855 height 110
drag, startPoint x: 804, startPoint y: 404, endPoint x: 673, endPoint y: 404, distance: 131.0
click at [673, 404] on textarea "Dear Adam, we are truly sorry to hear about your experience and the difficultie…" at bounding box center [795, 383] width 855 height 110
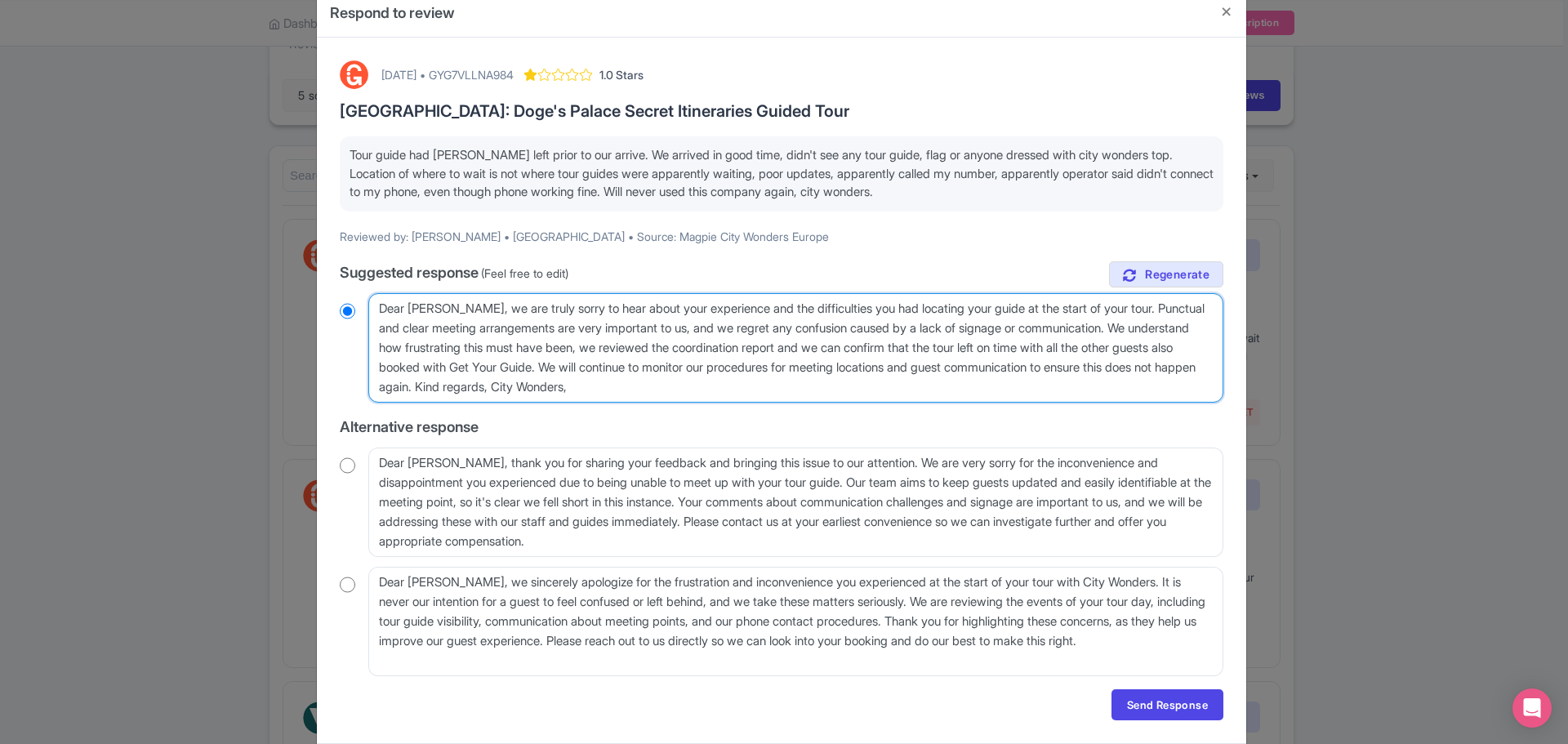
scroll to position [33, 0]
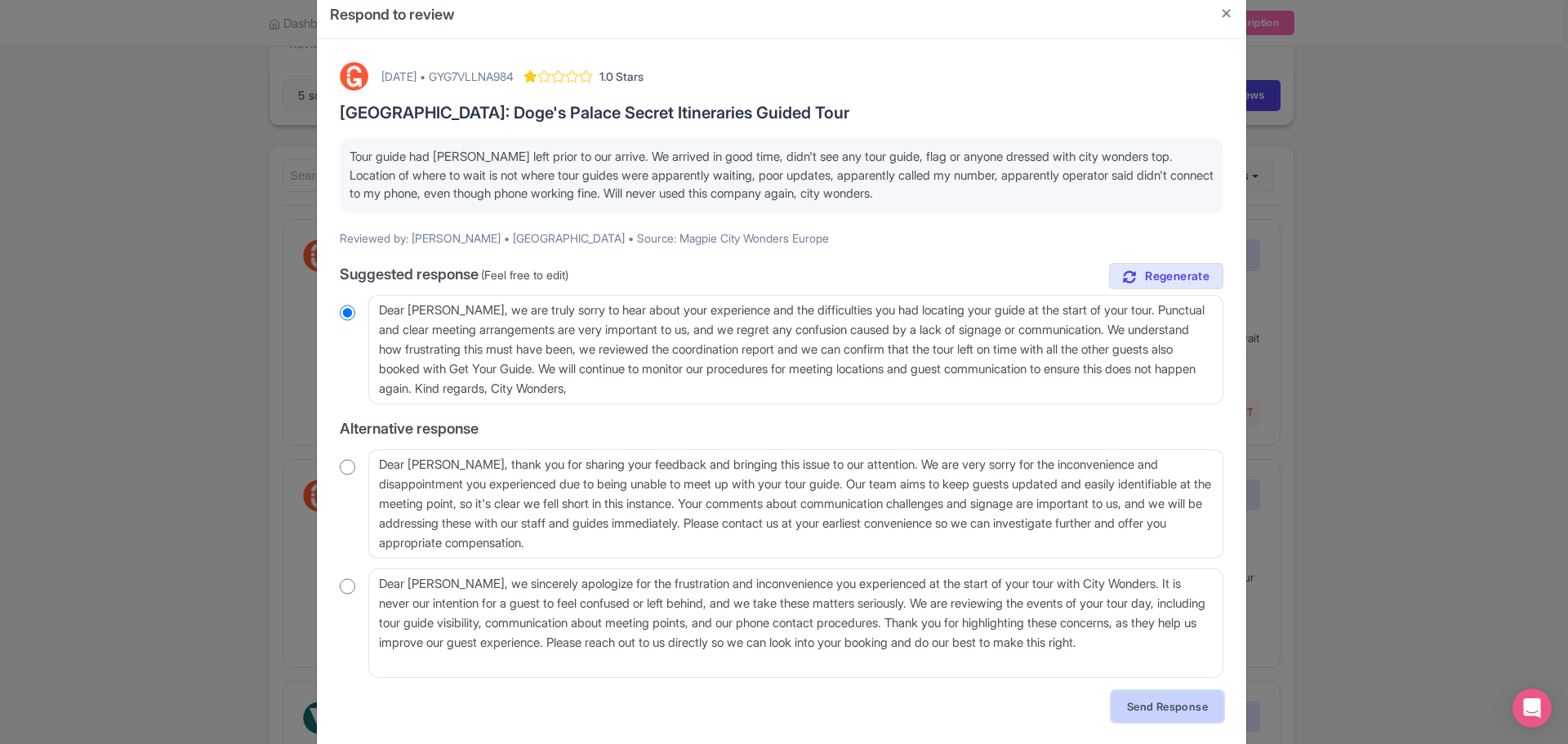
click at [1166, 706] on link "Send Response" at bounding box center [1168, 707] width 112 height 31
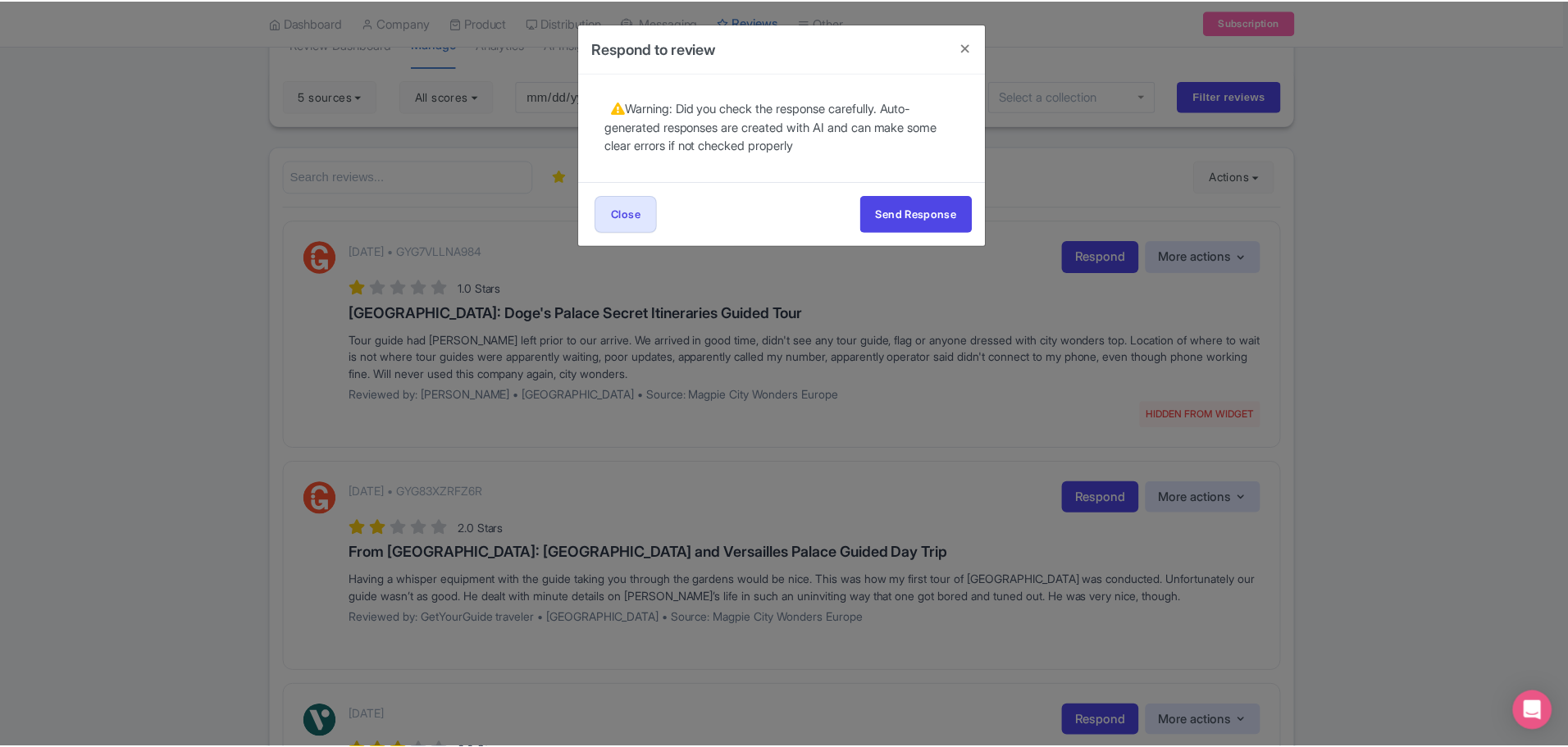
scroll to position [0, 0]
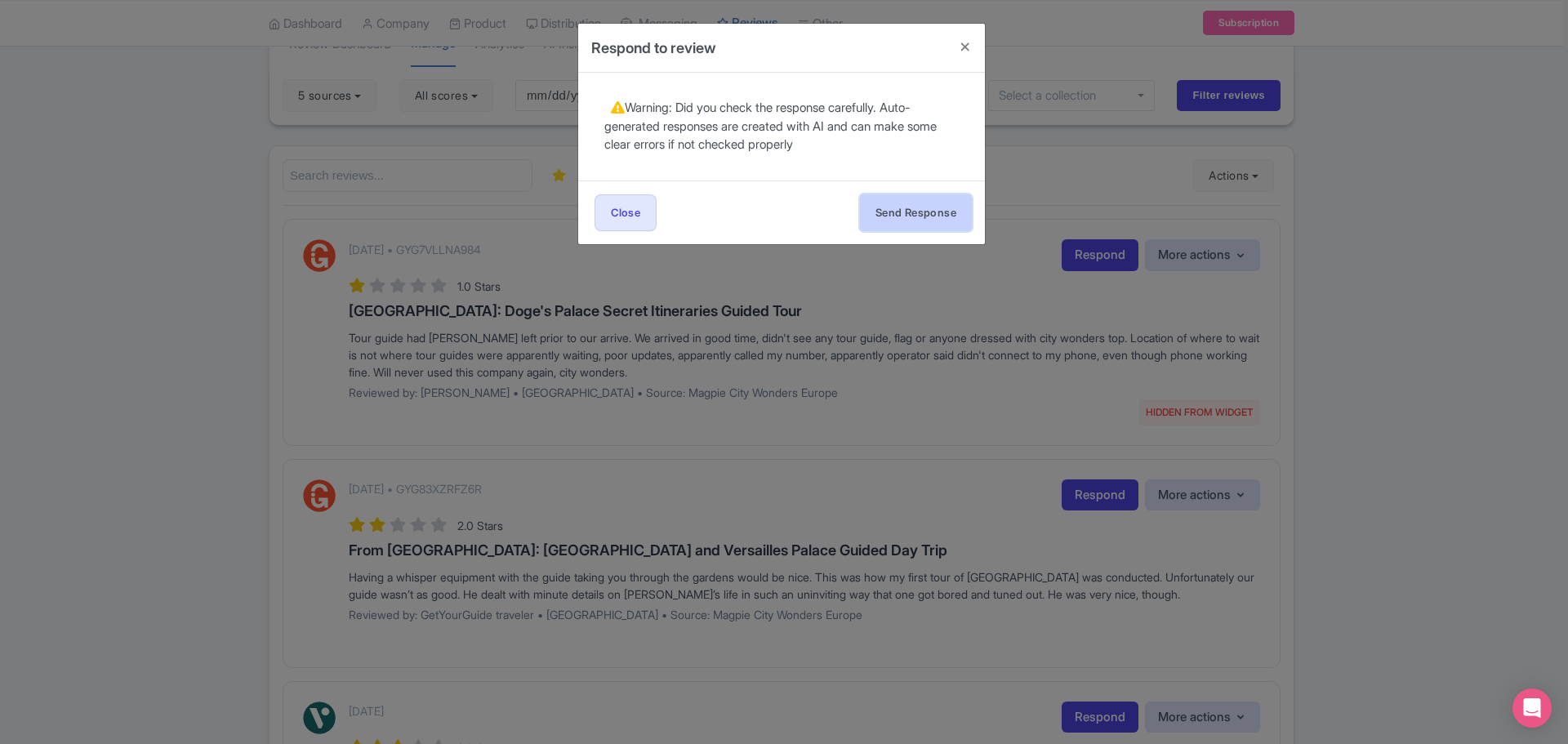
click at [933, 215] on button "Send Response" at bounding box center [916, 213] width 112 height 37
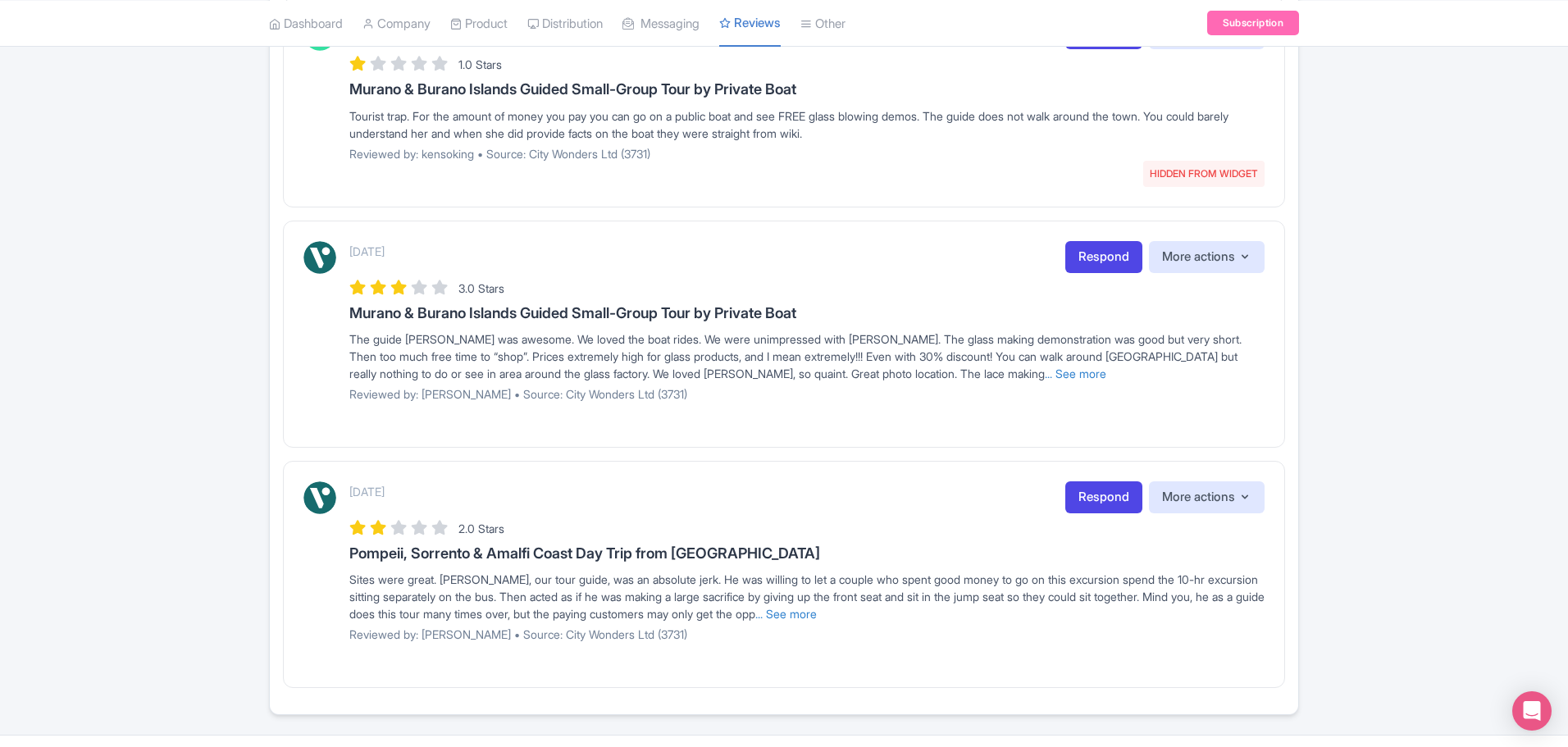
scroll to position [1029, 0]
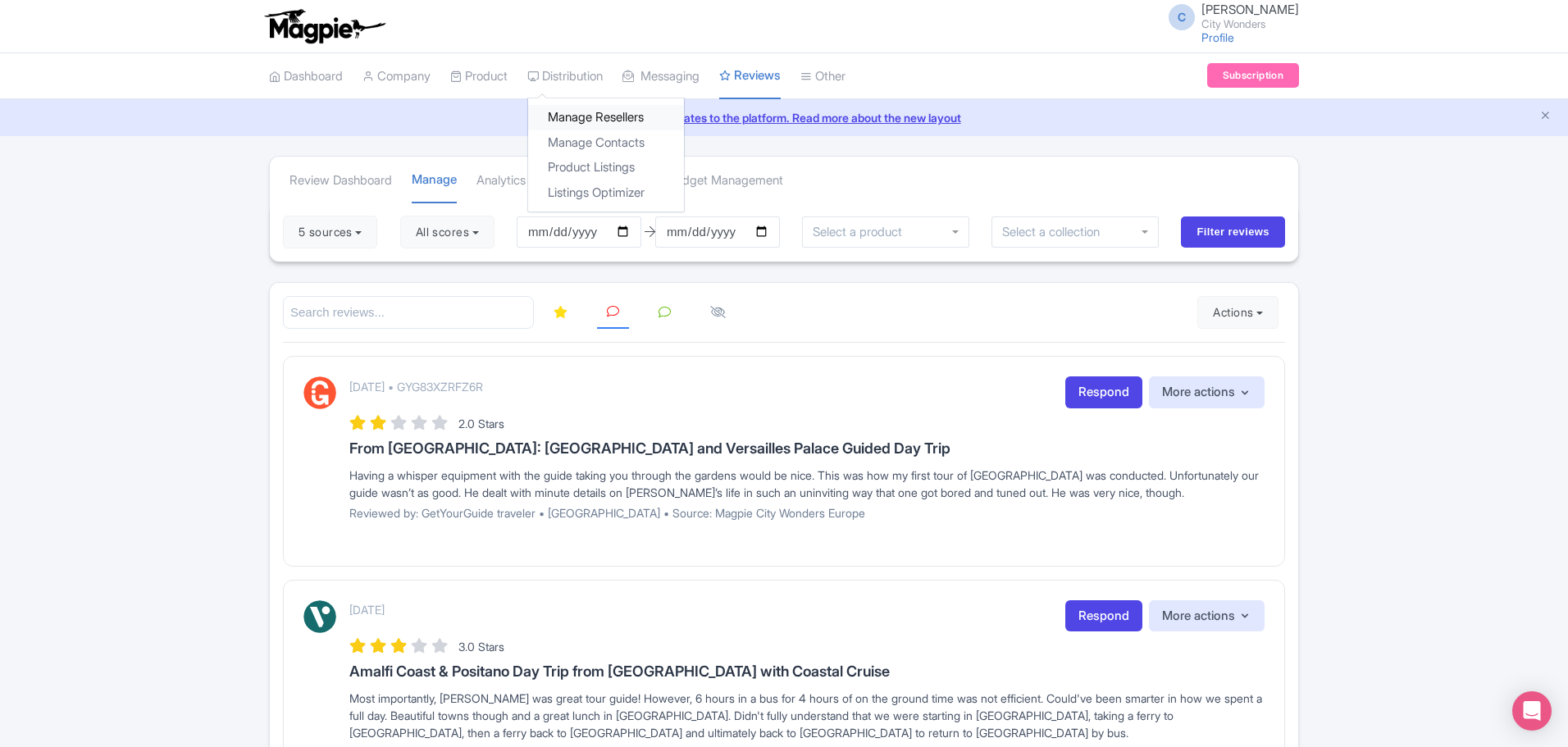
click at [591, 115] on link "Manage Resellers" at bounding box center [606, 118] width 156 height 26
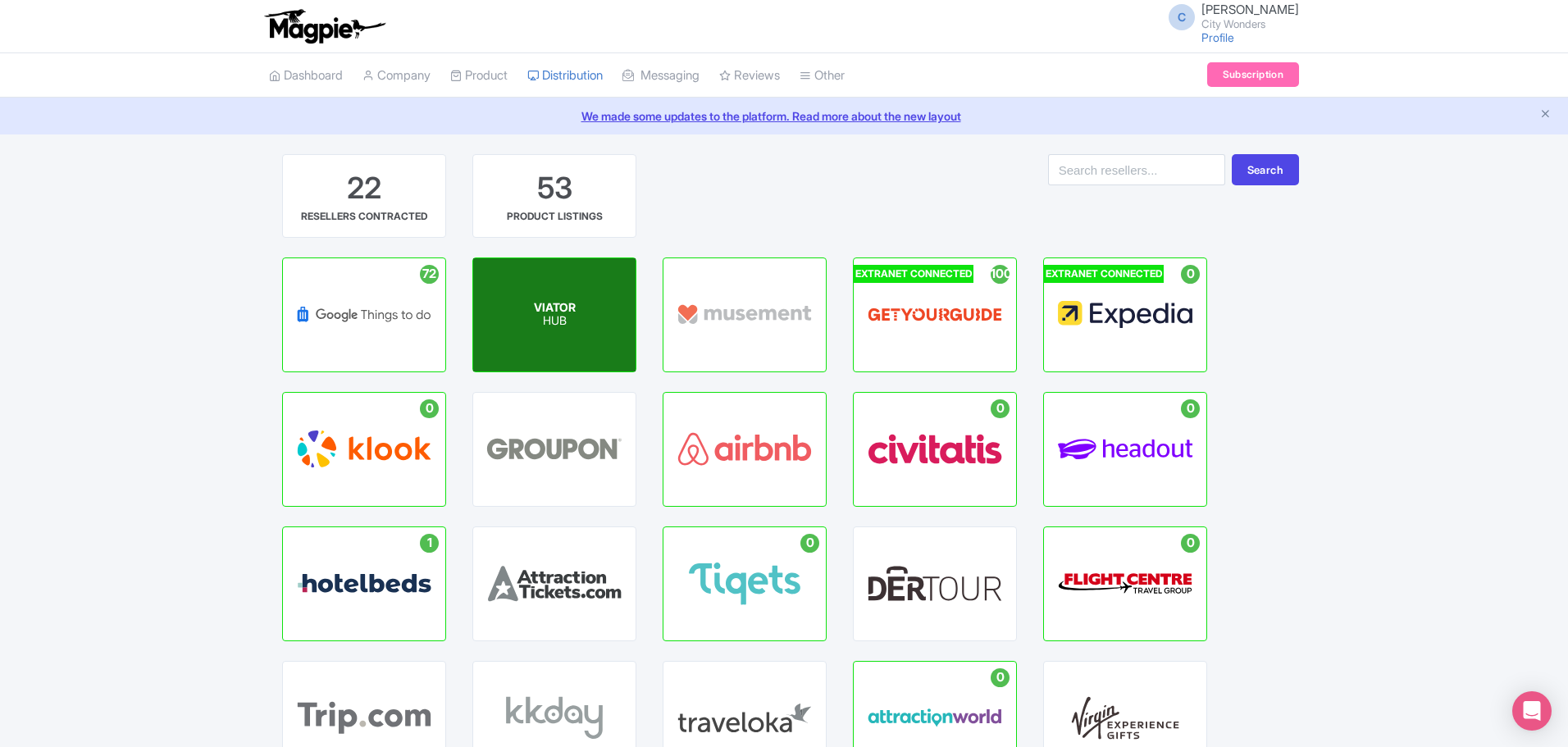
click at [554, 318] on p "HUB" at bounding box center [555, 322] width 42 height 14
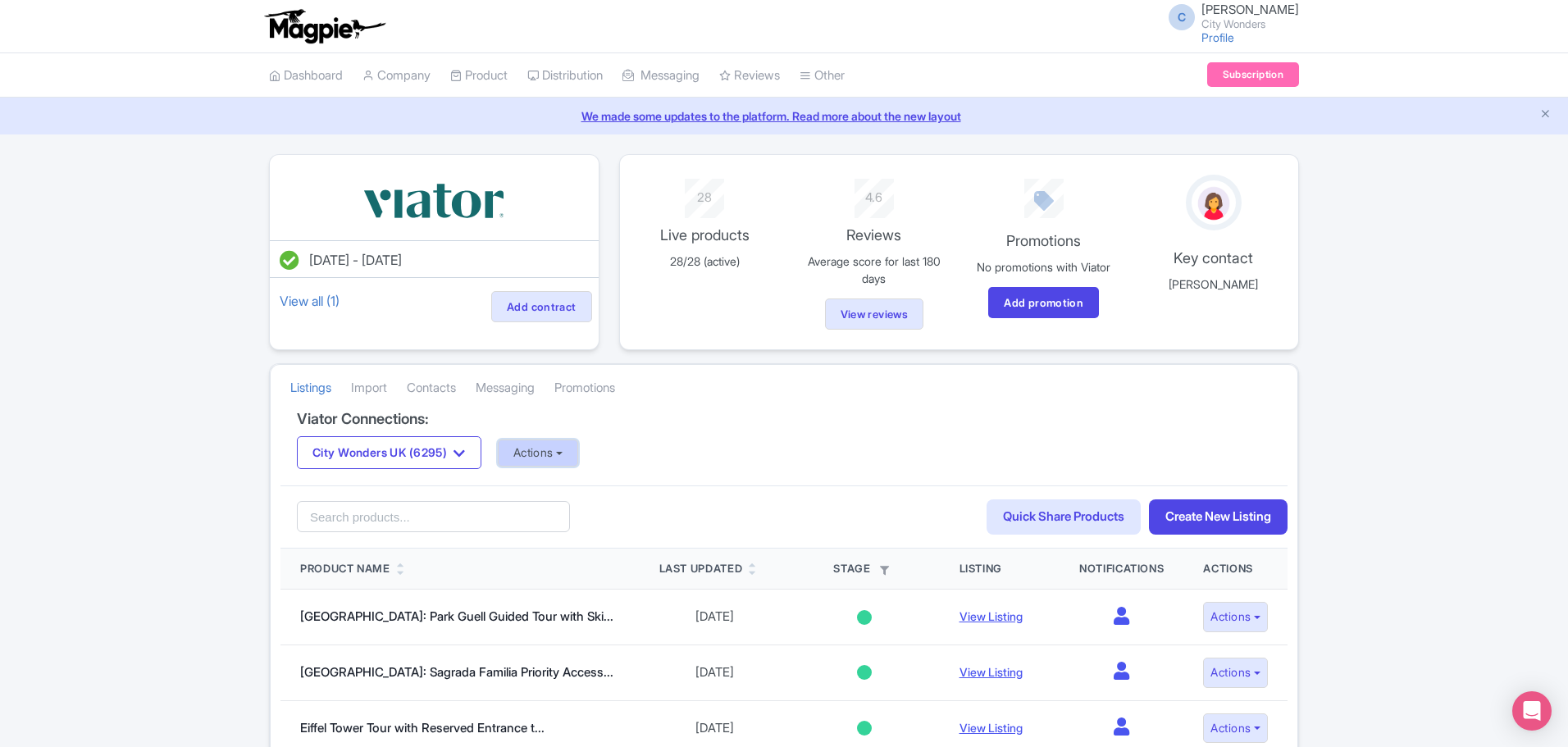
click at [579, 456] on button "Actions" at bounding box center [538, 453] width 81 height 27
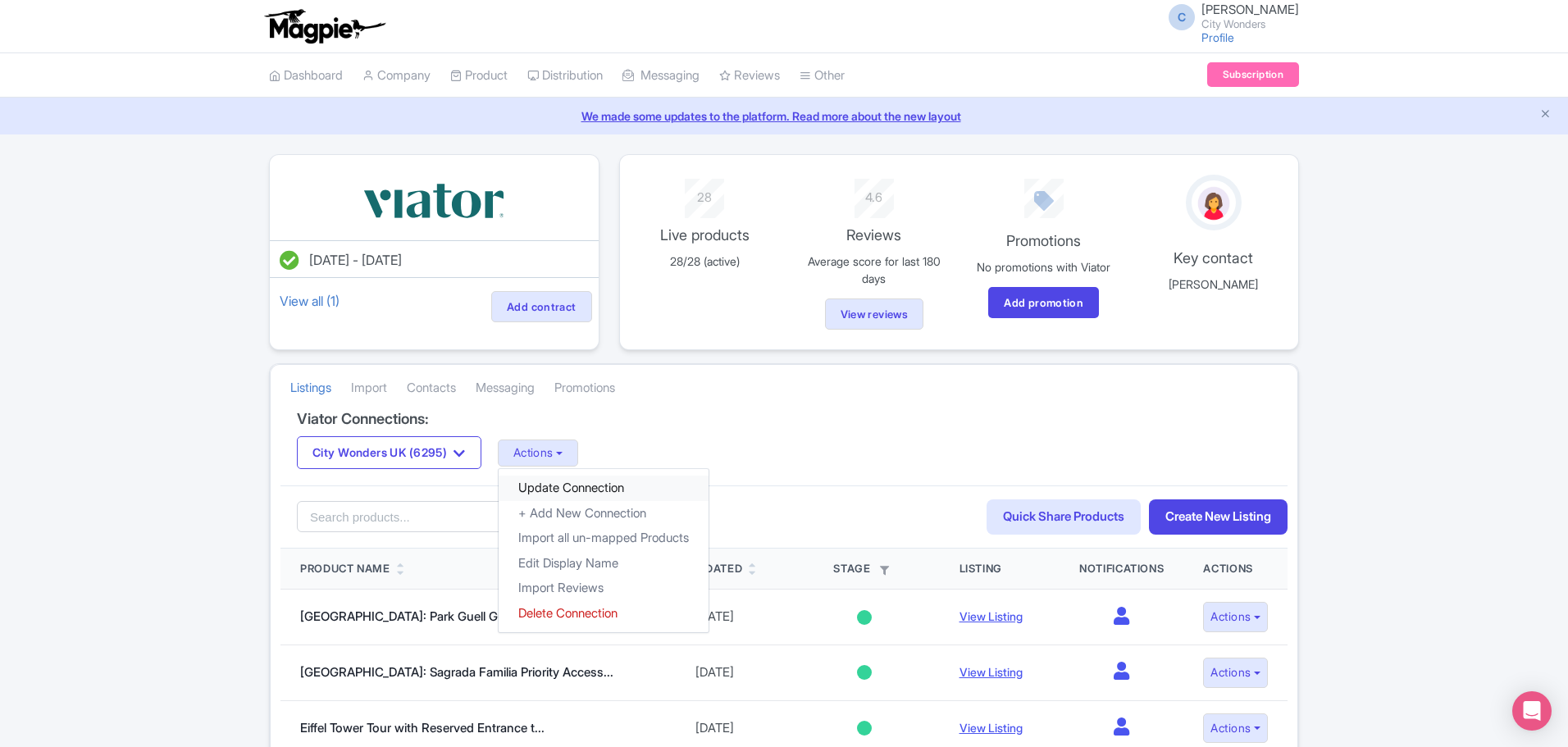
click at [565, 488] on link "Update Connection" at bounding box center [603, 488] width 210 height 26
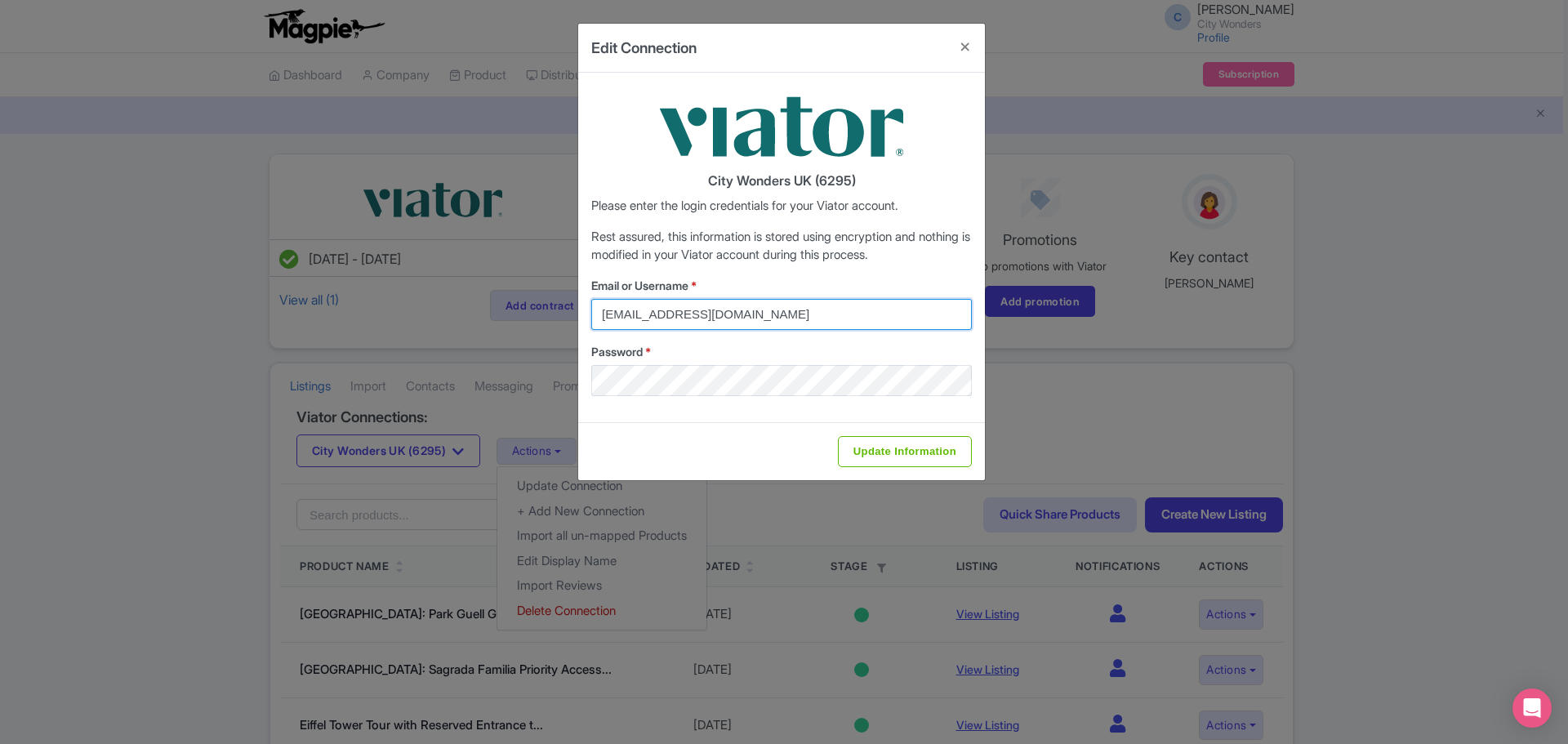
drag, startPoint x: 795, startPoint y: 314, endPoint x: 603, endPoint y: 327, distance: 192.4
click at [602, 327] on input "[EMAIL_ADDRESS][DOMAIN_NAME]" at bounding box center [782, 315] width 381 height 31
type input "[EMAIL_ADDRESS][DOMAIN_NAME]"
click at [691, 422] on div "City Wonders UK (6295) Please enter the login credentials for your Viator accou…" at bounding box center [781, 247] width 407 height 349
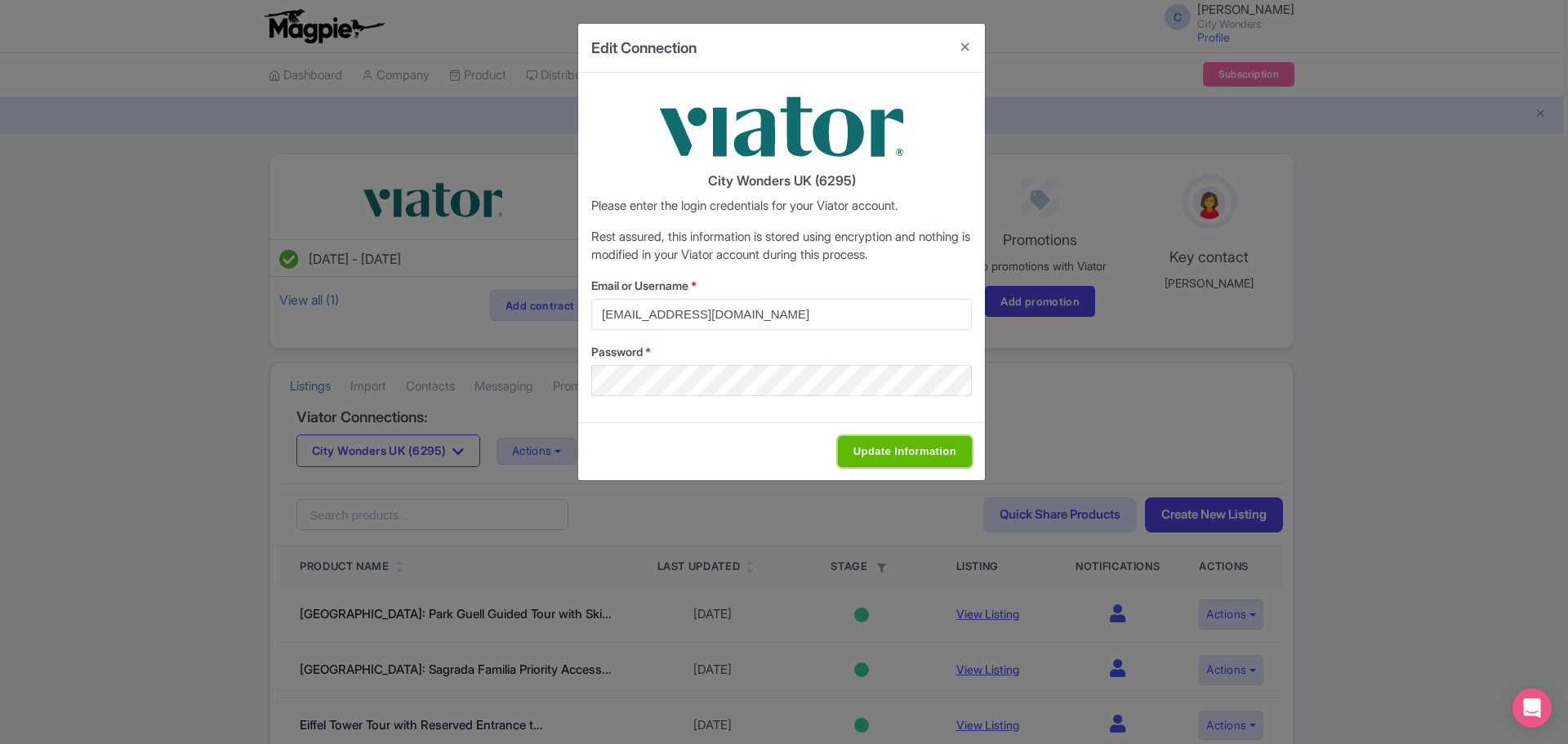
click at [889, 450] on input "Update Information" at bounding box center [905, 452] width 134 height 31
type input "Saving..."
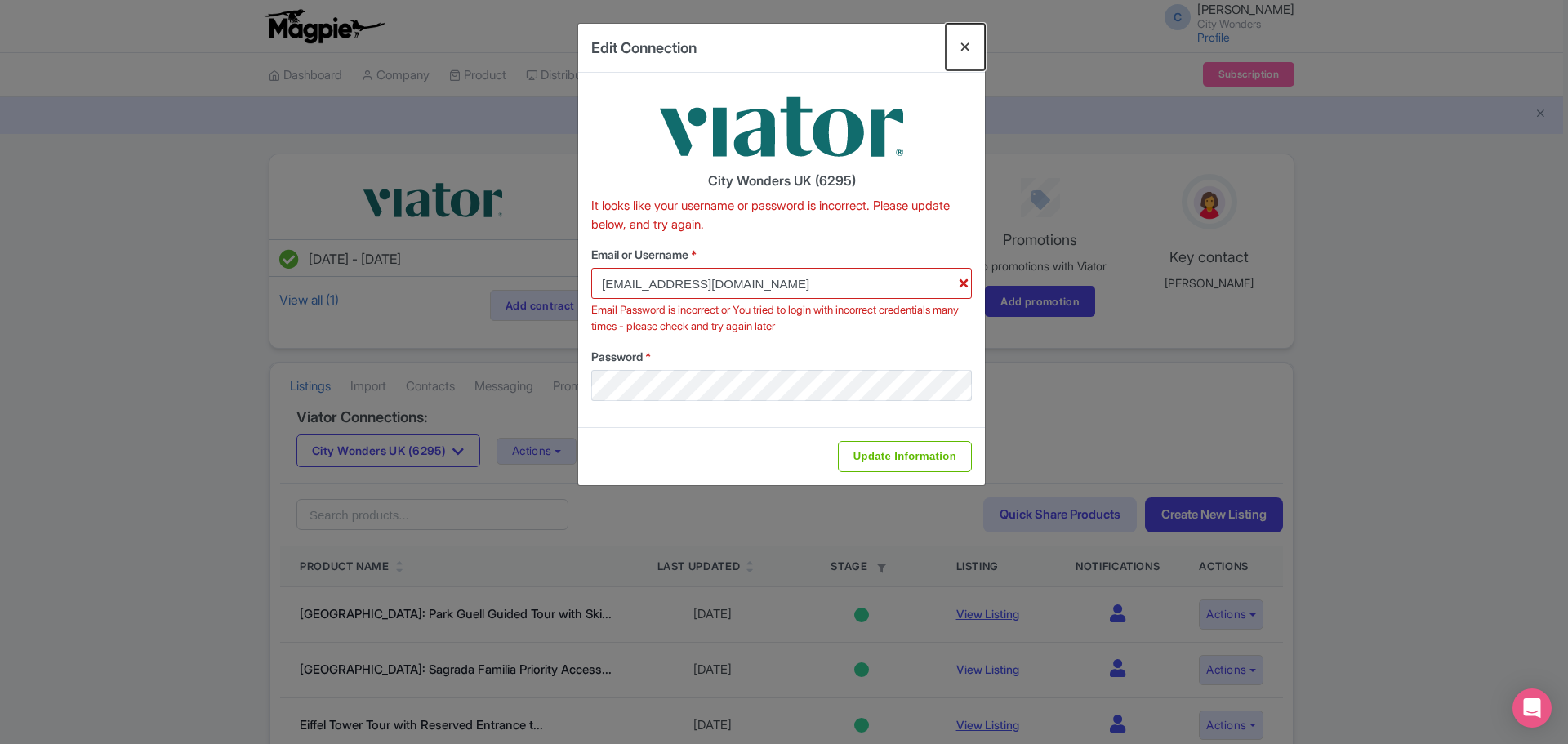
click at [961, 45] on button "Close" at bounding box center [965, 47] width 39 height 47
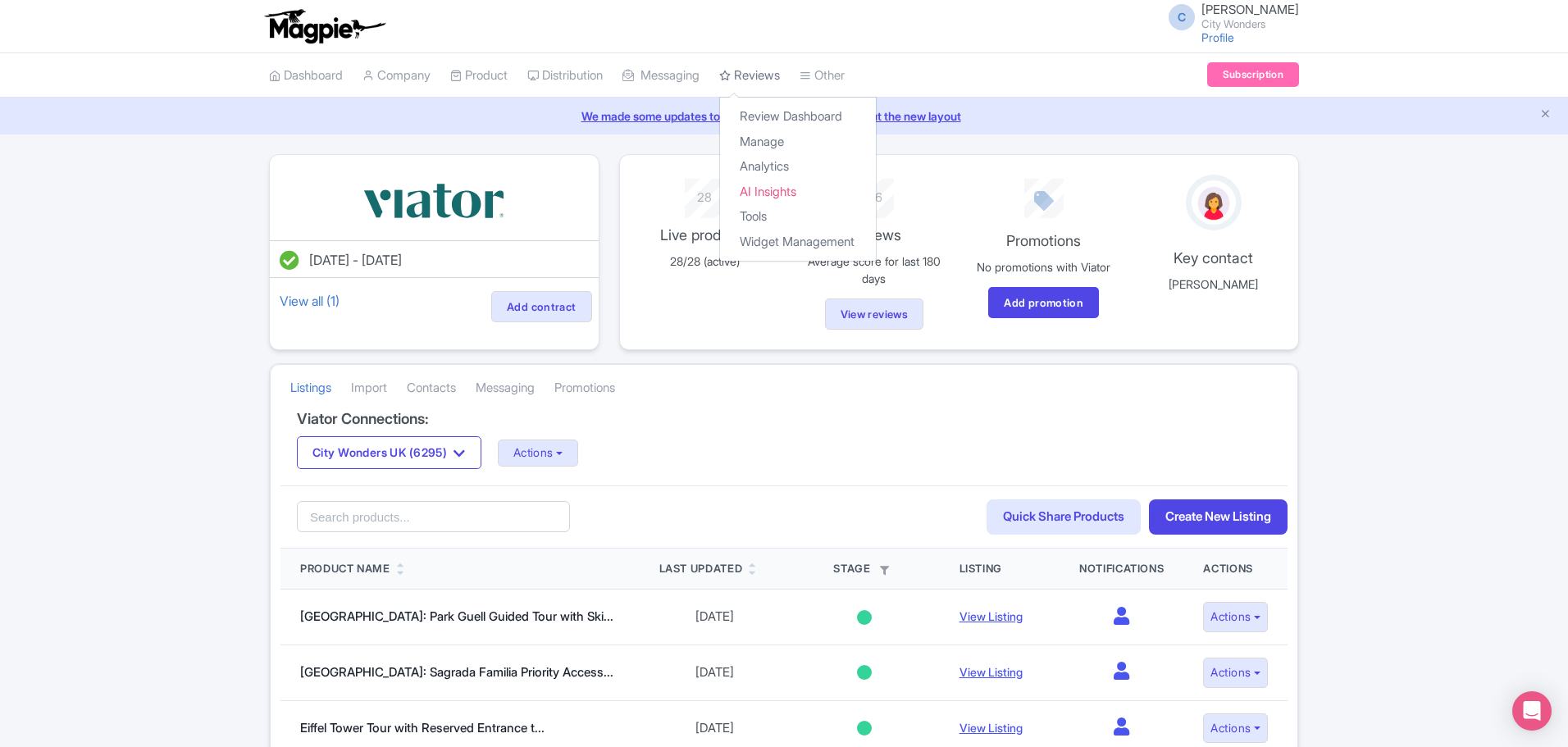
click at [773, 79] on link "Reviews" at bounding box center [749, 75] width 61 height 45
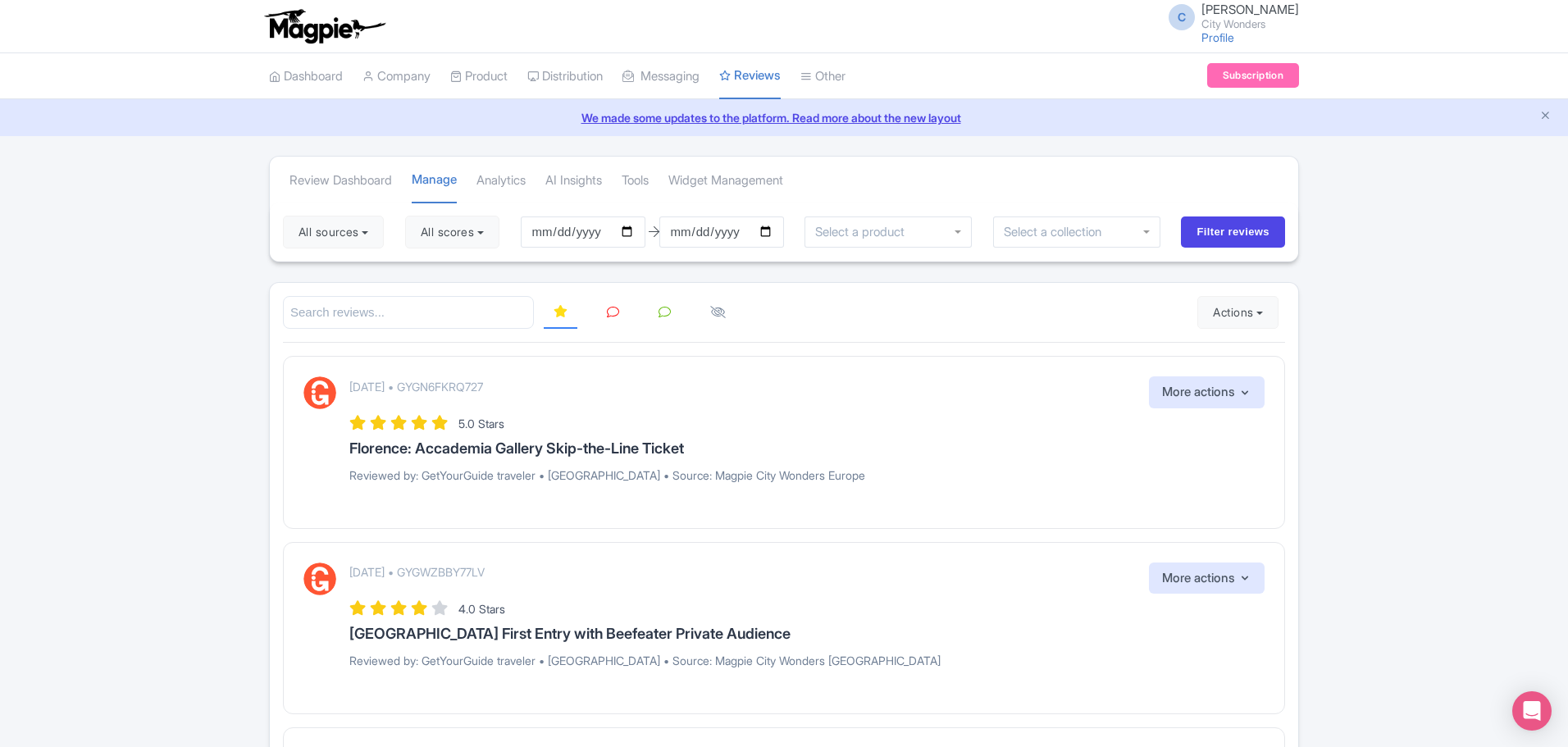
scroll to position [17, 0]
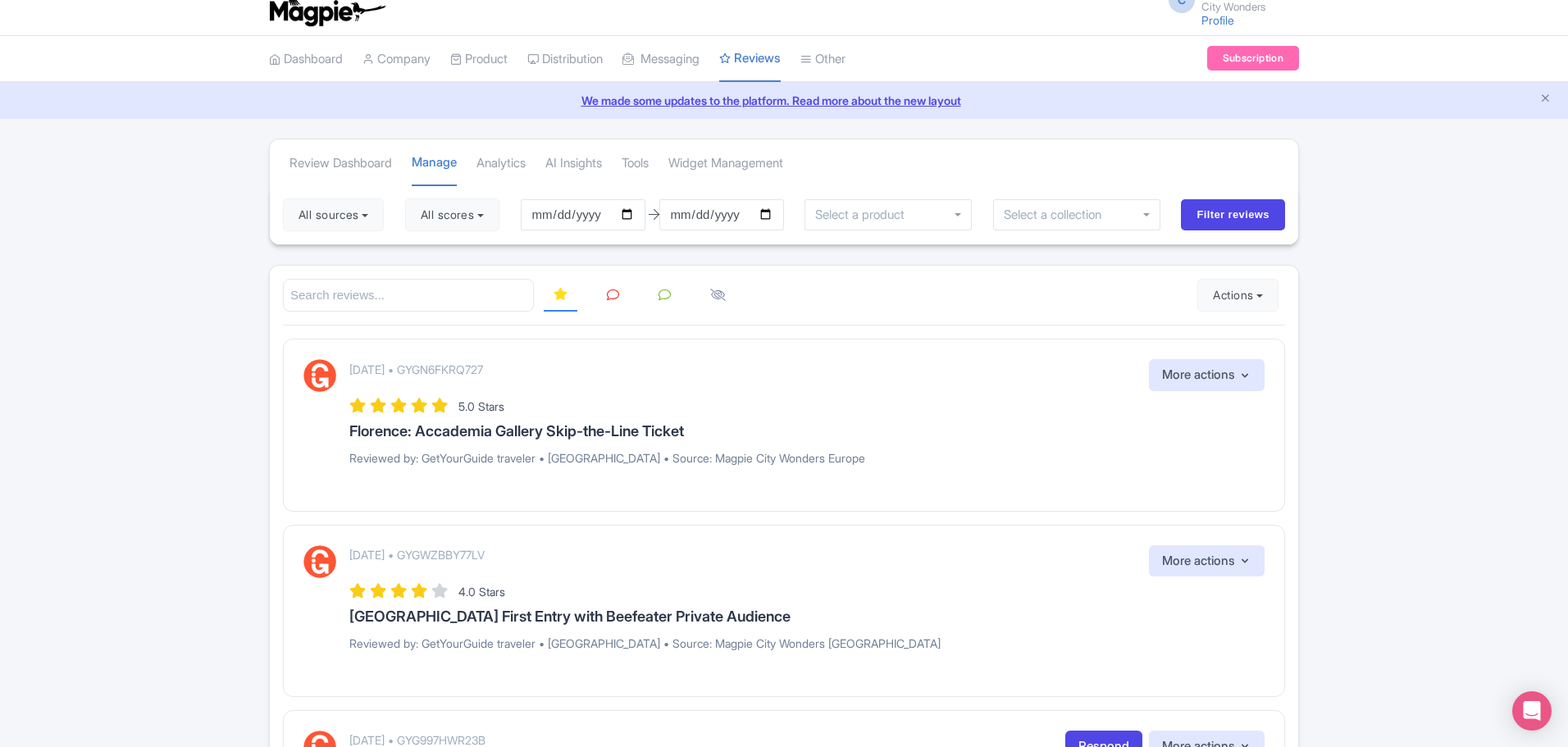
click at [613, 289] on icon at bounding box center [613, 295] width 12 height 12
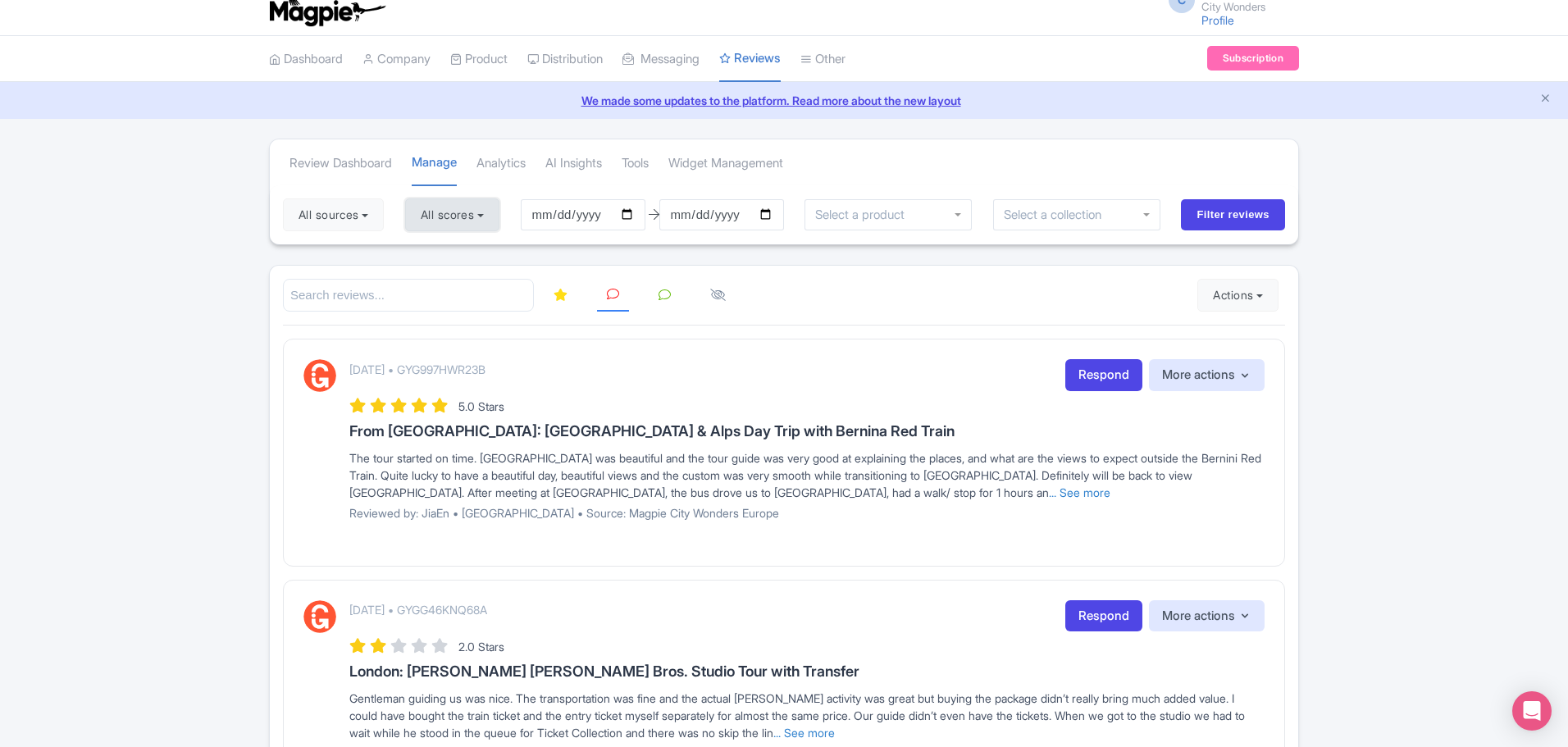
click at [494, 220] on button "All scores" at bounding box center [452, 215] width 95 height 32
click at [435, 254] on label "5 stars" at bounding box center [453, 254] width 37 height 19
click at [435, 254] on input "5 stars" at bounding box center [440, 248] width 10 height 10
checkbox input "false"
click at [435, 275] on label "4 stars" at bounding box center [453, 279] width 37 height 19
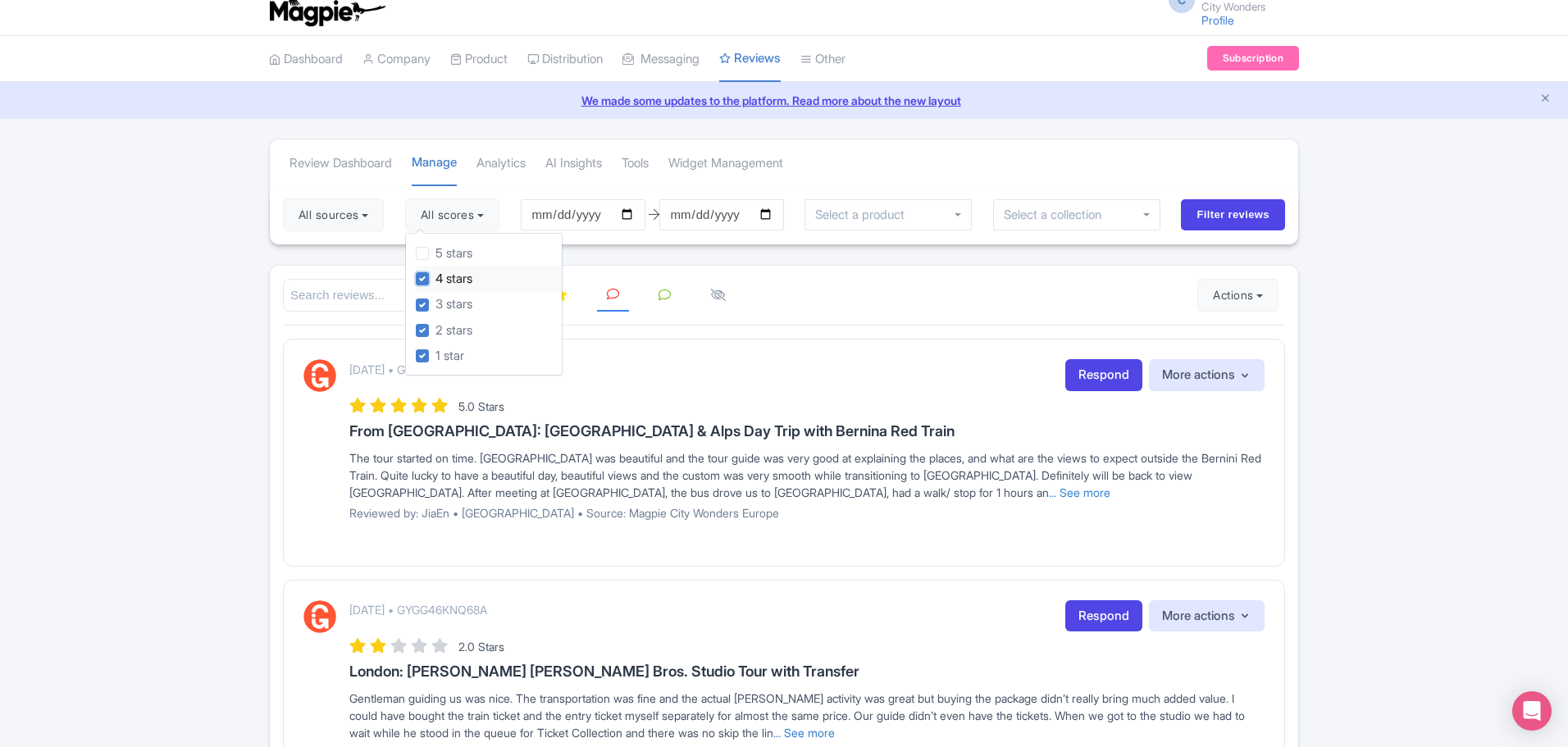
click at [435, 275] on input "4 stars" at bounding box center [440, 274] width 10 height 10
checkbox input "false"
click at [637, 211] on input "[DATE]" at bounding box center [583, 214] width 125 height 32
type input "[DATE]"
click at [1228, 217] on input "Filter reviews" at bounding box center [1233, 214] width 104 height 32
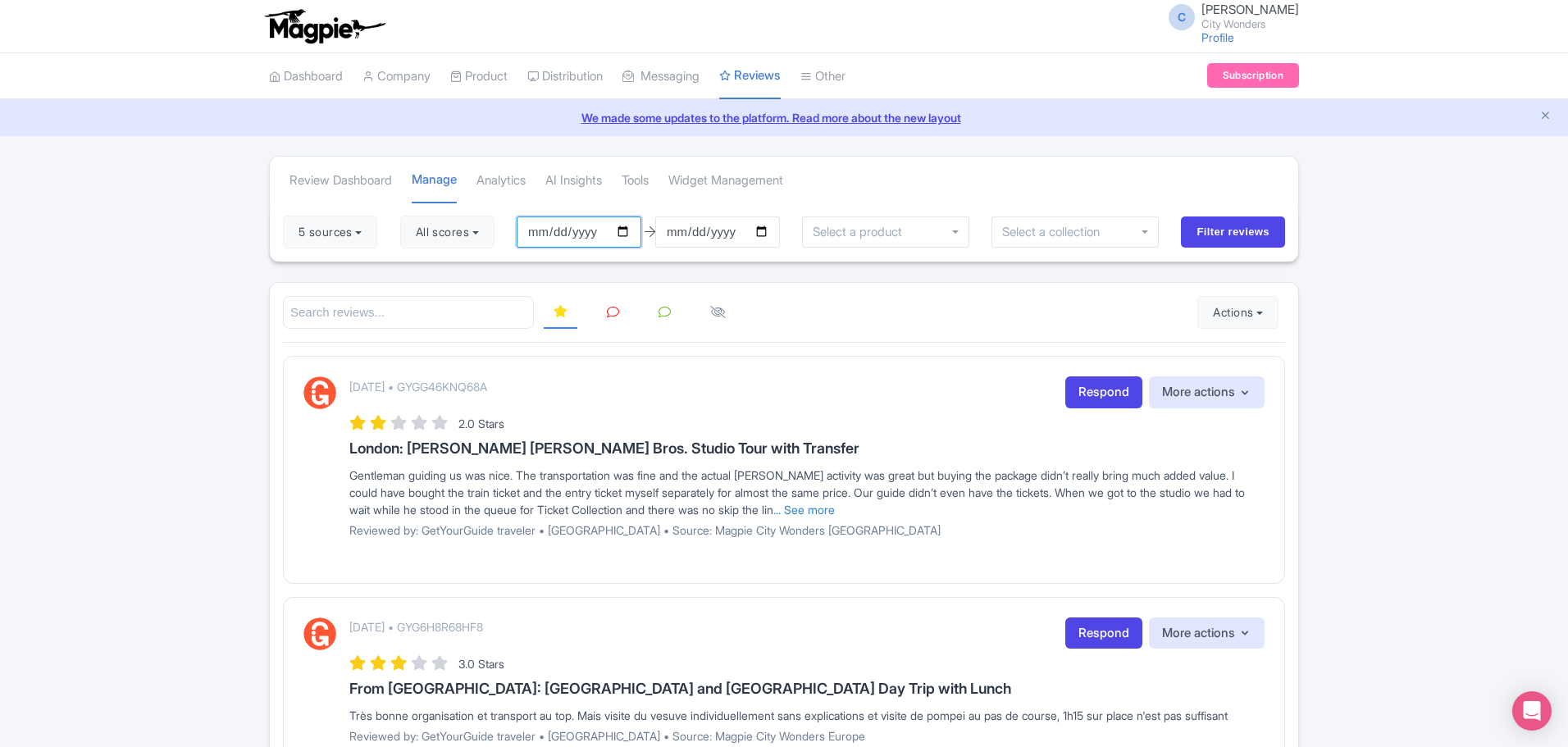
click at [630, 236] on input "[DATE]" at bounding box center [579, 232] width 125 height 32
type input "[DATE]"
click at [765, 225] on input "[DATE]" at bounding box center [718, 232] width 125 height 32
type input "[DATE]"
click at [1244, 224] on input "Filter reviews" at bounding box center [1233, 232] width 104 height 32
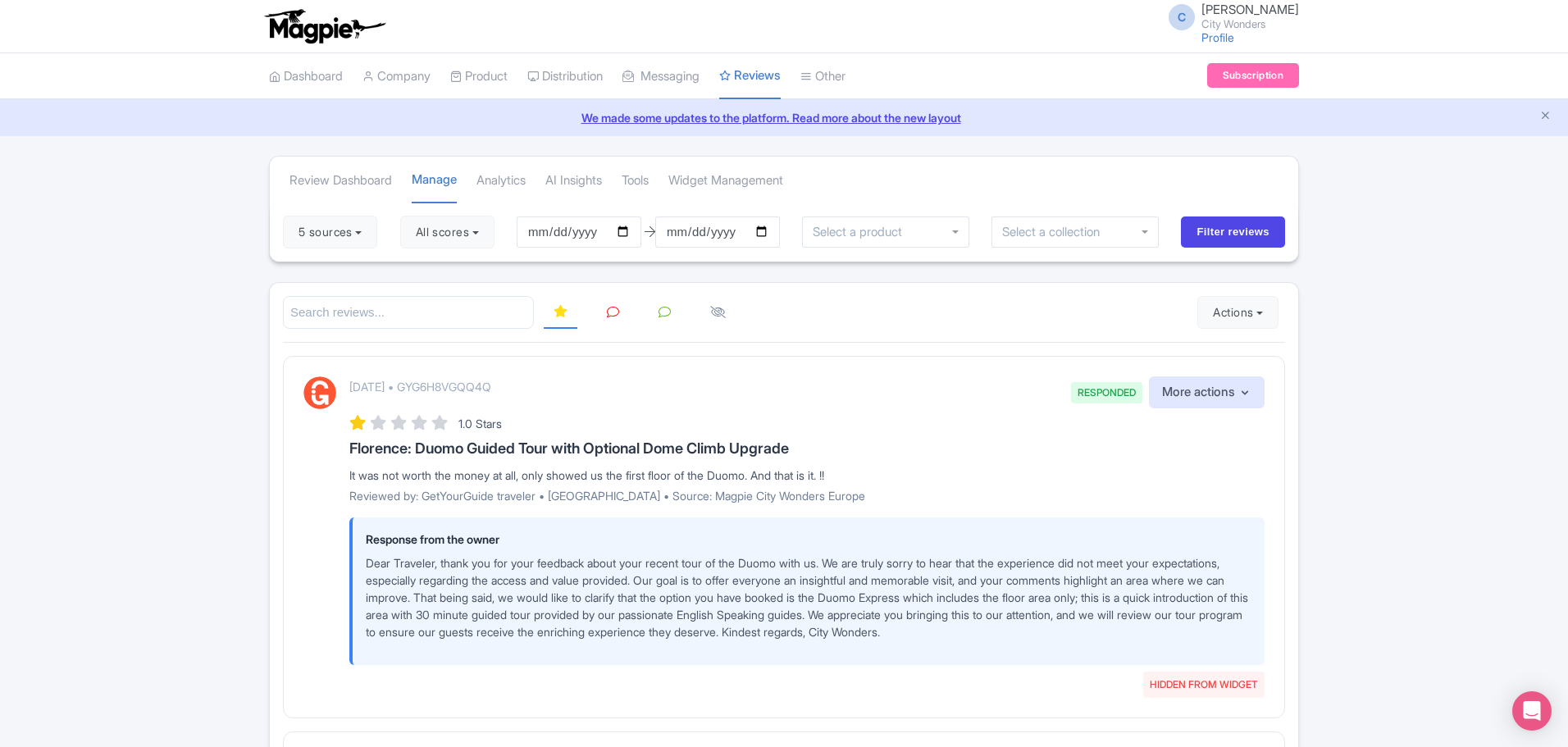
click at [614, 312] on icon at bounding box center [613, 312] width 12 height 12
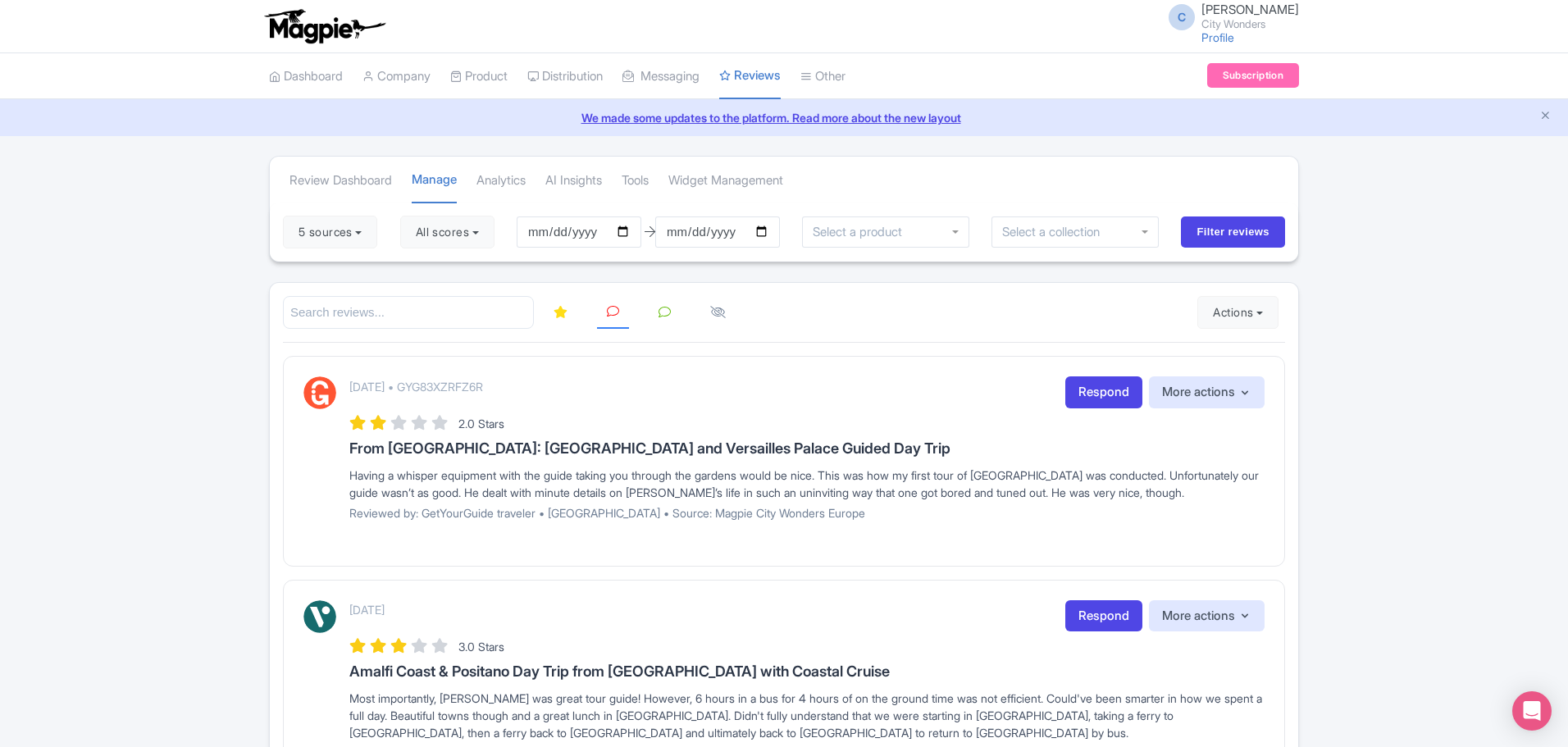
click at [564, 312] on icon at bounding box center [561, 312] width 14 height 12
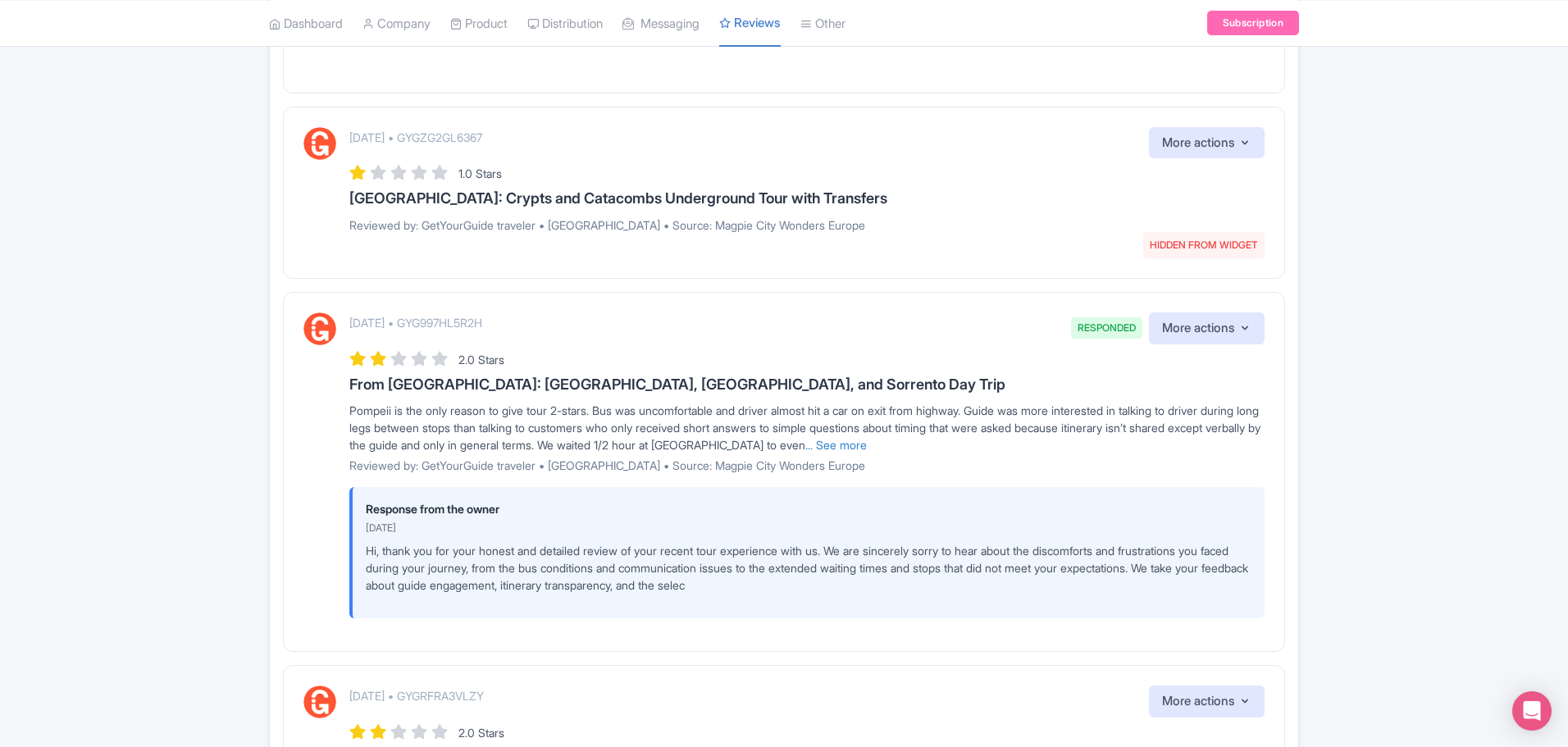
scroll to position [1221, 0]
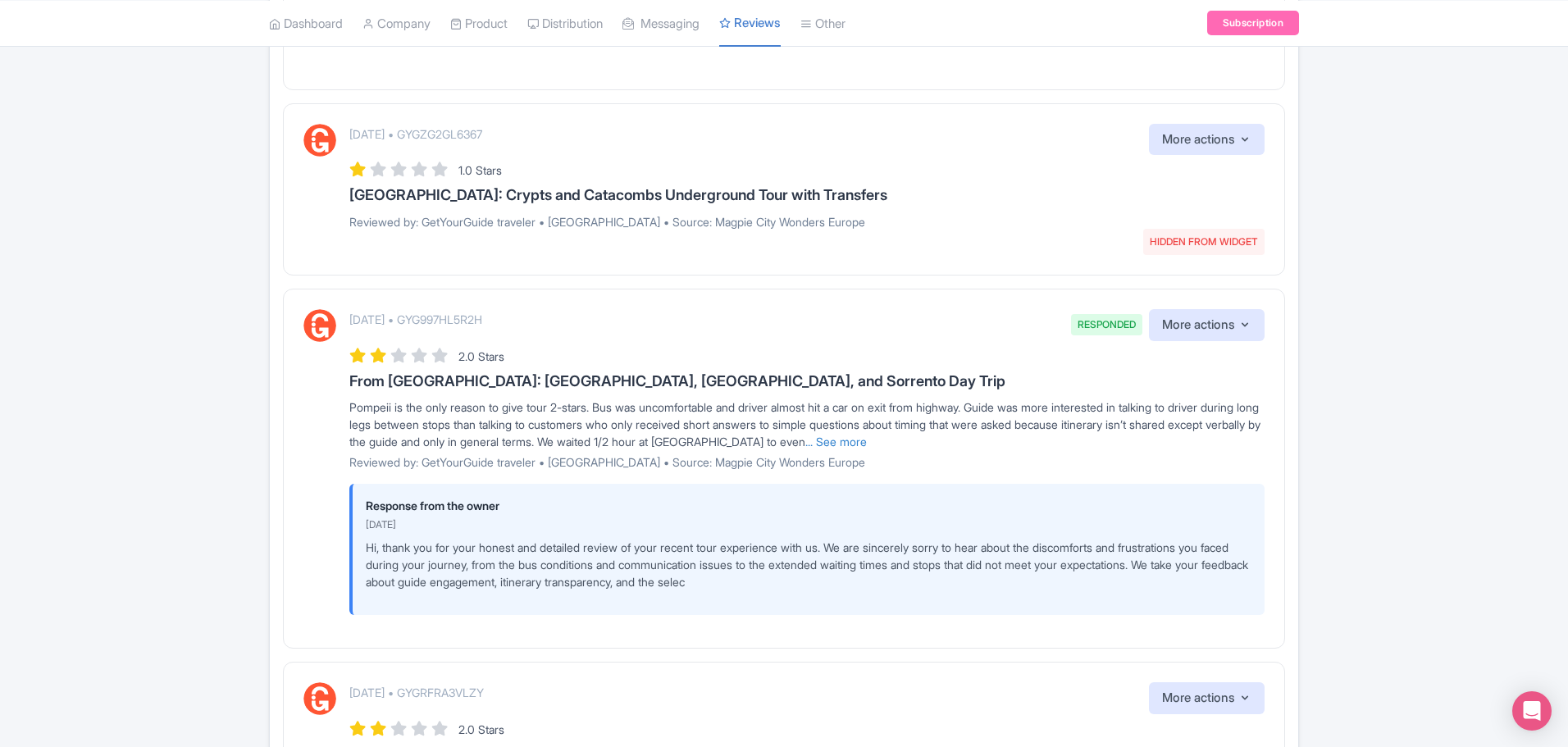
click at [603, 582] on p "Hi, thank you for your honest and detailed review of your recent tour experienc…" at bounding box center [809, 564] width 886 height 52
click at [752, 576] on p "Hi, thank you for your honest and detailed review of your recent tour experienc…" at bounding box center [809, 564] width 886 height 52
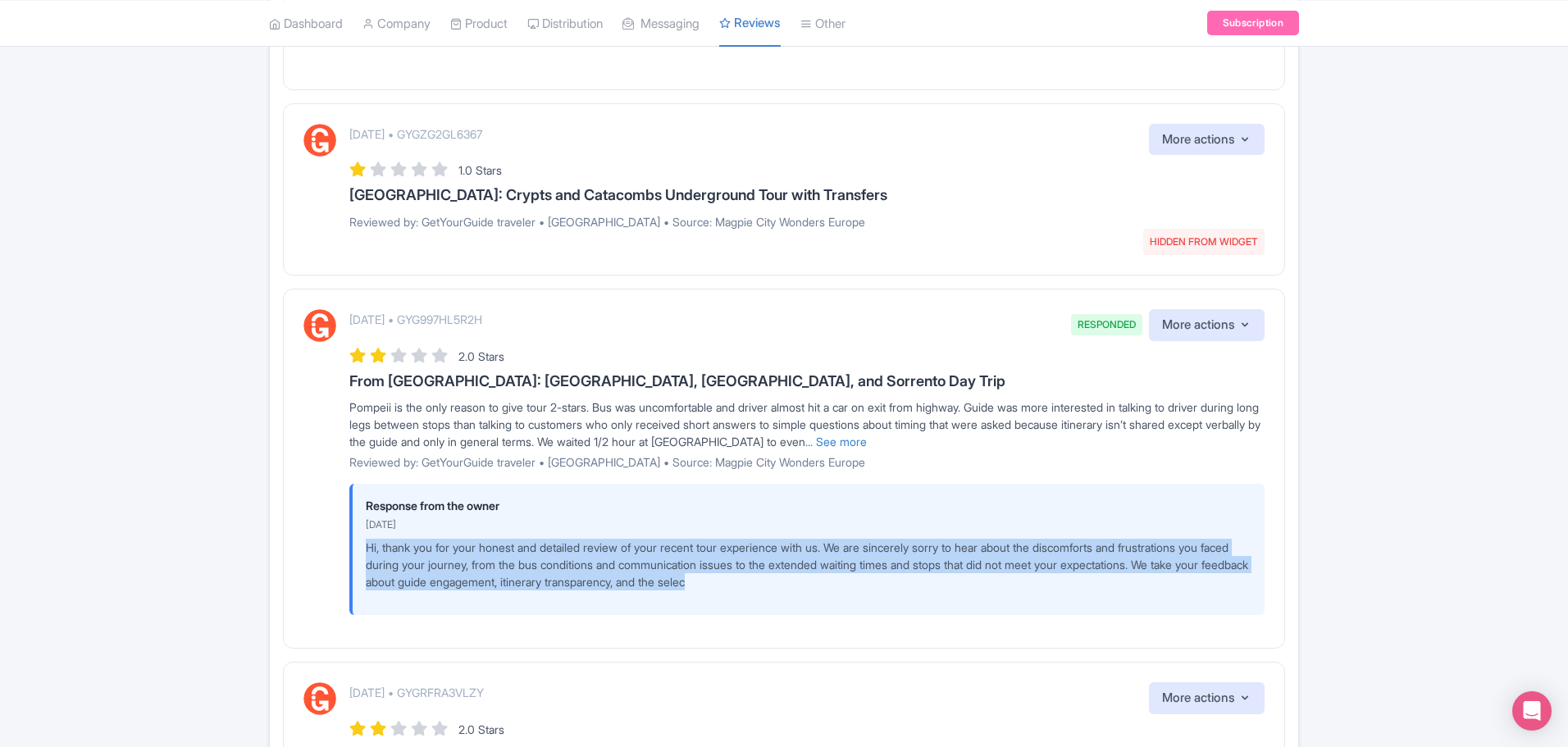
click at [752, 576] on p "Hi, thank you for your honest and detailed review of your recent tour experienc…" at bounding box center [809, 564] width 886 height 52
click at [765, 591] on p "Hi, thank you for your honest and detailed review of your recent tour experienc…" at bounding box center [809, 564] width 886 height 52
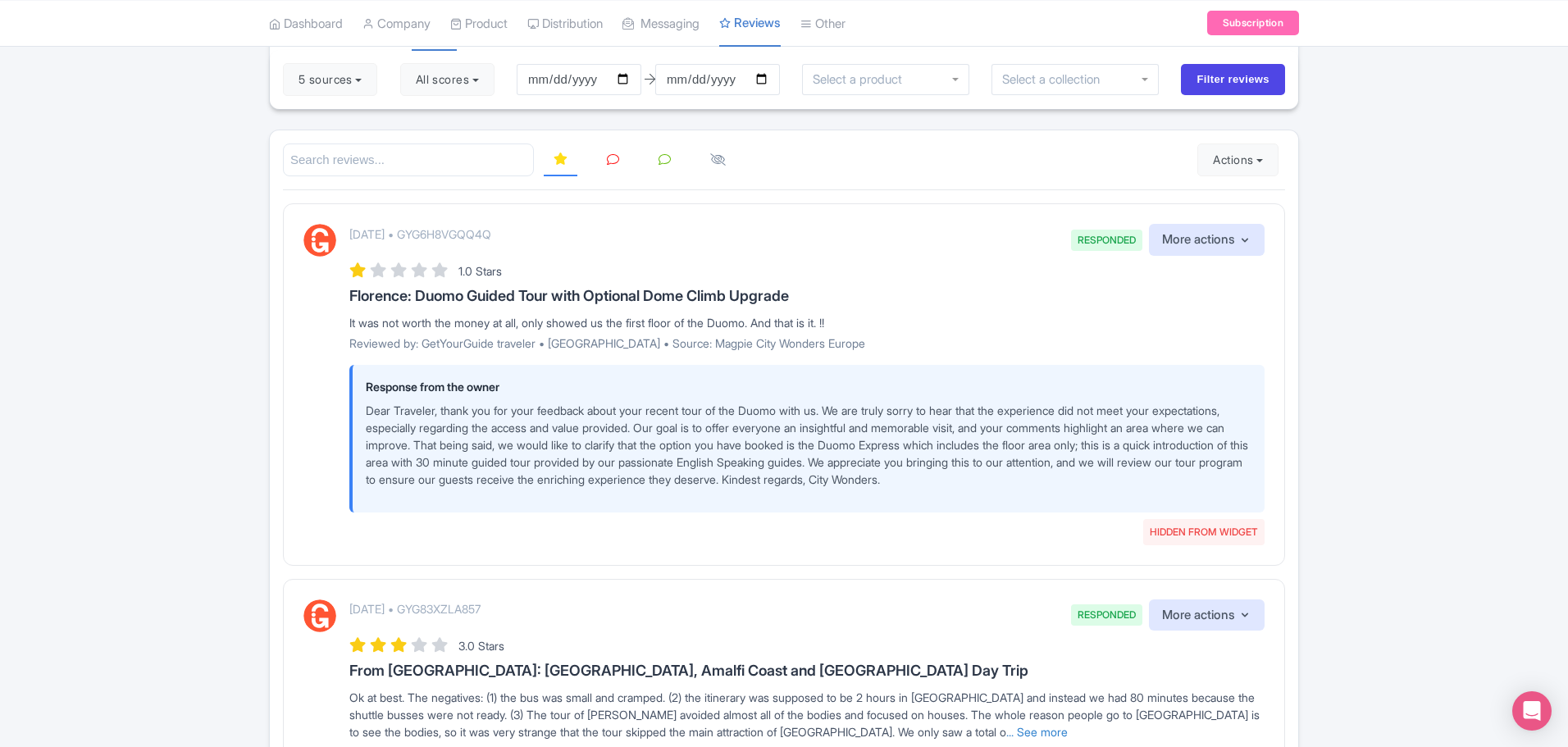
scroll to position [0, 0]
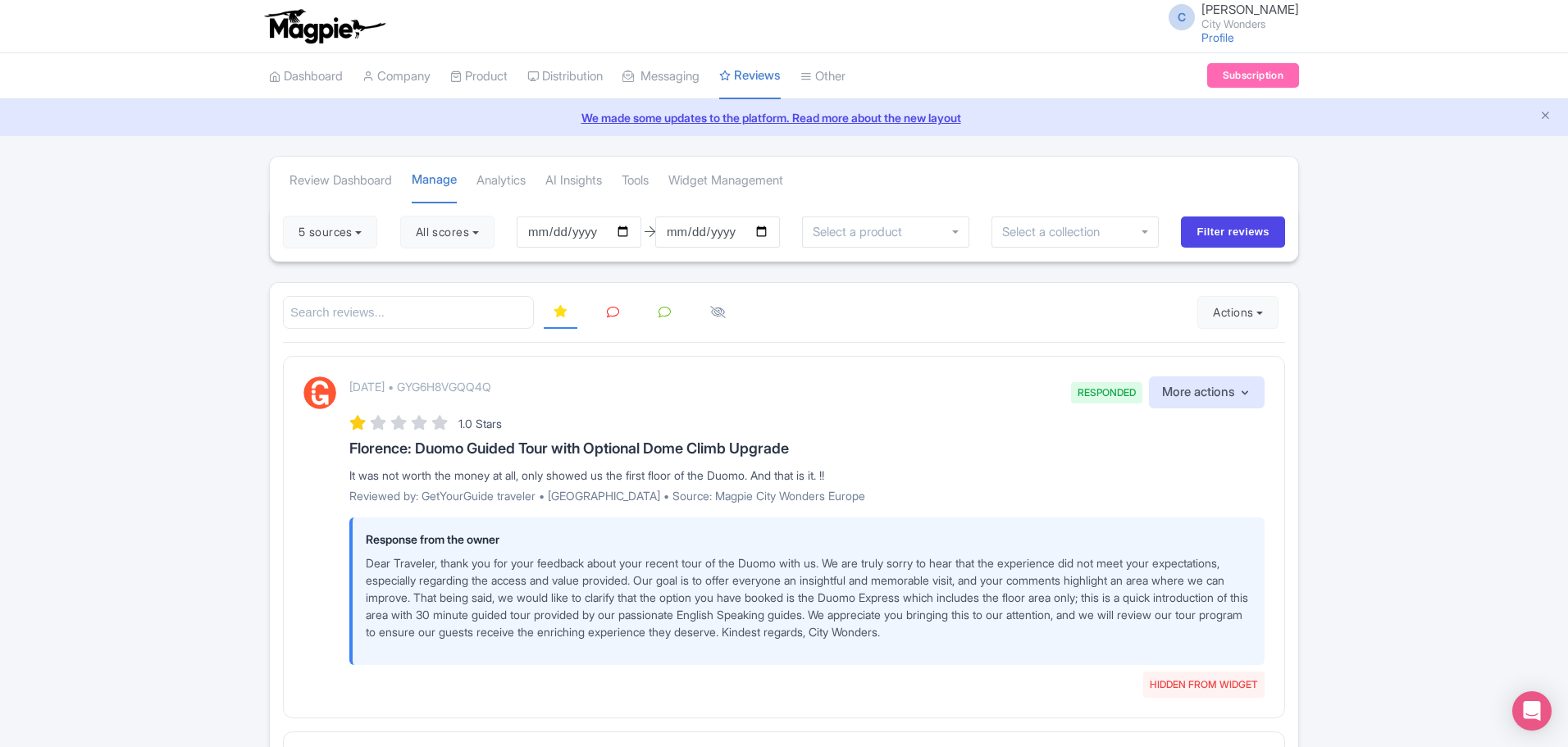
click at [614, 312] on icon at bounding box center [613, 312] width 12 height 12
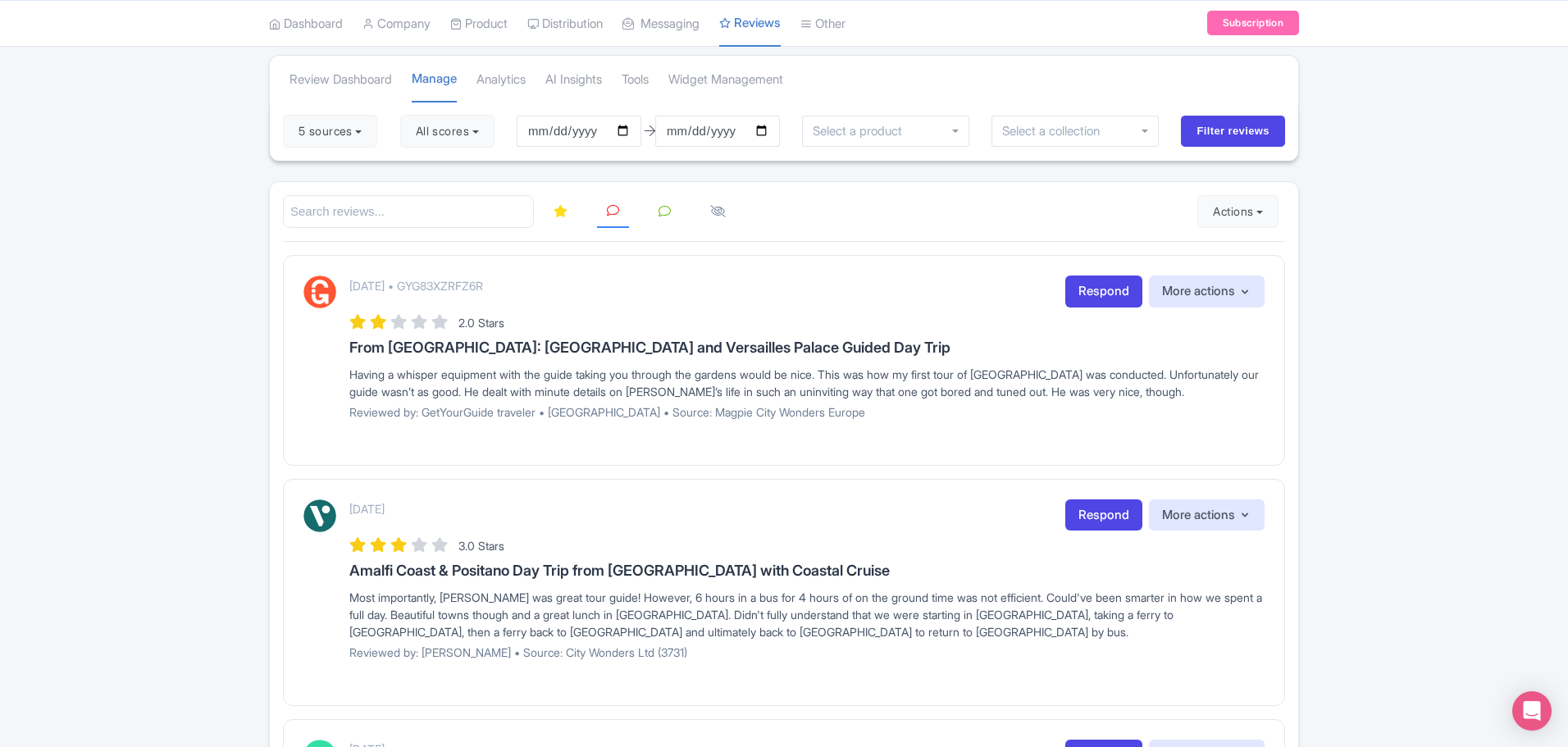
scroll to position [102, 0]
click at [1118, 298] on link "Respond" at bounding box center [1104, 289] width 77 height 32
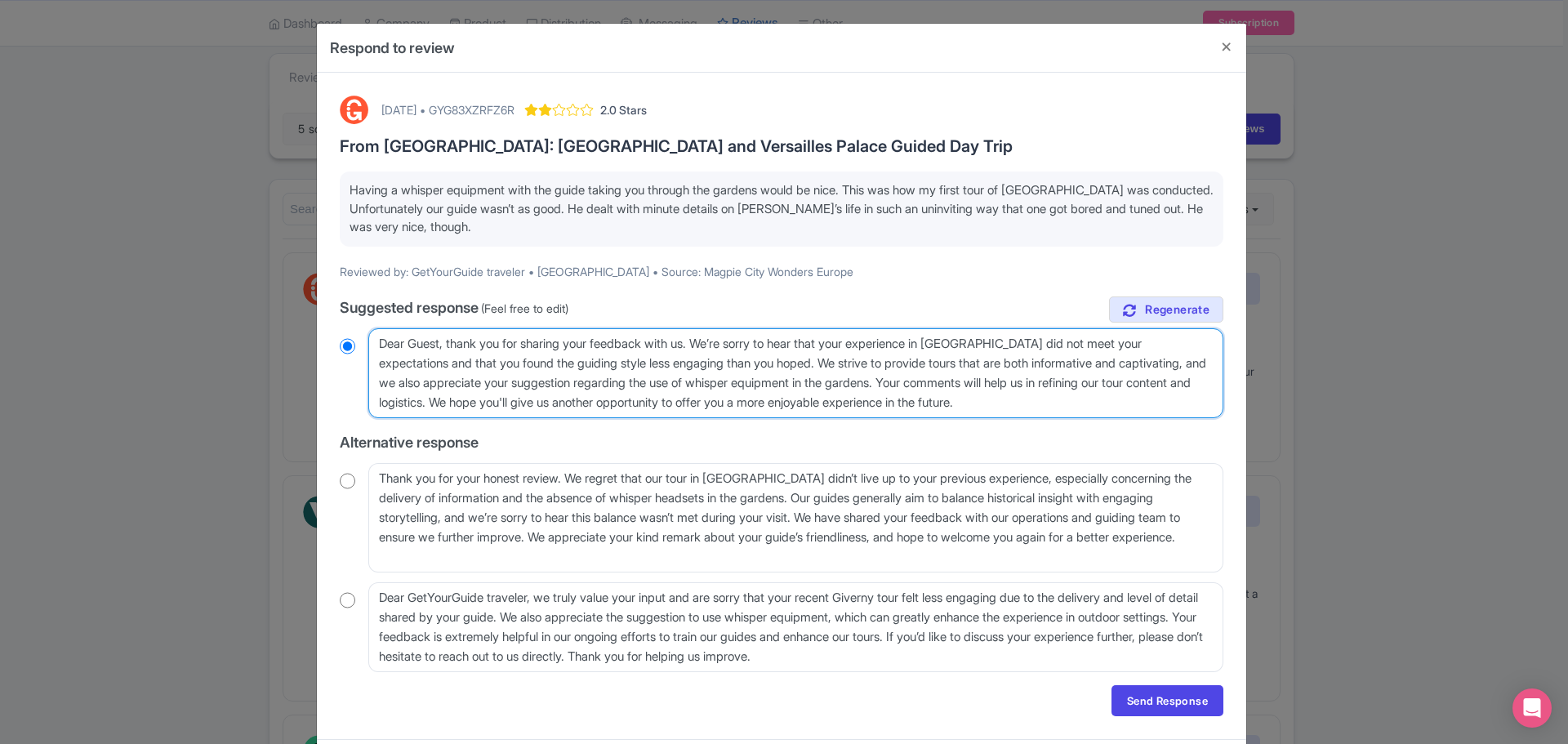
drag, startPoint x: 1021, startPoint y: 402, endPoint x: 436, endPoint y: 407, distance: 585.0
click at [436, 407] on textarea "Dear Guest, thank you for sharing your feedback with us. We’re sorry to hear th…" at bounding box center [795, 373] width 855 height 90
type textarea "Dear Guest, thank you for sharing your feedback with us. We’re sorry to hear th…"
radio input "true"
type textarea "Dear Guest, thank you for sharing your feedback with us. We’re sorry to hear th…"
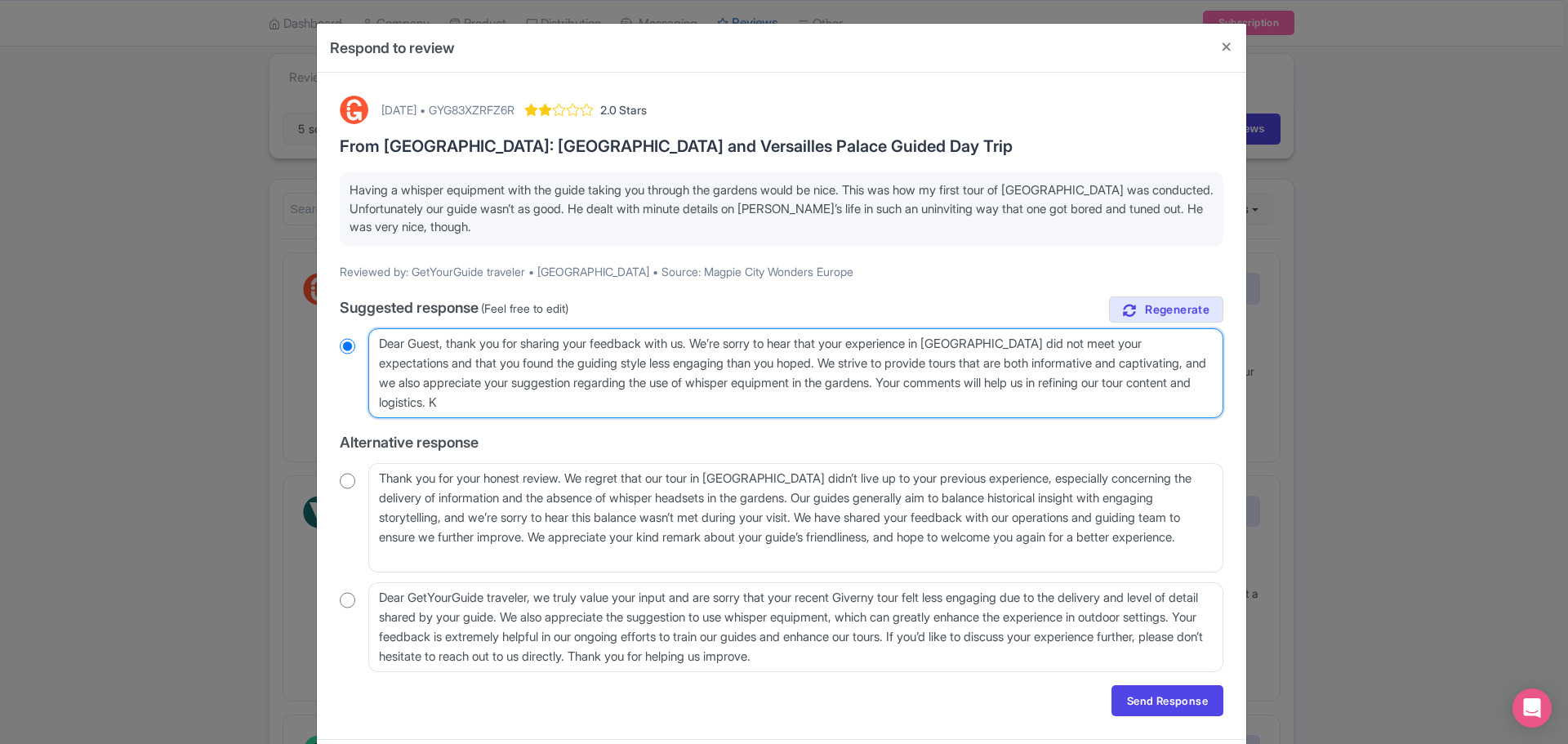
radio input "true"
type textarea "Dear Guest, thank you for sharing your feedback with us. We’re sorry to hear th…"
radio input "true"
type textarea "Dear Guest, thank you for sharing your feedback with us. We’re sorry to hear th…"
radio input "true"
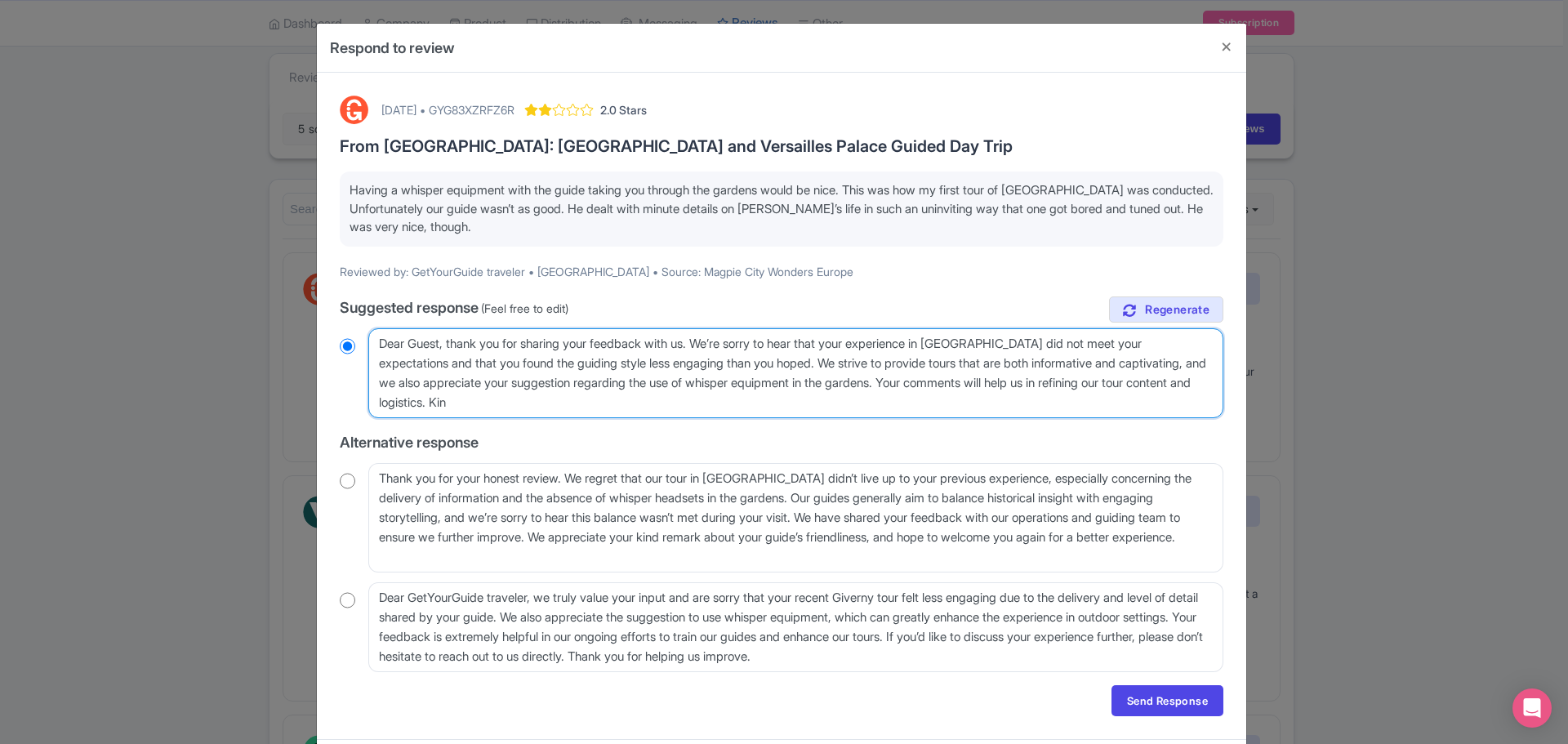
type textarea "Dear Guest, thank you for sharing your feedback with us. We’re sorry to hear th…"
radio input "true"
type textarea "Dear Guest, thank you for sharing your feedback with us. We’re sorry to hear th…"
radio input "true"
type textarea "Dear Guest, thank you for sharing your feedback with us. We’re sorry to hear th…"
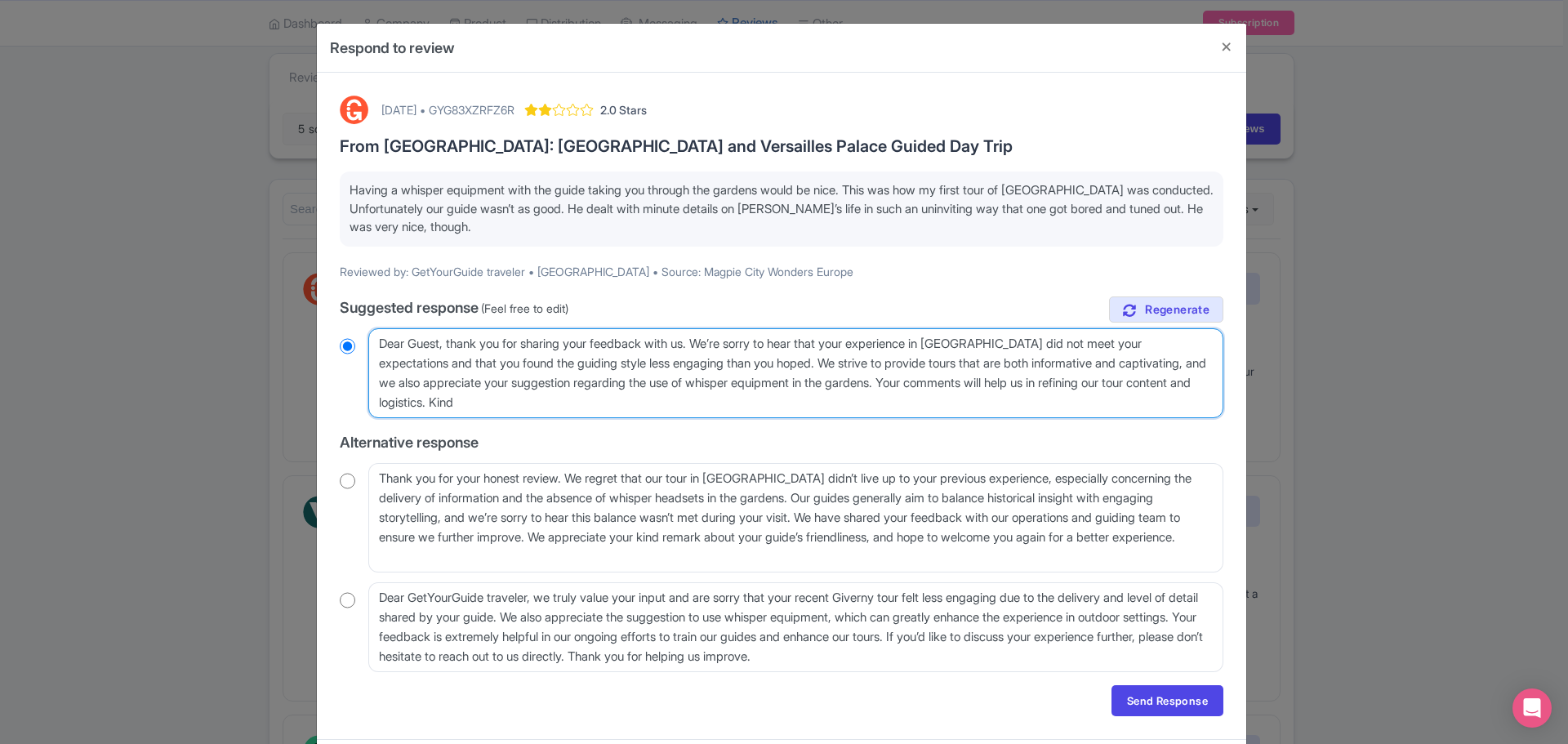
radio input "true"
type textarea "Dear Guest, thank you for sharing your feedback with us. We’re sorry to hear th…"
radio input "true"
type textarea "Dear Guest, thank you for sharing your feedback with us. We’re sorry to hear th…"
radio input "true"
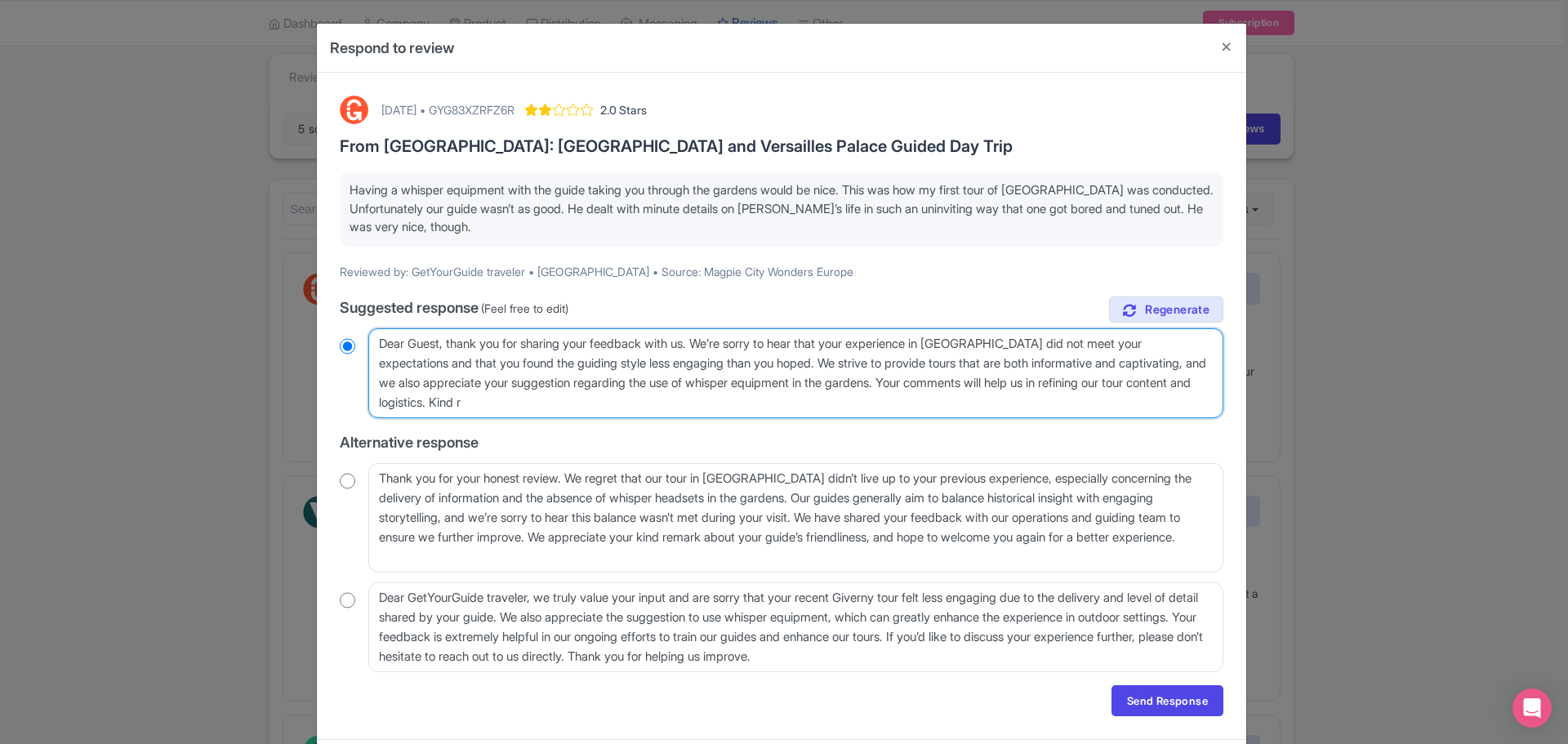
type textarea "Dear Guest, thank you for sharing your feedback with us. We’re sorry to hear th…"
radio input "true"
type textarea "Dear Guest, thank you for sharing your feedback with us. We’re sorry to hear th…"
radio input "true"
type textarea "Dear Guest, thank you for sharing your feedback with us. We’re sorry to hear th…"
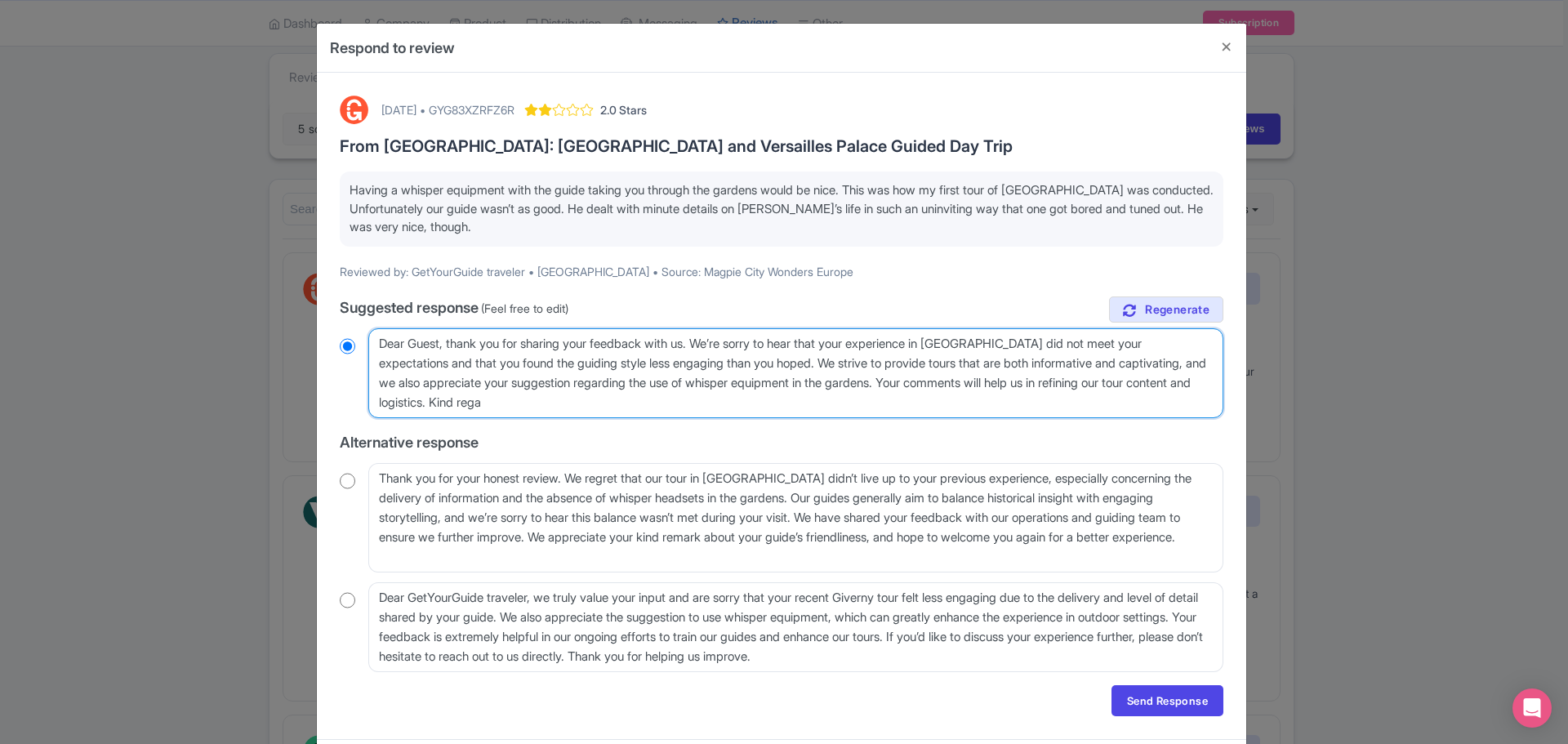
radio input "true"
type textarea "Dear Guest, thank you for sharing your feedback with us. We’re sorry to hear th…"
radio input "true"
type textarea "Dear Guest, thank you for sharing your feedback with us. We’re sorry to hear th…"
radio input "true"
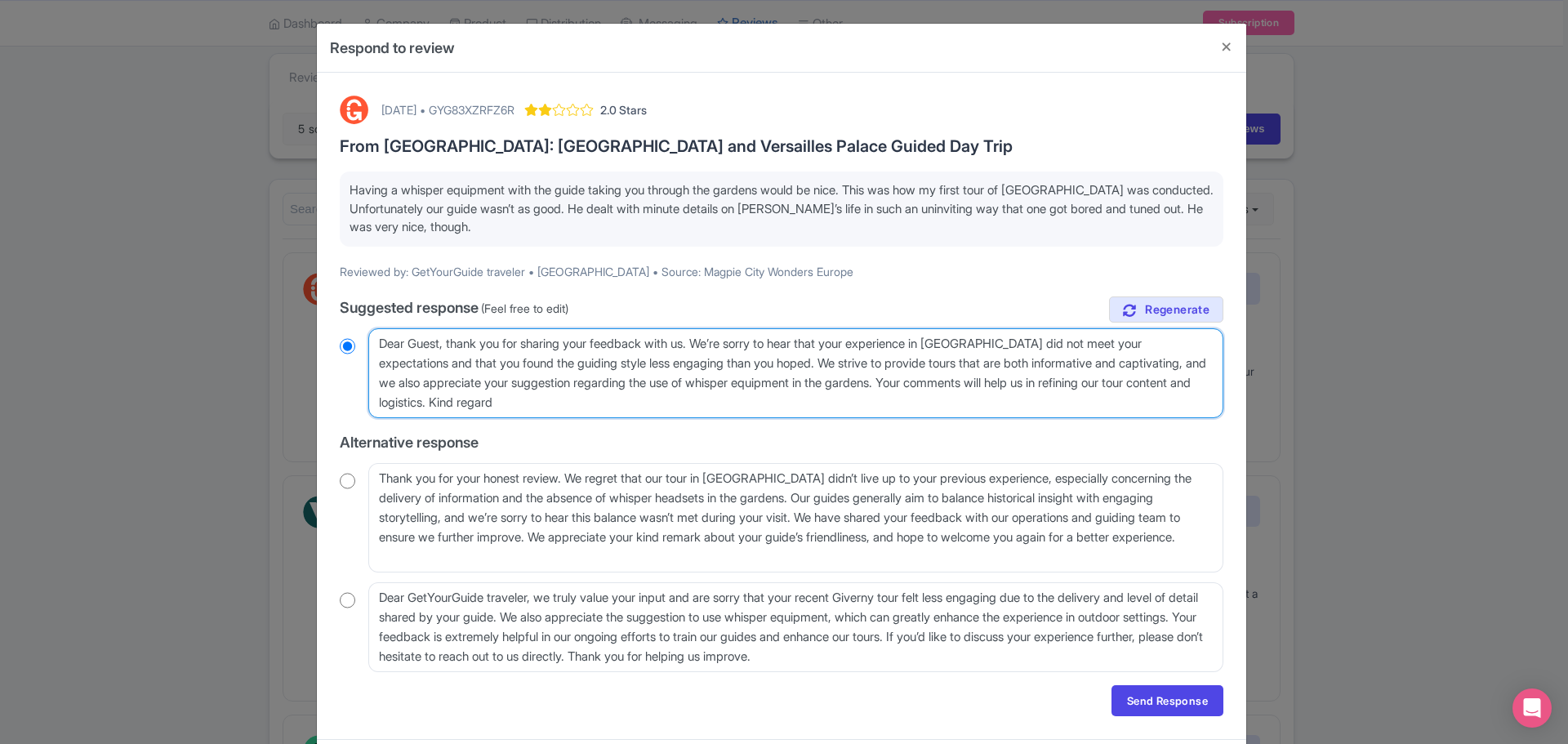
type textarea "Dear Guest, thank you for sharing your feedback with us. We’re sorry to hear th…"
radio input "true"
type textarea "Dear Guest, thank you for sharing your feedback with us. We’re sorry to hear th…"
radio input "true"
type textarea "Dear Guest, thank you for sharing your feedback with us. We’re sorry to hear th…"
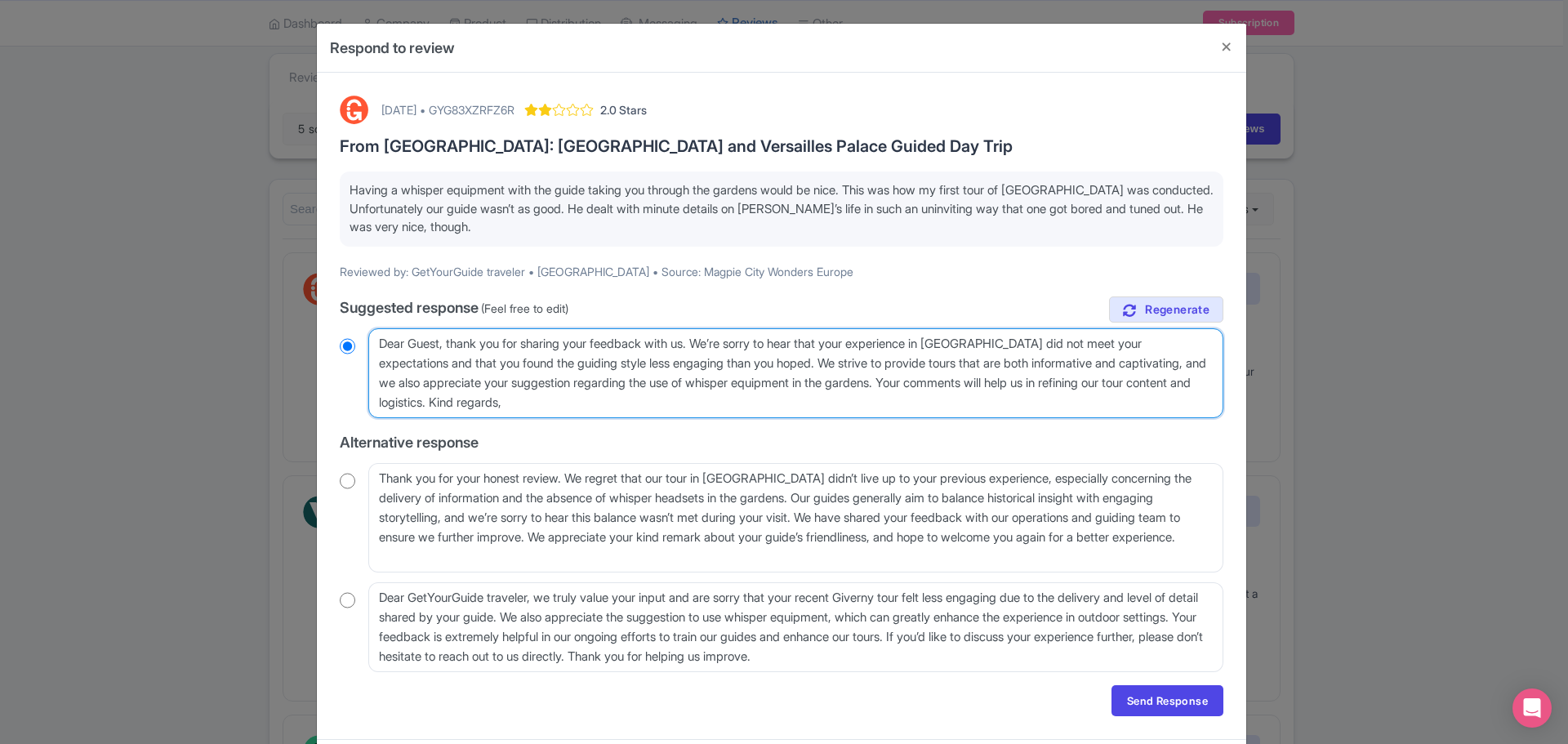
radio input "true"
type textarea "Dear Guest, thank you for sharing your feedback with us. We’re sorry to hear th…"
radio input "true"
type textarea "Dear Guest, thank you for sharing your feedback with us. We’re sorry to hear th…"
radio input "true"
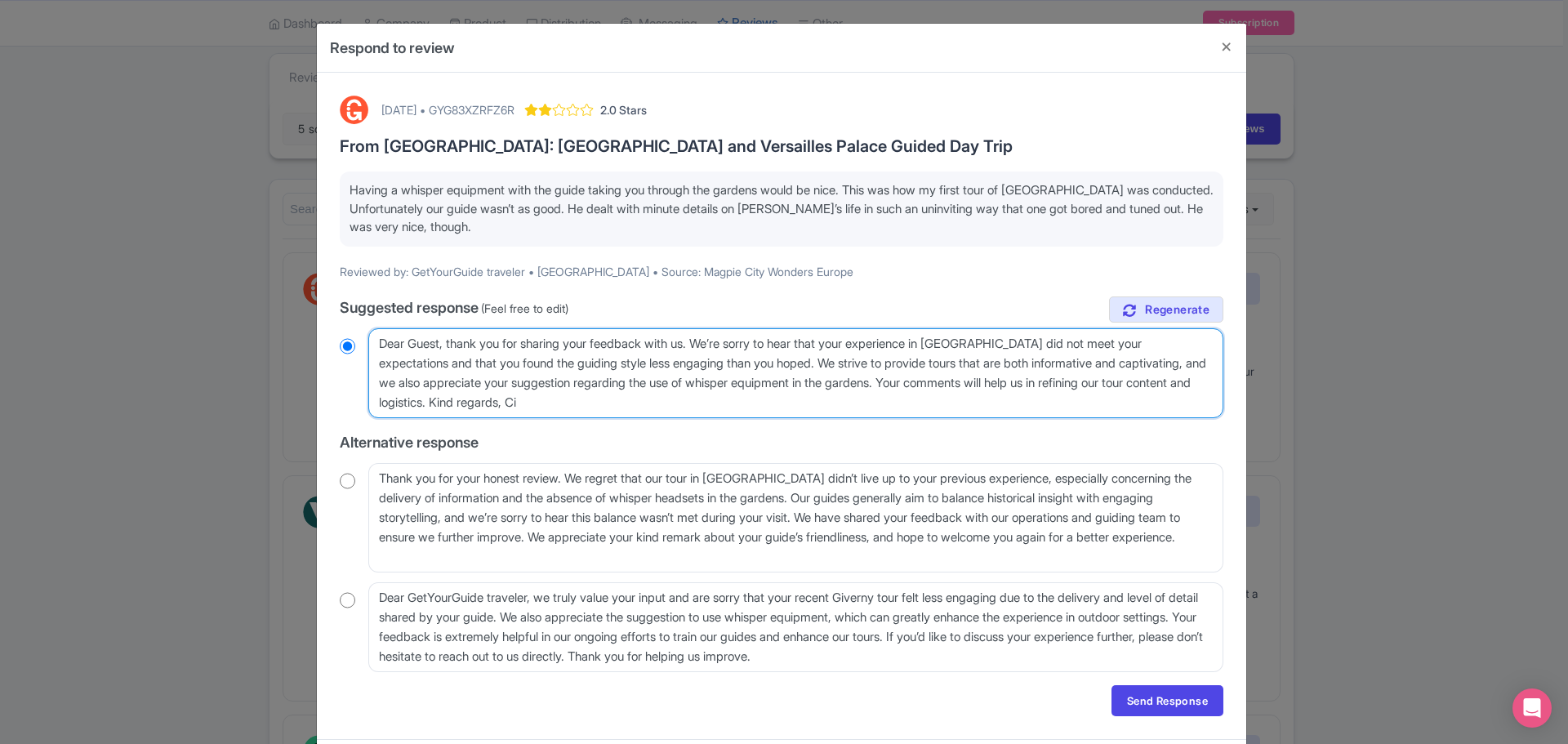
type textarea "Dear Guest, thank you for sharing your feedback with us. We’re sorry to hear th…"
radio input "true"
type textarea "Dear Guest, thank you for sharing your feedback with us. We’re sorry to hear th…"
radio input "true"
type textarea "Dear Guest, thank you for sharing your feedback with us. We’re sorry to hear th…"
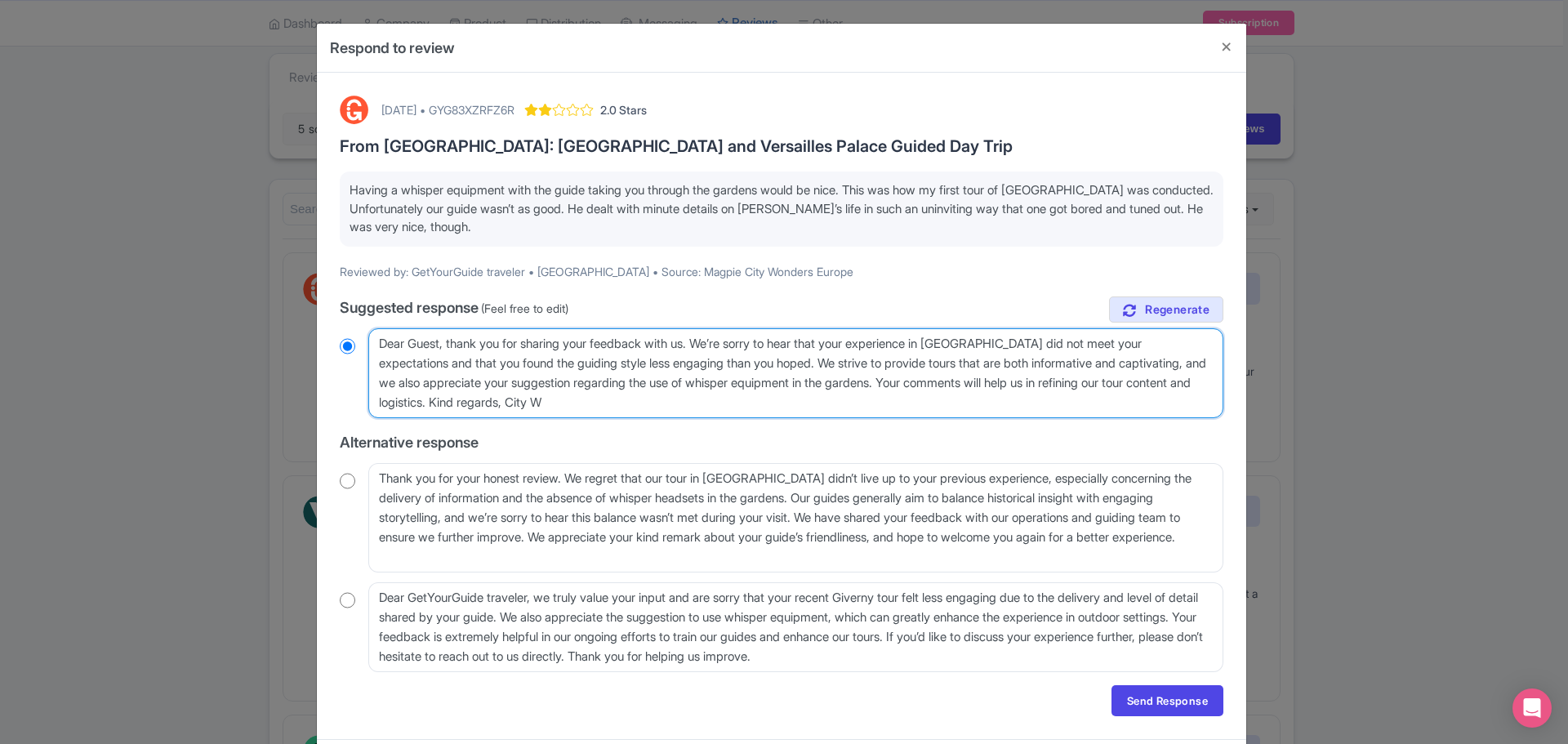
radio input "true"
type textarea "Dear Guest, thank you for sharing your feedback with us. We’re sorry to hear th…"
radio input "true"
type textarea "Dear Guest, thank you for sharing your feedback with us. We’re sorry to hear th…"
radio input "true"
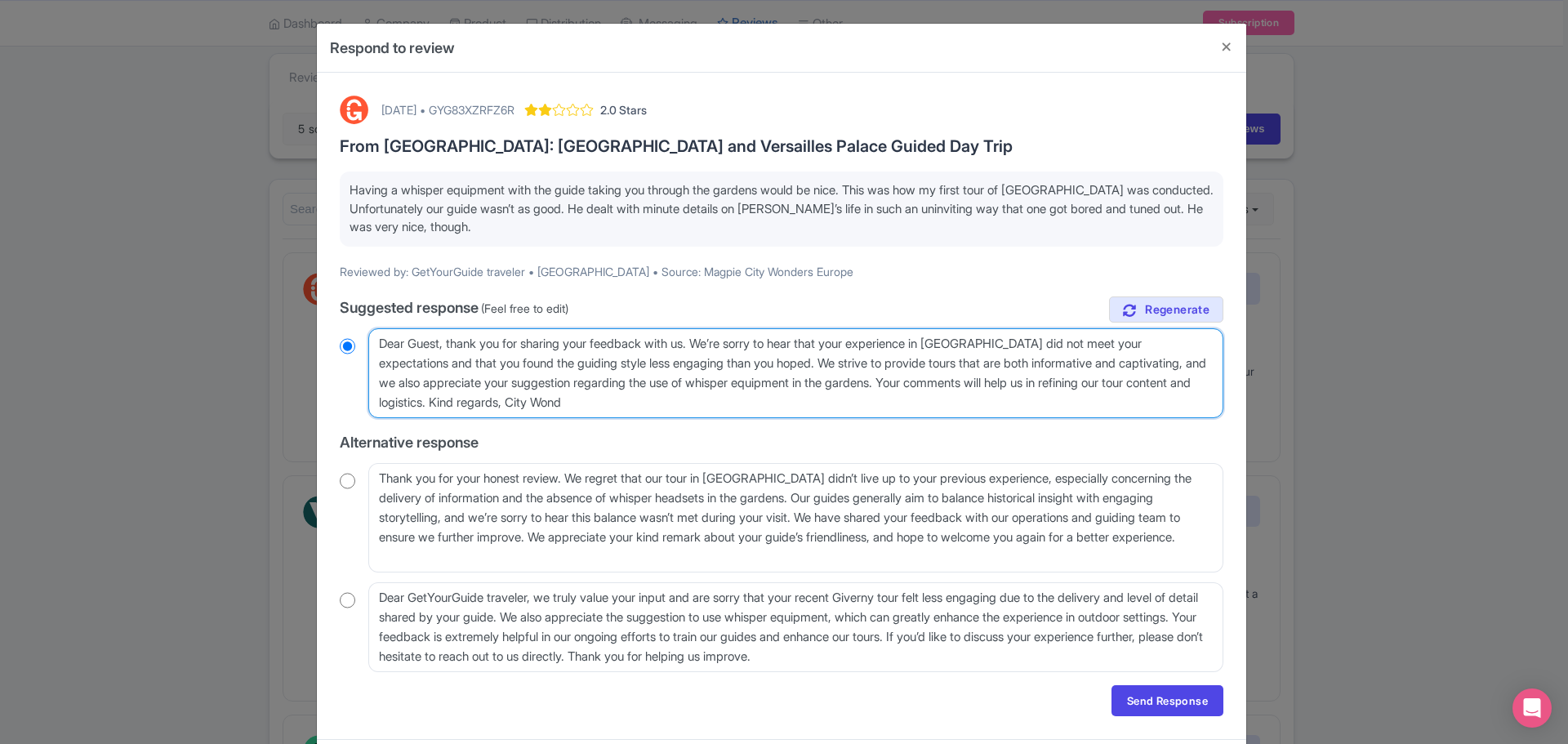
type textarea "Dear Guest, thank you for sharing your feedback with us. We’re sorry to hear th…"
radio input "true"
type textarea "Dear Guest, thank you for sharing your feedback with us. We’re sorry to hear th…"
radio input "true"
type textarea "Dear Guest, thank you for sharing your feedback with us. We’re sorry to hear th…"
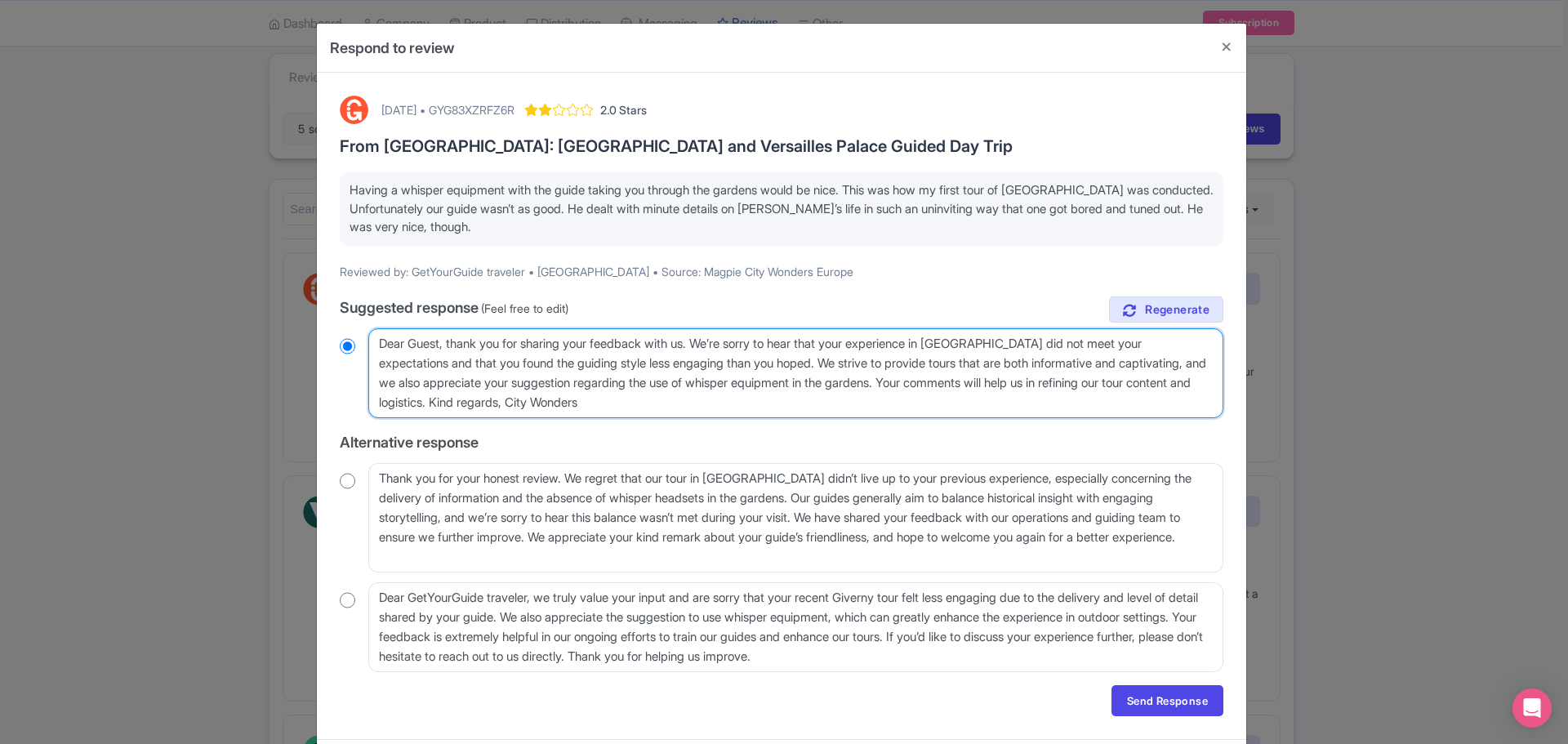
radio input "true"
type textarea "Dear Guest, thank you for sharing your feedback with us. We’re sorry to hear th…"
radio input "true"
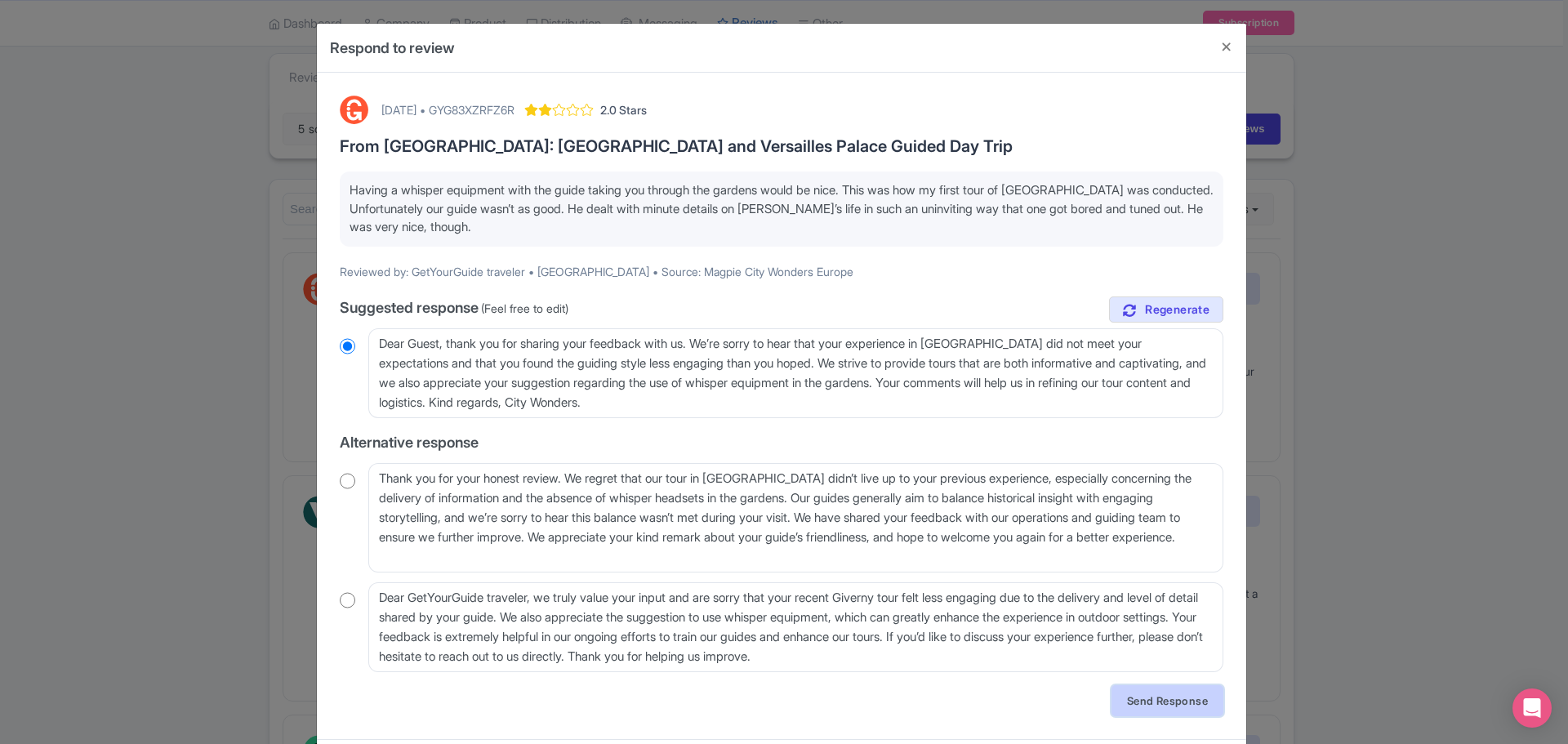
click at [1152, 704] on link "Send Response" at bounding box center [1168, 701] width 112 height 31
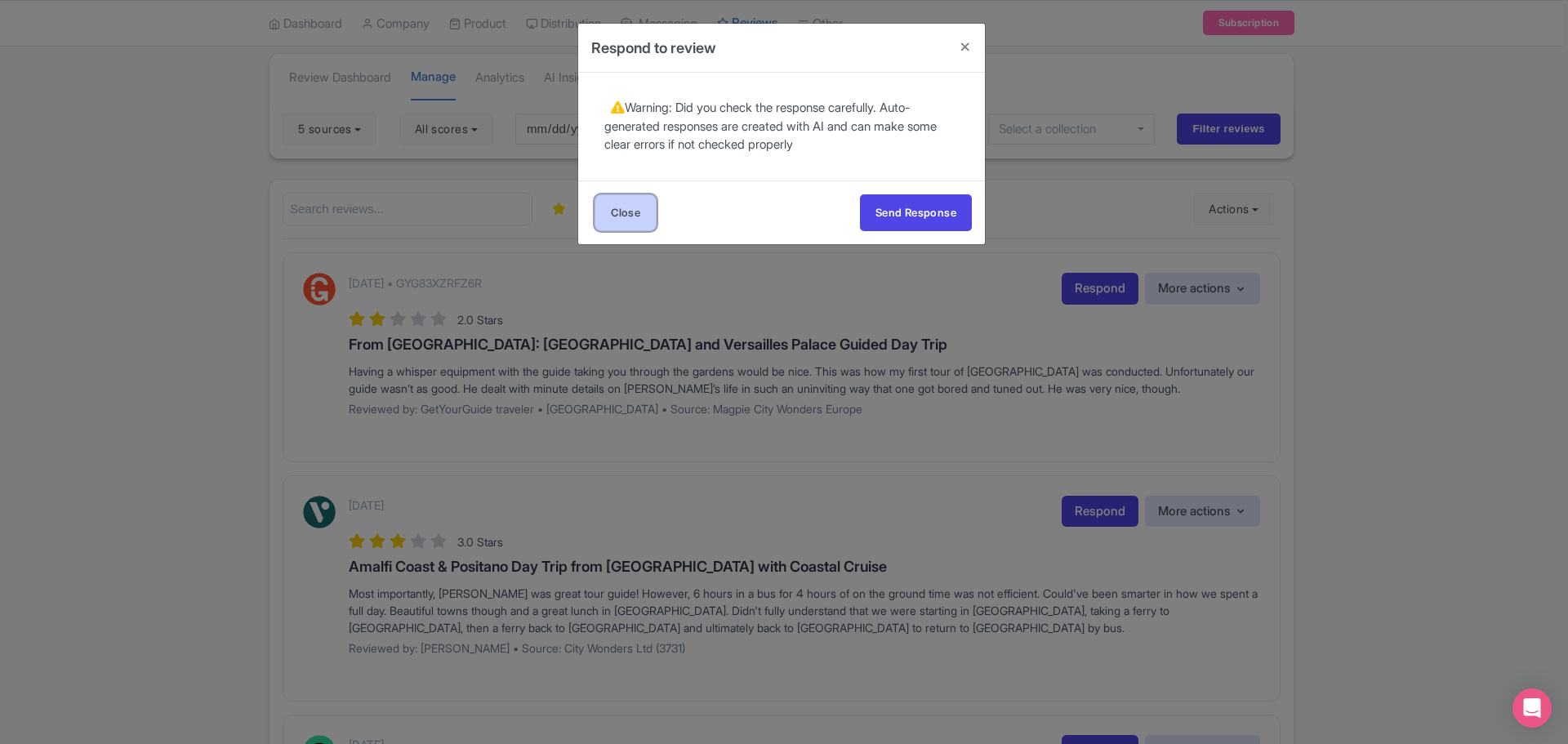
click at [626, 219] on link "Close" at bounding box center [626, 213] width 62 height 37
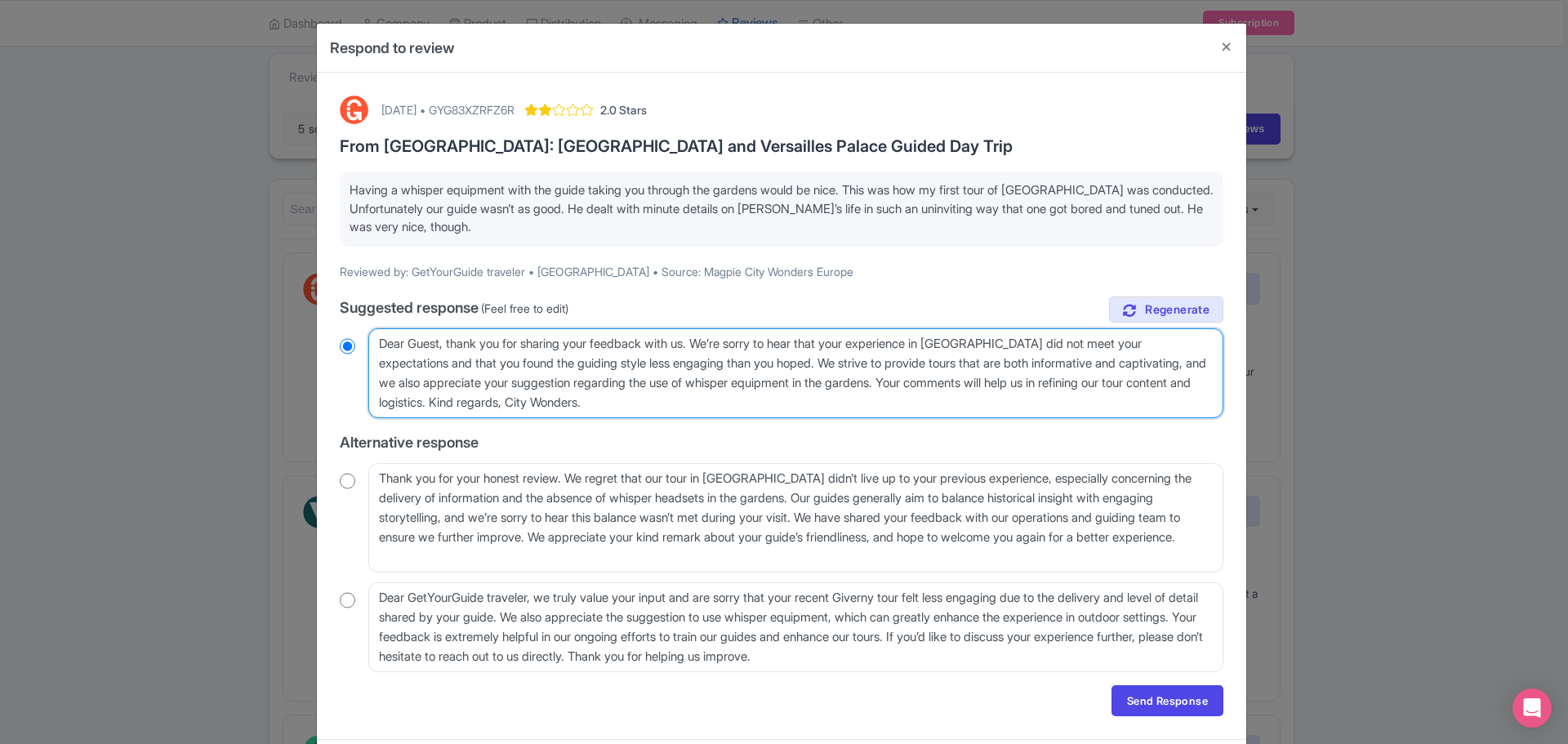
drag, startPoint x: 860, startPoint y: 384, endPoint x: 1130, endPoint y: 356, distance: 271.4
click at [1130, 356] on textarea "Dear Guest, thank you for sharing your feedback with us. We’re sorry to hear th…" at bounding box center [795, 373] width 855 height 90
type textarea "Dear Guest, thank you for sharing your feedback with us. We’re sorry to hear th…"
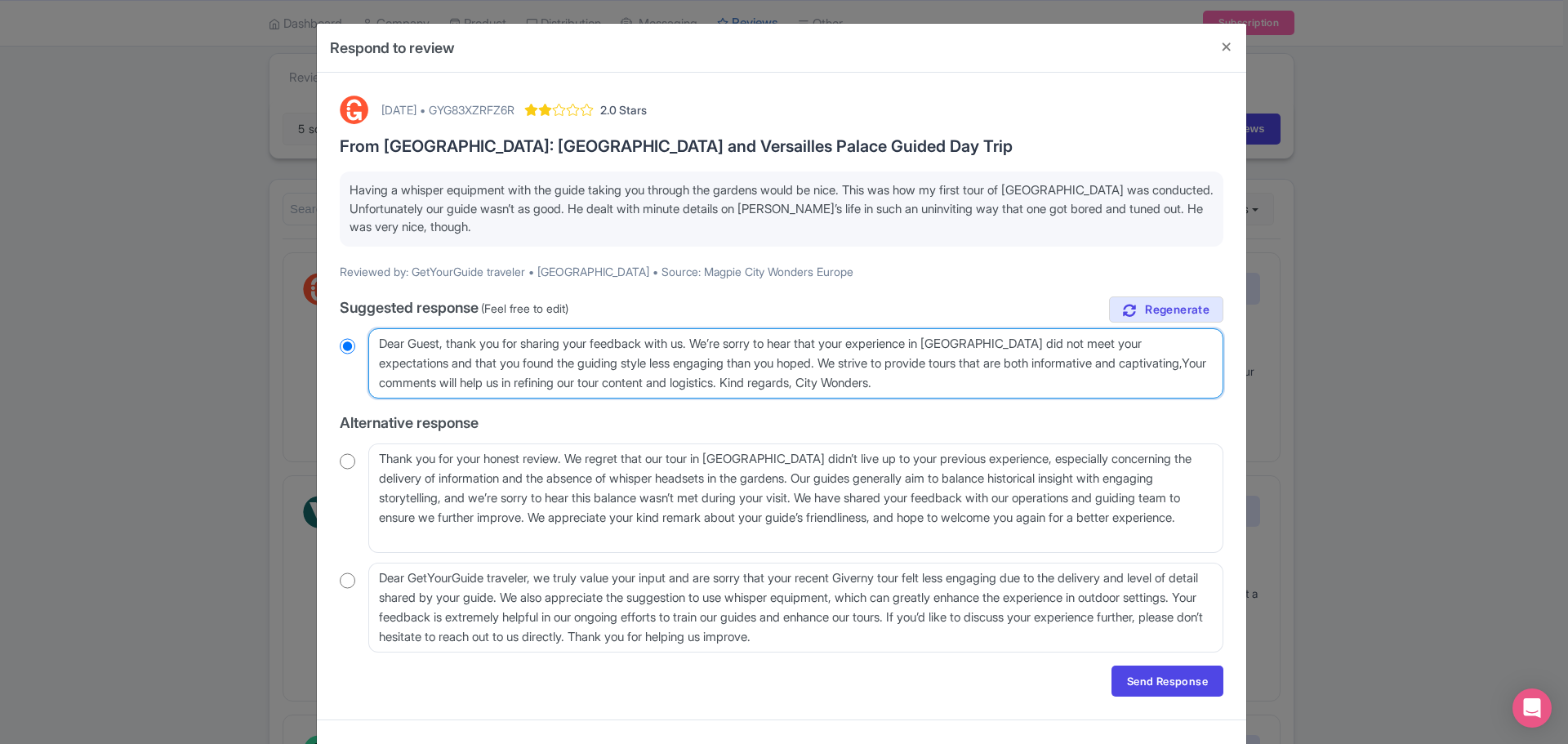
radio input "true"
type textarea "Dear Guest, thank you for sharing your feedback with us. We’re sorry to hear th…"
radio input "true"
type textarea "Dear Guest, thank you for sharing your feedback with us. We’re sorry to hear th…"
radio input "true"
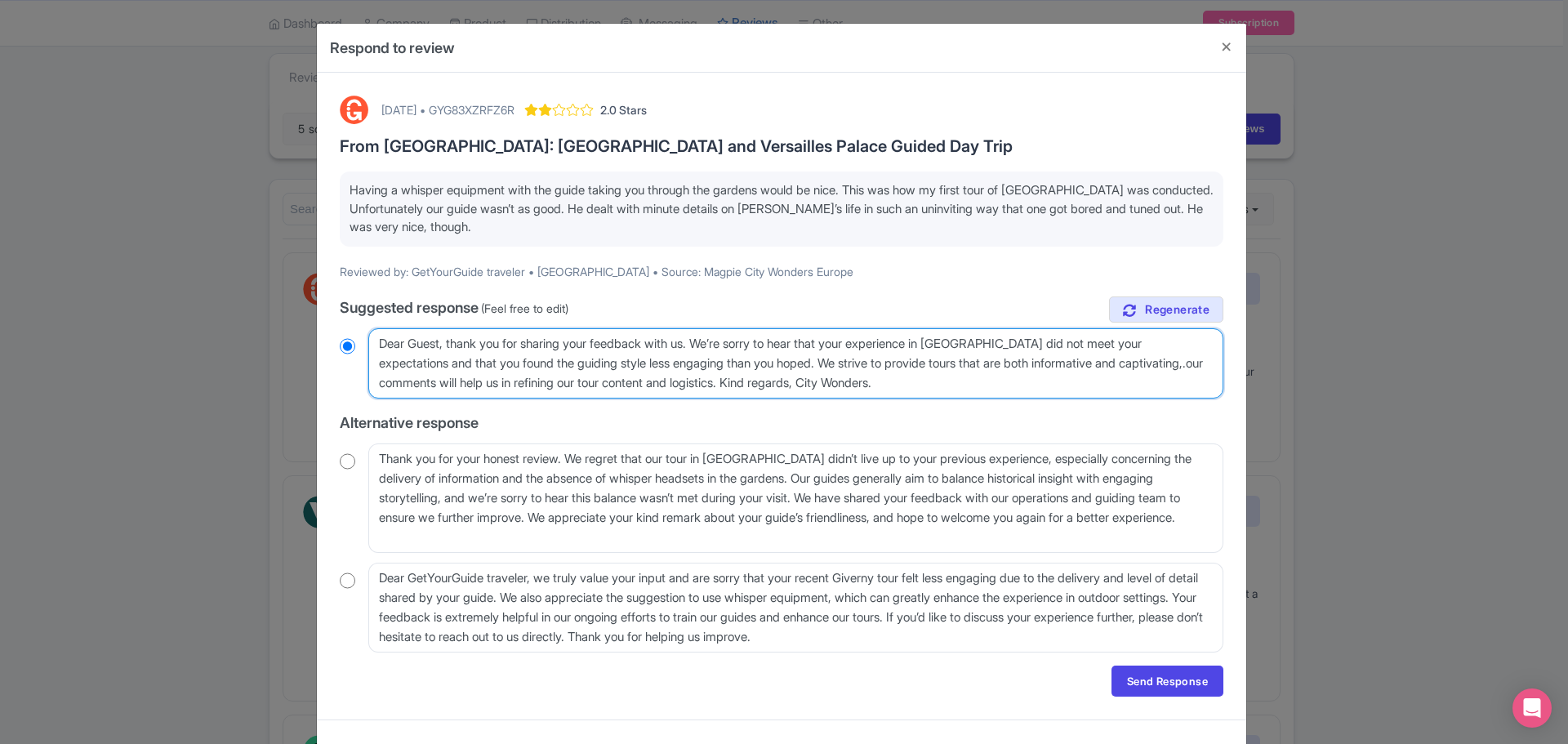
type textarea "Dear Guest, thank you for sharing your feedback with us. We’re sorry to hear th…"
radio input "true"
type textarea "Dear Guest, thank you for sharing your feedback with us. We’re sorry to hear th…"
radio input "true"
type textarea "Dear Guest, thank you for sharing your feedback with us. We’re sorry to hear th…"
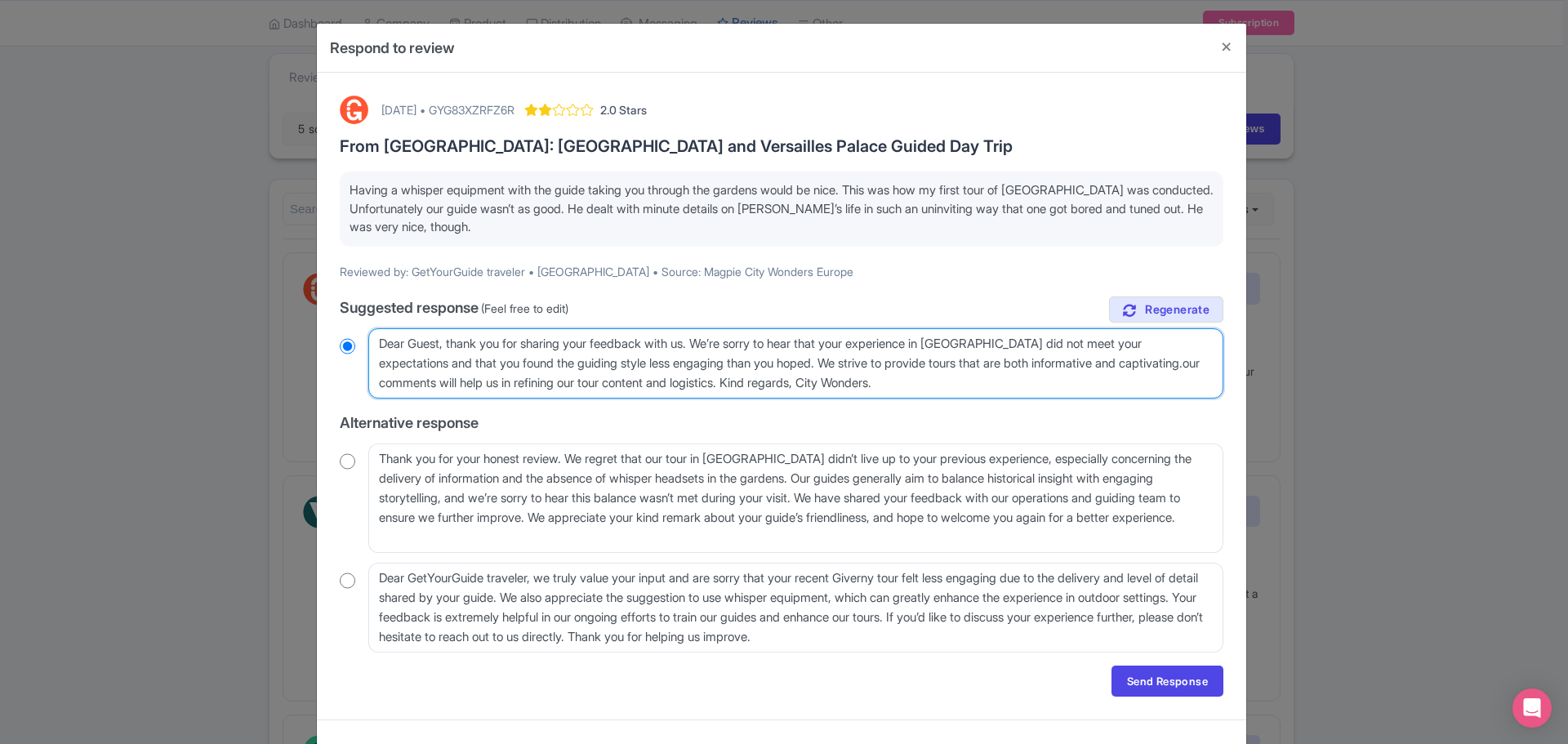
radio input "true"
type textarea "Dear Guest, thank you for sharing your feedback with us. We’re sorry to hear th…"
radio input "true"
type textarea "Dear Guest, thank you for sharing your feedback with us. We’re sorry to hear th…"
radio input "true"
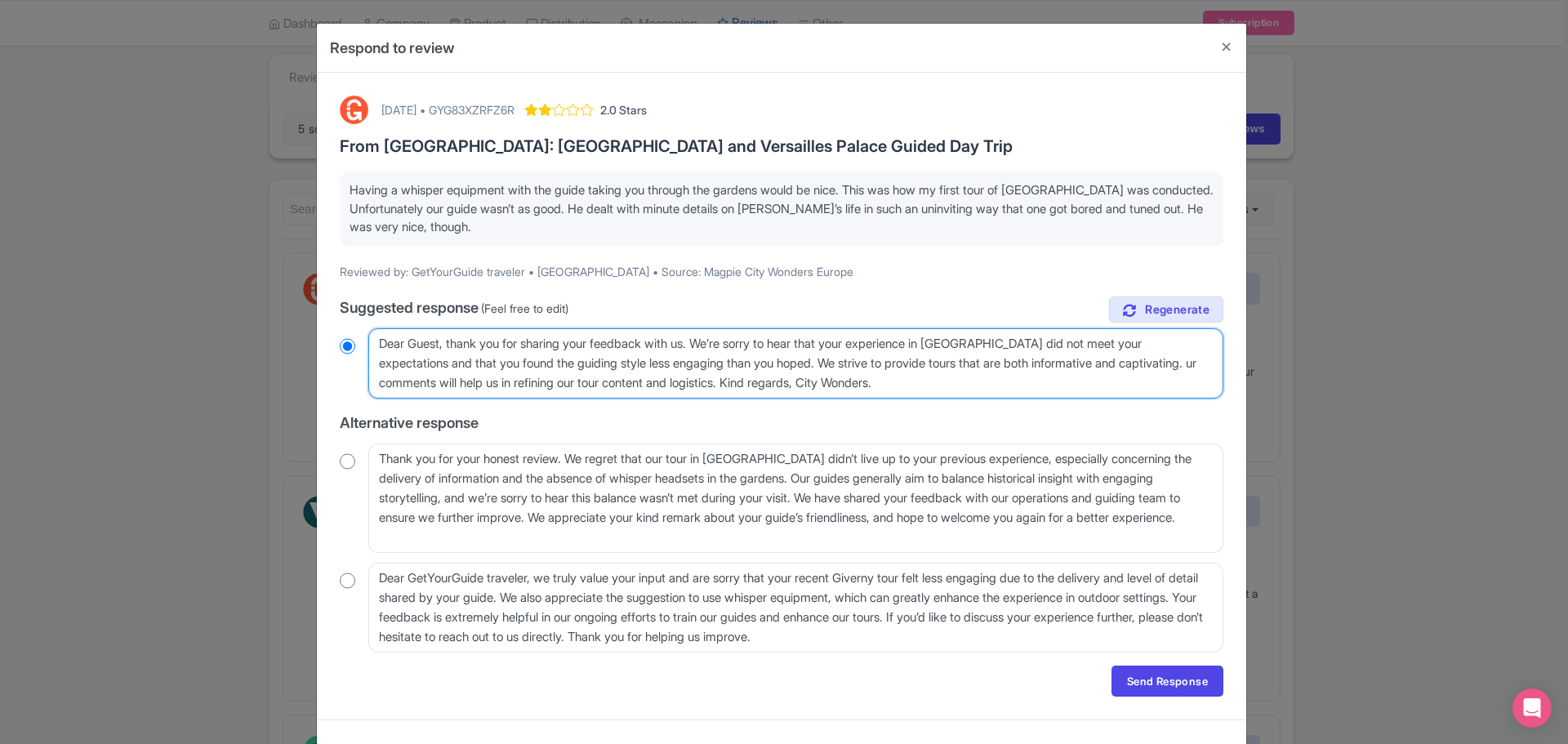
type textarea "Dear Guest, thank you for sharing your feedback with us. We’re sorry to hear th…"
radio input "true"
type textarea "Dear Guest, thank you for sharing your feedback with us. We’re sorry to hear th…"
radio input "true"
type textarea "Dear Guest, thank you for sharing your feedback with us. We’re sorry to hear th…"
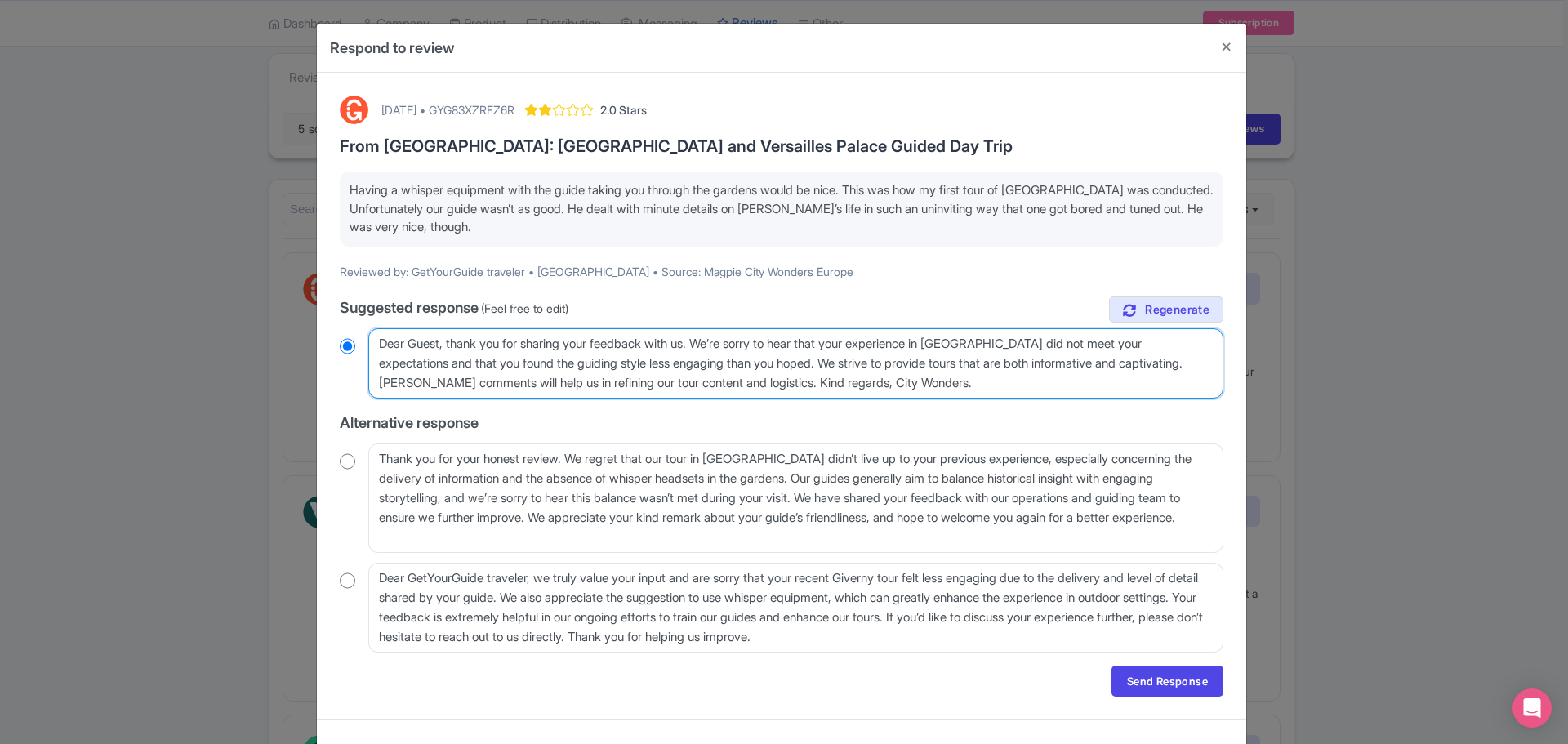
radio input "true"
type textarea "Dear Guest, thank you for sharing your feedback with us. We’re sorry to hear th…"
radio input "true"
type textarea "Dear Guest, thank you for sharing your feedback with us. We’re sorry to hear th…"
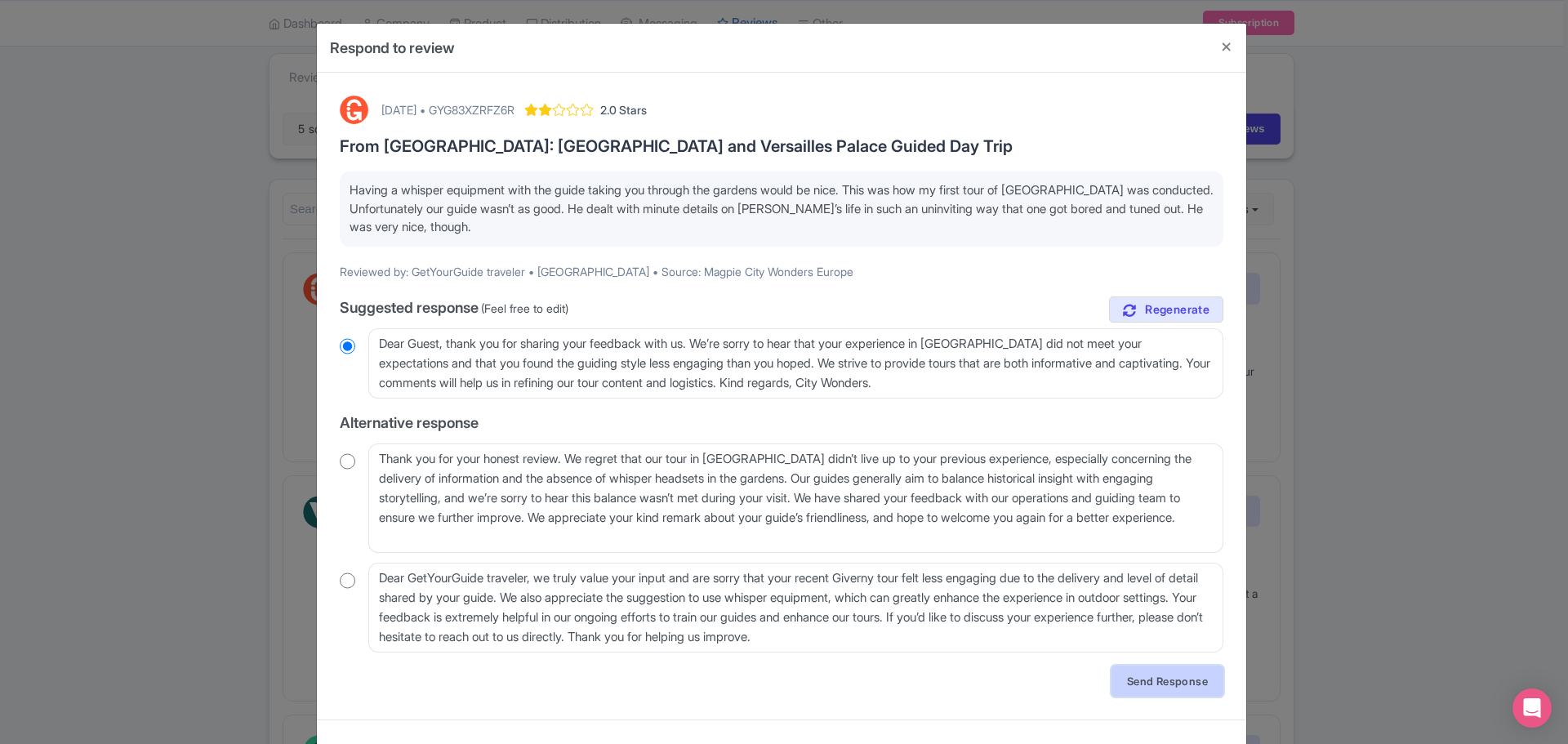
click at [1188, 683] on link "Send Response" at bounding box center [1168, 681] width 112 height 31
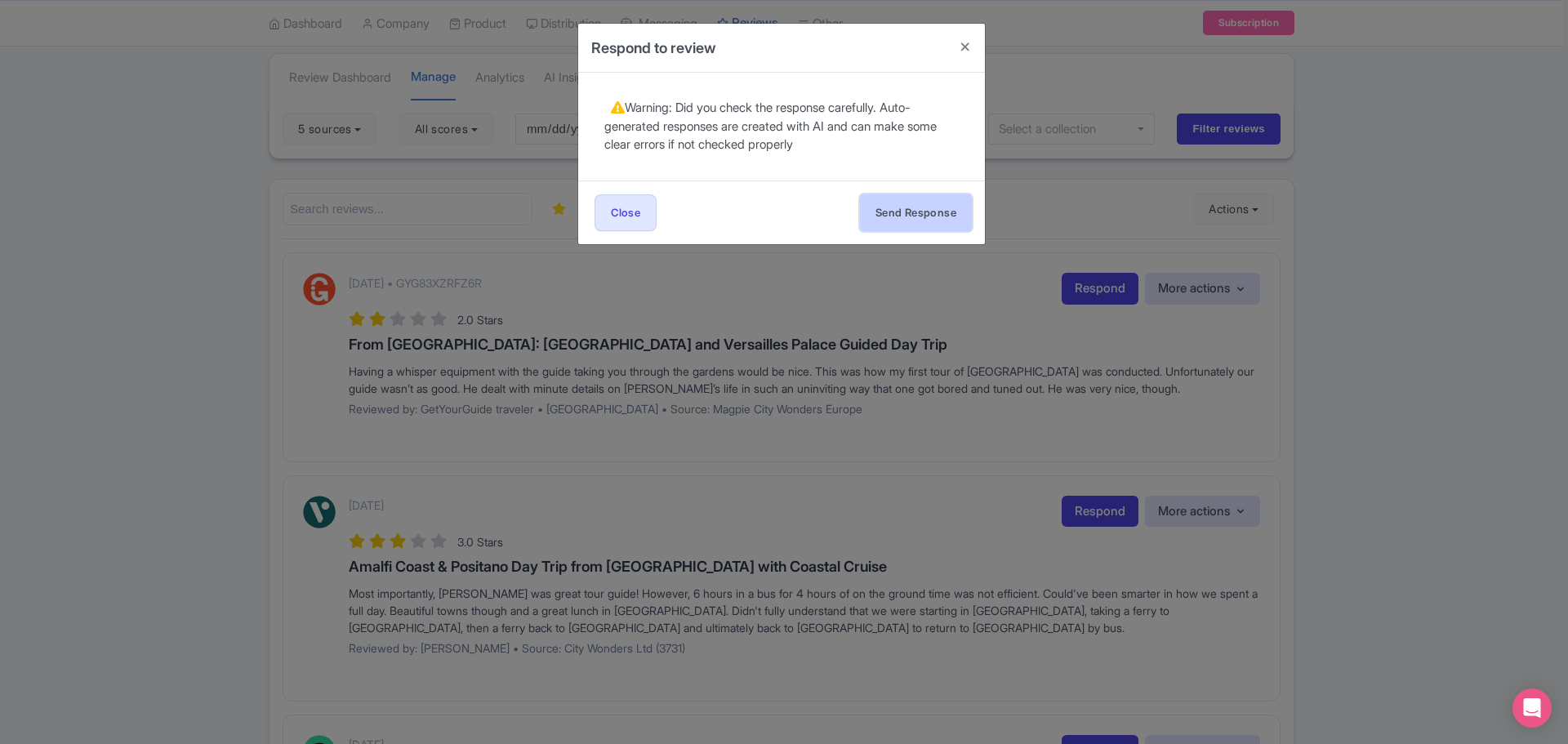
click at [921, 219] on button "Send Response" at bounding box center [916, 213] width 112 height 37
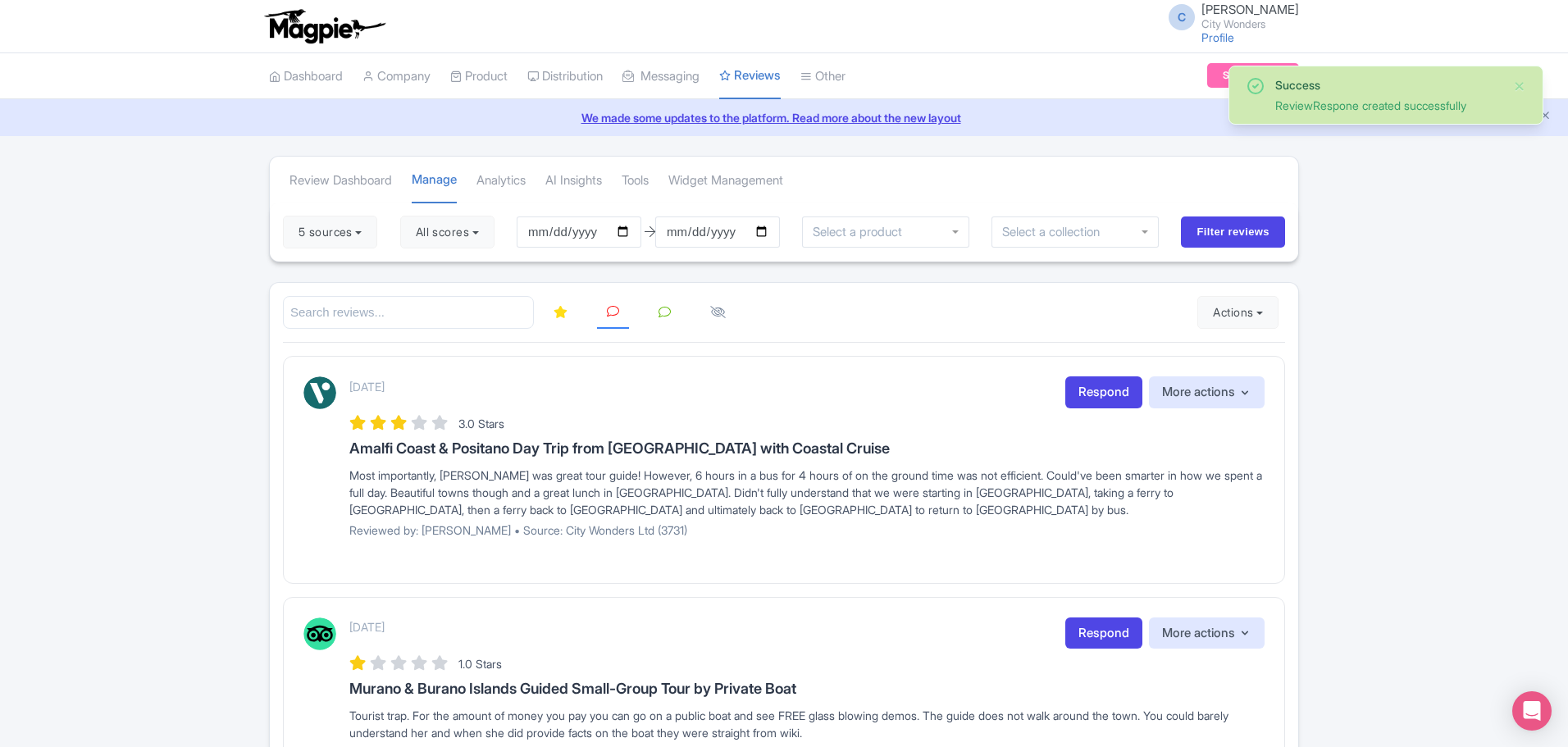
click at [560, 317] on icon at bounding box center [561, 312] width 14 height 12
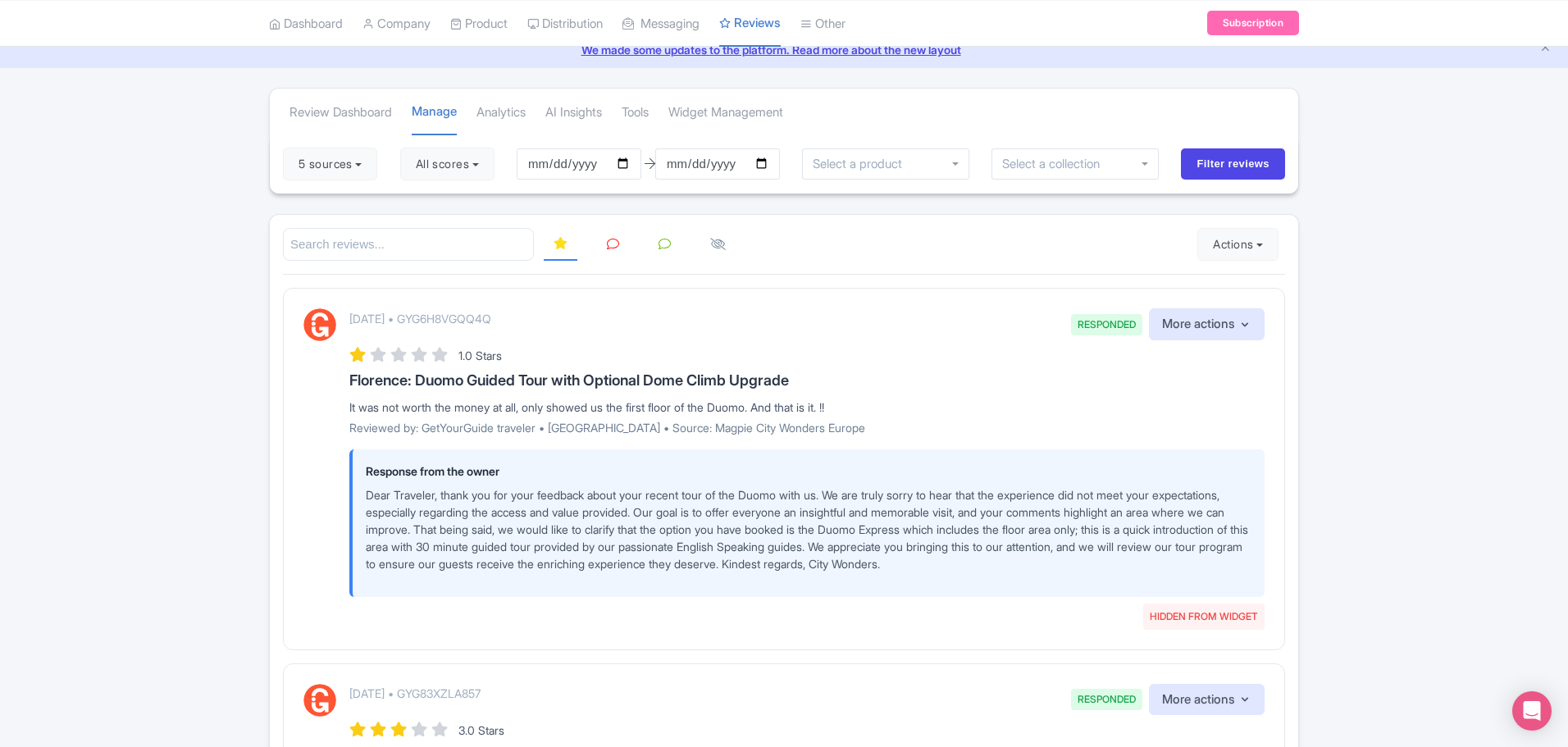
scroll to position [49, 0]
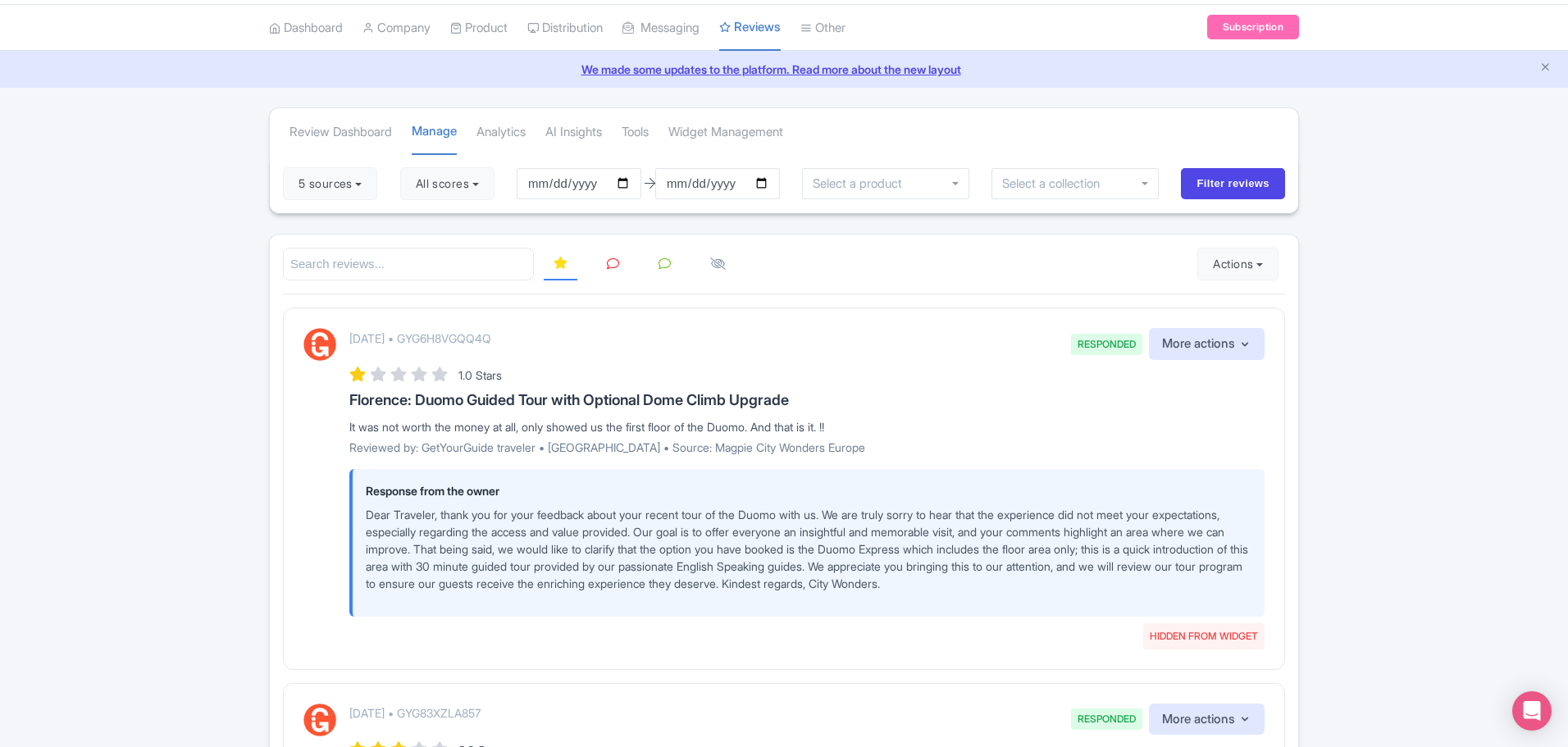
click at [614, 267] on icon at bounding box center [613, 264] width 12 height 12
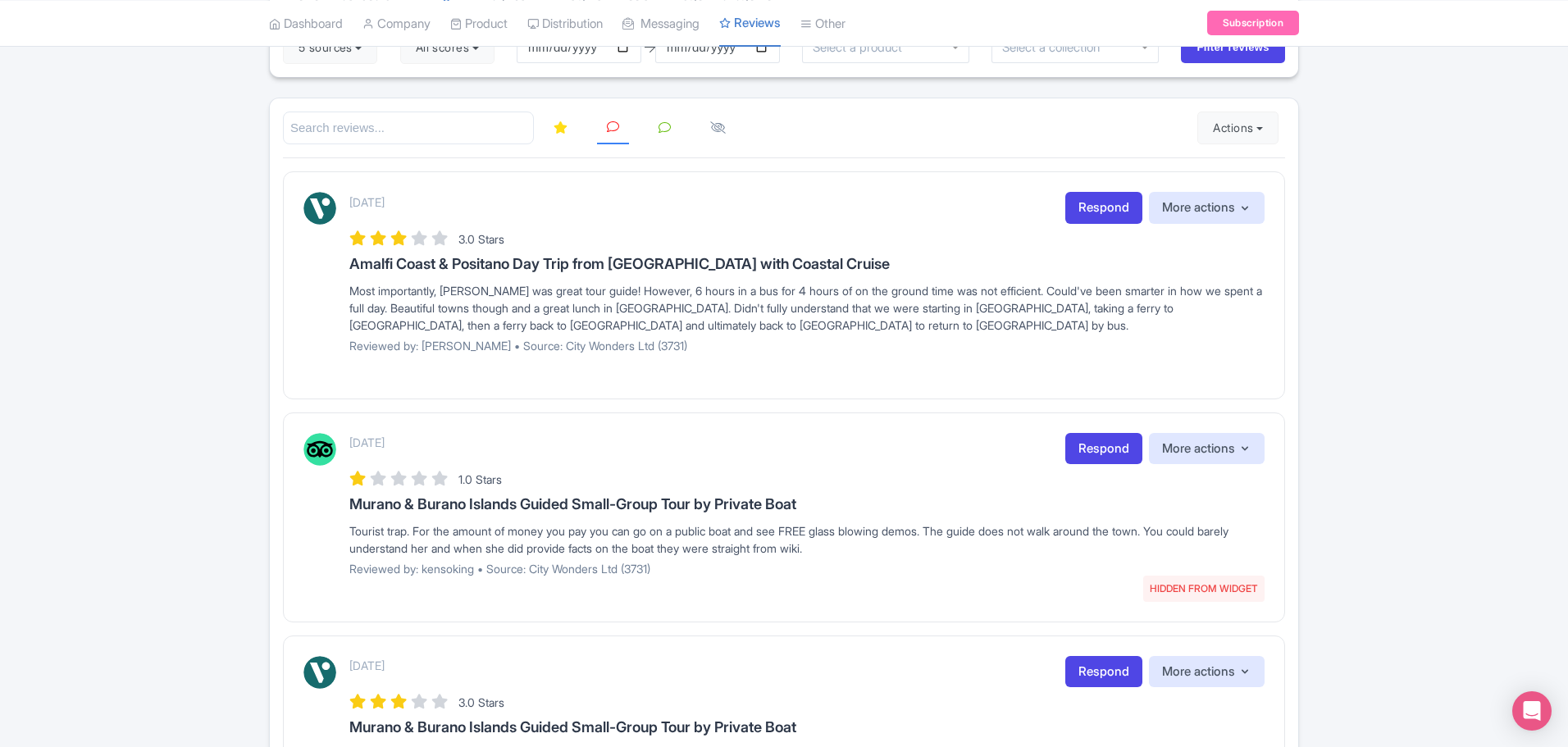
scroll to position [173, 0]
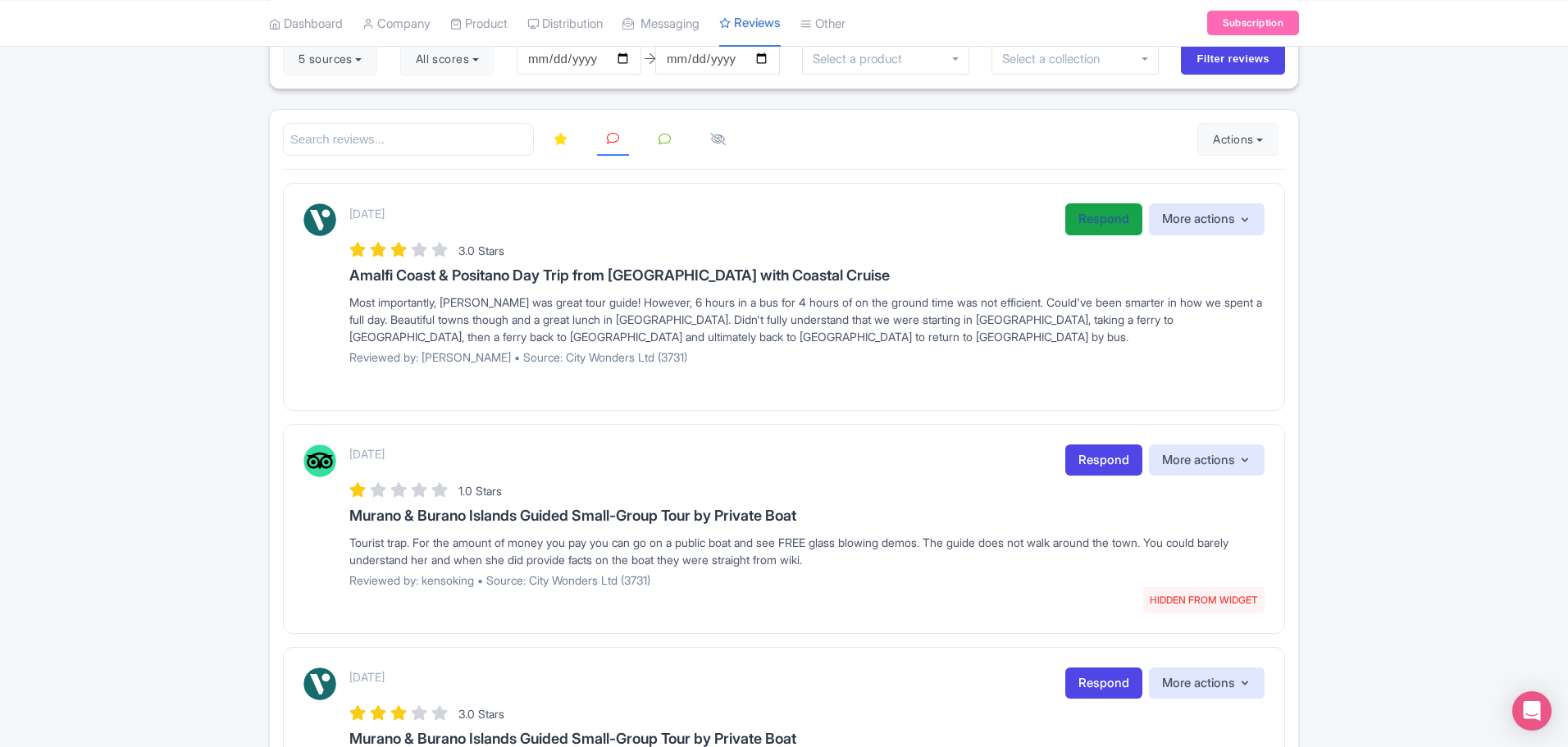
click at [1110, 218] on link "Respond" at bounding box center [1104, 219] width 77 height 32
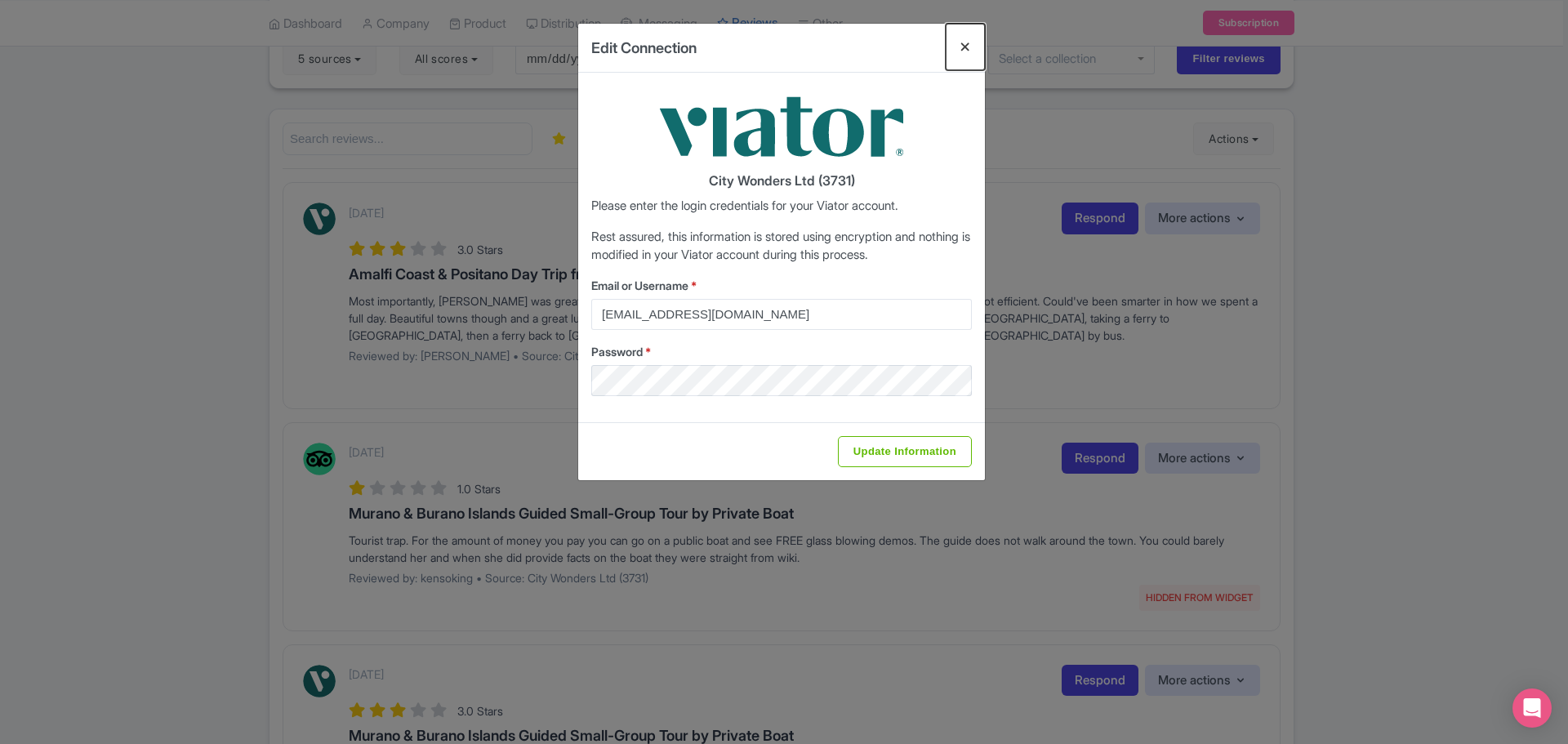
click at [965, 44] on button "Close" at bounding box center [965, 47] width 39 height 47
